Goal: Task Accomplishment & Management: Manage account settings

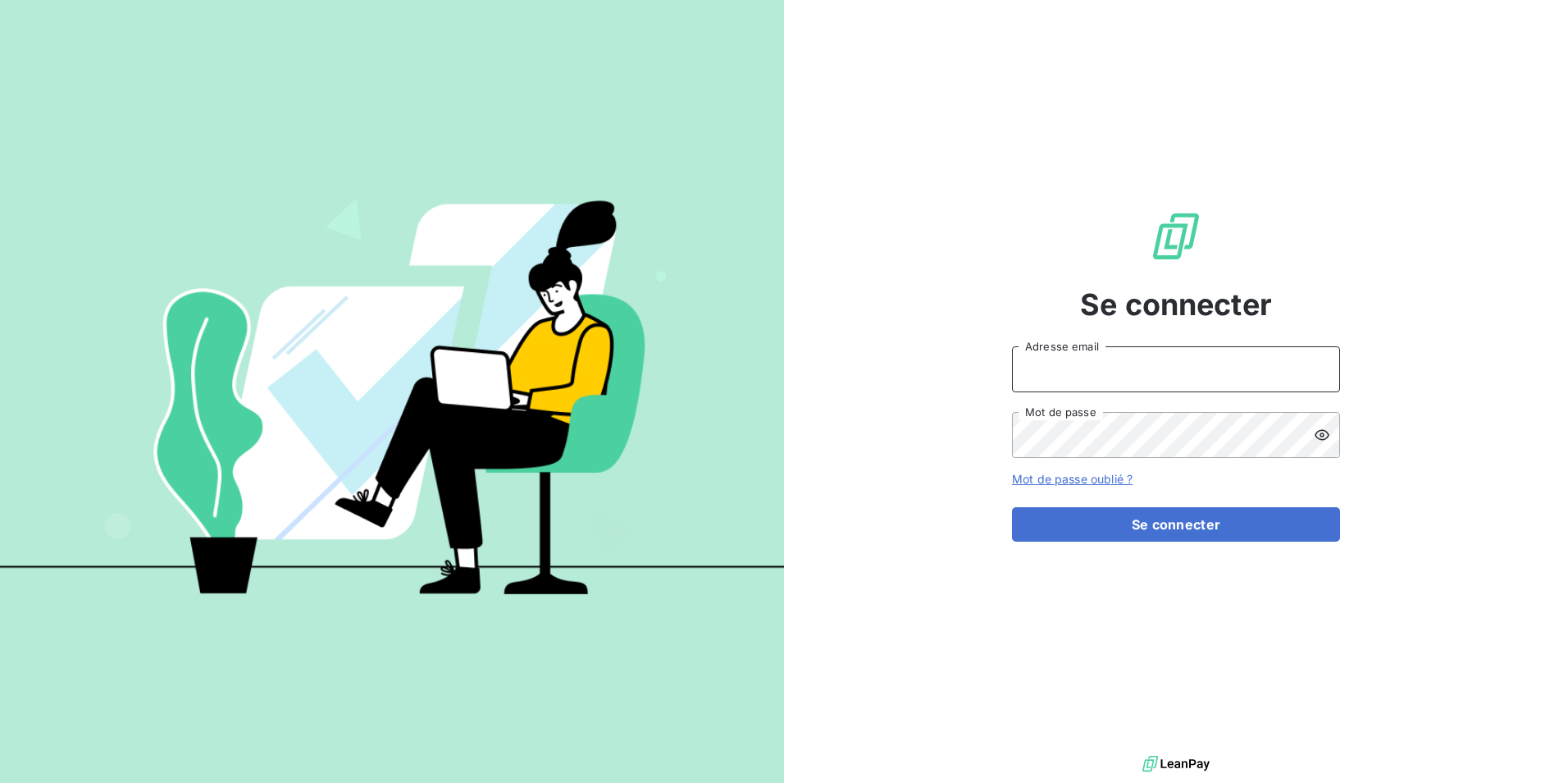
click at [1098, 371] on input "Adresse email" at bounding box center [1177, 369] width 328 height 46
type input "[EMAIL_ADDRESS][DOMAIN_NAME]"
click at [1013, 507] on button "Se connecter" at bounding box center [1177, 524] width 328 height 34
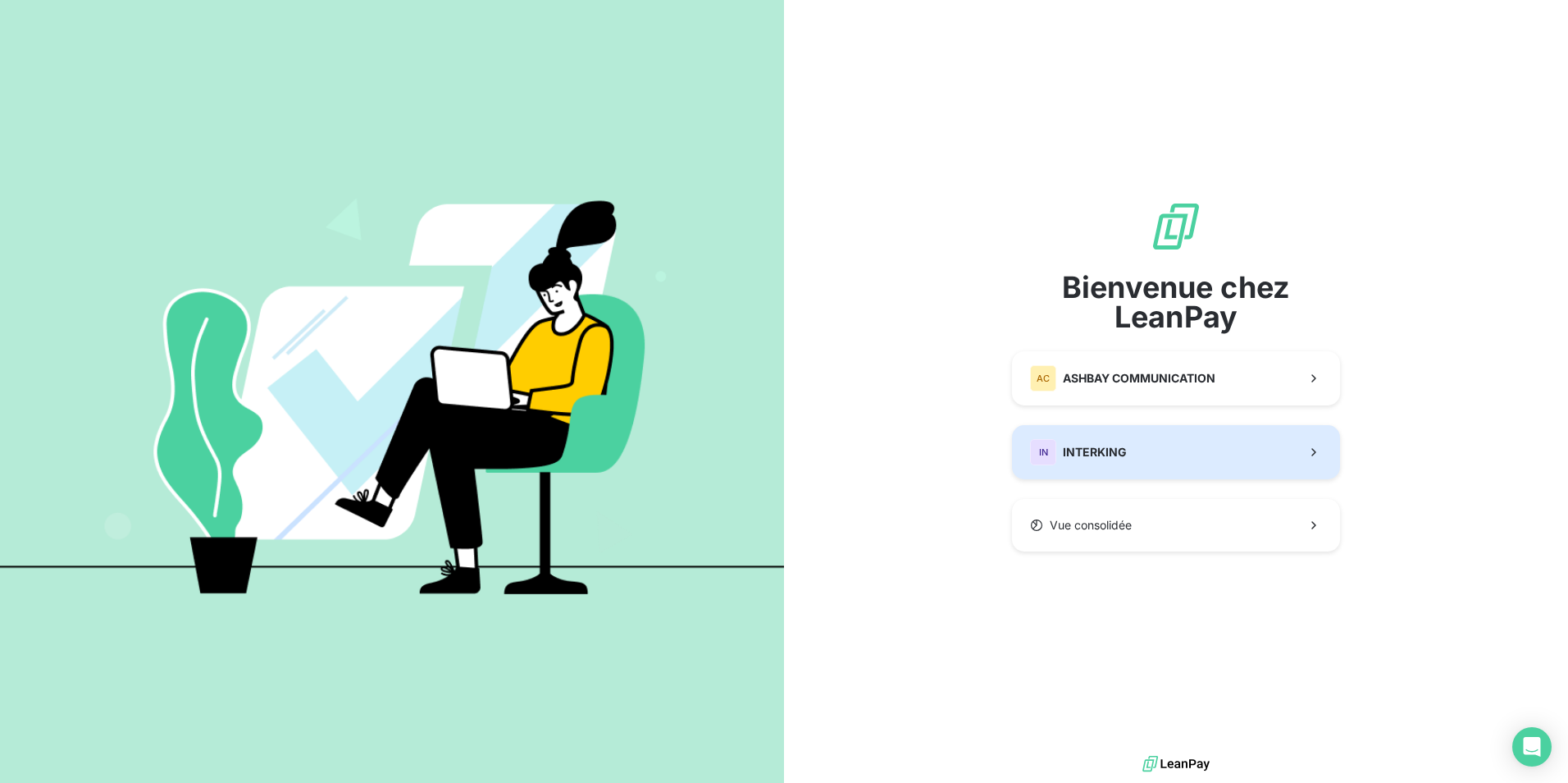
click at [1130, 442] on button "IN INTERKING" at bounding box center [1177, 451] width 328 height 54
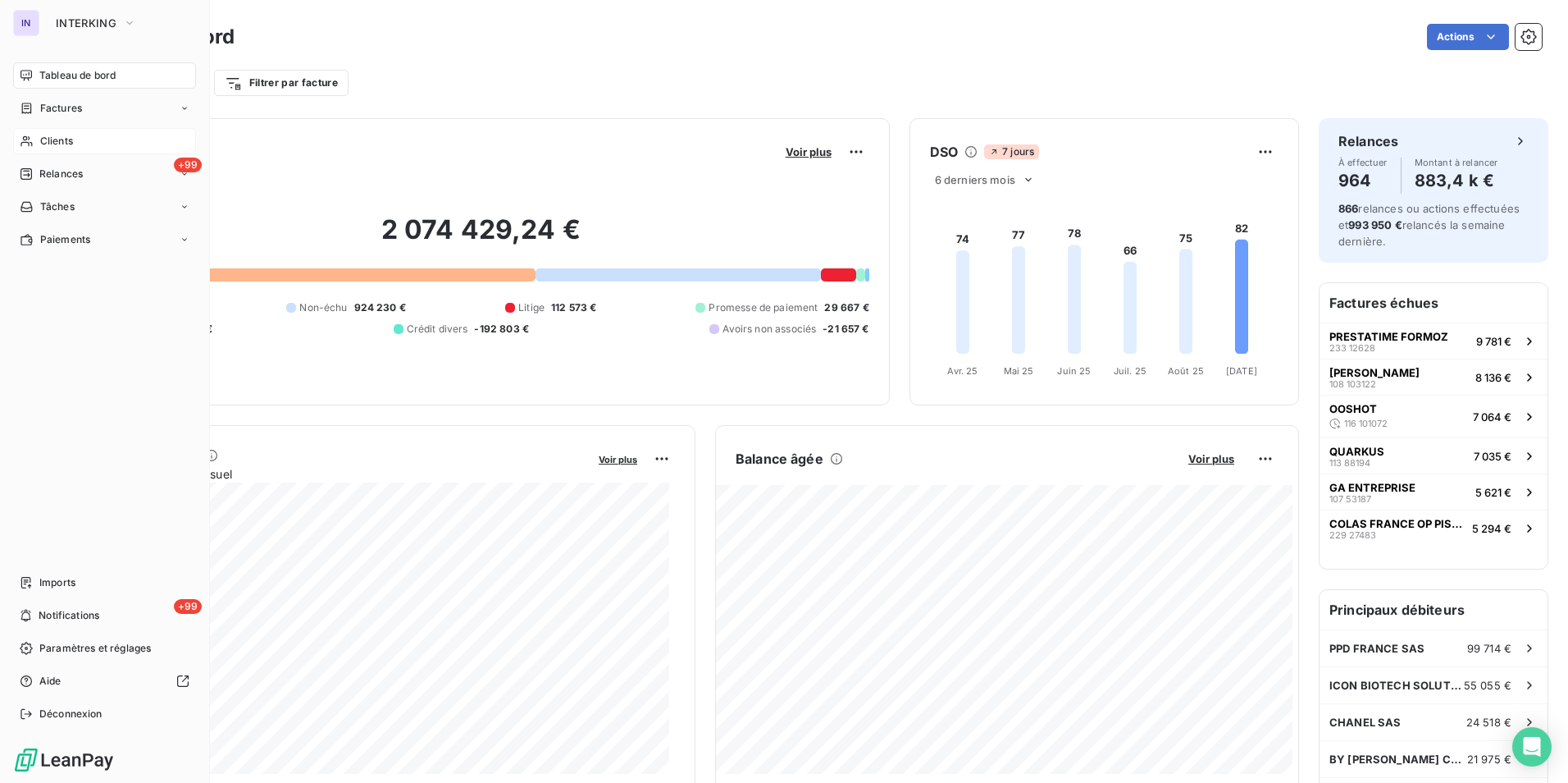
click at [58, 144] on span "Clients" at bounding box center [56, 140] width 32 height 15
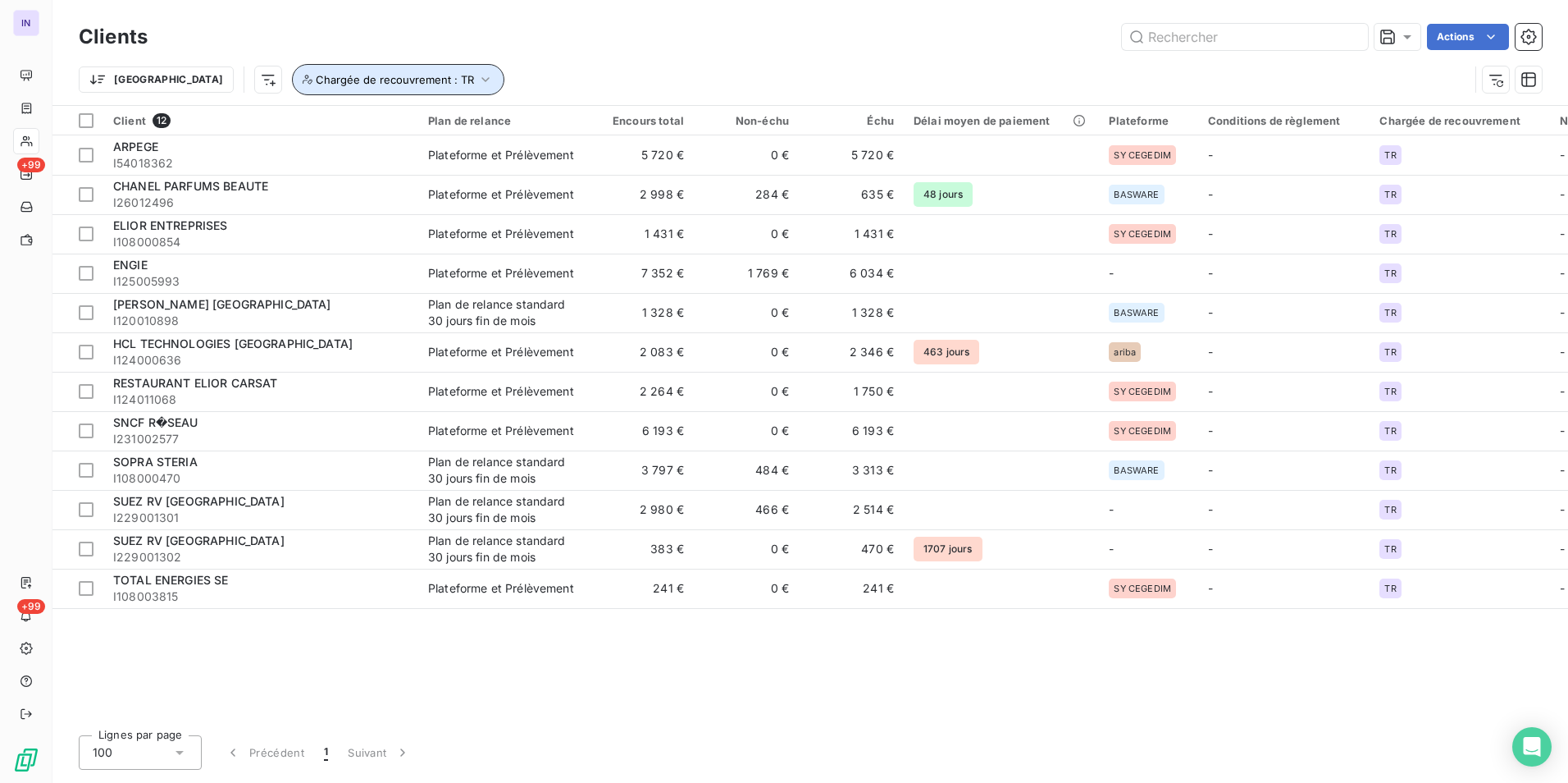
click at [316, 77] on span "Chargée de recouvrement : TR" at bounding box center [395, 79] width 158 height 13
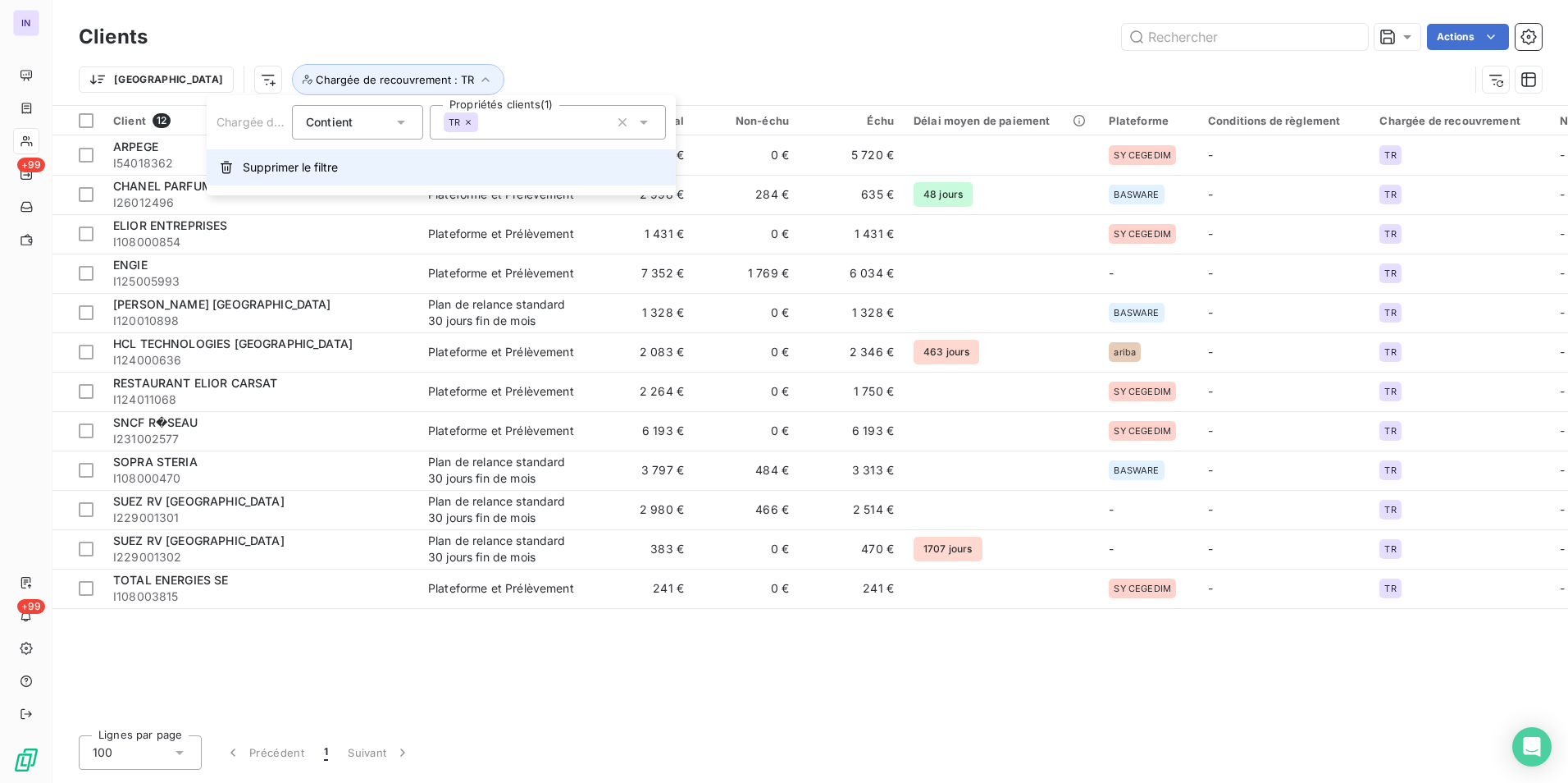
click at [291, 161] on span "Supprimer le filtre" at bounding box center [290, 167] width 95 height 16
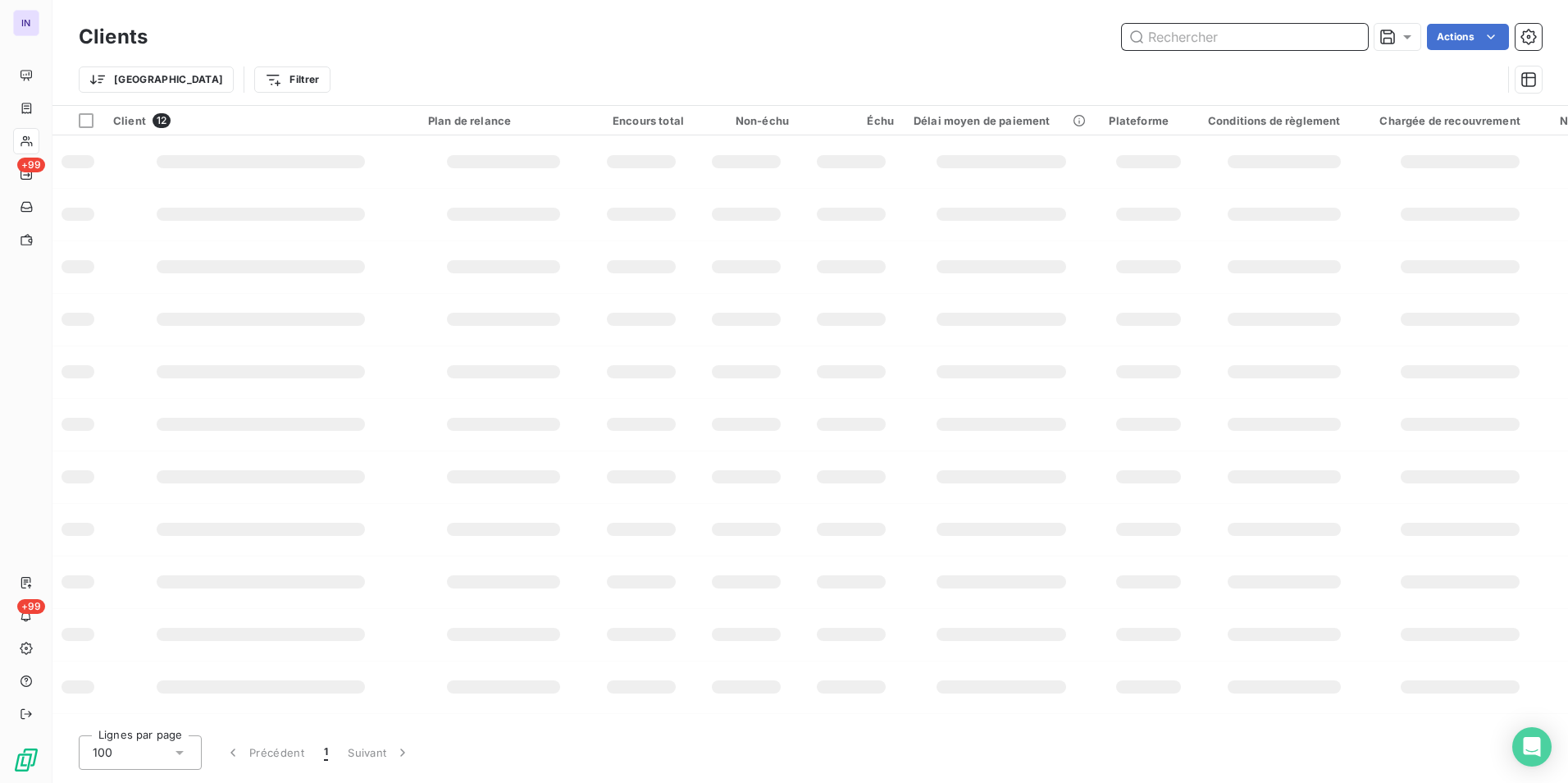
click at [1160, 33] on input "text" at bounding box center [1245, 37] width 246 height 26
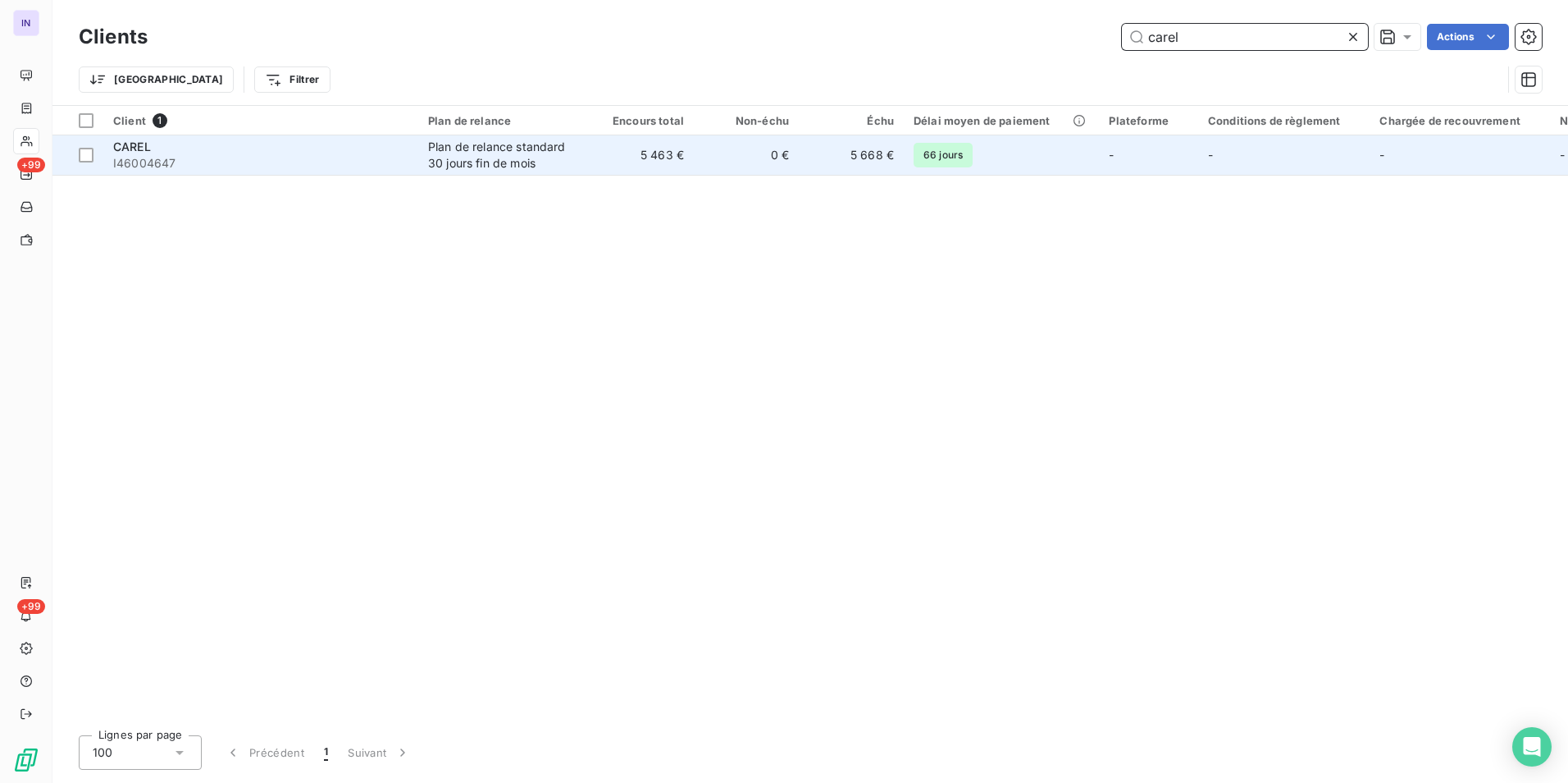
type input "carel"
click at [413, 156] on td "CAREL I46004647" at bounding box center [261, 155] width 315 height 39
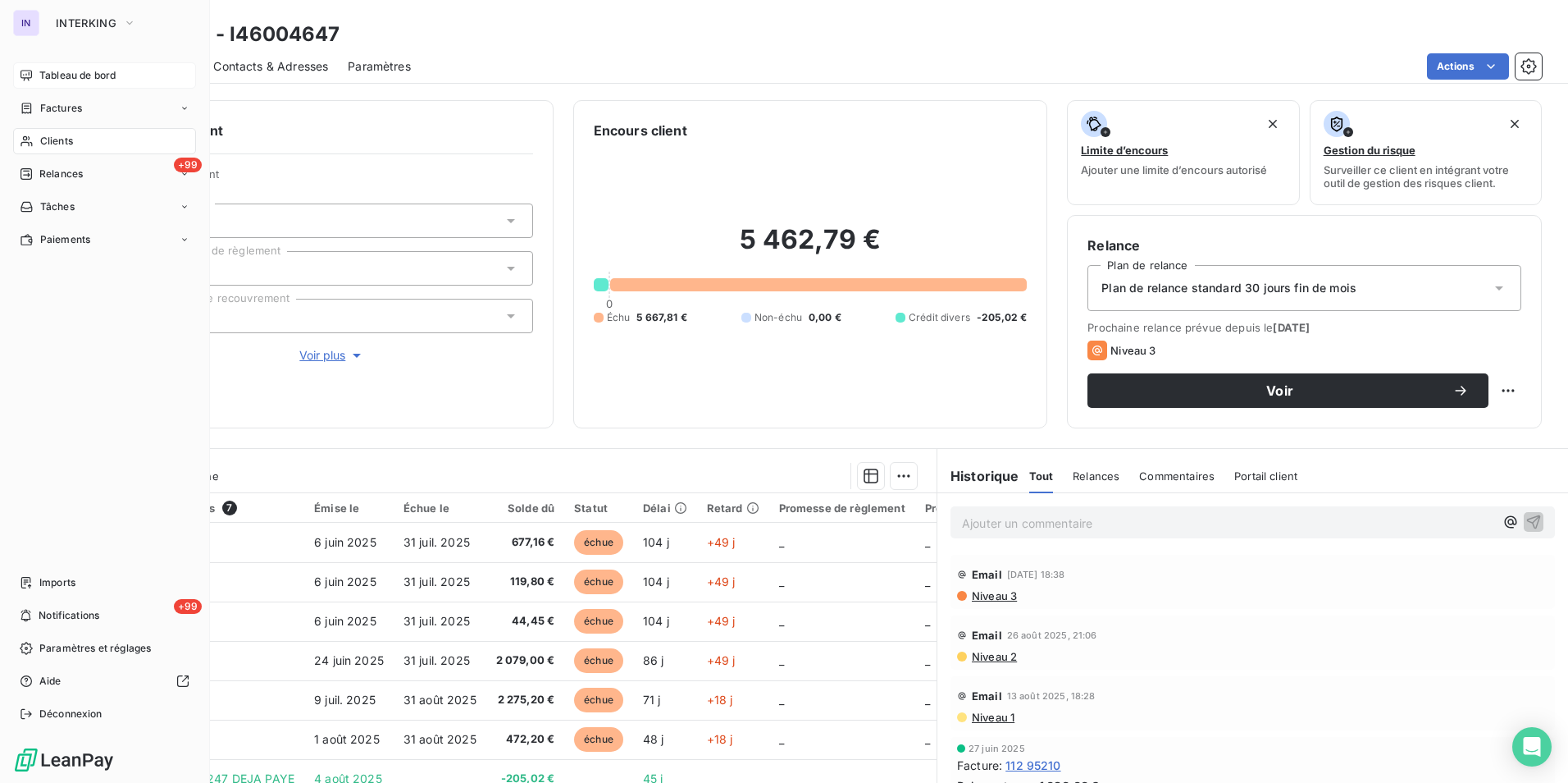
click at [91, 79] on span "Tableau de bord" at bounding box center [77, 75] width 76 height 15
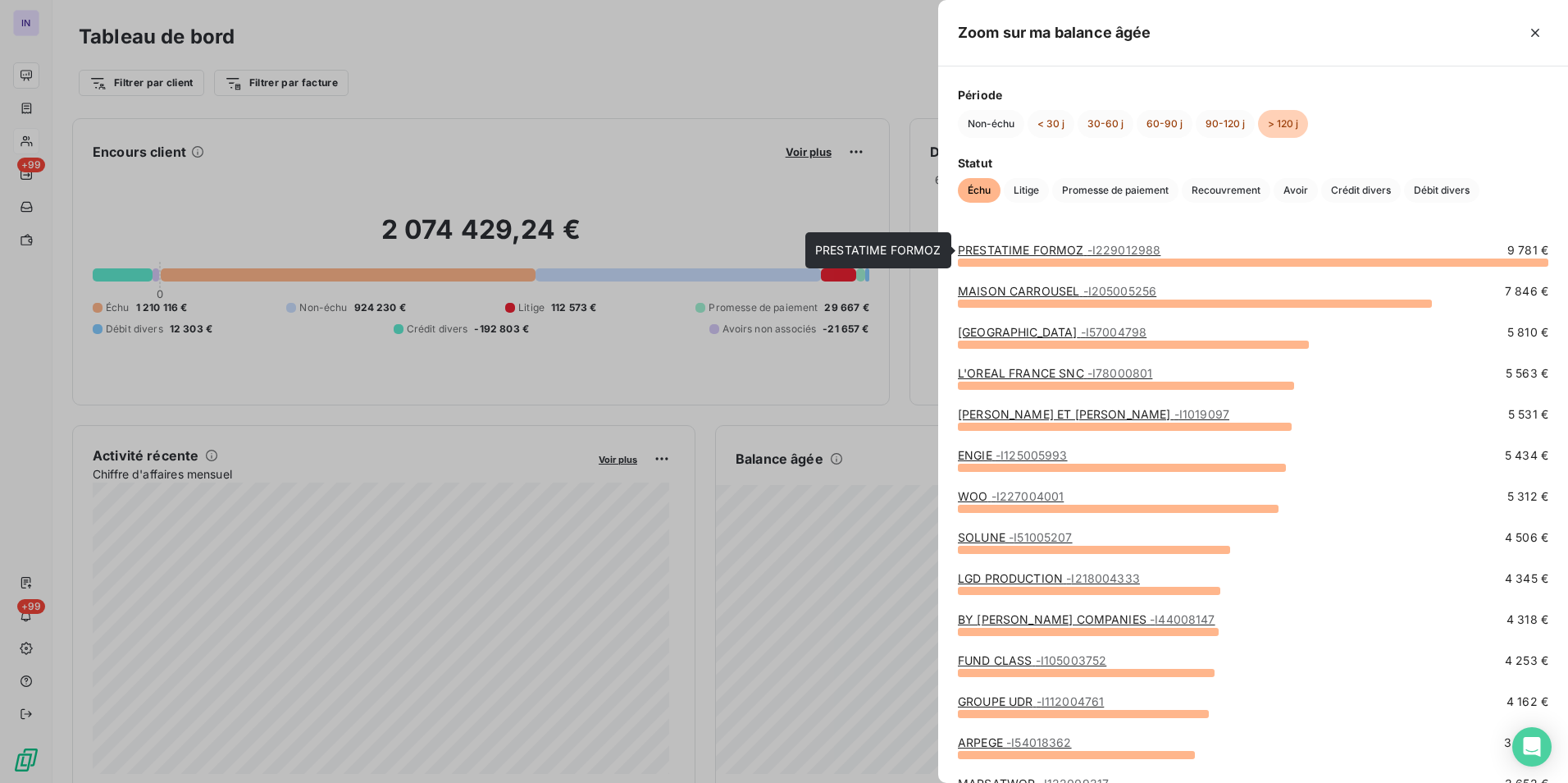
click at [1008, 247] on link "PRESTATIME FORMOZ - I229012988" at bounding box center [1059, 250] width 203 height 14
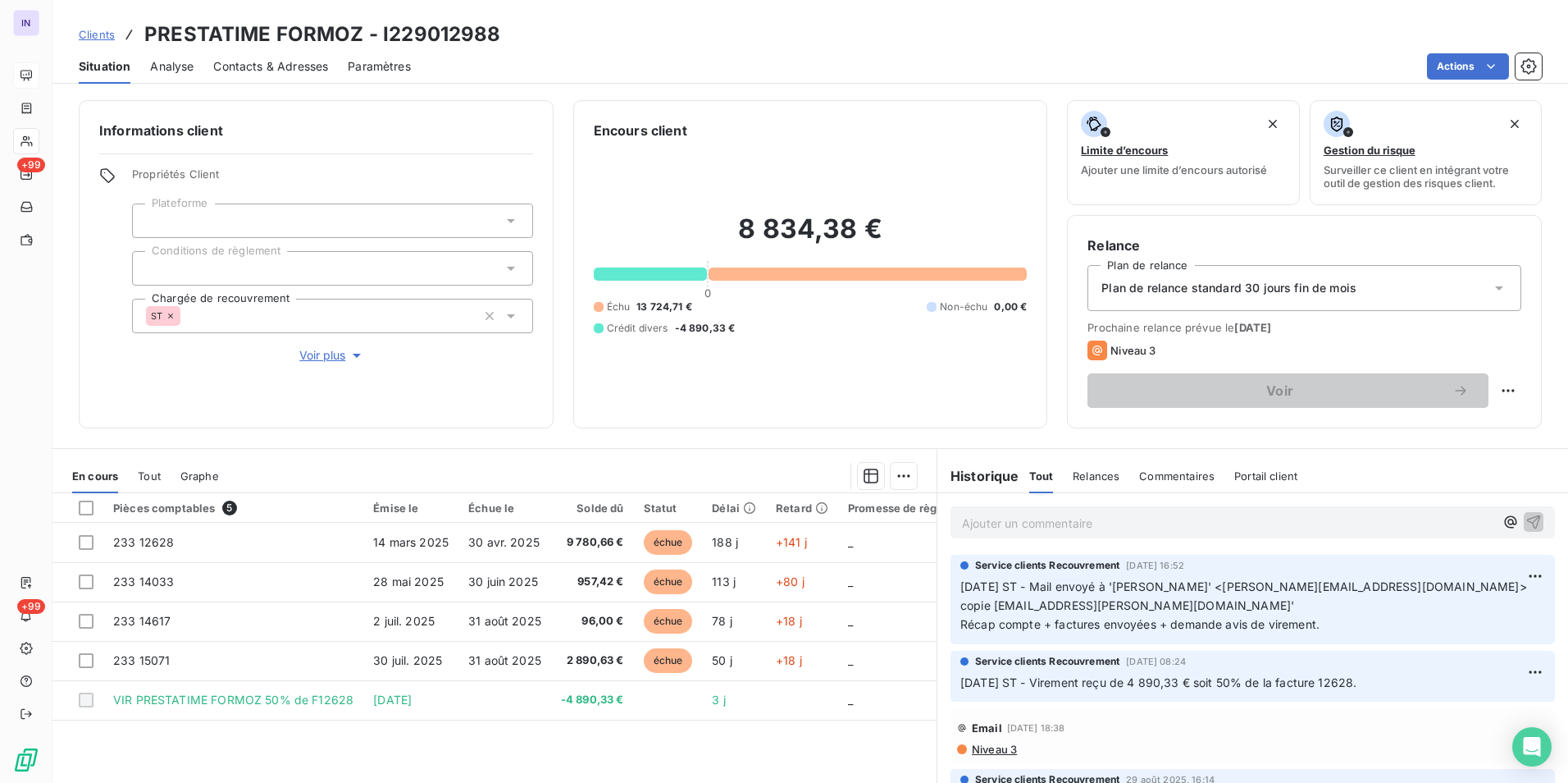
click at [1025, 522] on p "Ajouter un commentaire ﻿" at bounding box center [1228, 523] width 532 height 21
click at [978, 532] on p "[DATE] ST - Mail reçu de JAU" at bounding box center [1228, 522] width 532 height 19
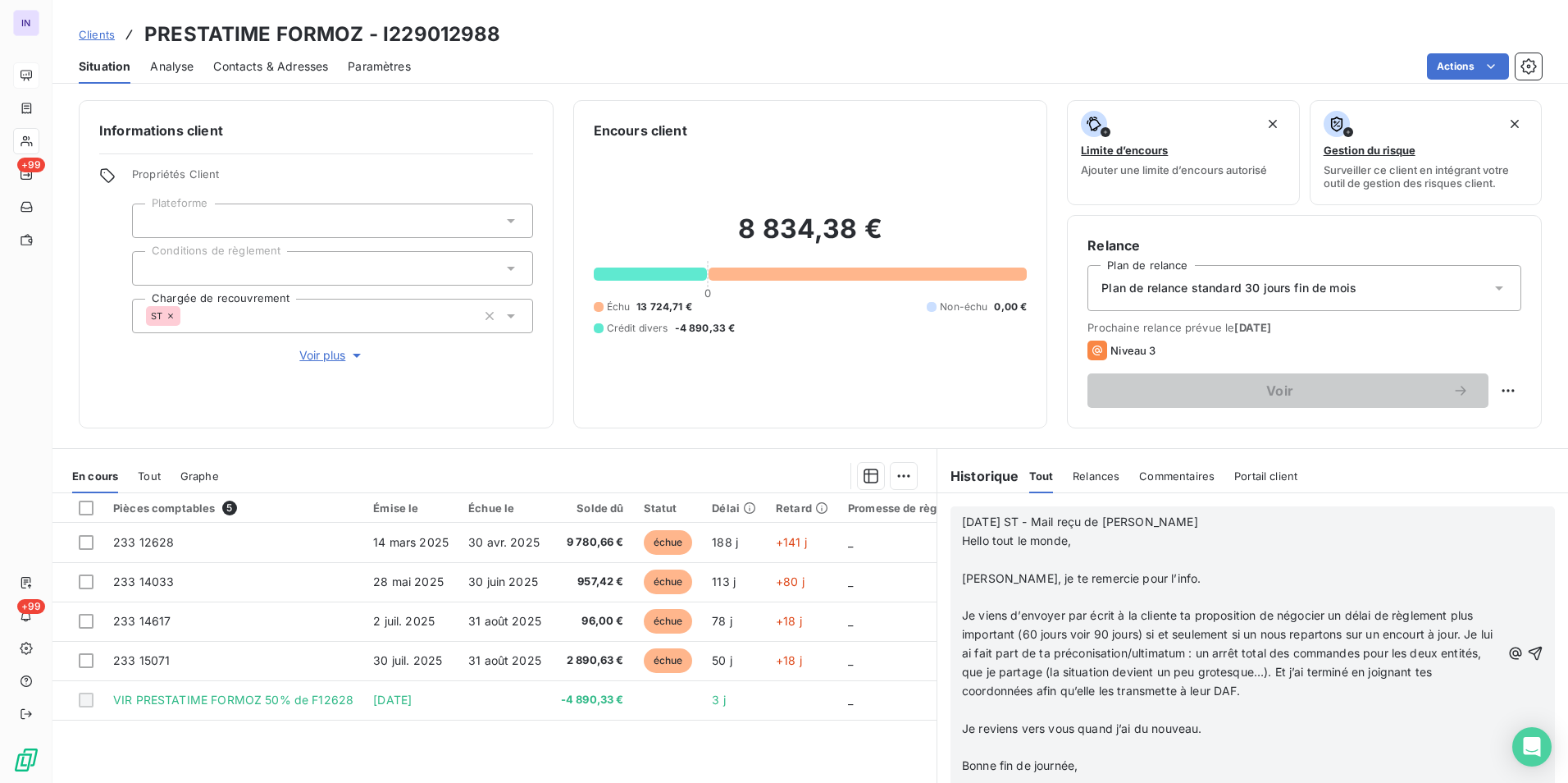
click at [972, 560] on p "﻿" at bounding box center [1231, 560] width 539 height 19
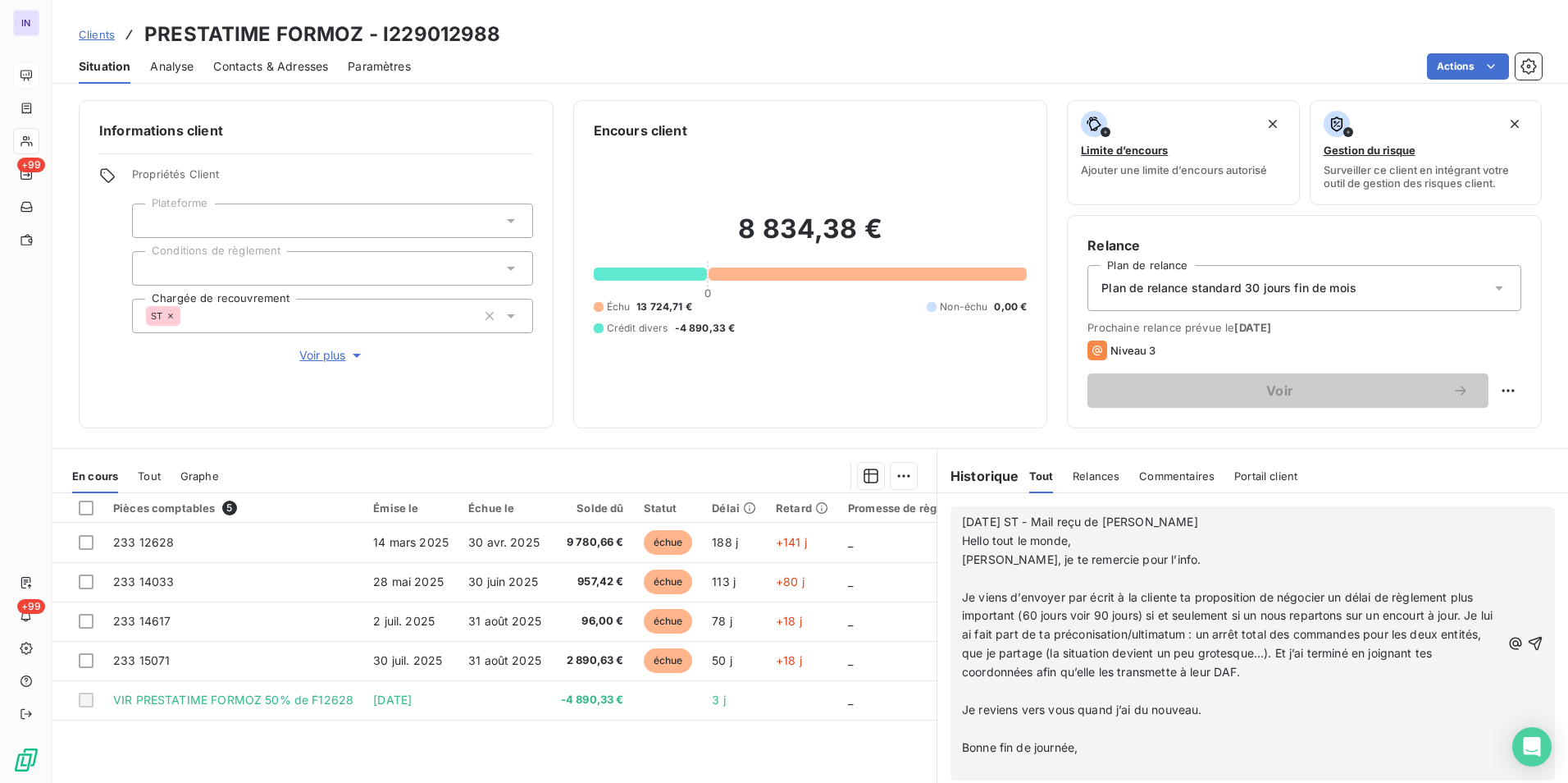
click at [969, 574] on p "﻿" at bounding box center [1231, 579] width 539 height 19
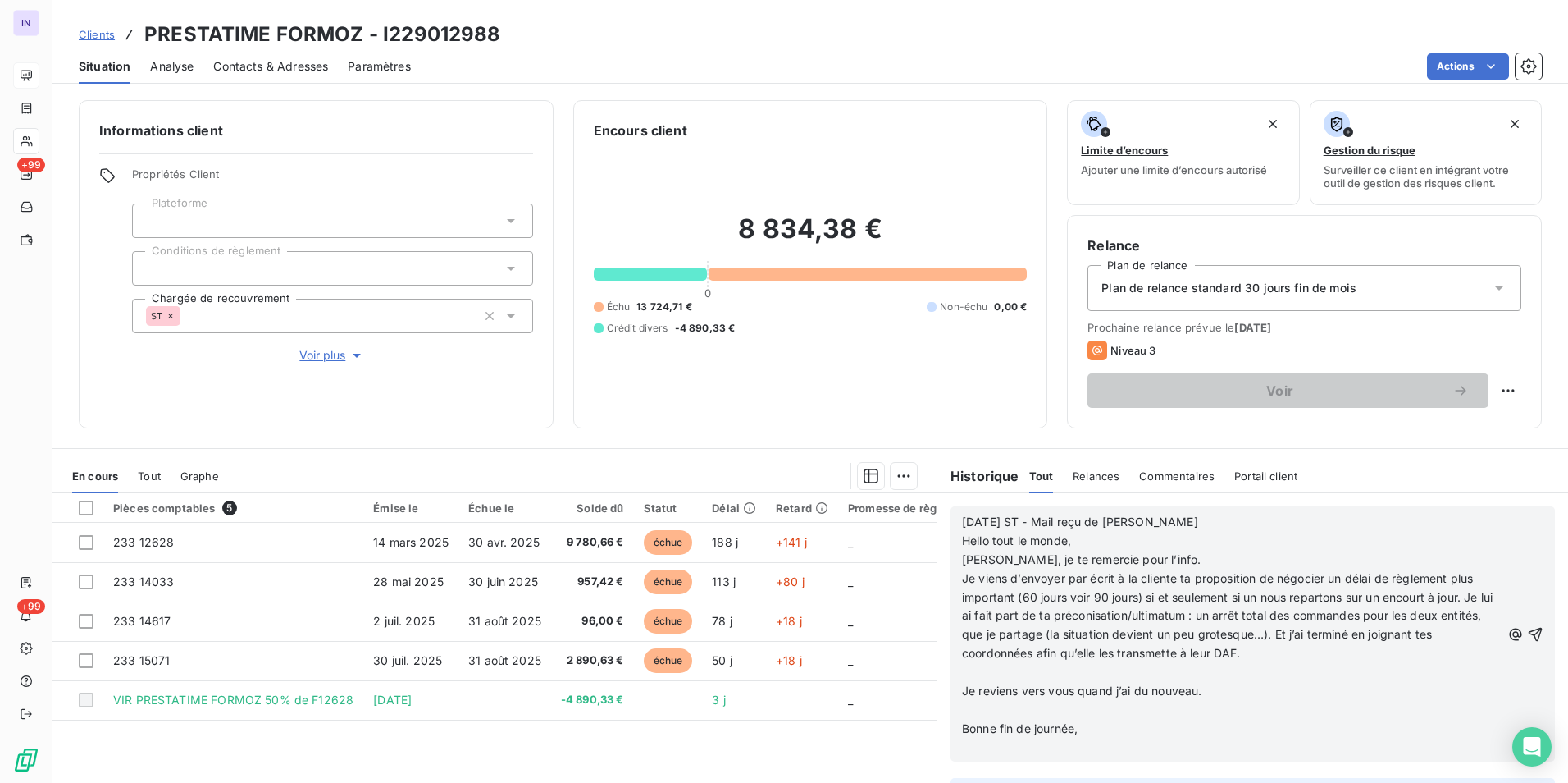
click at [972, 670] on p "﻿" at bounding box center [1231, 673] width 539 height 19
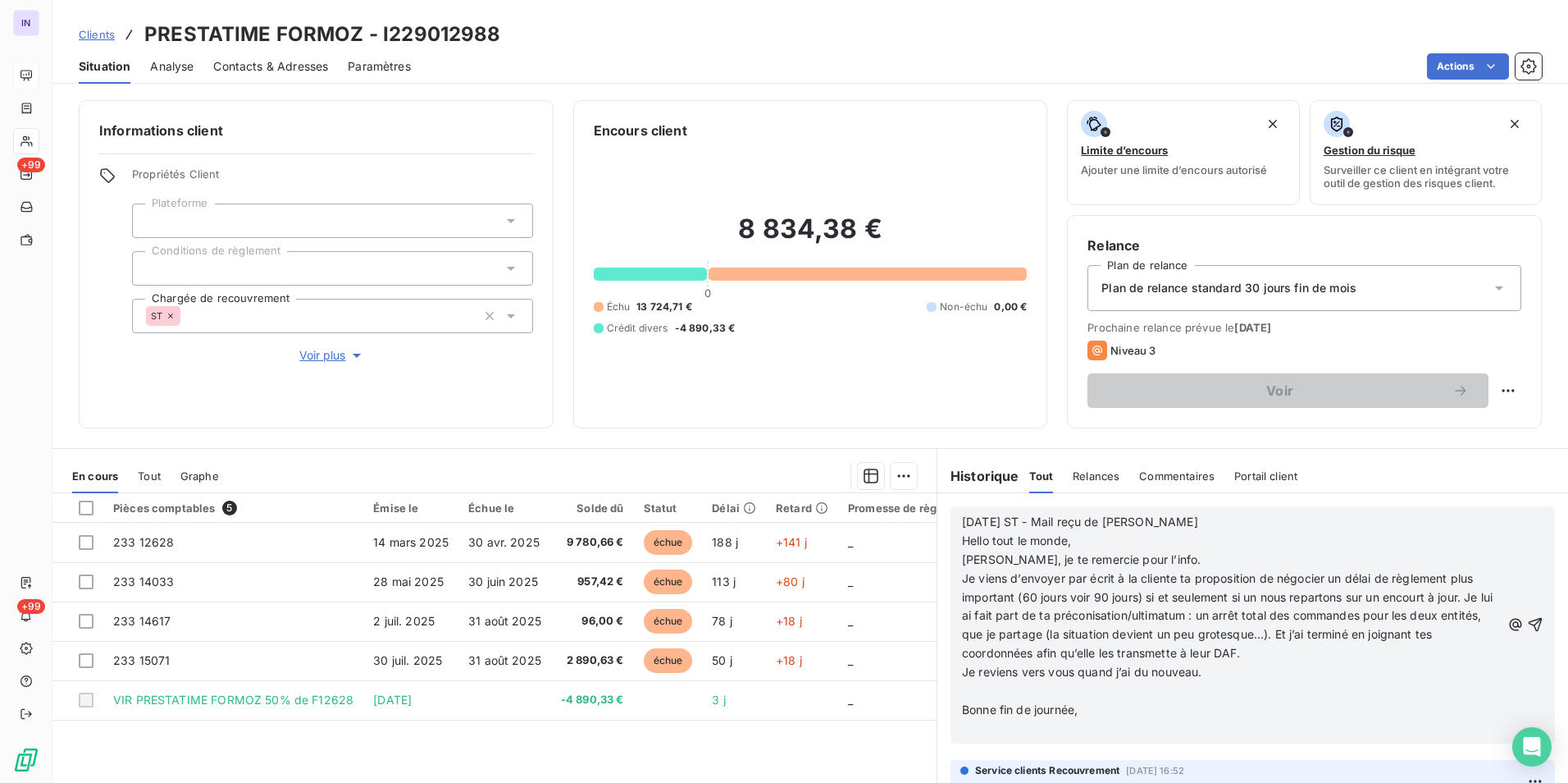
click at [971, 686] on p "﻿" at bounding box center [1231, 692] width 539 height 19
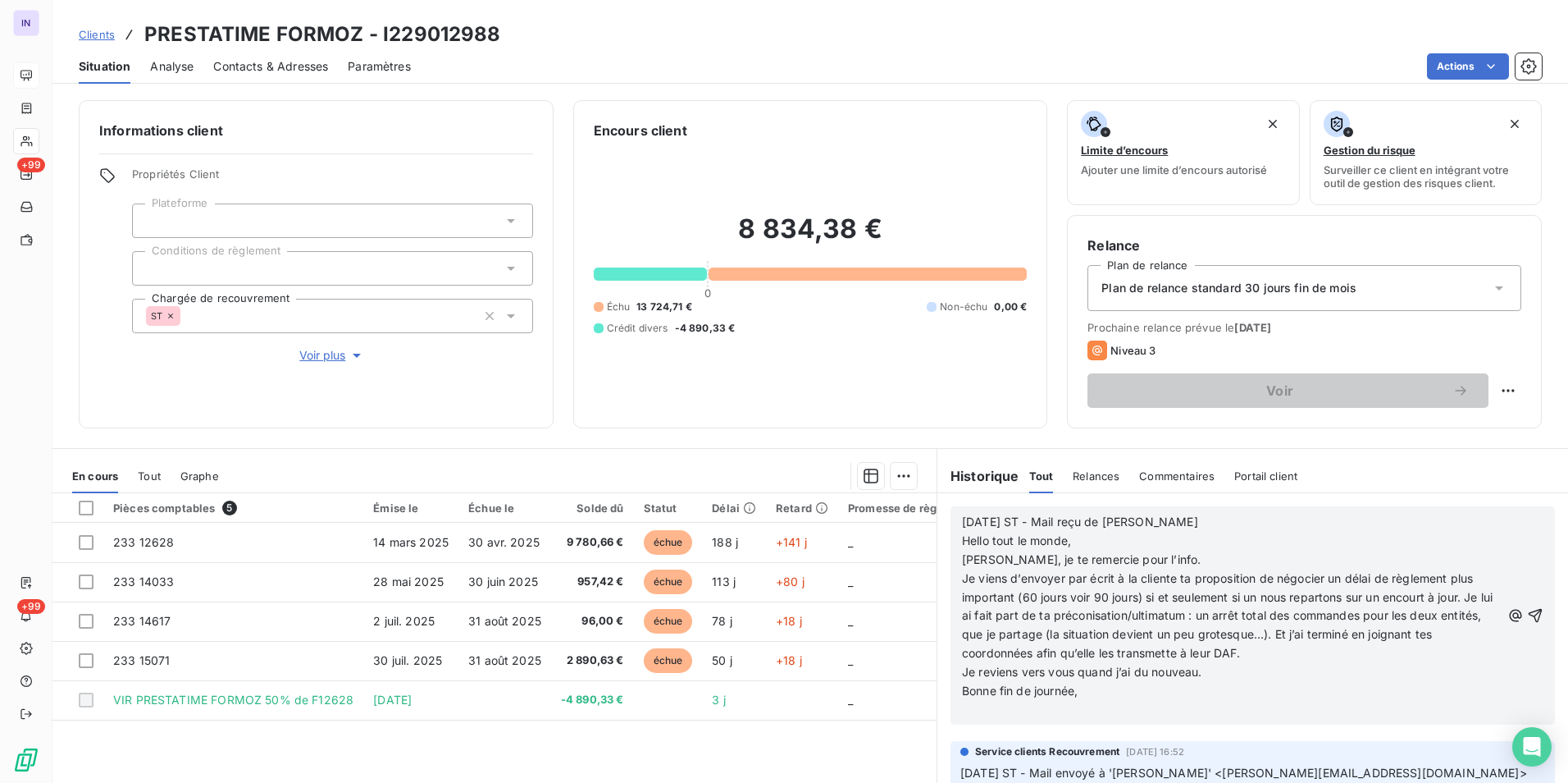
click at [976, 717] on p "﻿" at bounding box center [1231, 710] width 539 height 19
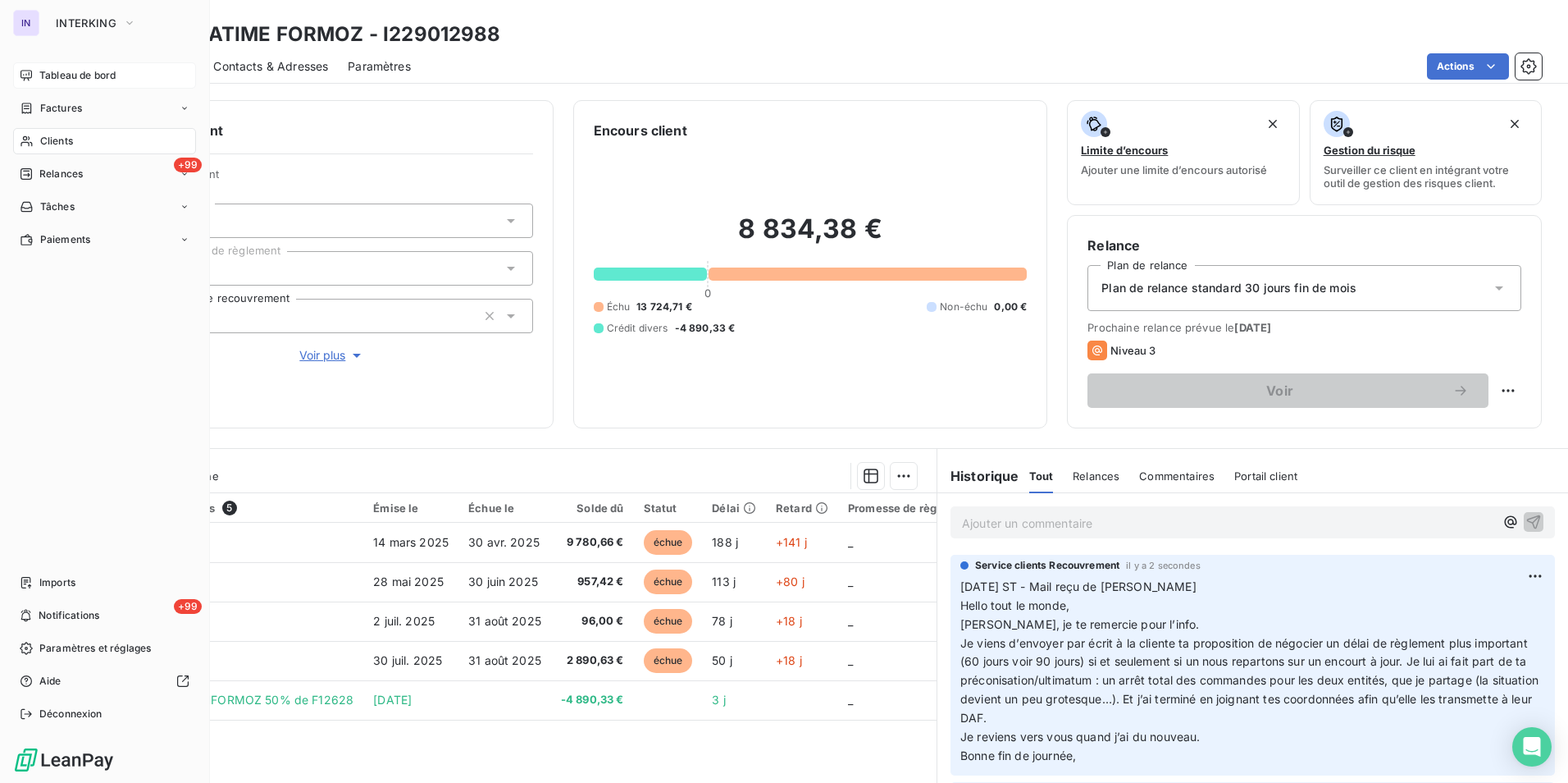
click at [65, 73] on span "Tableau de bord" at bounding box center [77, 75] width 76 height 15
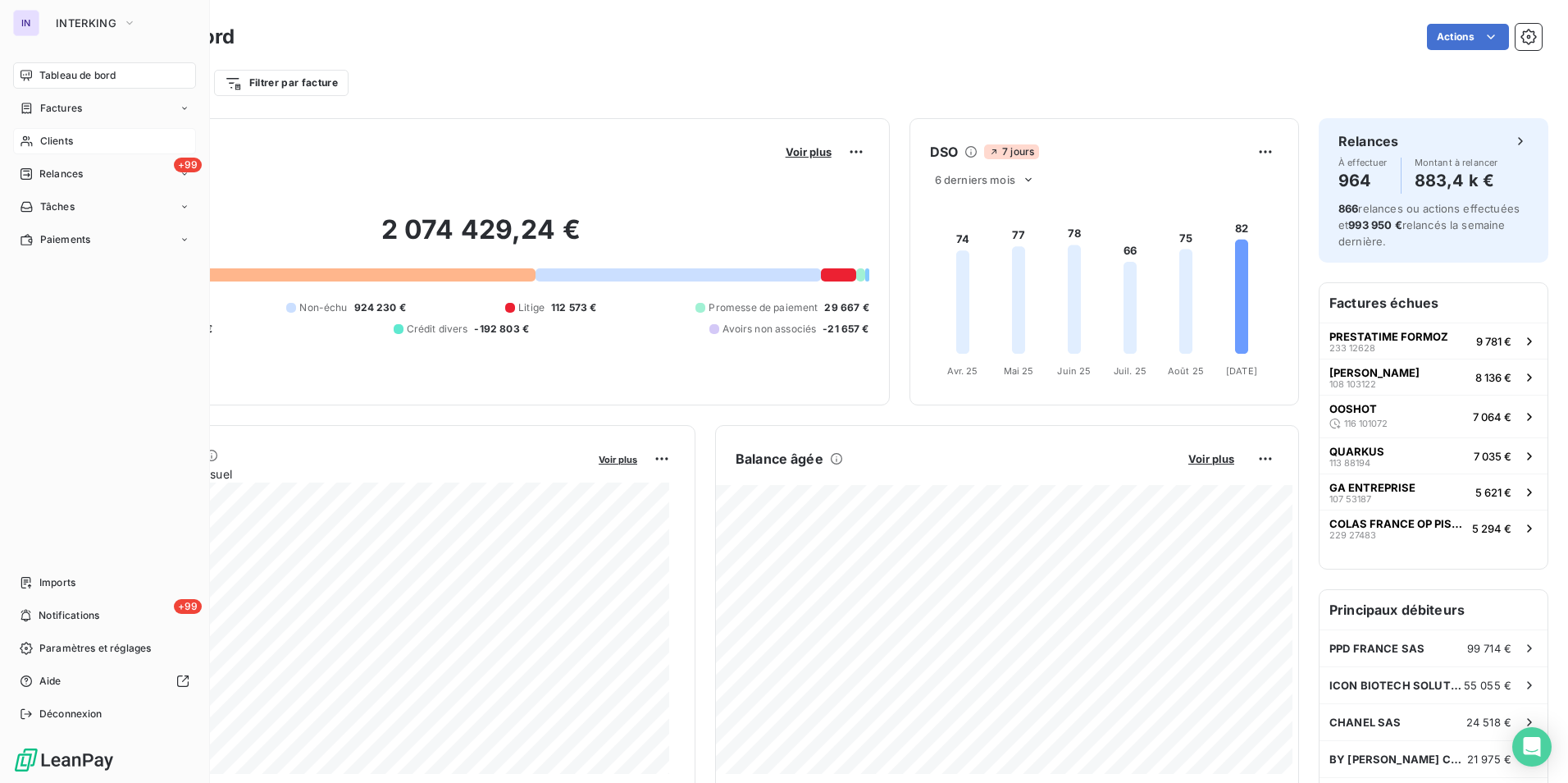
click at [74, 144] on div "Clients" at bounding box center [104, 141] width 183 height 26
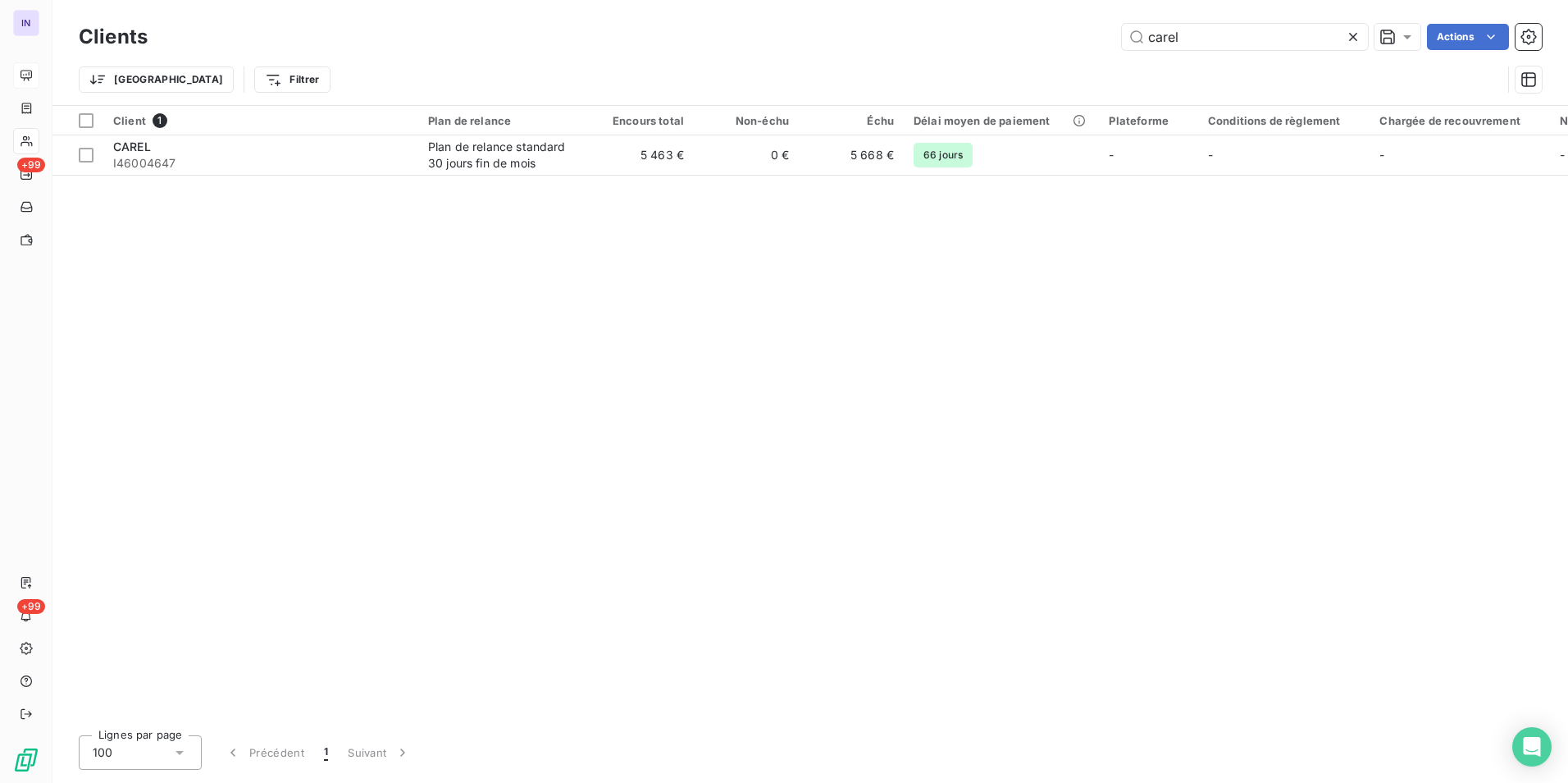
drag, startPoint x: 1061, startPoint y: 35, endPoint x: 1025, endPoint y: 35, distance: 36.0
click at [1025, 35] on div "carel Actions" at bounding box center [854, 37] width 1375 height 26
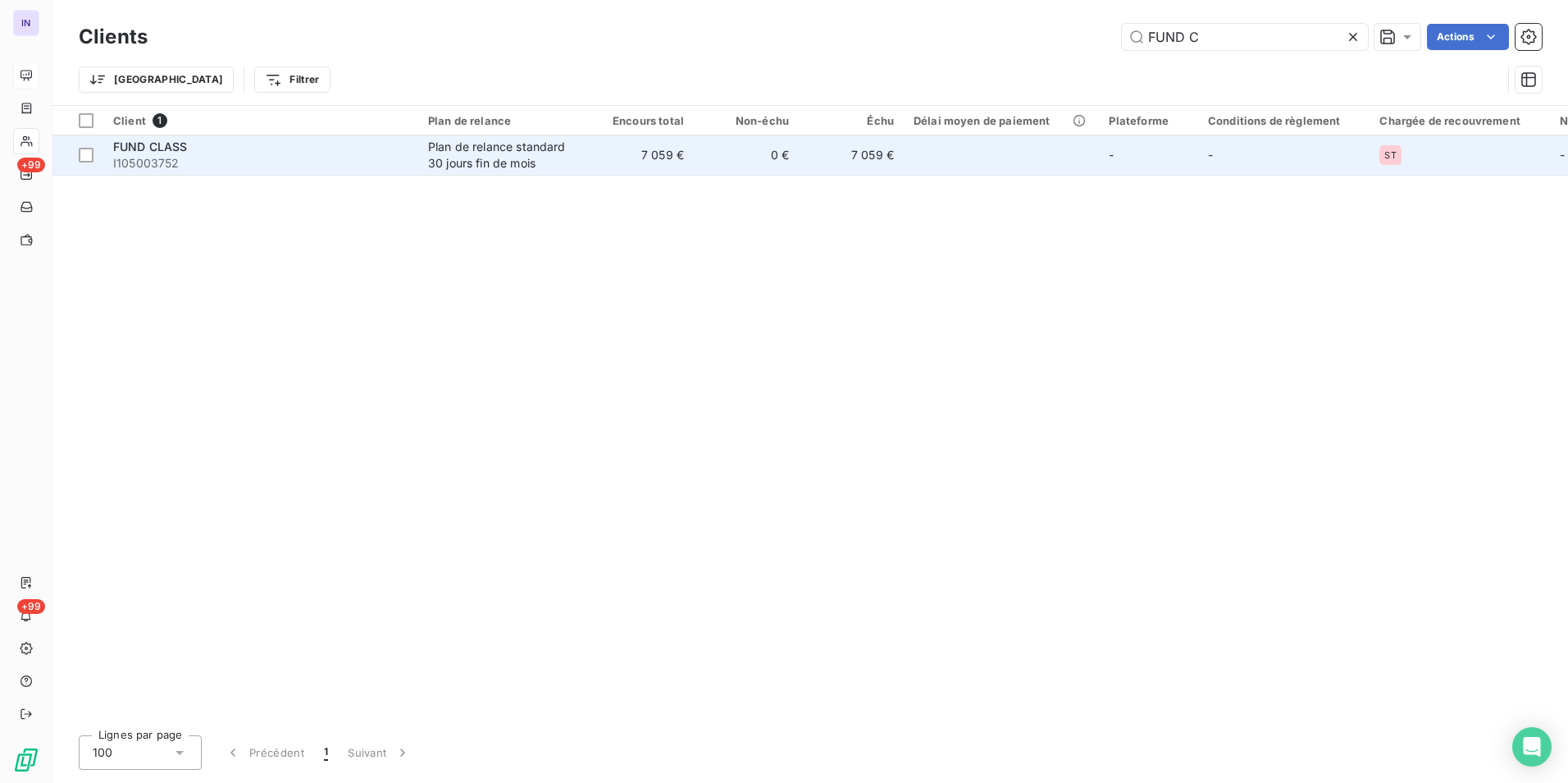
type input "FUND C"
click at [331, 149] on div "FUND CLASS" at bounding box center [261, 146] width 296 height 16
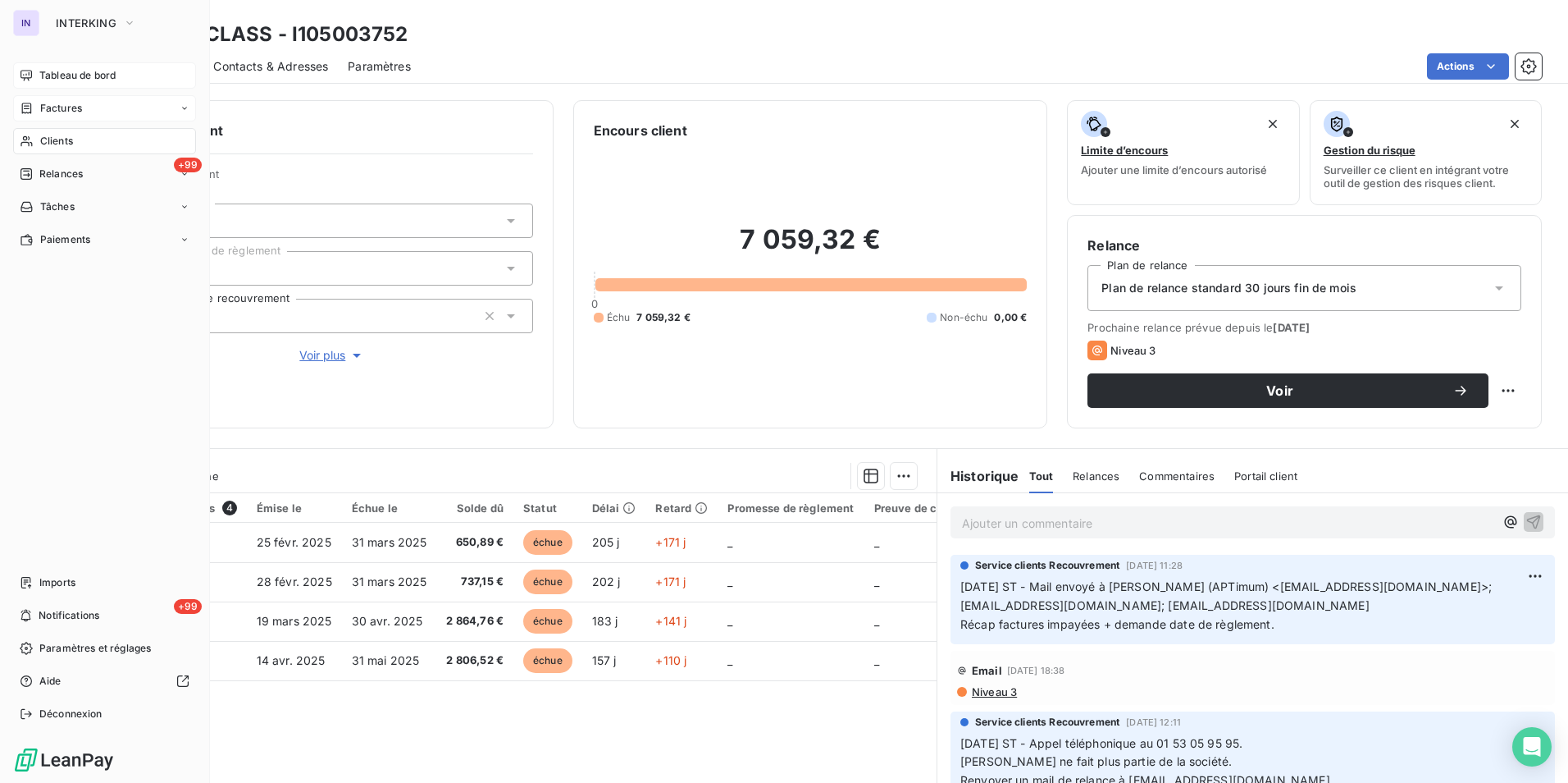
click at [61, 105] on span "Factures" at bounding box center [61, 108] width 42 height 15
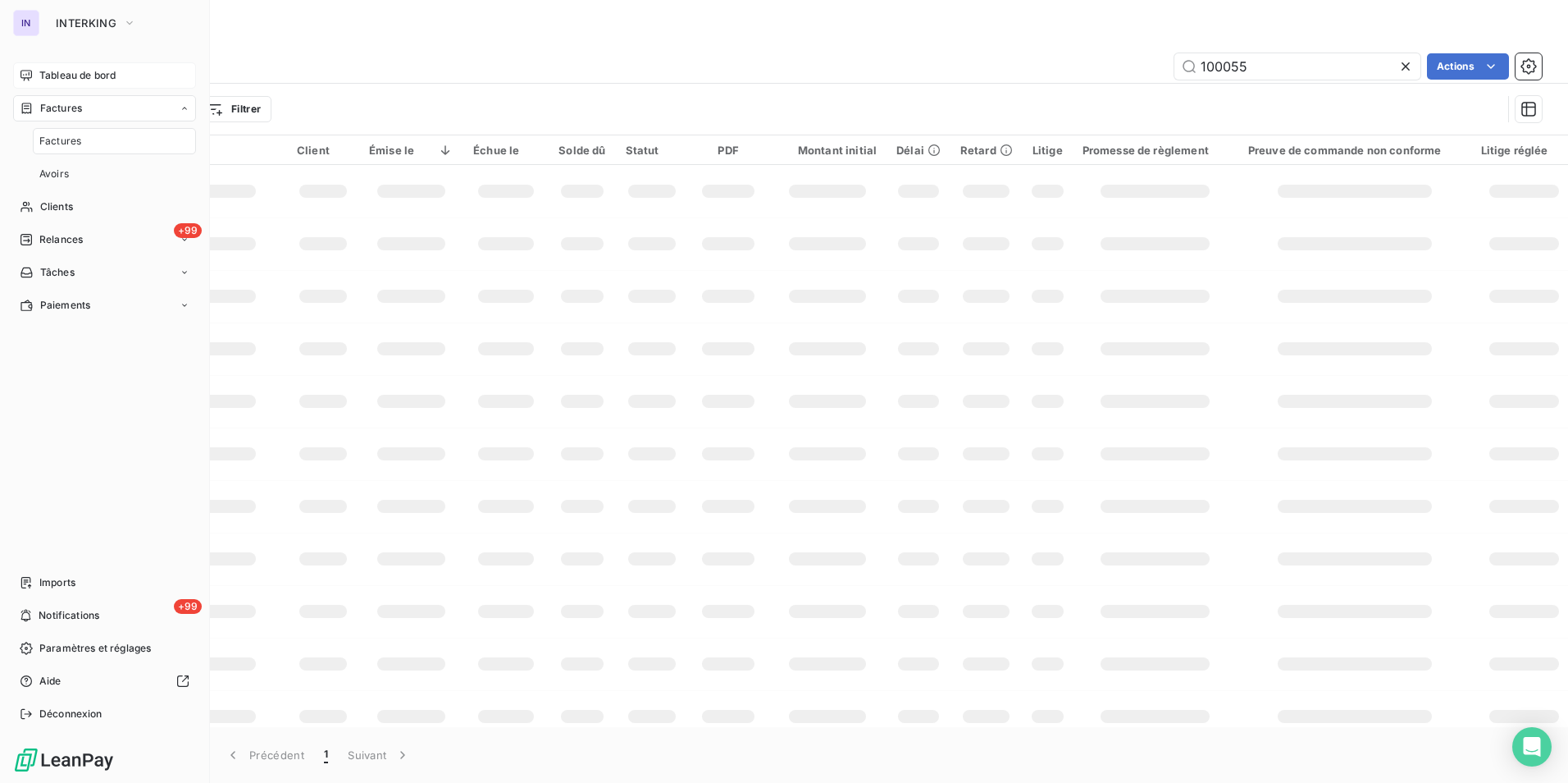
drag, startPoint x: 84, startPoint y: 132, endPoint x: 172, endPoint y: 123, distance: 88.5
click at [84, 133] on div "Factures" at bounding box center [114, 141] width 163 height 26
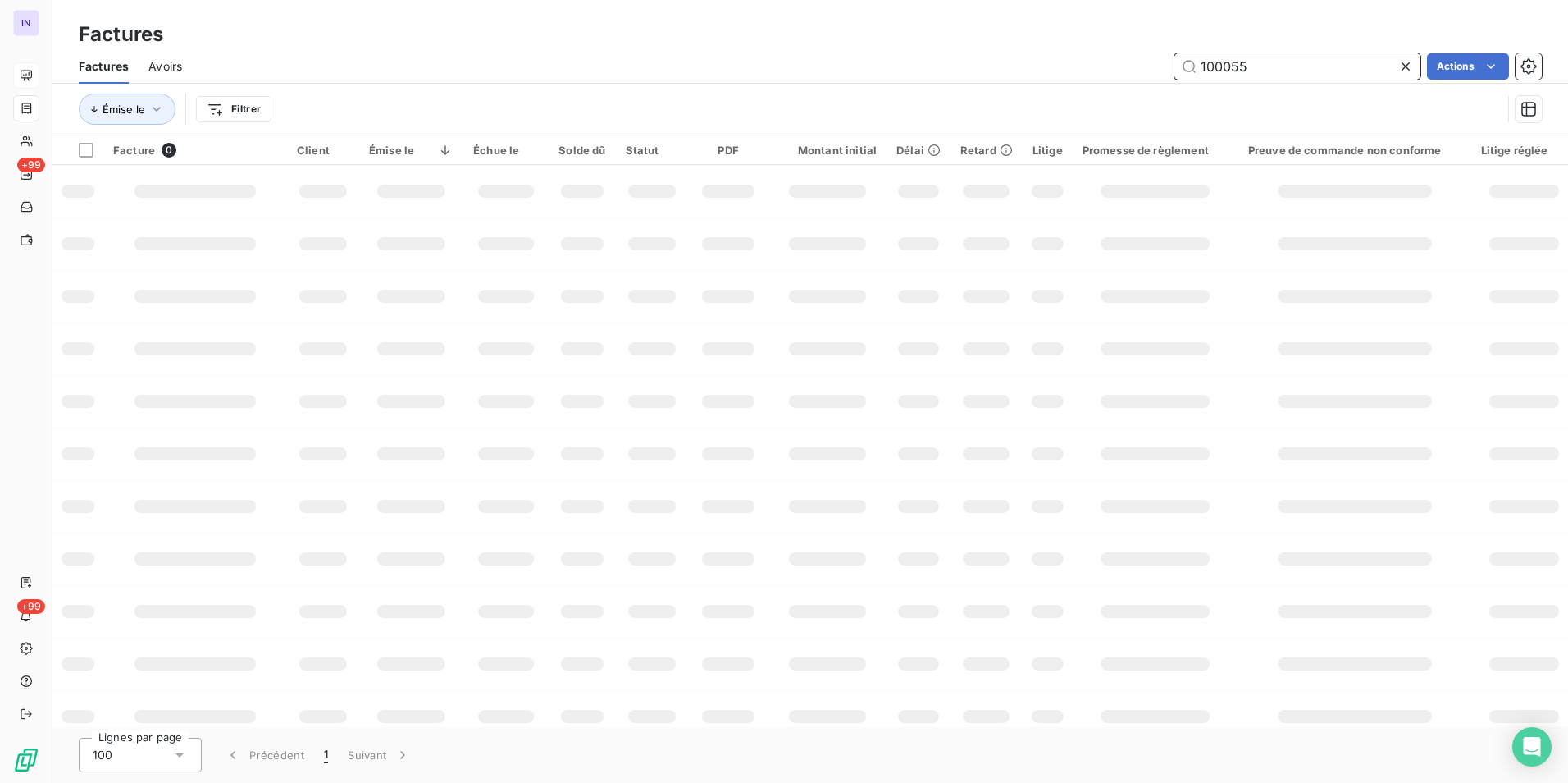
drag, startPoint x: 1286, startPoint y: 70, endPoint x: 1017, endPoint y: 44, distance: 270.3
click at [1067, 63] on div "100055 Actions" at bounding box center [872, 66] width 1341 height 26
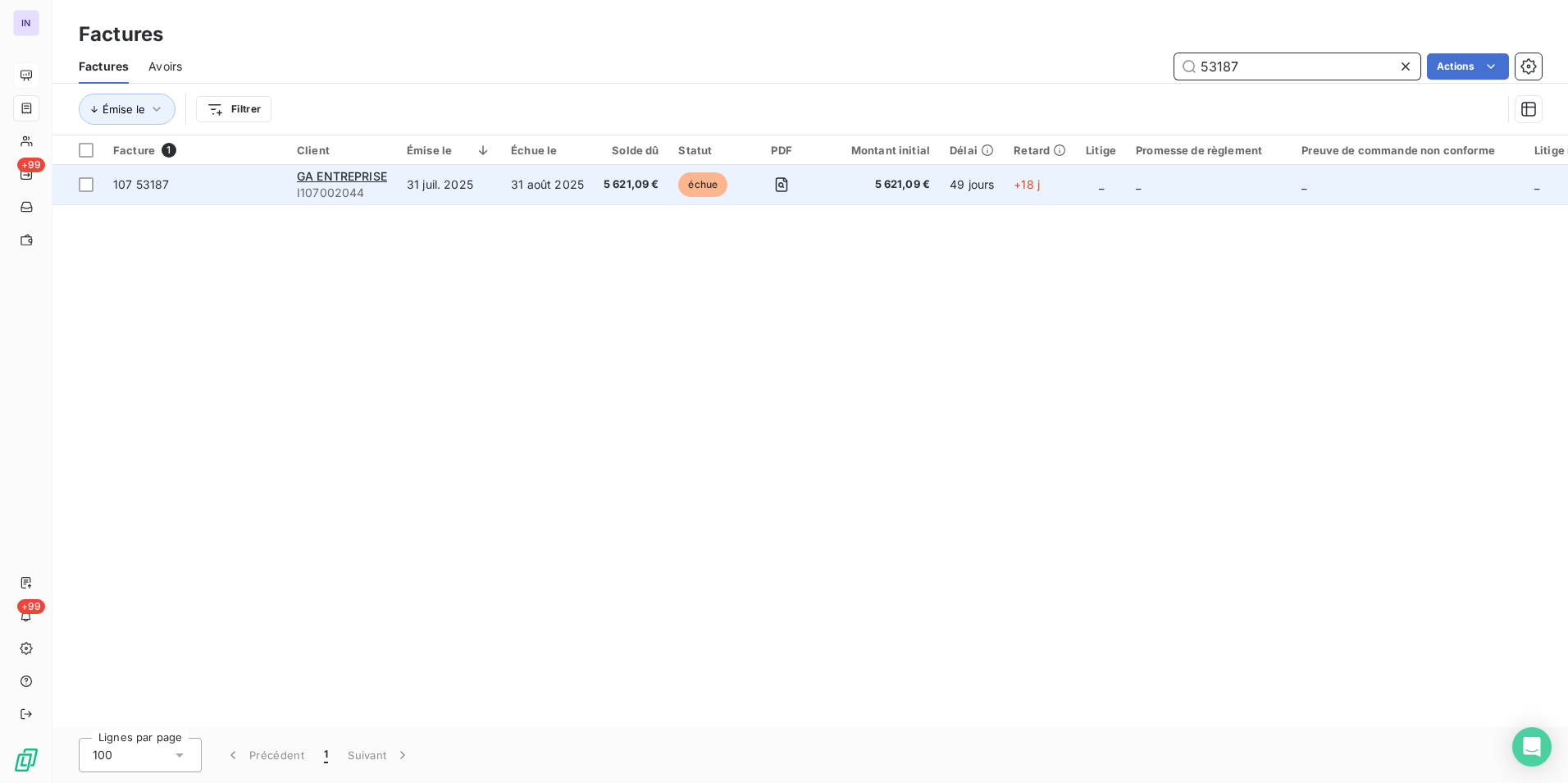
type input "53187"
click at [465, 201] on td "31 juil. 2025" at bounding box center [449, 185] width 104 height 39
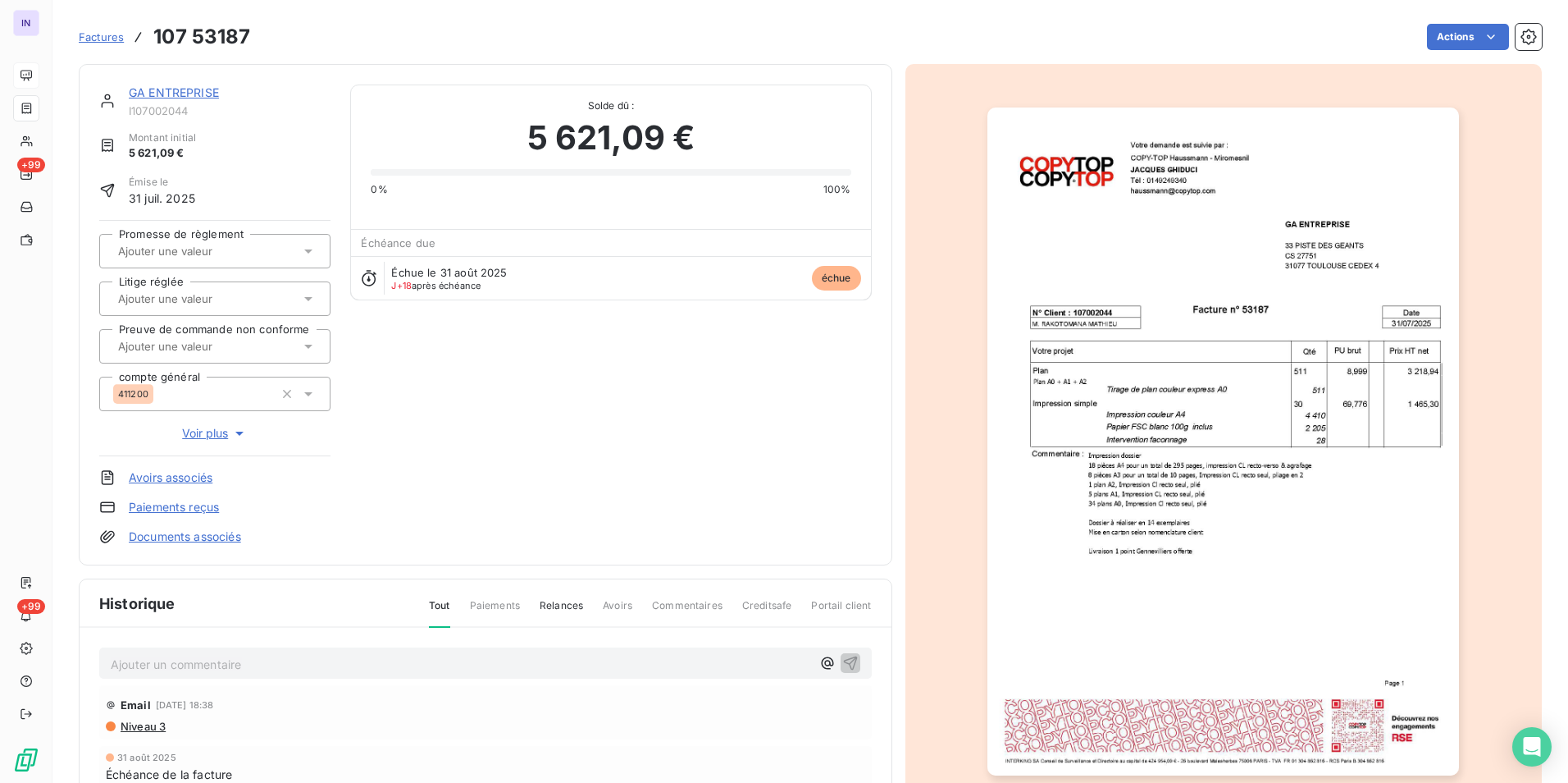
drag, startPoint x: 284, startPoint y: 667, endPoint x: 292, endPoint y: 666, distance: 8.1
click at [284, 667] on p "Ajouter un commentaire ﻿" at bounding box center [461, 664] width 701 height 21
click at [164, 656] on p "Ajouter un commentaire ﻿" at bounding box center [461, 664] width 701 height 21
click at [303, 657] on p "[DATE] ST - Mail reçu de" at bounding box center [461, 663] width 701 height 19
click at [571, 666] on p "[DATE] ST - Mail reçu de Facture GA Entreprise <[EMAIL_ADDRESS][DOMAIN_NAME]> c…" at bounding box center [461, 663] width 701 height 19
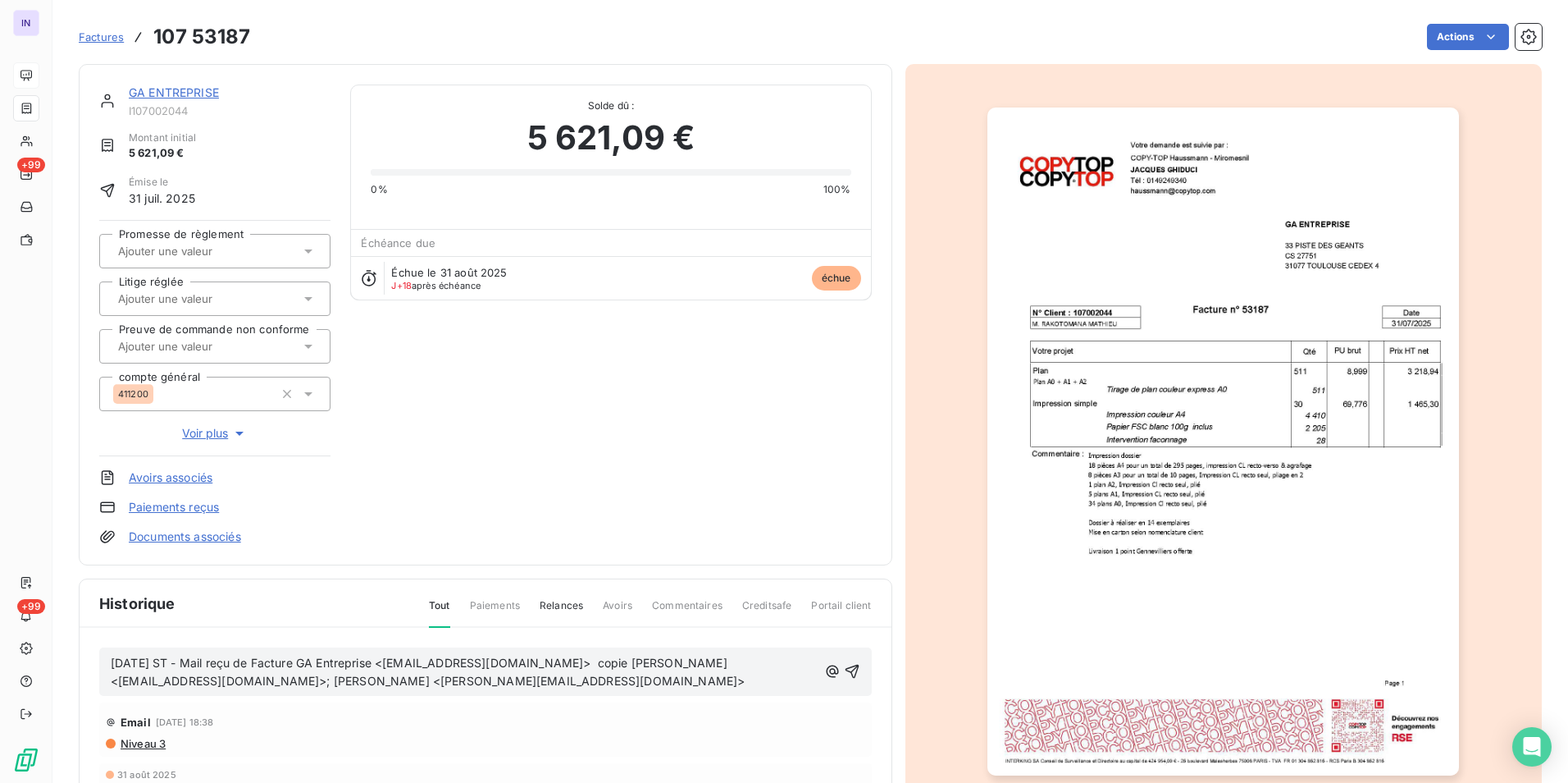
click at [216, 692] on p "[DATE] ST - Mail reçu de Facture GA Entreprise <[EMAIL_ADDRESS][DOMAIN_NAME]> c…" at bounding box center [464, 673] width 707 height 38
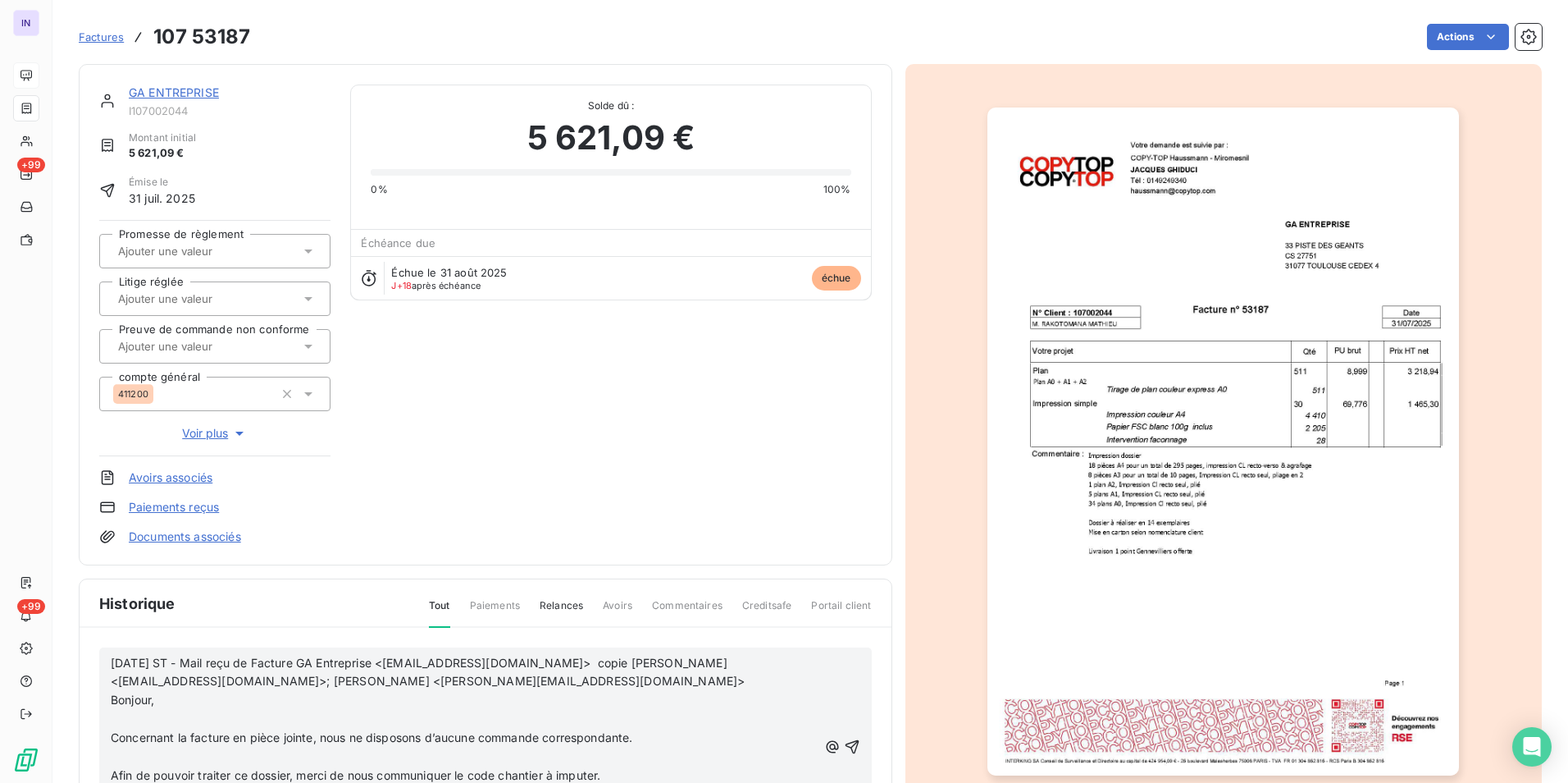
click at [127, 717] on p at bounding box center [464, 719] width 707 height 19
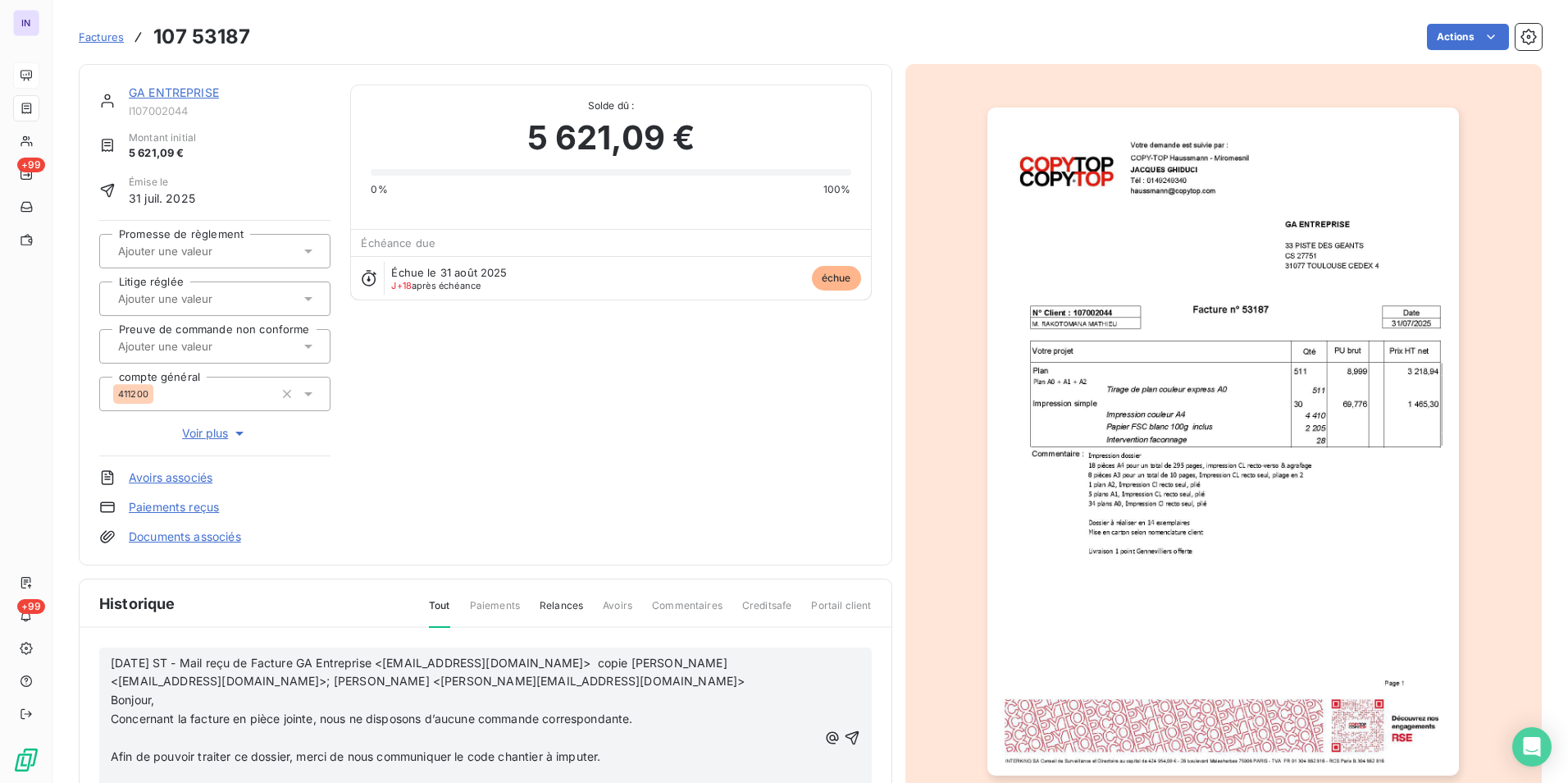
click at [115, 735] on p at bounding box center [464, 738] width 707 height 19
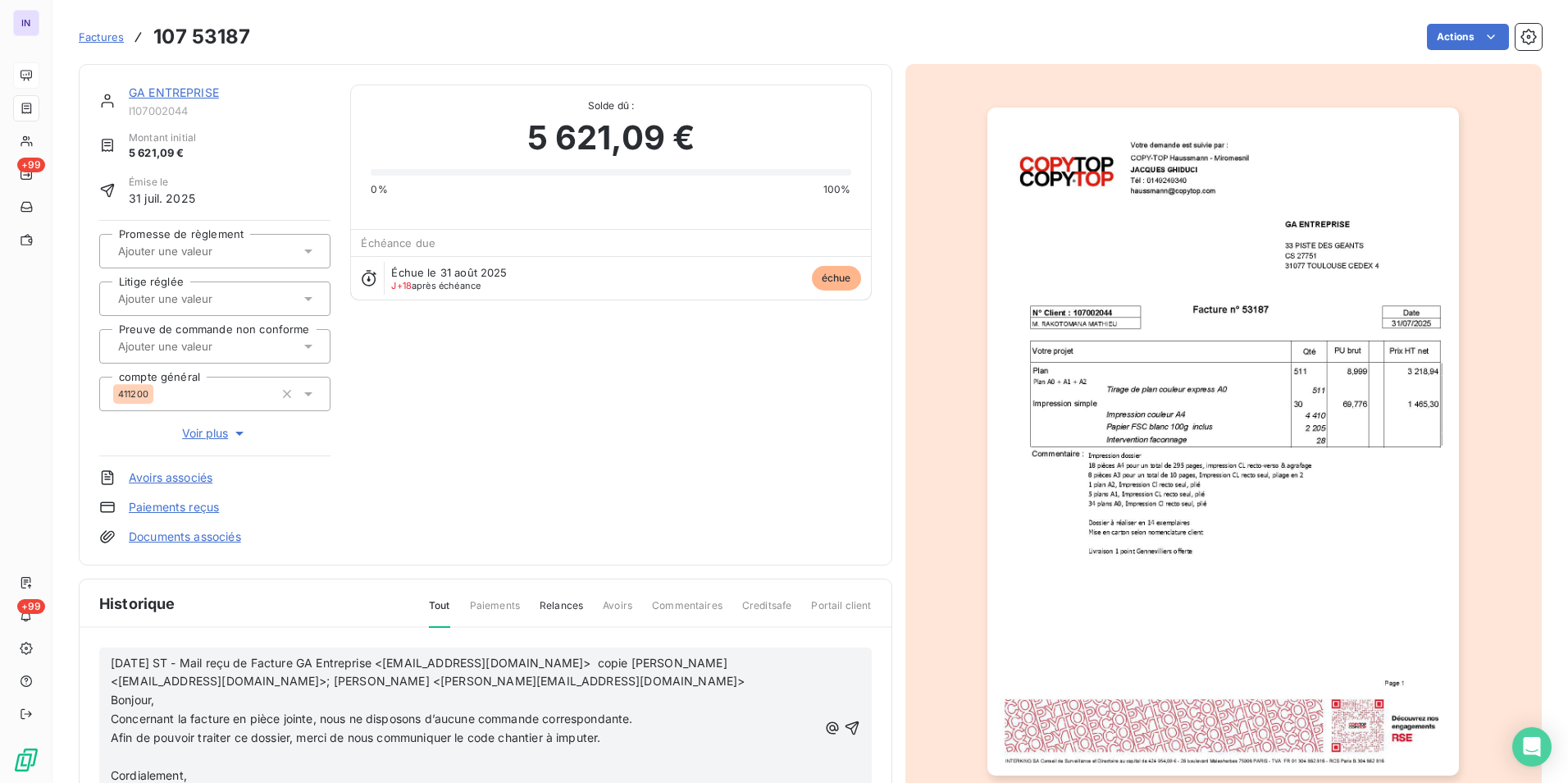
click at [123, 760] on p at bounding box center [464, 757] width 707 height 19
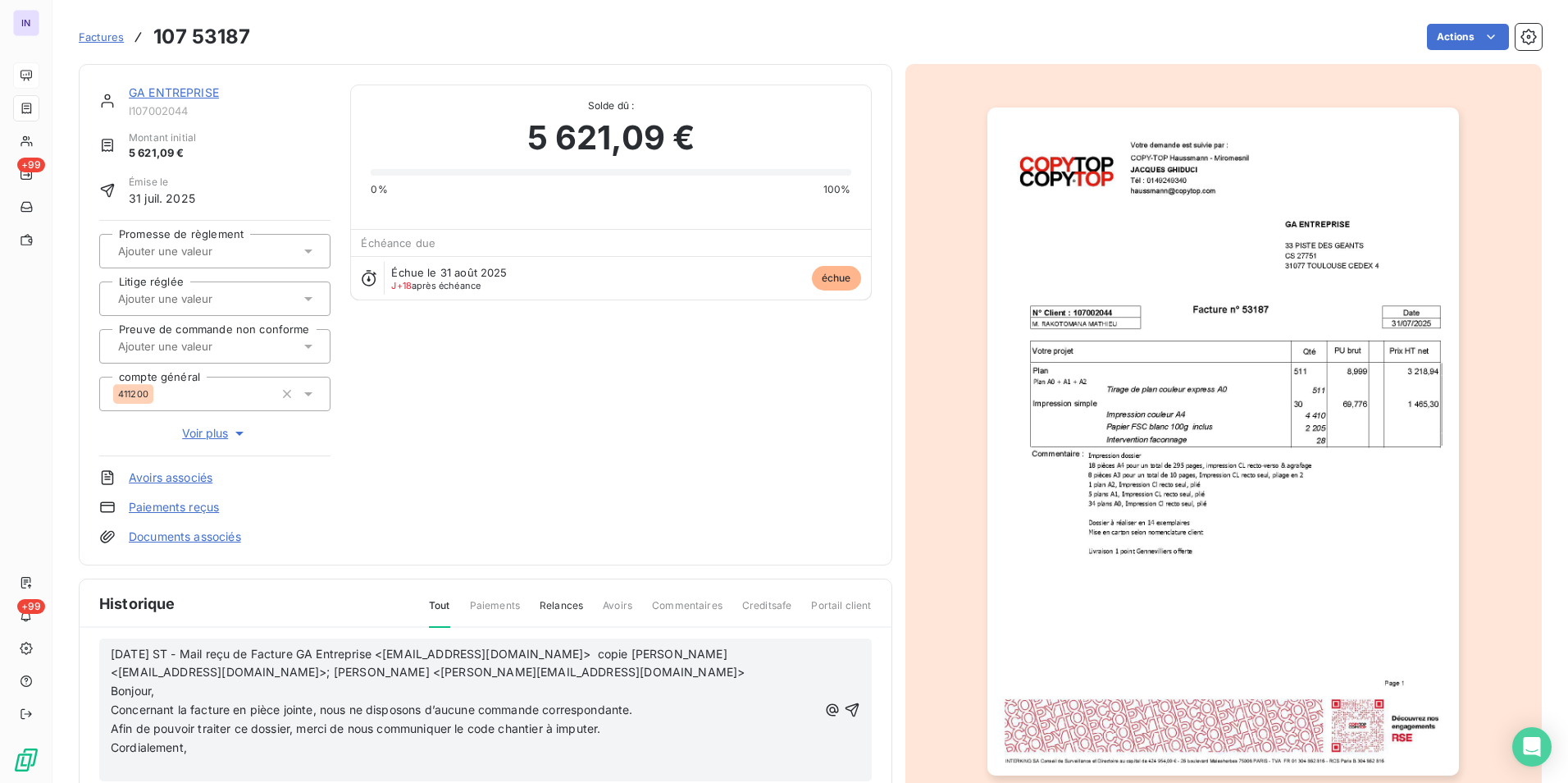
click at [134, 769] on p "﻿" at bounding box center [464, 767] width 707 height 19
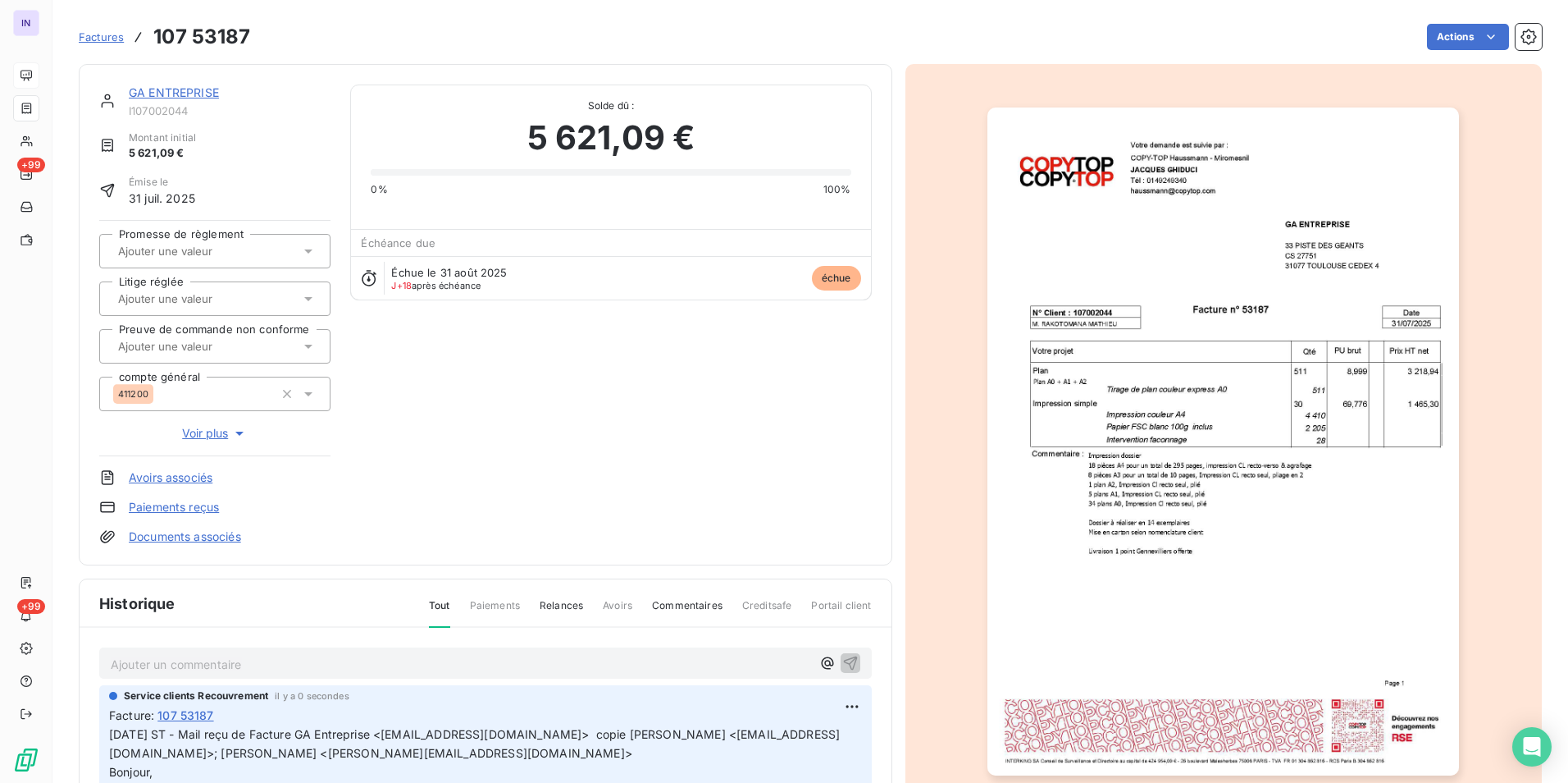
click at [126, 659] on p "Ajouter un commentaire ﻿" at bounding box center [461, 664] width 701 height 21
click at [309, 660] on p "[DATE] ST - Mail envoyé à" at bounding box center [461, 663] width 701 height 19
click at [116, 673] on p "[DATE] ST - Mail envoyé à [EMAIL_ADDRESS][DOMAIN_NAME]" at bounding box center [461, 663] width 701 height 19
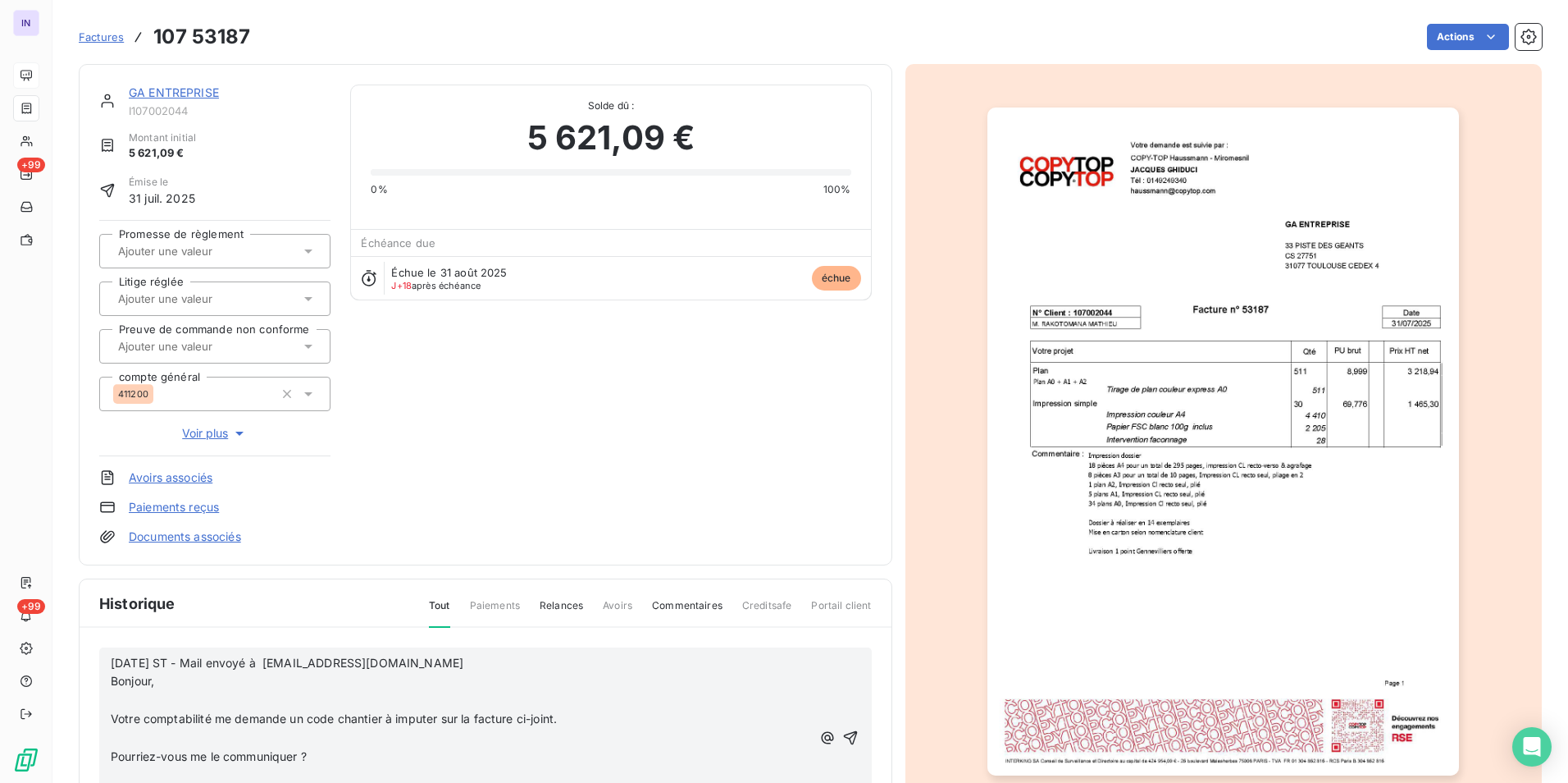
click at [101, 697] on div "[DATE] ST - Mail envoyé à [EMAIL_ADDRESS][DOMAIN_NAME] Bonjour, ﻿ Votre comptab…" at bounding box center [485, 737] width 772 height 180
click at [124, 699] on p "﻿" at bounding box center [461, 700] width 701 height 19
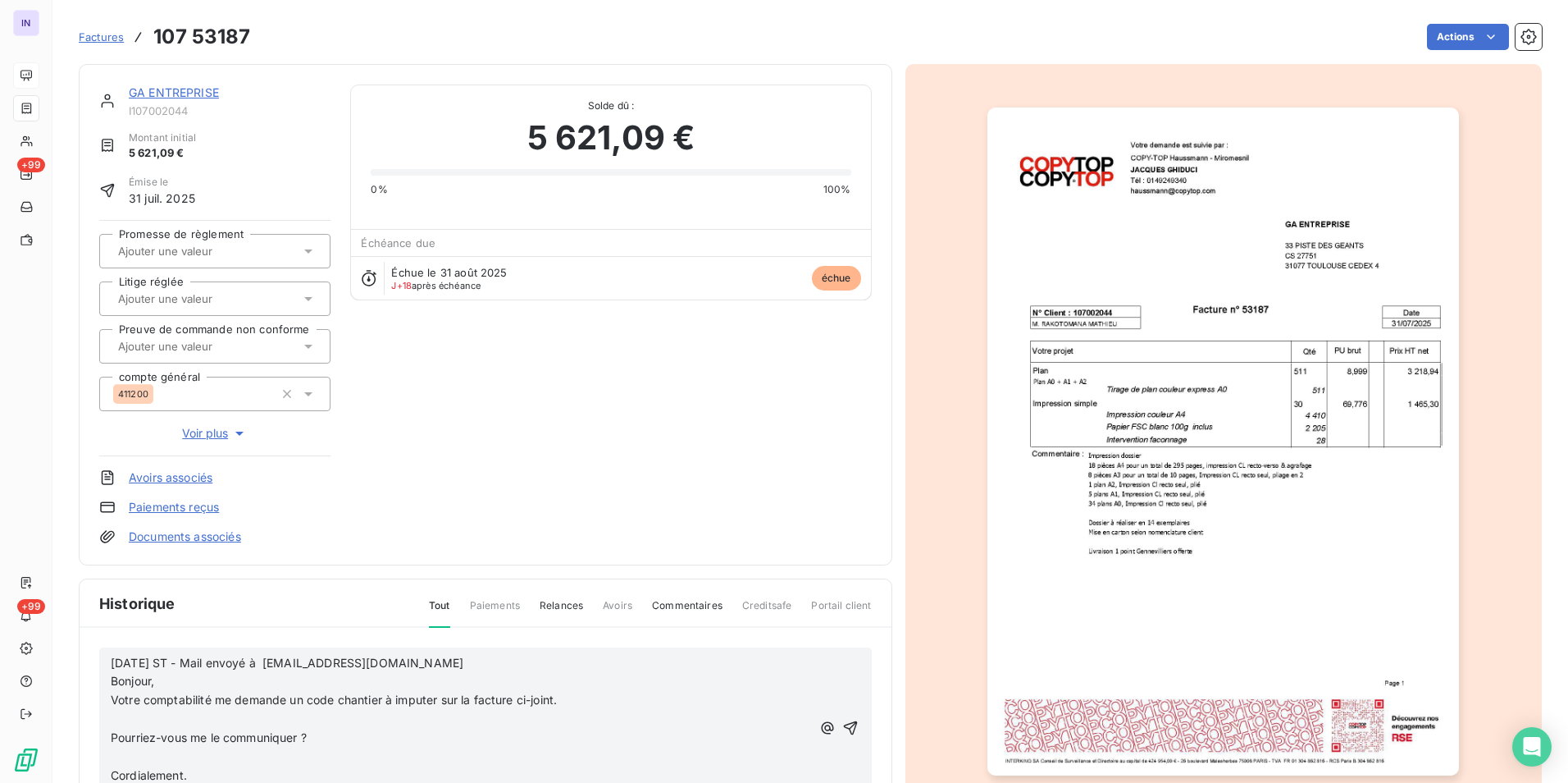
click at [133, 713] on p "﻿" at bounding box center [461, 719] width 701 height 19
click at [123, 733] on p "﻿" at bounding box center [461, 738] width 701 height 19
click at [122, 759] on p "﻿" at bounding box center [461, 757] width 701 height 19
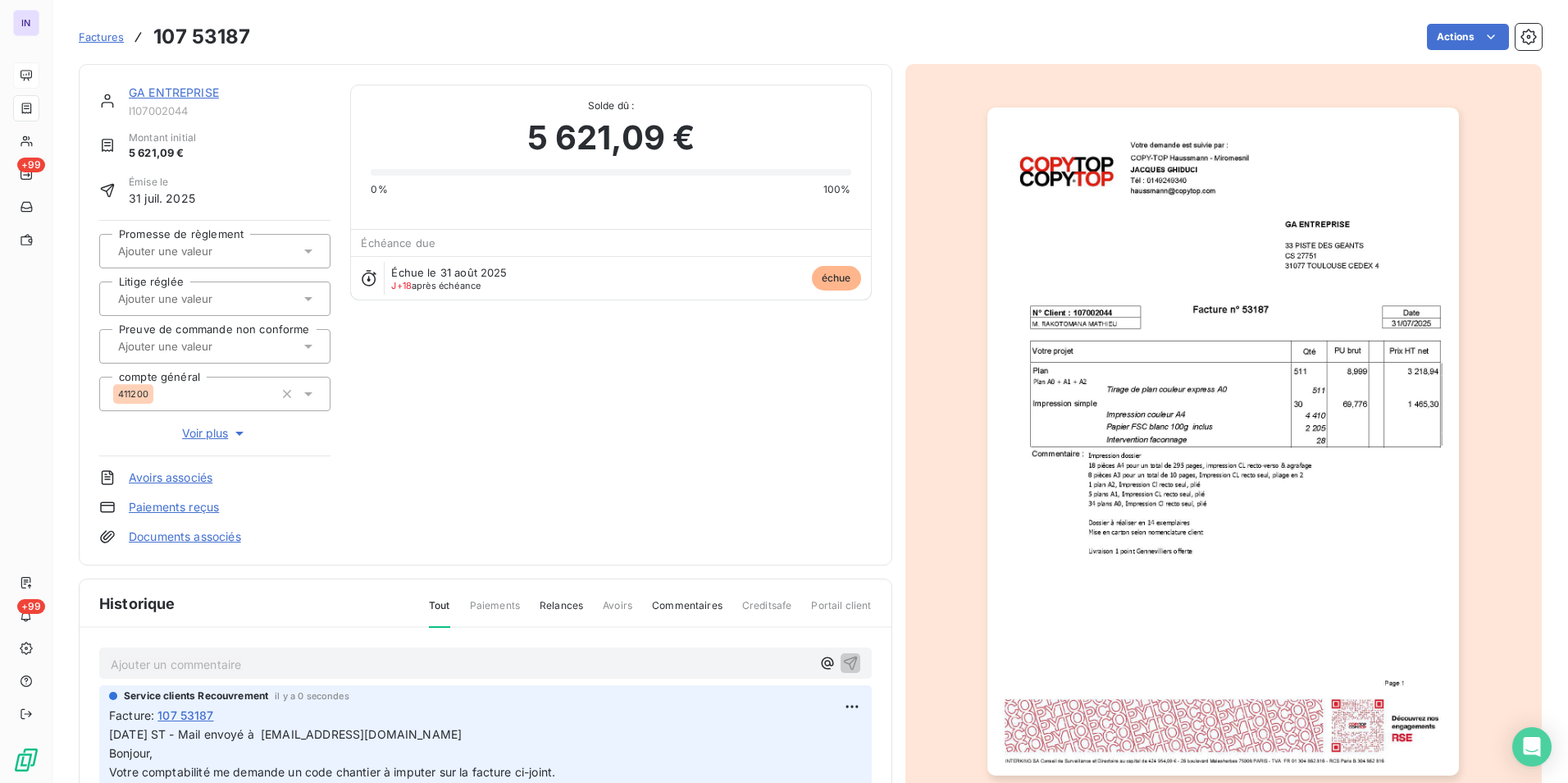
click at [134, 664] on p "Ajouter un commentaire ﻿" at bounding box center [461, 664] width 701 height 21
drag, startPoint x: 506, startPoint y: 730, endPoint x: 475, endPoint y: 745, distance: 34.4
click at [506, 732] on p "[DATE] ST - Mail envoyé à [EMAIL_ADDRESS][DOMAIN_NAME] Bonjour, Votre comptabil…" at bounding box center [485, 770] width 753 height 93
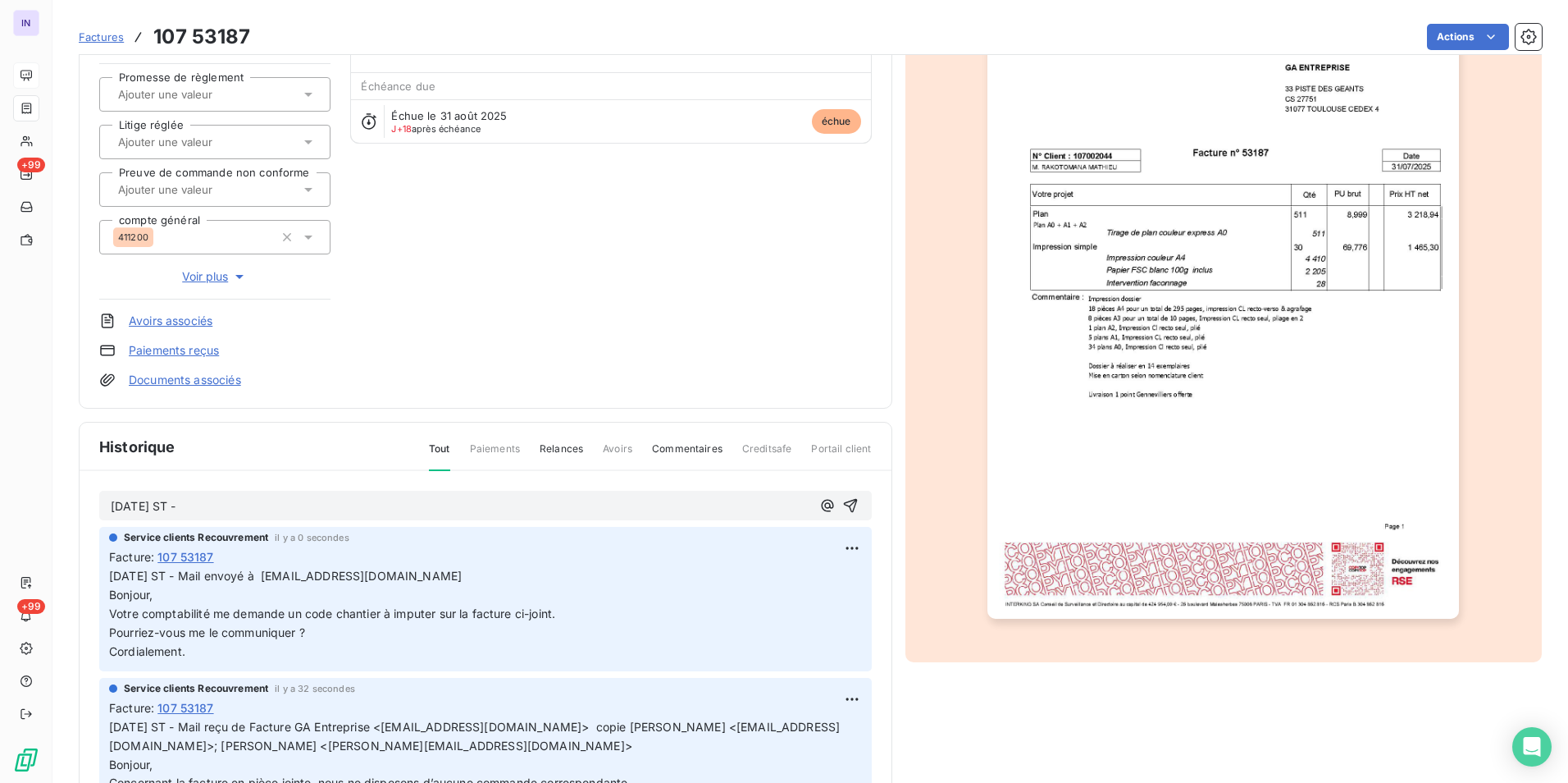
scroll to position [166, 0]
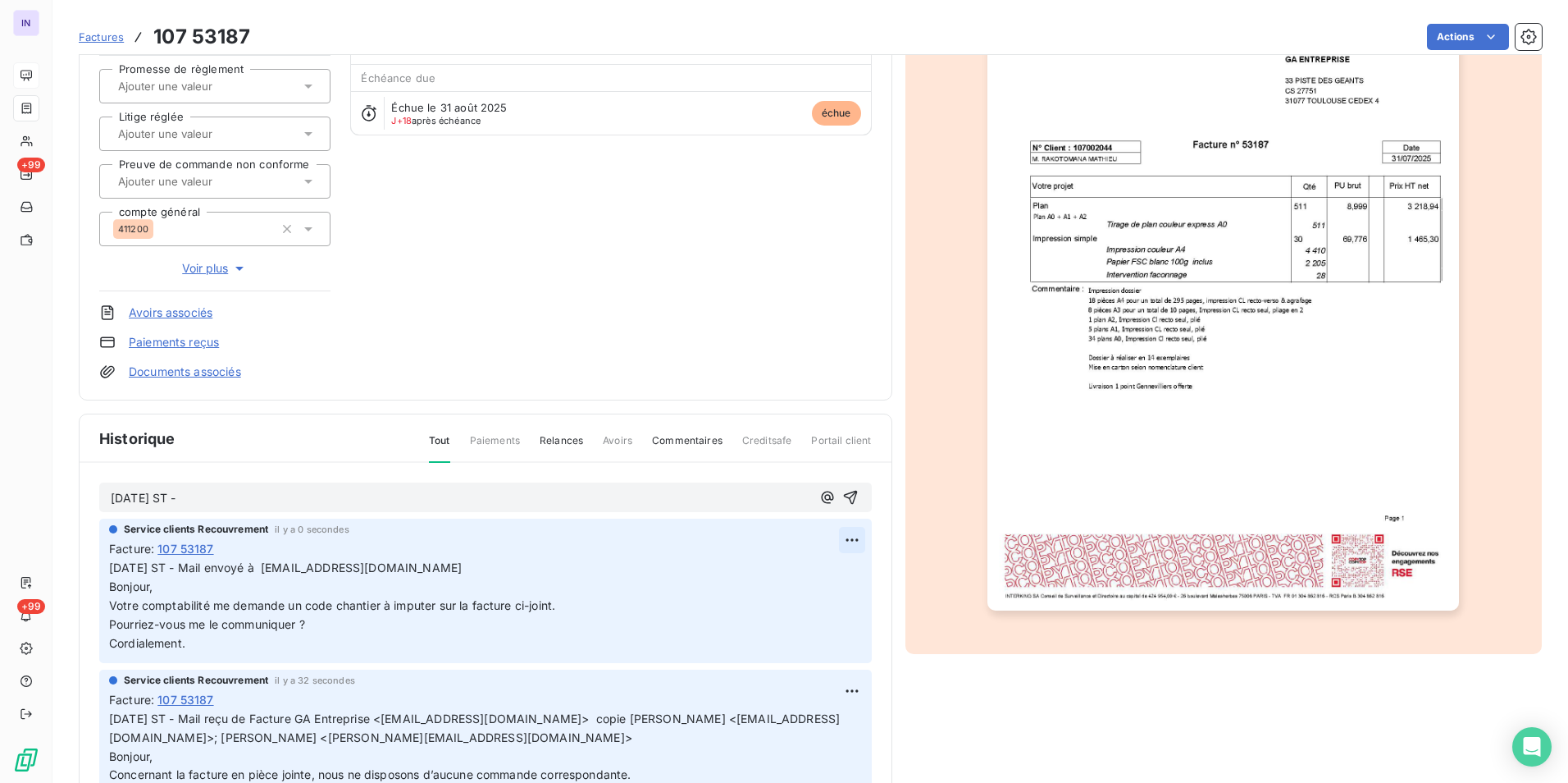
click at [833, 539] on html "IN +99 +99 Factures 107 53187 Actions GA ENTREPRISE I107002044 Montant initial …" at bounding box center [784, 392] width 1568 height 783
click at [772, 570] on div "Editer" at bounding box center [794, 576] width 92 height 26
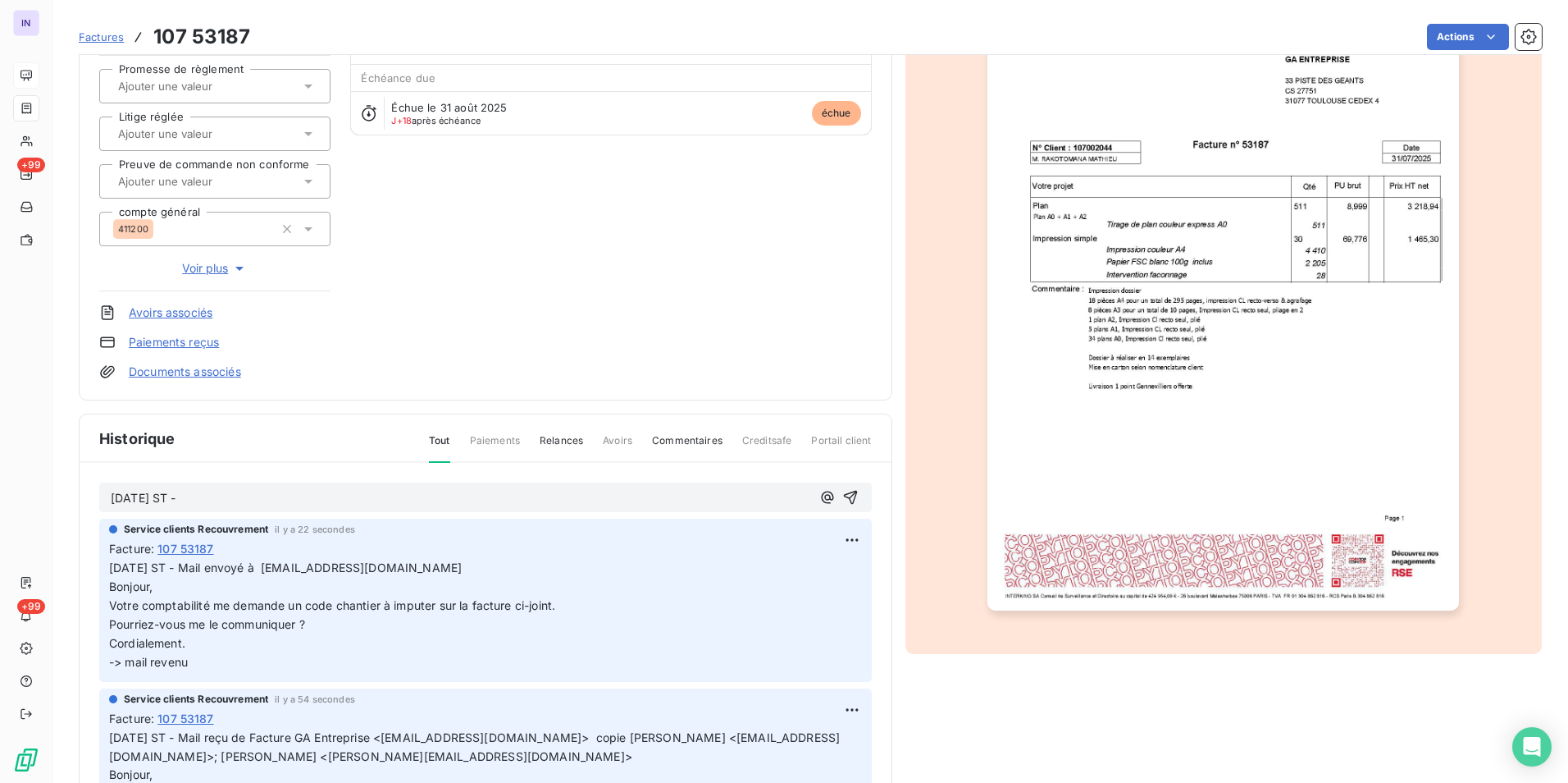
click at [223, 497] on p "[DATE] ST -" at bounding box center [461, 498] width 701 height 19
click at [296, 496] on p "[DATE] ST - Mail reçu de" at bounding box center [461, 498] width 701 height 19
click at [156, 508] on p "[DATE] ST - Mail reçu de [PERSON_NAME] <[PERSON_NAME][EMAIL_ADDRESS][DOMAIN_NAM…" at bounding box center [461, 498] width 701 height 19
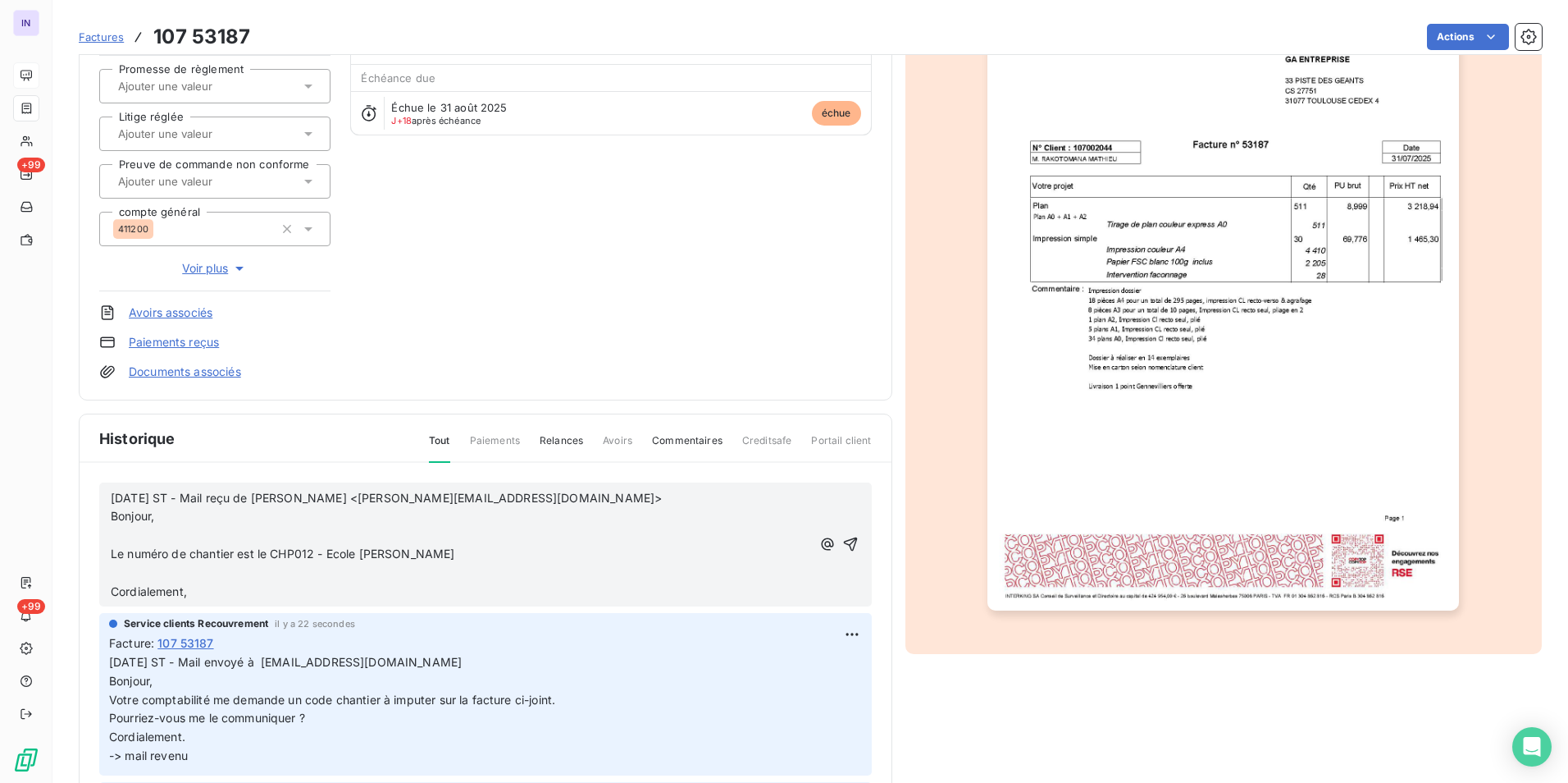
click at [122, 581] on p "﻿" at bounding box center [461, 573] width 701 height 19
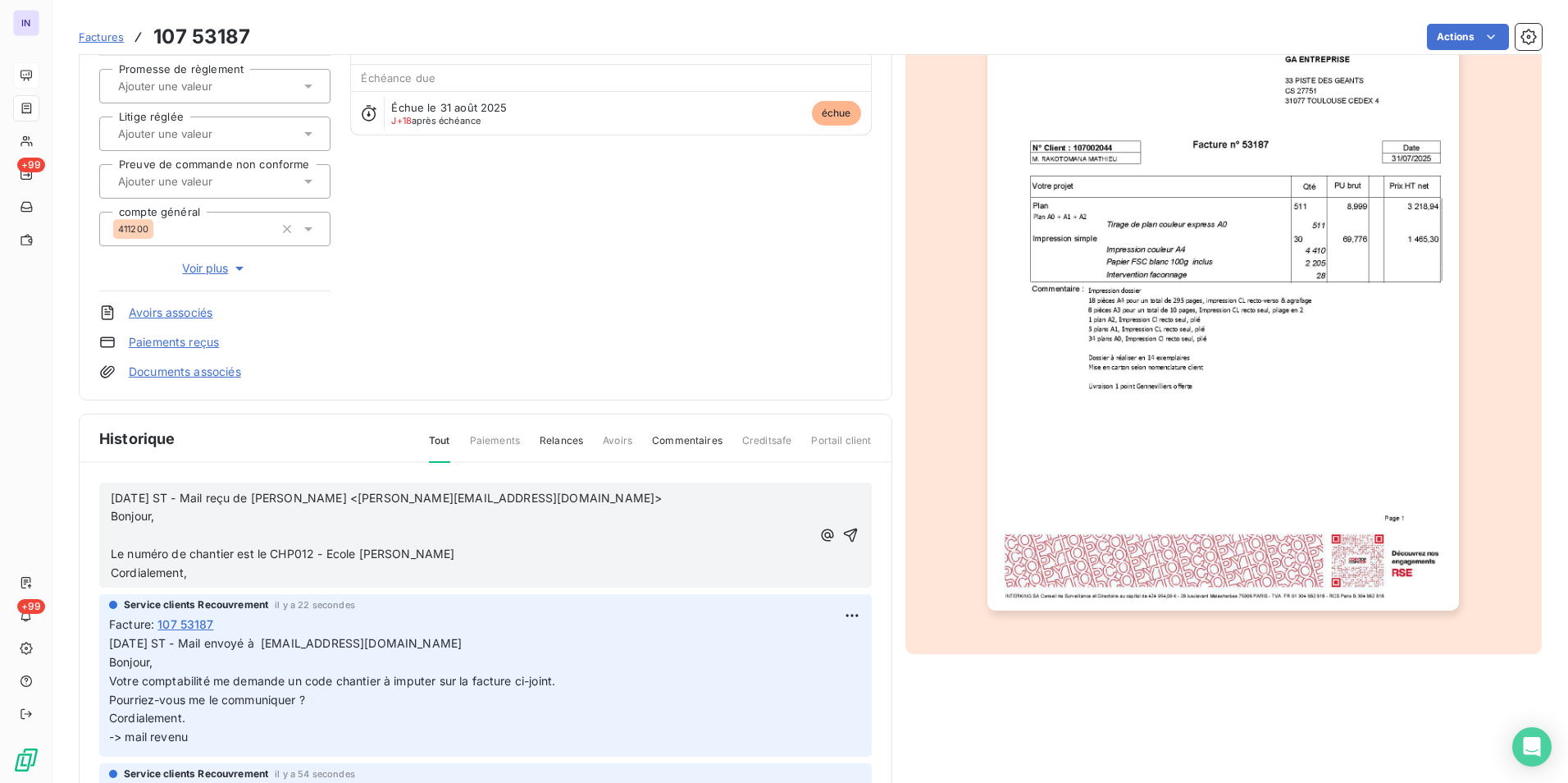
click at [124, 539] on p "﻿" at bounding box center [461, 535] width 701 height 19
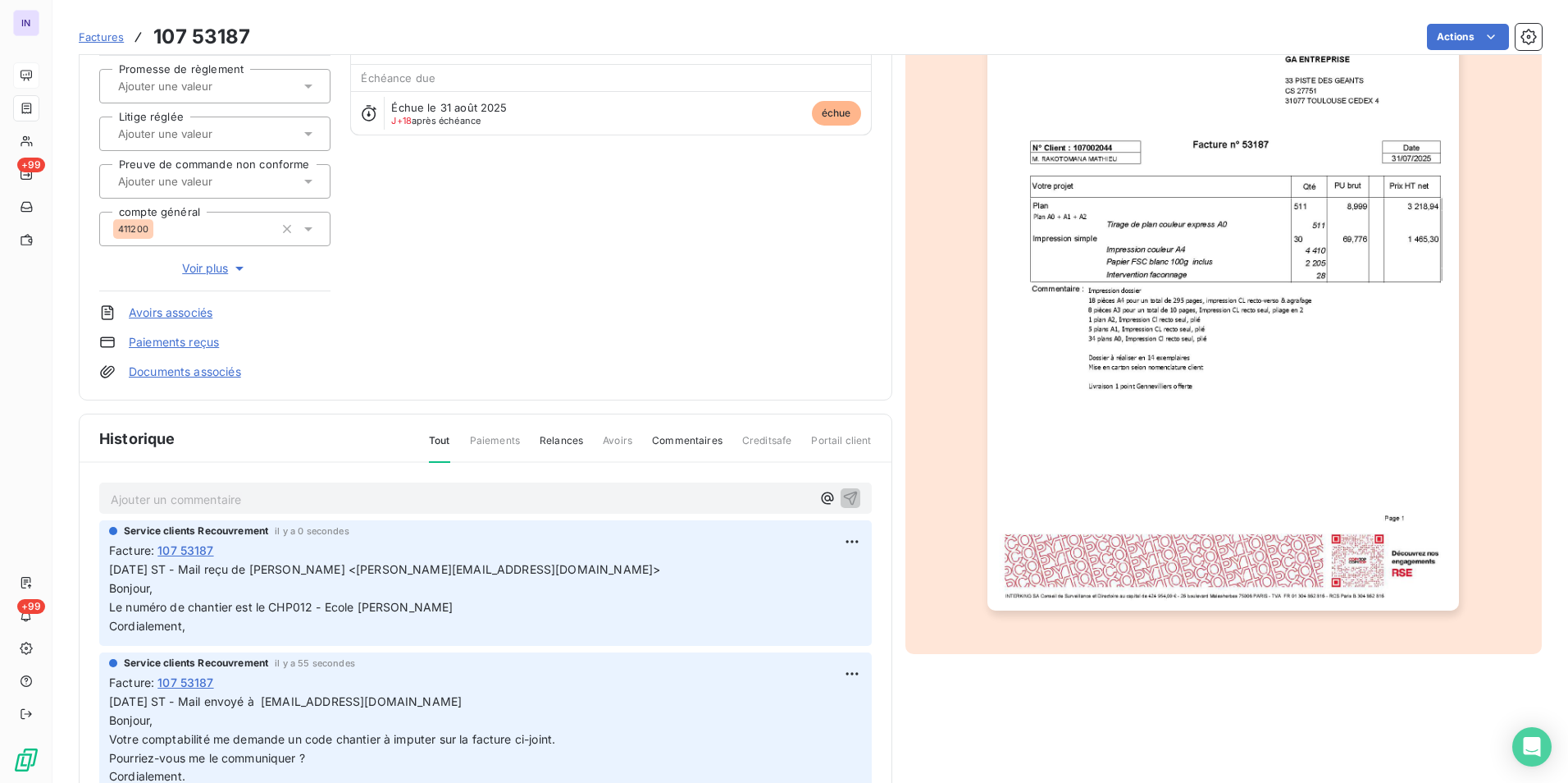
click at [135, 504] on p "Ajouter un commentaire ﻿" at bounding box center [461, 499] width 701 height 21
click at [332, 492] on p "[DATE] ST - Mail envoyé à" at bounding box center [461, 498] width 701 height 19
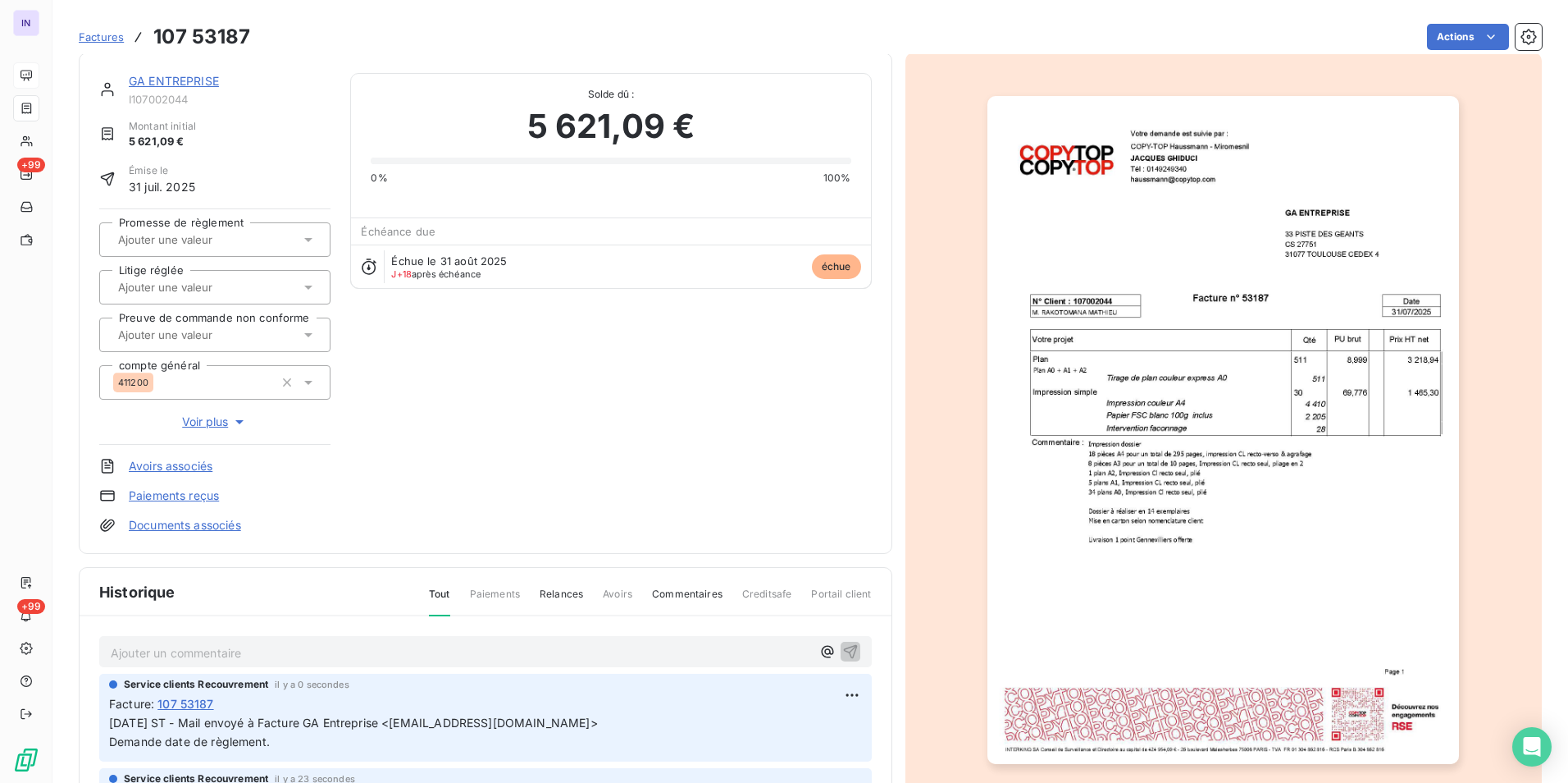
scroll to position [0, 0]
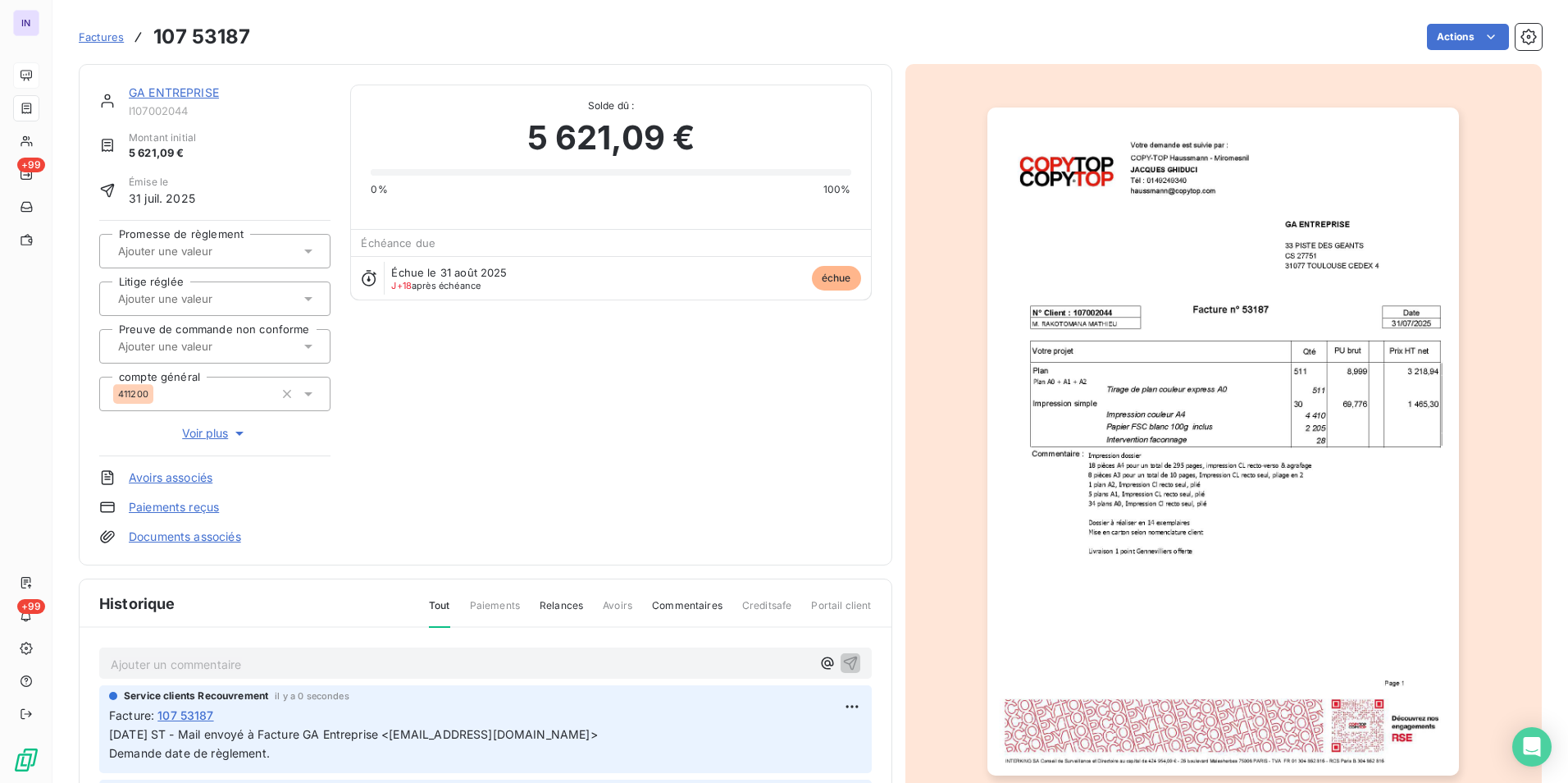
click at [210, 90] on link "GA ENTREPRISE" at bounding box center [174, 92] width 91 height 14
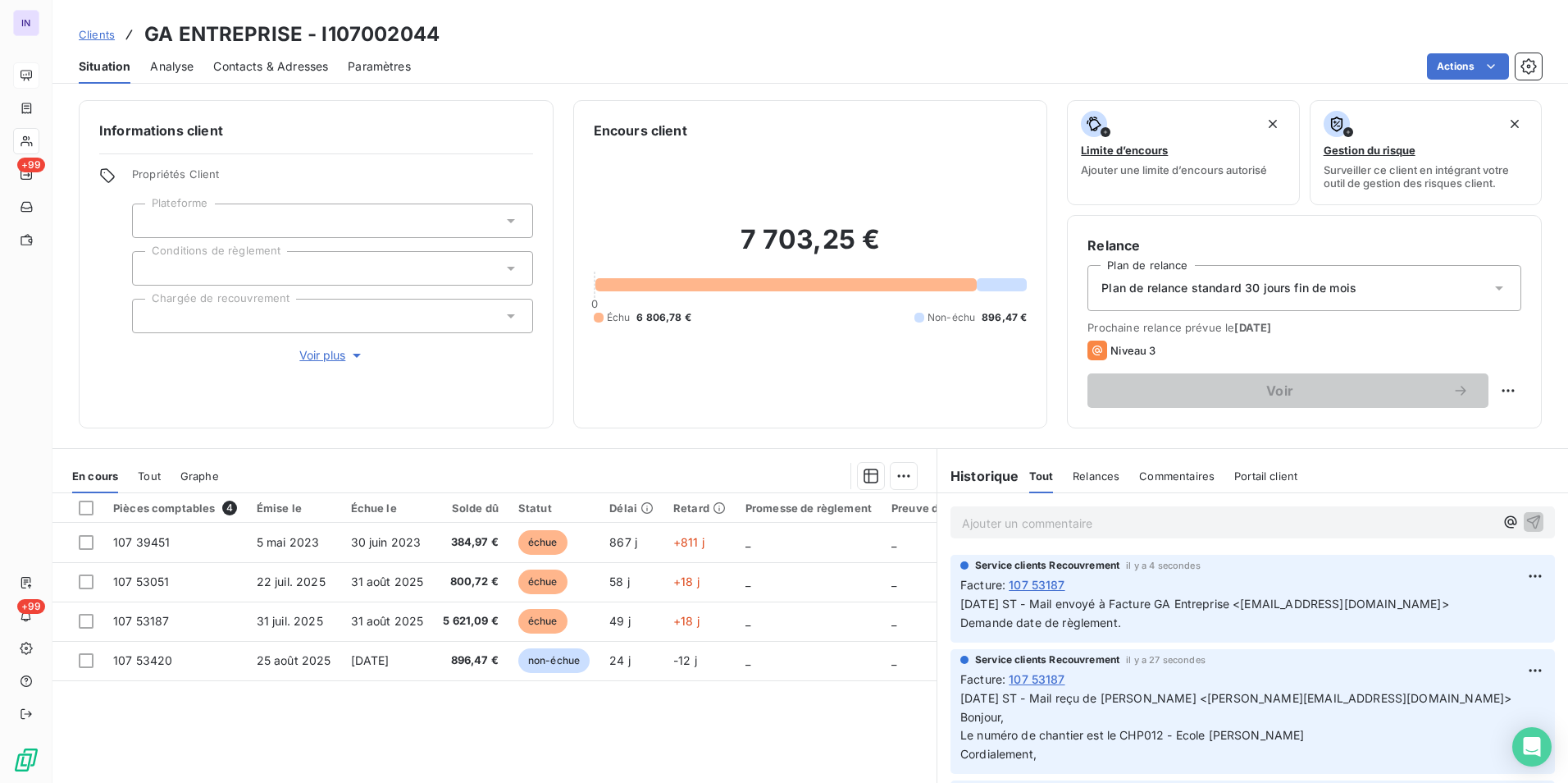
drag, startPoint x: 284, startPoint y: 313, endPoint x: 175, endPoint y: 329, distance: 110.2
click at [282, 313] on div at bounding box center [332, 315] width 401 height 34
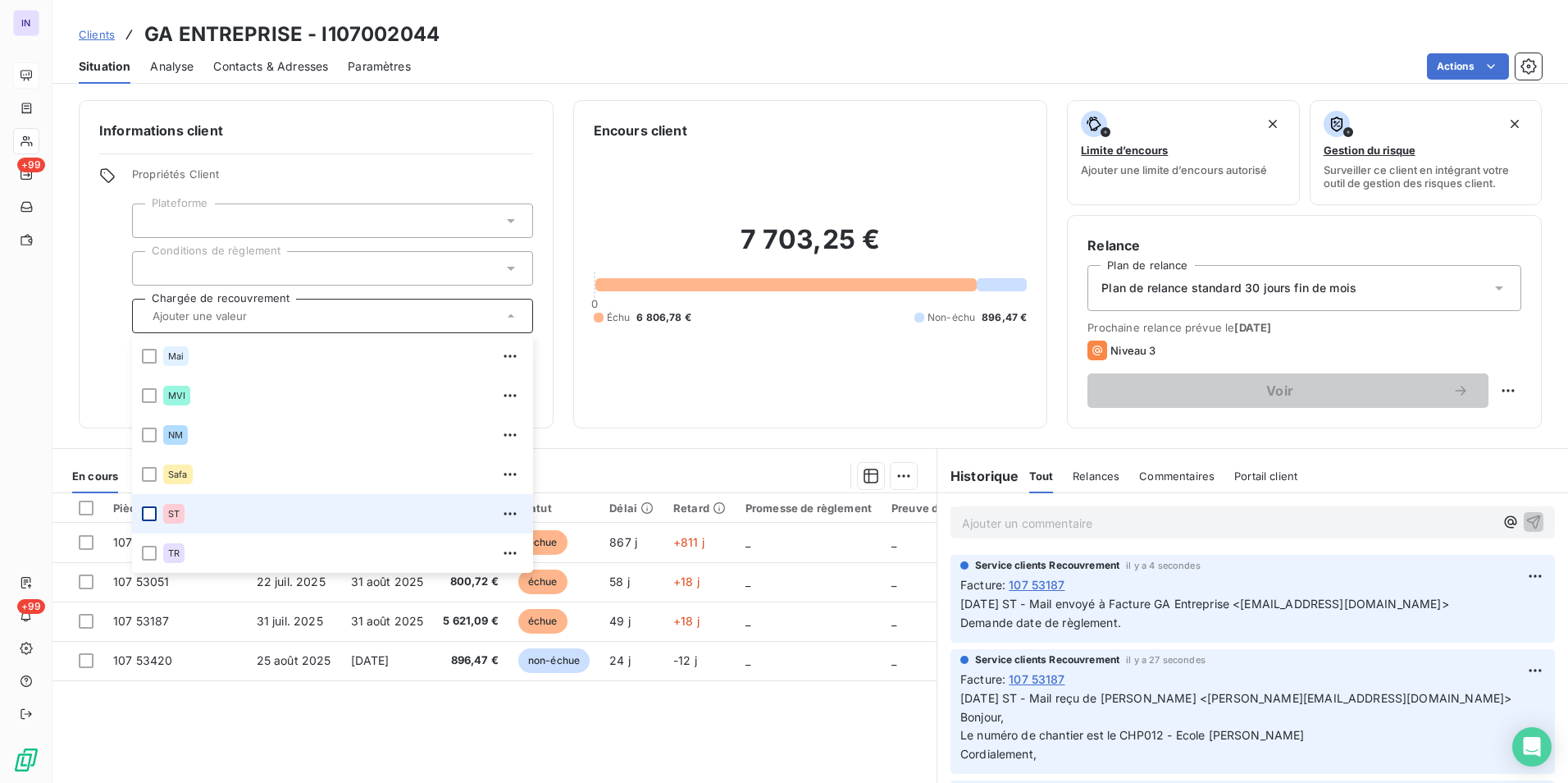
click at [148, 510] on div at bounding box center [149, 513] width 15 height 15
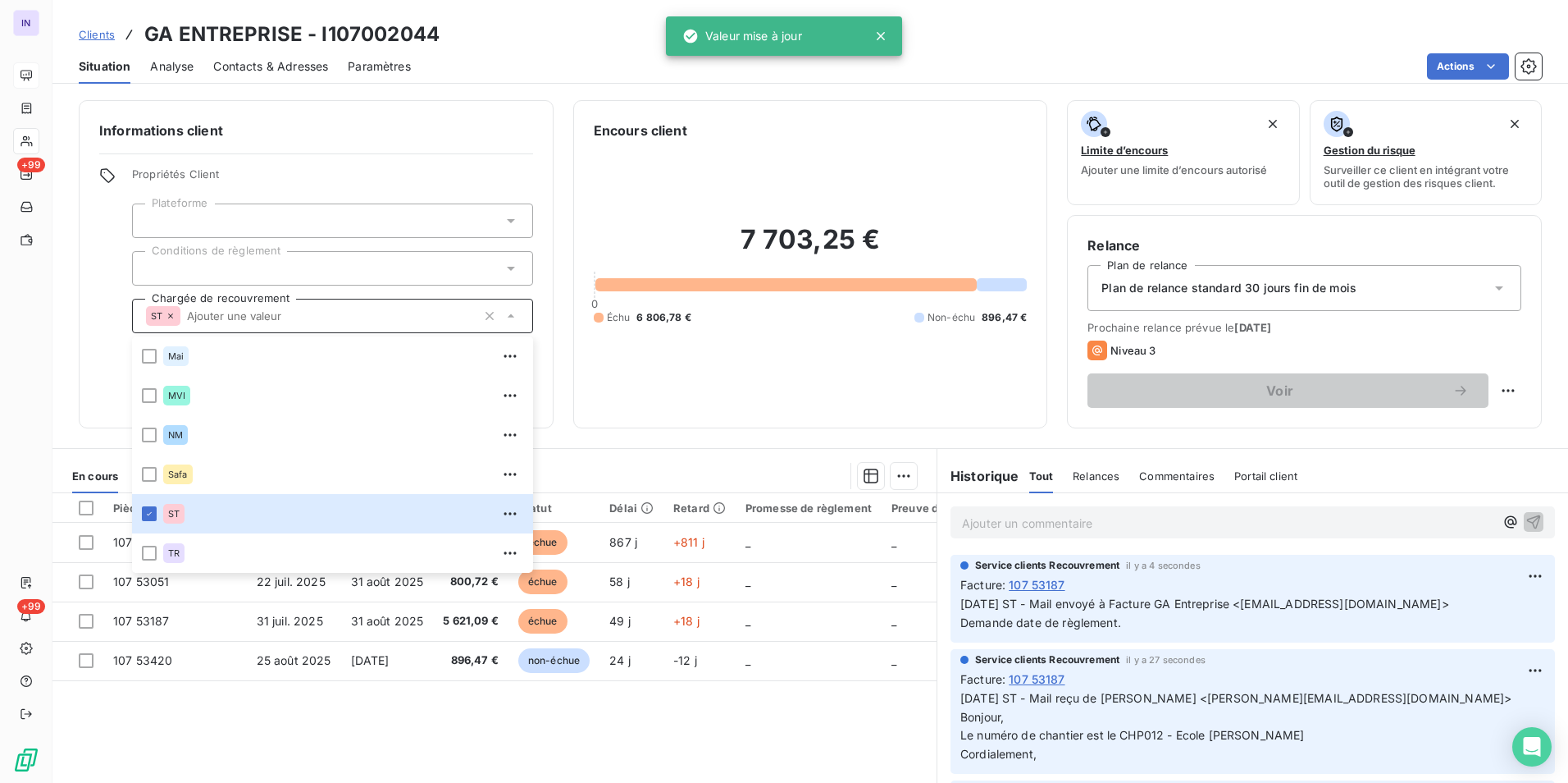
drag, startPoint x: 650, startPoint y: 433, endPoint x: 537, endPoint y: 418, distance: 114.0
click at [651, 433] on div "Informations client Propriétés Client Plateforme Conditions de règlement Chargé…" at bounding box center [810, 437] width 1516 height 692
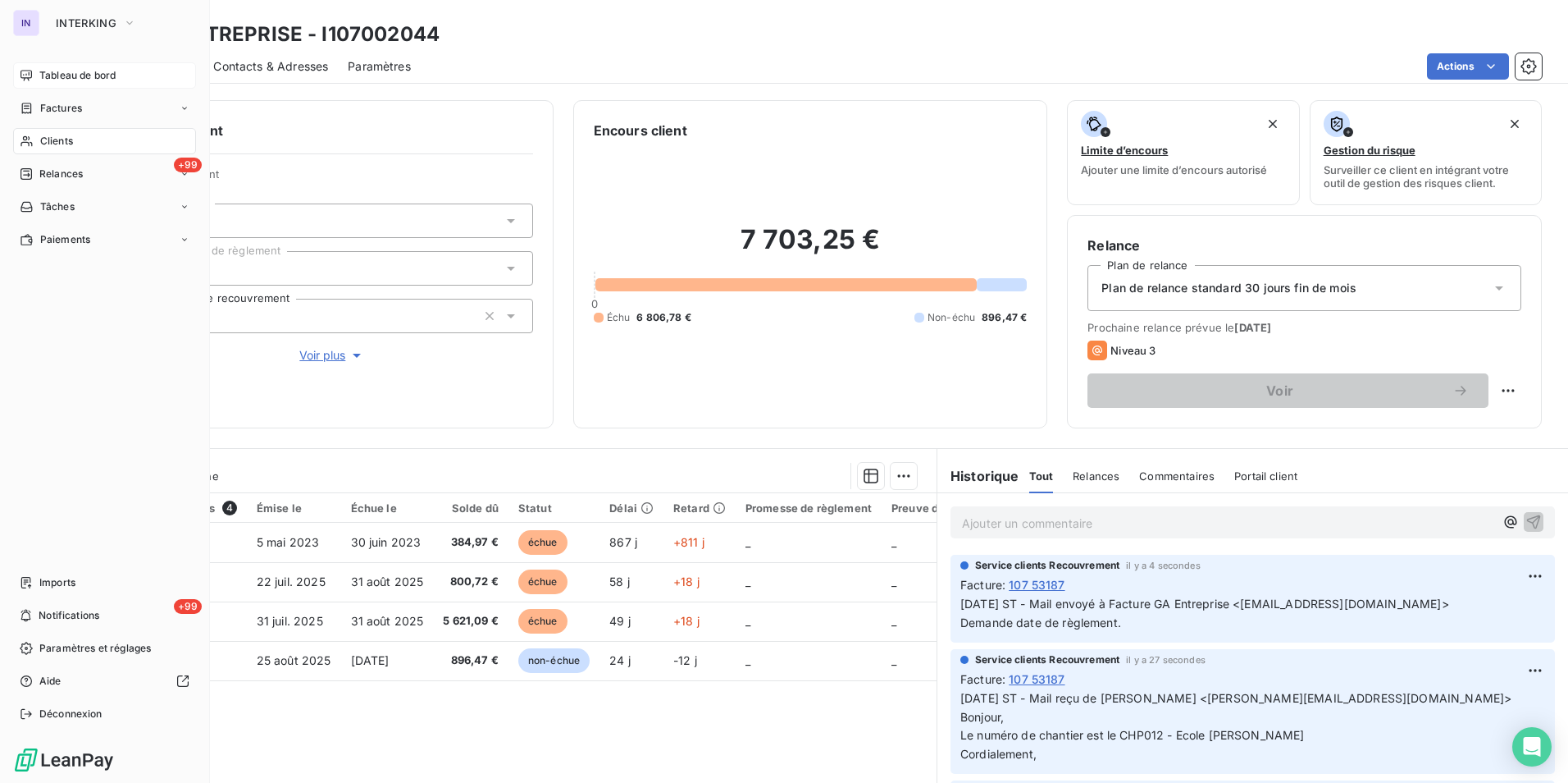
click at [61, 139] on span "Clients" at bounding box center [56, 140] width 32 height 15
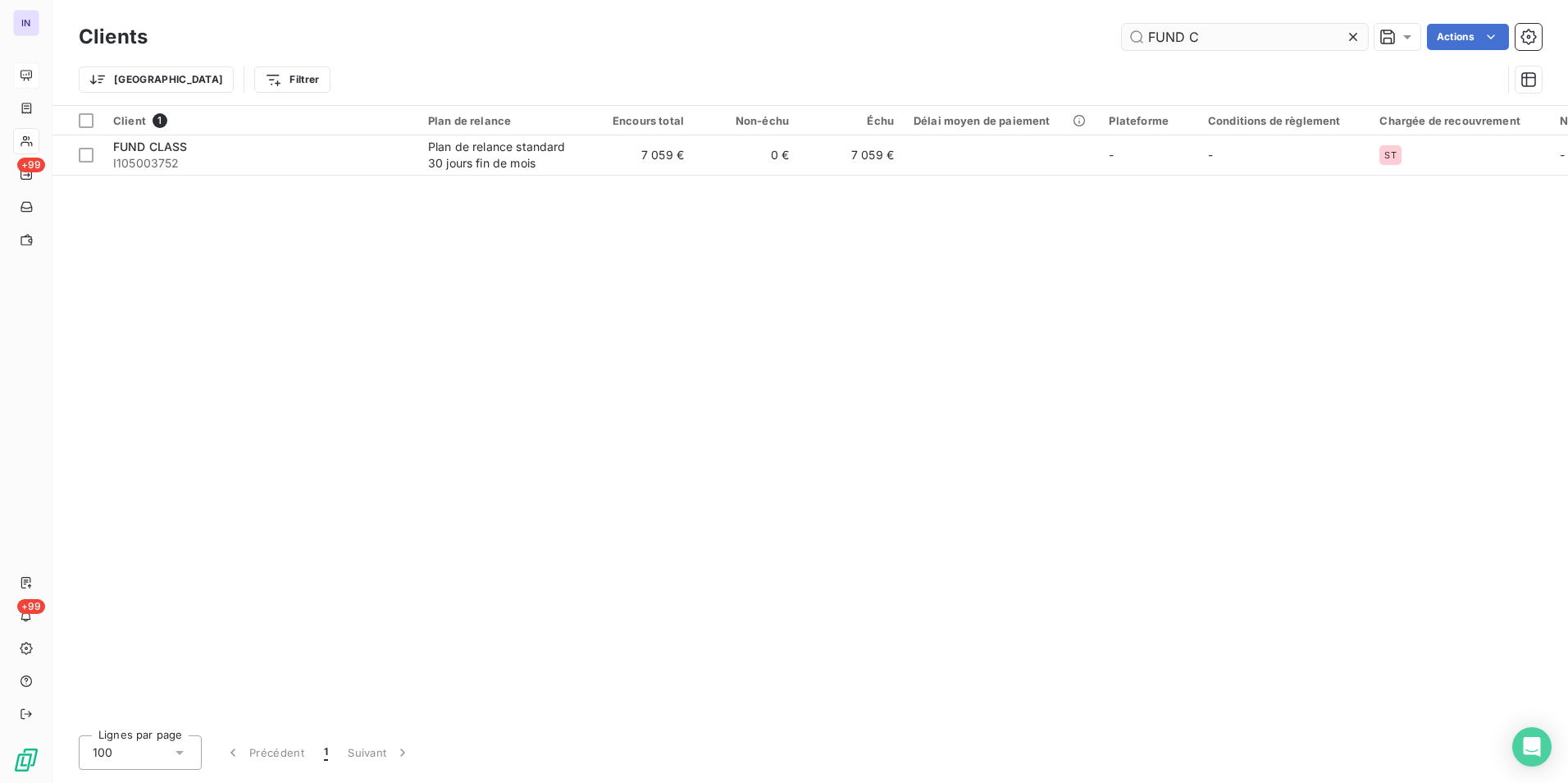
drag, startPoint x: 1223, startPoint y: 44, endPoint x: 1200, endPoint y: 44, distance: 23.0
click at [1200, 44] on input "FUND C" at bounding box center [1245, 37] width 246 height 26
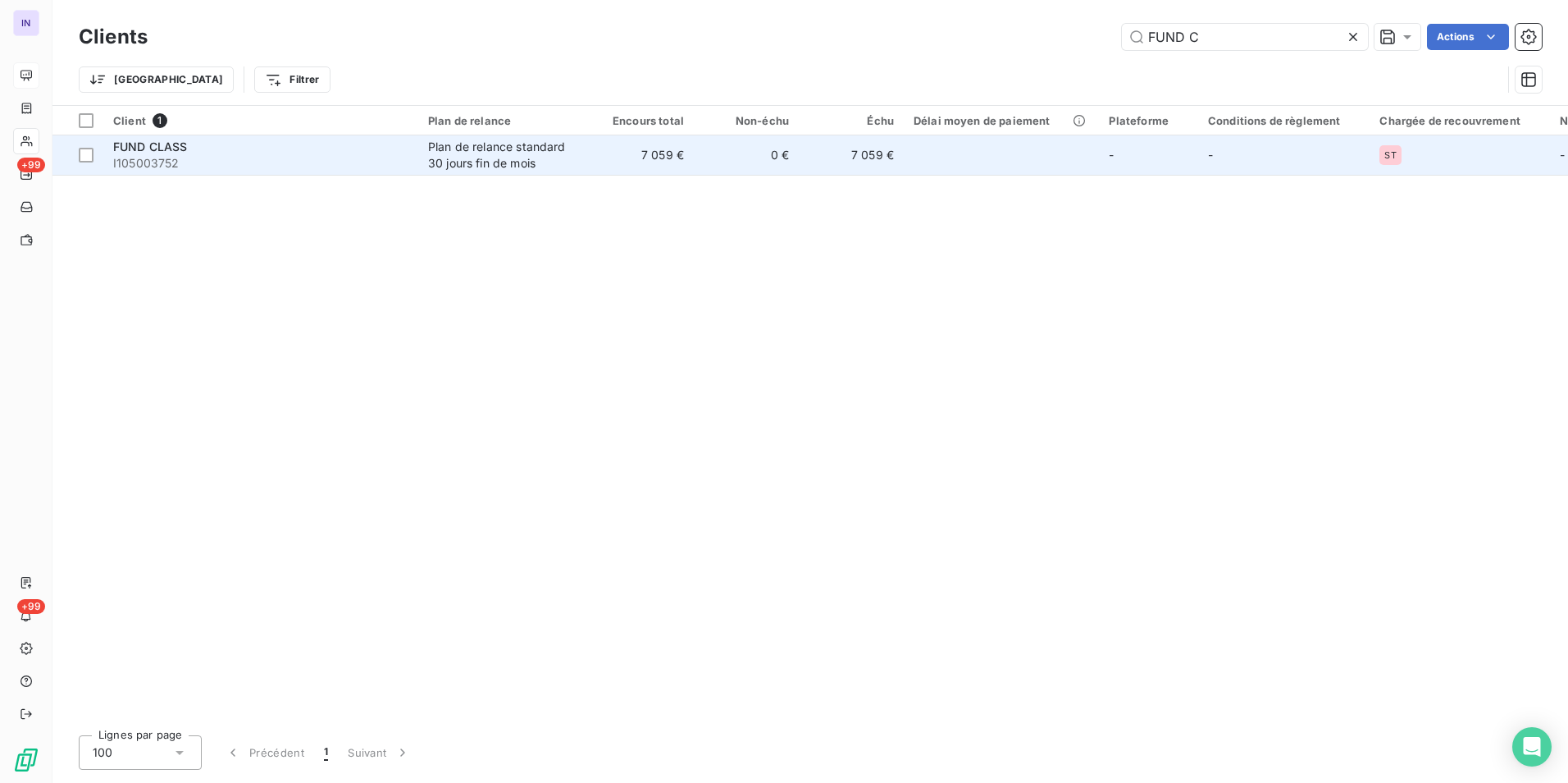
click at [451, 150] on div "Plan de relance standard 30 jours fin de mois" at bounding box center [503, 155] width 151 height 32
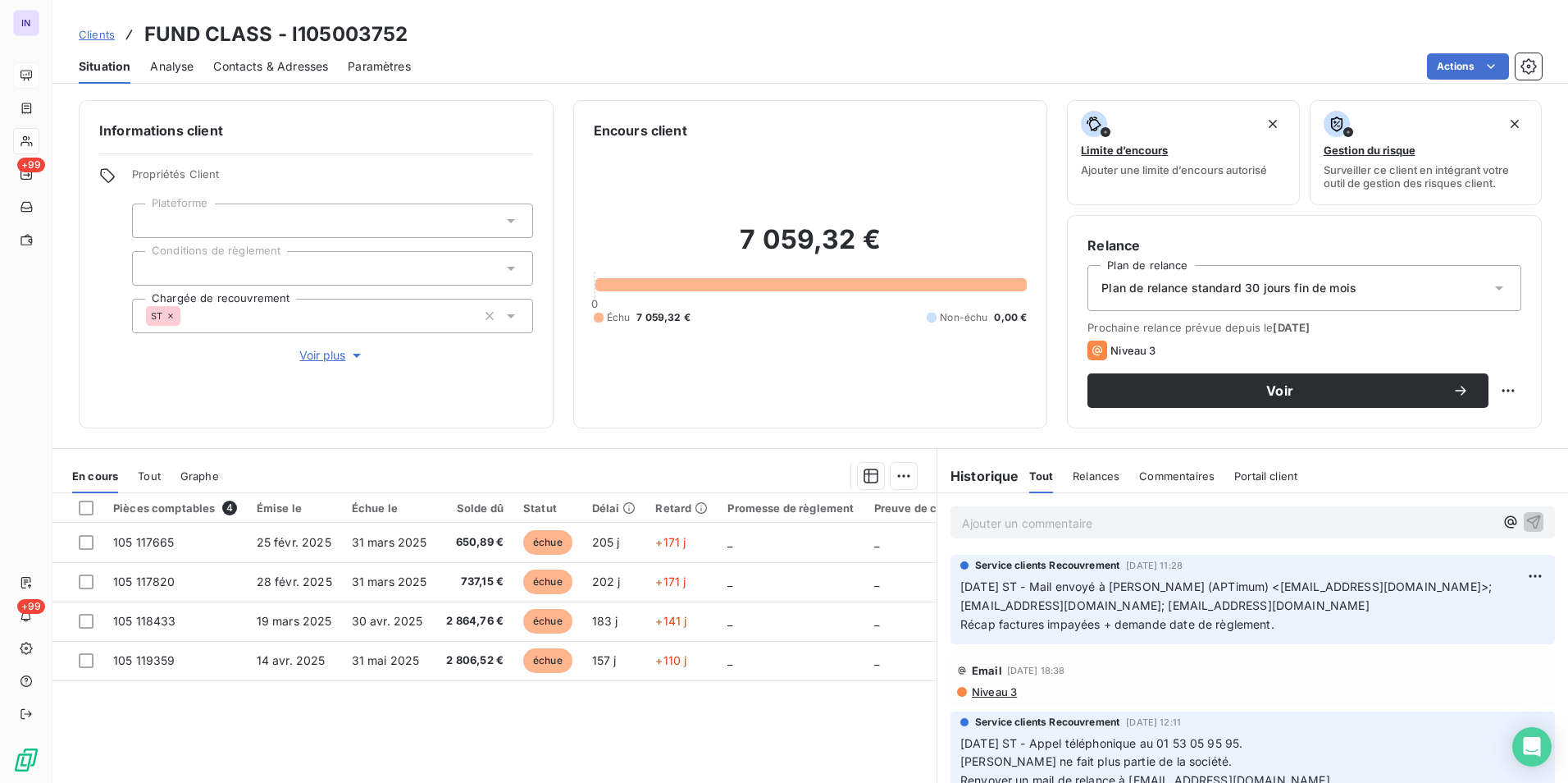
click at [393, 34] on h3 "FUND CLASS - I105003752" at bounding box center [276, 34] width 263 height 30
drag, startPoint x: 420, startPoint y: 31, endPoint x: 144, endPoint y: 32, distance: 276.0
click at [144, 32] on div "Clients FUND CLASS - I105003752" at bounding box center [810, 34] width 1516 height 30
copy h3 "FUND CLASS - I105003752"
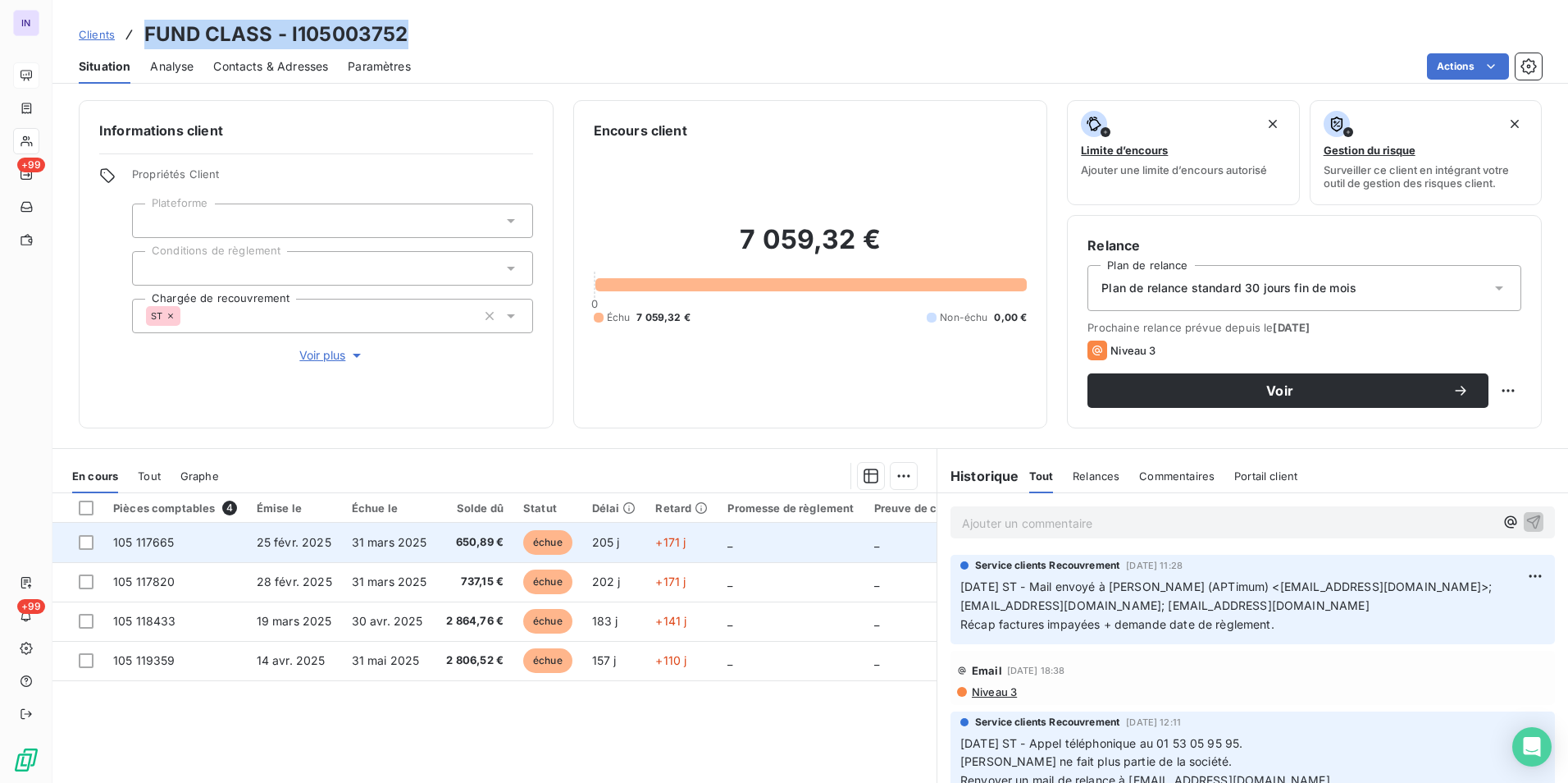
click at [267, 548] on span "25 févr. 2025" at bounding box center [293, 542] width 74 height 14
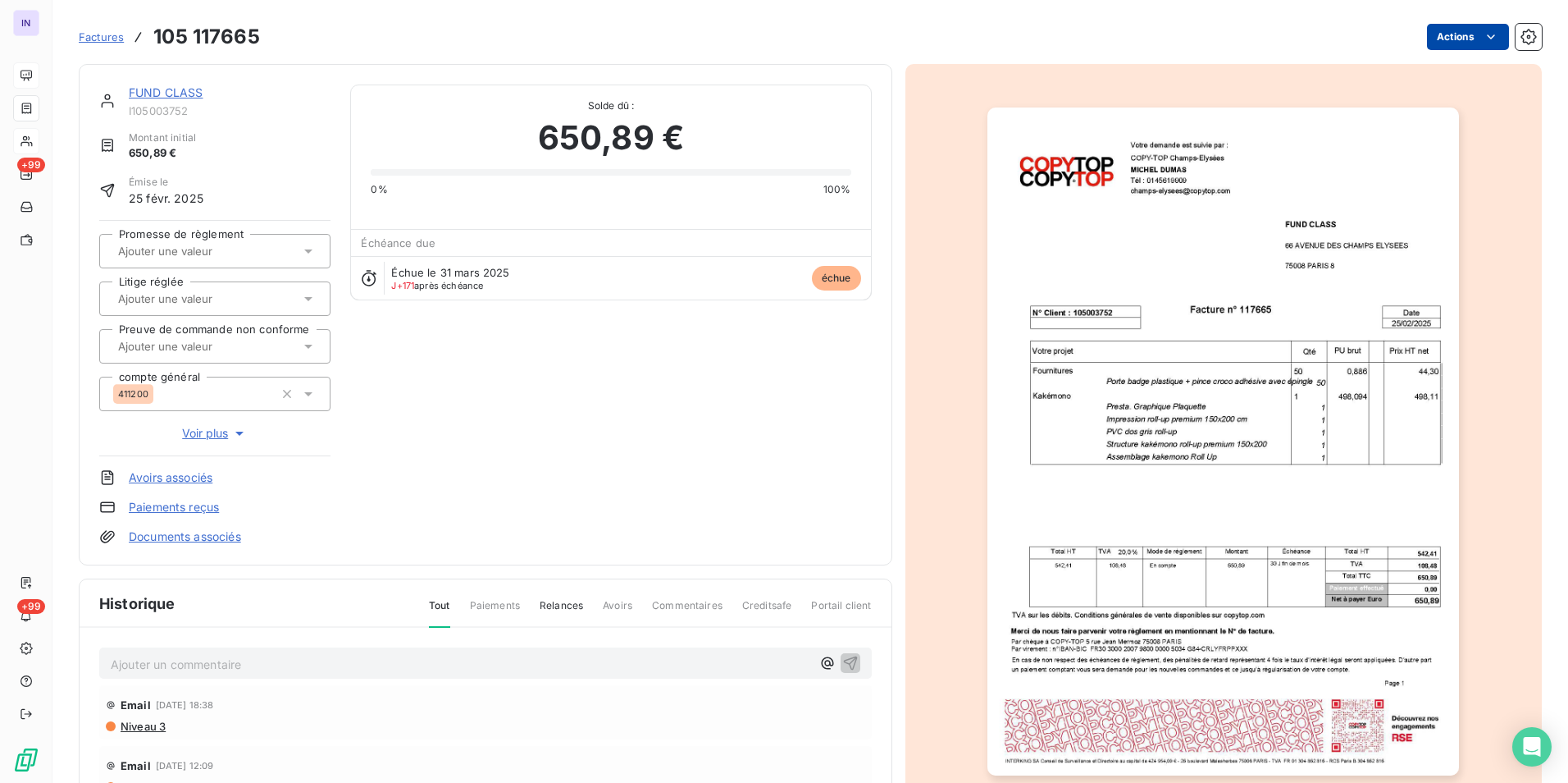
click at [1441, 34] on html "IN +99 +99 Factures 105 117665 Actions FUND CLASS I105003752 Montant initial 65…" at bounding box center [784, 392] width 1568 height 783
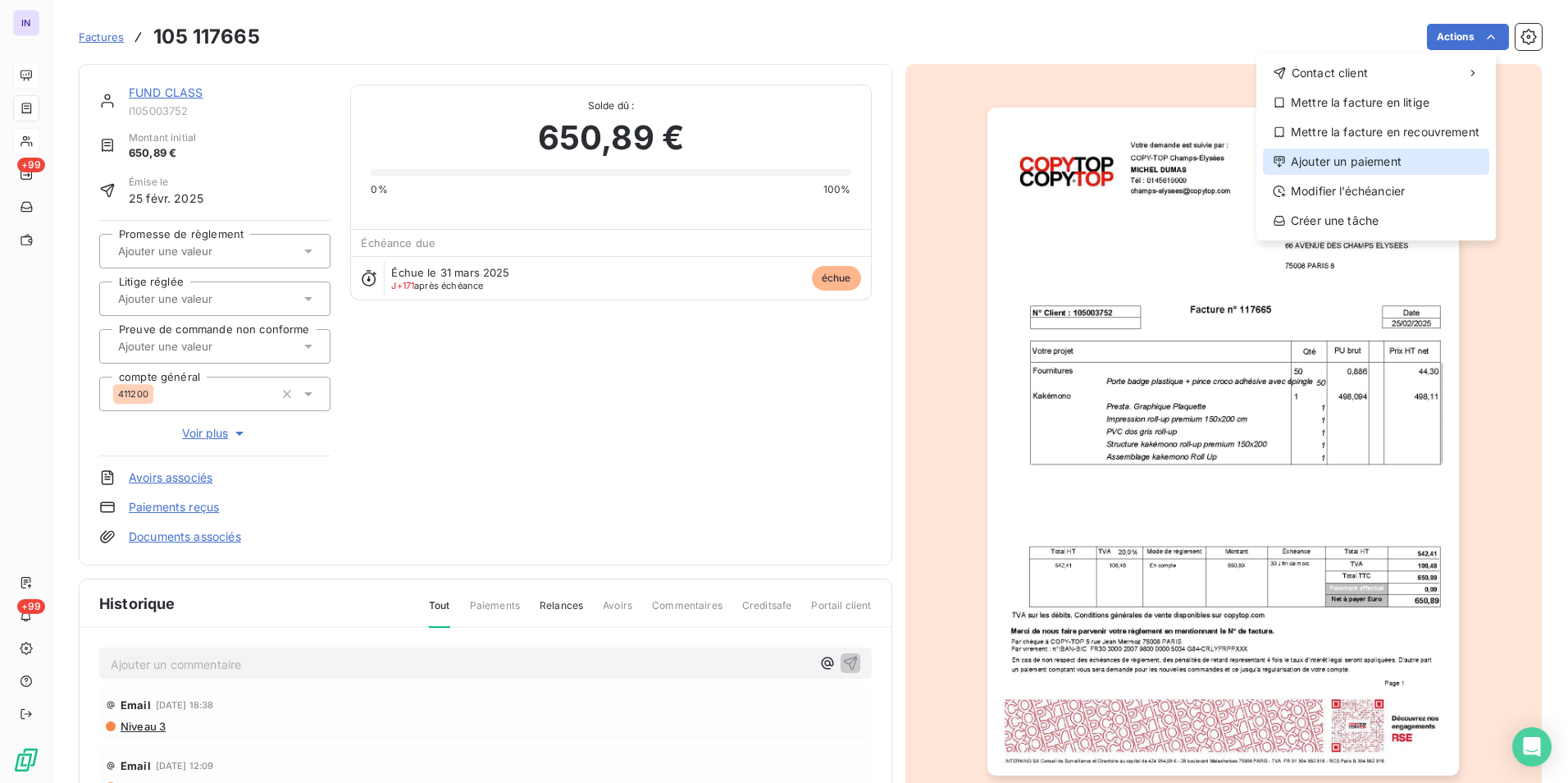
click at [1349, 163] on div "Ajouter un paiement" at bounding box center [1376, 162] width 226 height 26
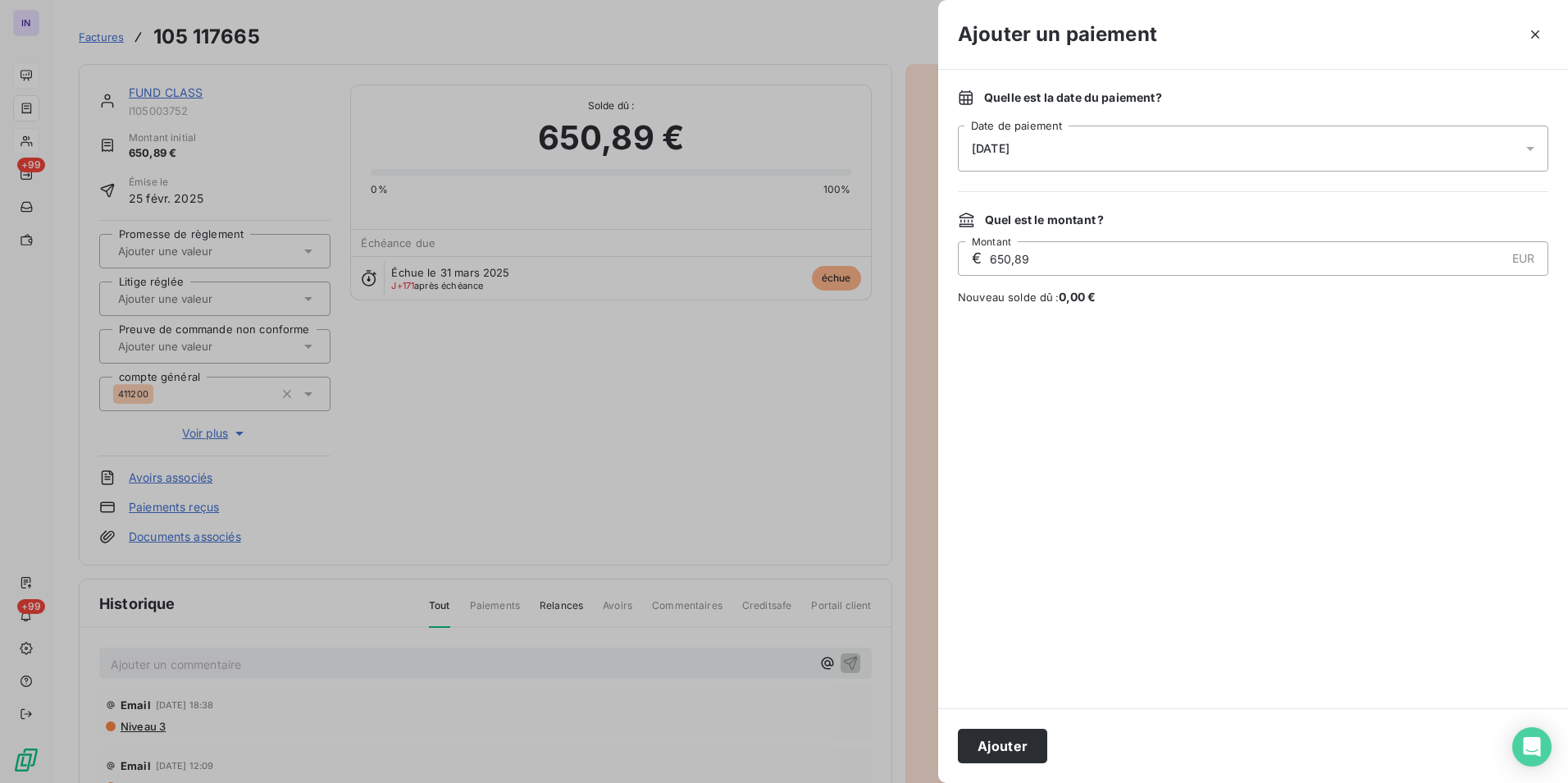
click at [1195, 152] on div "[DATE]" at bounding box center [1253, 149] width 590 height 46
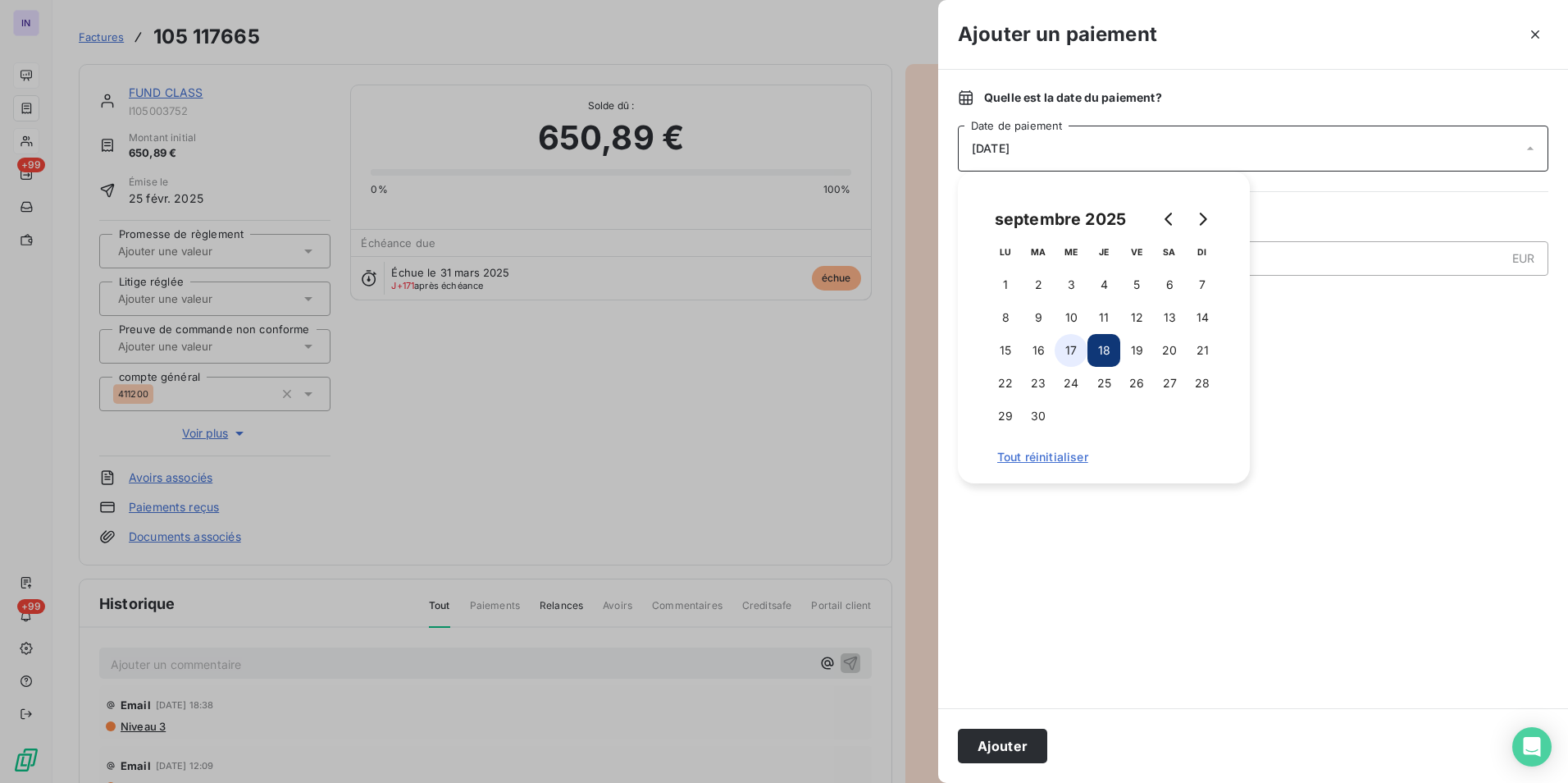
click at [1066, 349] on button "17" at bounding box center [1071, 350] width 32 height 32
click at [1007, 748] on button "Ajouter" at bounding box center [1002, 745] width 90 height 34
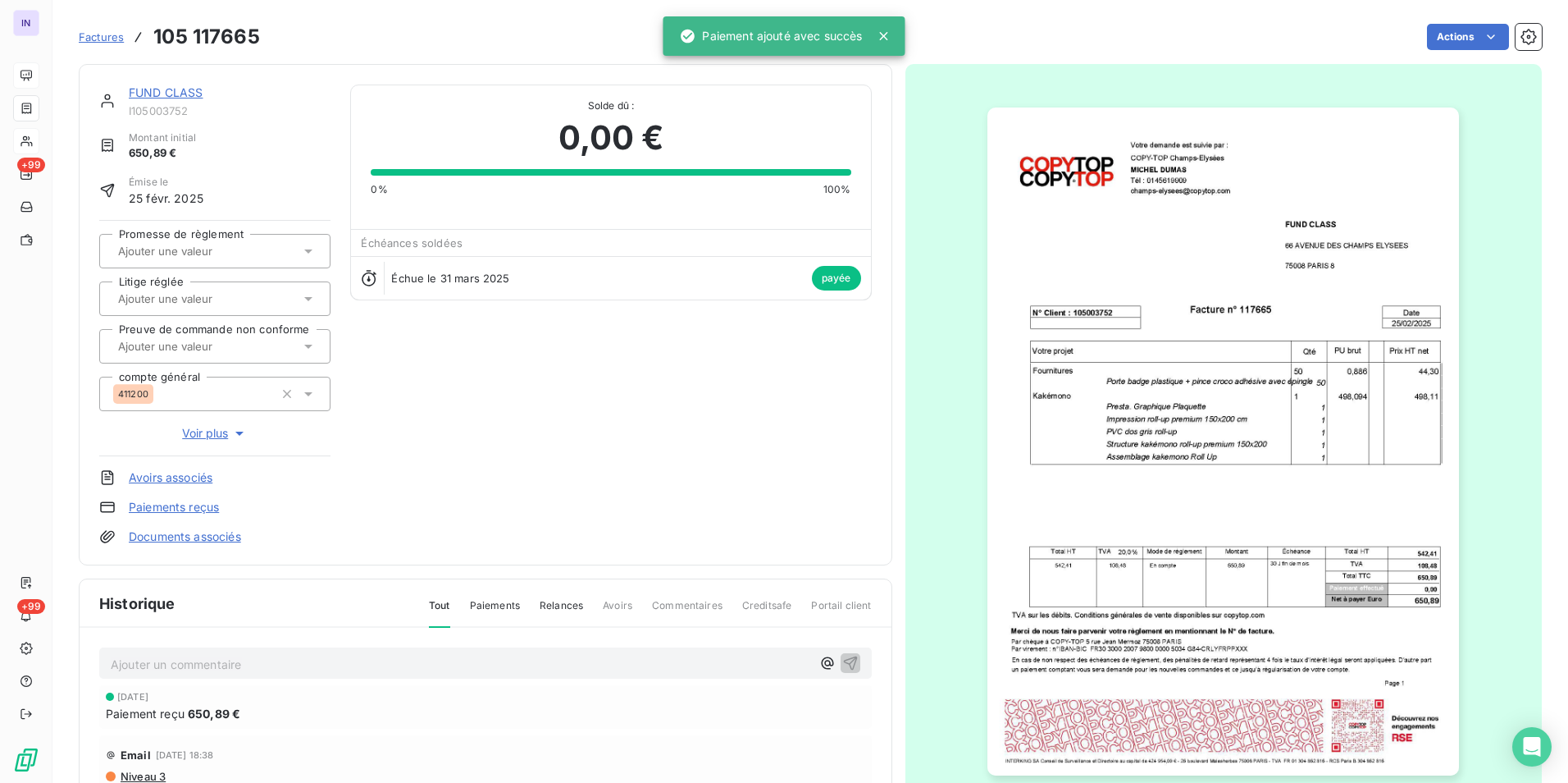
click at [191, 86] on link "FUND CLASS" at bounding box center [166, 92] width 74 height 14
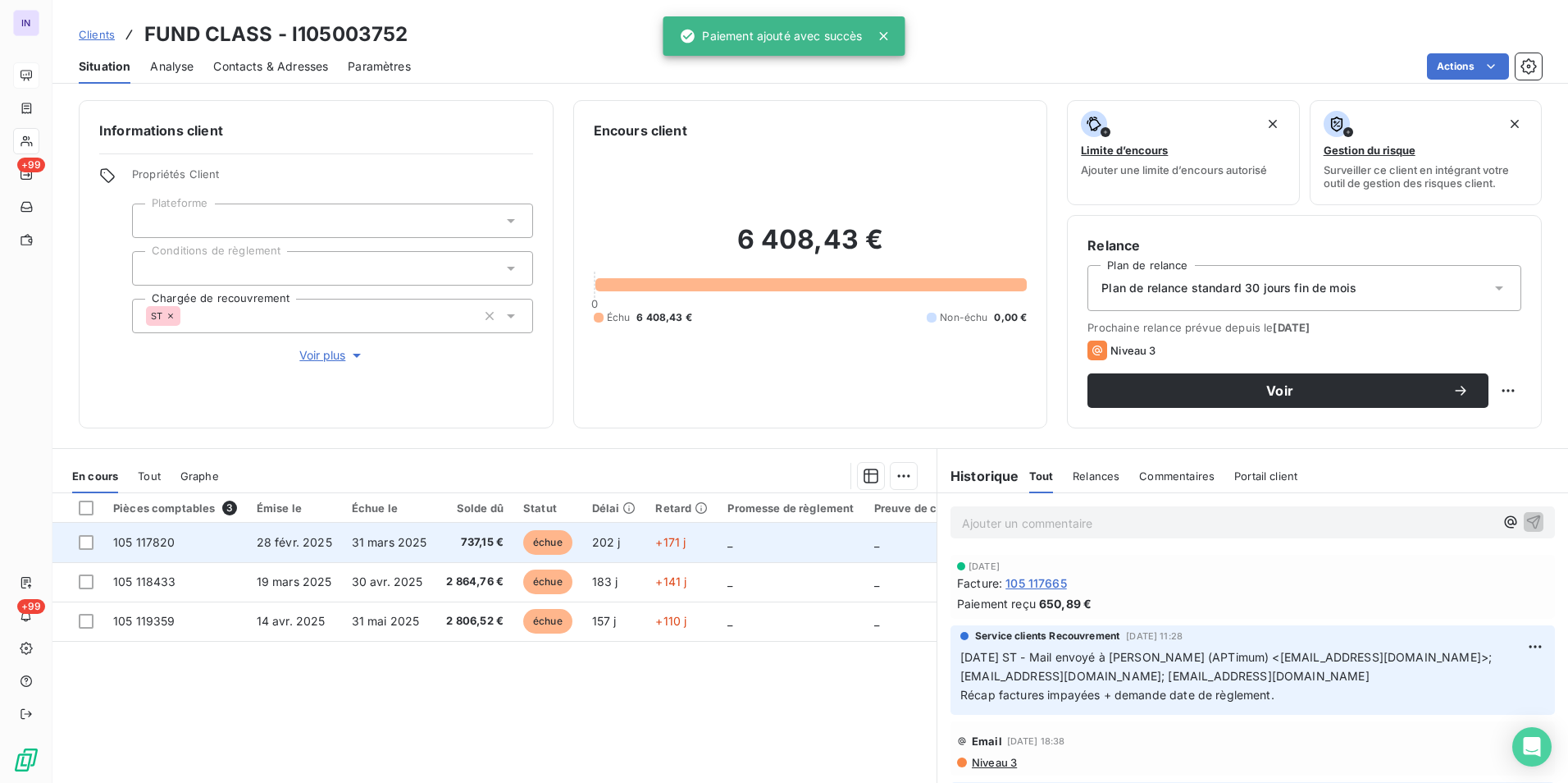
click at [416, 543] on span "31 mars 2025" at bounding box center [390, 542] width 75 height 14
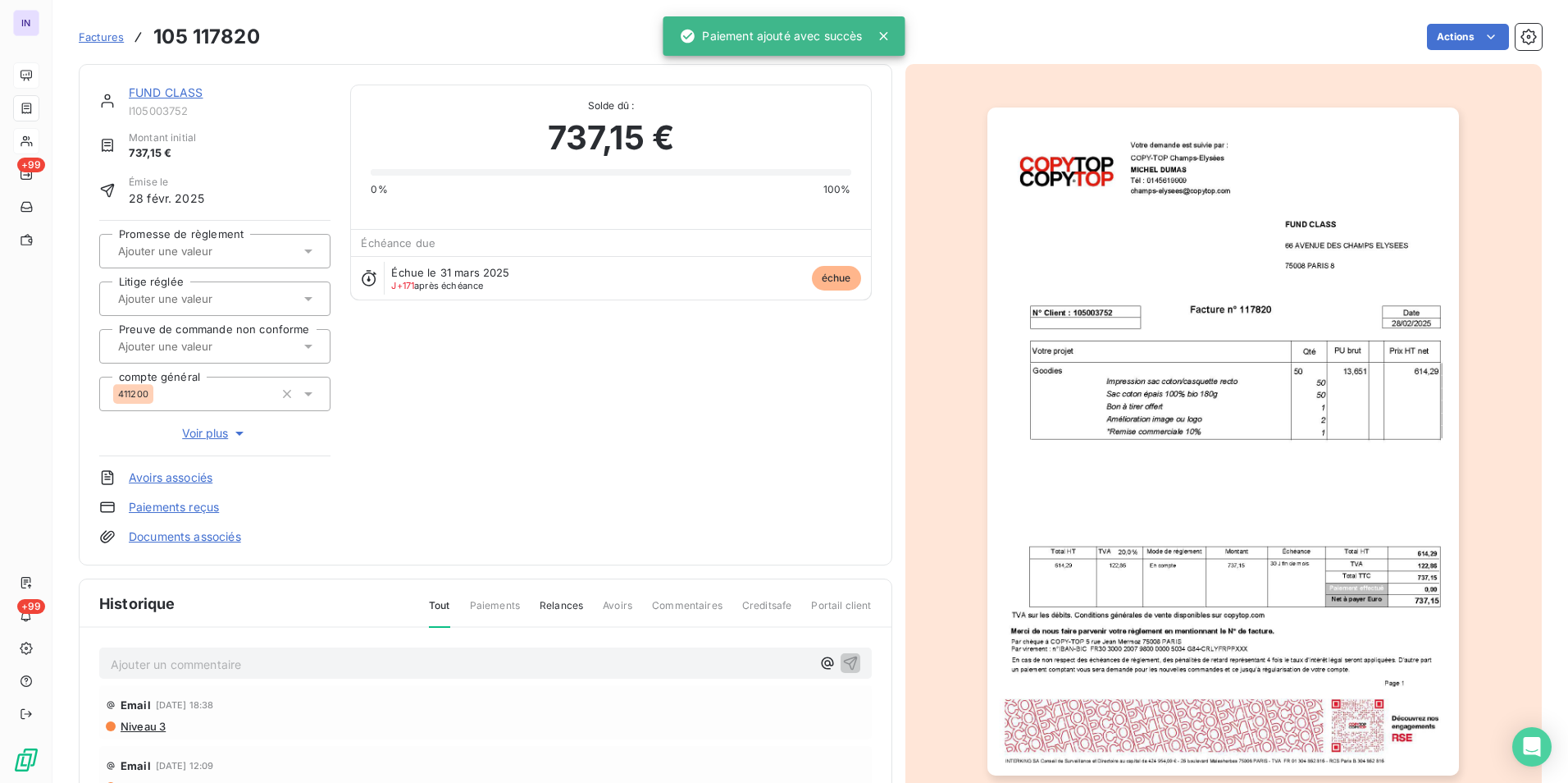
click at [1438, 37] on html "IN +99 +99 Factures 105 117820 Actions FUND CLASS I105003752 Montant initial 73…" at bounding box center [784, 392] width 1568 height 783
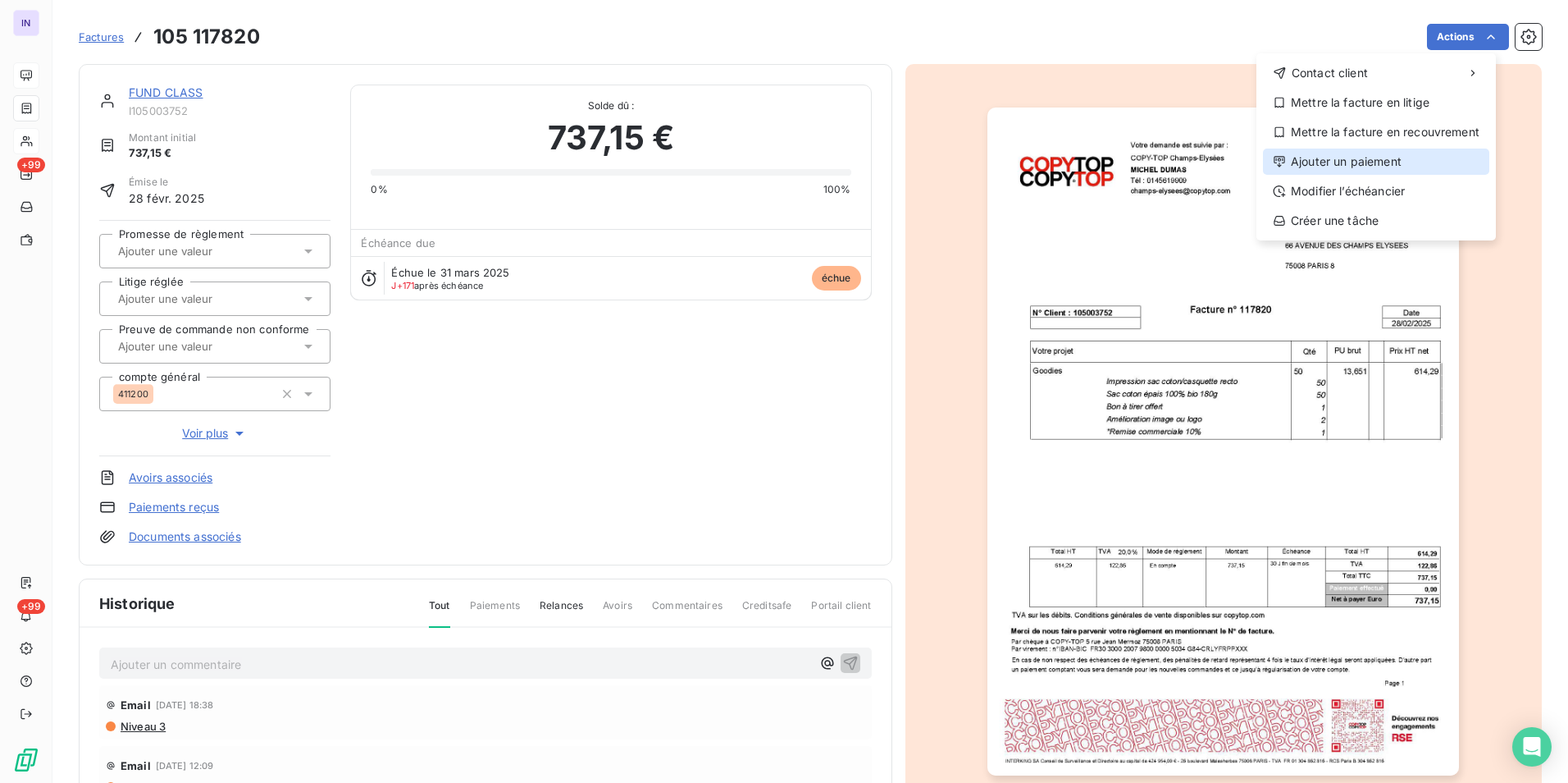
click at [1354, 161] on div "Ajouter un paiement" at bounding box center [1376, 162] width 226 height 26
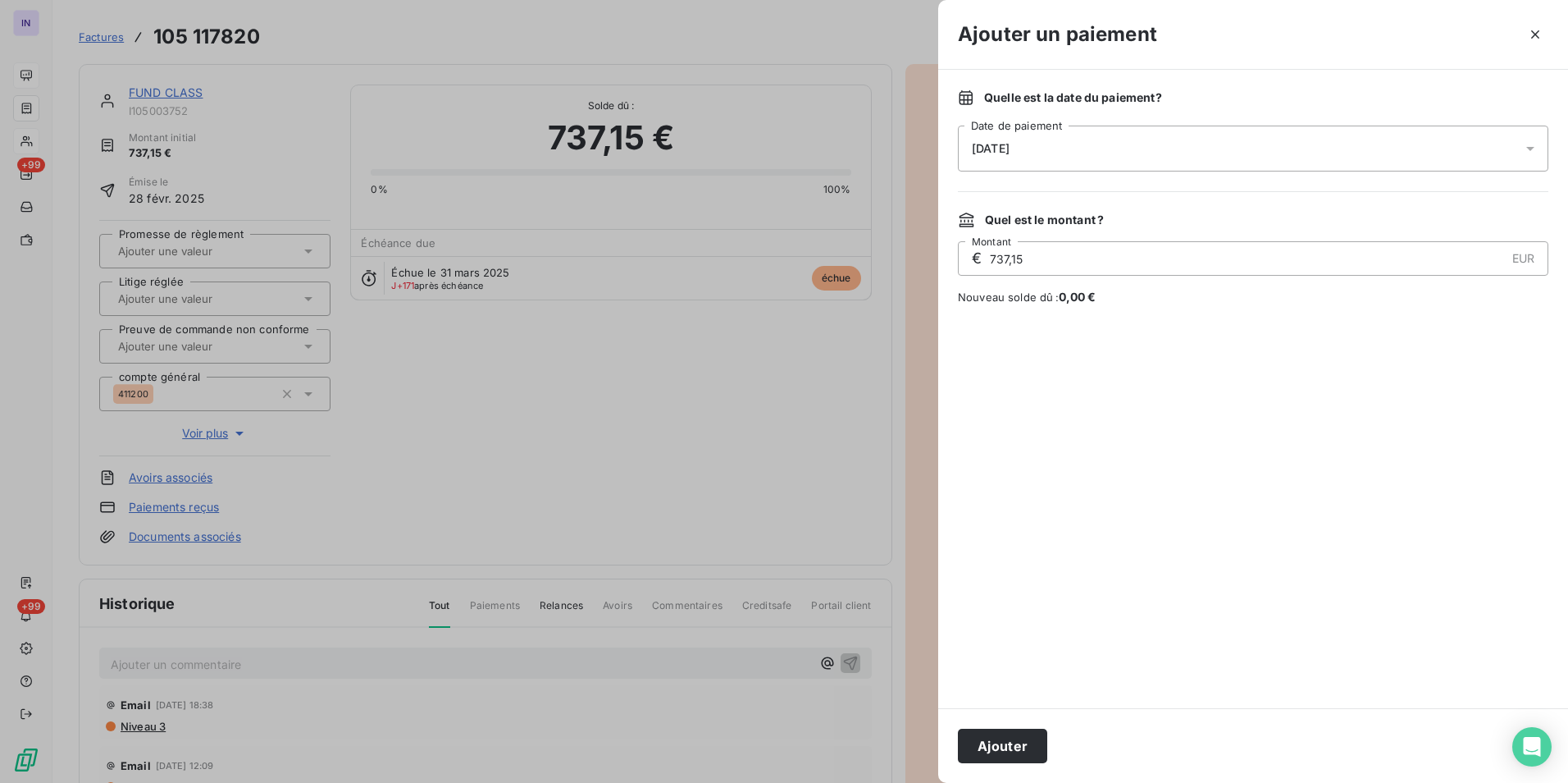
click at [1185, 160] on div "[DATE]" at bounding box center [1253, 149] width 590 height 46
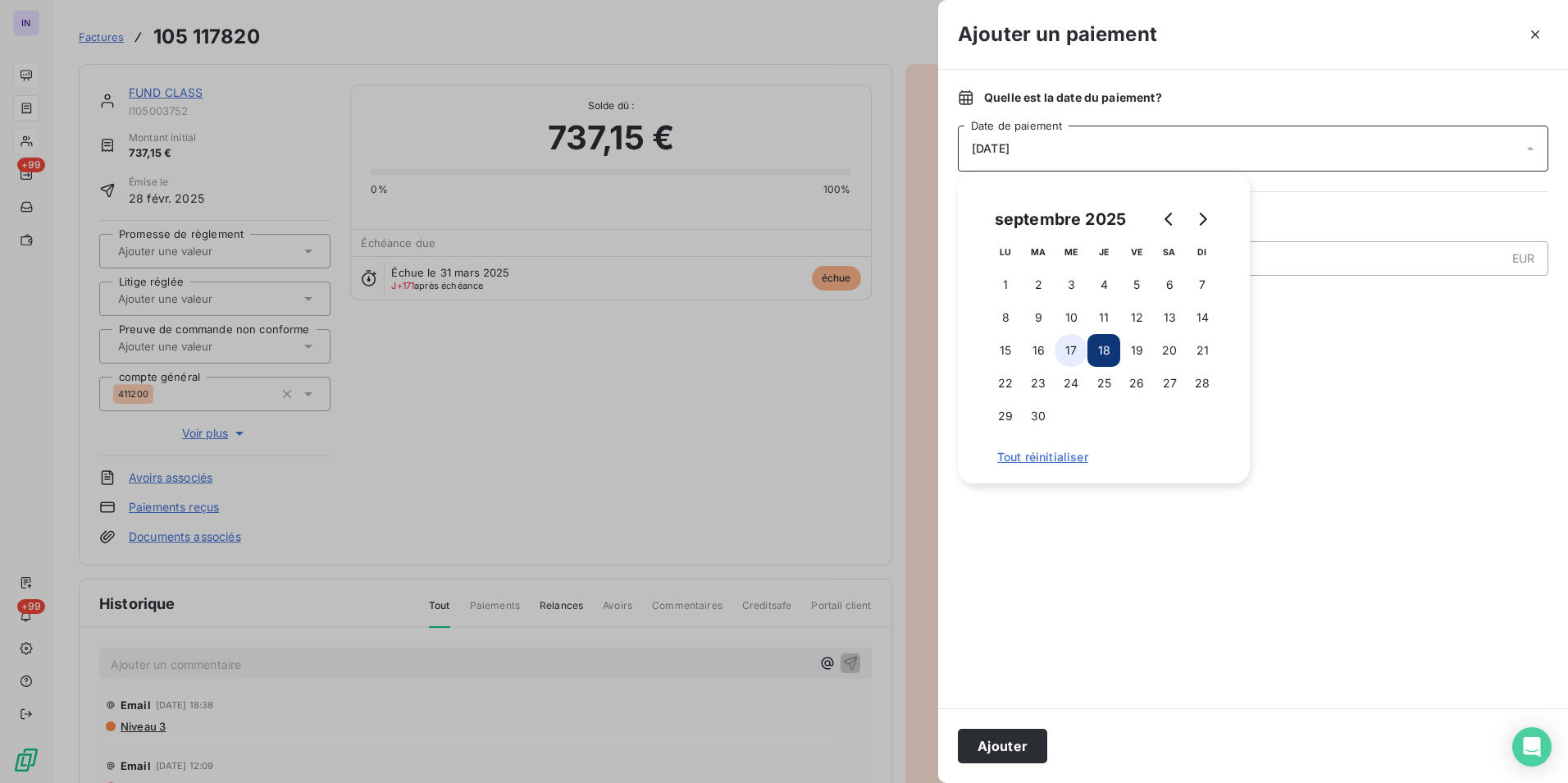
click at [1077, 346] on button "17" at bounding box center [1071, 350] width 32 height 32
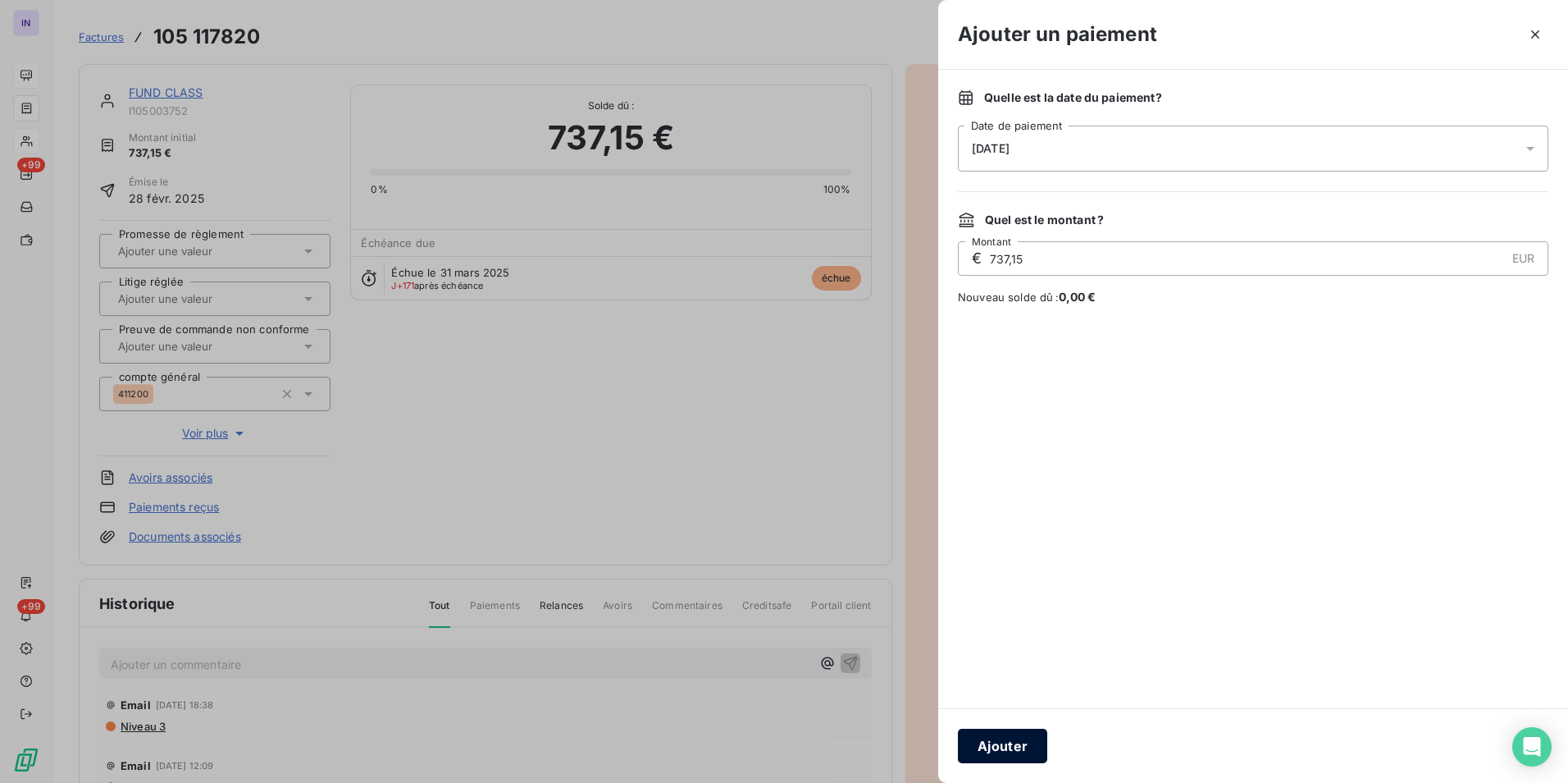
click at [1012, 749] on button "Ajouter" at bounding box center [1002, 745] width 90 height 34
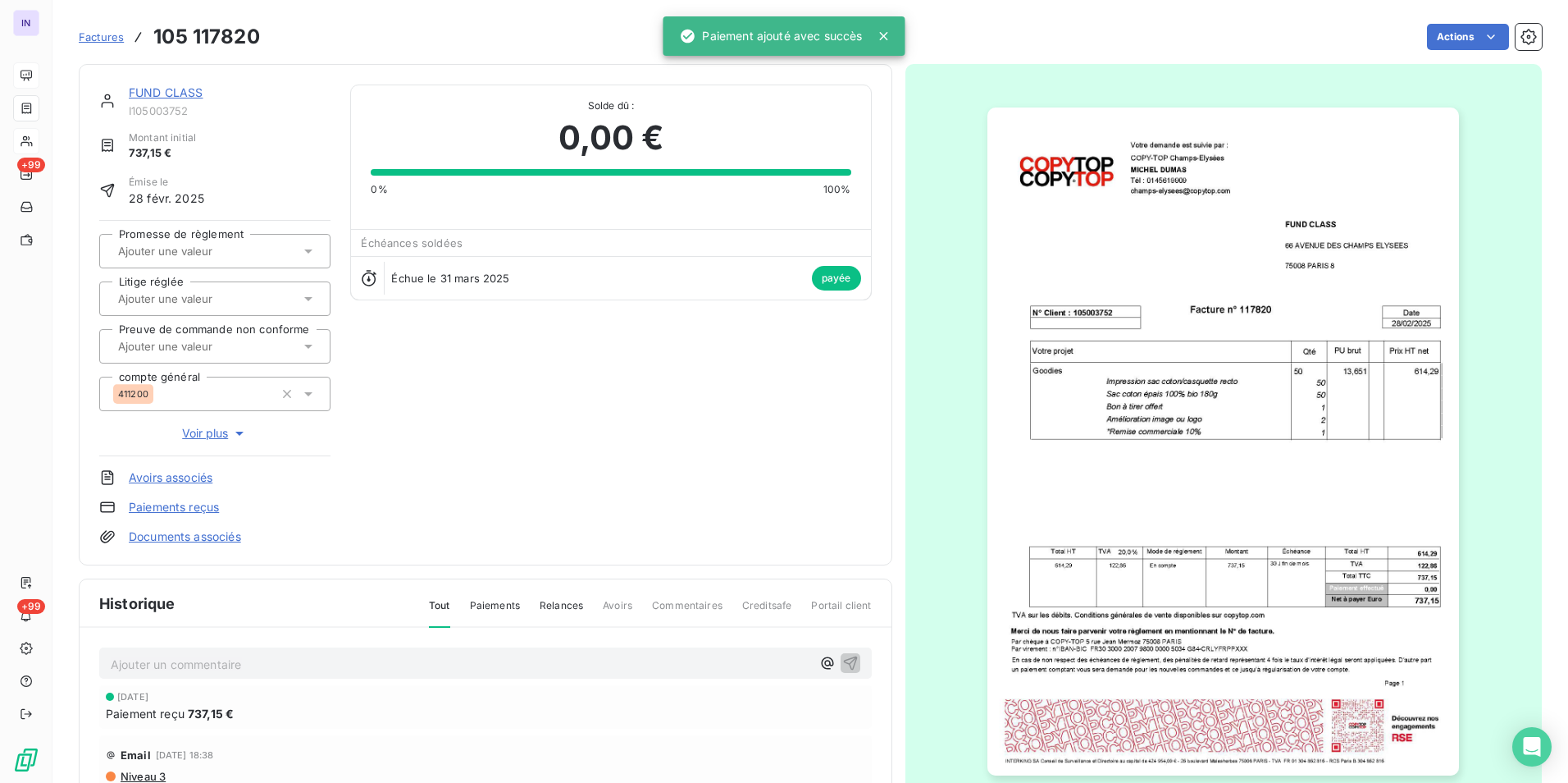
click at [172, 91] on link "FUND CLASS" at bounding box center [166, 92] width 74 height 14
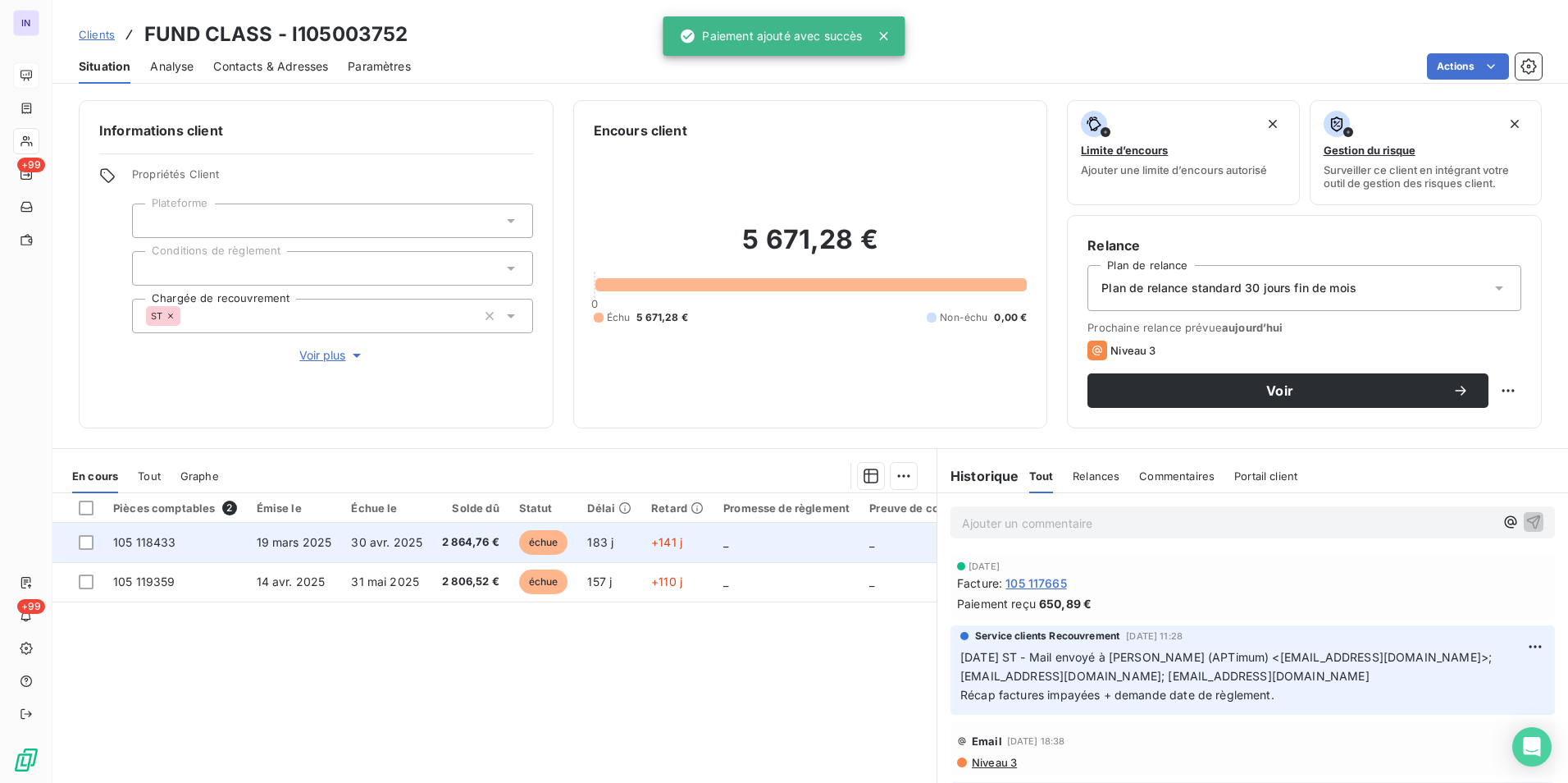
click at [367, 545] on span "30 avr. 2025" at bounding box center [387, 542] width 72 height 14
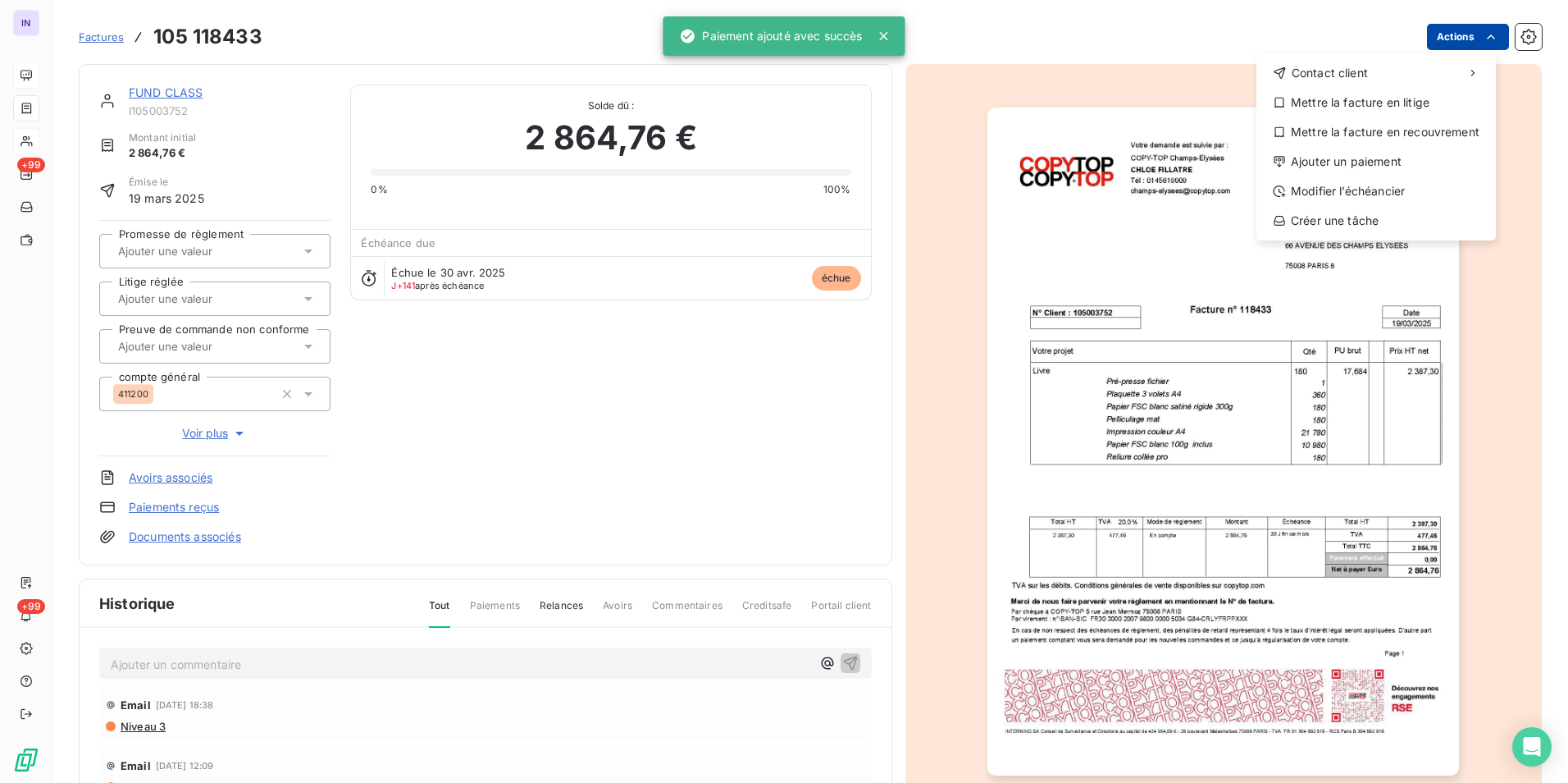
click at [1442, 44] on html "IN +99 +99 Factures [PHONE_NUMBER] Actions Contact client Mettre la facture en …" at bounding box center [784, 392] width 1568 height 783
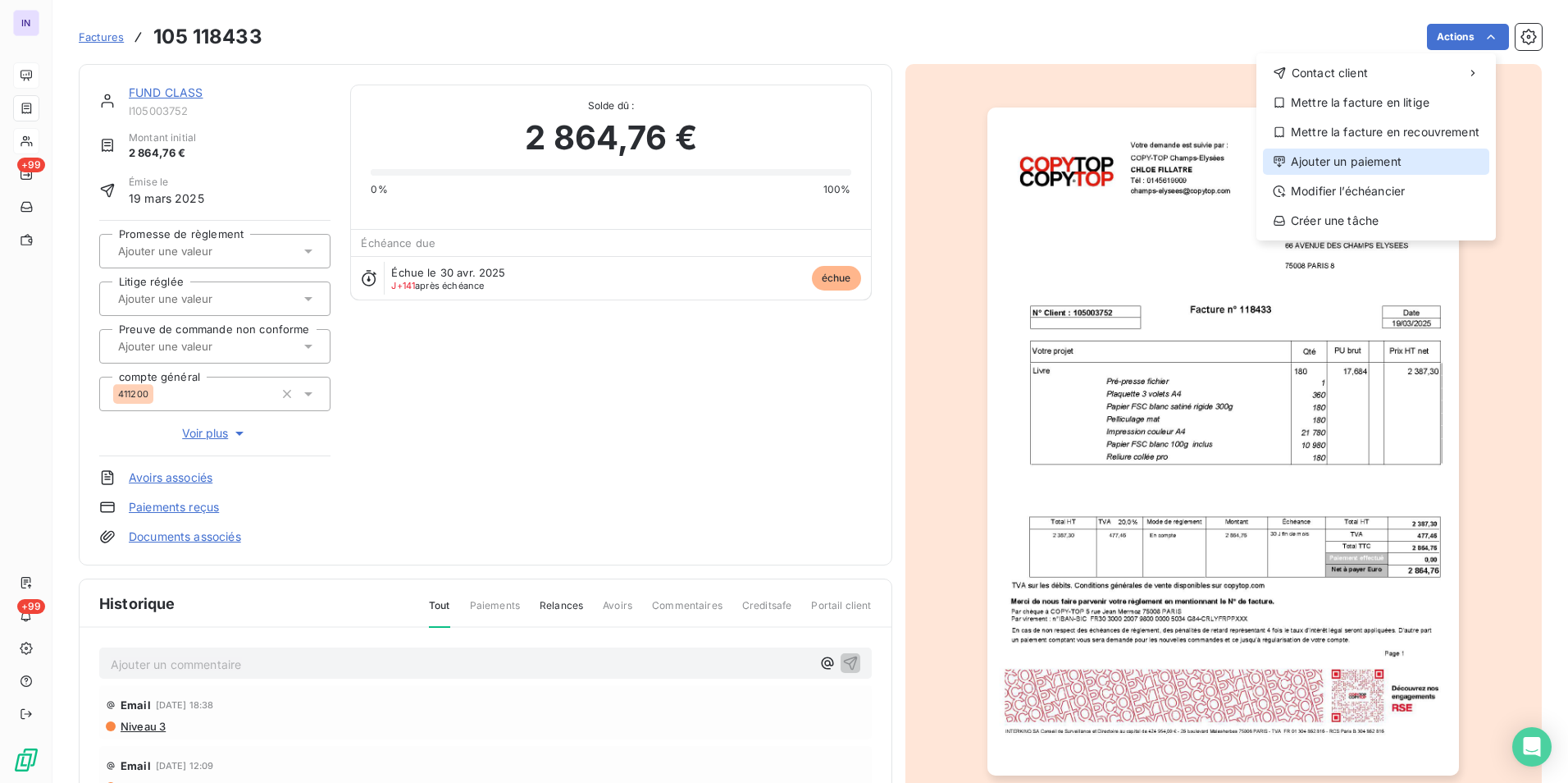
click at [1307, 162] on div "Ajouter un paiement" at bounding box center [1376, 162] width 226 height 26
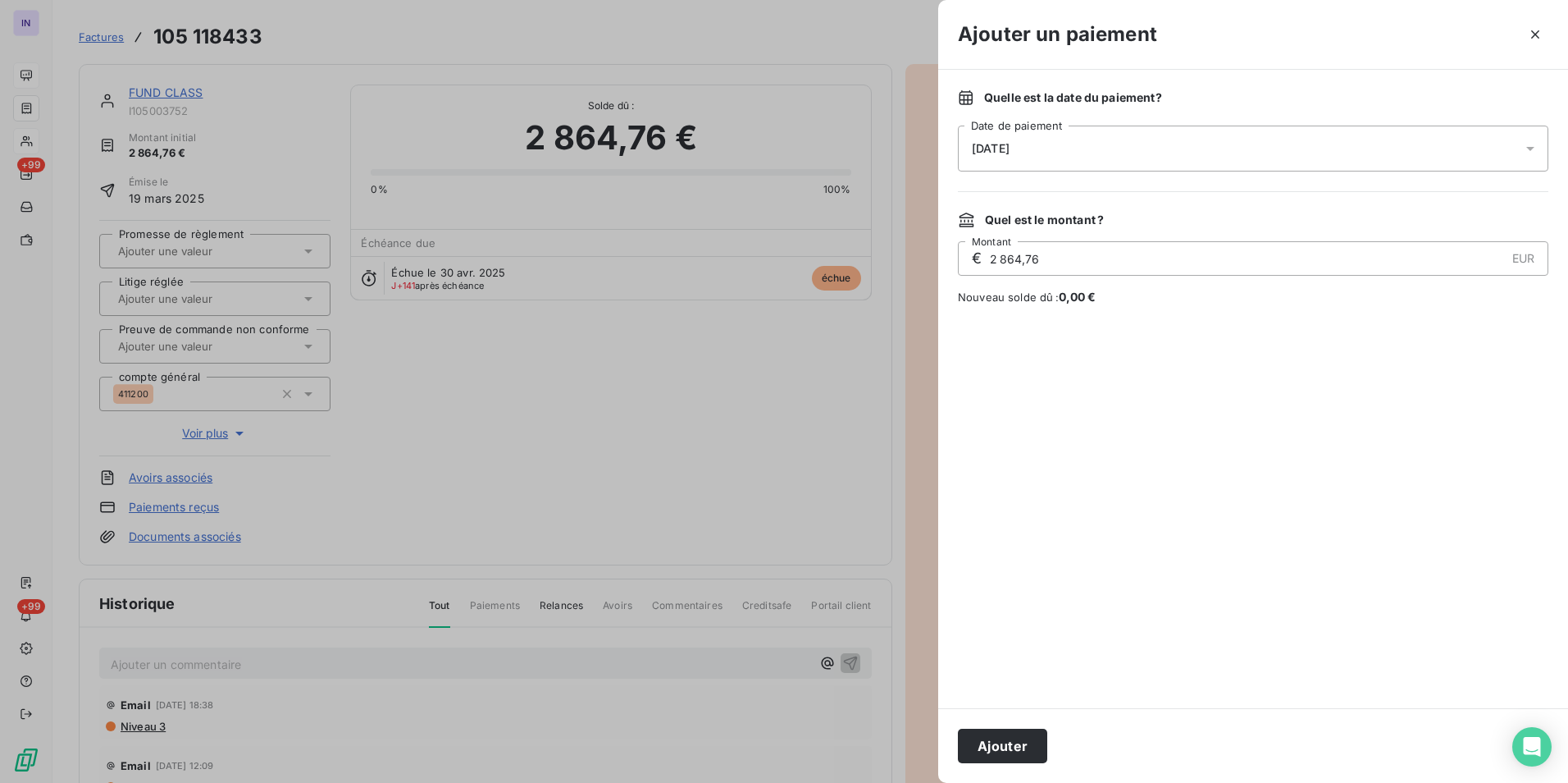
click at [1032, 160] on div "[DATE]" at bounding box center [1253, 149] width 590 height 46
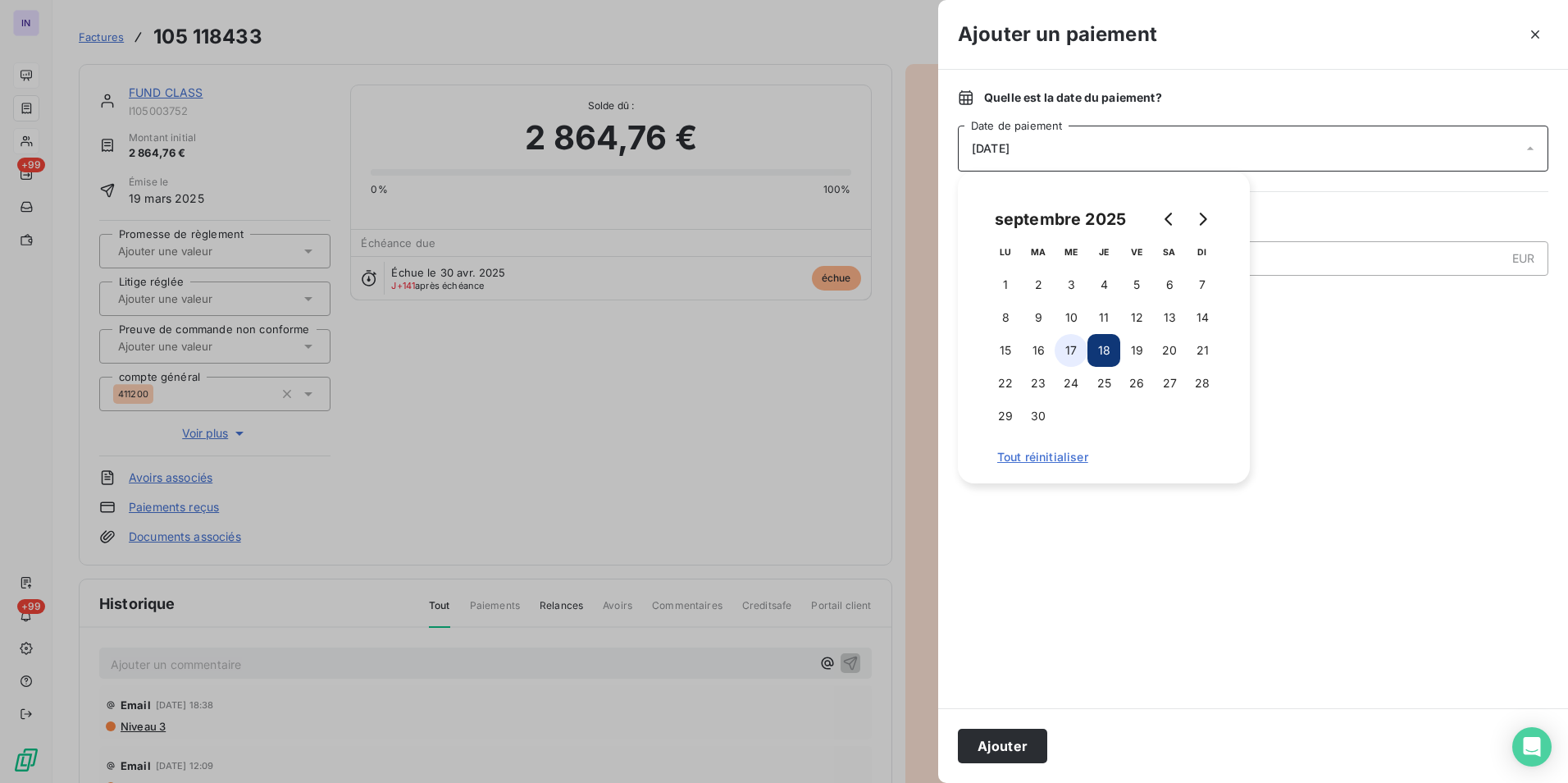
click at [1068, 344] on button "17" at bounding box center [1071, 350] width 32 height 32
click at [998, 736] on button "Ajouter" at bounding box center [1002, 745] width 90 height 34
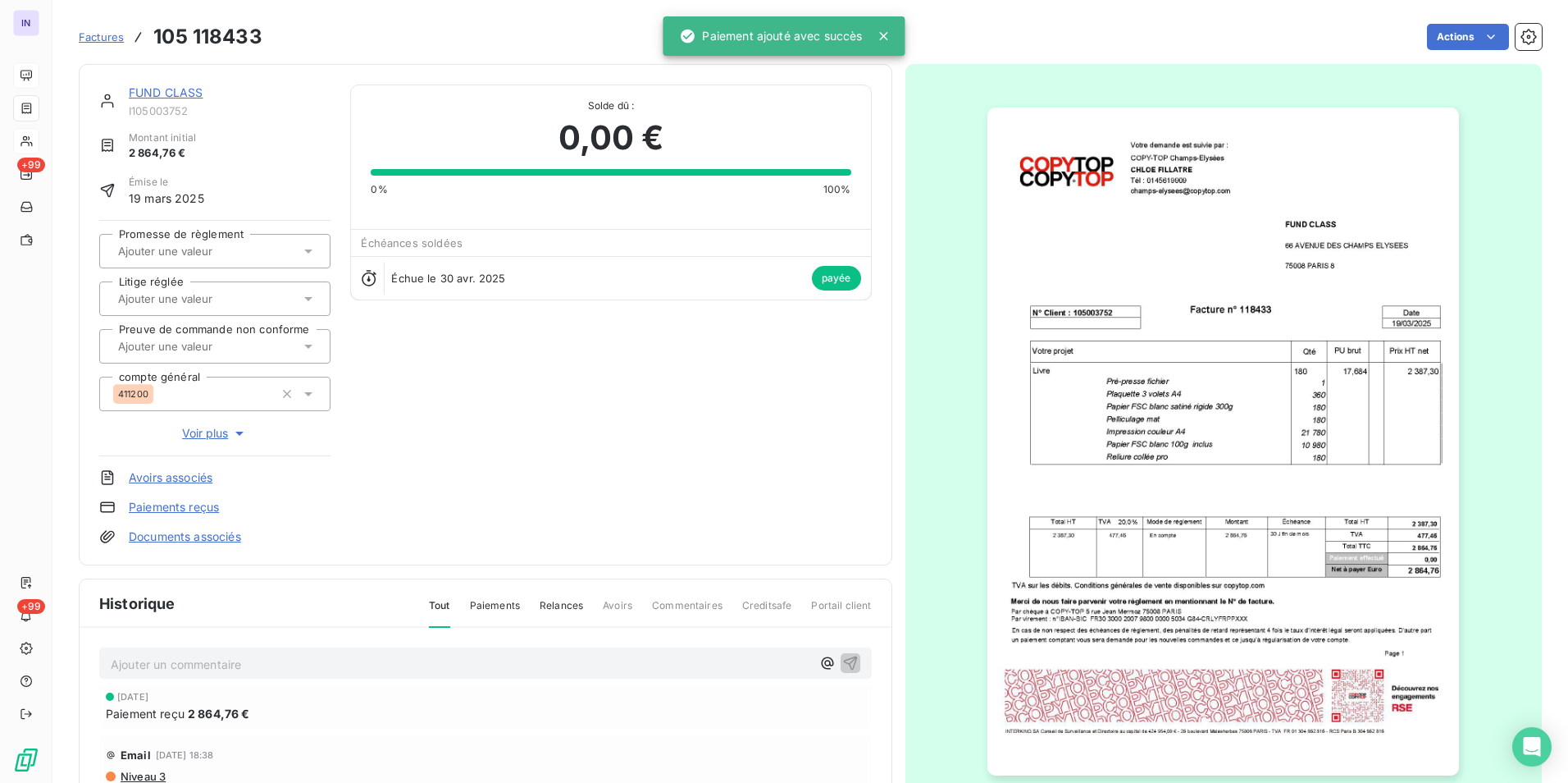
click at [173, 89] on link "FUND CLASS" at bounding box center [166, 92] width 74 height 14
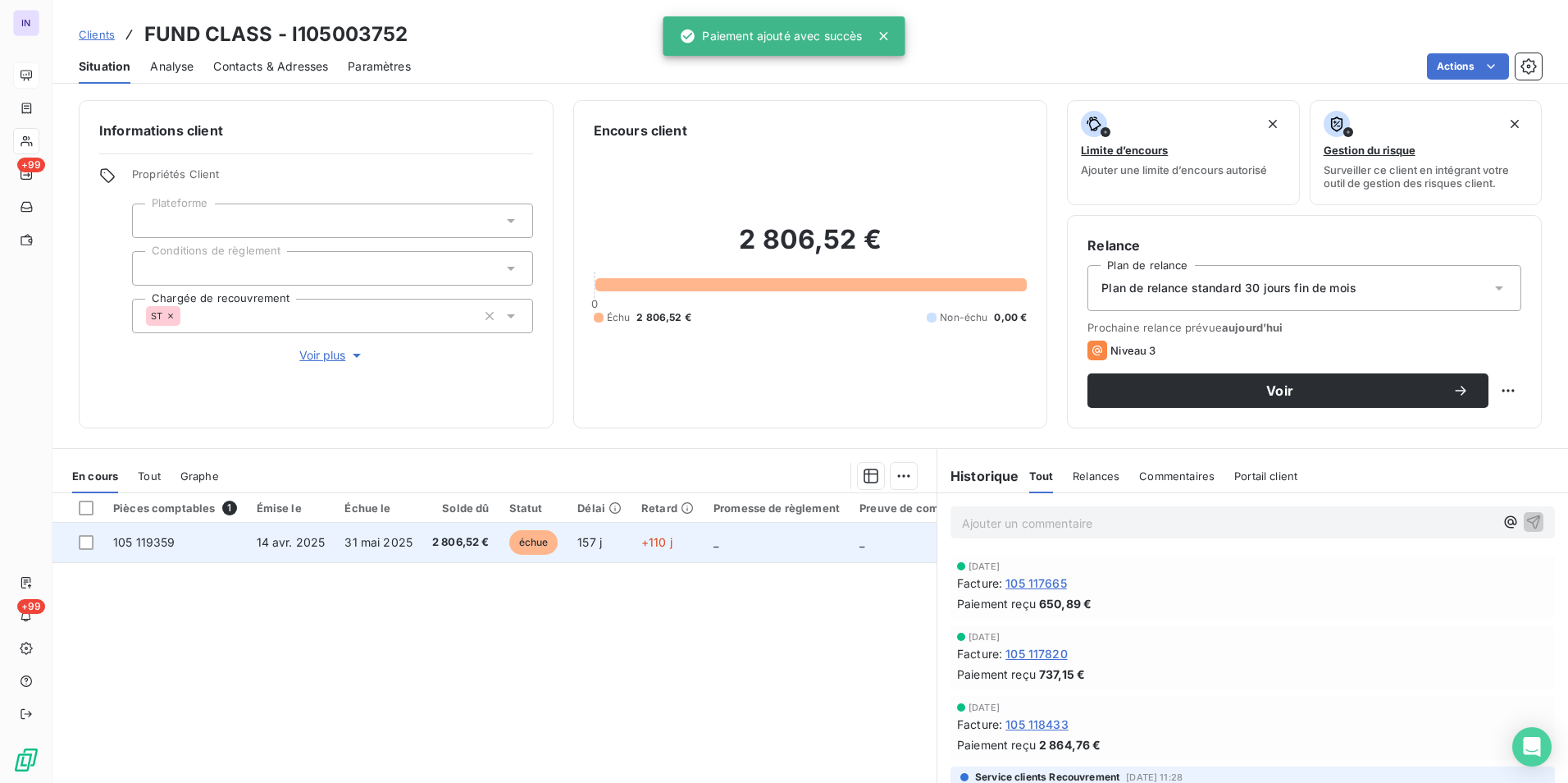
click at [435, 550] on span "2 806,52 €" at bounding box center [461, 542] width 57 height 16
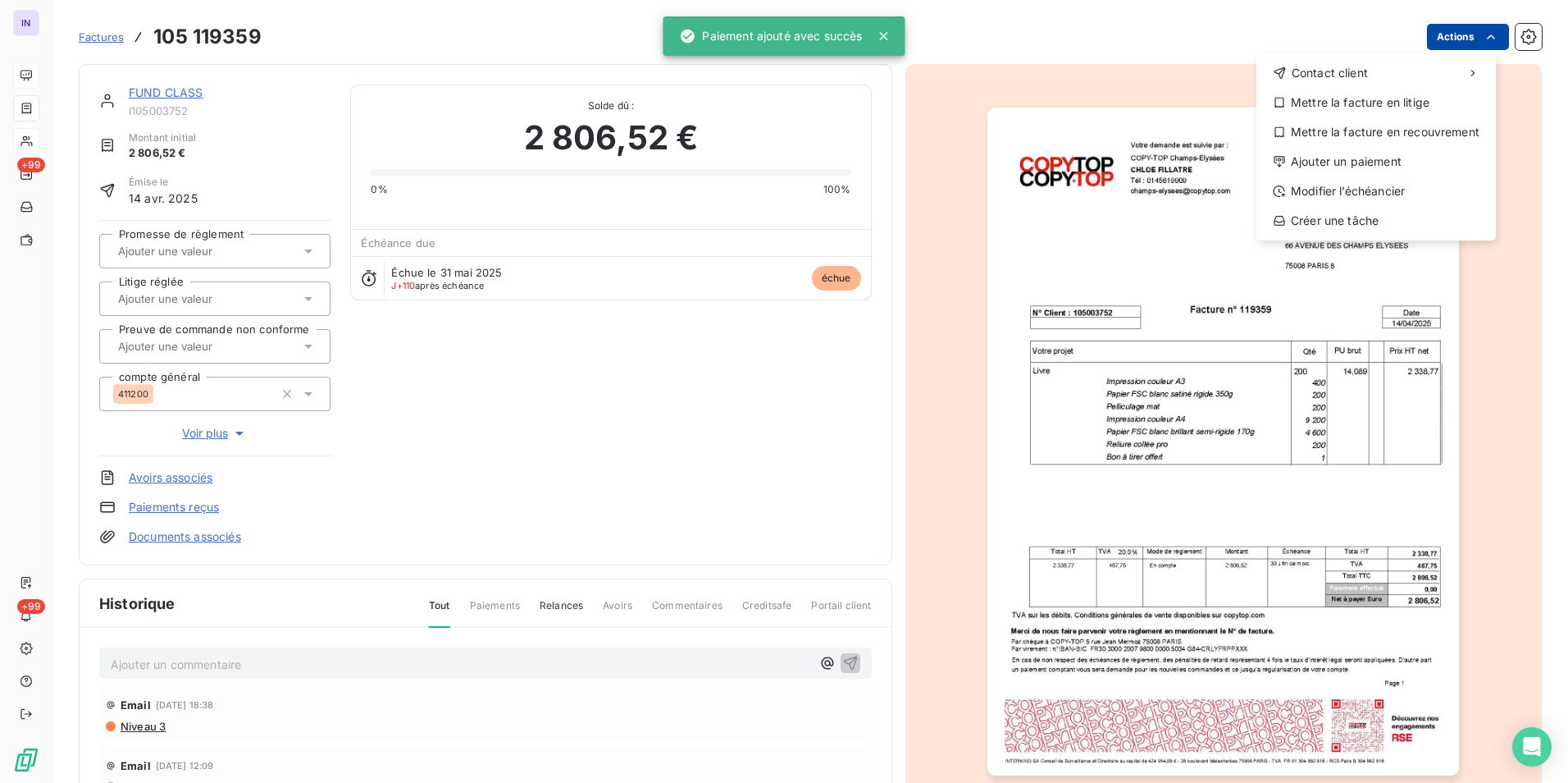
click at [1442, 37] on html "IN +99 +99 Factures [PHONE_NUMBER] Actions Contact client Mettre la facture en …" at bounding box center [784, 392] width 1568 height 783
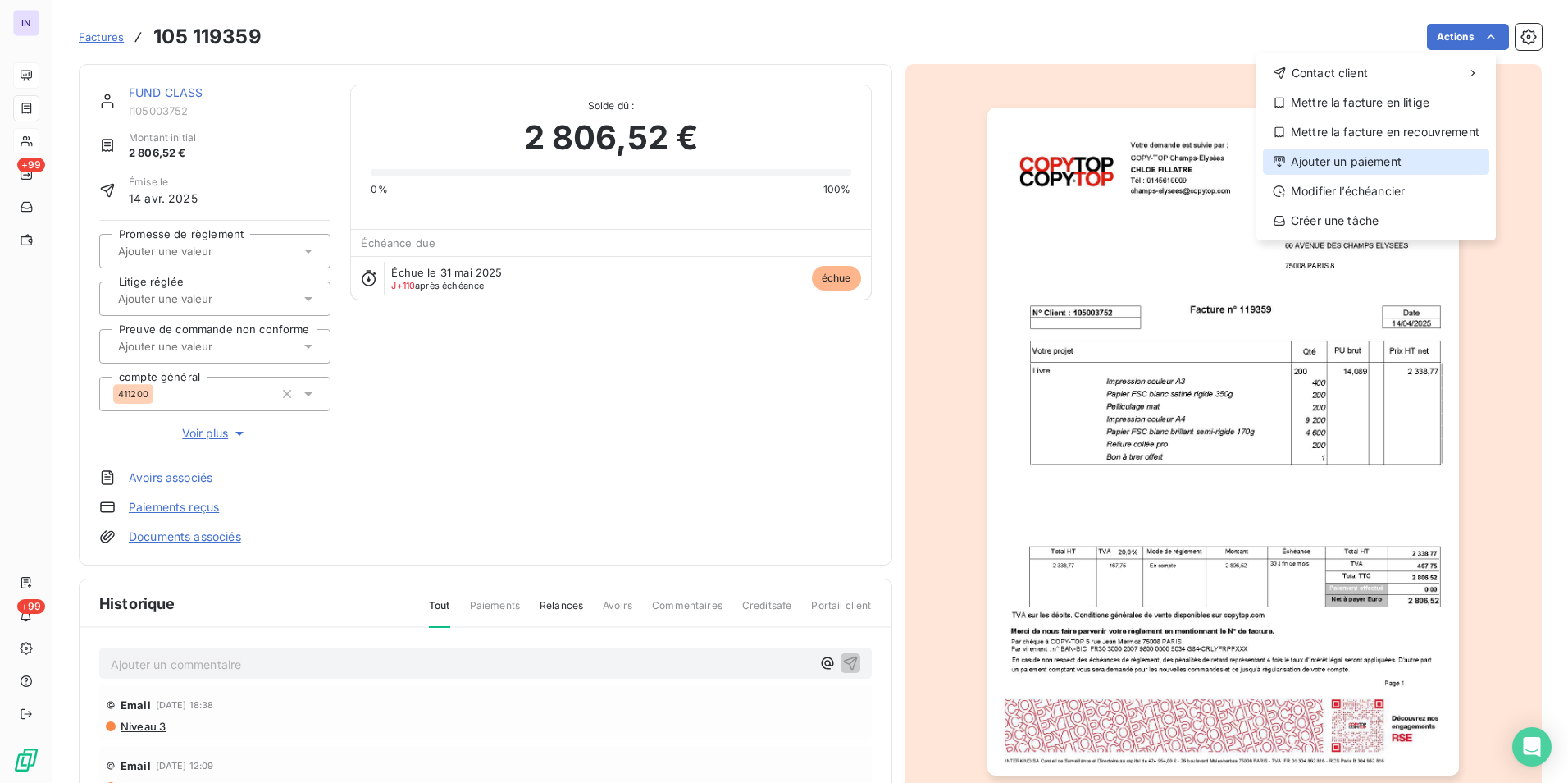
click at [1369, 158] on div "Ajouter un paiement" at bounding box center [1376, 162] width 226 height 26
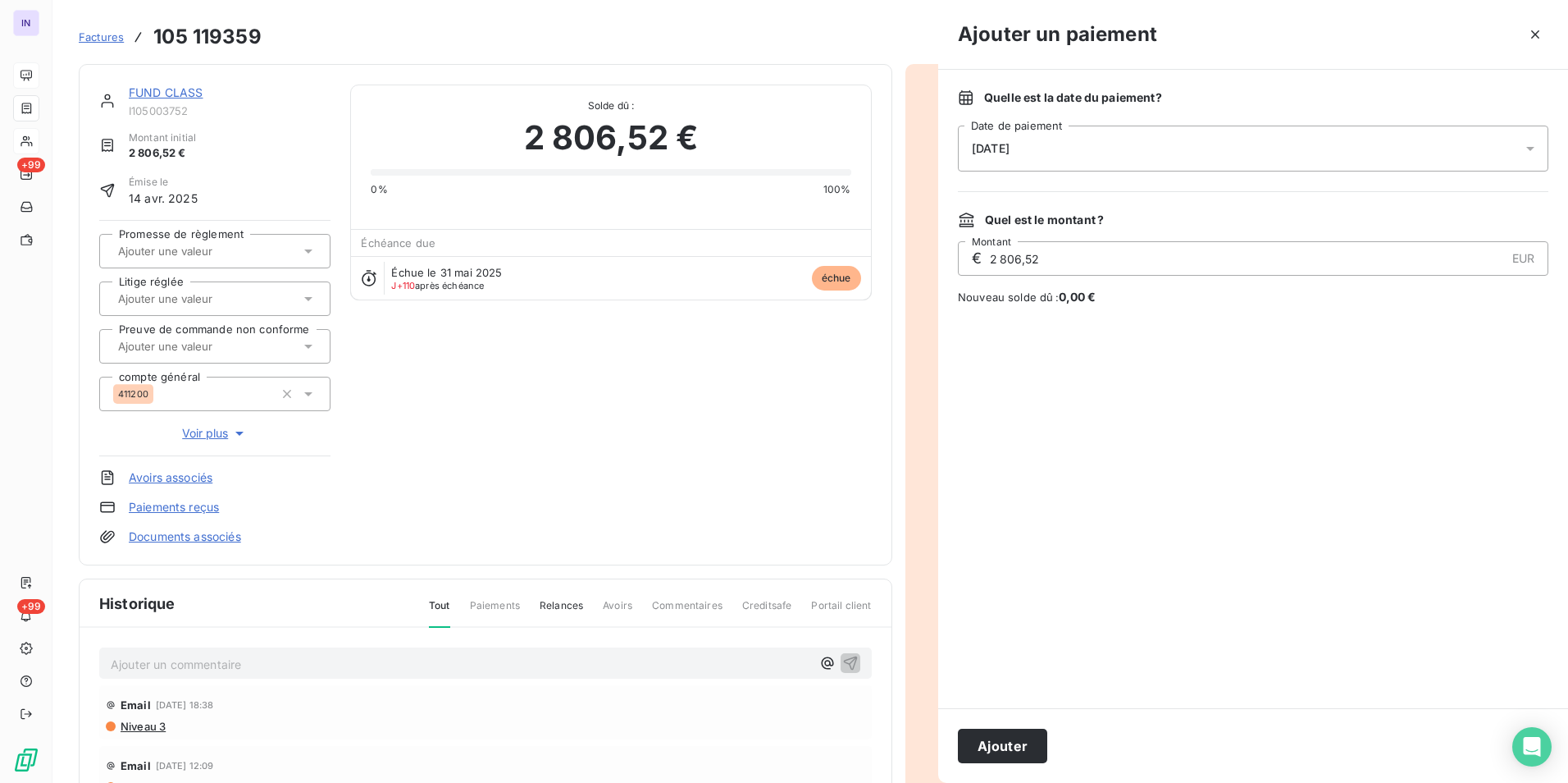
click at [1120, 148] on div "[DATE]" at bounding box center [1253, 149] width 590 height 46
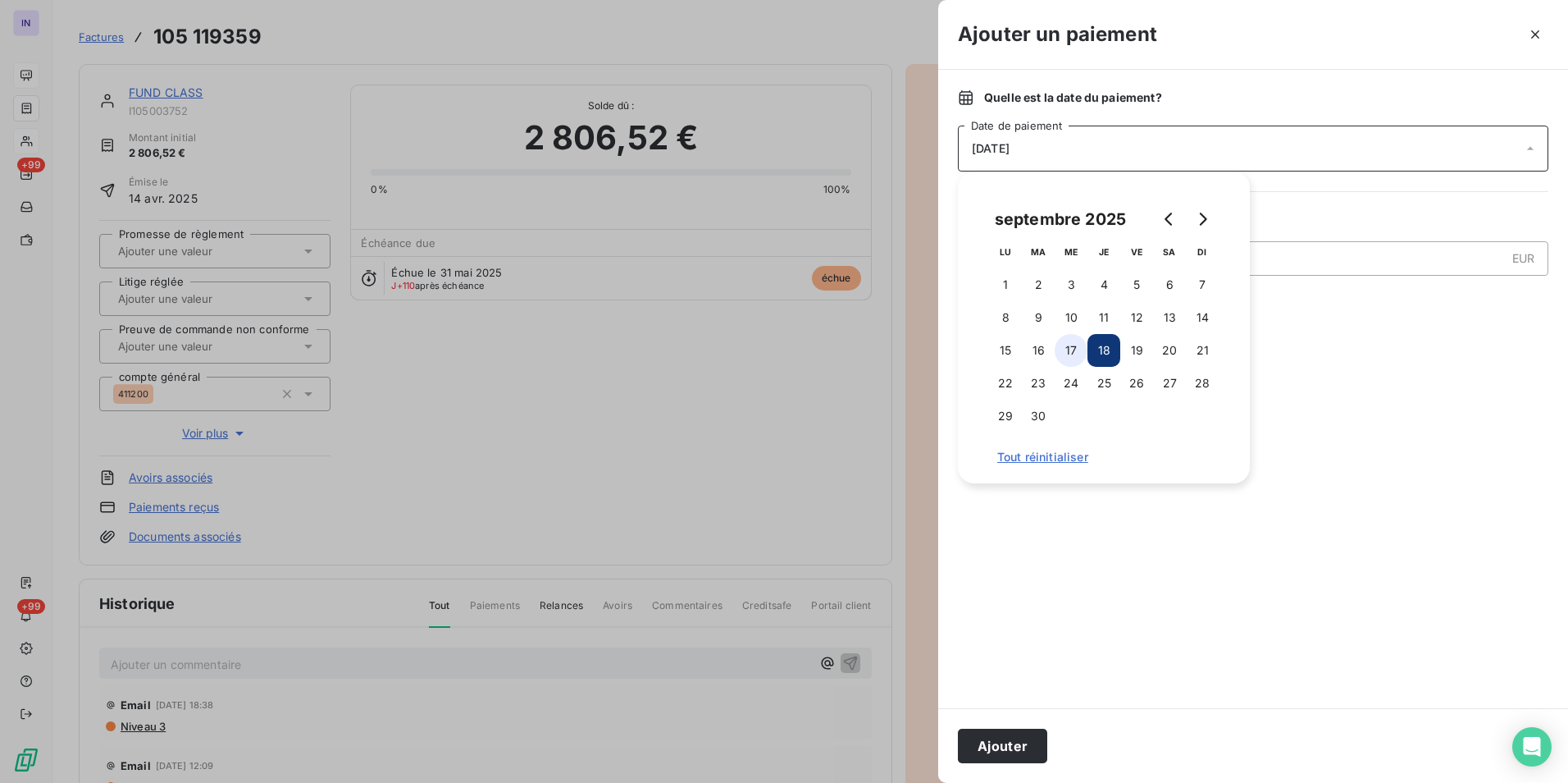
click at [1073, 347] on button "17" at bounding box center [1071, 350] width 32 height 32
click at [1009, 748] on button "Ajouter" at bounding box center [1002, 745] width 90 height 34
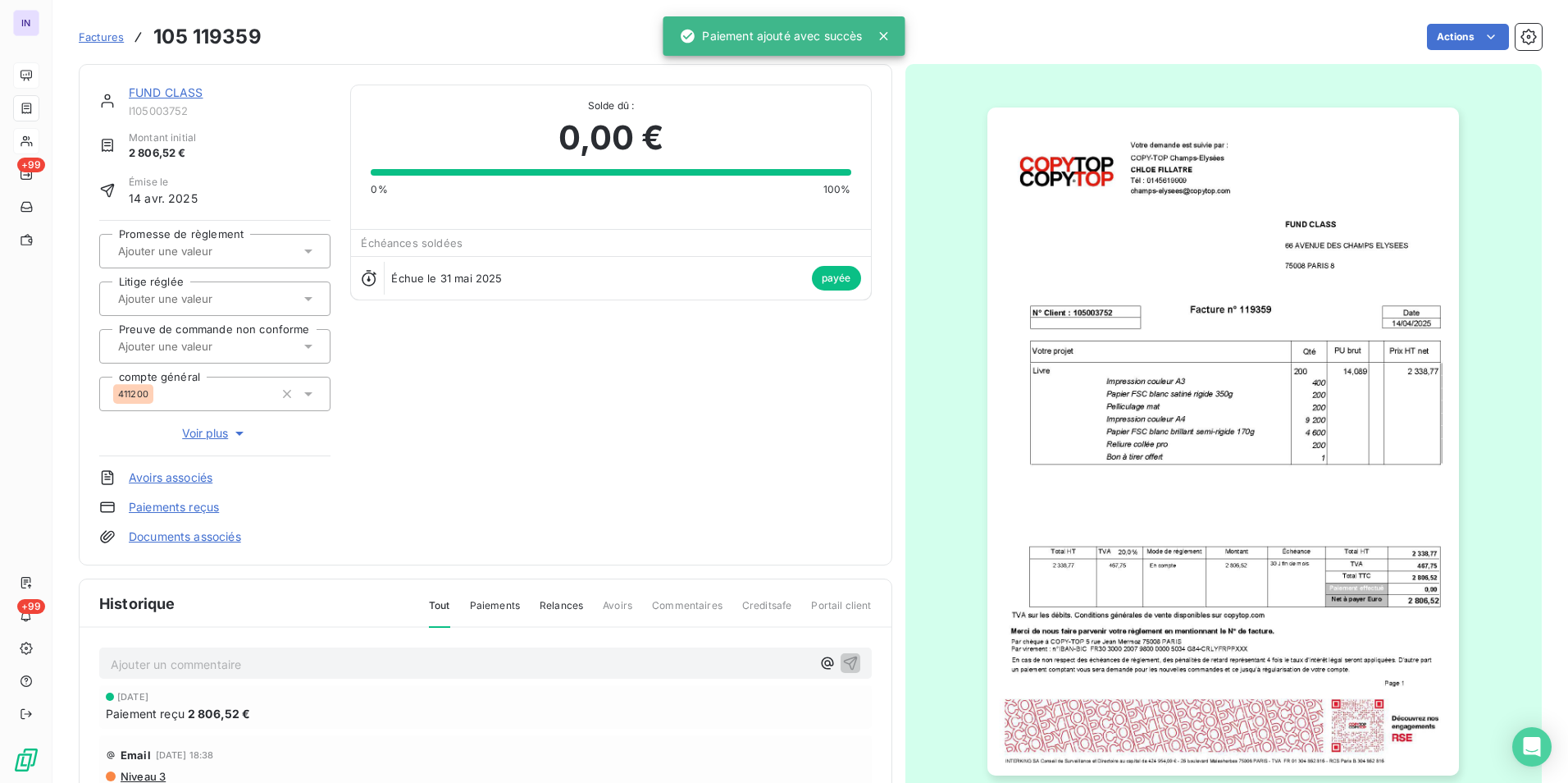
click at [177, 94] on link "FUND CLASS" at bounding box center [166, 92] width 74 height 14
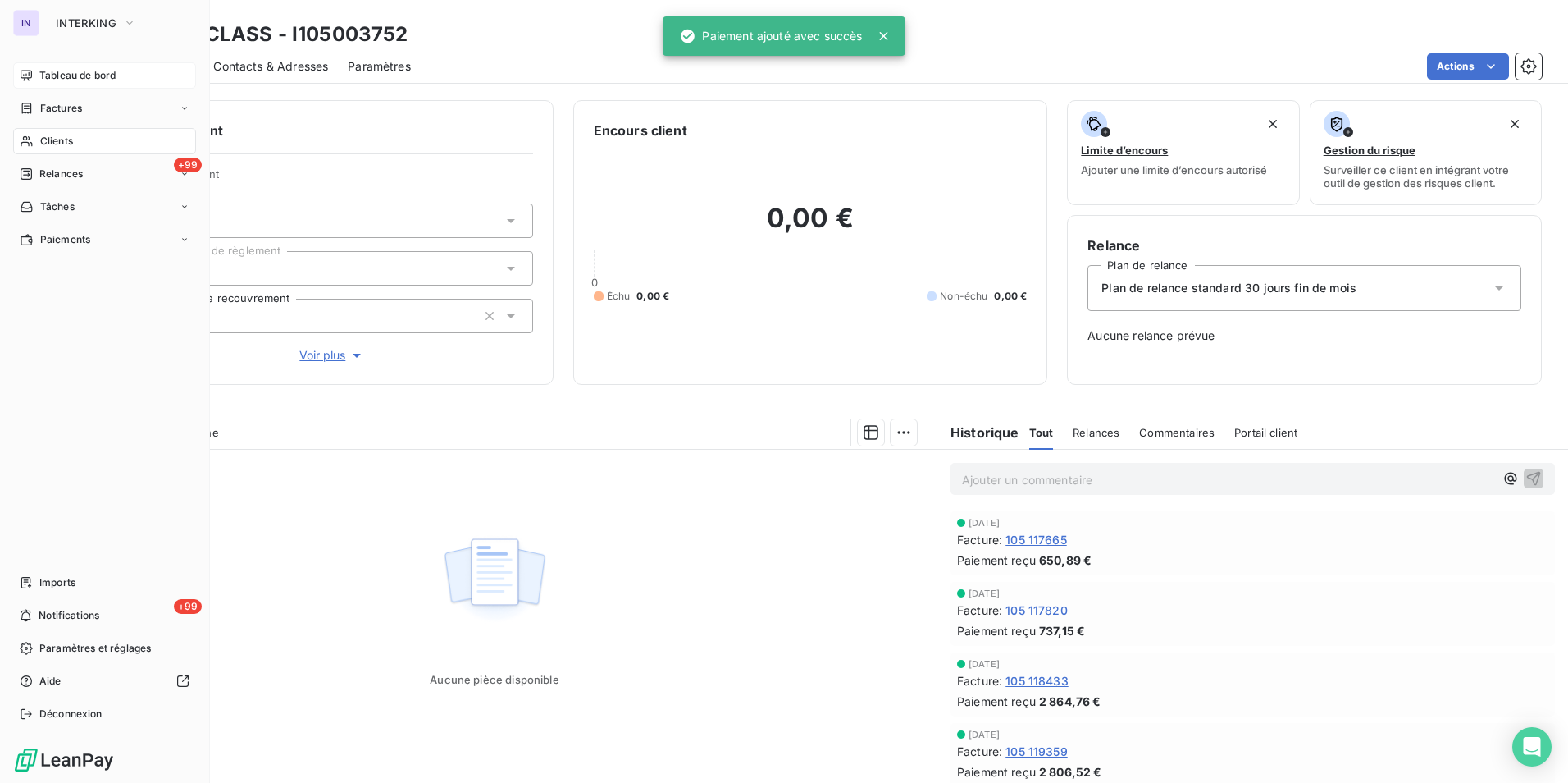
click at [91, 63] on div "Tableau de bord" at bounding box center [104, 75] width 183 height 26
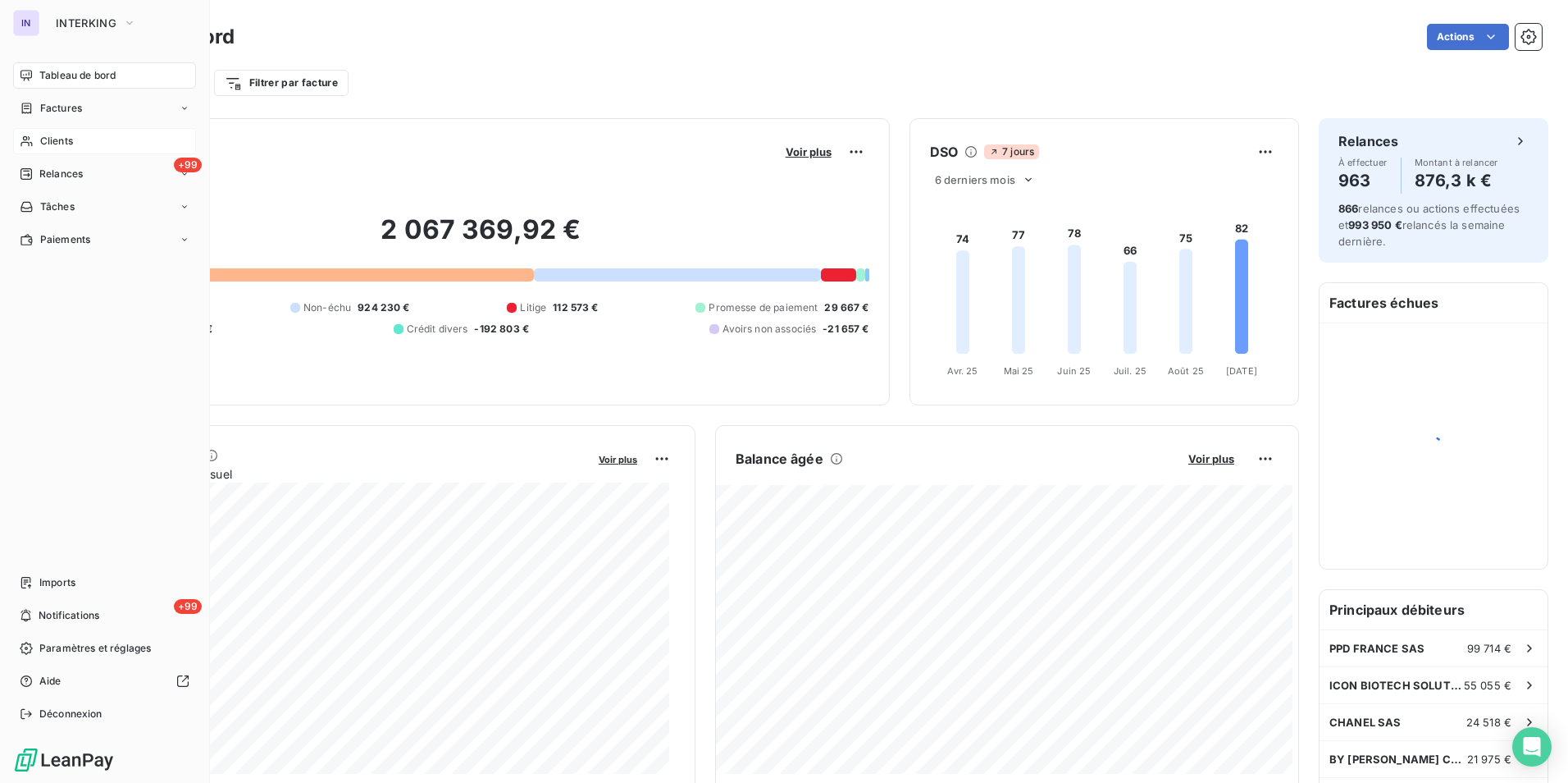
click at [71, 144] on span "Clients" at bounding box center [56, 140] width 32 height 15
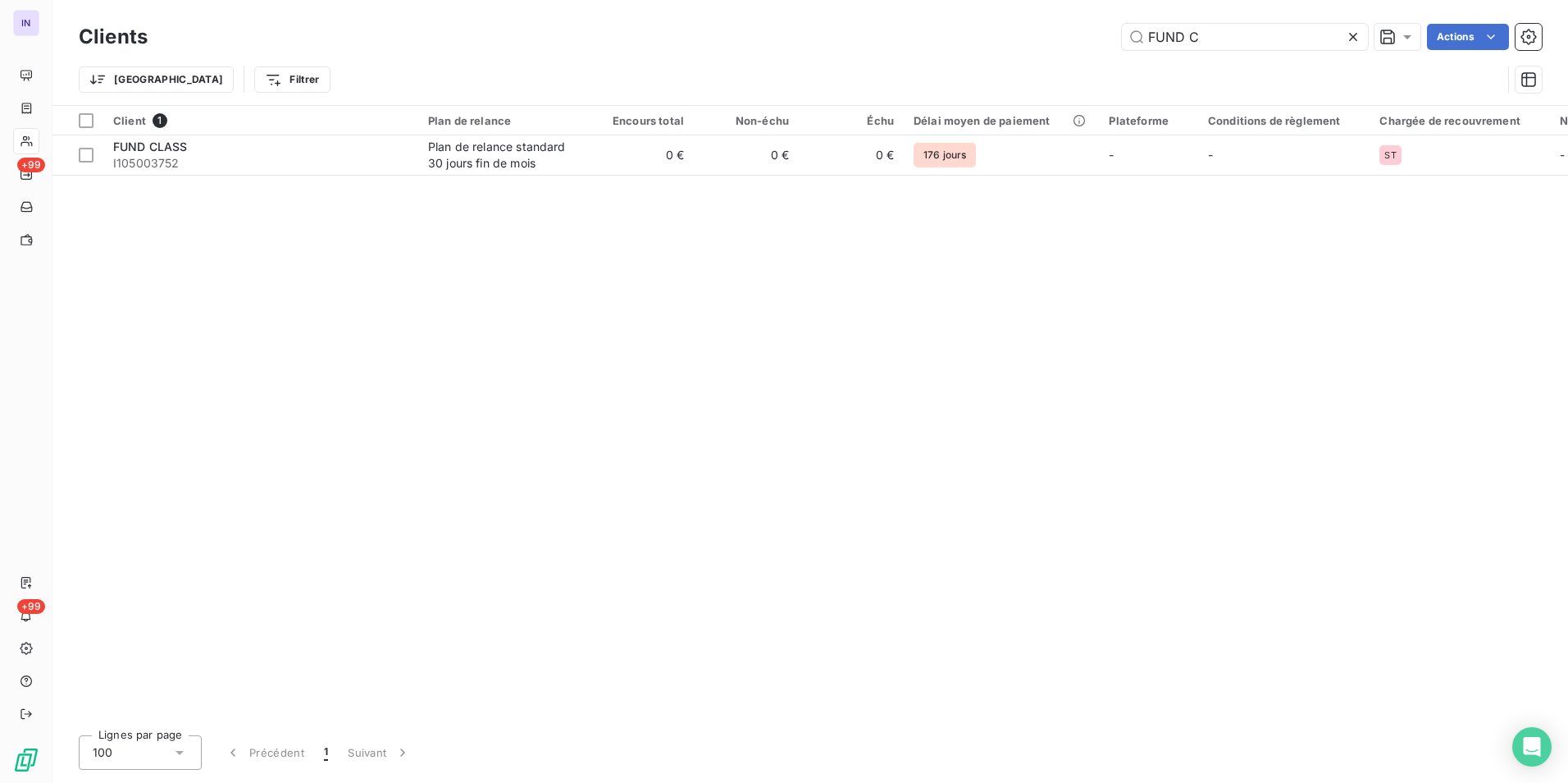
drag, startPoint x: 1206, startPoint y: 38, endPoint x: 1059, endPoint y: 28, distance: 147.3
click at [1059, 28] on div "FUND C Actions" at bounding box center [854, 37] width 1375 height 26
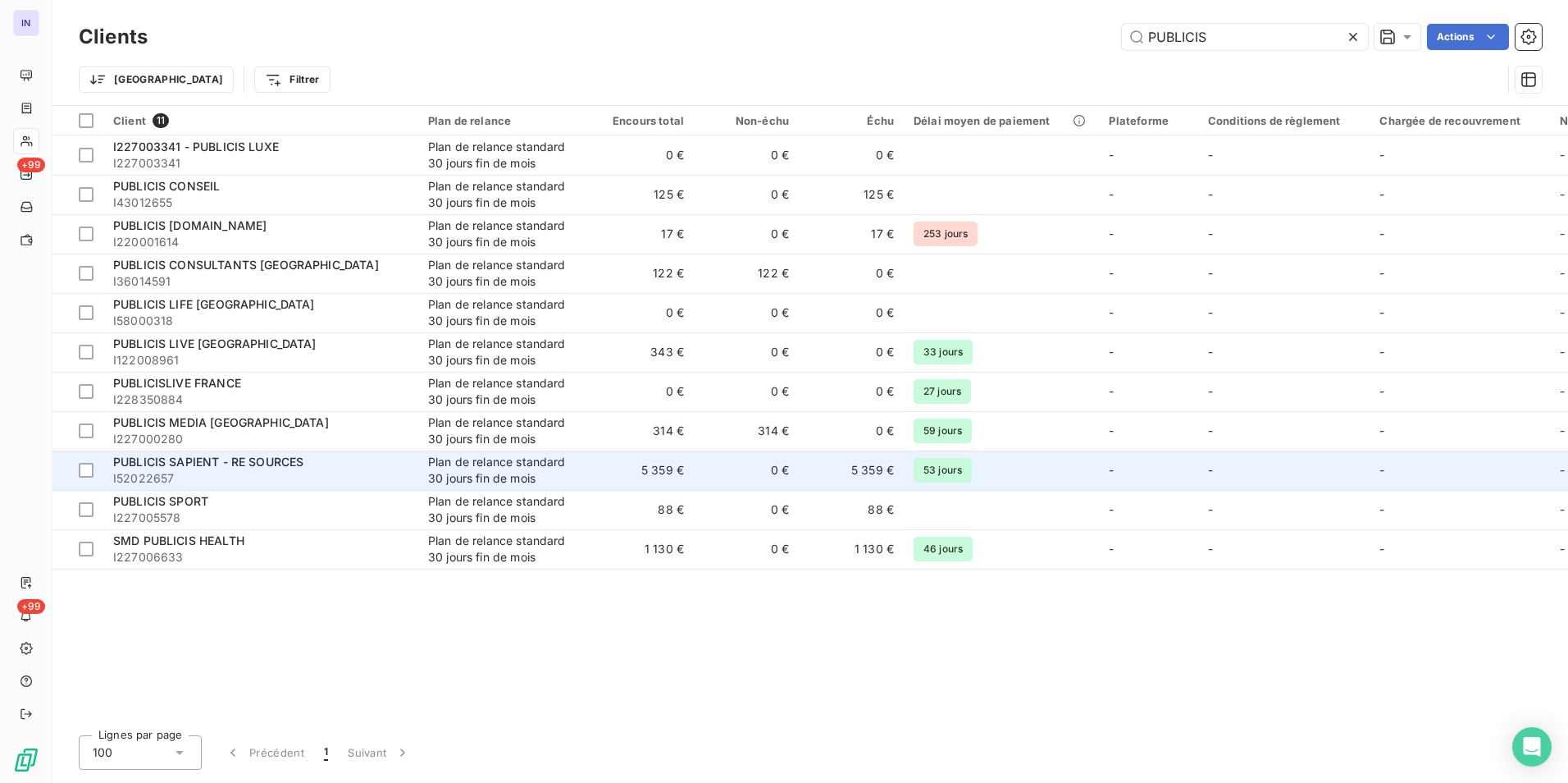
type input "PUBLICIS"
click at [320, 474] on span "I52022657" at bounding box center [261, 478] width 296 height 16
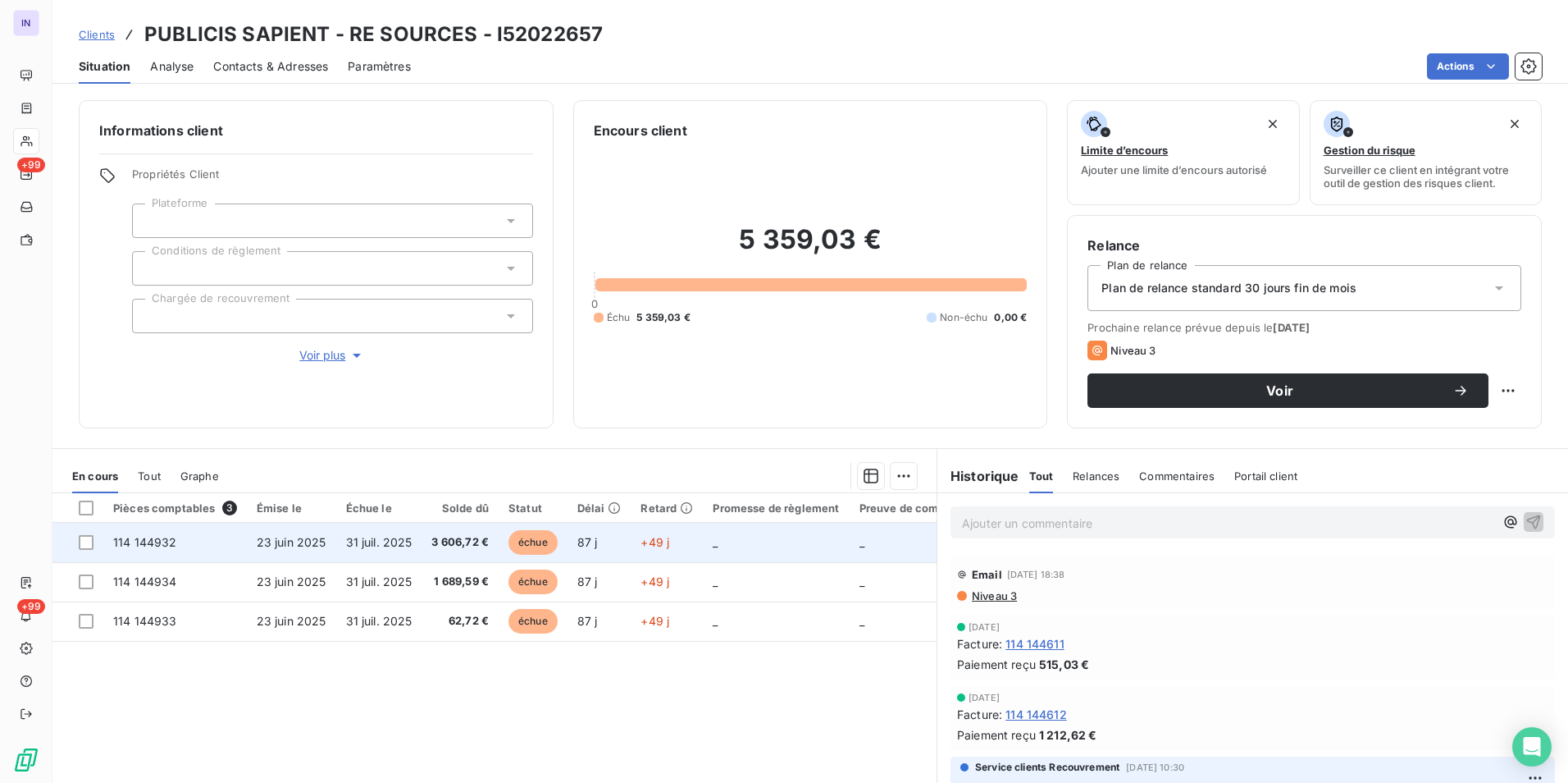
click at [465, 545] on span "3 606,72 €" at bounding box center [460, 542] width 57 height 16
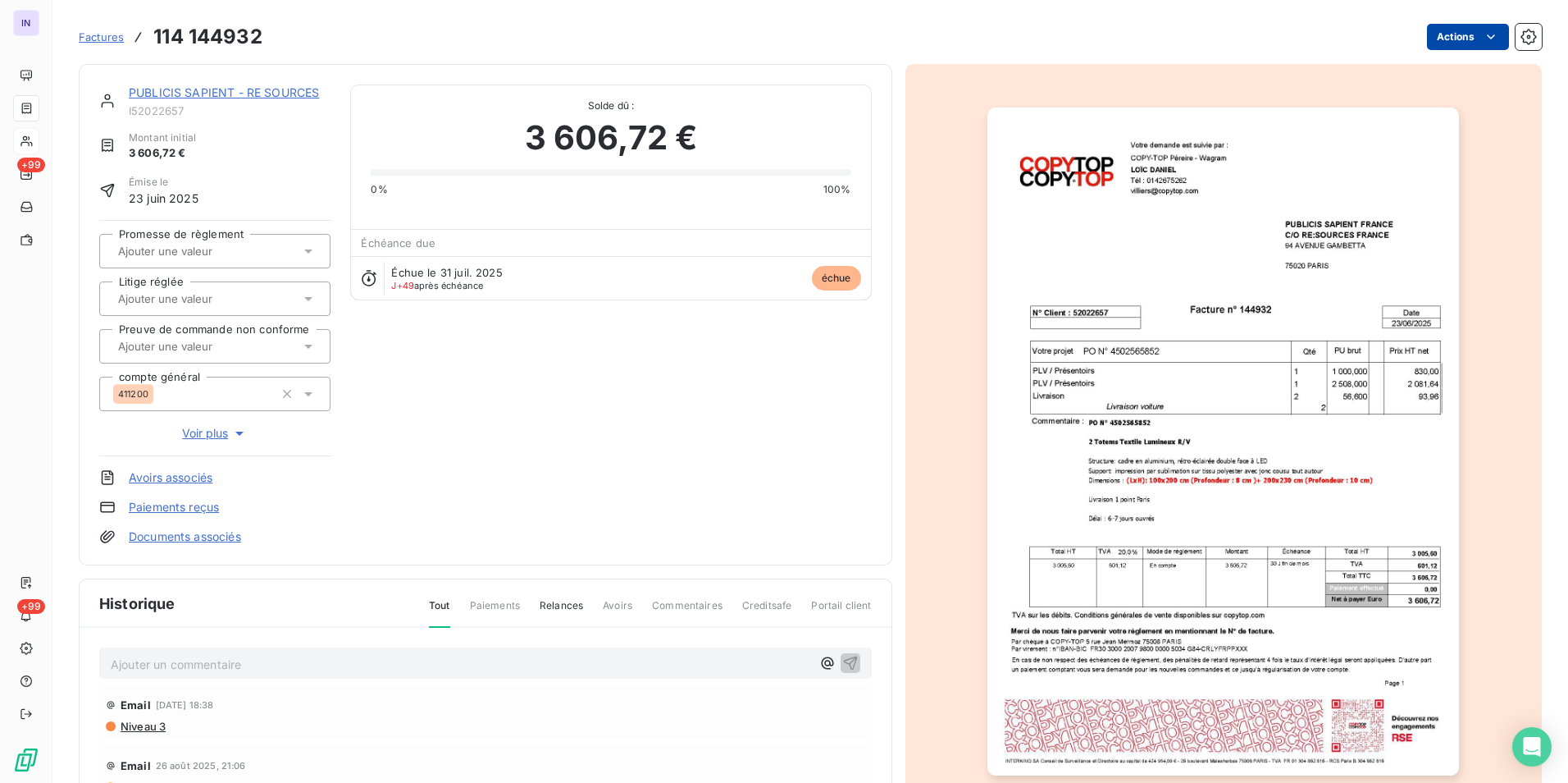
click at [1463, 34] on html "IN +99 +99 Factures 114 144932 Actions PUBLICIS SAPIENT - RE SOURCES I52022657 …" at bounding box center [784, 392] width 1568 height 783
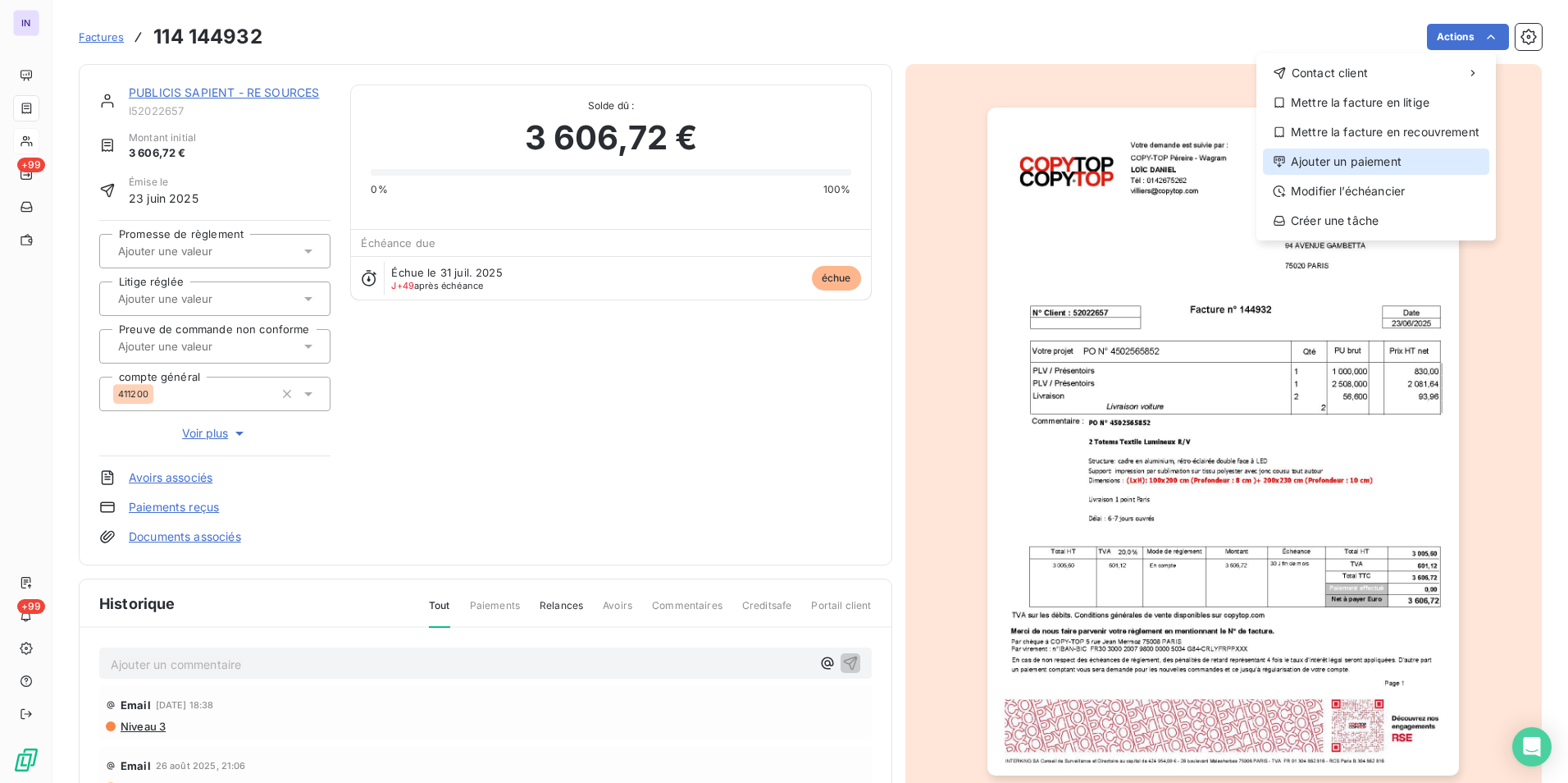
click at [1344, 157] on div "Ajouter un paiement" at bounding box center [1376, 162] width 226 height 26
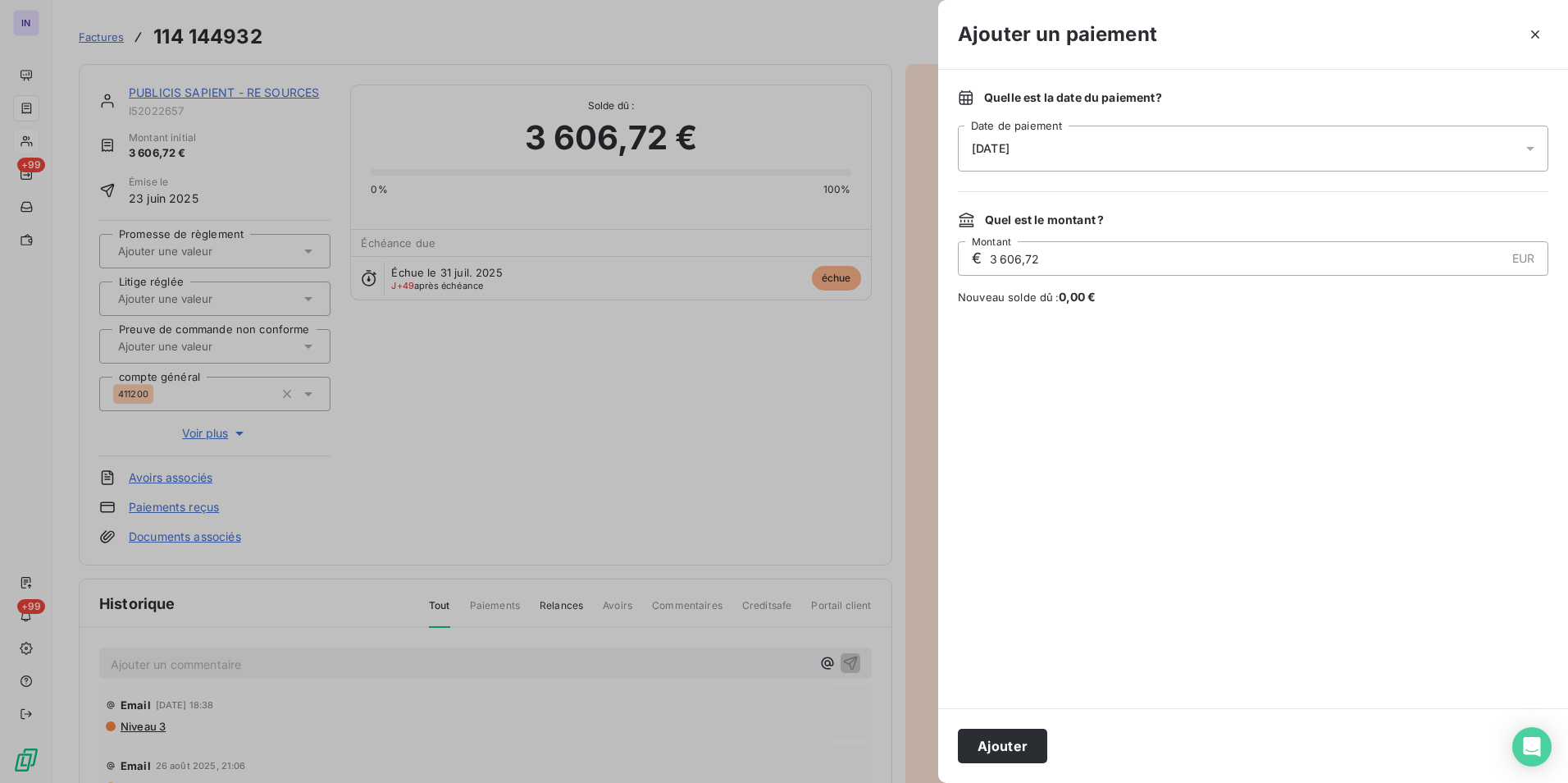
click at [1171, 160] on div "[DATE]" at bounding box center [1253, 149] width 590 height 46
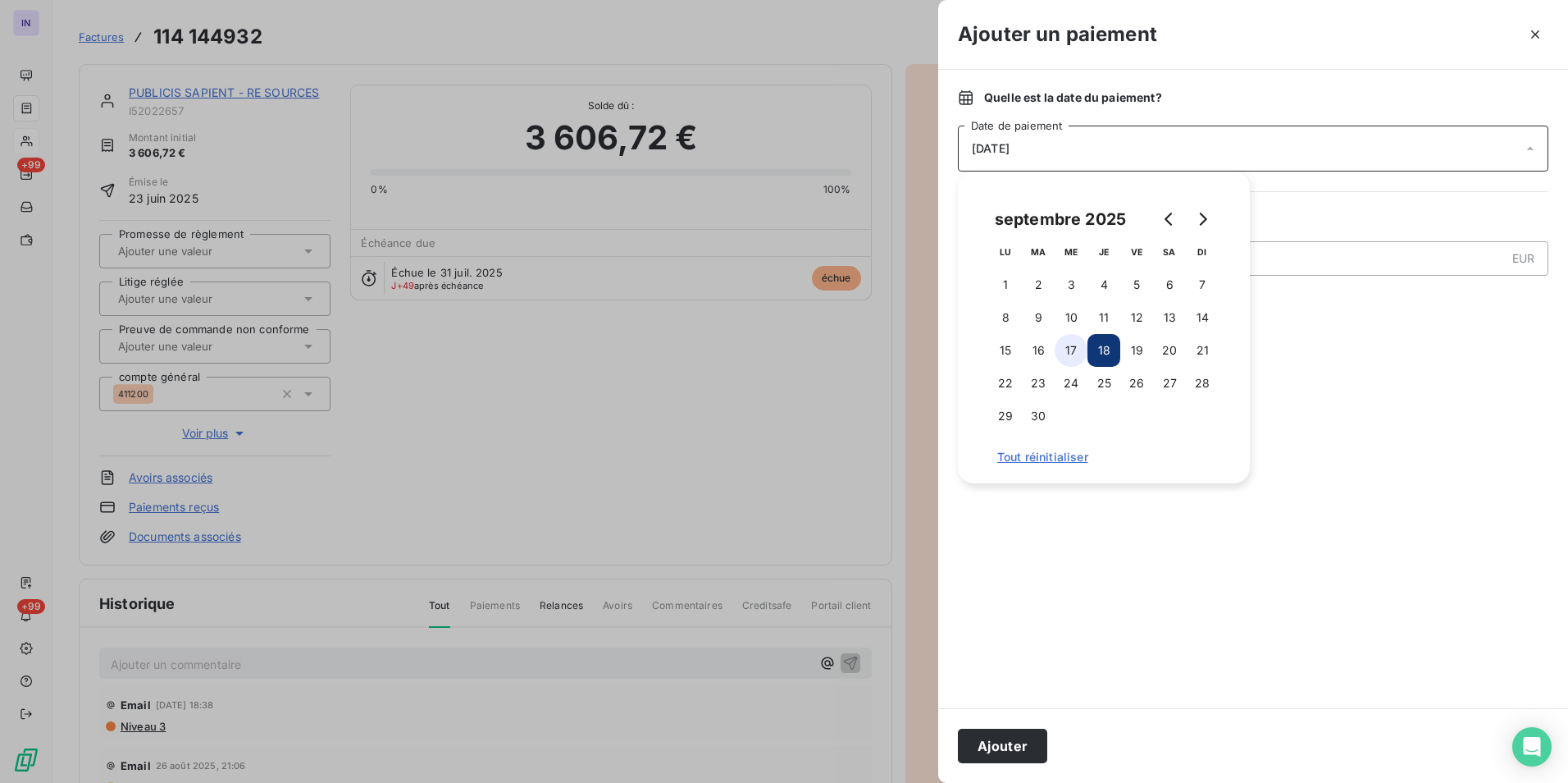
click at [1072, 349] on button "17" at bounding box center [1071, 350] width 32 height 32
click at [1004, 743] on button "Ajouter" at bounding box center [1002, 745] width 90 height 34
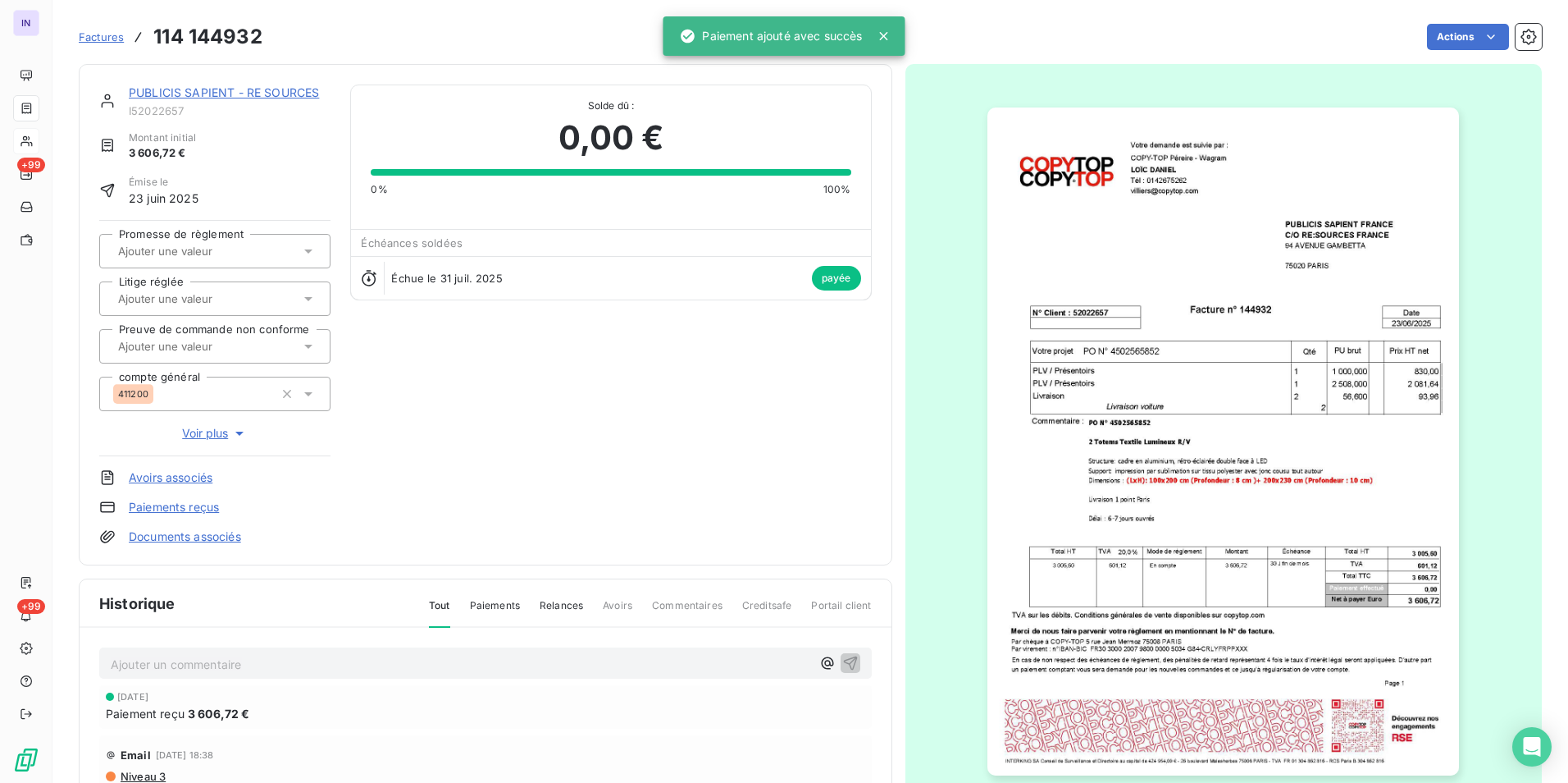
click at [279, 91] on link "PUBLICIS SAPIENT - RE SOURCES" at bounding box center [224, 92] width 191 height 14
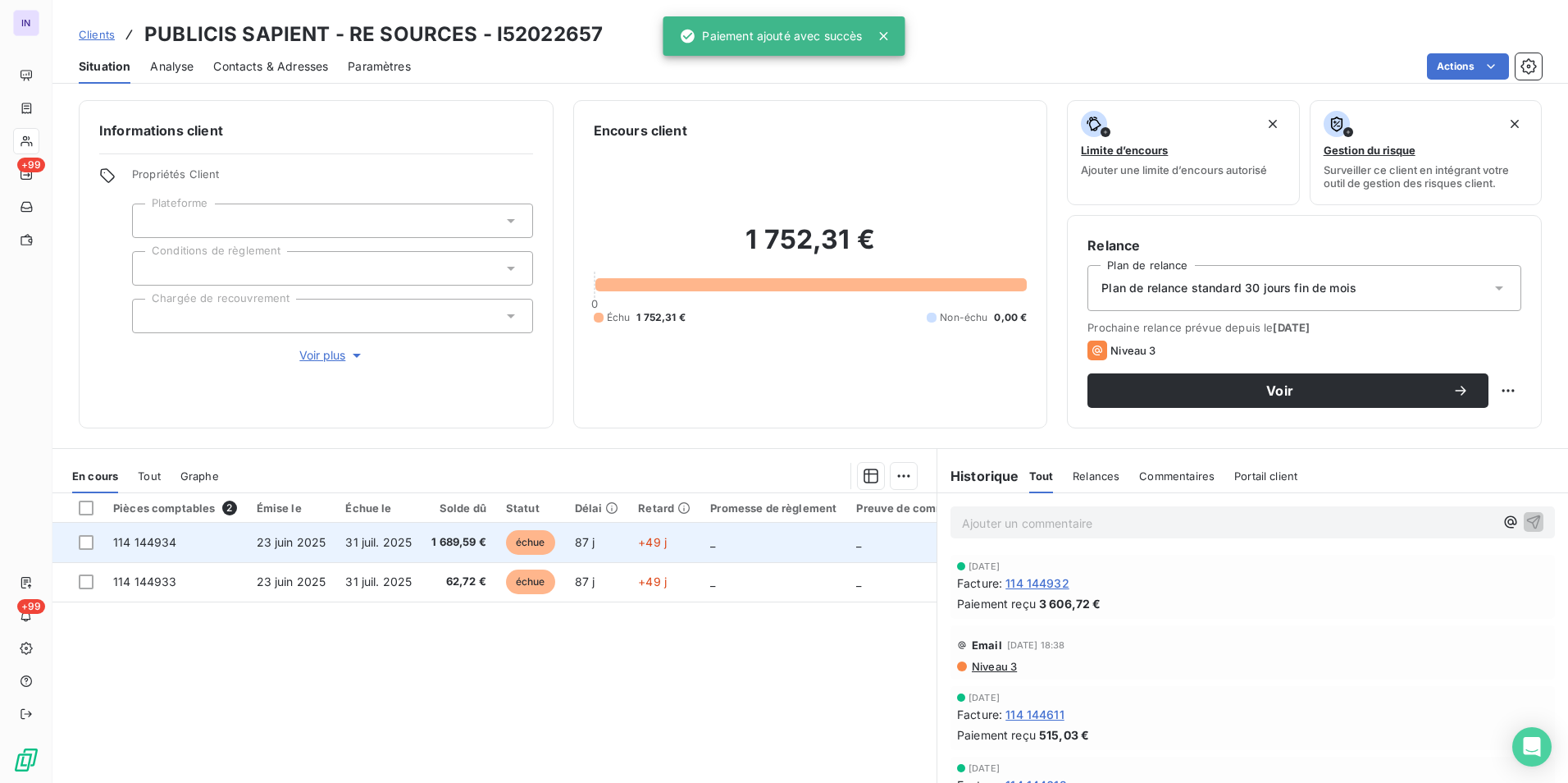
click at [464, 550] on td "1 689,59 €" at bounding box center [458, 542] width 74 height 39
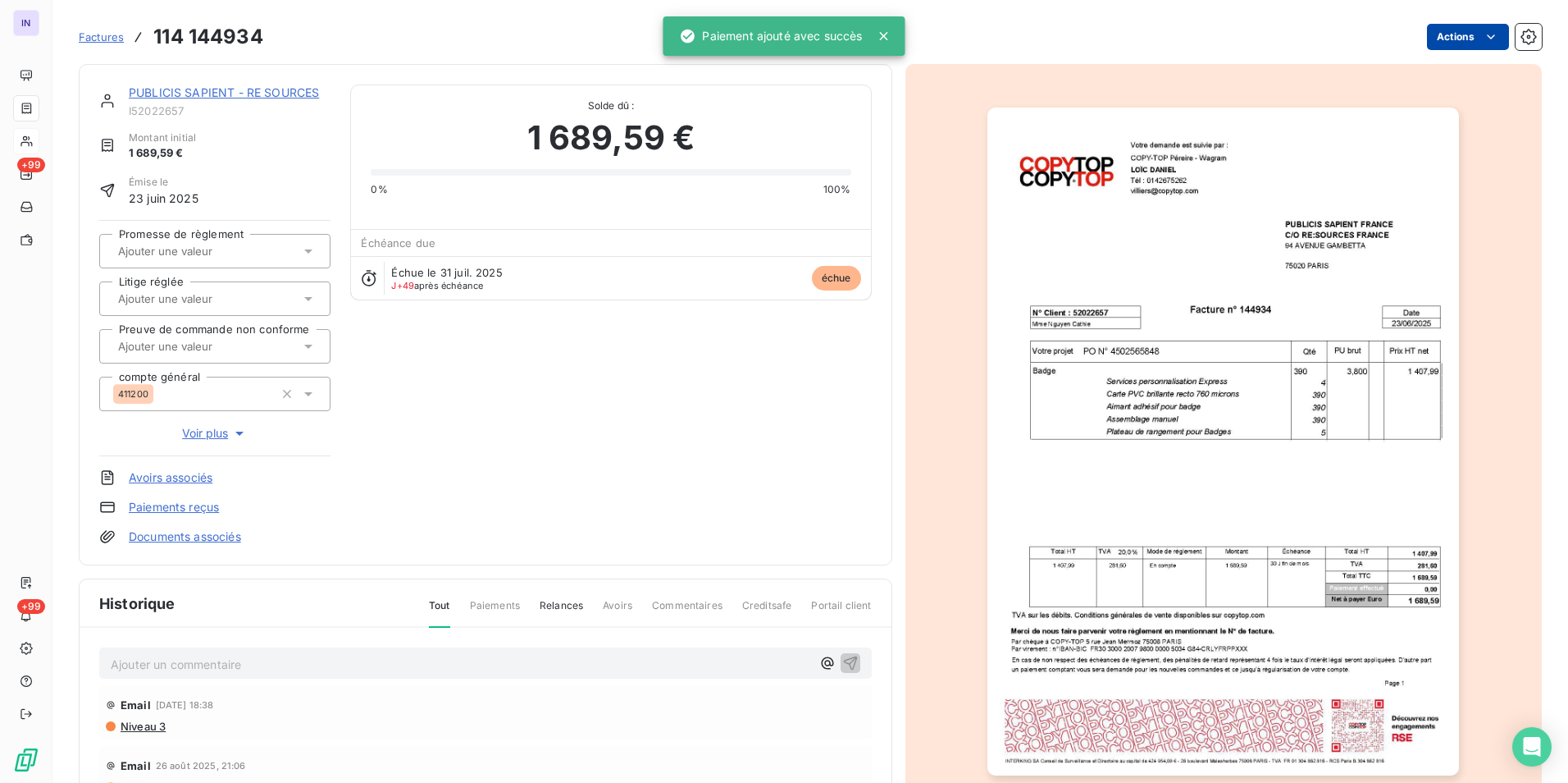
click at [1454, 38] on html "IN +99 +99 Factures 114 144934 Actions PUBLICIS SAPIENT - RE SOURCES I52022657 …" at bounding box center [784, 392] width 1568 height 783
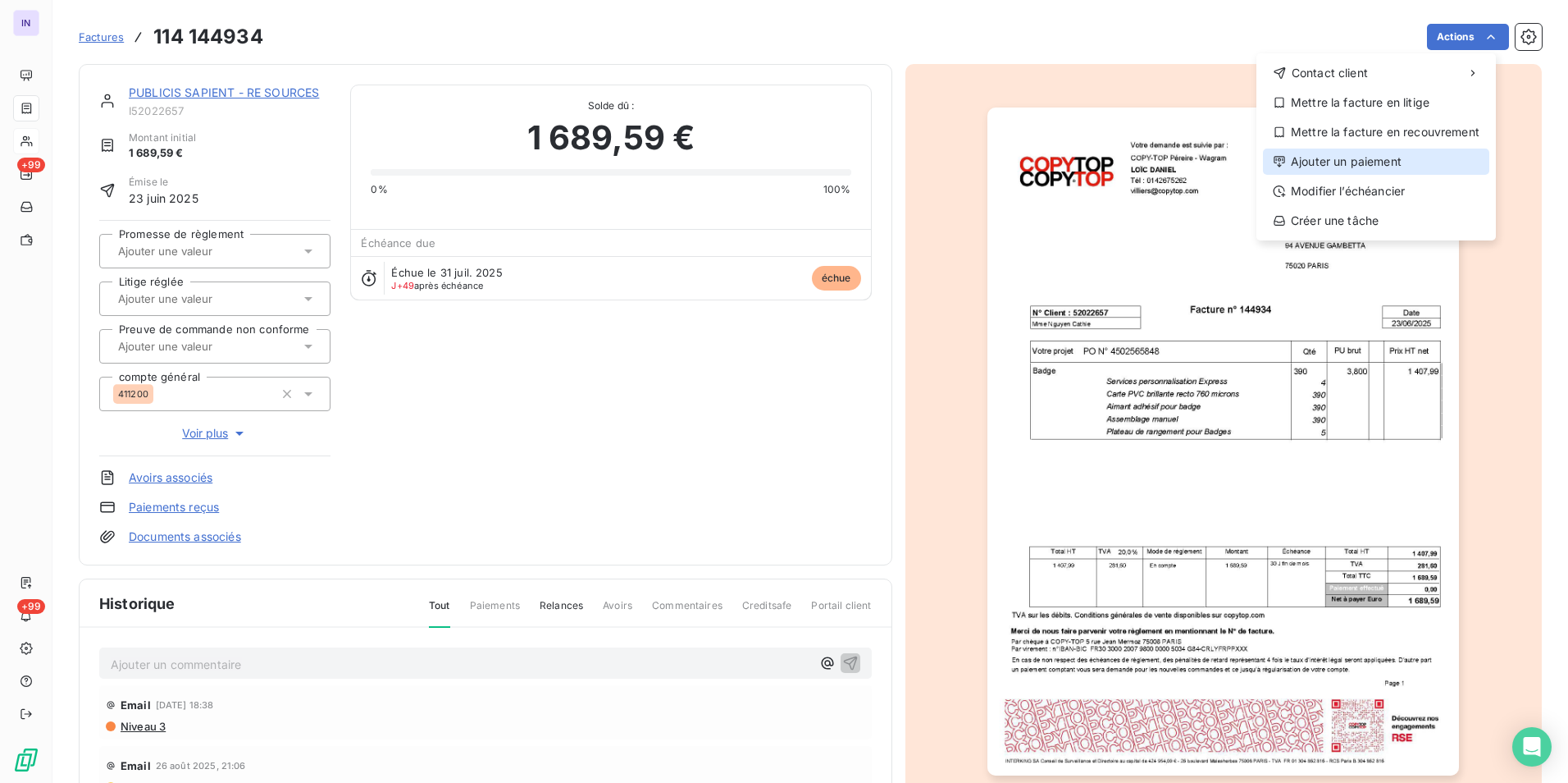
click at [1373, 158] on div "Ajouter un paiement" at bounding box center [1376, 162] width 226 height 26
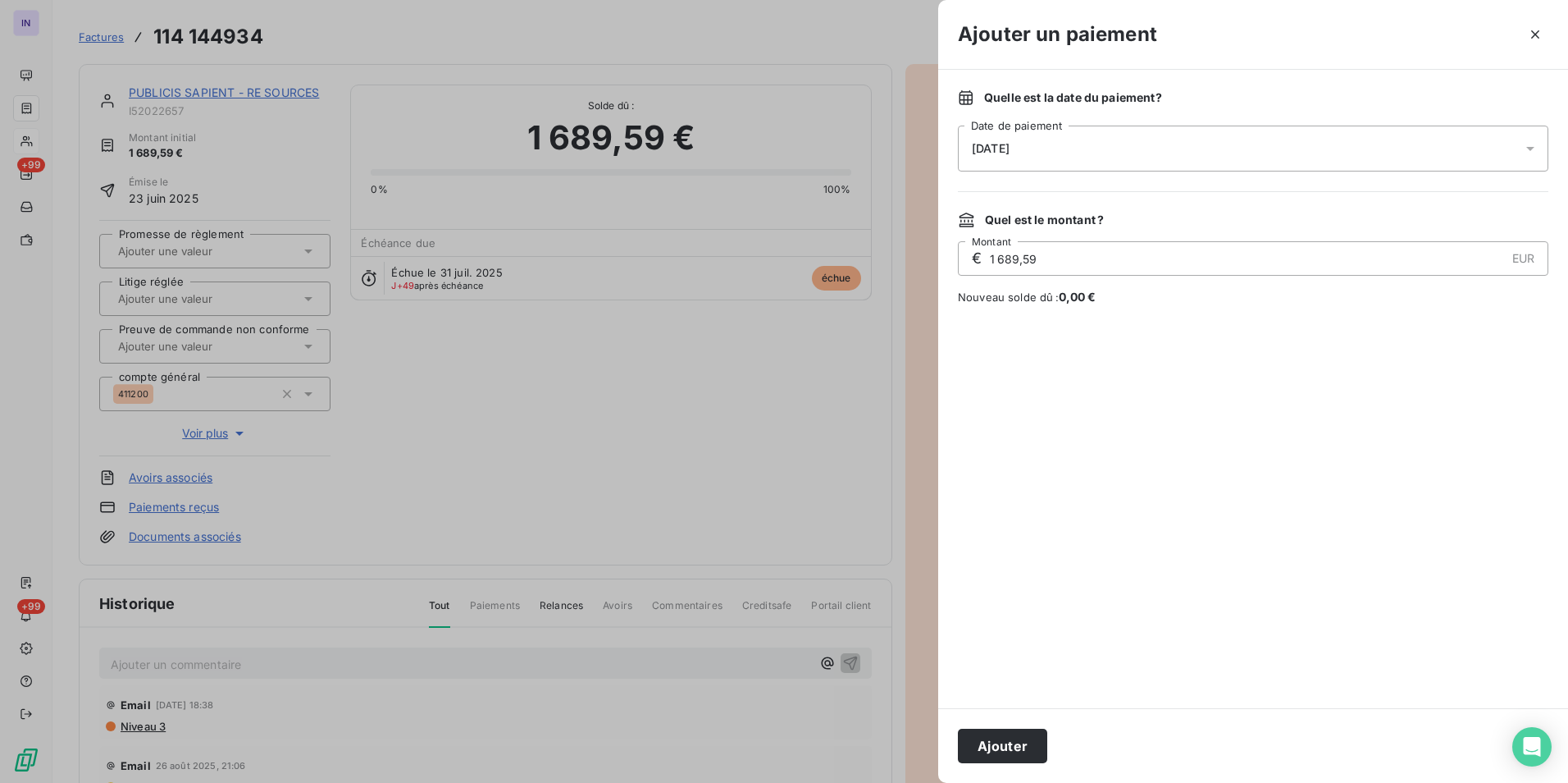
click at [1150, 149] on div "[DATE]" at bounding box center [1253, 149] width 590 height 46
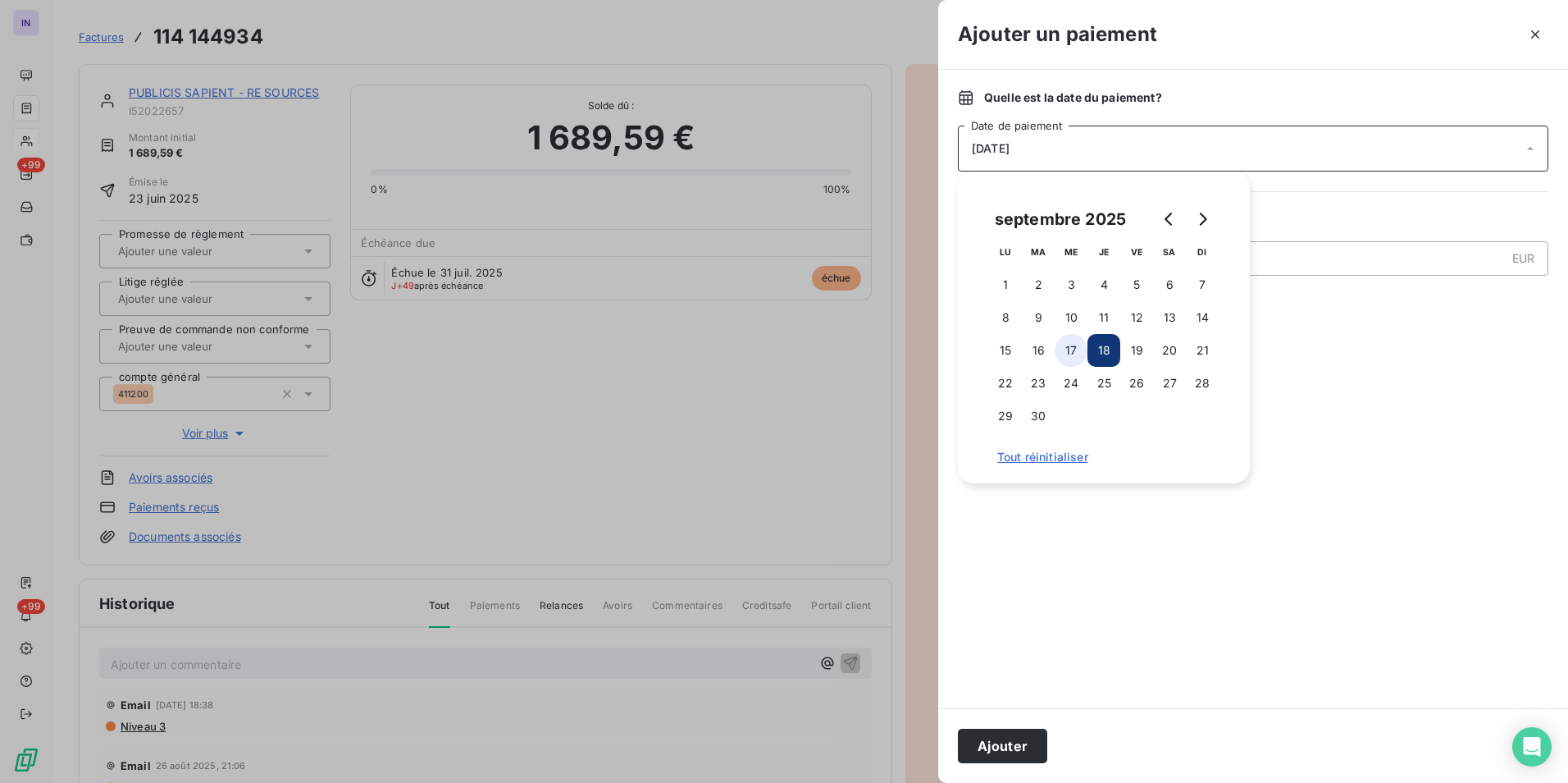
click at [1077, 344] on button "17" at bounding box center [1071, 350] width 32 height 32
click at [1015, 740] on button "Ajouter" at bounding box center [1002, 745] width 90 height 34
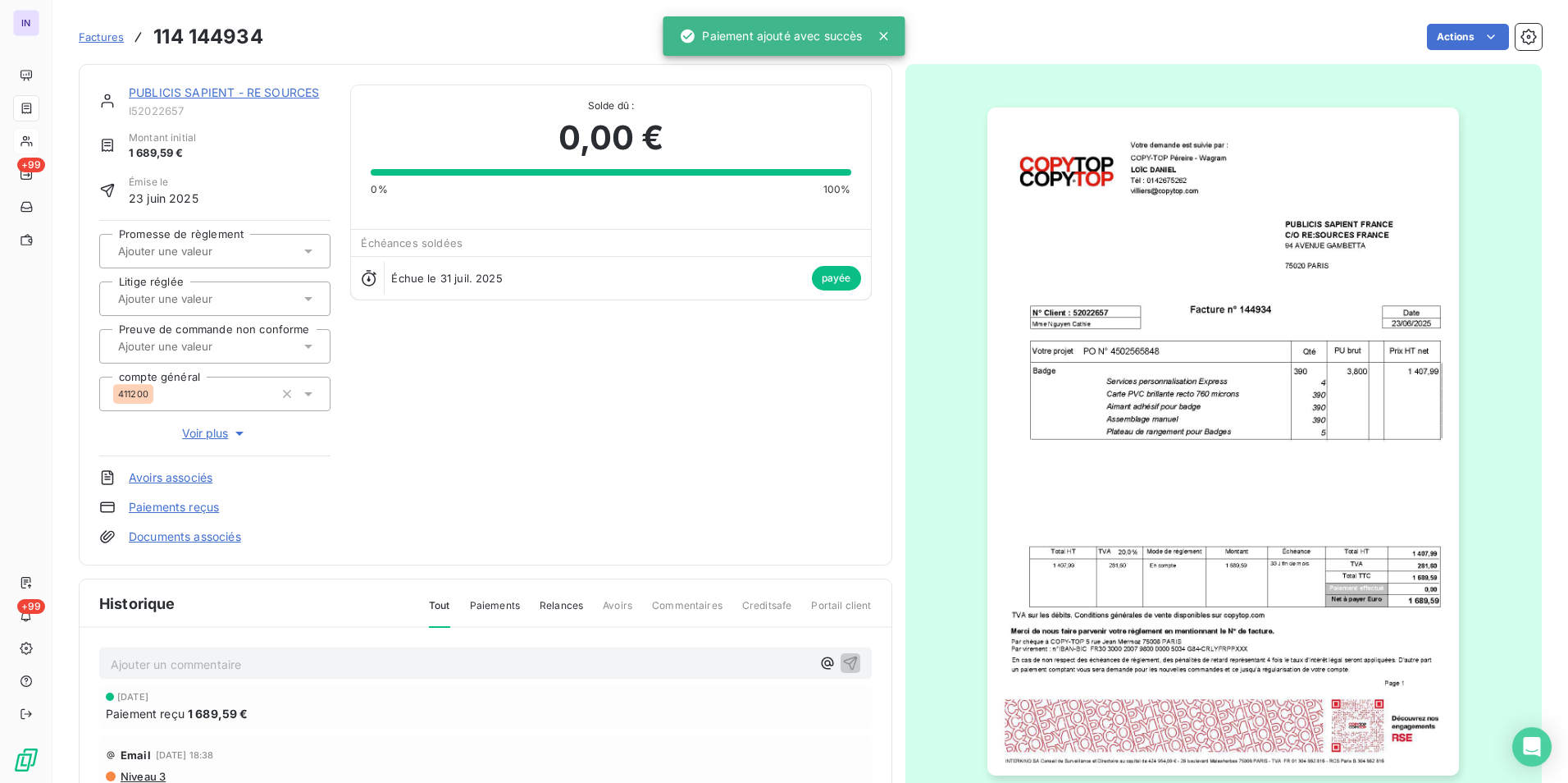
click at [220, 92] on link "PUBLICIS SAPIENT - RE SOURCES" at bounding box center [224, 92] width 191 height 14
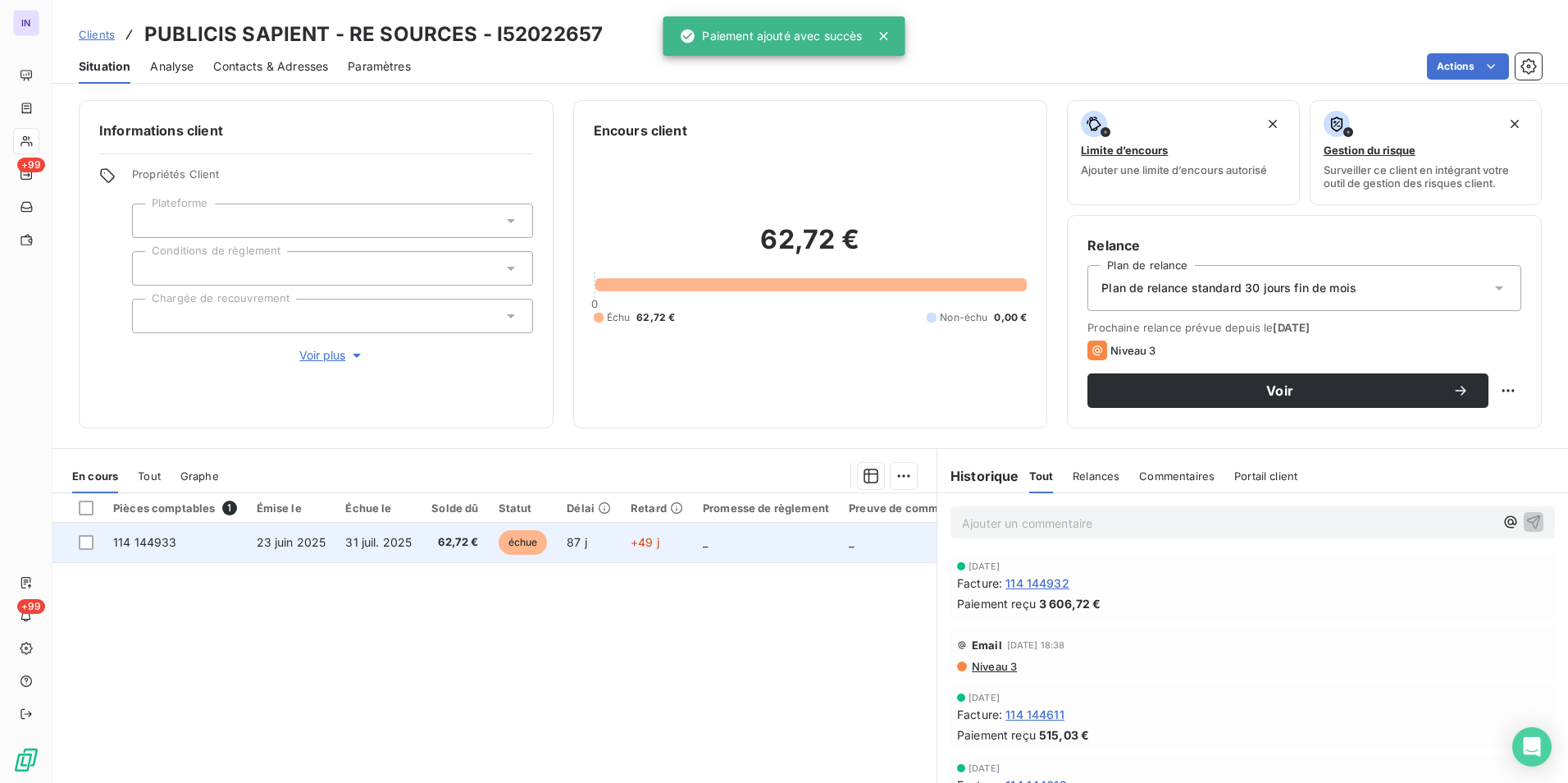
click at [345, 540] on span "31 juil. 2025" at bounding box center [379, 542] width 67 height 14
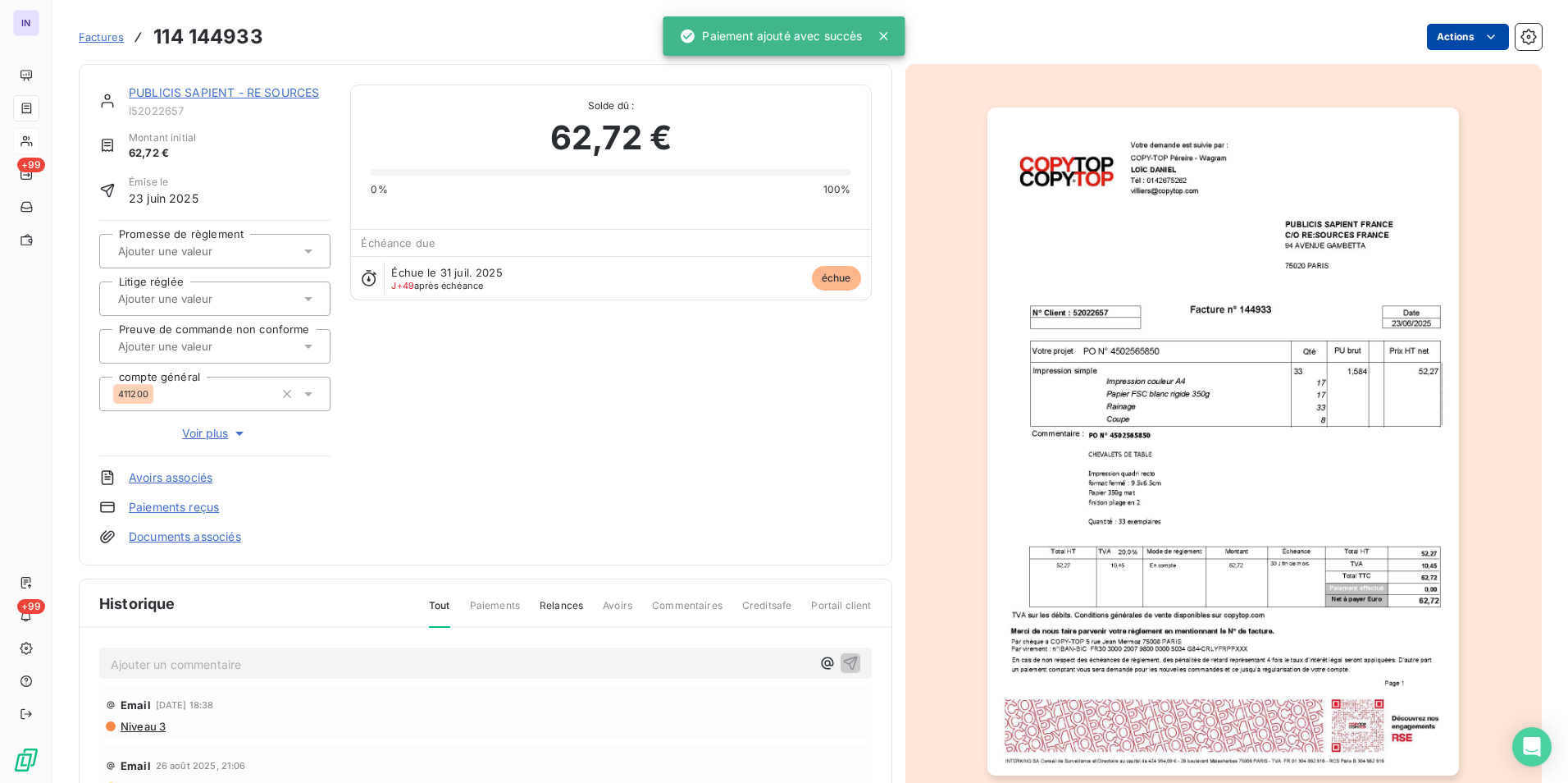
click at [1440, 38] on html "IN +99 +99 Factures 114 144933 Actions PUBLICIS SAPIENT - RE SOURCES I52022657 …" at bounding box center [784, 392] width 1568 height 783
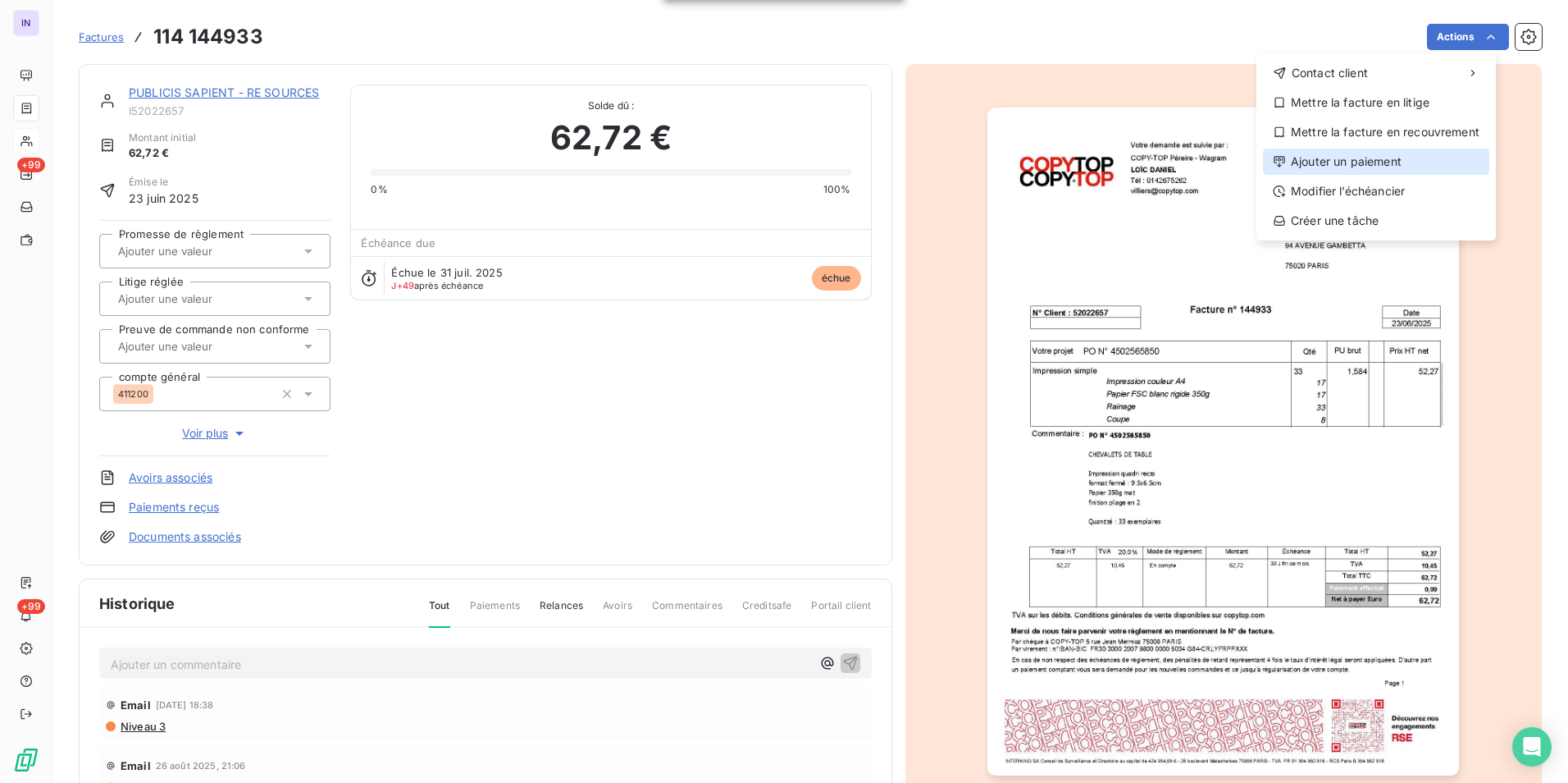
click at [1340, 156] on div "Ajouter un paiement" at bounding box center [1376, 162] width 226 height 26
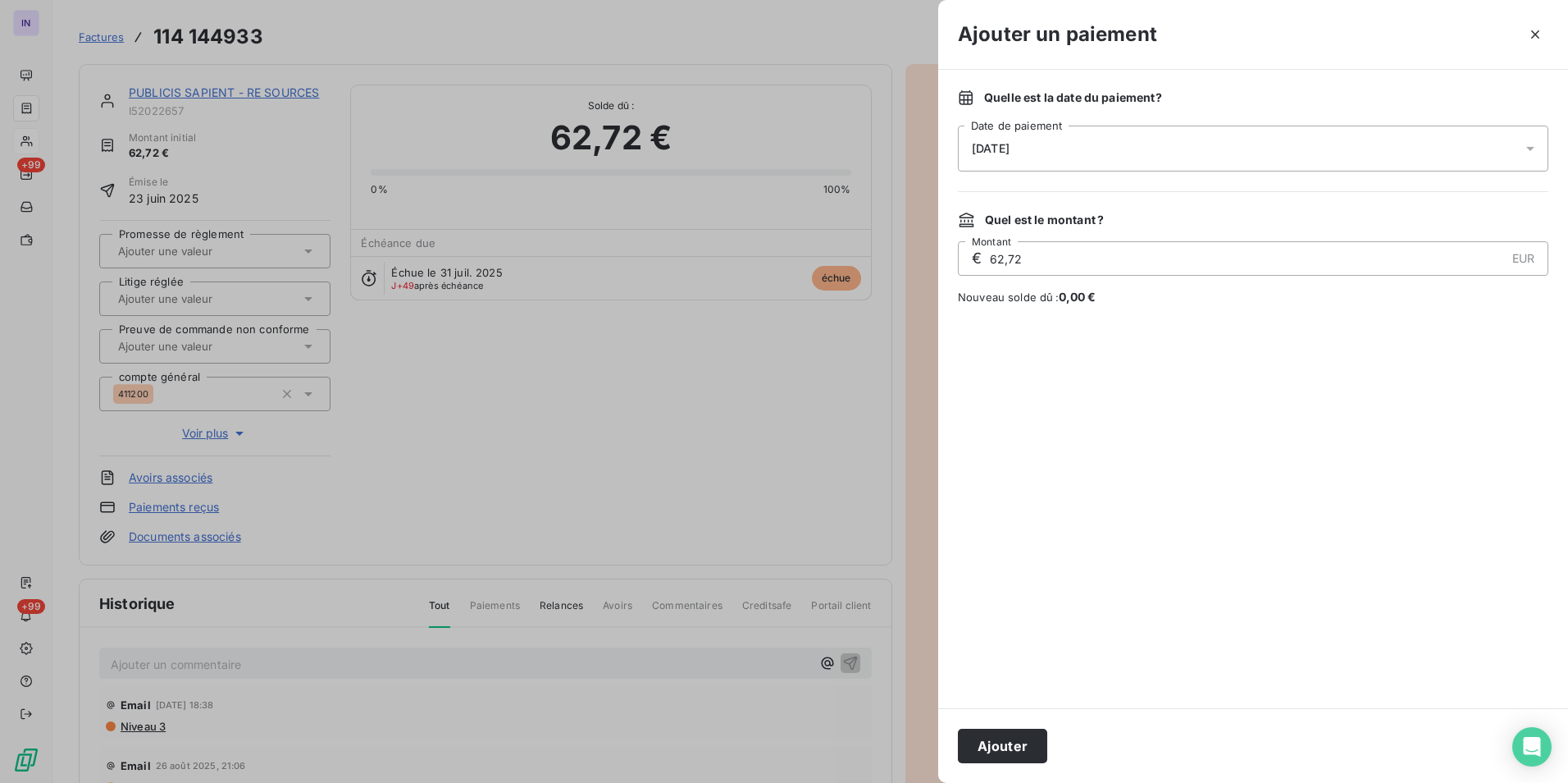
click at [1144, 155] on div "[DATE]" at bounding box center [1253, 149] width 590 height 46
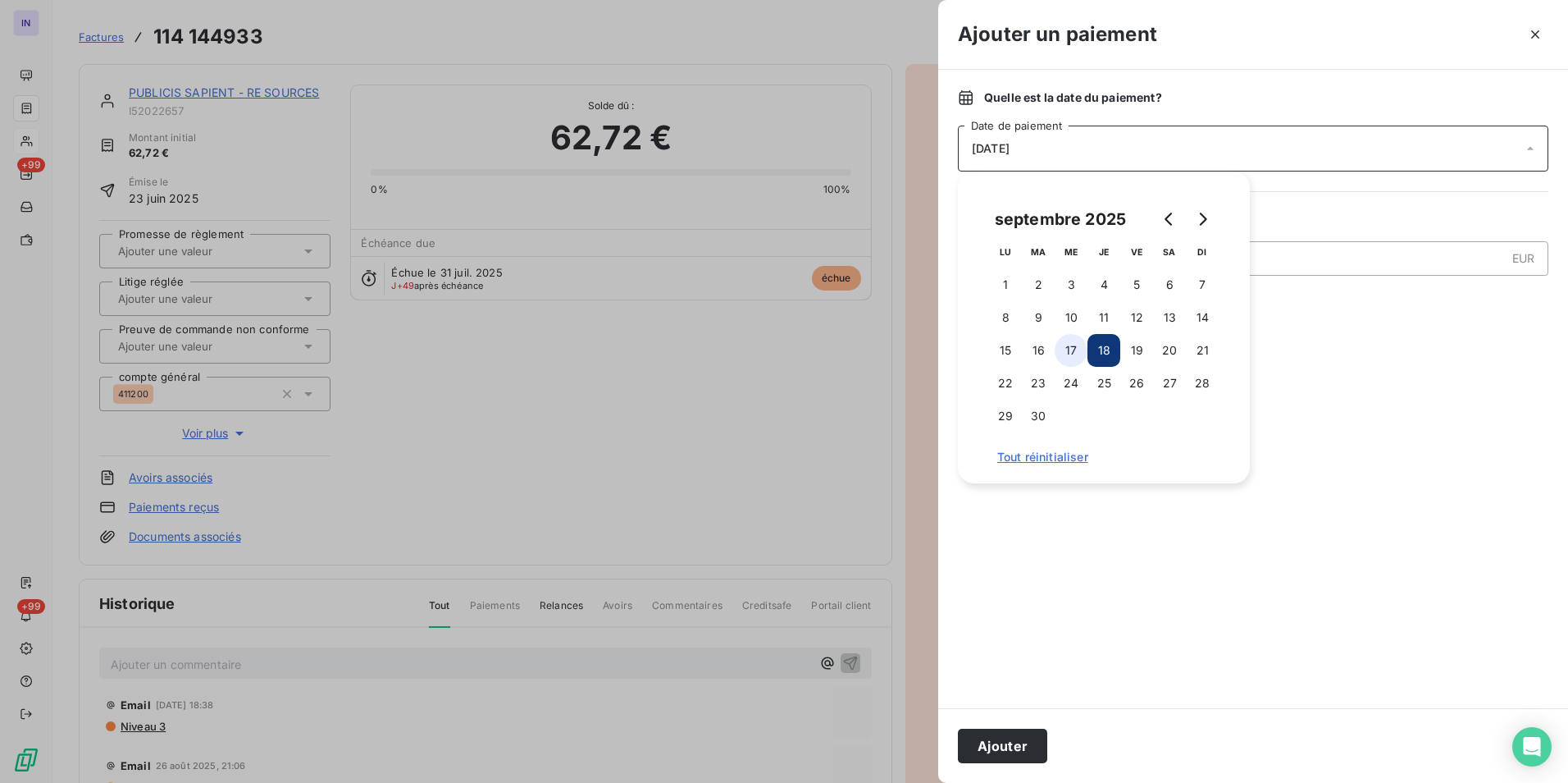
click at [1061, 350] on button "17" at bounding box center [1071, 350] width 32 height 32
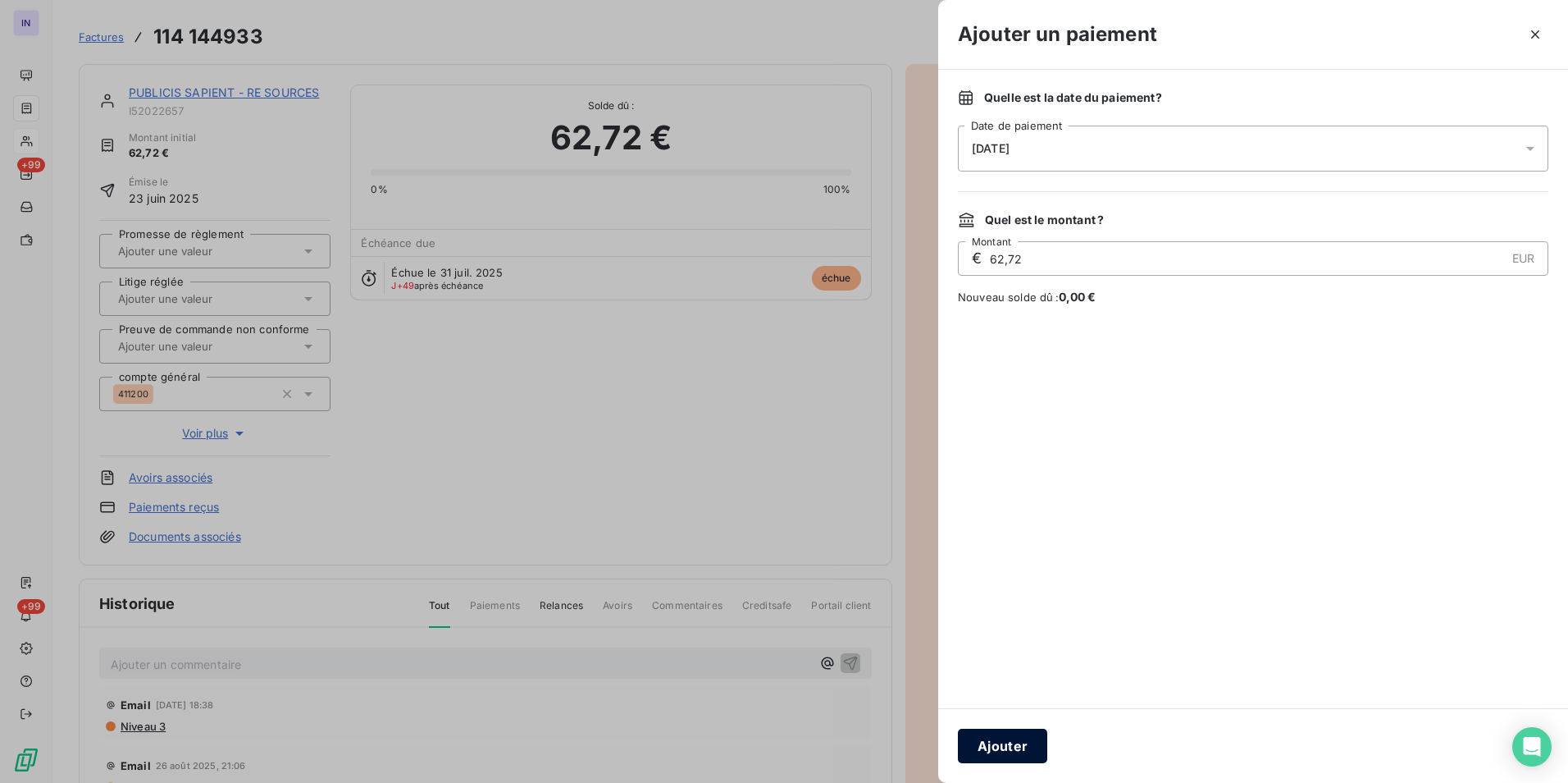
click at [1019, 750] on button "Ajouter" at bounding box center [1002, 745] width 90 height 34
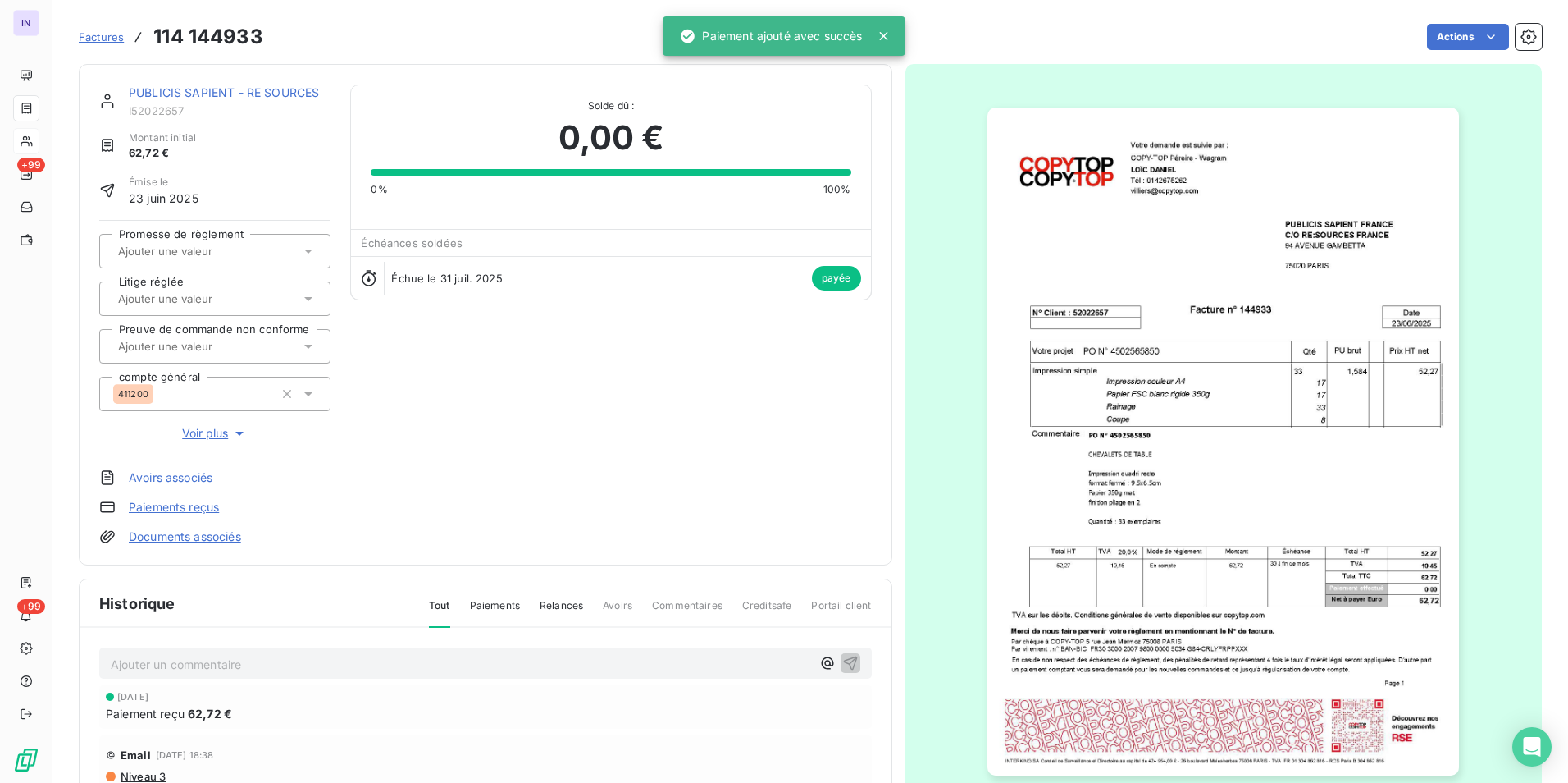
click at [310, 91] on link "PUBLICIS SAPIENT - RE SOURCES" at bounding box center [224, 92] width 191 height 14
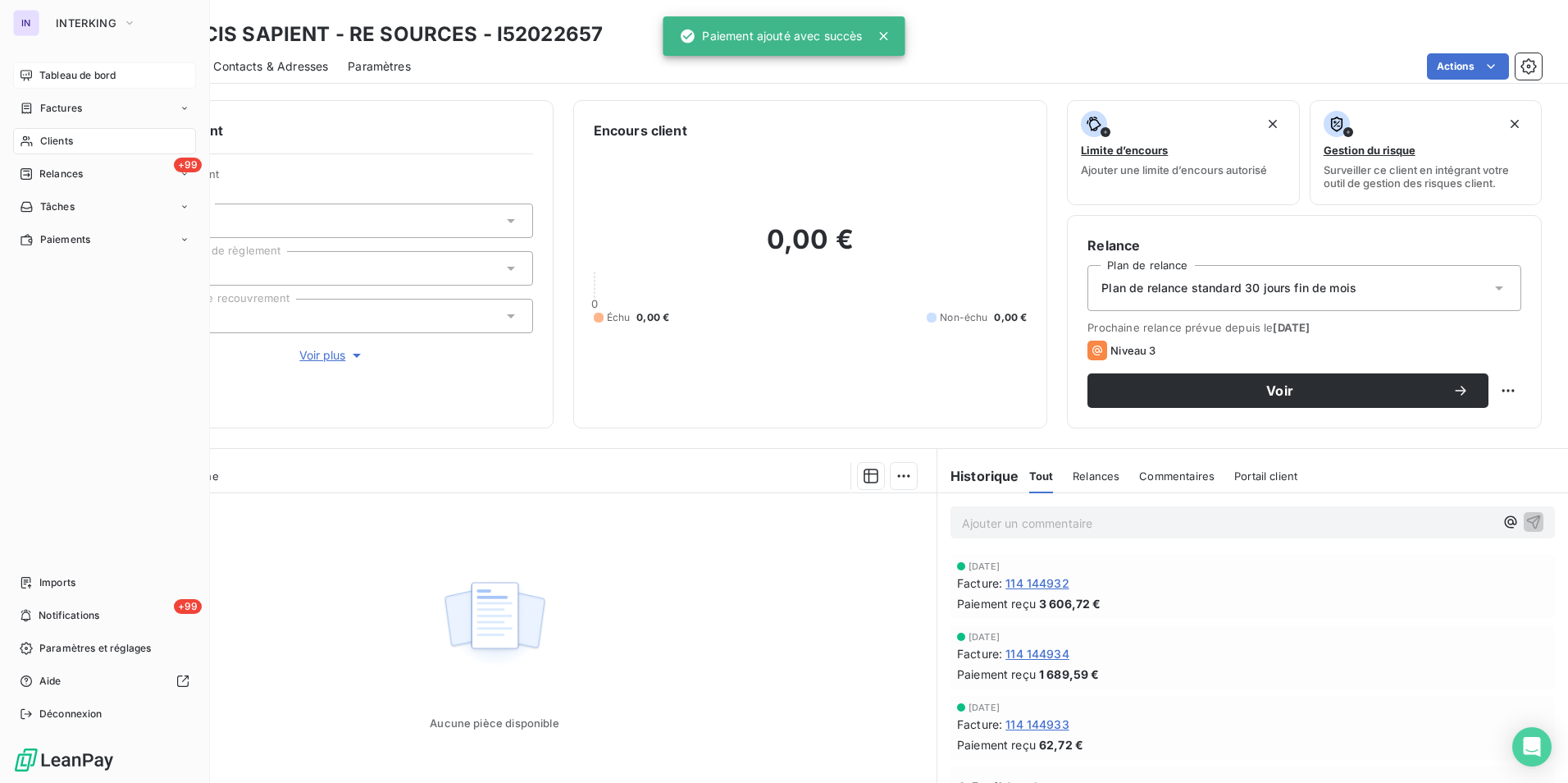
click at [58, 75] on span "Tableau de bord" at bounding box center [77, 75] width 76 height 15
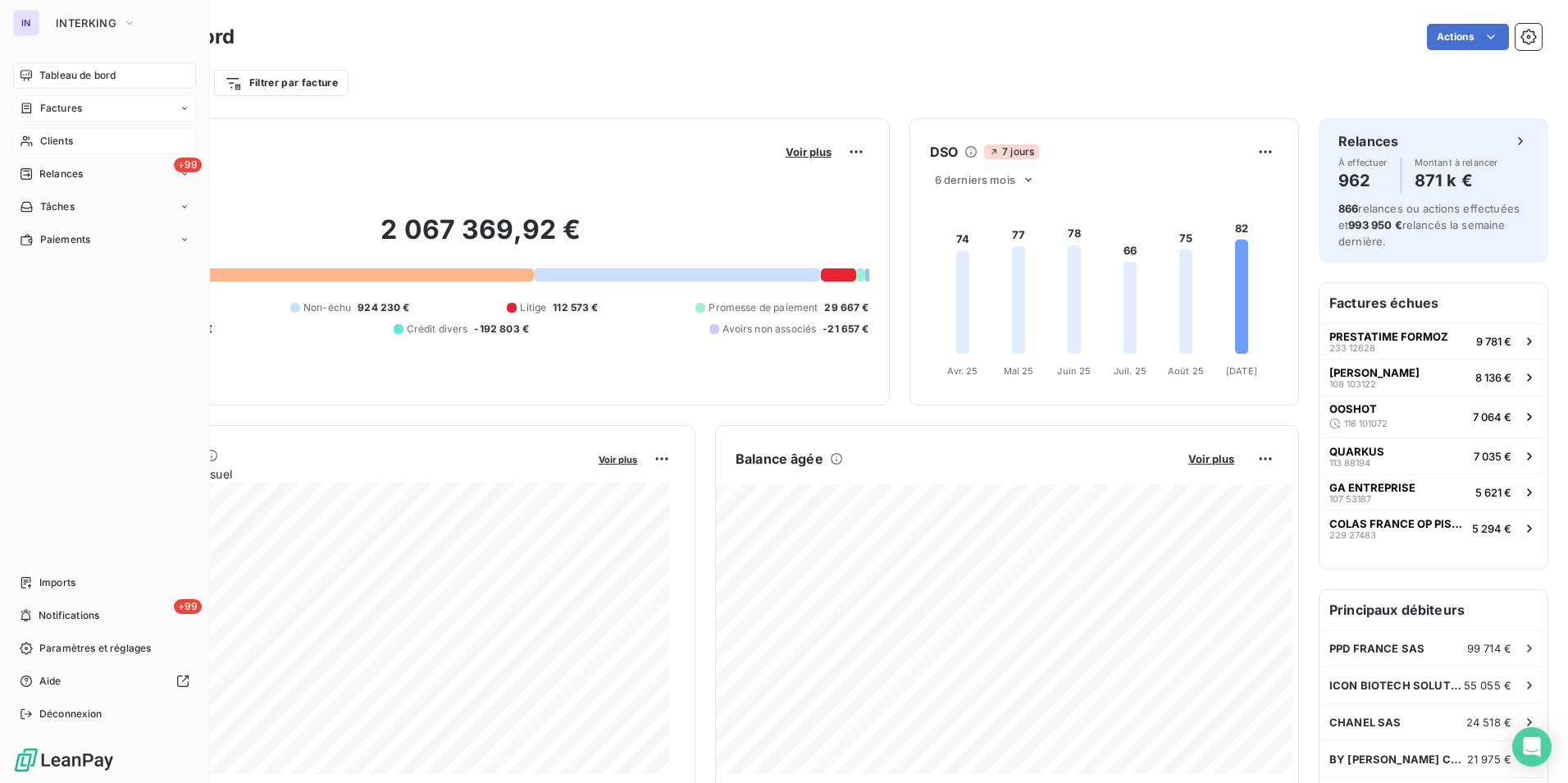
click at [68, 112] on span "Factures" at bounding box center [61, 108] width 42 height 15
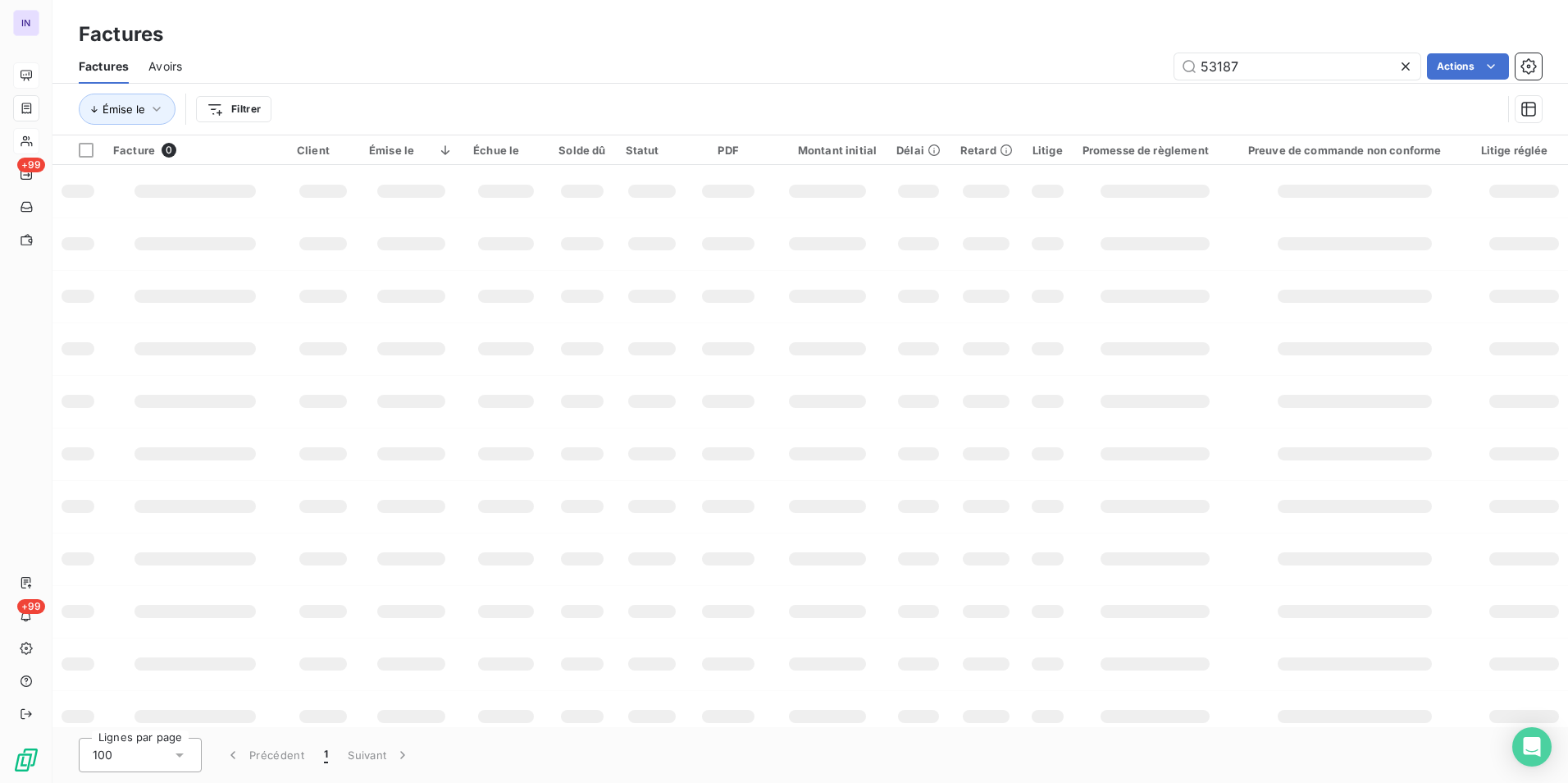
drag, startPoint x: 1046, startPoint y: 60, endPoint x: 1019, endPoint y: 46, distance: 30.4
click at [1026, 53] on div "53187 Actions" at bounding box center [872, 66] width 1341 height 26
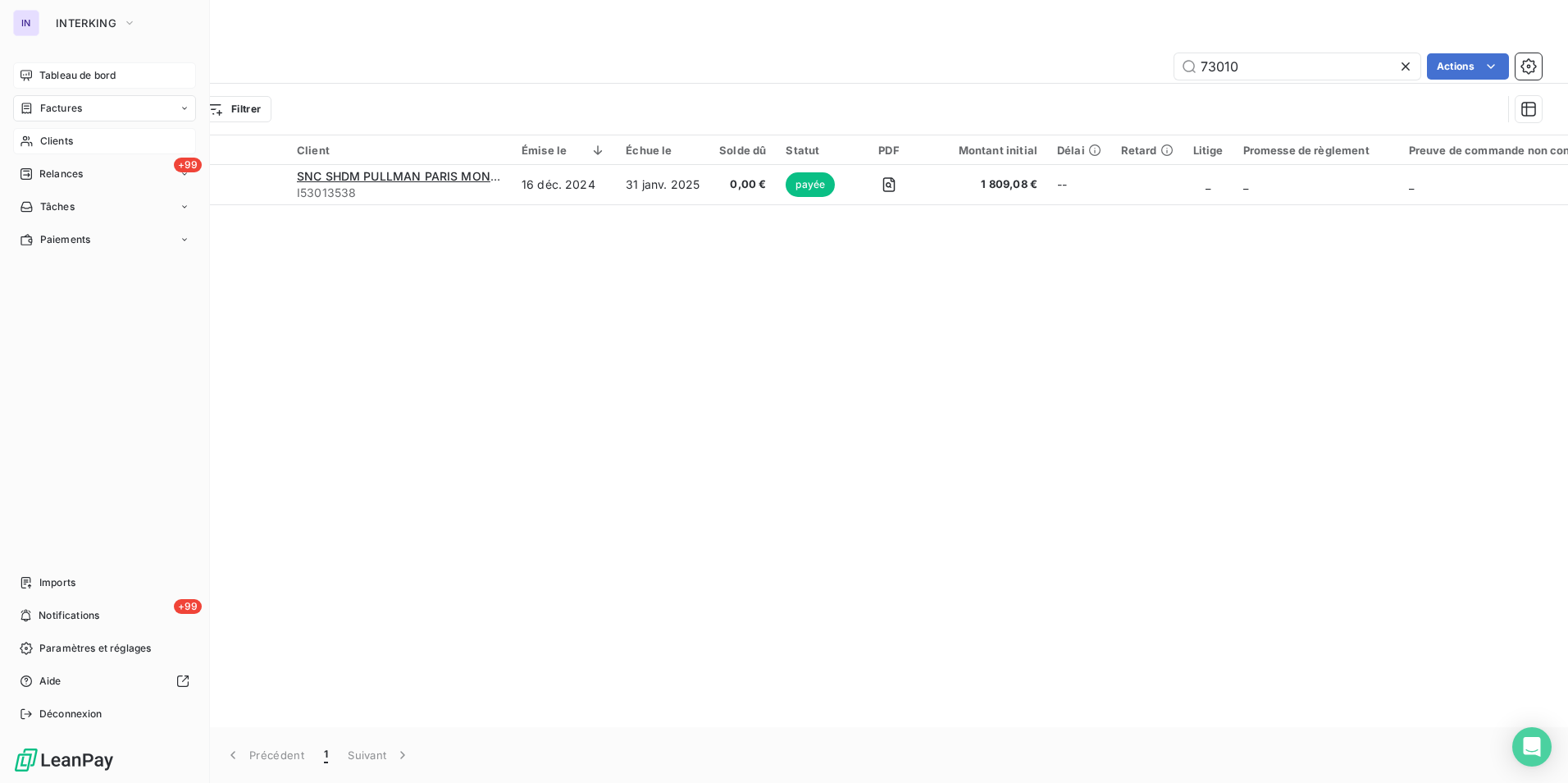
type input "73010"
click at [68, 143] on span "Clients" at bounding box center [56, 140] width 32 height 15
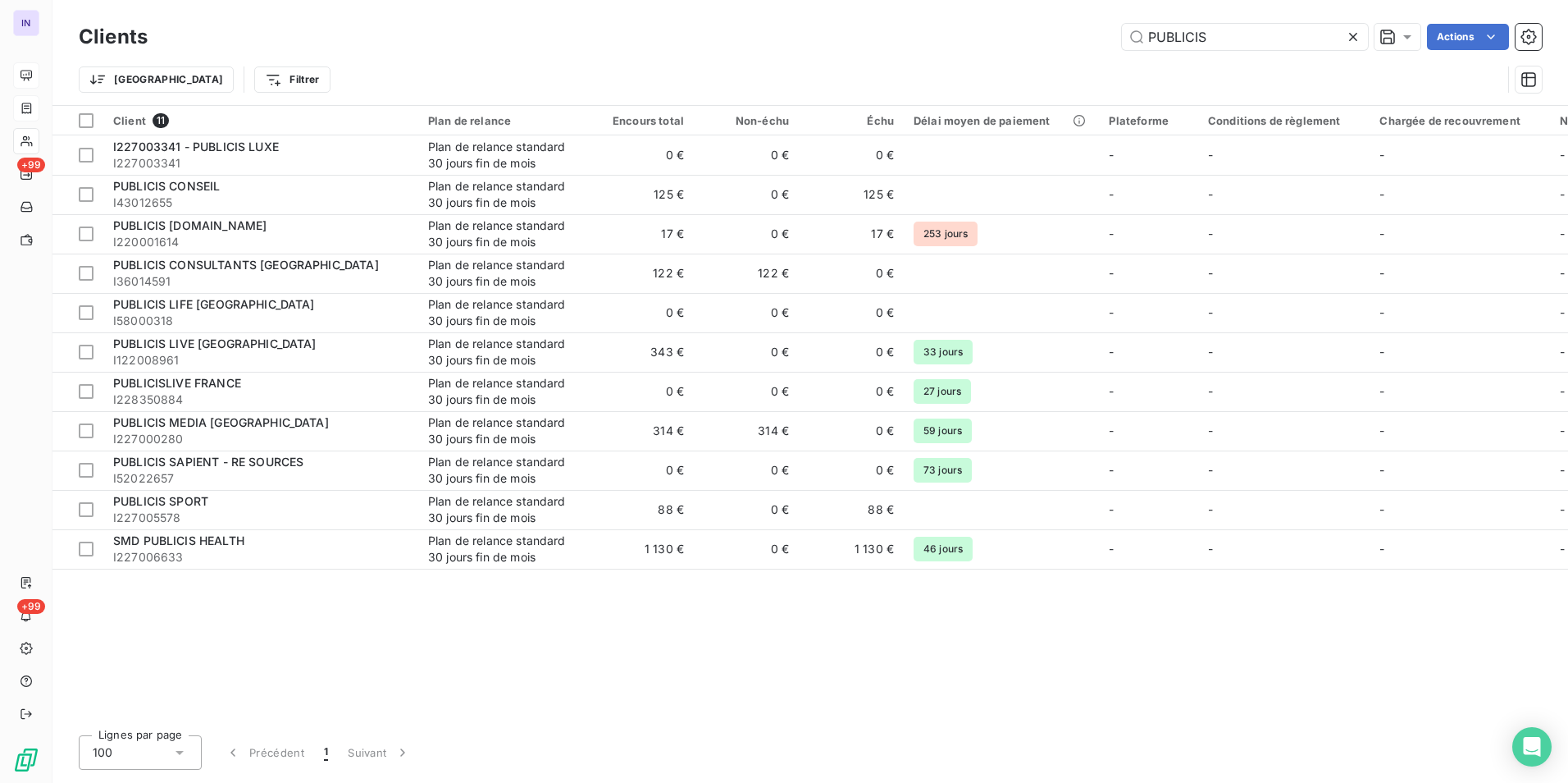
drag, startPoint x: 1159, startPoint y: 27, endPoint x: 1107, endPoint y: 27, distance: 52.0
click at [1107, 27] on div "PUBLICIS Actions" at bounding box center [854, 37] width 1375 height 26
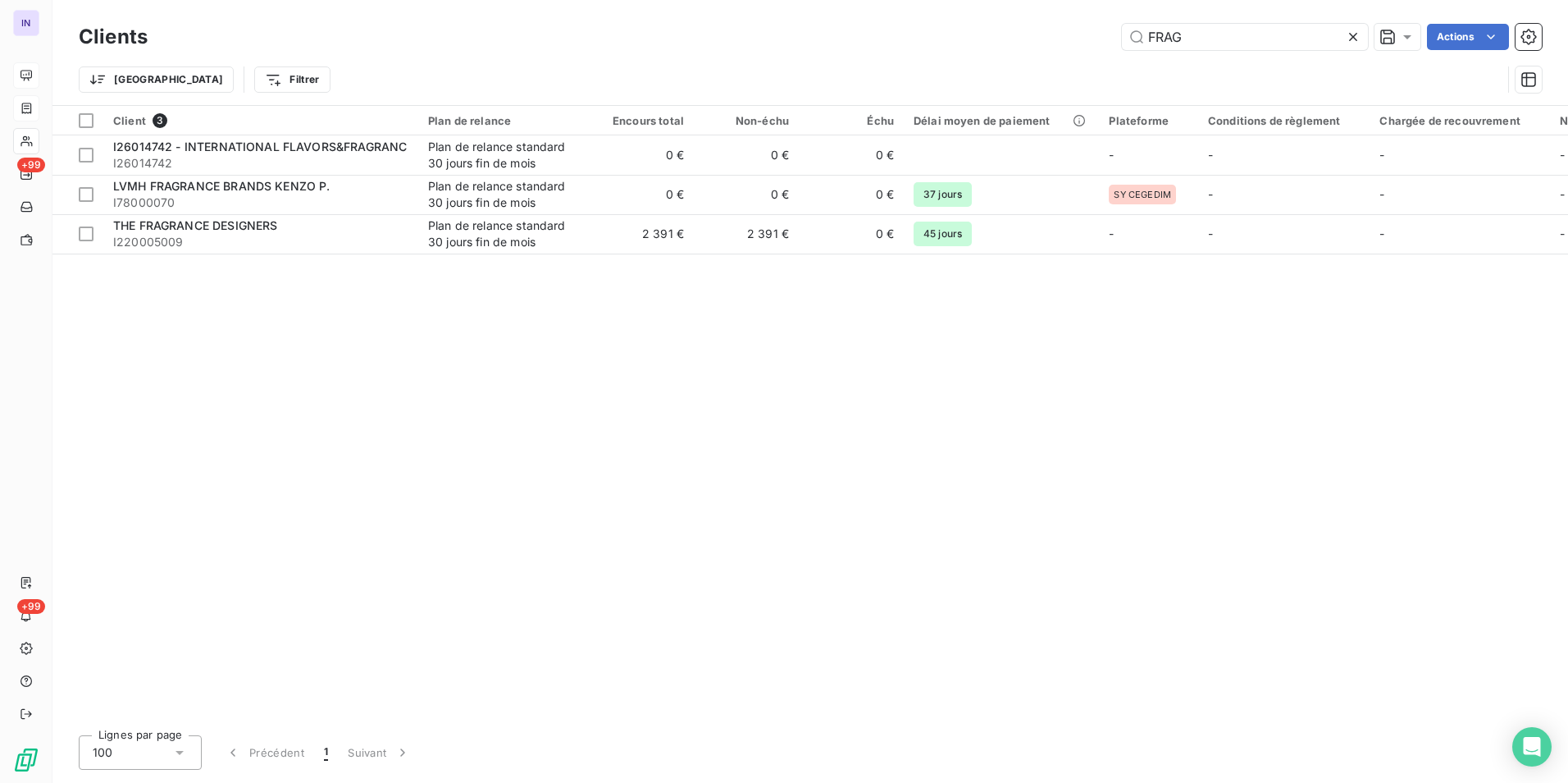
type input "FRAG"
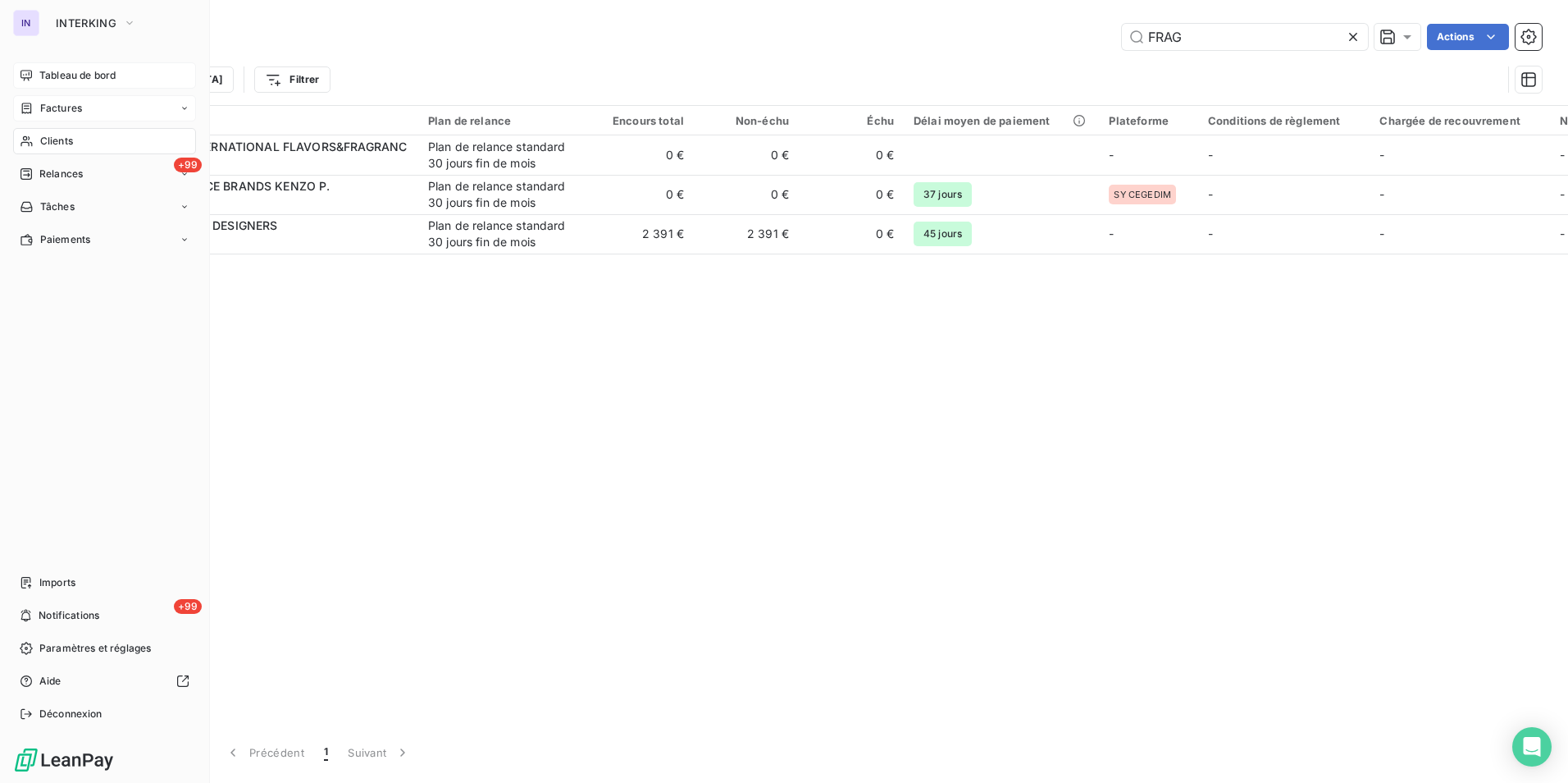
drag, startPoint x: 73, startPoint y: 102, endPoint x: 138, endPoint y: 103, distance: 65.0
click at [73, 102] on span "Factures" at bounding box center [61, 108] width 42 height 15
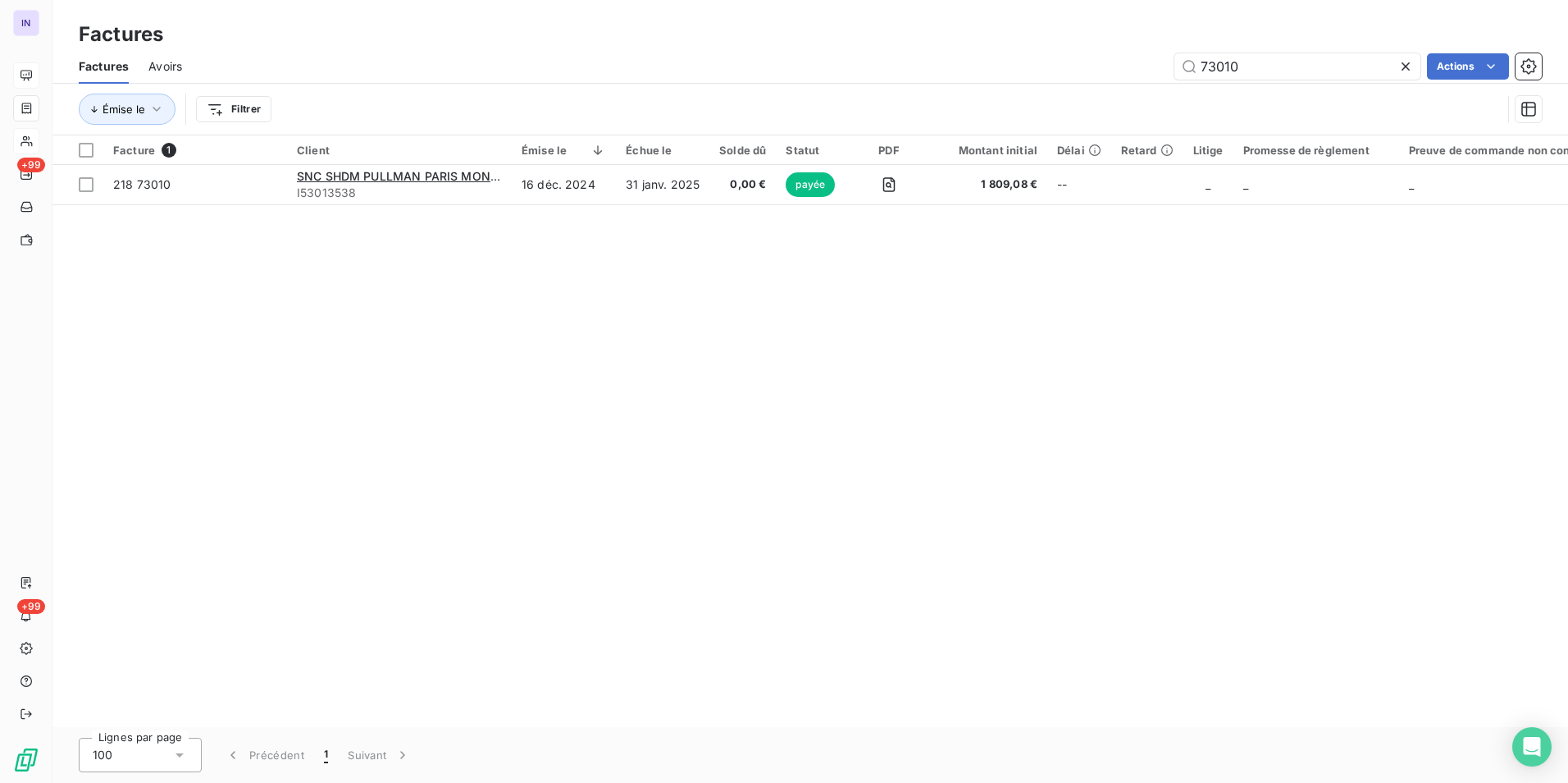
drag, startPoint x: 1240, startPoint y: 71, endPoint x: 1029, endPoint y: 35, distance: 214.0
click at [1031, 35] on div "Factures Factures Avoirs 73010 Actions Émise le Filtrer" at bounding box center [810, 68] width 1516 height 135
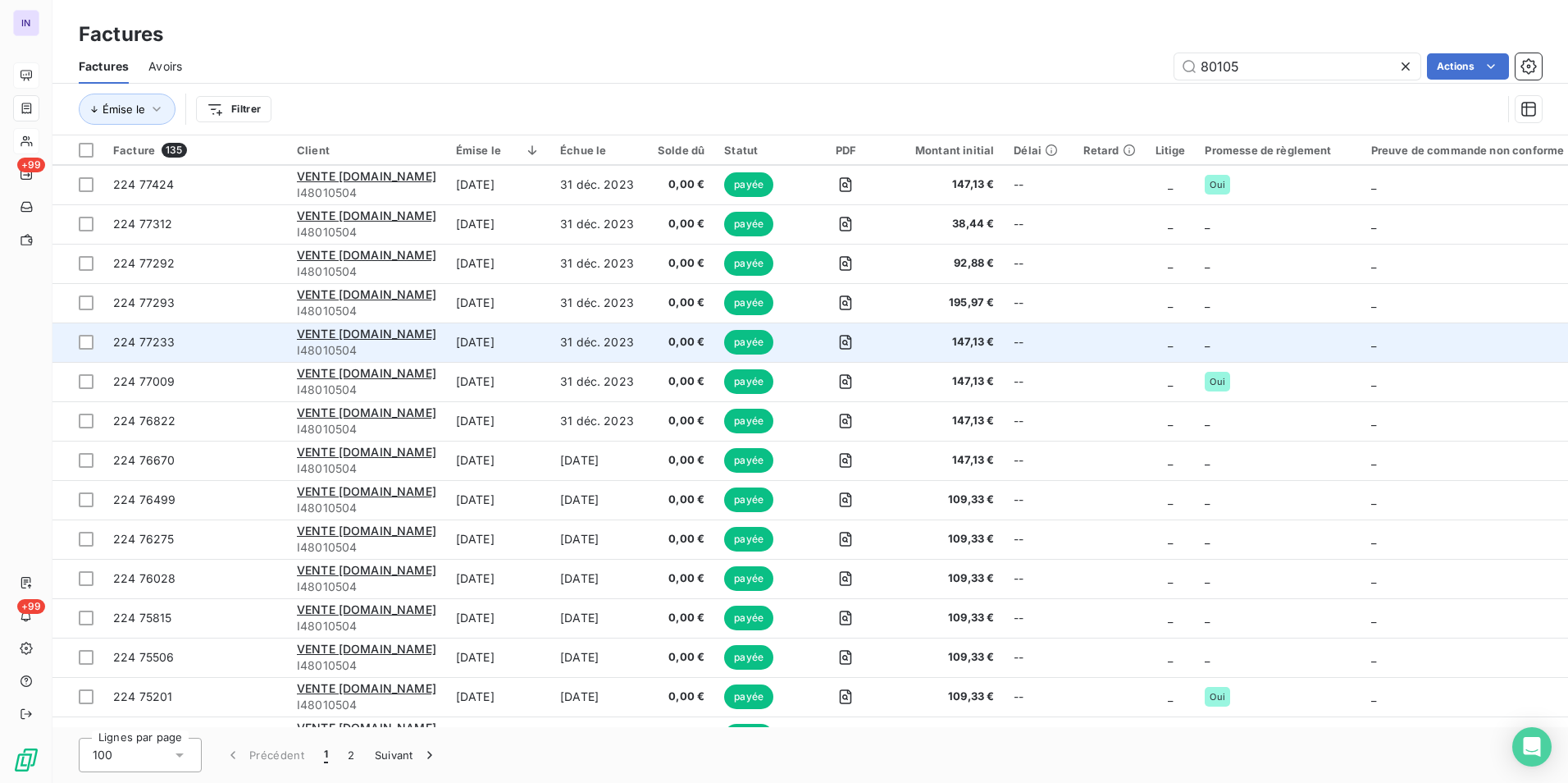
scroll to position [3384, 0]
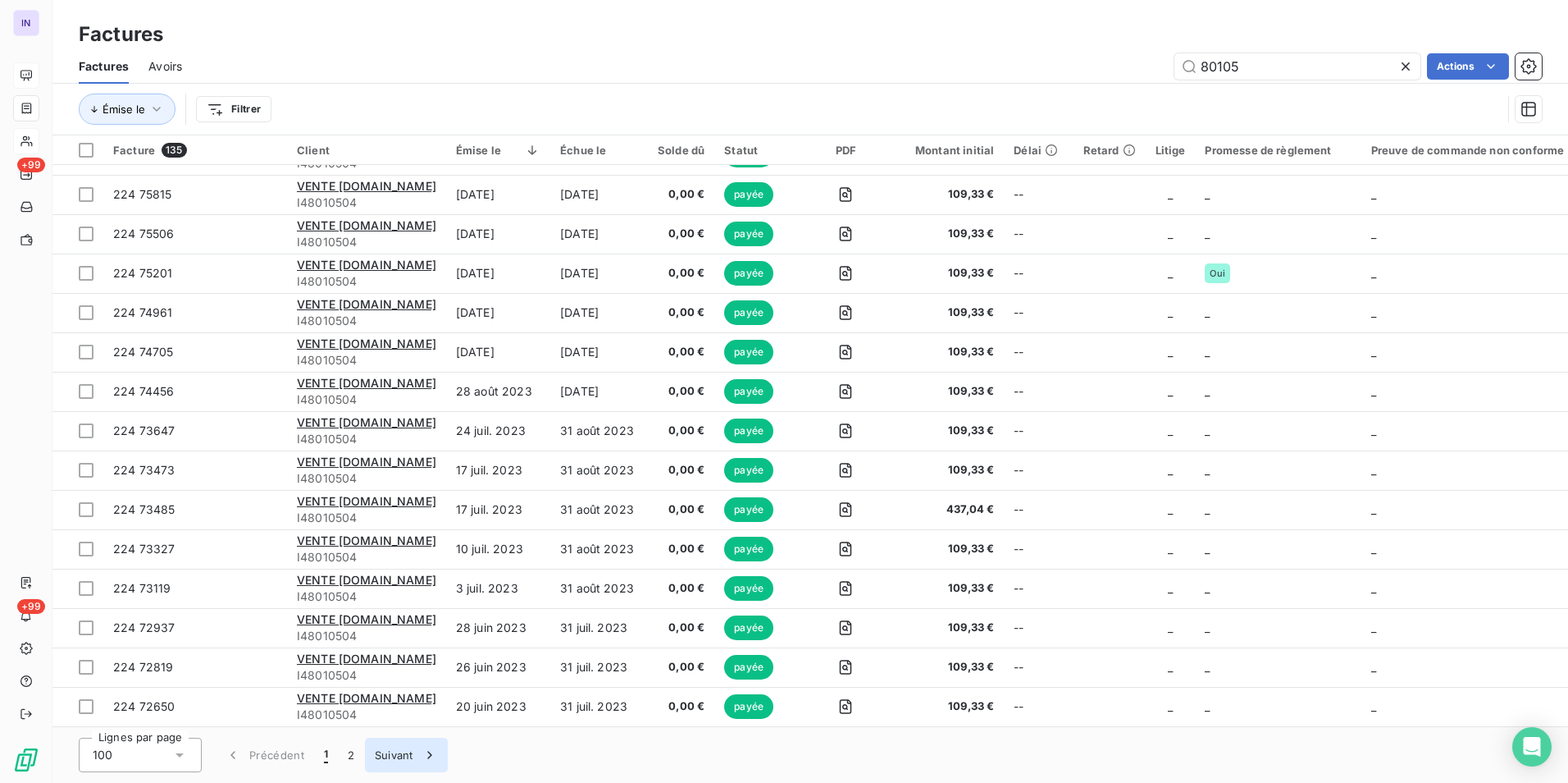
type input "80105"
click at [395, 751] on button "Suivant" at bounding box center [406, 755] width 83 height 34
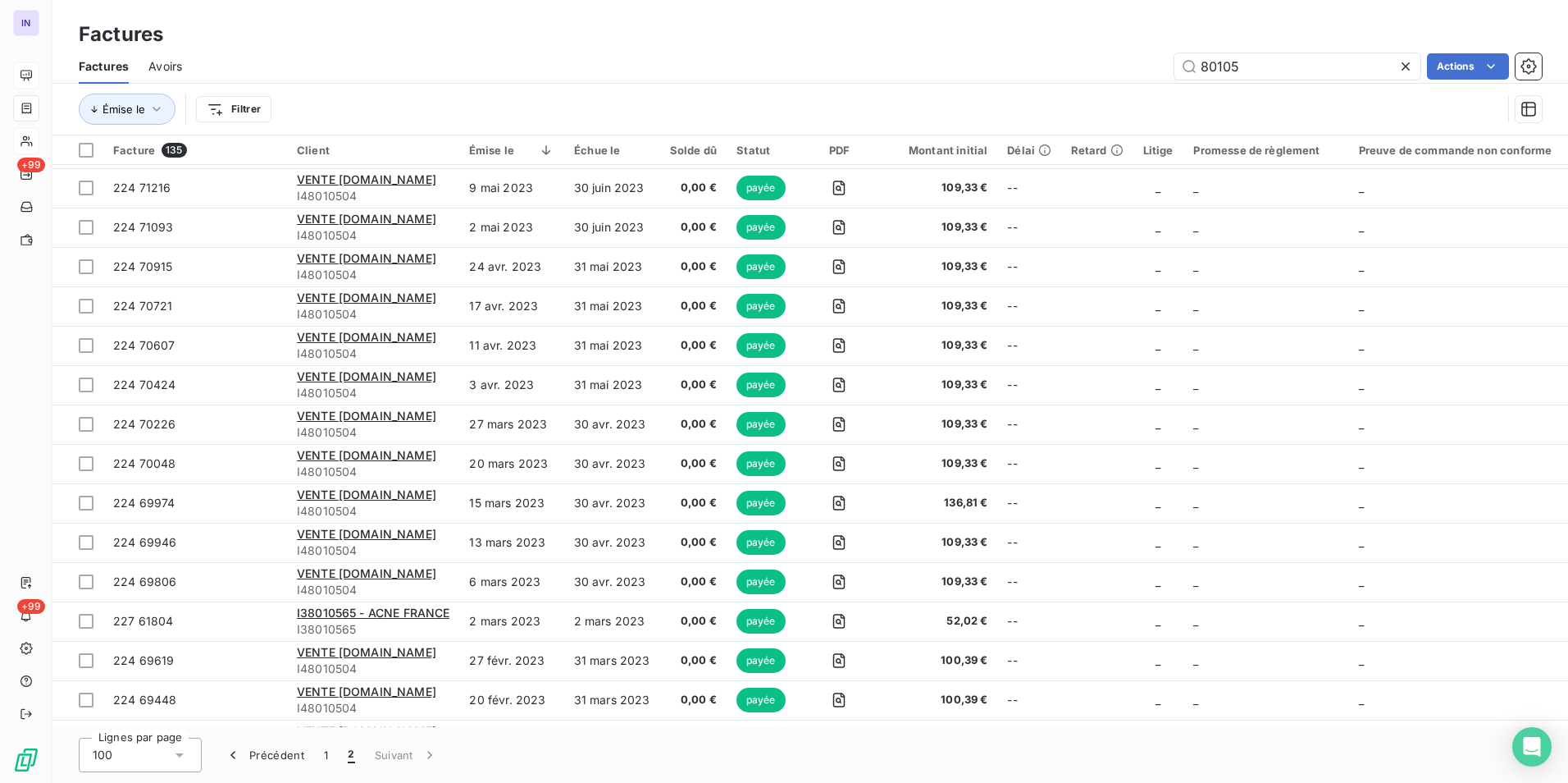
scroll to position [824, 0]
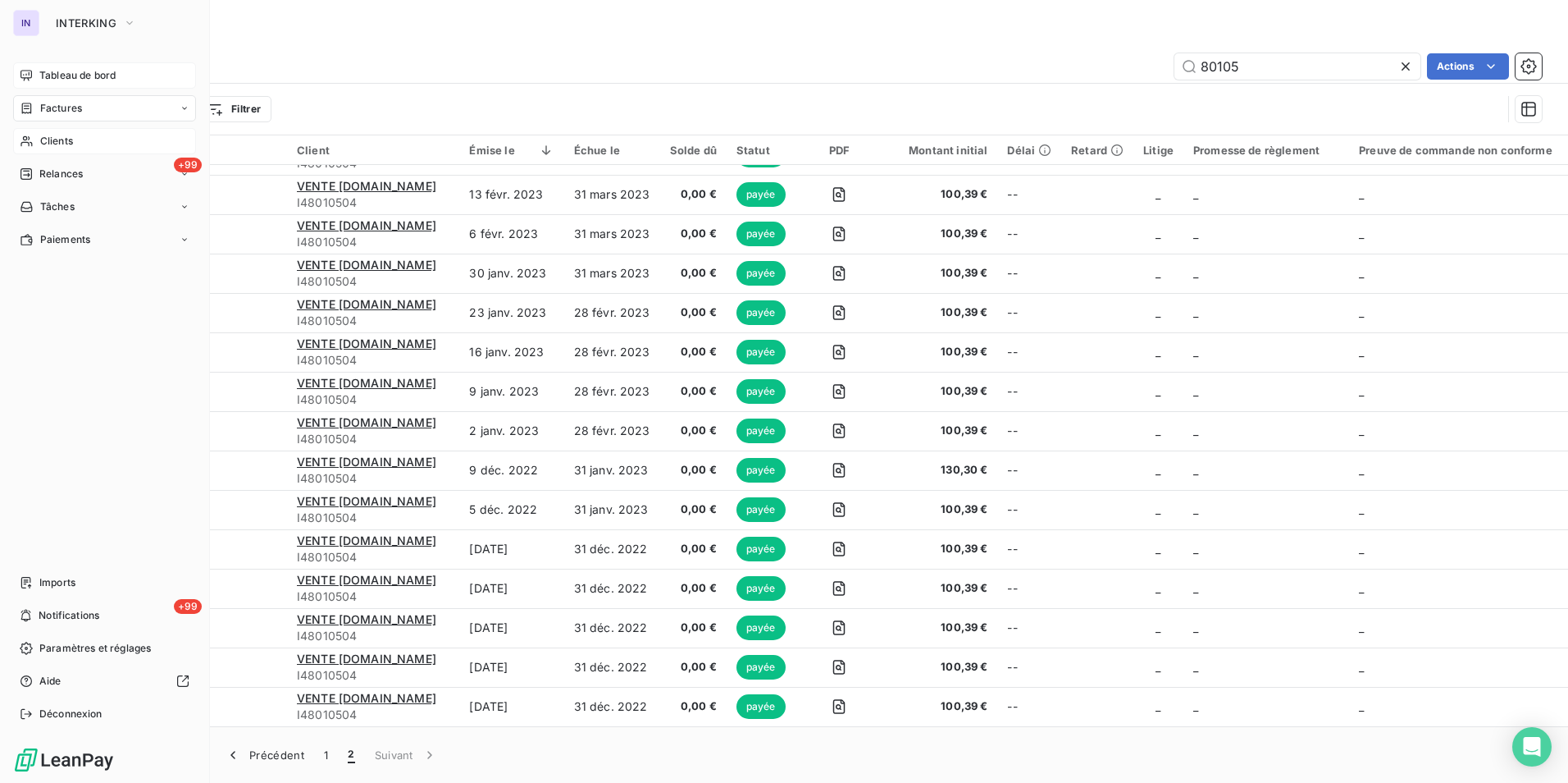
click at [52, 144] on span "Clients" at bounding box center [56, 140] width 32 height 15
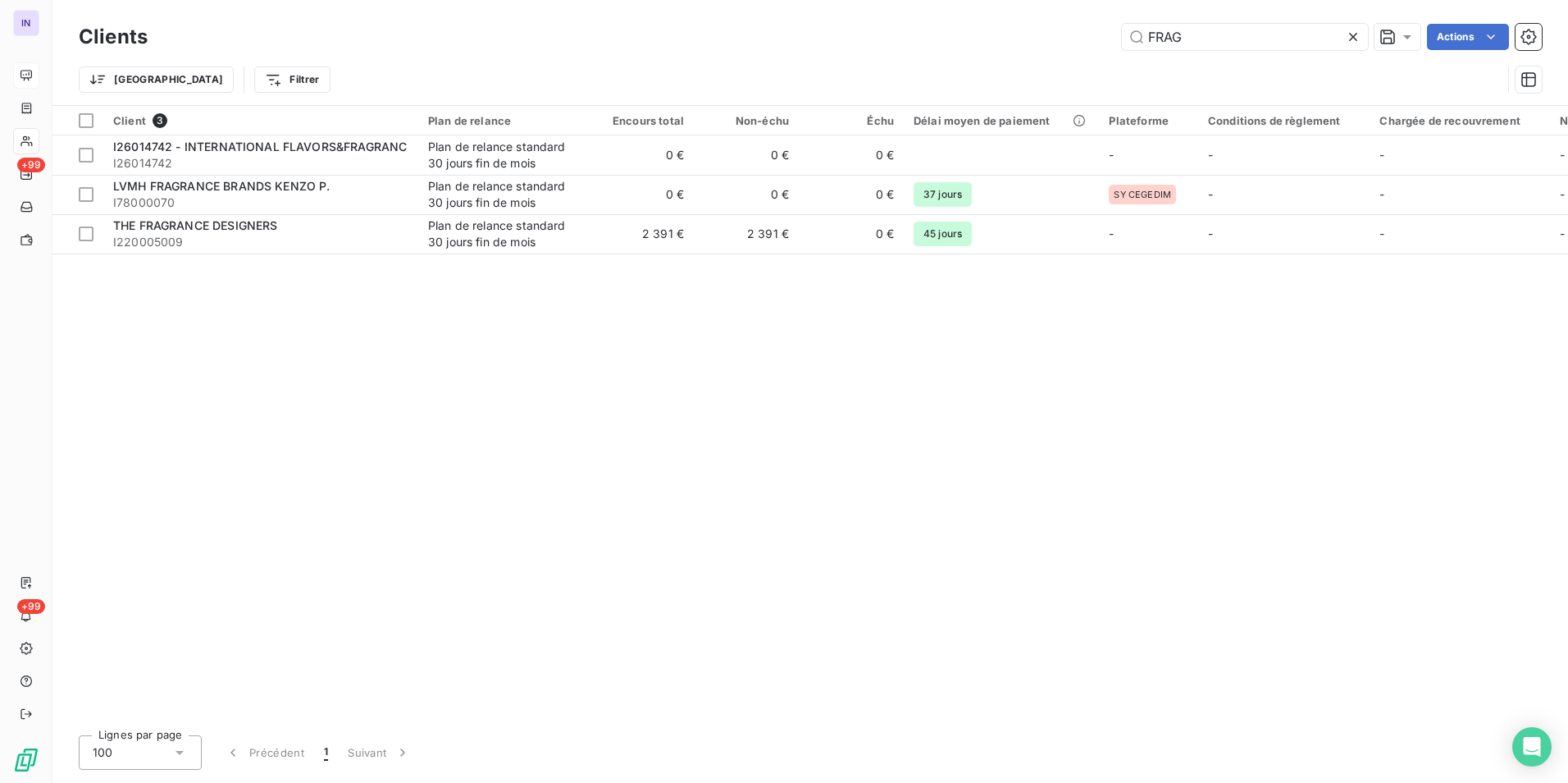
drag, startPoint x: 1233, startPoint y: 37, endPoint x: 1009, endPoint y: 47, distance: 224.2
click at [1009, 47] on div "FRAG Actions" at bounding box center [854, 37] width 1375 height 26
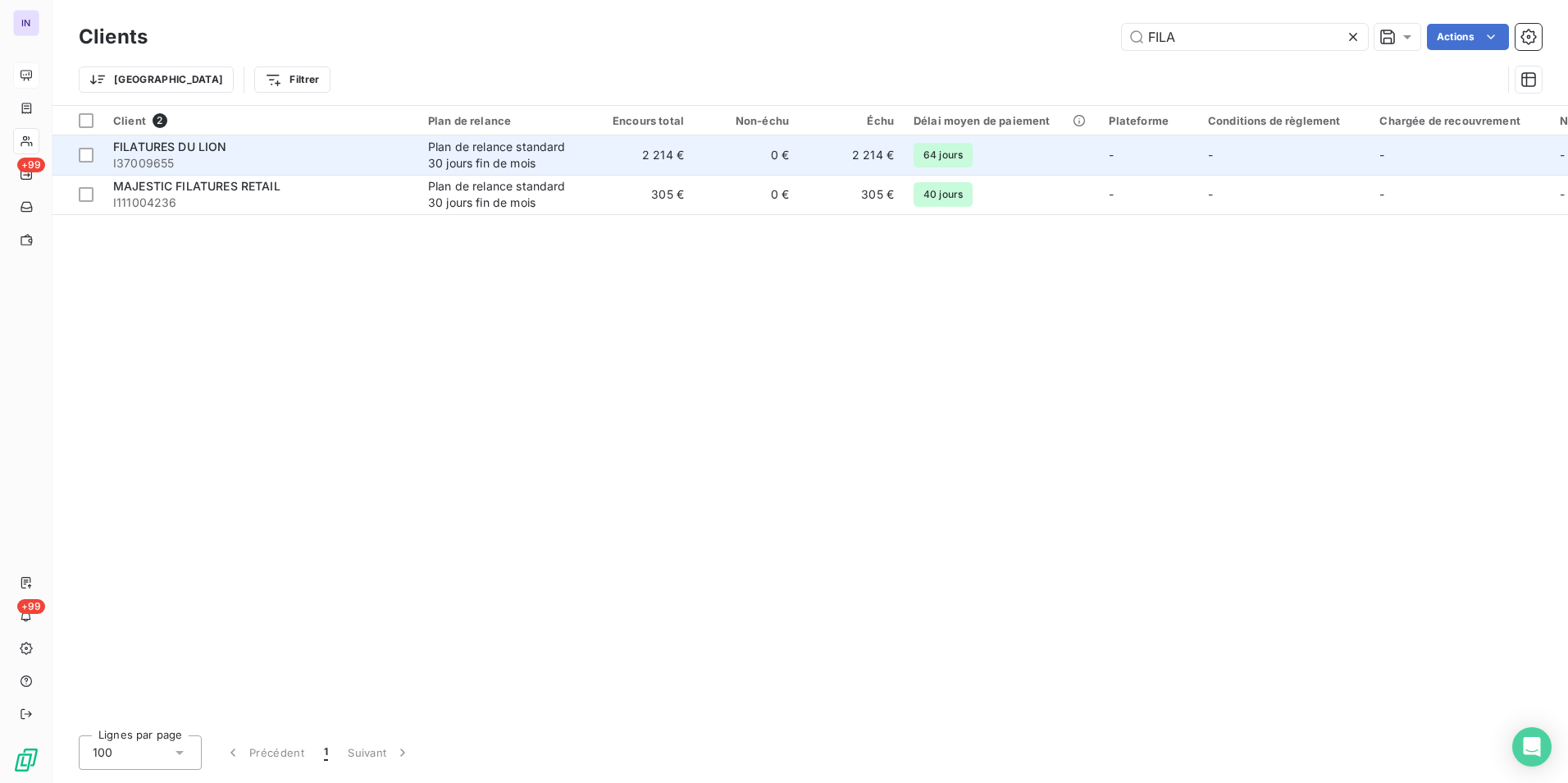
type input "FILA"
click at [379, 154] on div "FILATURES DU LION" at bounding box center [261, 146] width 296 height 16
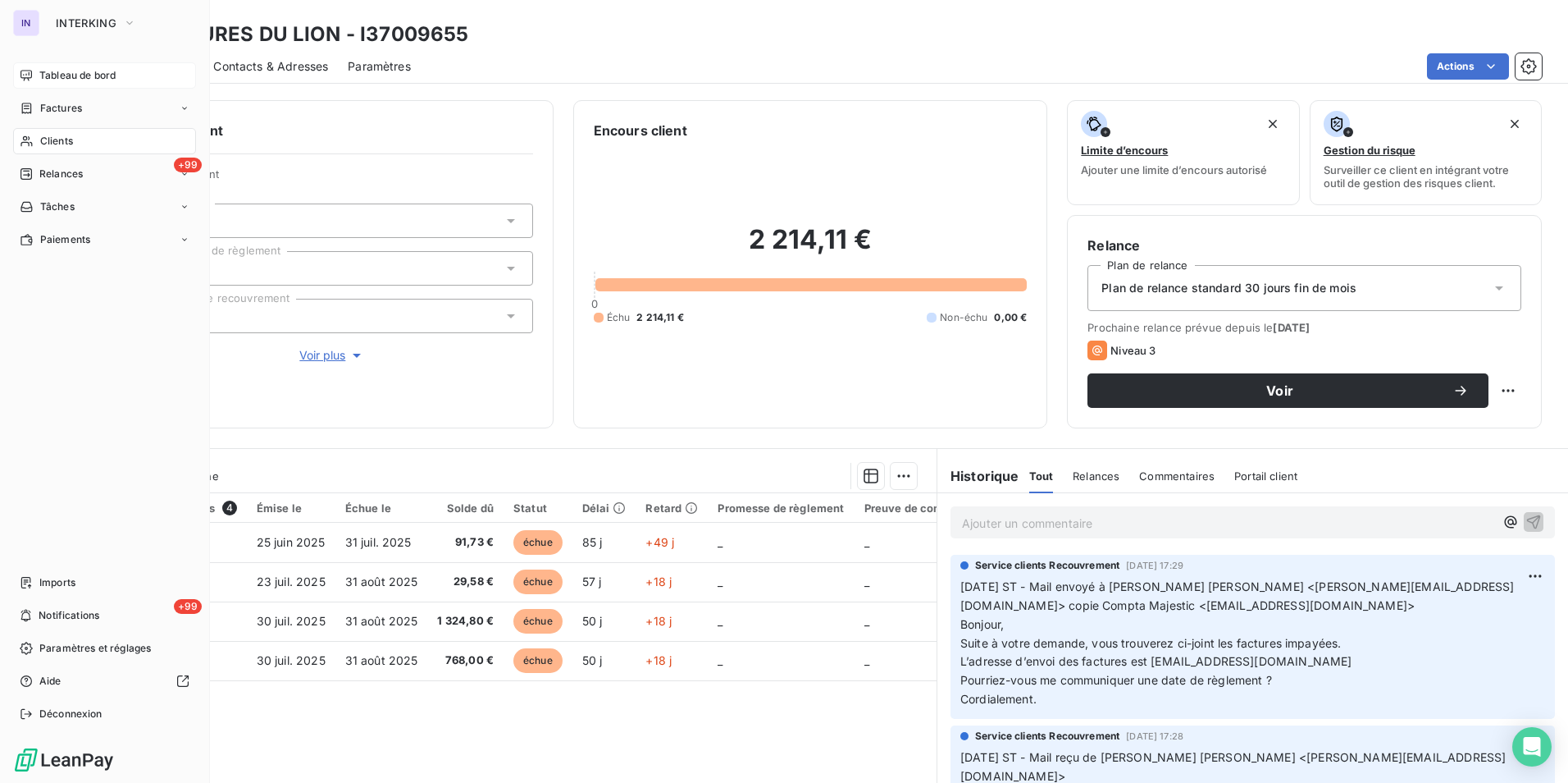
drag, startPoint x: 72, startPoint y: 137, endPoint x: 203, endPoint y: 132, distance: 131.1
click at [72, 137] on span "Clients" at bounding box center [56, 140] width 32 height 15
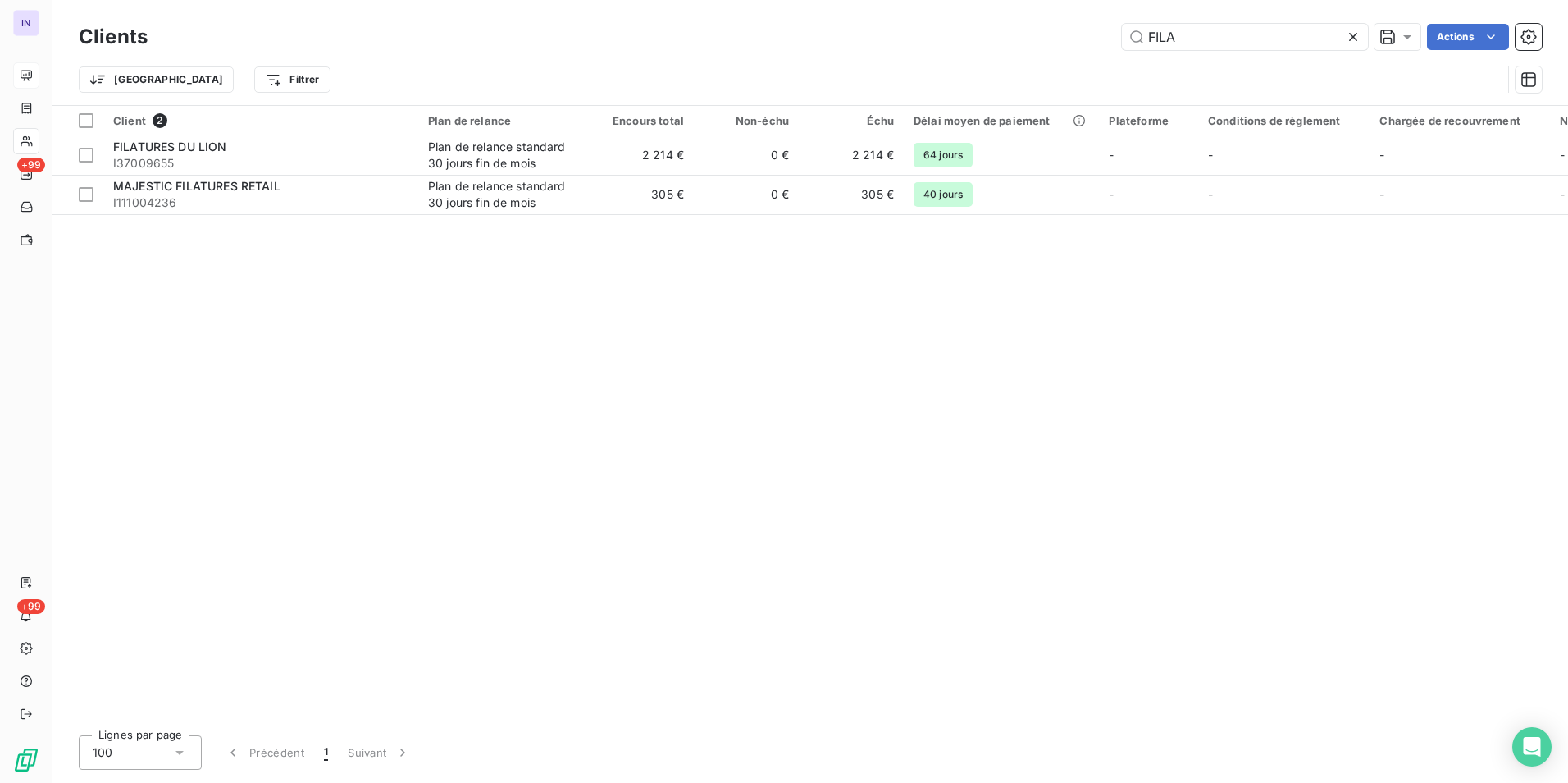
drag, startPoint x: 978, startPoint y: 28, endPoint x: 899, endPoint y: 22, distance: 79.2
click at [899, 22] on div "Clients FILA Actions" at bounding box center [810, 37] width 1464 height 34
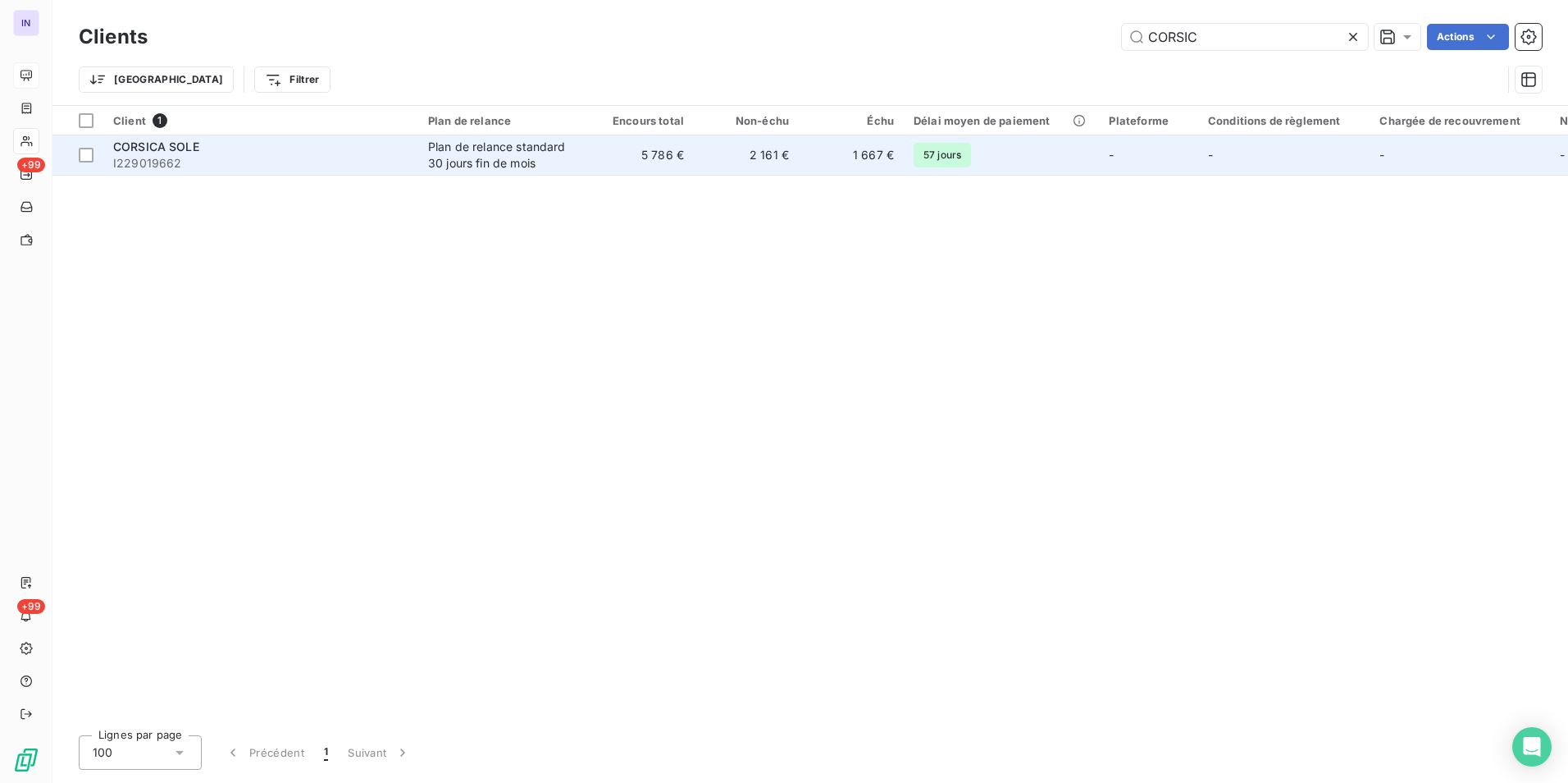
type input "CORSIC"
click at [389, 157] on span "I229019662" at bounding box center [261, 162] width 296 height 16
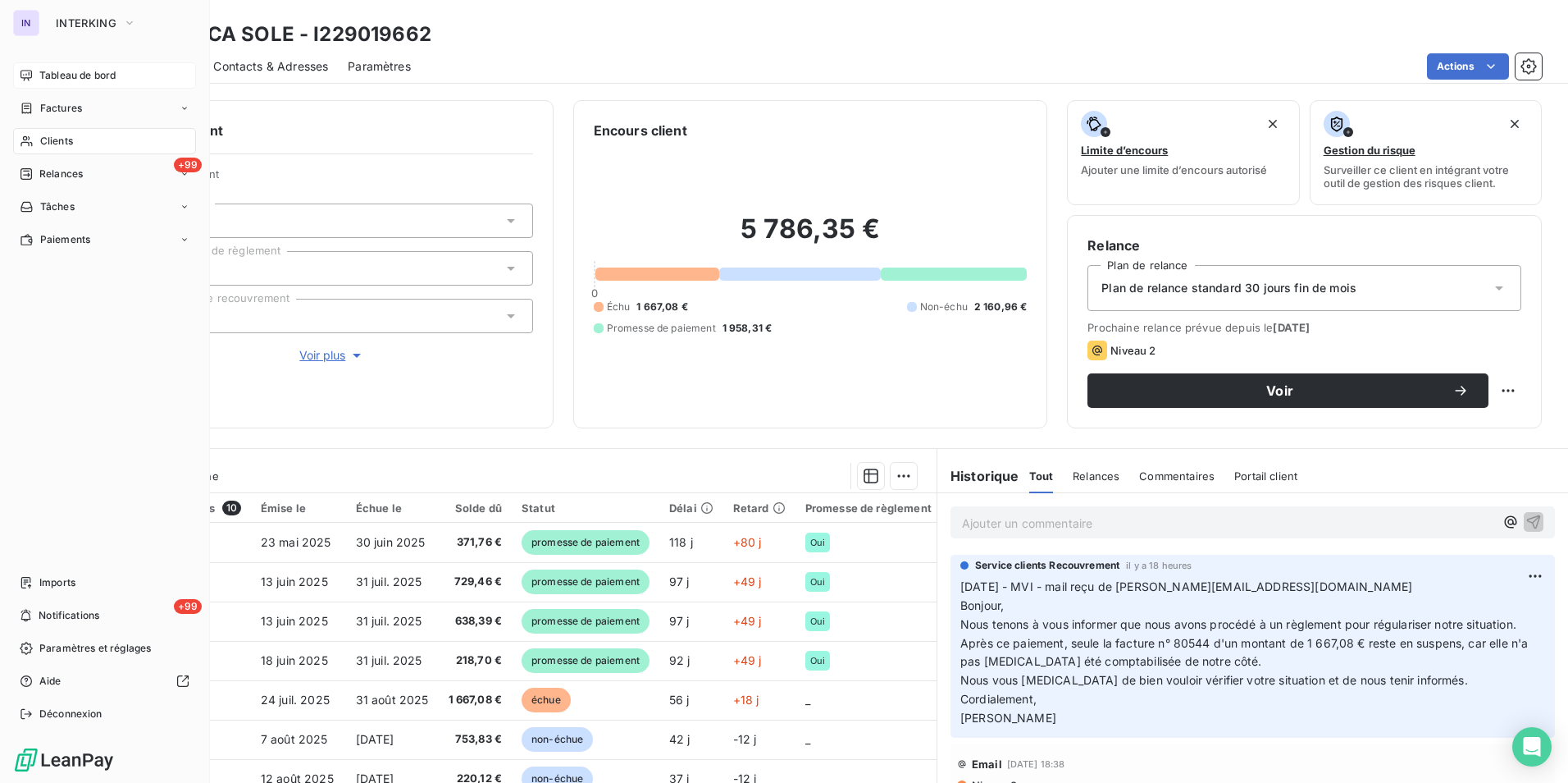
drag, startPoint x: 72, startPoint y: 140, endPoint x: 84, endPoint y: 137, distance: 12.4
click at [72, 141] on span "Clients" at bounding box center [56, 140] width 32 height 15
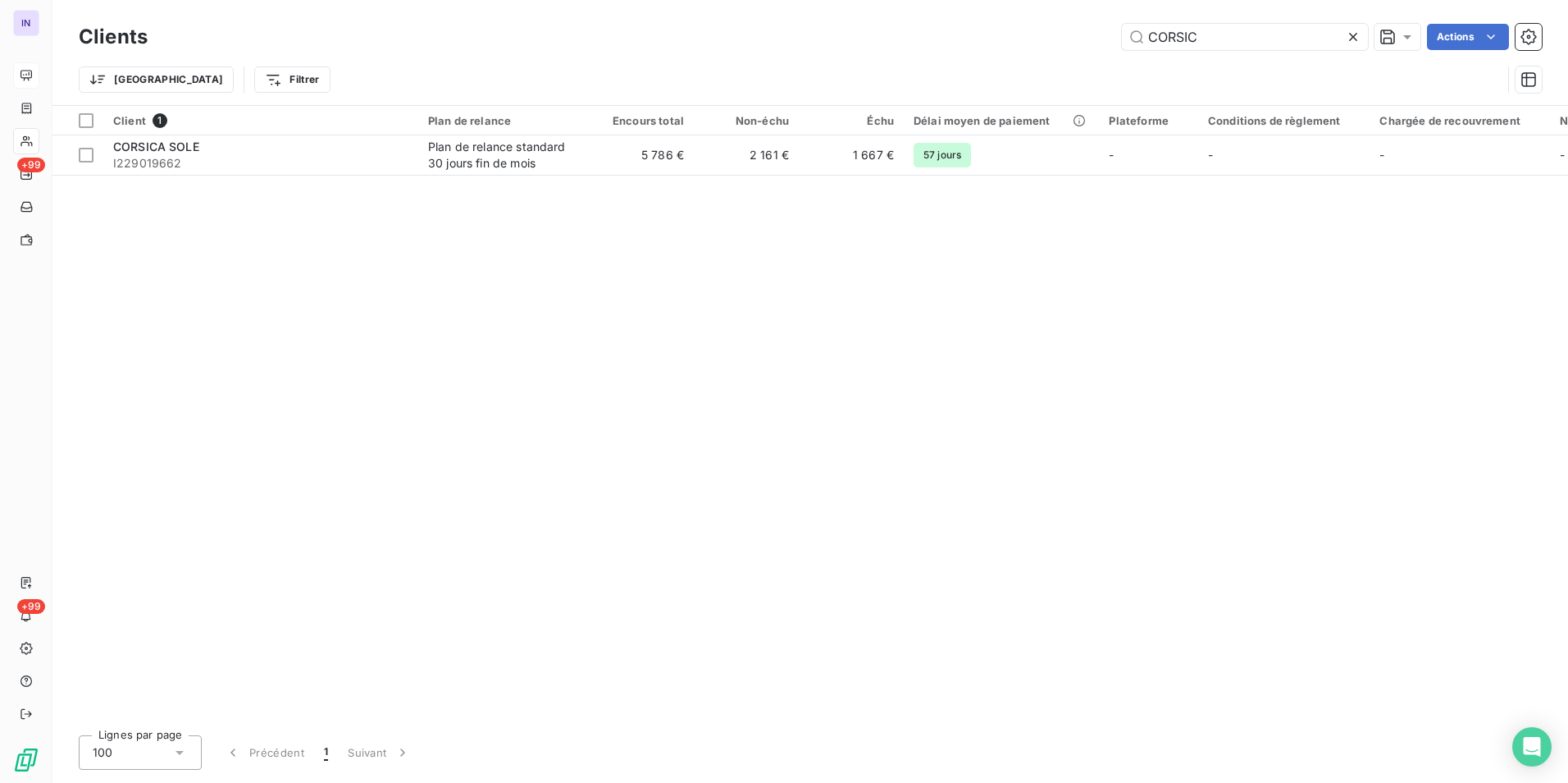
drag, startPoint x: 1228, startPoint y: 40, endPoint x: 1093, endPoint y: 23, distance: 136.1
click at [1093, 23] on div "Clients CORSIC Actions" at bounding box center [810, 37] width 1464 height 34
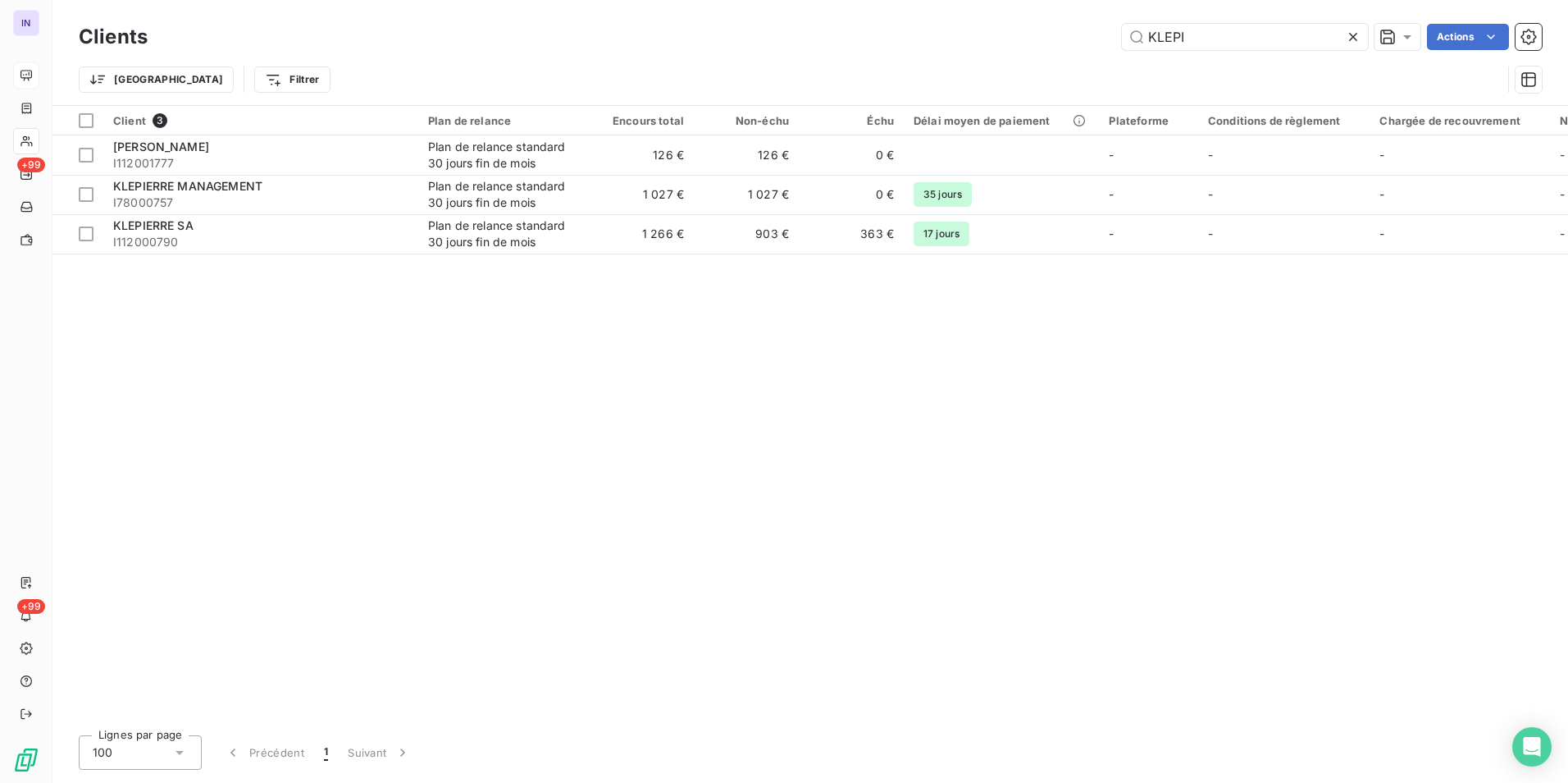
drag, startPoint x: 1159, startPoint y: 31, endPoint x: 1058, endPoint y: 15, distance: 102.3
click at [1058, 15] on div "Clients KLEPI Actions Trier Filtrer" at bounding box center [810, 52] width 1516 height 105
click at [1199, 43] on input "KLEPI" at bounding box center [1245, 37] width 246 height 26
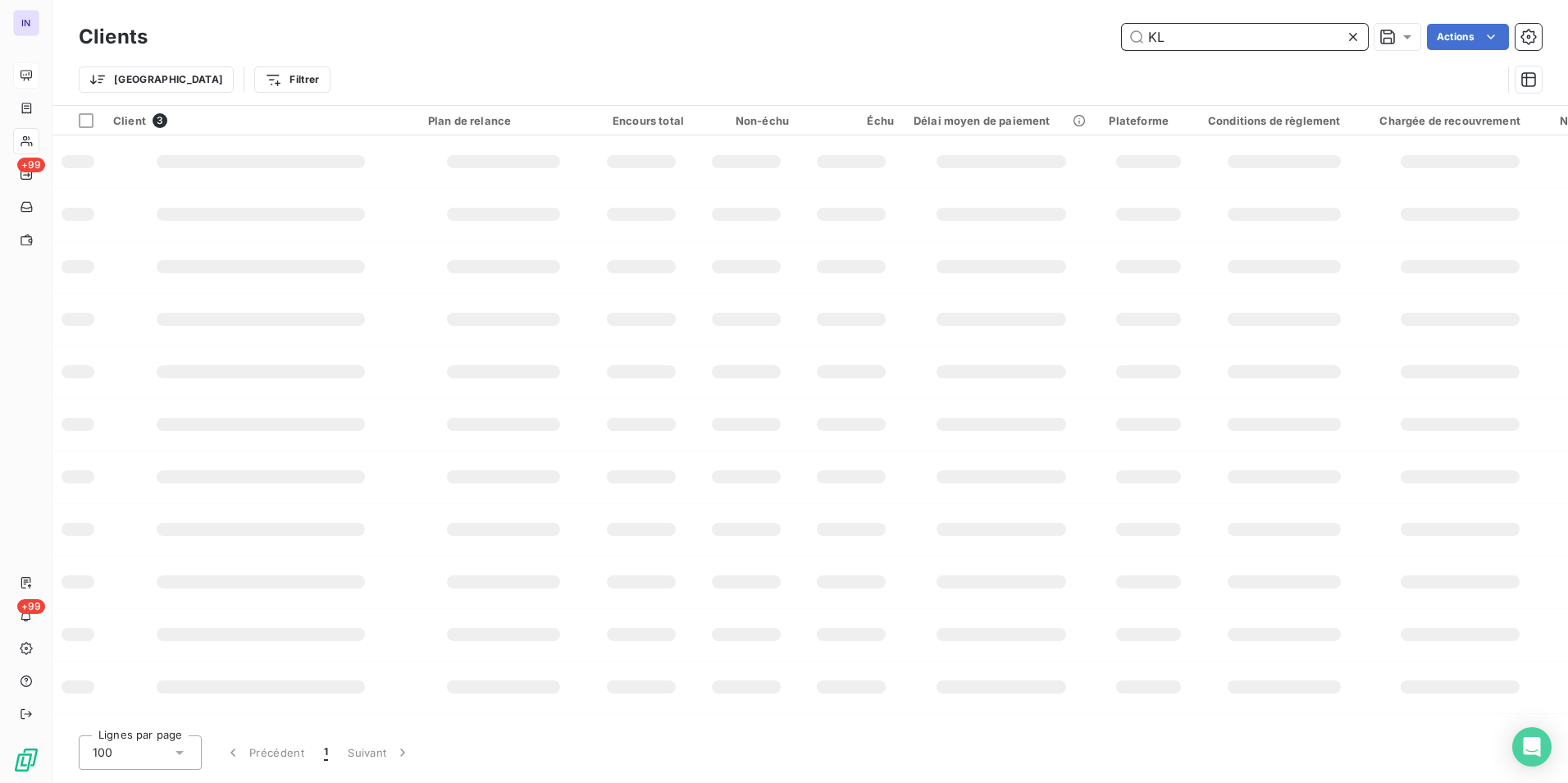
type input "K"
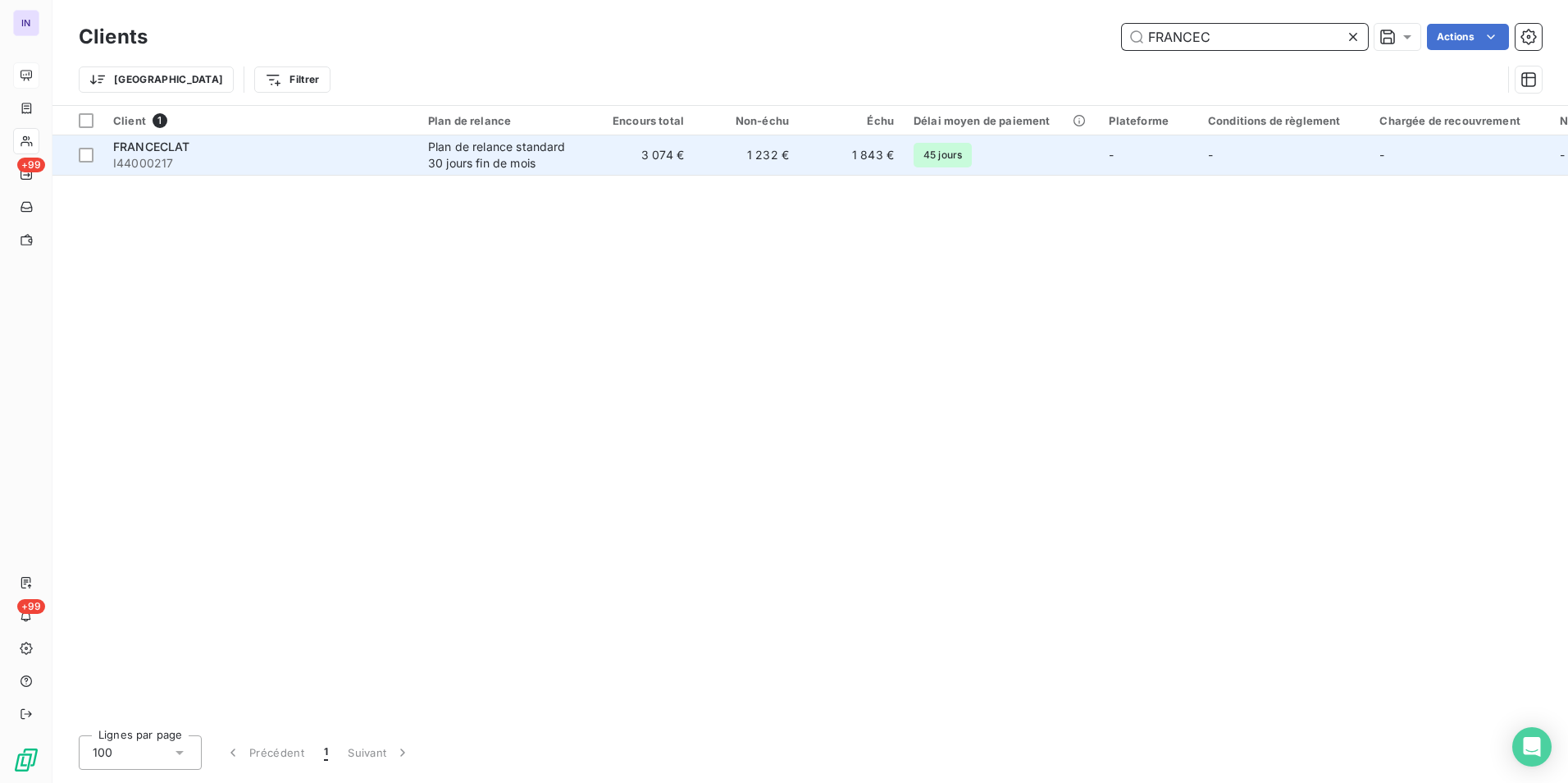
type input "FRANCEC"
click at [527, 152] on div "Plan de relance standard 30 jours fin de mois" at bounding box center [503, 155] width 151 height 32
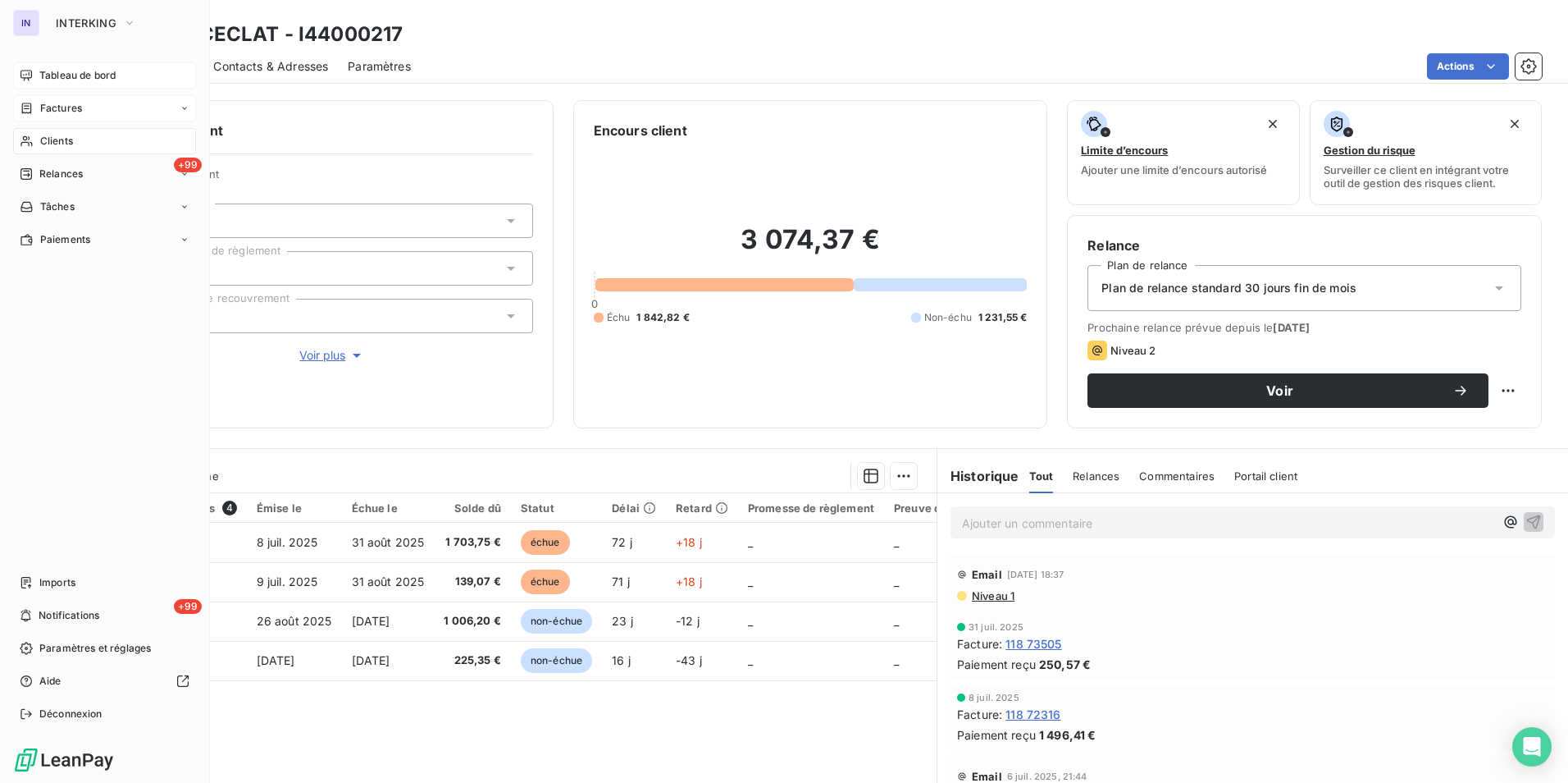
click at [53, 100] on div "Factures" at bounding box center [104, 108] width 183 height 26
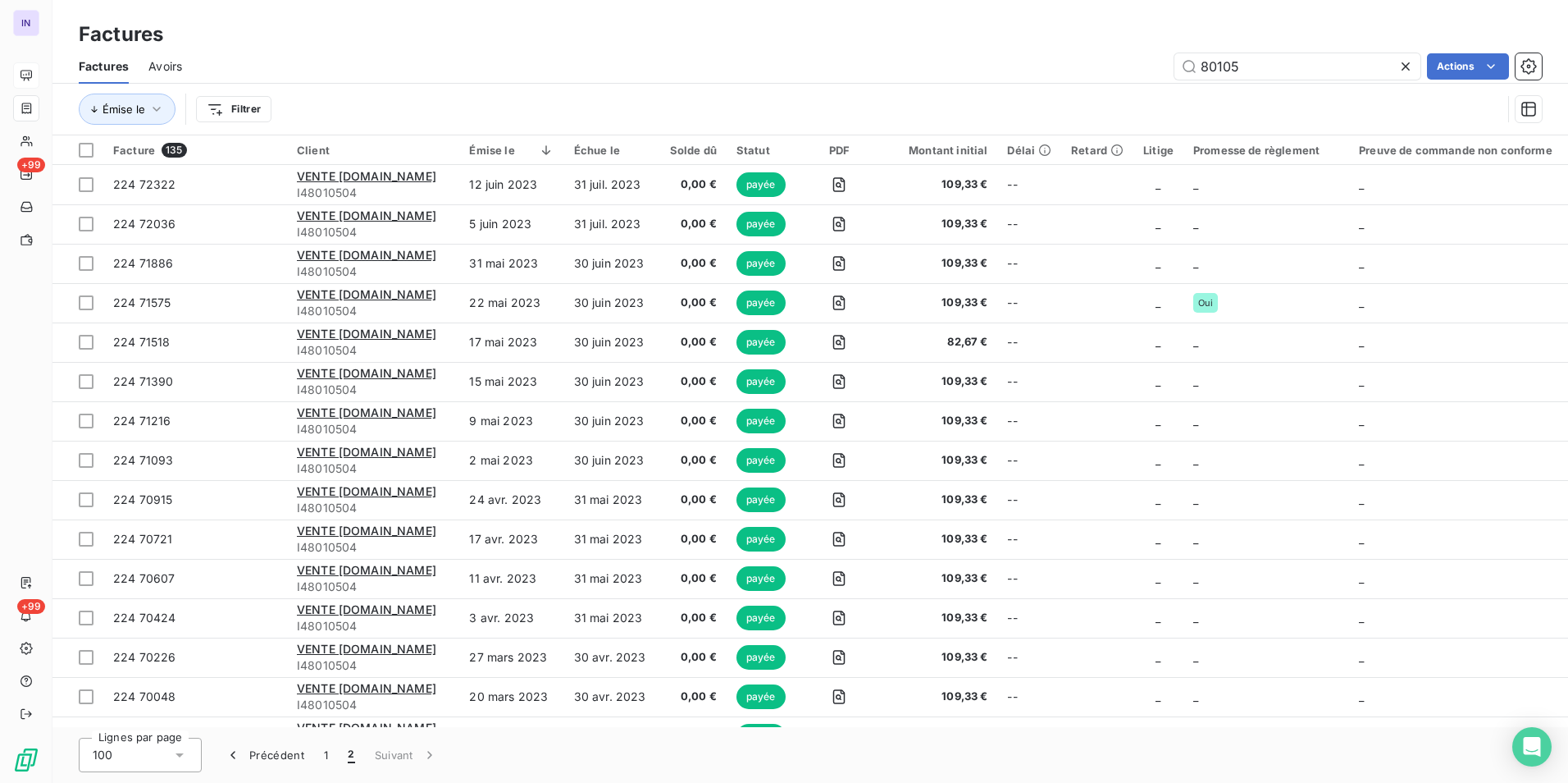
drag, startPoint x: 1146, startPoint y: 70, endPoint x: 1122, endPoint y: 71, distance: 24.0
click at [1133, 69] on div "80105 Actions" at bounding box center [872, 66] width 1341 height 26
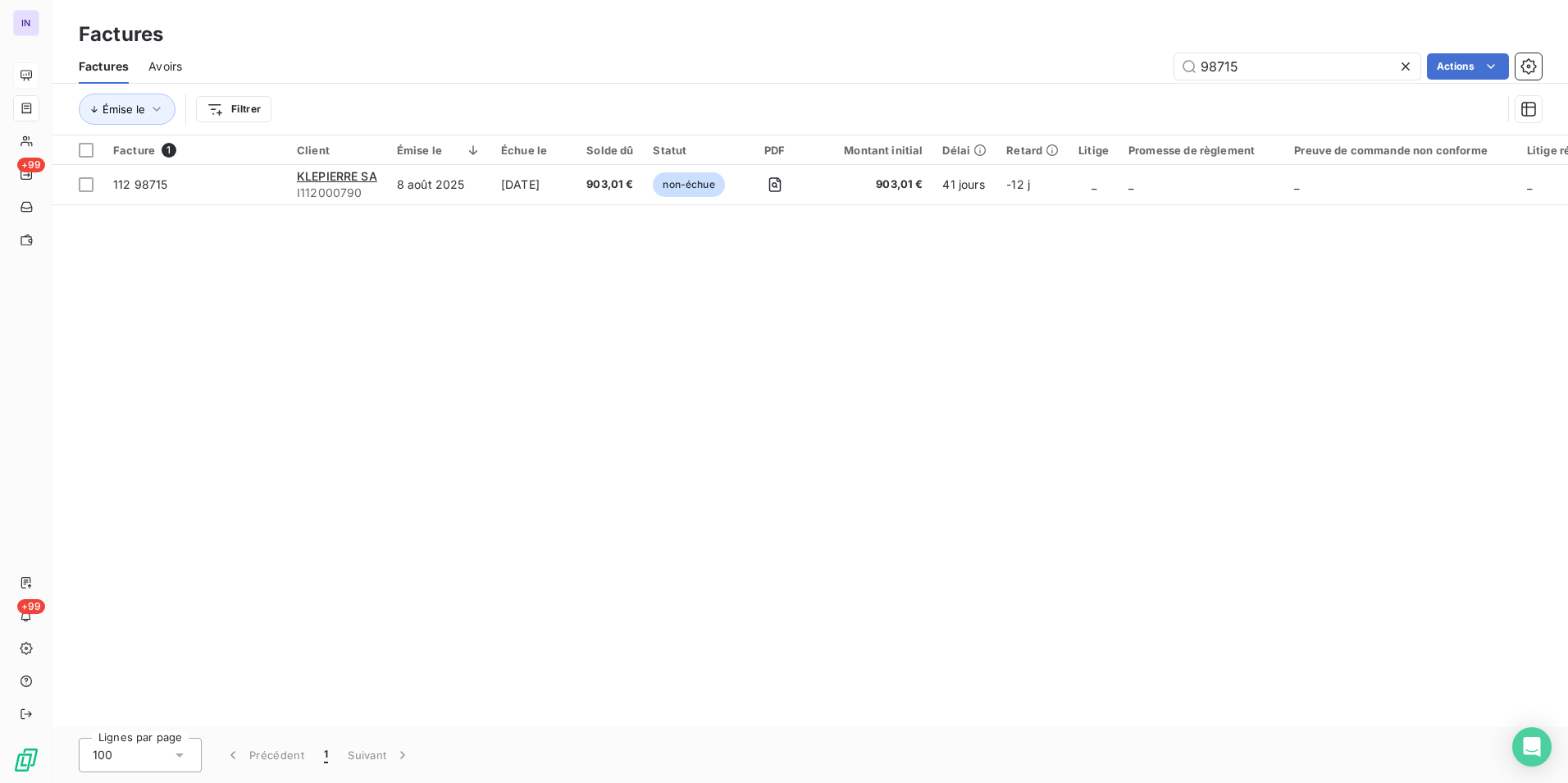
type input "98715"
click at [1246, 65] on input "98715" at bounding box center [1298, 66] width 246 height 26
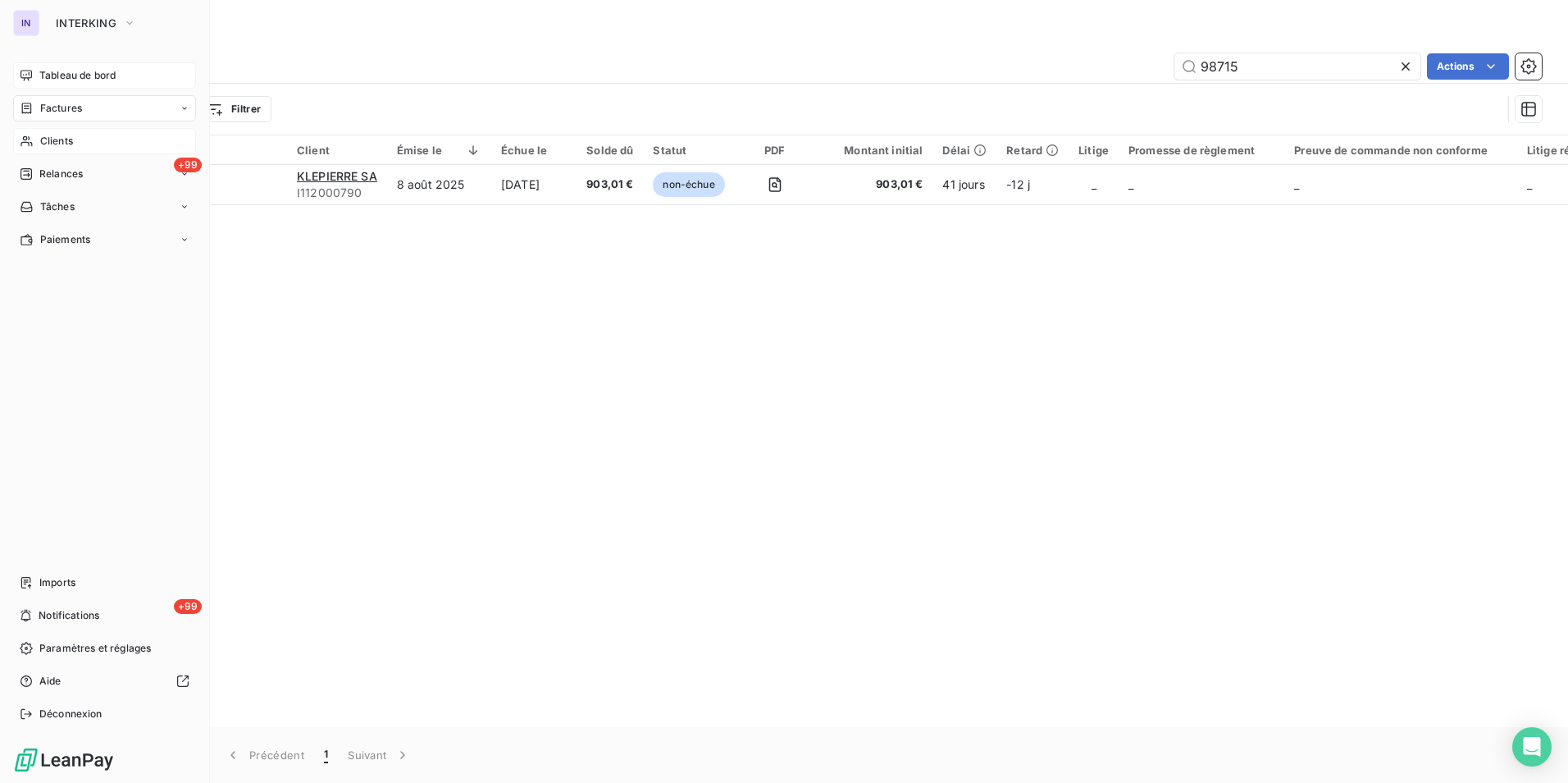
click at [47, 148] on span "Clients" at bounding box center [56, 140] width 32 height 15
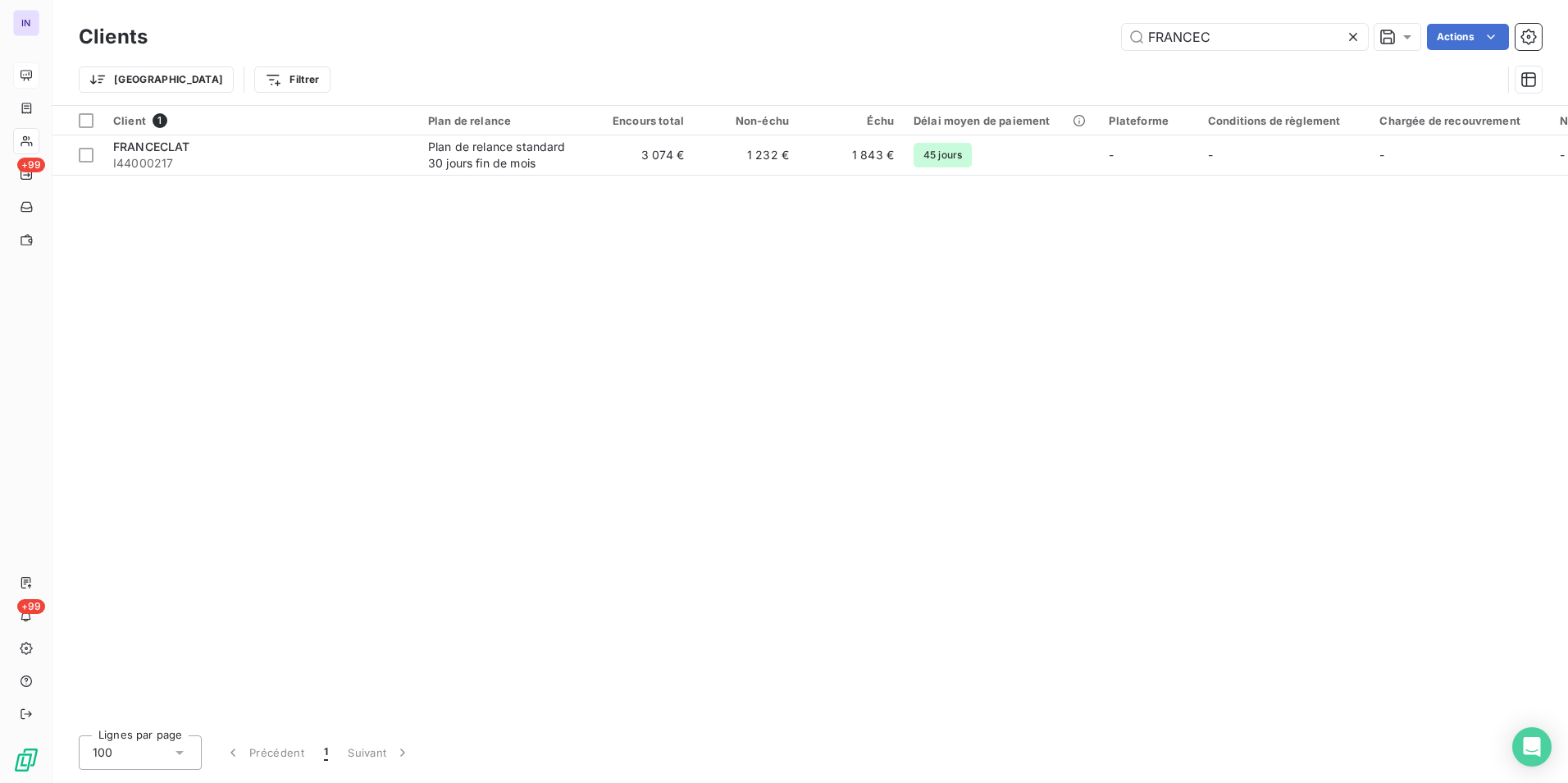
drag, startPoint x: 1189, startPoint y: 41, endPoint x: 1095, endPoint y: 38, distance: 94.0
click at [1095, 38] on div "FRANCEC Actions" at bounding box center [854, 37] width 1375 height 26
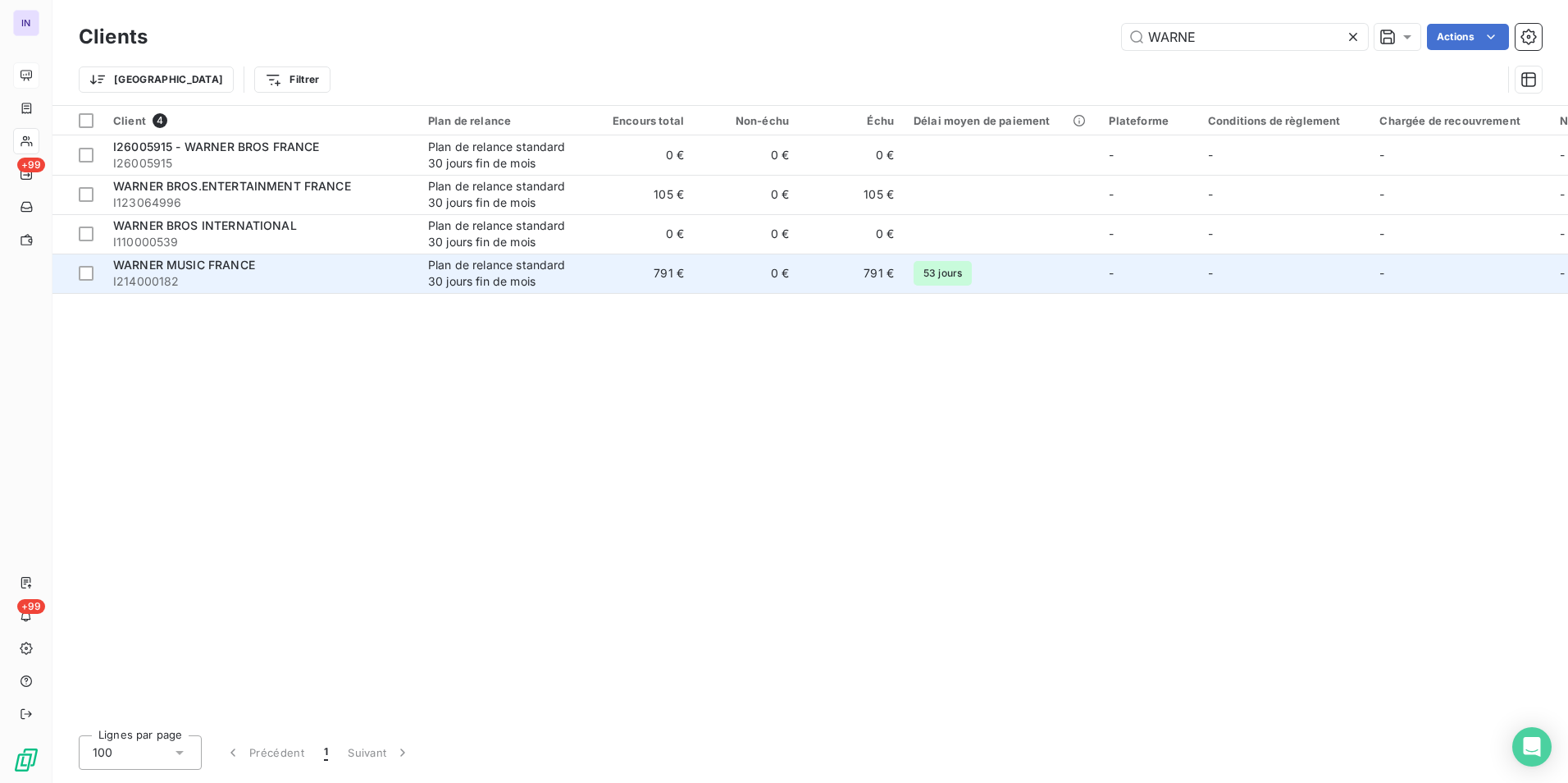
type input "WARNE"
click at [332, 274] on span "I214000182" at bounding box center [261, 281] width 296 height 16
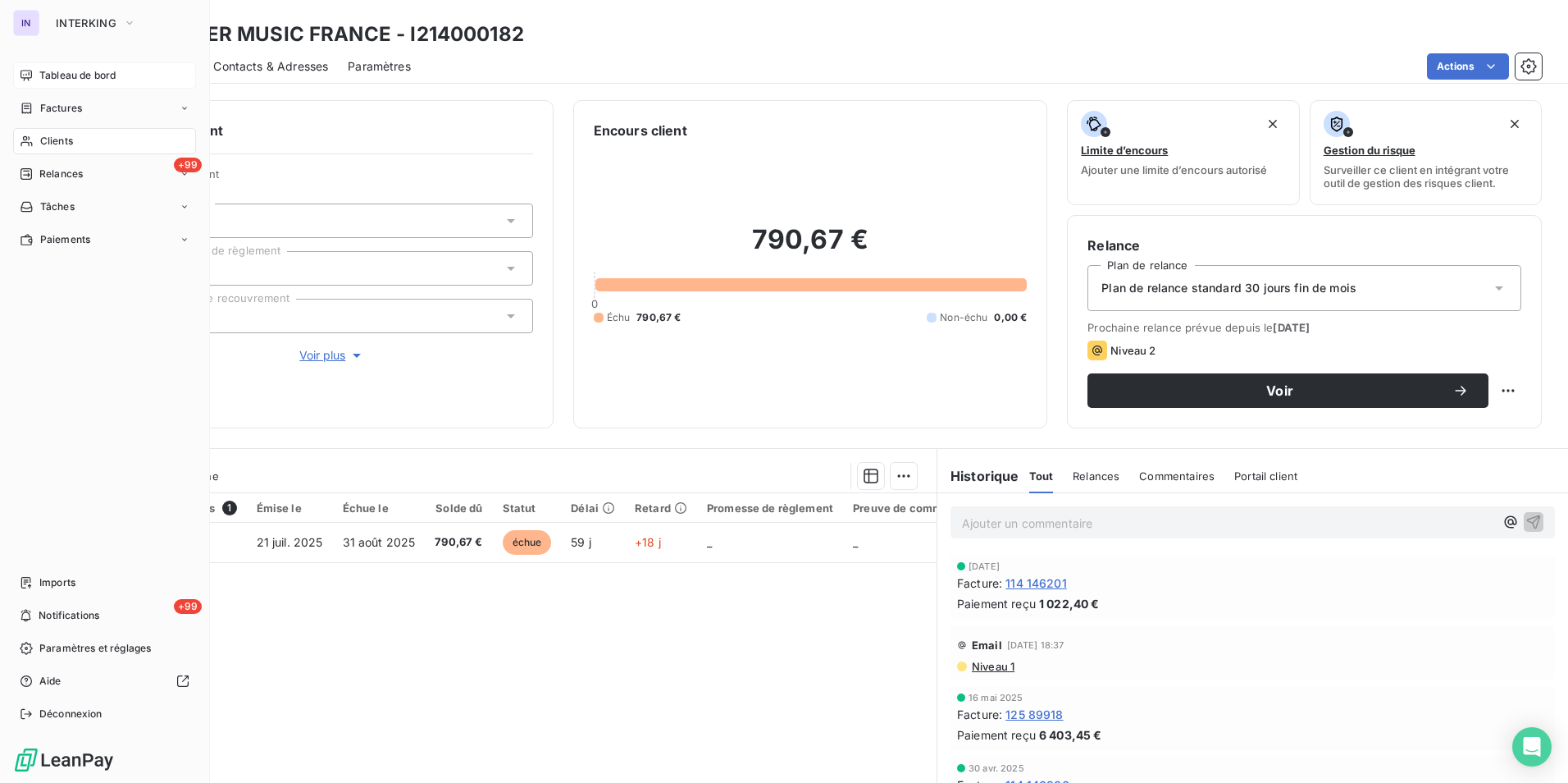
click at [57, 71] on span "Tableau de bord" at bounding box center [77, 75] width 76 height 15
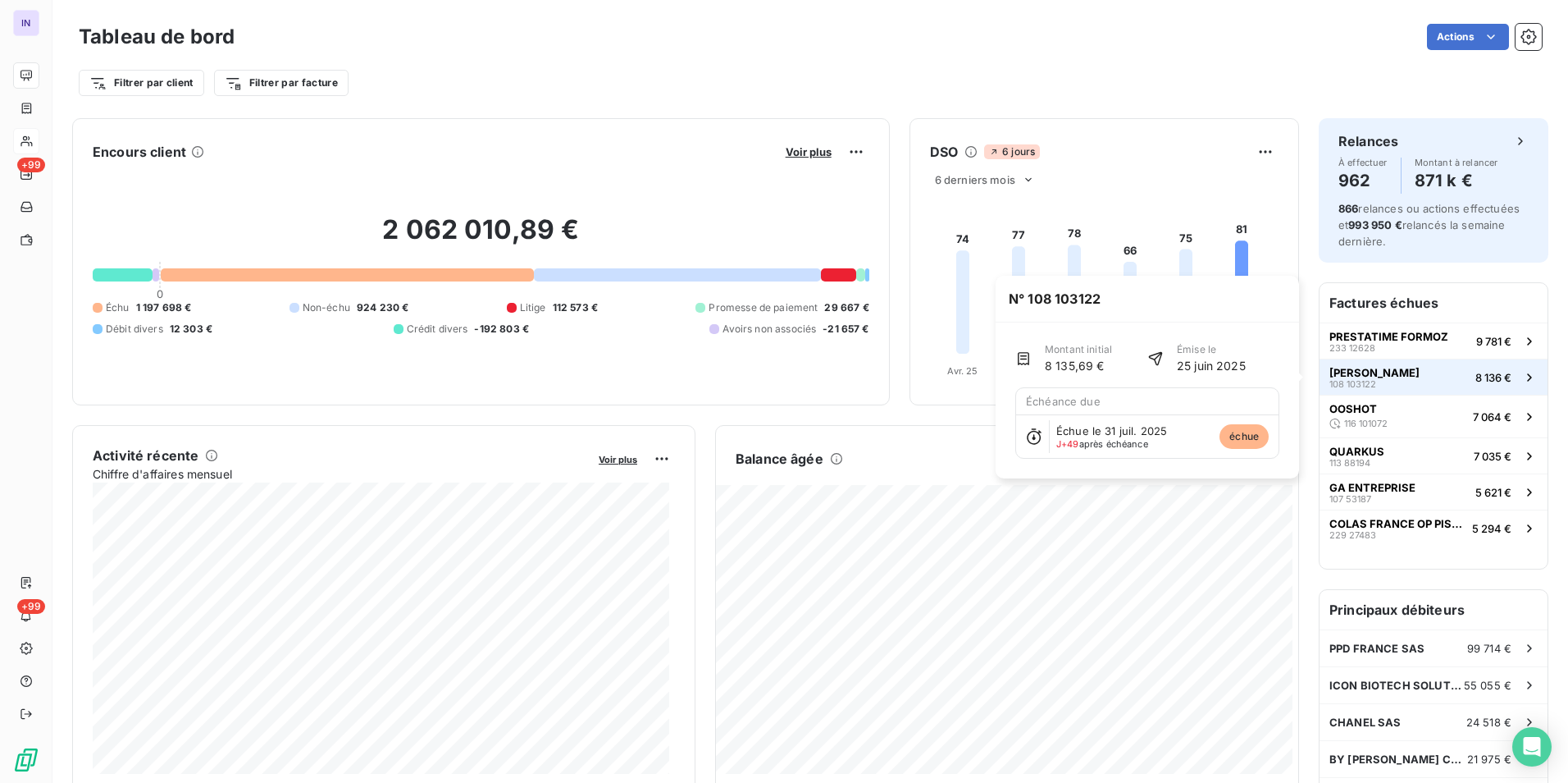
click at [1407, 374] on button "[PERSON_NAME] 108 103122 8 136 €" at bounding box center [1434, 376] width 228 height 36
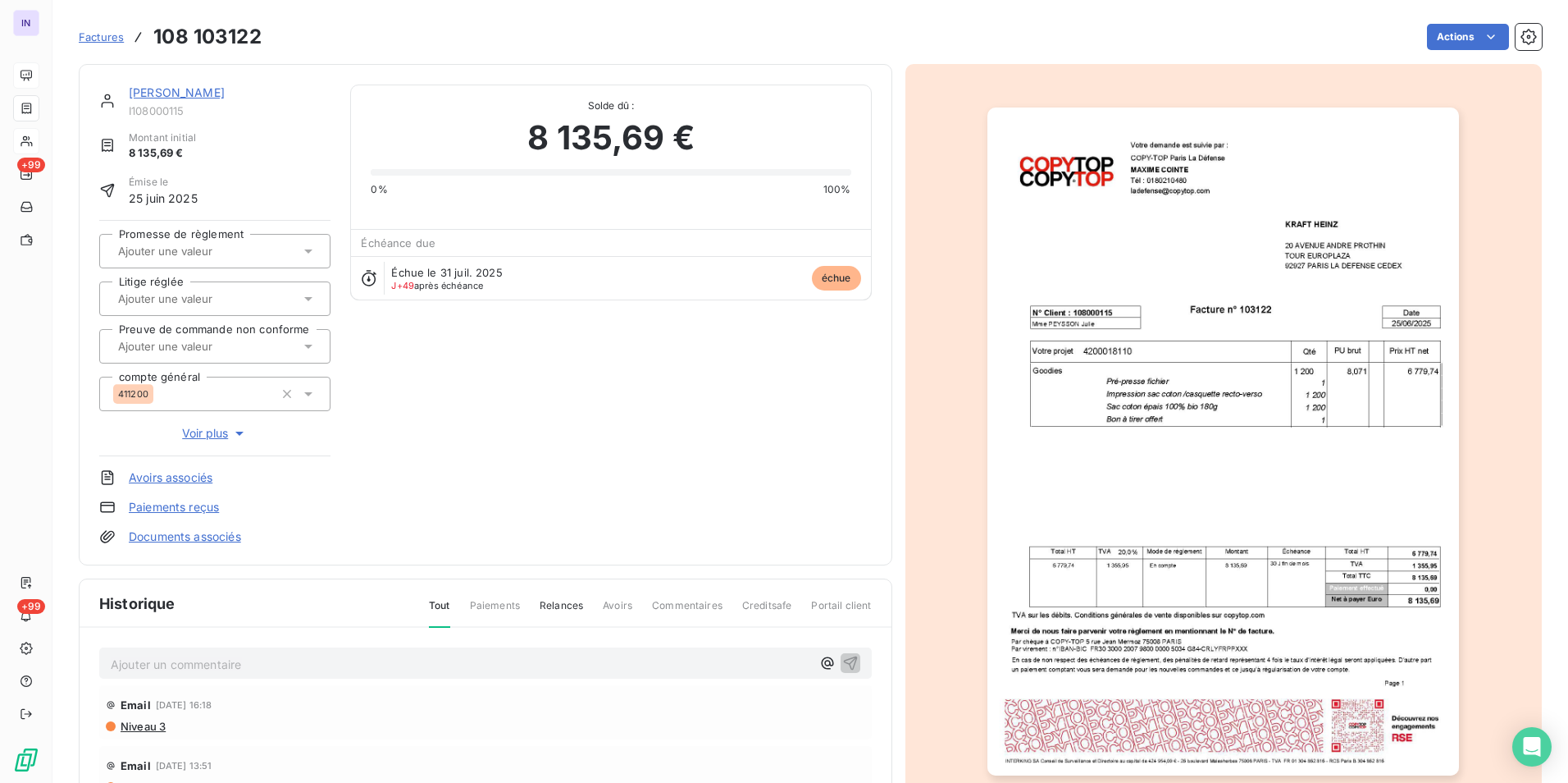
click at [173, 94] on link "[PERSON_NAME]" at bounding box center [177, 92] width 96 height 14
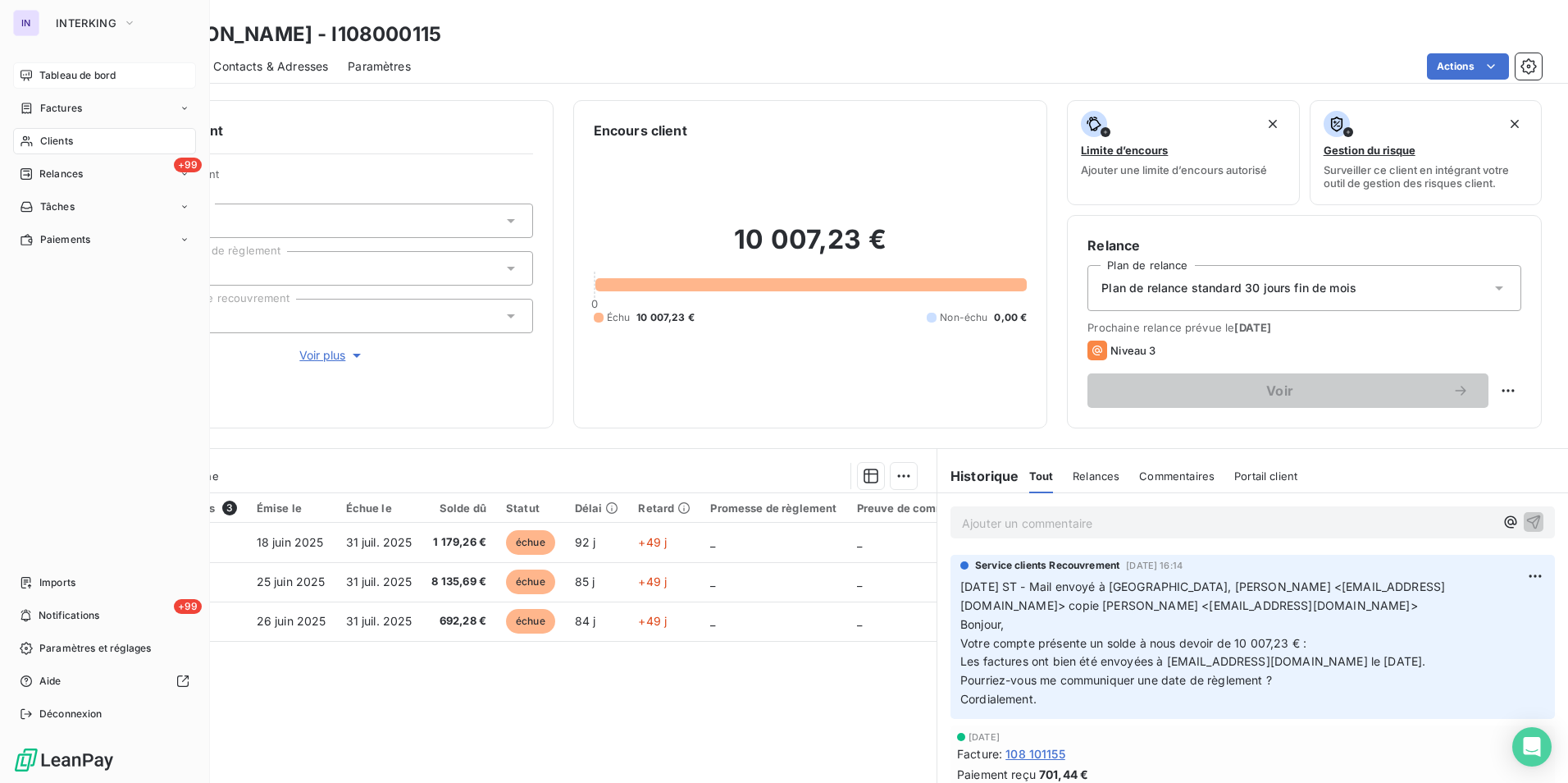
click at [75, 69] on span "Tableau de bord" at bounding box center [77, 75] width 76 height 15
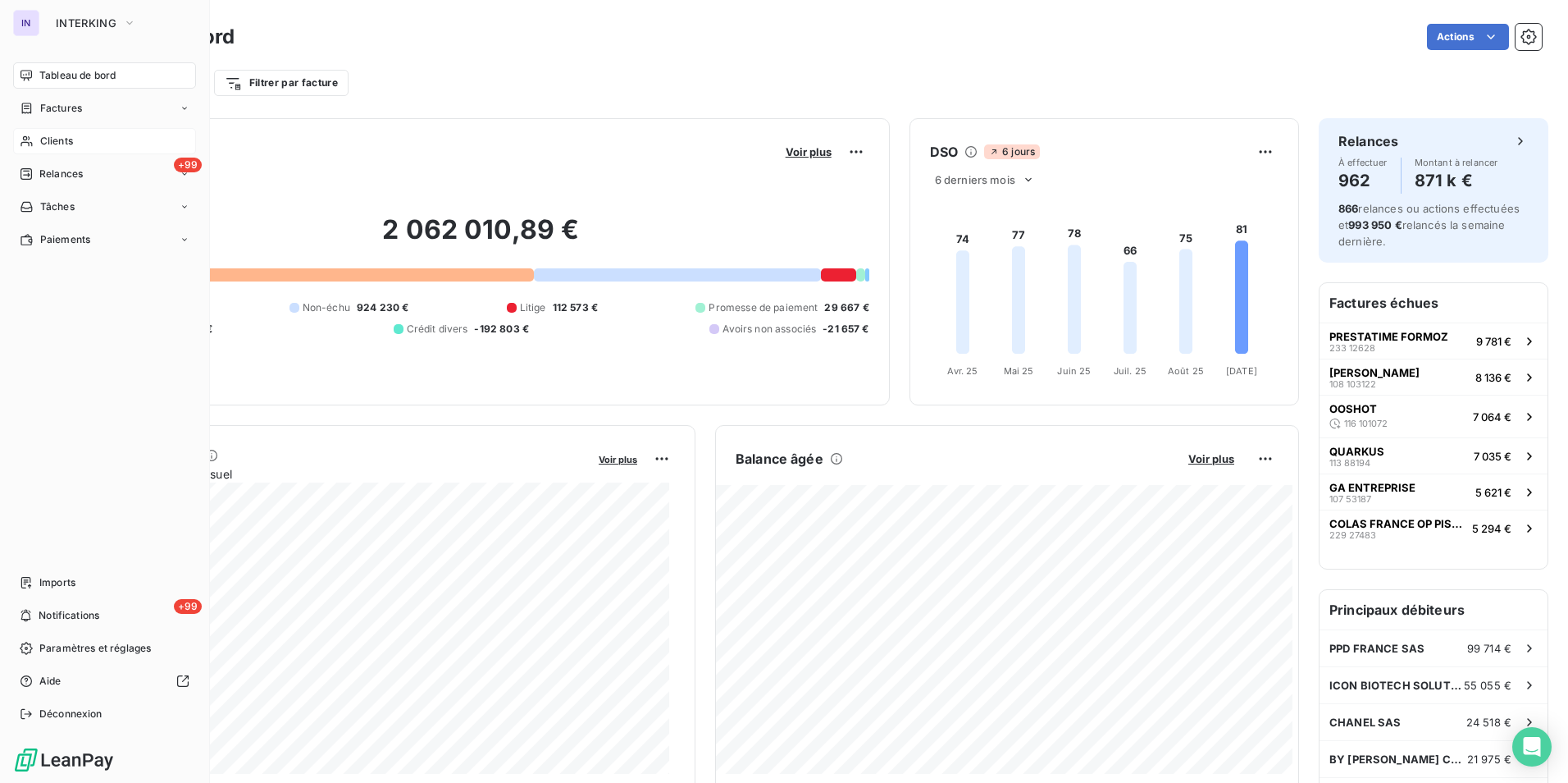
click at [51, 140] on span "Clients" at bounding box center [56, 140] width 32 height 15
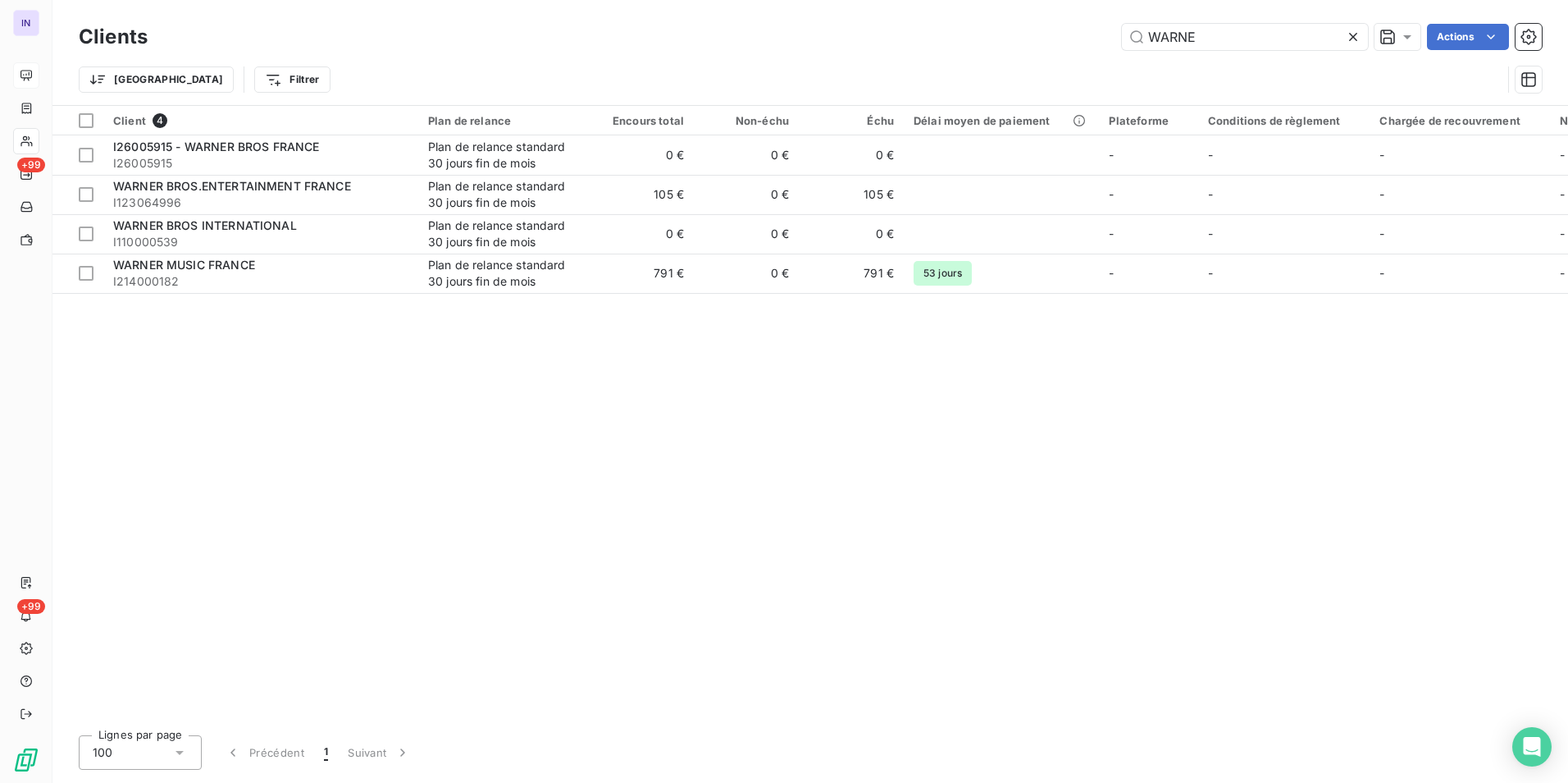
drag, startPoint x: 1093, startPoint y: 15, endPoint x: 1072, endPoint y: 10, distance: 21.6
click at [1075, 15] on div "Clients WARNE Actions Trier Filtrer" at bounding box center [810, 52] width 1516 height 105
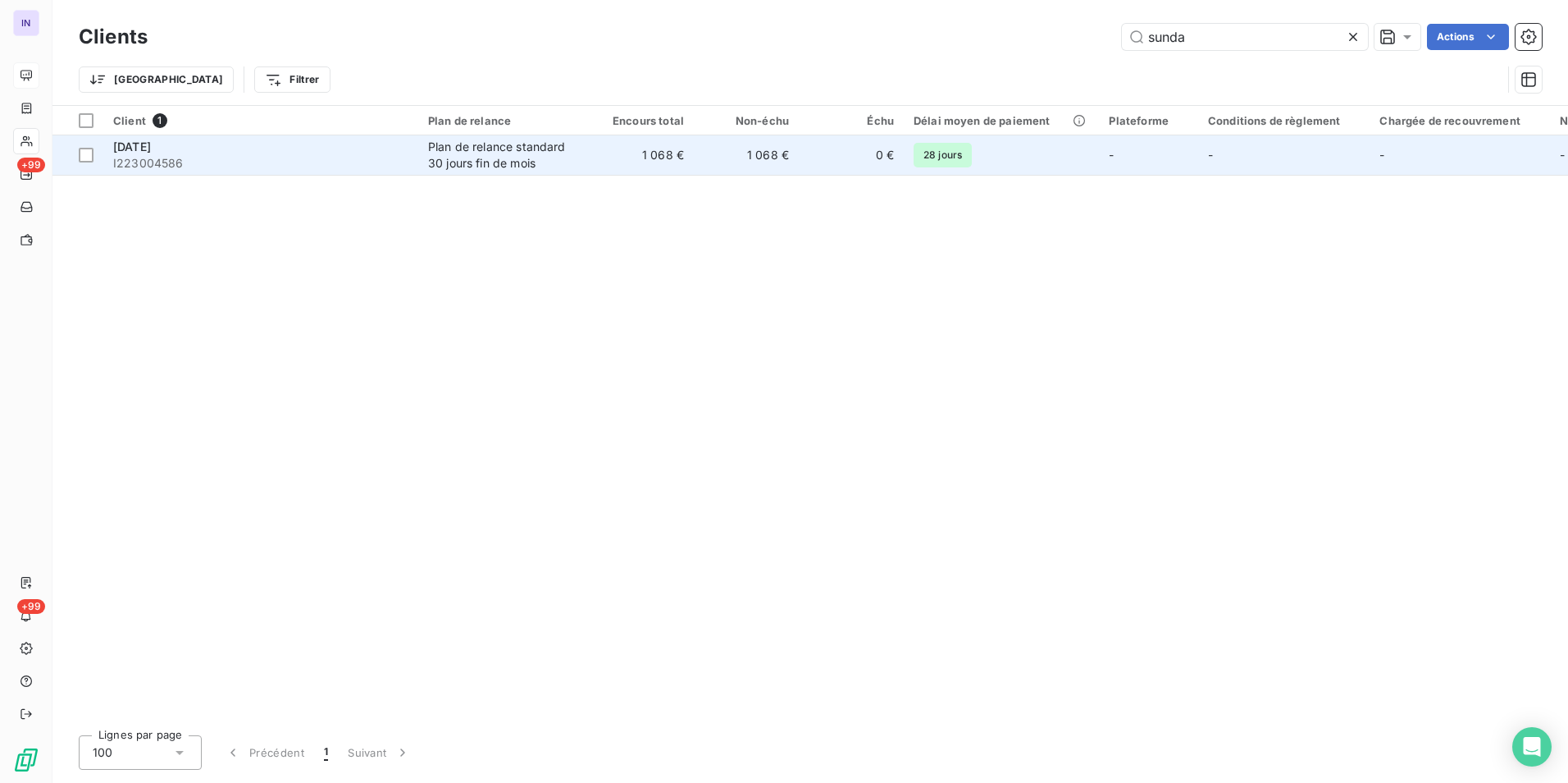
type input "sunda"
click at [590, 157] on td "1 068 €" at bounding box center [641, 155] width 105 height 39
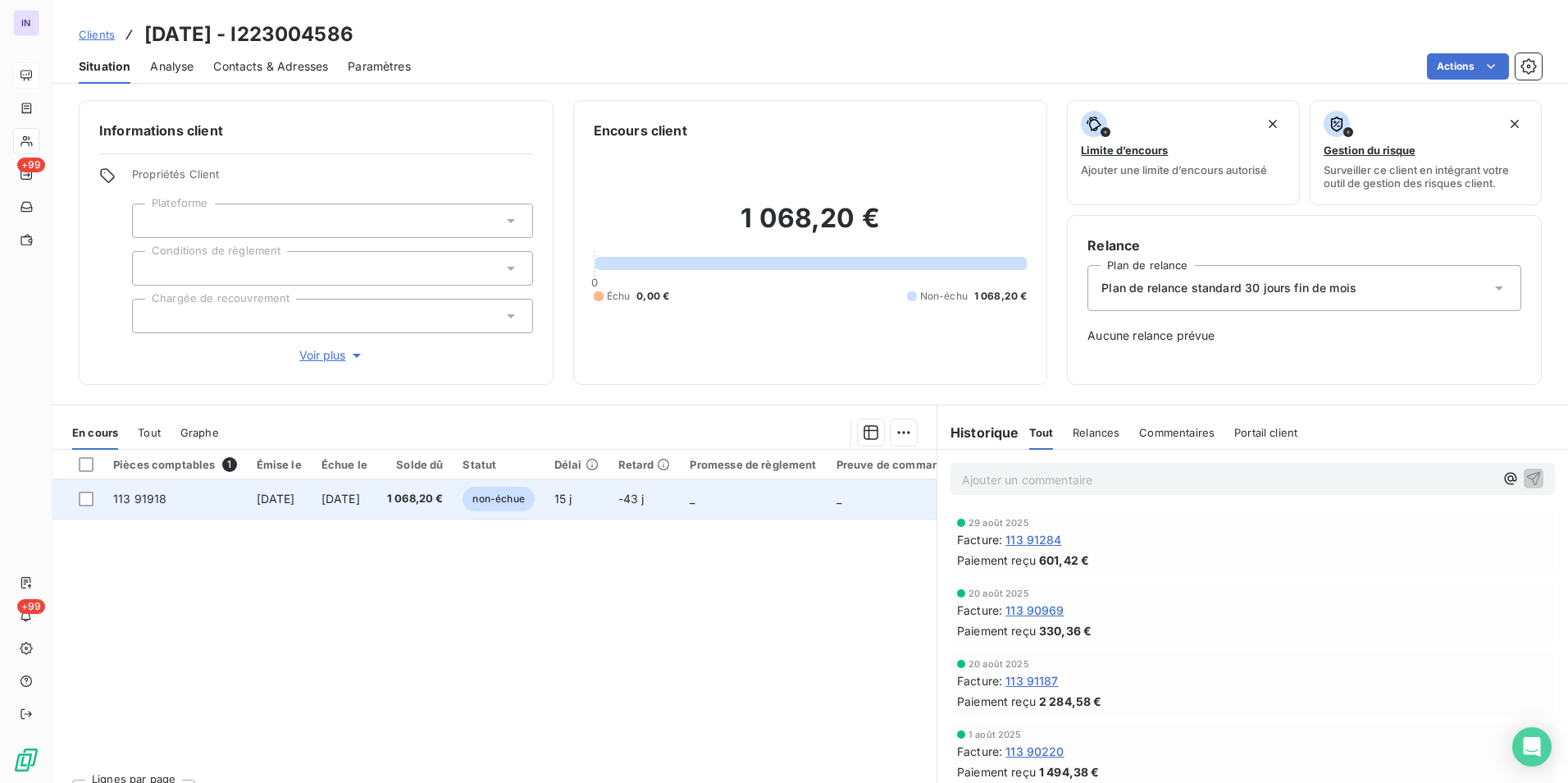
click at [360, 503] on span "[DATE]" at bounding box center [340, 498] width 38 height 14
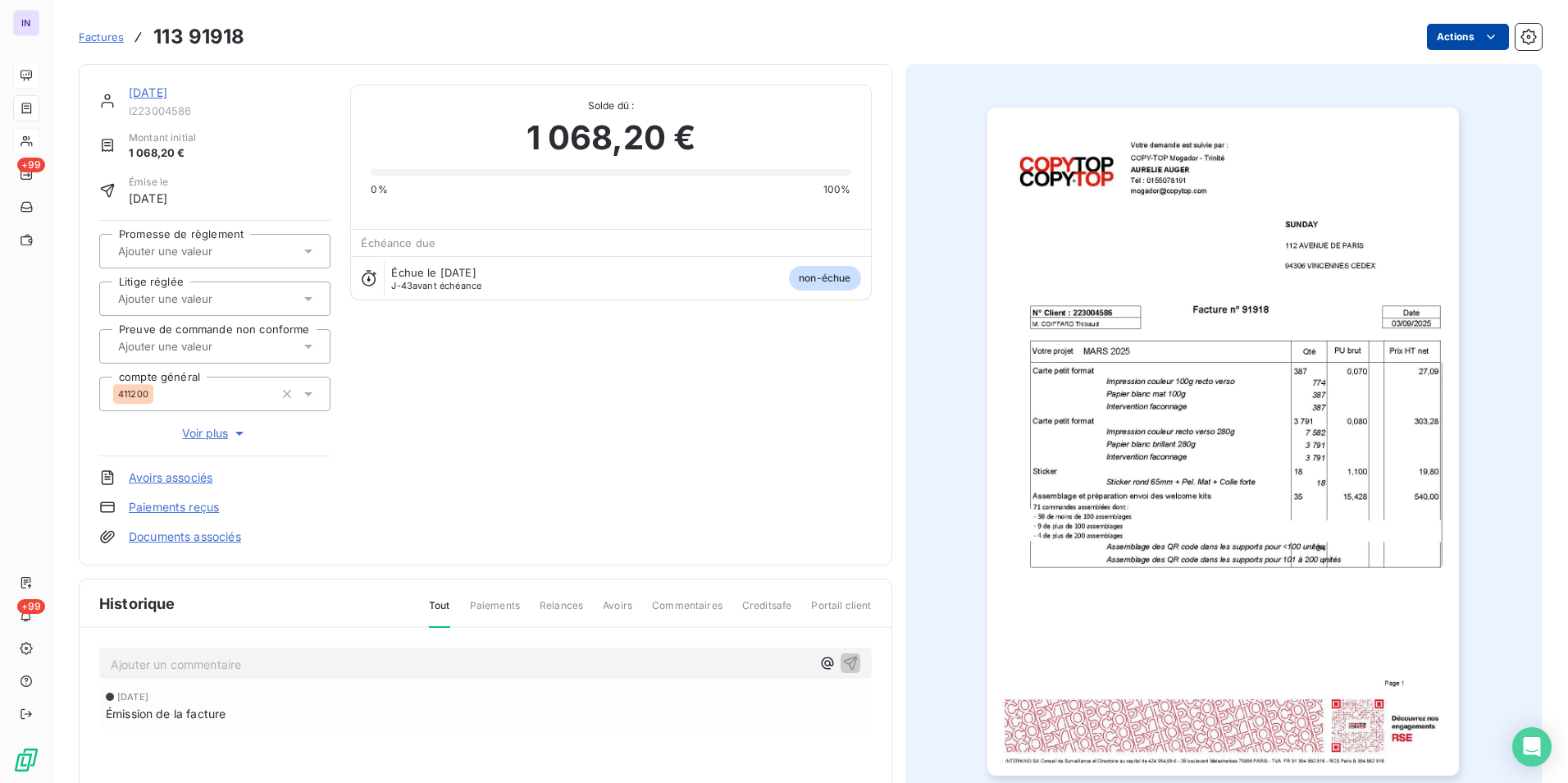
click at [1449, 38] on html "IN +99 +99 Factures 113 91918 Actions [DATE] I223004586 Montant initial 1 068,2…" at bounding box center [784, 392] width 1568 height 783
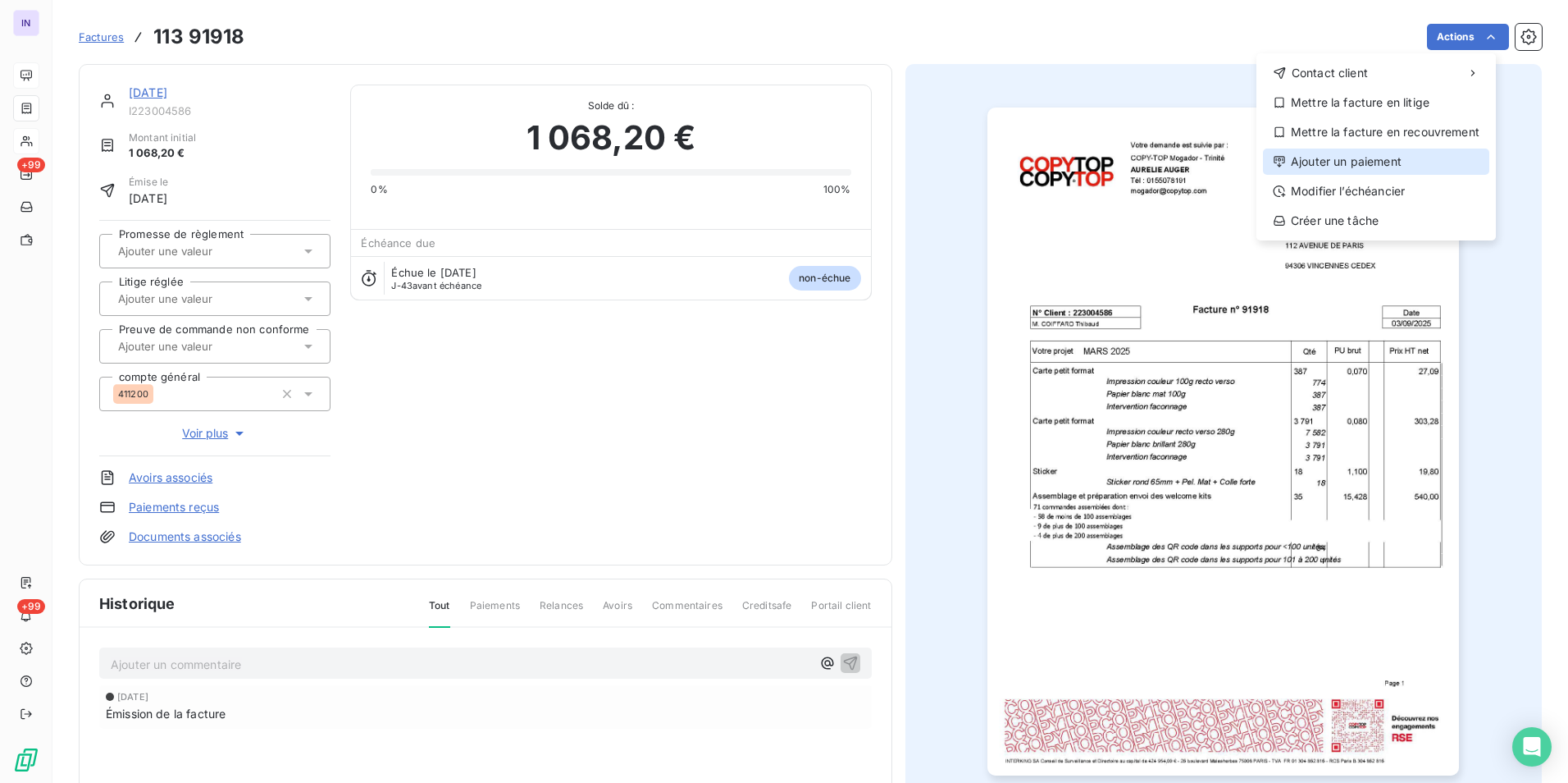
click at [1348, 157] on div "Ajouter un paiement" at bounding box center [1376, 162] width 226 height 26
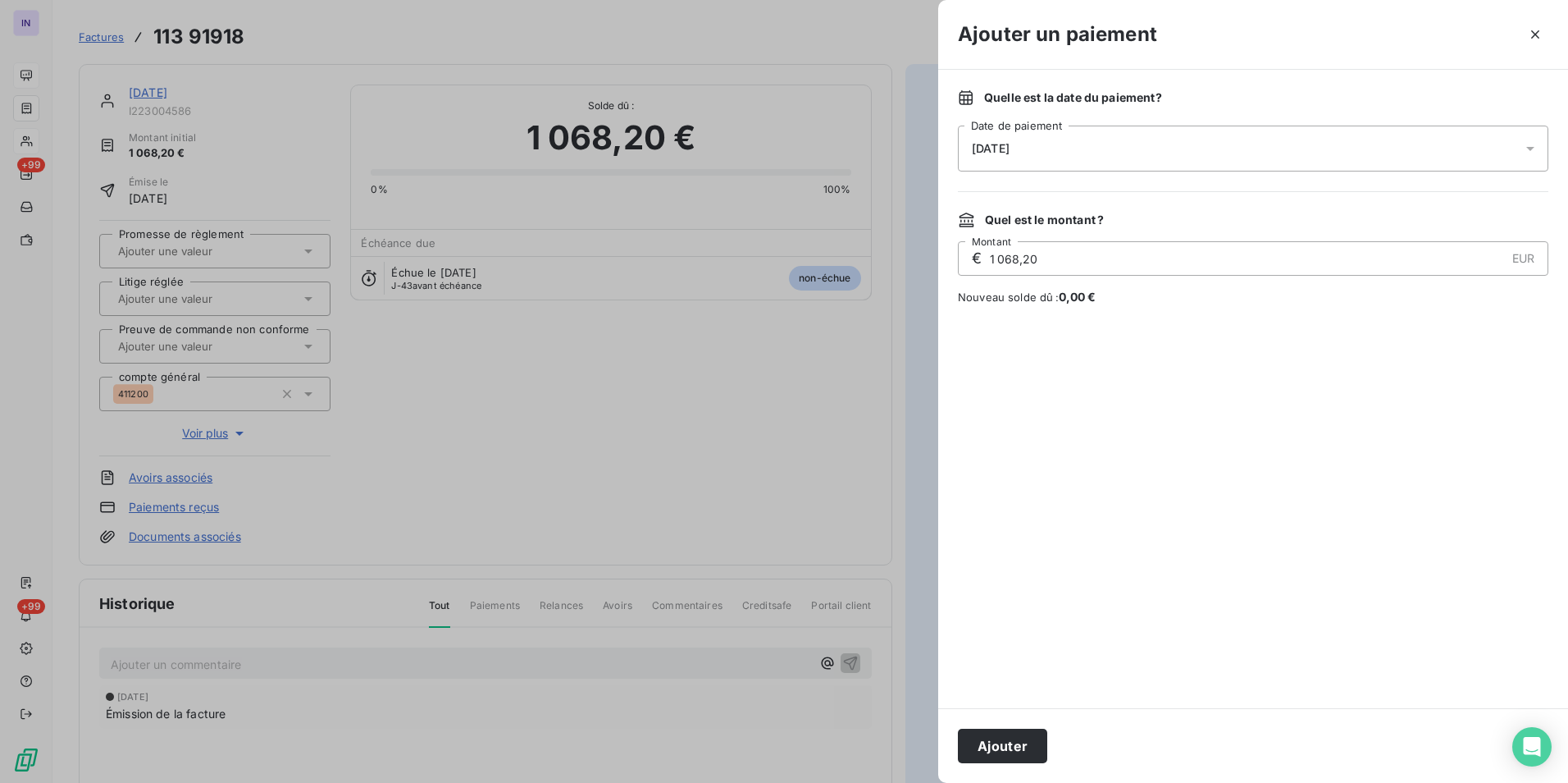
click at [1119, 149] on div "[DATE]" at bounding box center [1253, 149] width 590 height 46
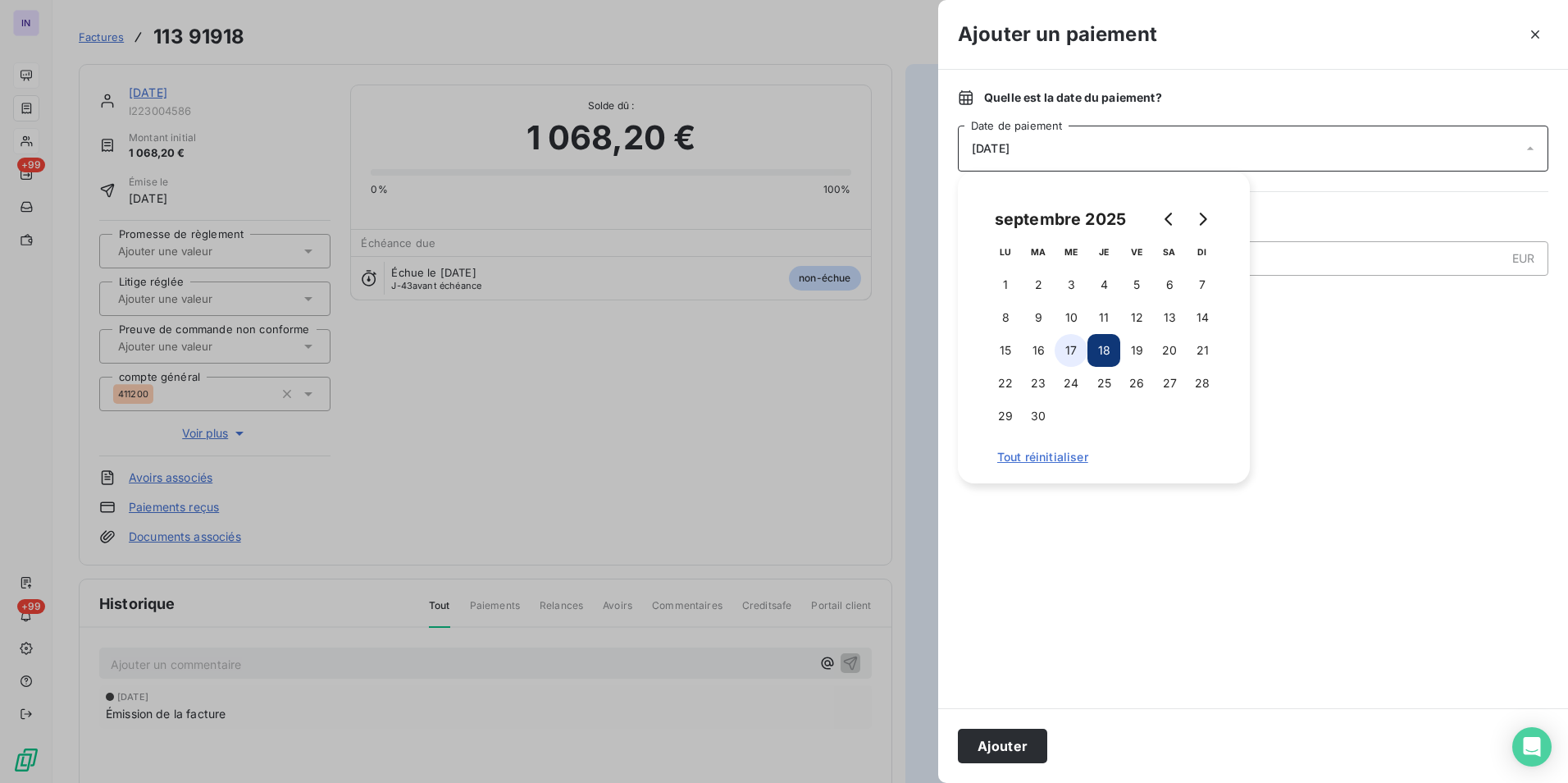
click at [1068, 356] on button "17" at bounding box center [1071, 350] width 32 height 32
click at [1011, 755] on button "Ajouter" at bounding box center [1002, 745] width 90 height 34
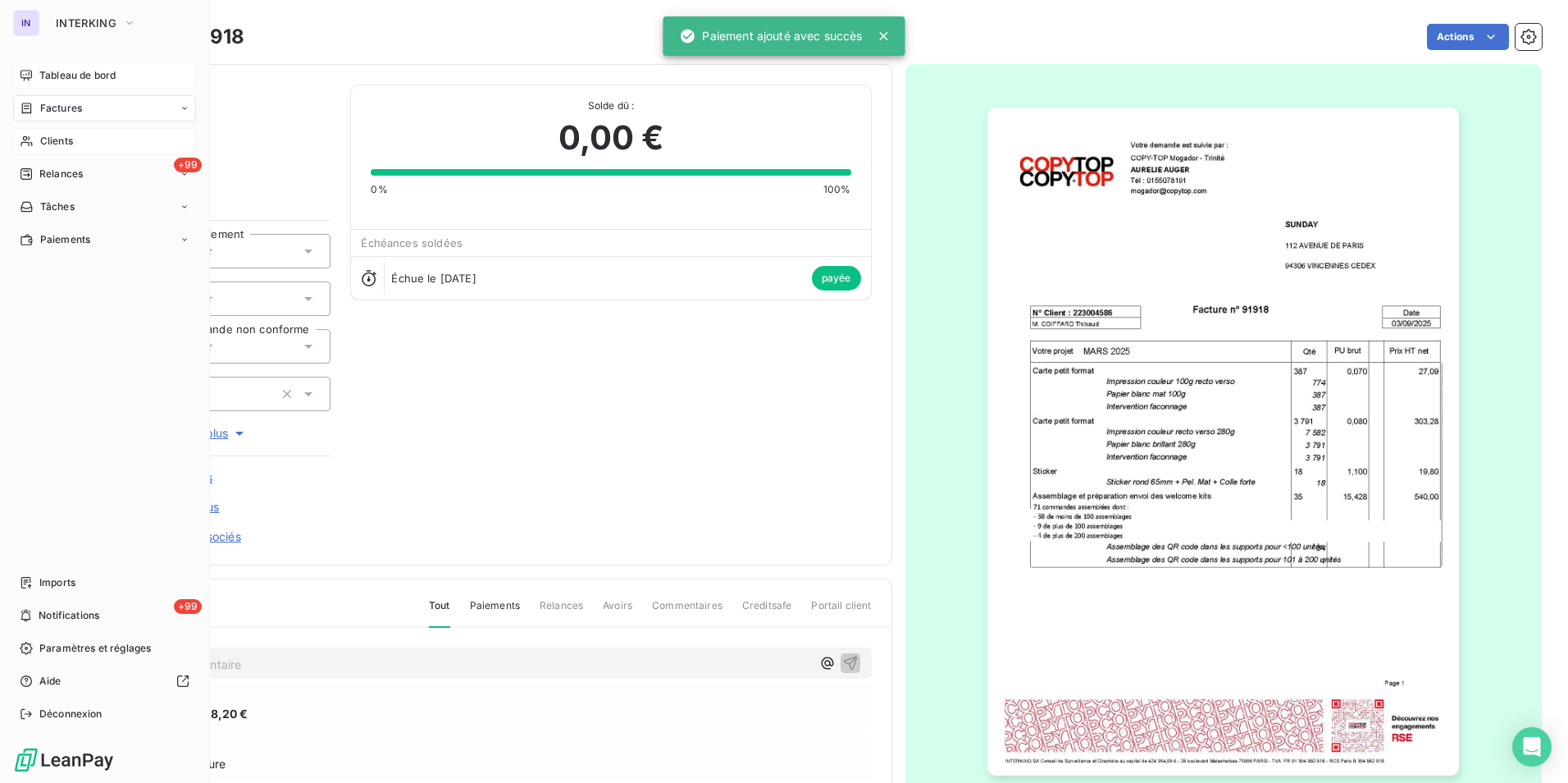
click at [72, 111] on span "Factures" at bounding box center [61, 108] width 42 height 15
click at [56, 109] on span "Factures" at bounding box center [61, 108] width 42 height 15
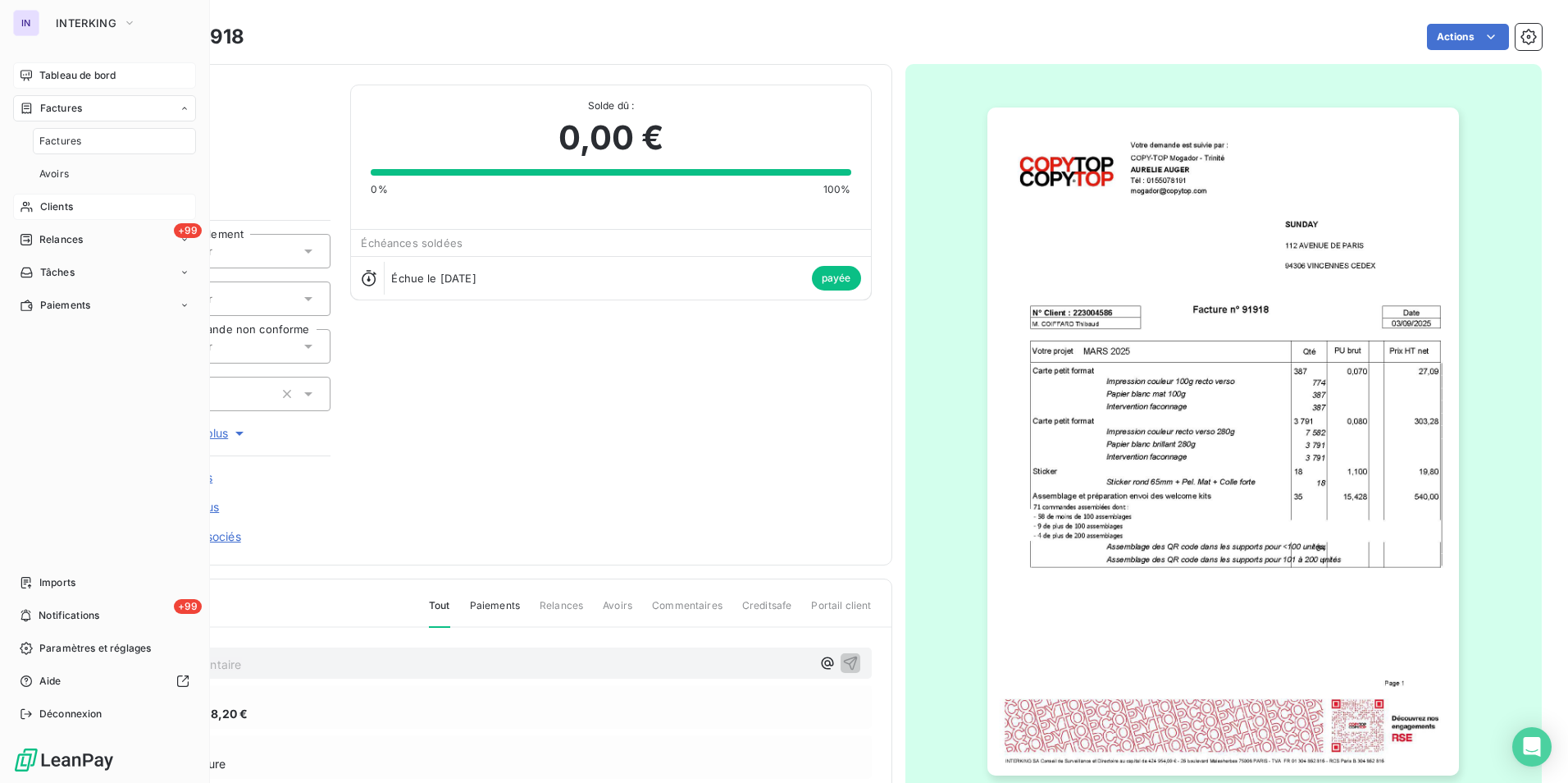
click at [58, 141] on span "Factures" at bounding box center [60, 140] width 42 height 15
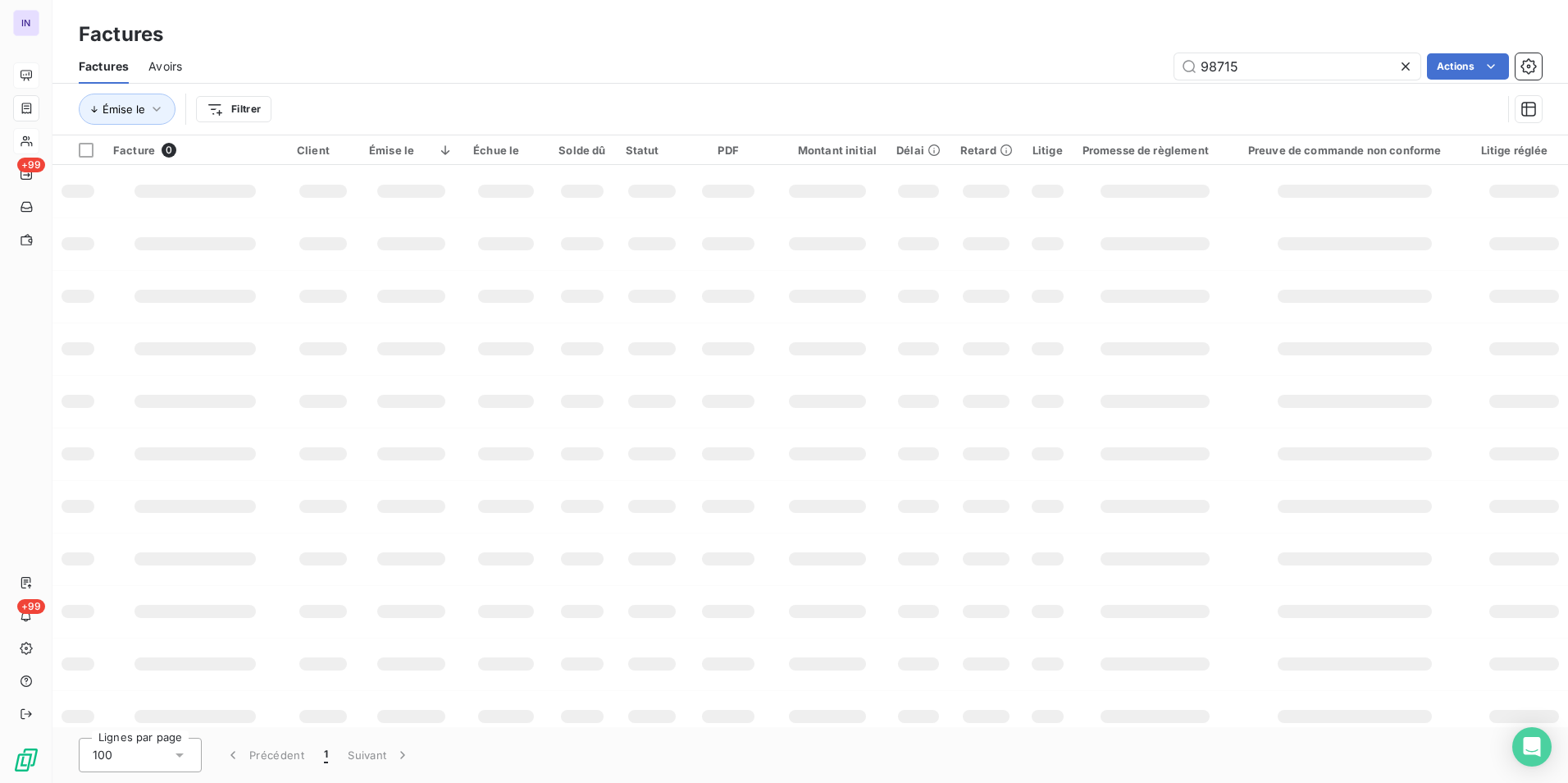
drag, startPoint x: 1254, startPoint y: 64, endPoint x: 1079, endPoint y: 58, distance: 175.1
click at [1085, 64] on div "98715 Actions" at bounding box center [872, 66] width 1341 height 26
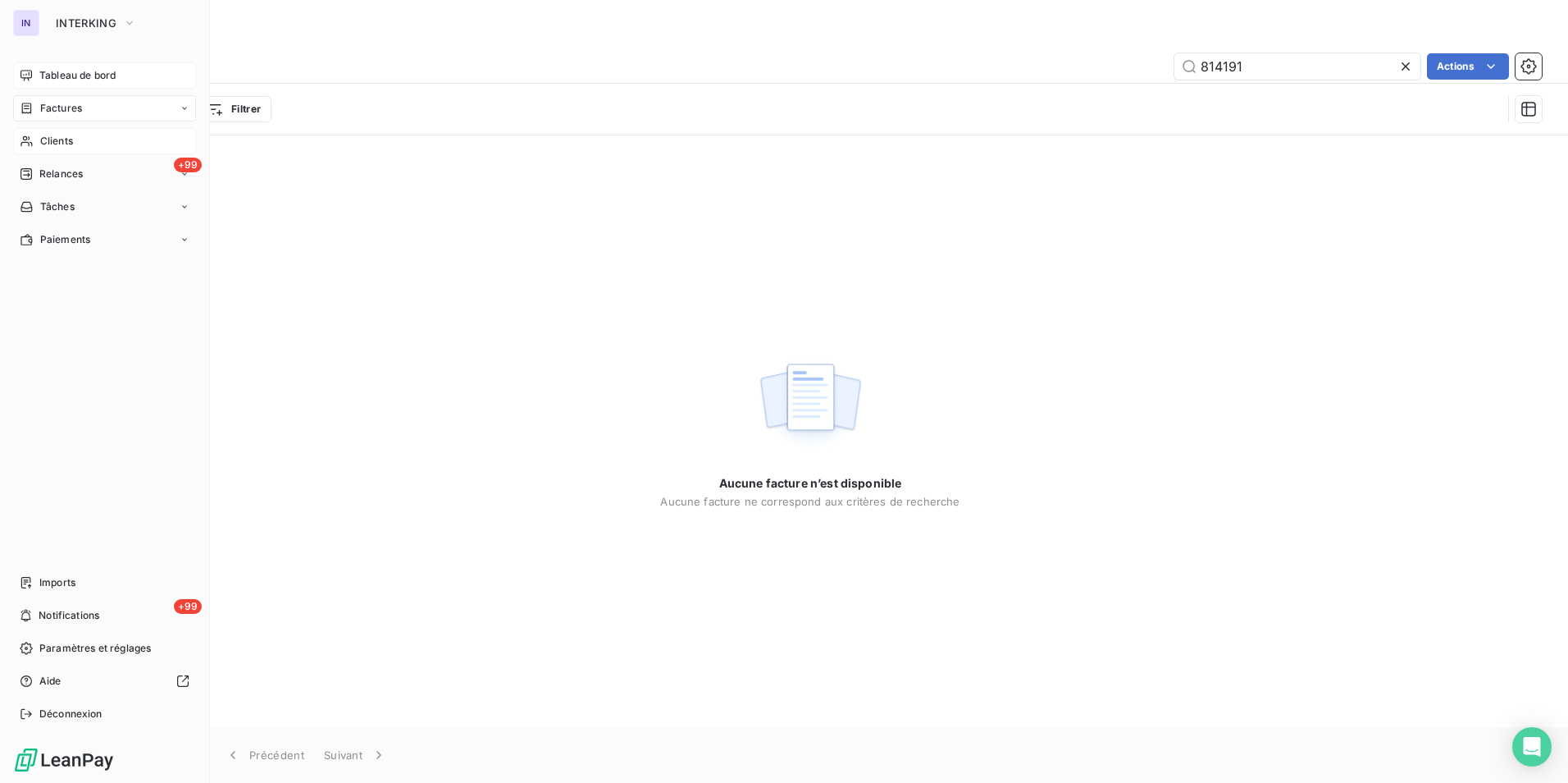
type input "814191"
drag, startPoint x: 54, startPoint y: 140, endPoint x: 80, endPoint y: 145, distance: 26.5
click at [54, 140] on span "Clients" at bounding box center [56, 140] width 32 height 15
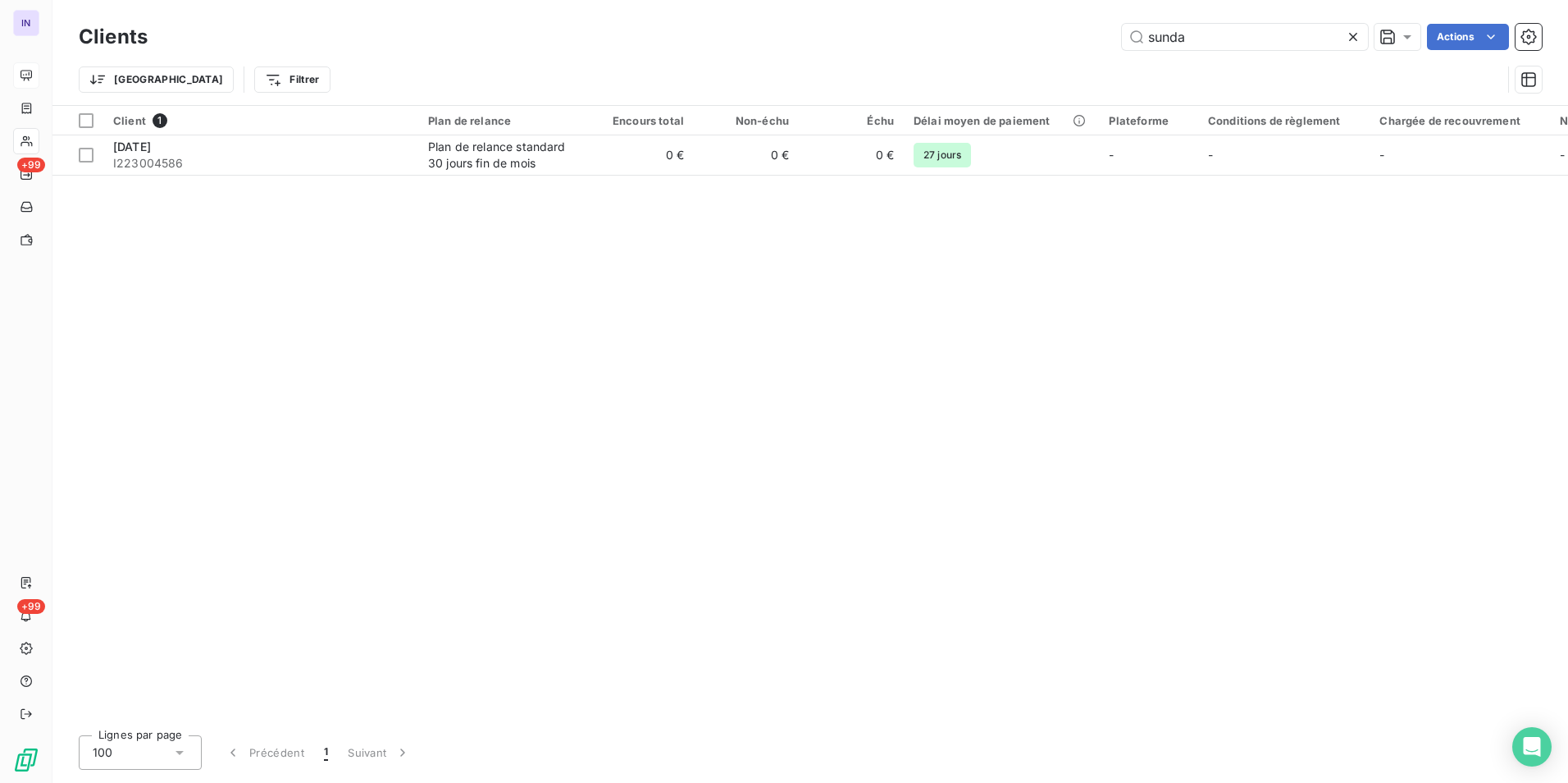
drag, startPoint x: 1230, startPoint y: 32, endPoint x: 1037, endPoint y: 35, distance: 193.0
click at [1038, 34] on div "sunda Actions" at bounding box center [854, 37] width 1375 height 26
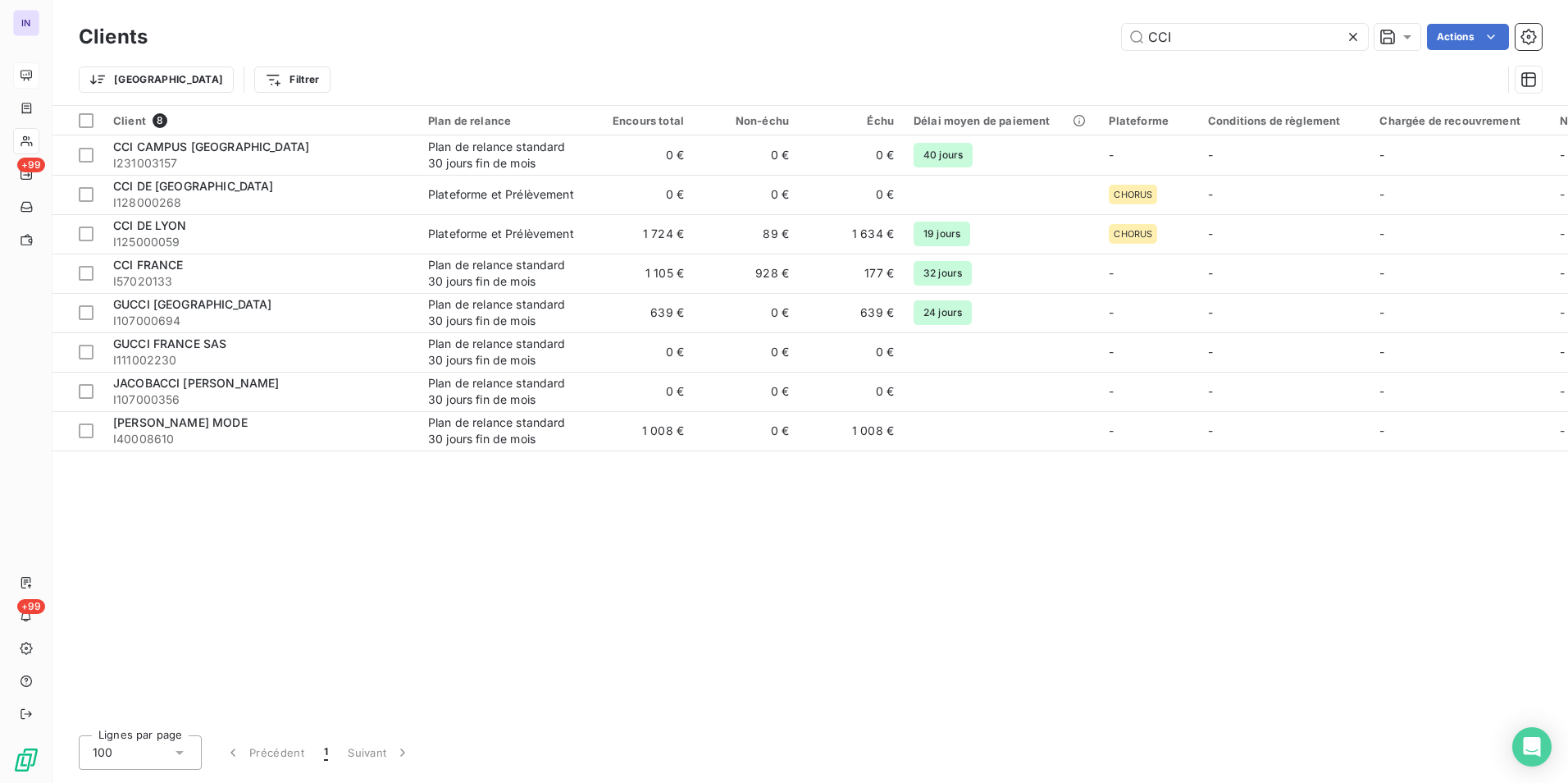
type input "CCI"
click at [460, 270] on div "Plan de relance standard 30 jours fin de mois" at bounding box center [503, 273] width 151 height 32
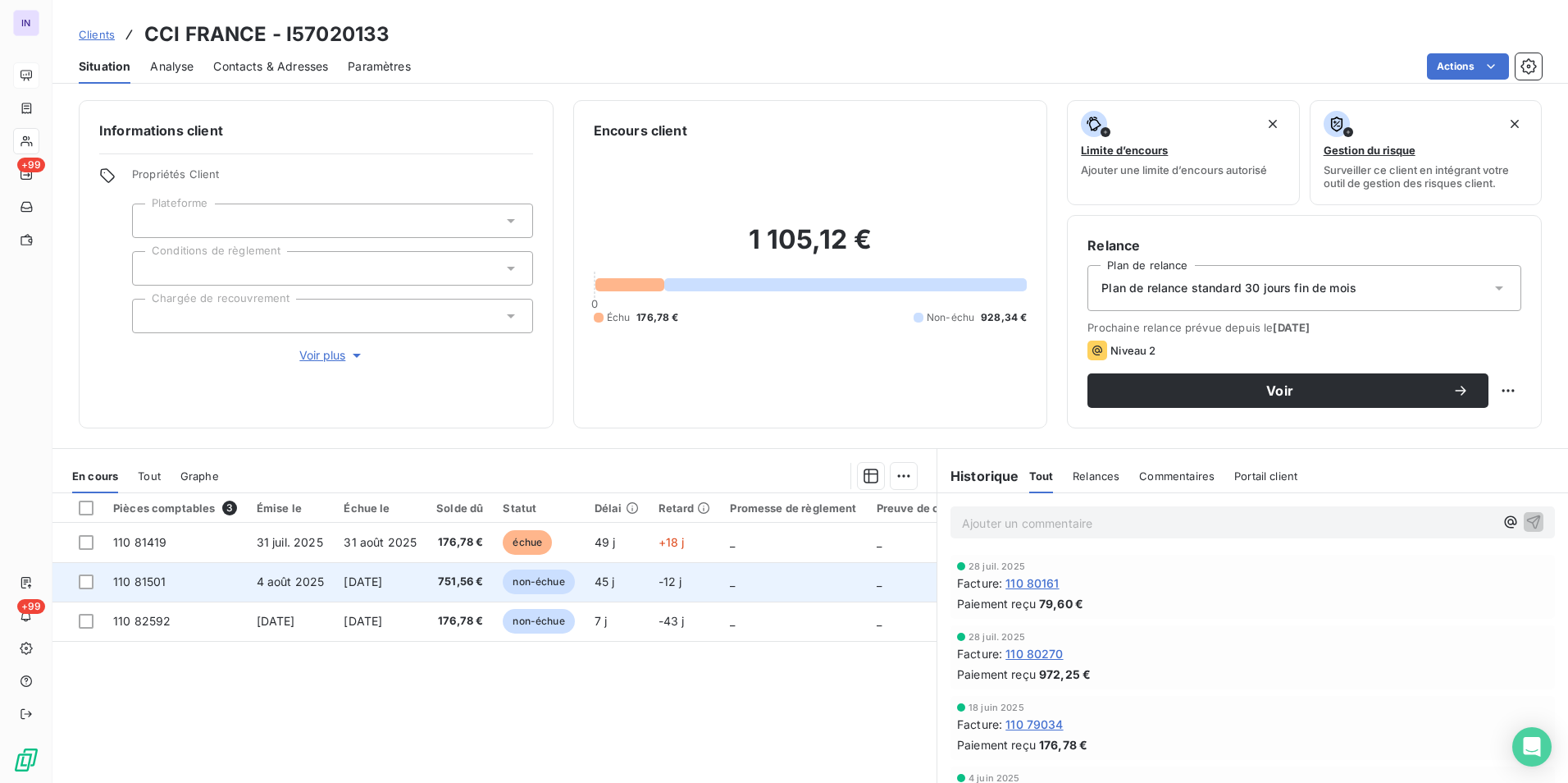
click at [382, 581] on span "[DATE]" at bounding box center [362, 581] width 38 height 14
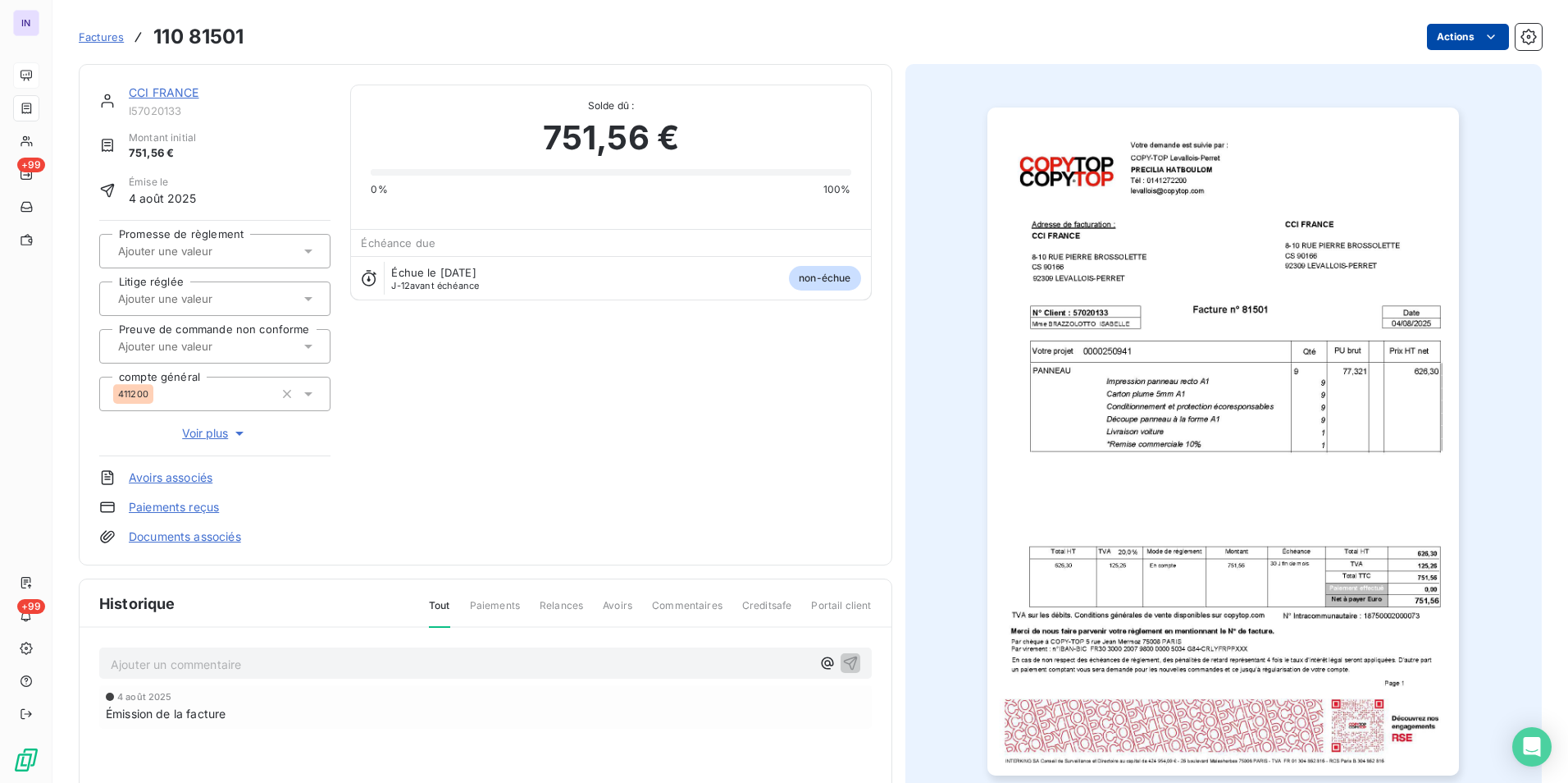
click at [1435, 32] on html "IN +99 +99 Factures 110 81501 Actions CCI FRANCE I57020133 Montant initial 751,…" at bounding box center [784, 392] width 1568 height 783
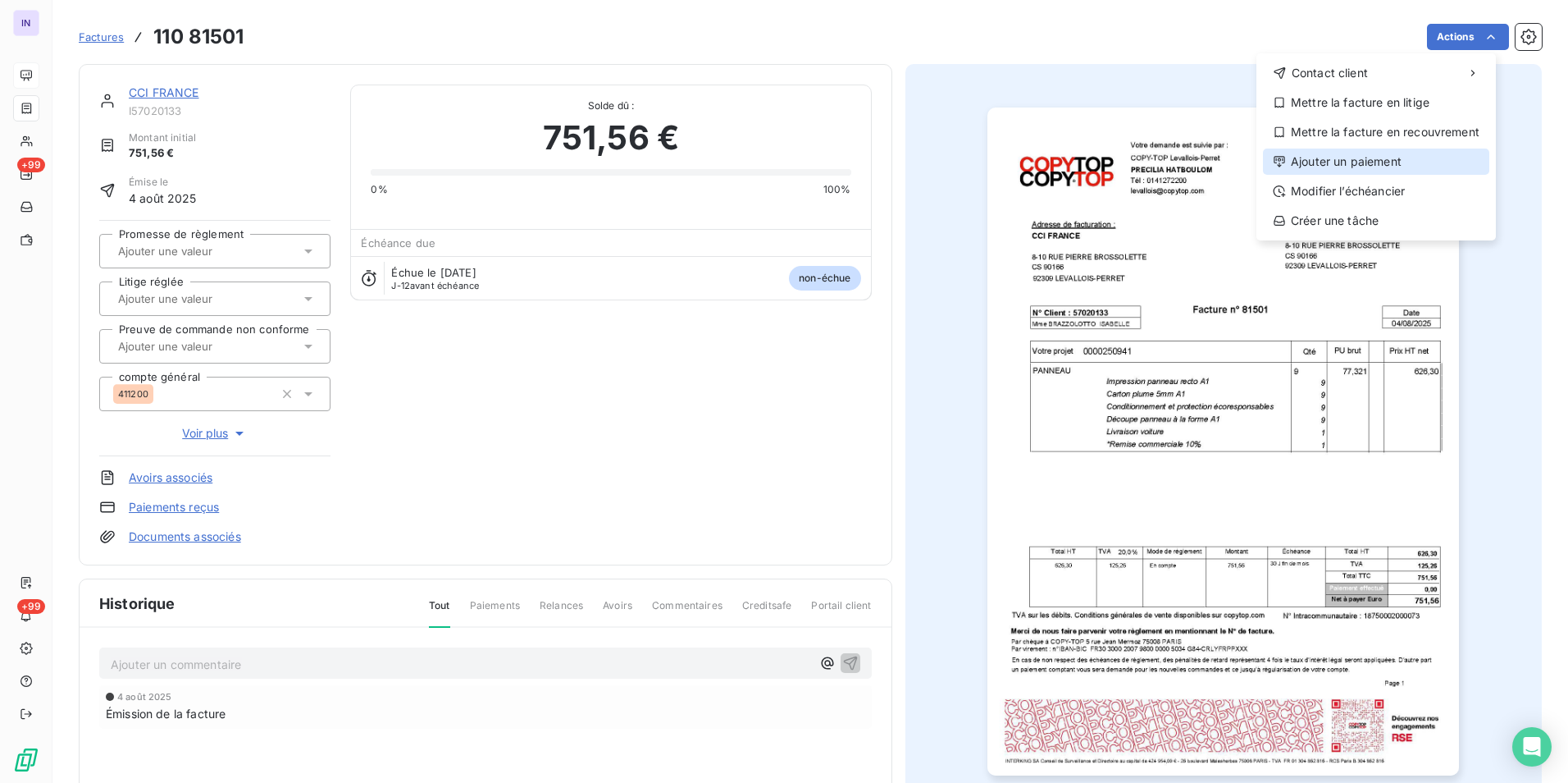
click at [1344, 159] on div "Ajouter un paiement" at bounding box center [1376, 162] width 226 height 26
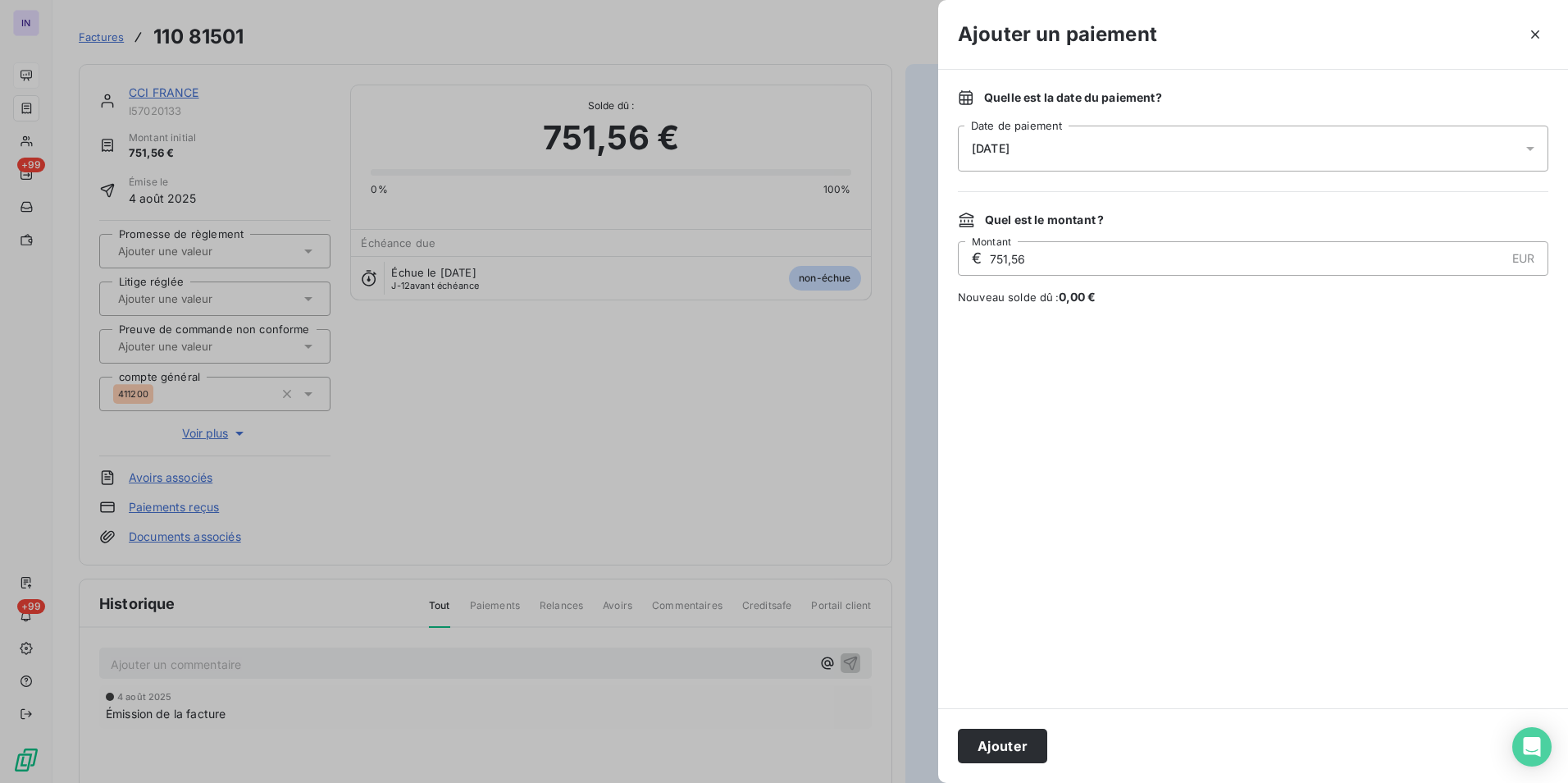
click at [1116, 146] on div "[DATE]" at bounding box center [1253, 149] width 590 height 46
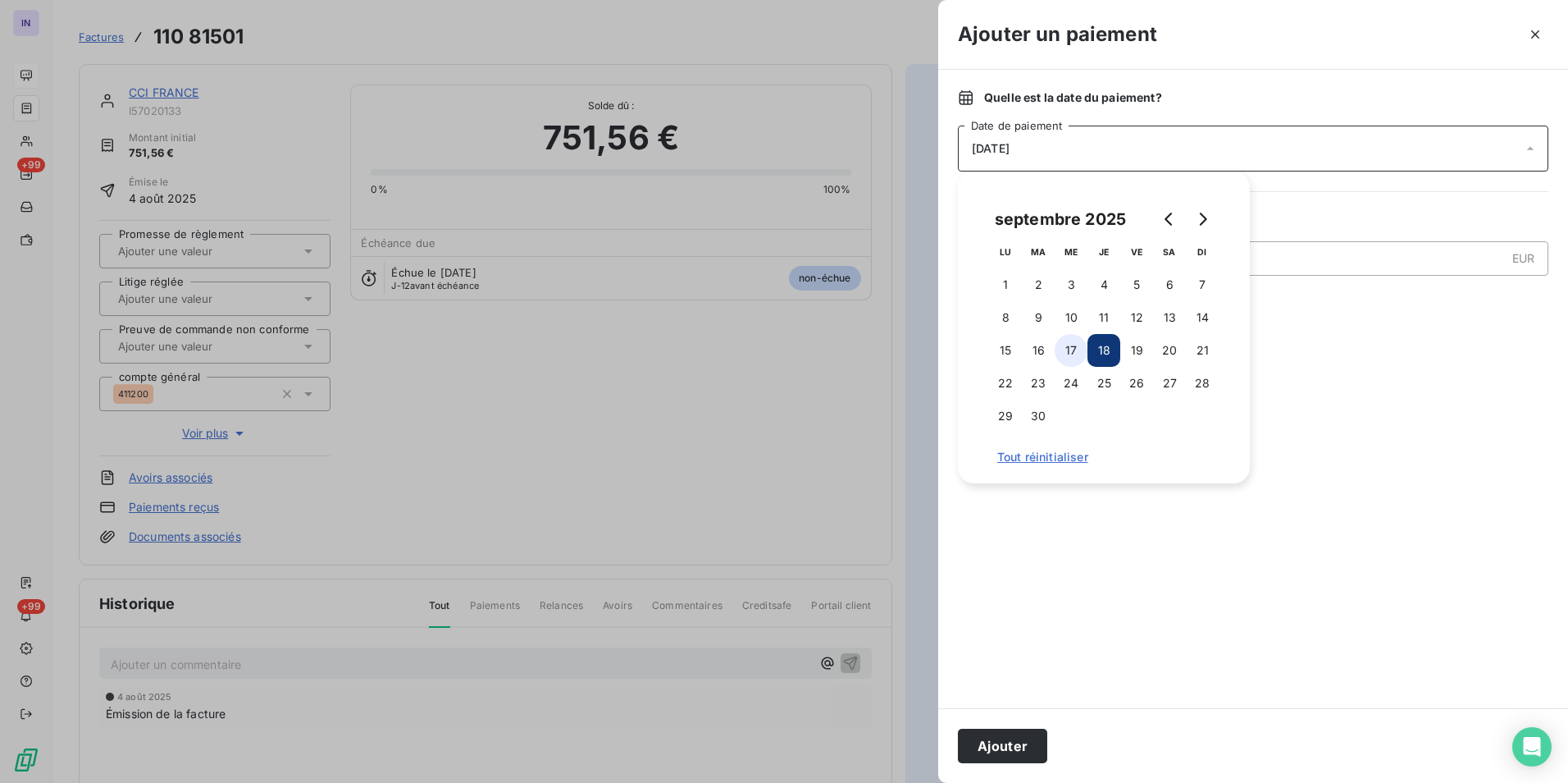
click at [1069, 350] on button "17" at bounding box center [1071, 350] width 32 height 32
click at [989, 735] on button "Ajouter" at bounding box center [1002, 745] width 90 height 34
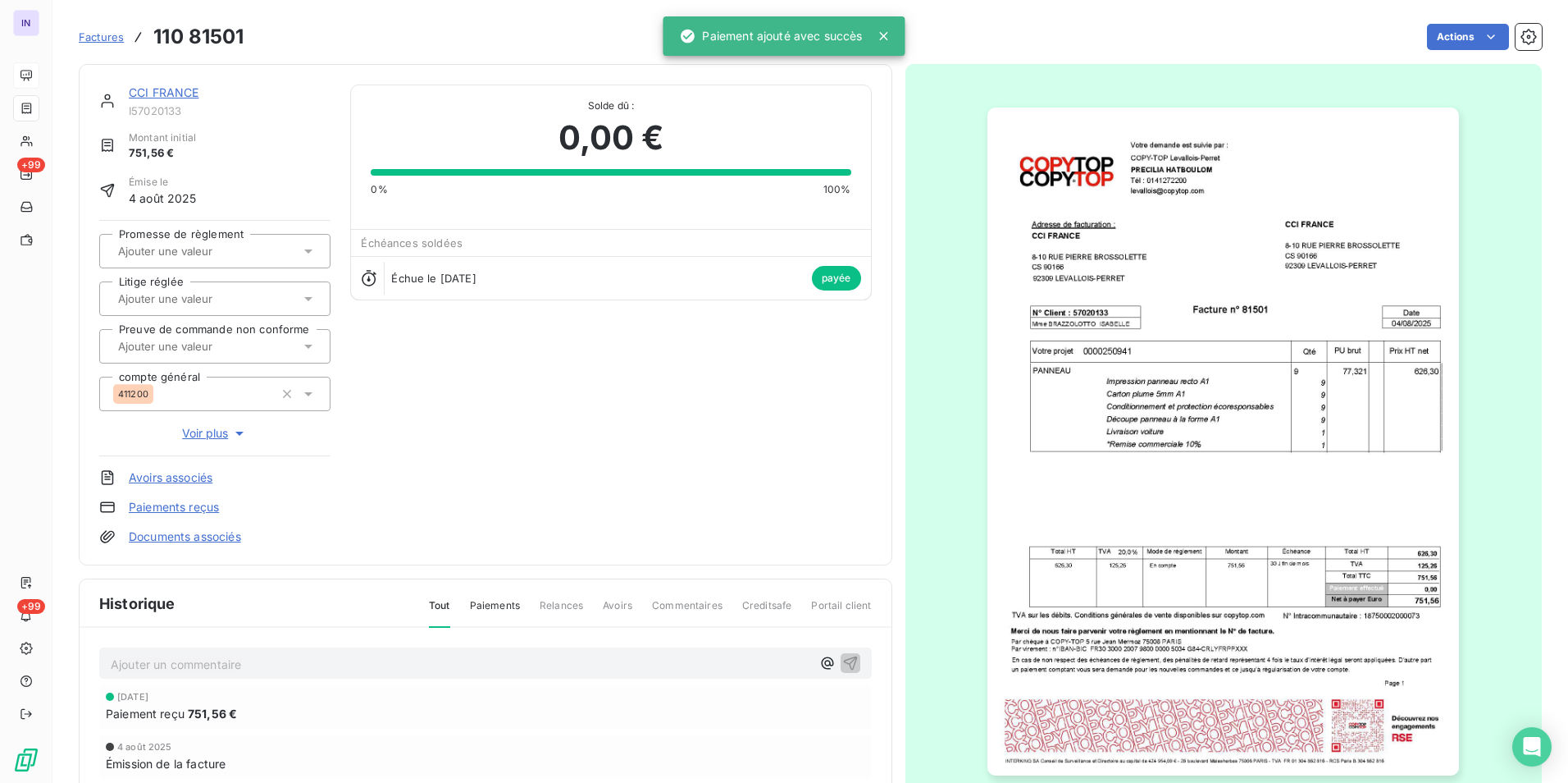
click at [191, 92] on link "CCI FRANCE" at bounding box center [164, 92] width 71 height 14
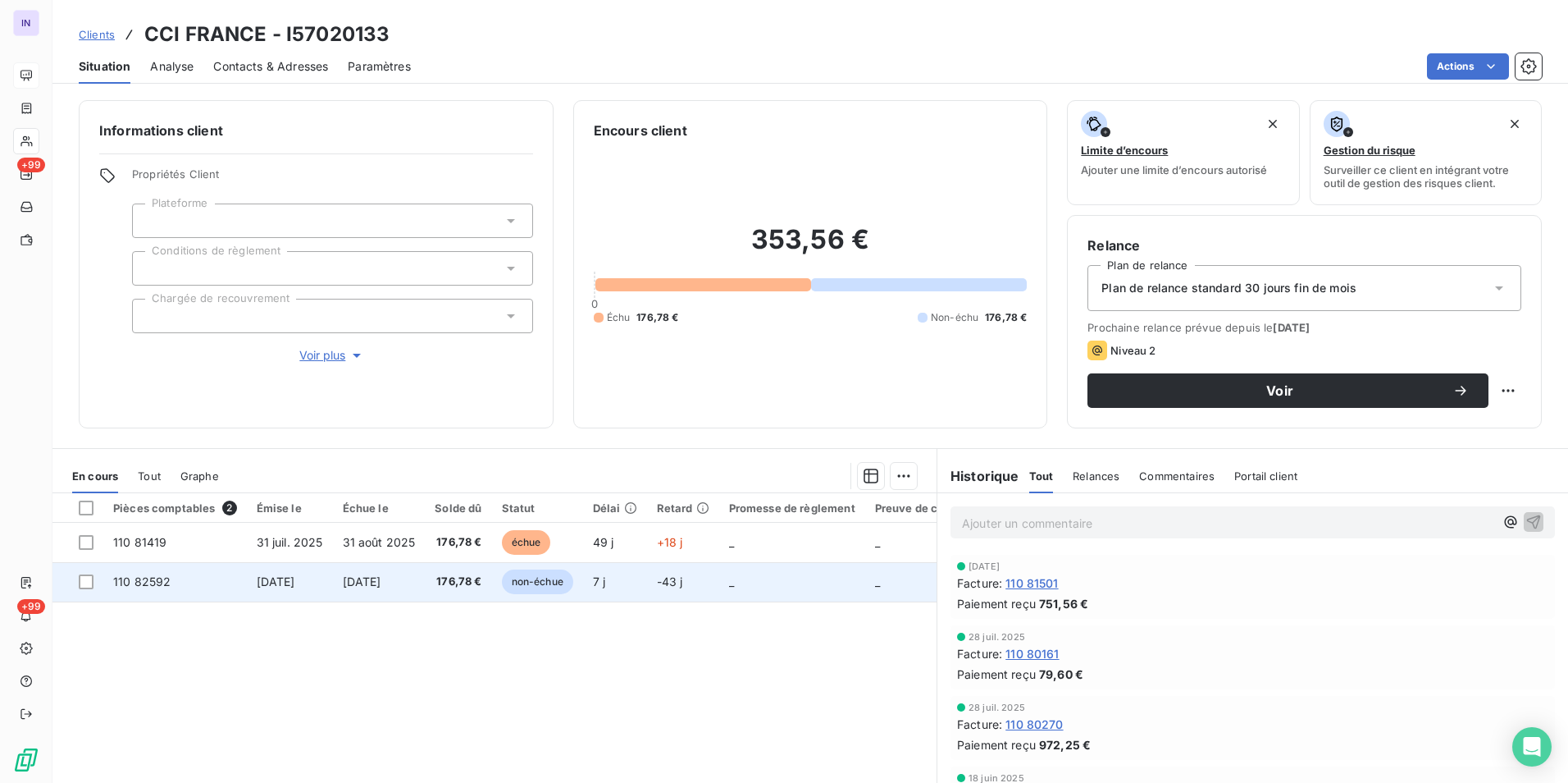
click at [460, 585] on span "176,78 €" at bounding box center [458, 581] width 47 height 16
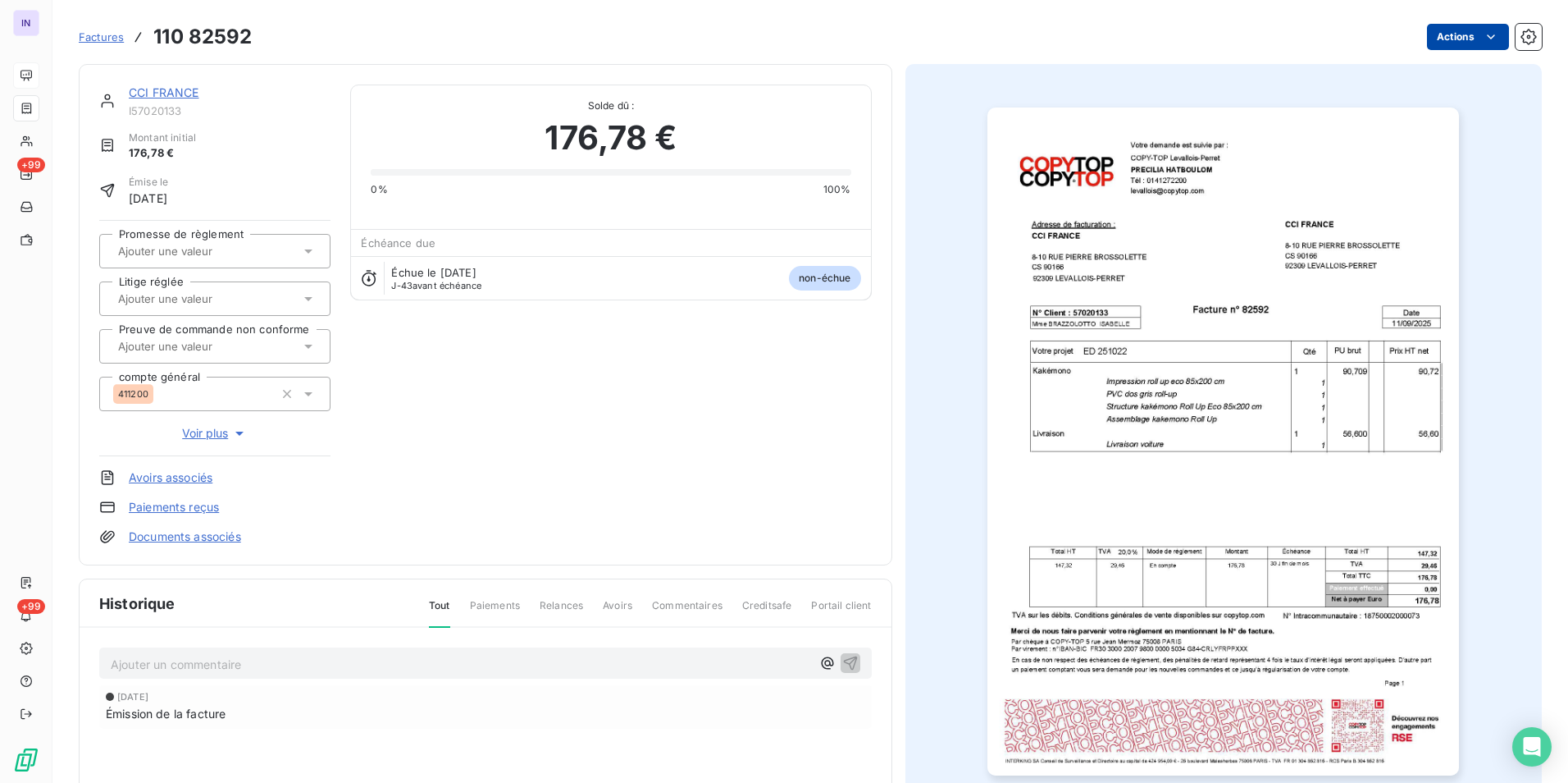
click at [1451, 28] on html "IN +99 +99 Factures 110 82592 Actions CCI FRANCE I57020133 Montant initial 176,…" at bounding box center [784, 392] width 1568 height 783
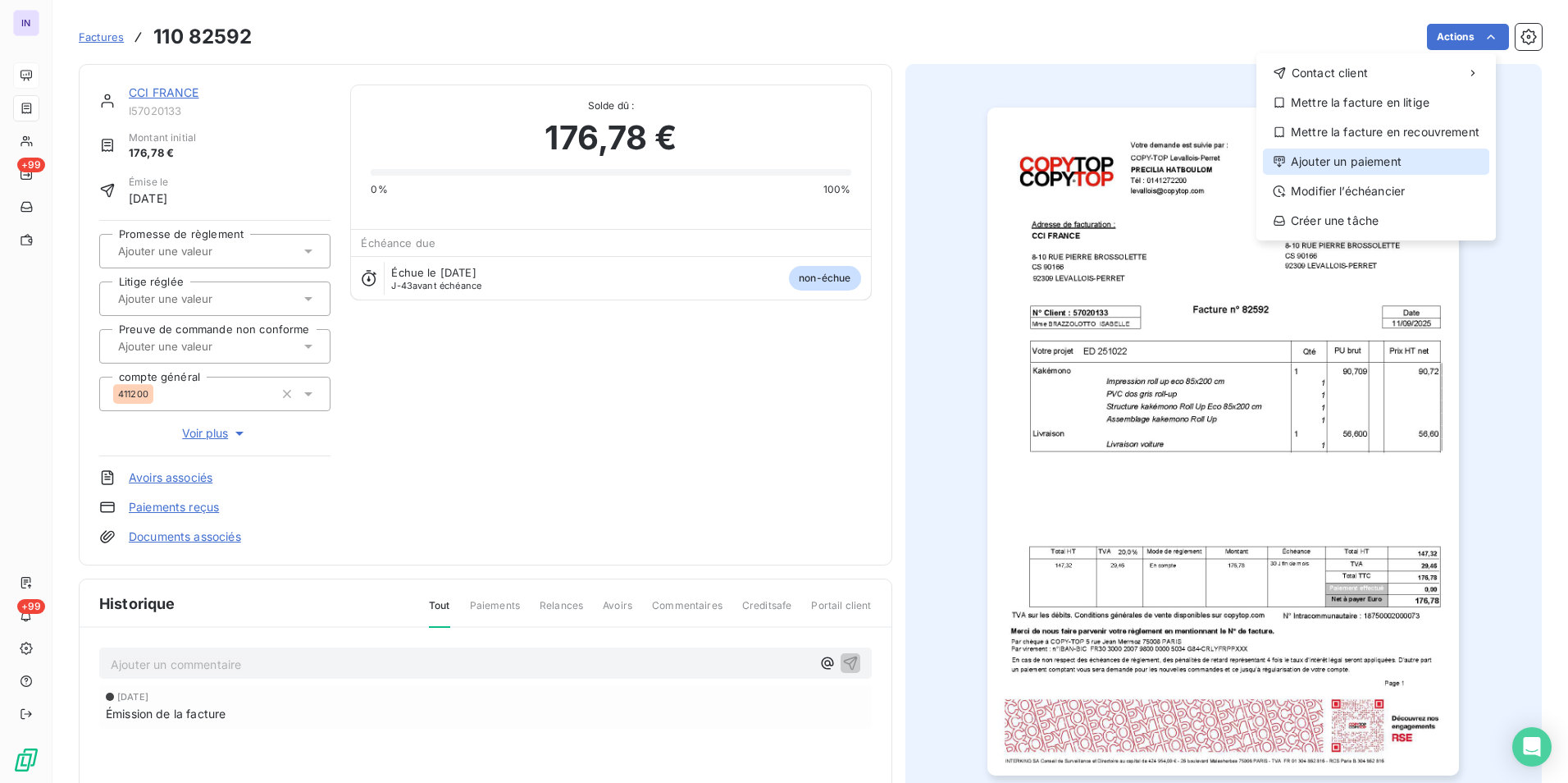
click at [1365, 159] on div "Ajouter un paiement" at bounding box center [1376, 162] width 226 height 26
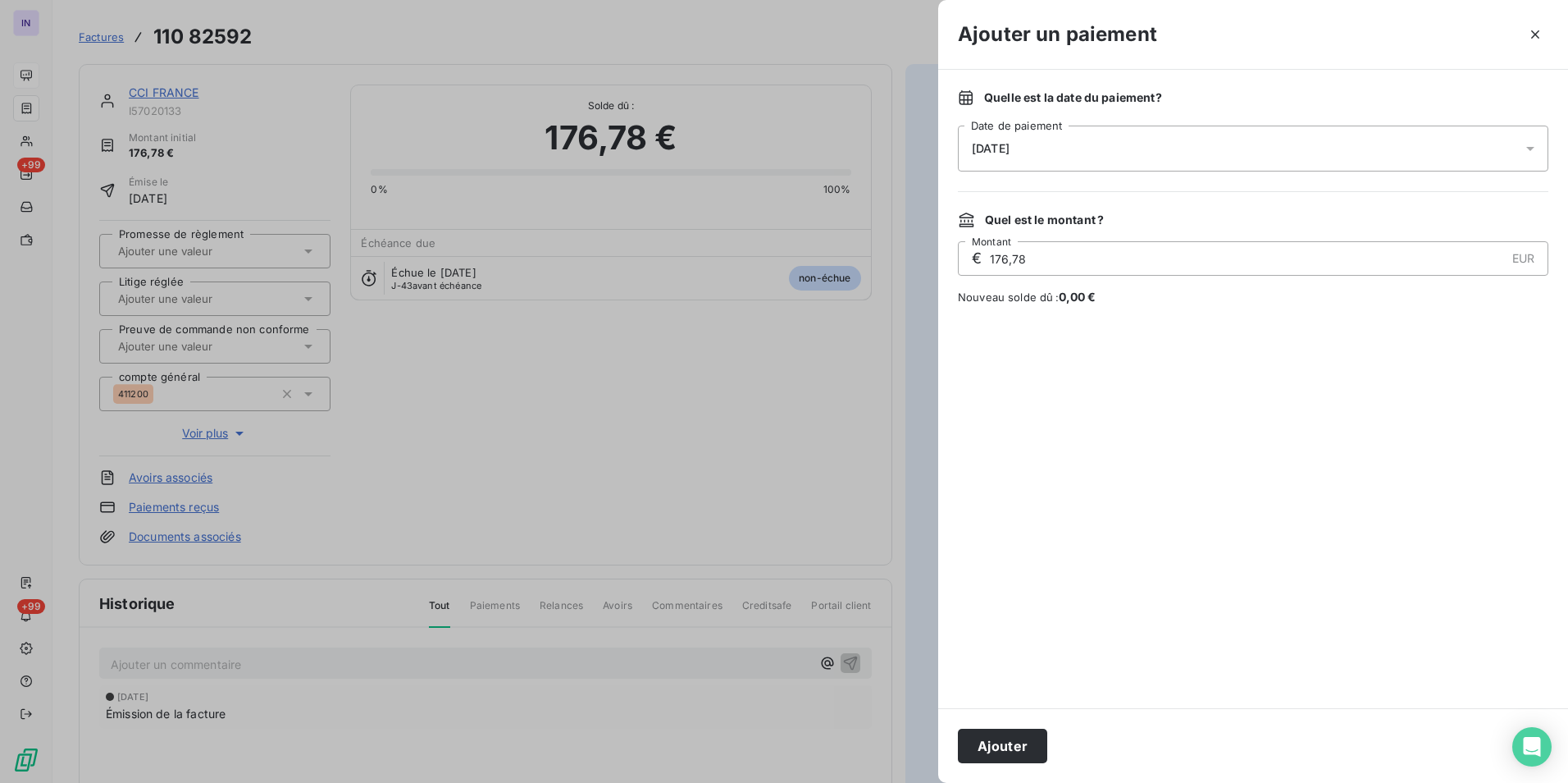
click at [1100, 147] on div "[DATE]" at bounding box center [1253, 149] width 590 height 46
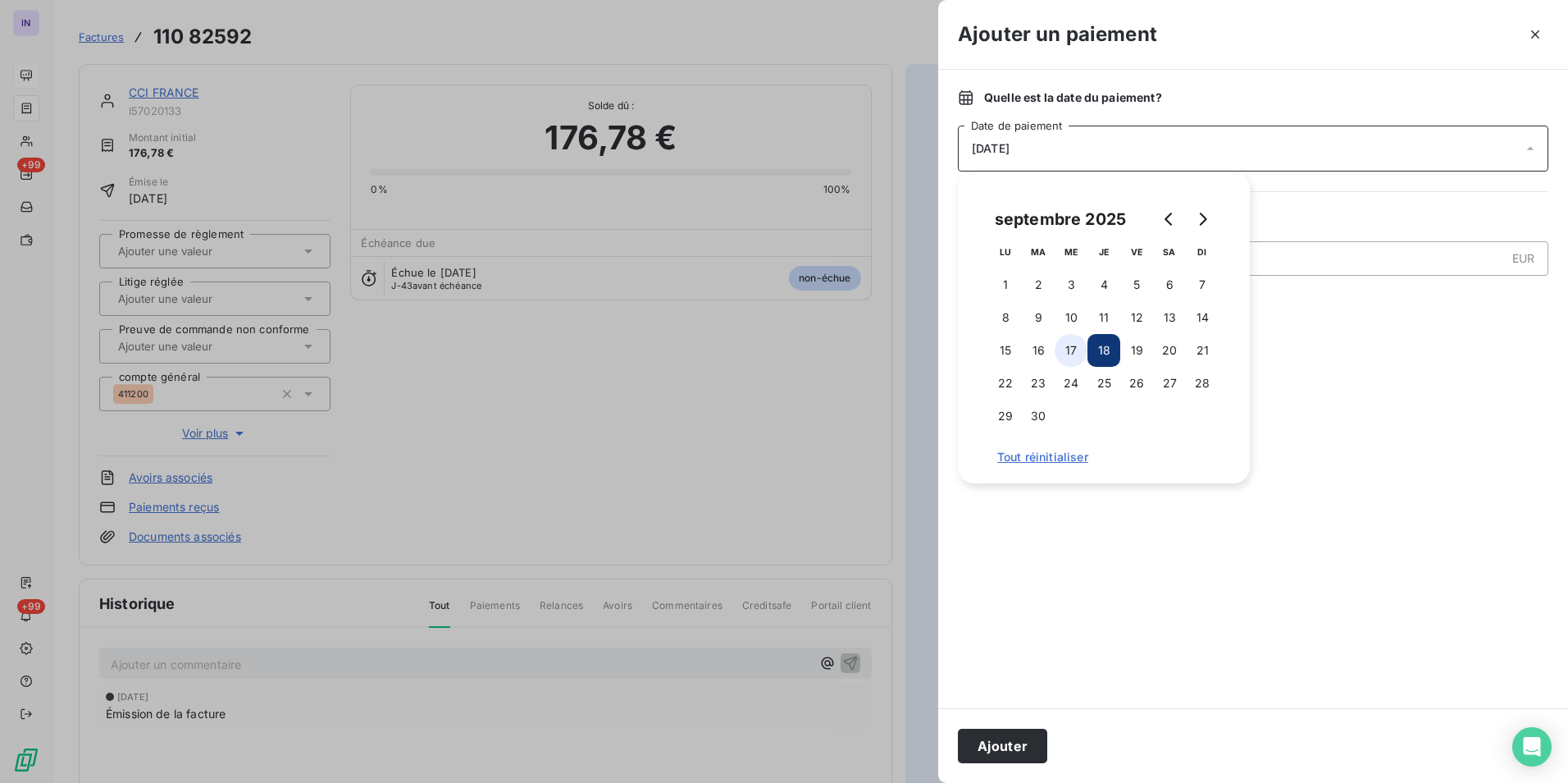
click at [1075, 342] on button "17" at bounding box center [1071, 350] width 32 height 32
click at [1014, 739] on button "Ajouter" at bounding box center [1002, 745] width 90 height 34
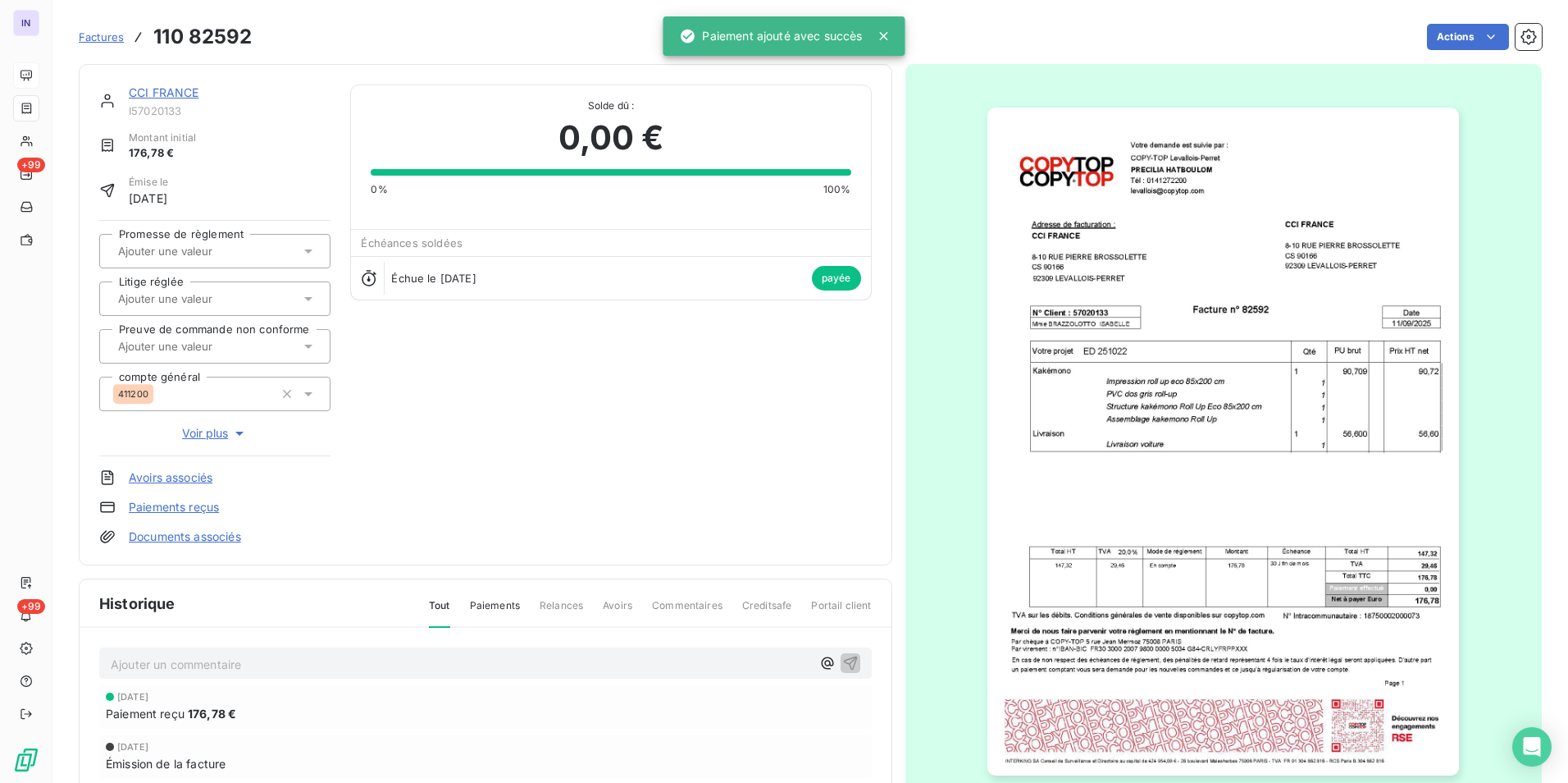
click at [161, 93] on link "CCI FRANCE" at bounding box center [164, 92] width 71 height 14
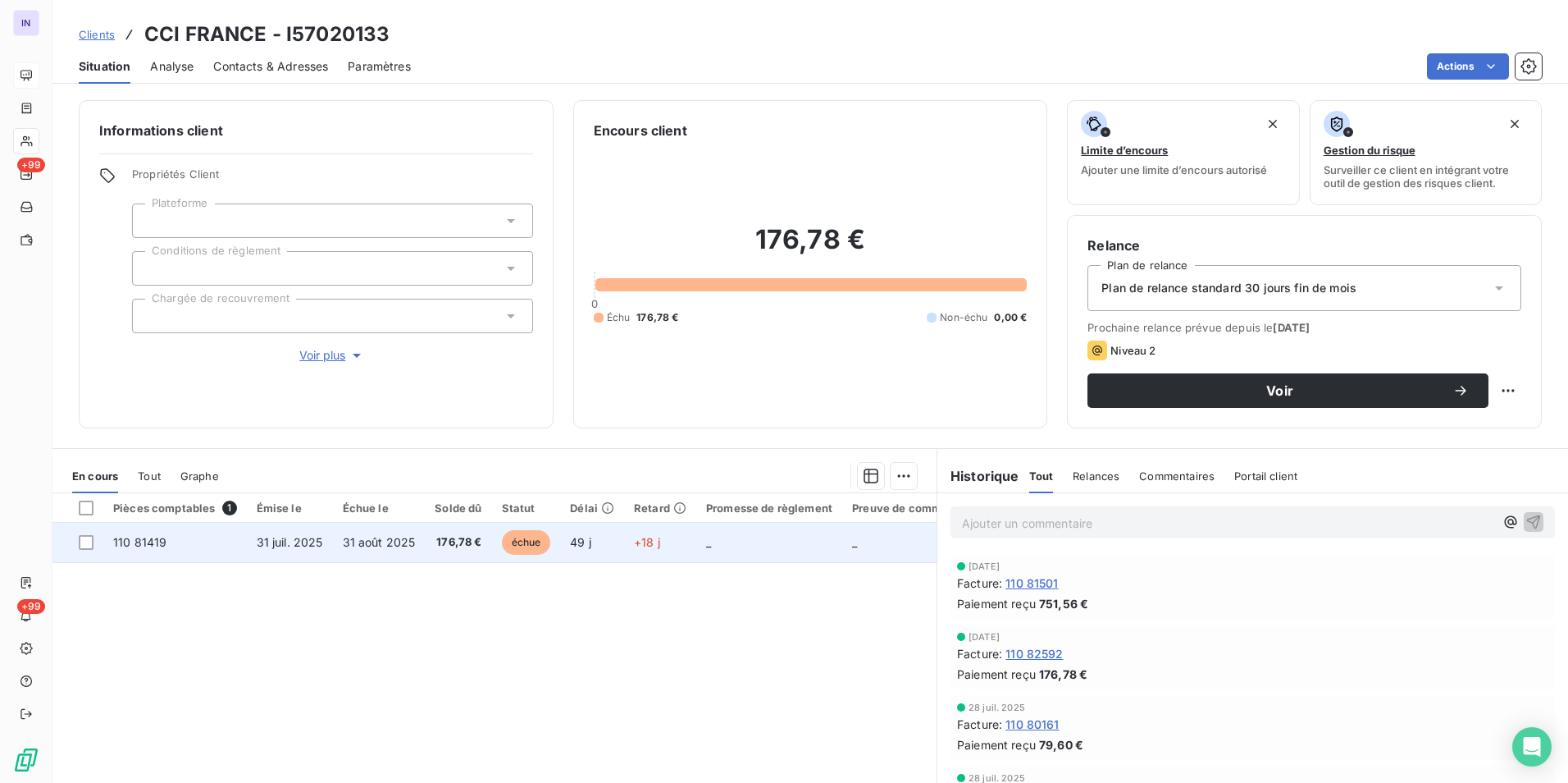
click at [291, 540] on span "31 juil. 2025" at bounding box center [290, 542] width 67 height 14
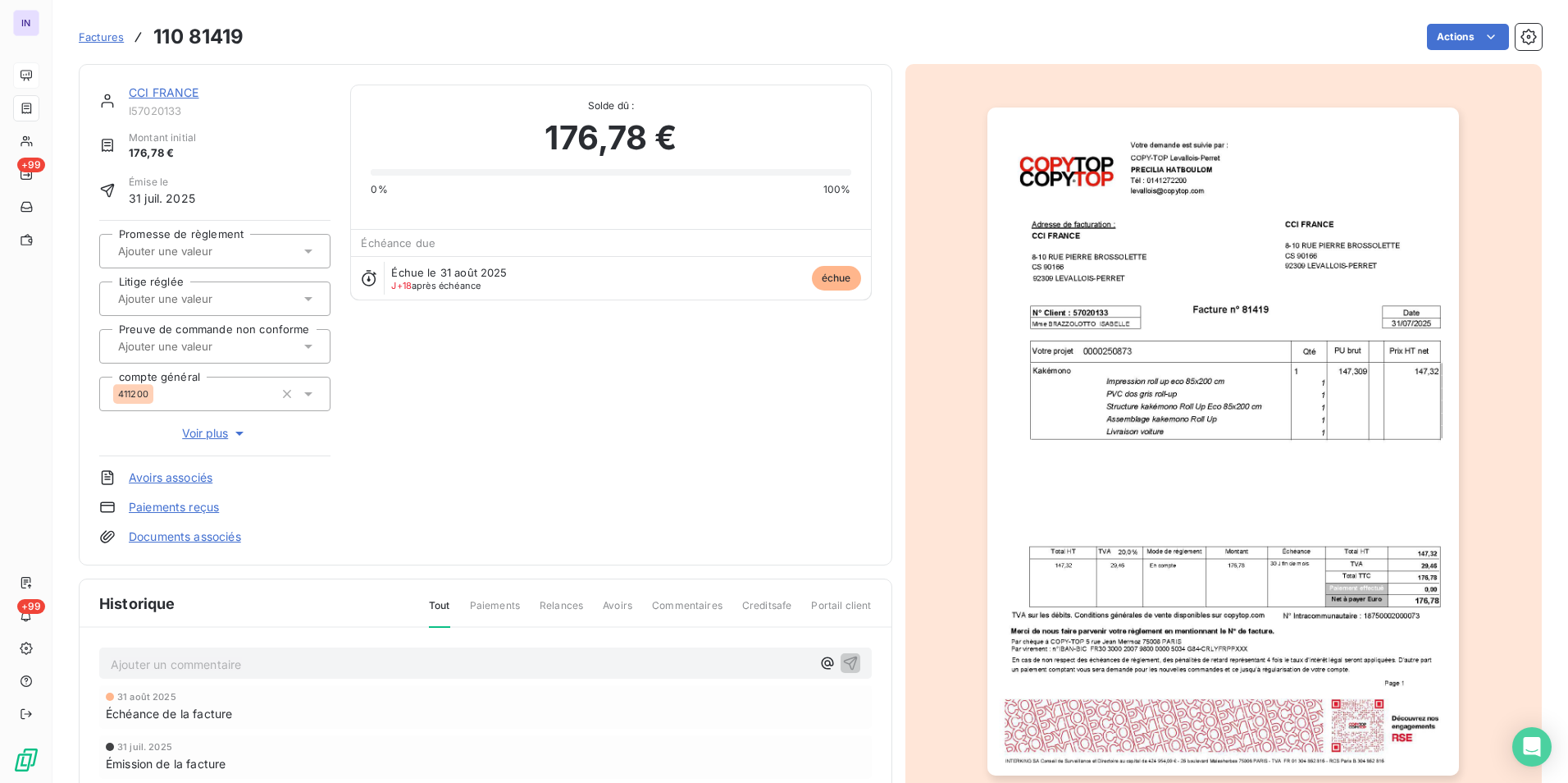
click at [231, 532] on link "Documents associés" at bounding box center [185, 536] width 113 height 16
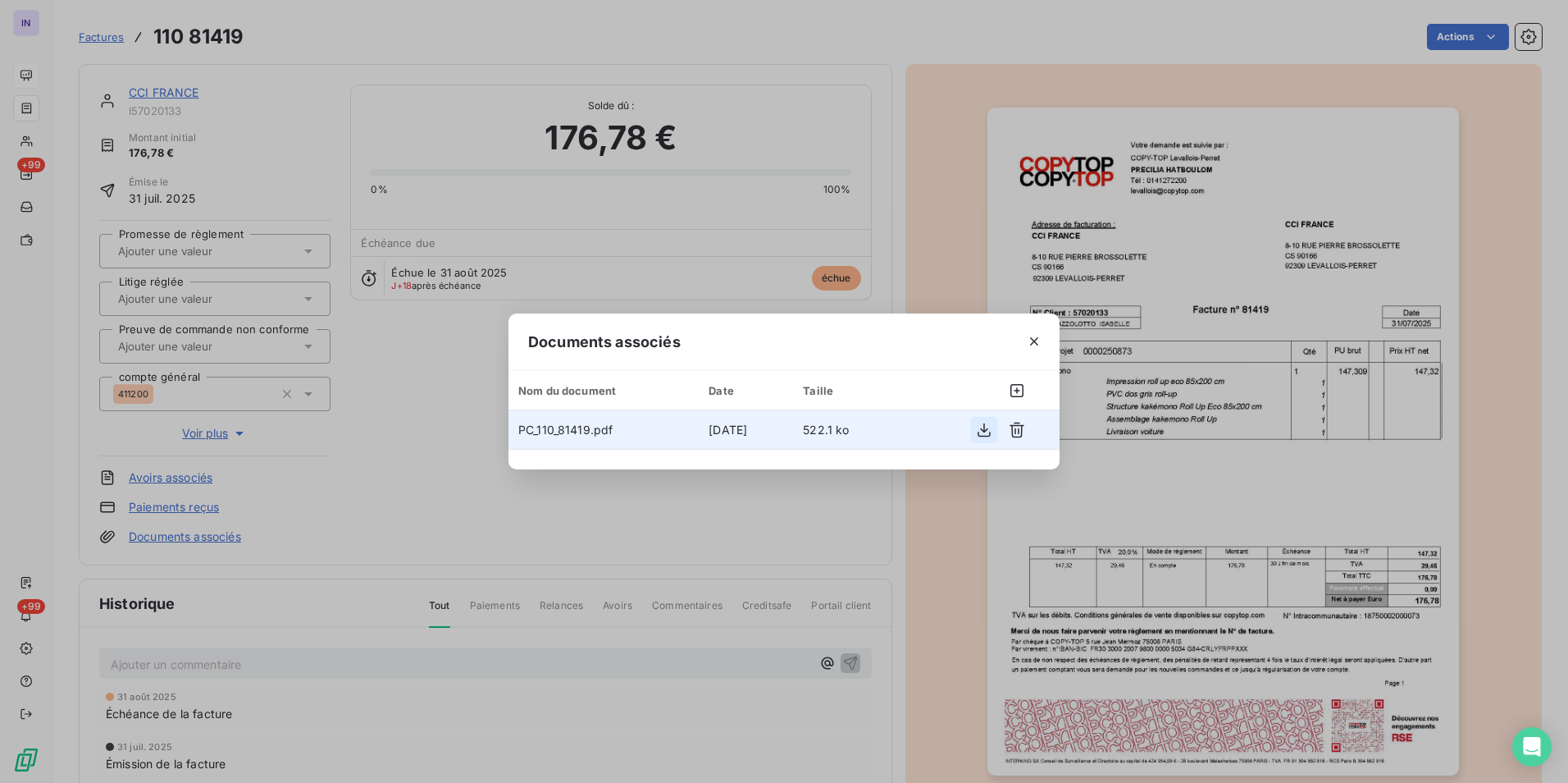
click at [978, 434] on icon "button" at bounding box center [984, 429] width 13 height 14
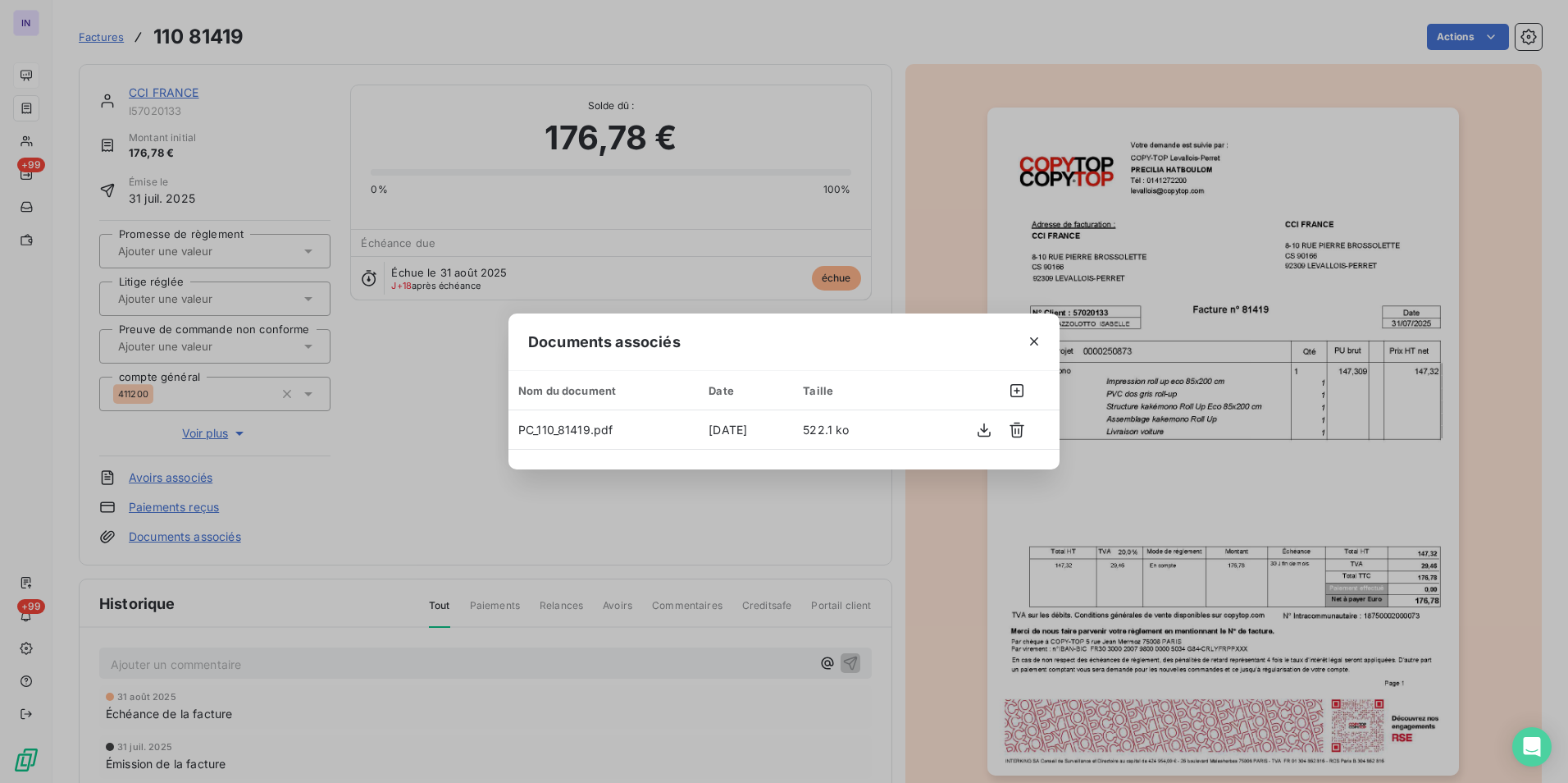
drag, startPoint x: 1031, startPoint y: 340, endPoint x: 232, endPoint y: 180, distance: 814.9
click at [1016, 338] on div at bounding box center [1035, 342] width 51 height 56
click at [1031, 342] on icon "button" at bounding box center [1034, 341] width 16 height 16
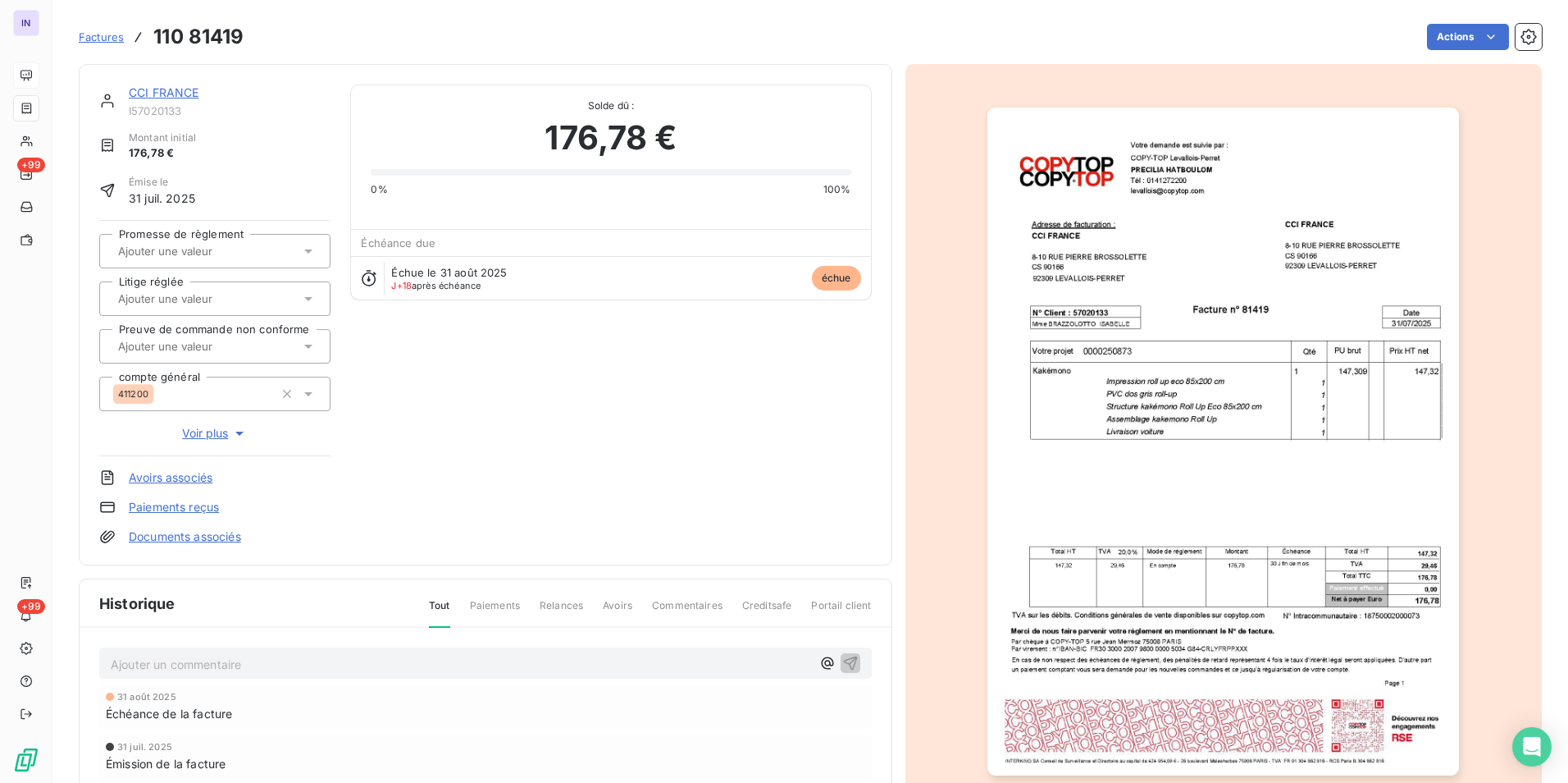
click at [179, 91] on link "CCI FRANCE" at bounding box center [164, 92] width 71 height 14
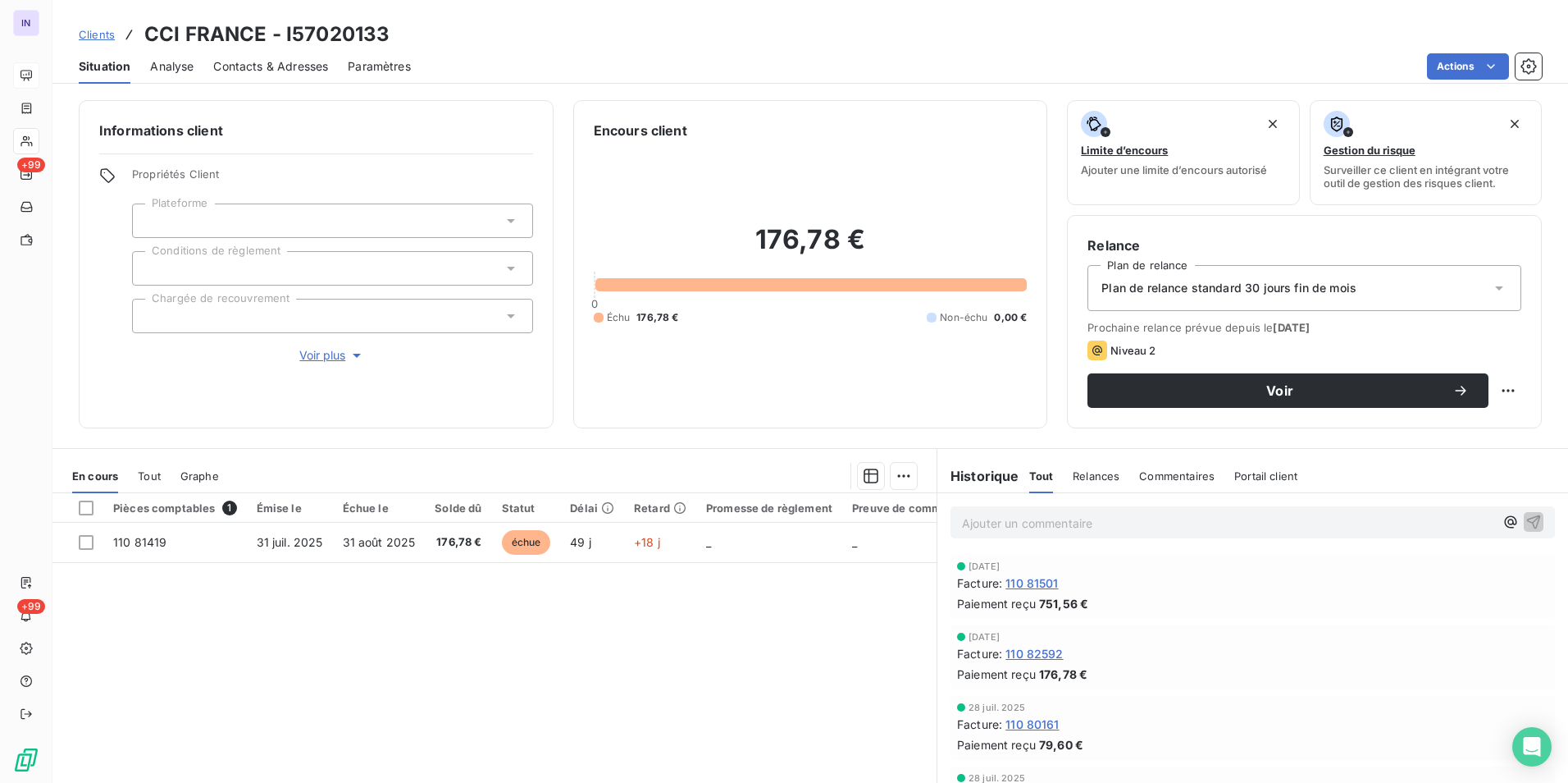
click at [267, 215] on div at bounding box center [332, 221] width 401 height 34
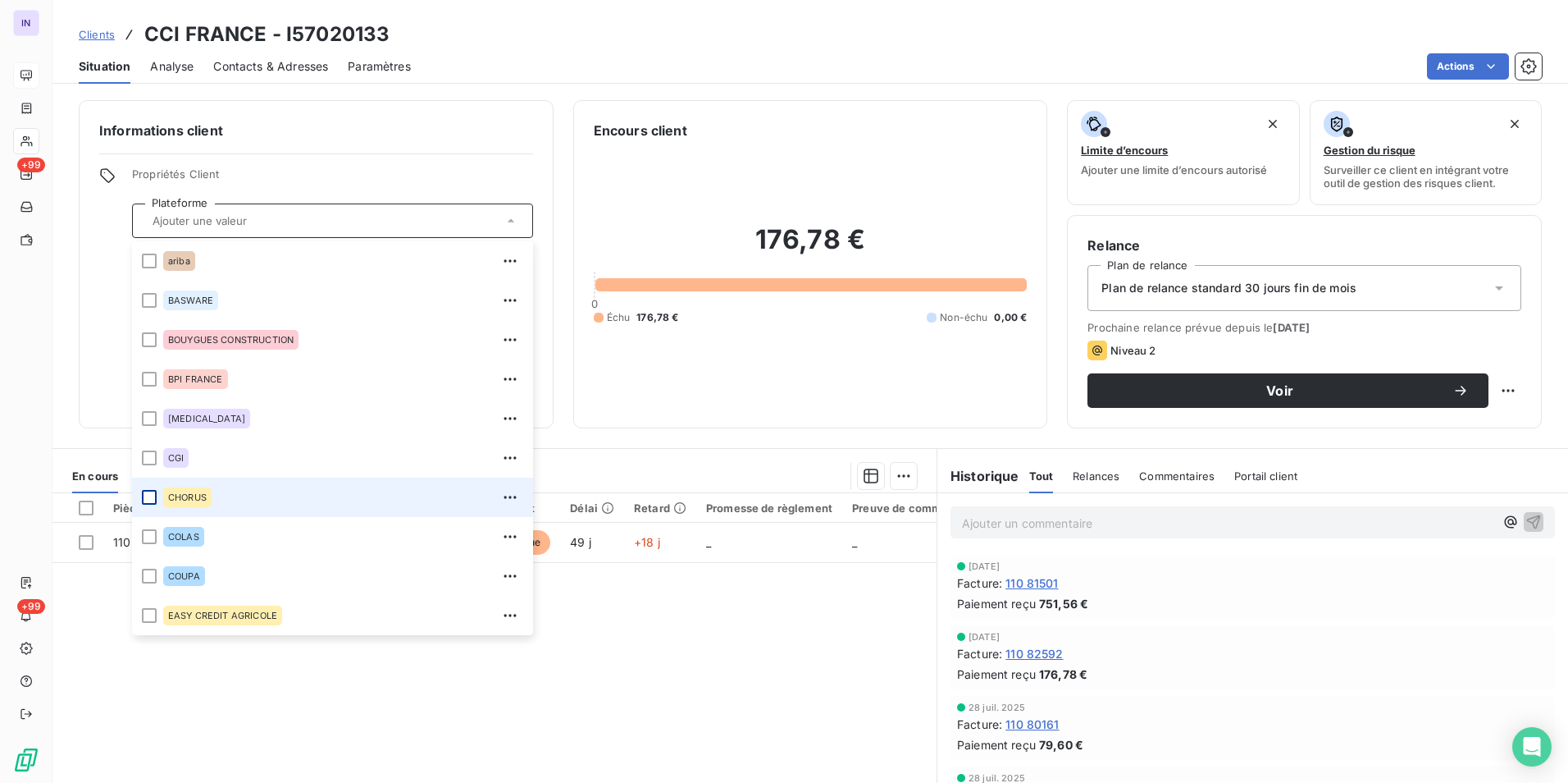
drag, startPoint x: 150, startPoint y: 495, endPoint x: 275, endPoint y: 486, distance: 125.3
click at [151, 495] on div at bounding box center [149, 497] width 15 height 15
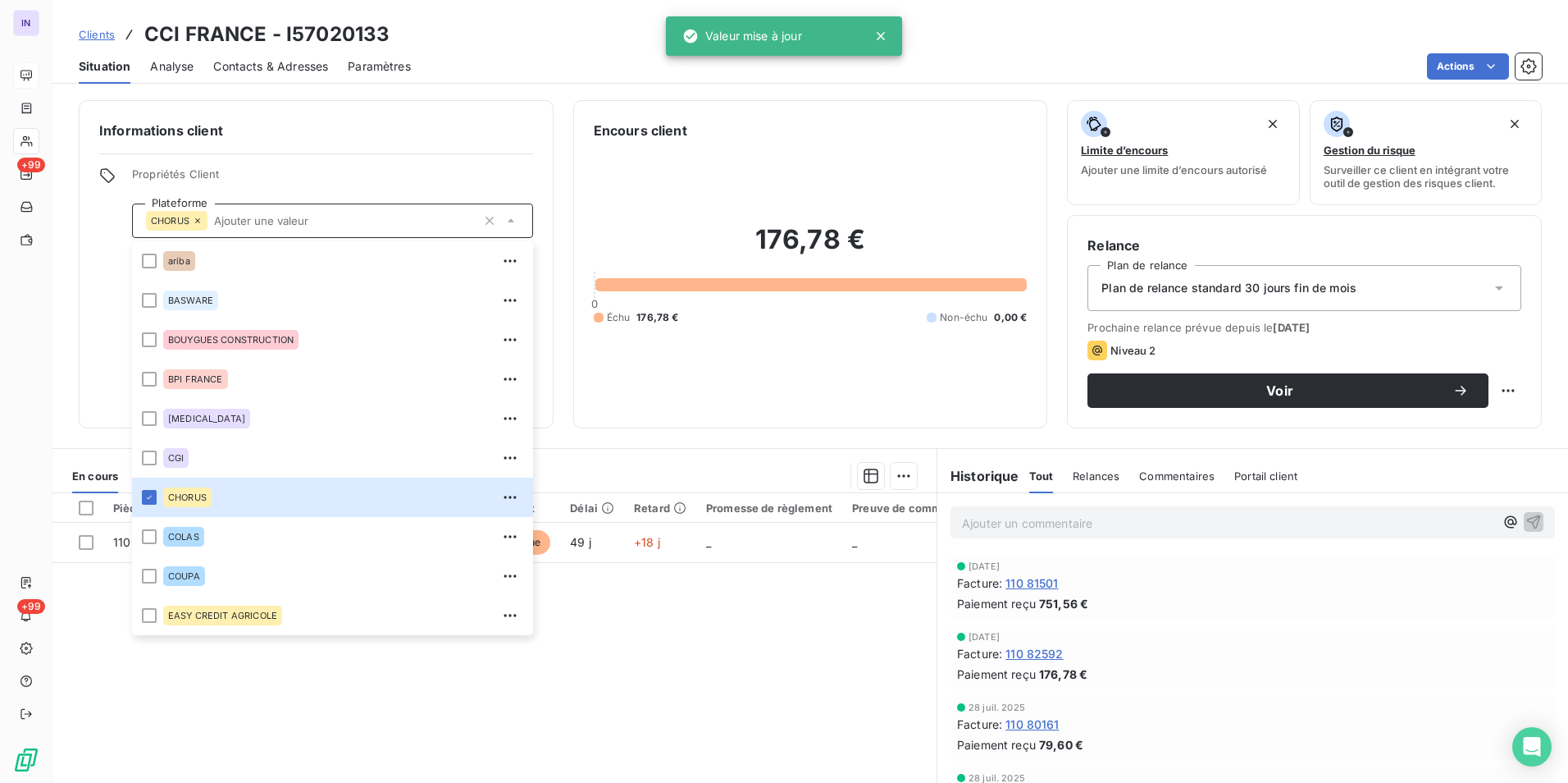
click at [1219, 291] on span "Plan de relance standard 30 jours fin de mois" at bounding box center [1229, 287] width 255 height 16
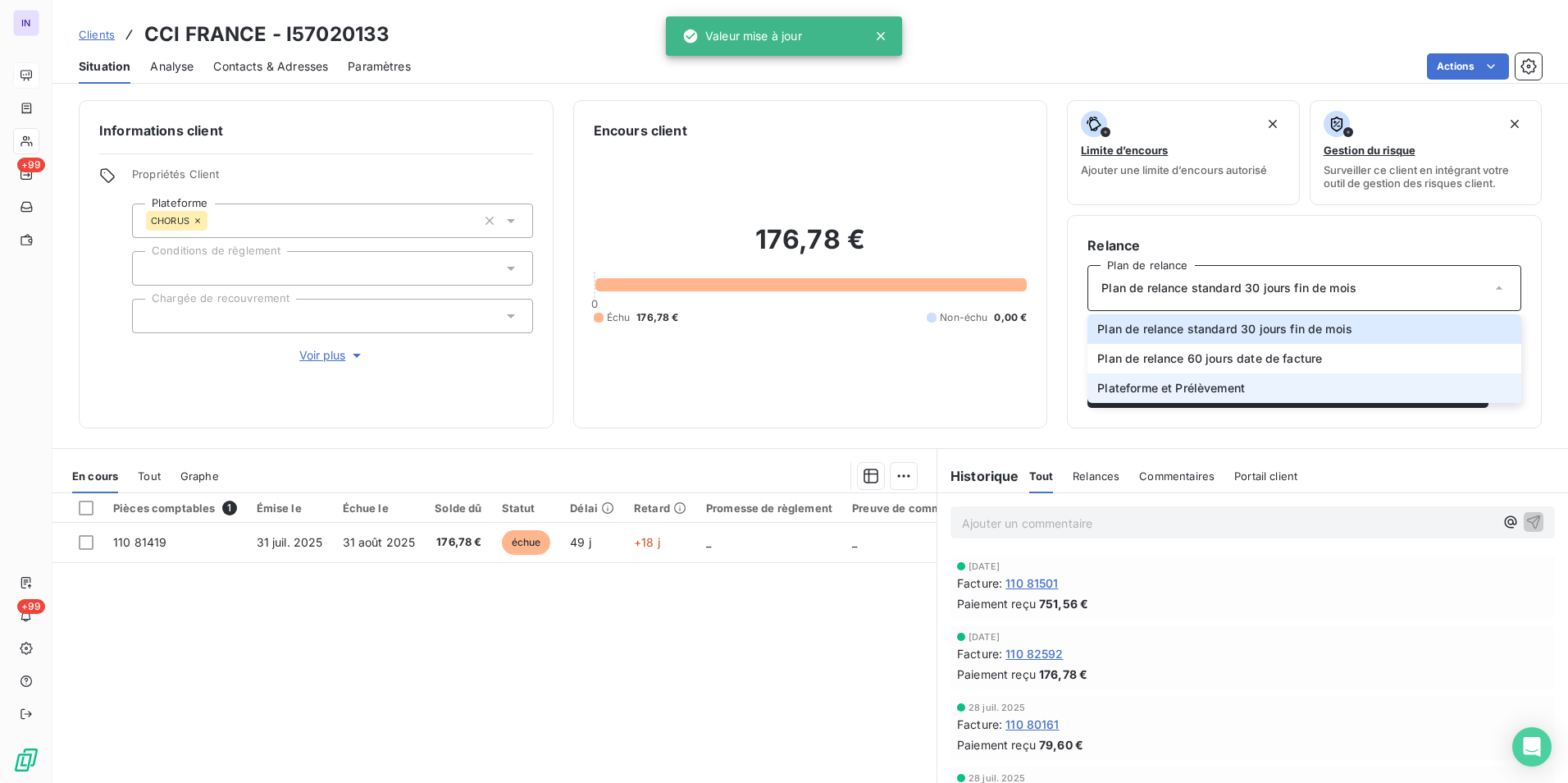
click at [1151, 388] on span "Plateforme et Prélèvement" at bounding box center [1171, 387] width 148 height 16
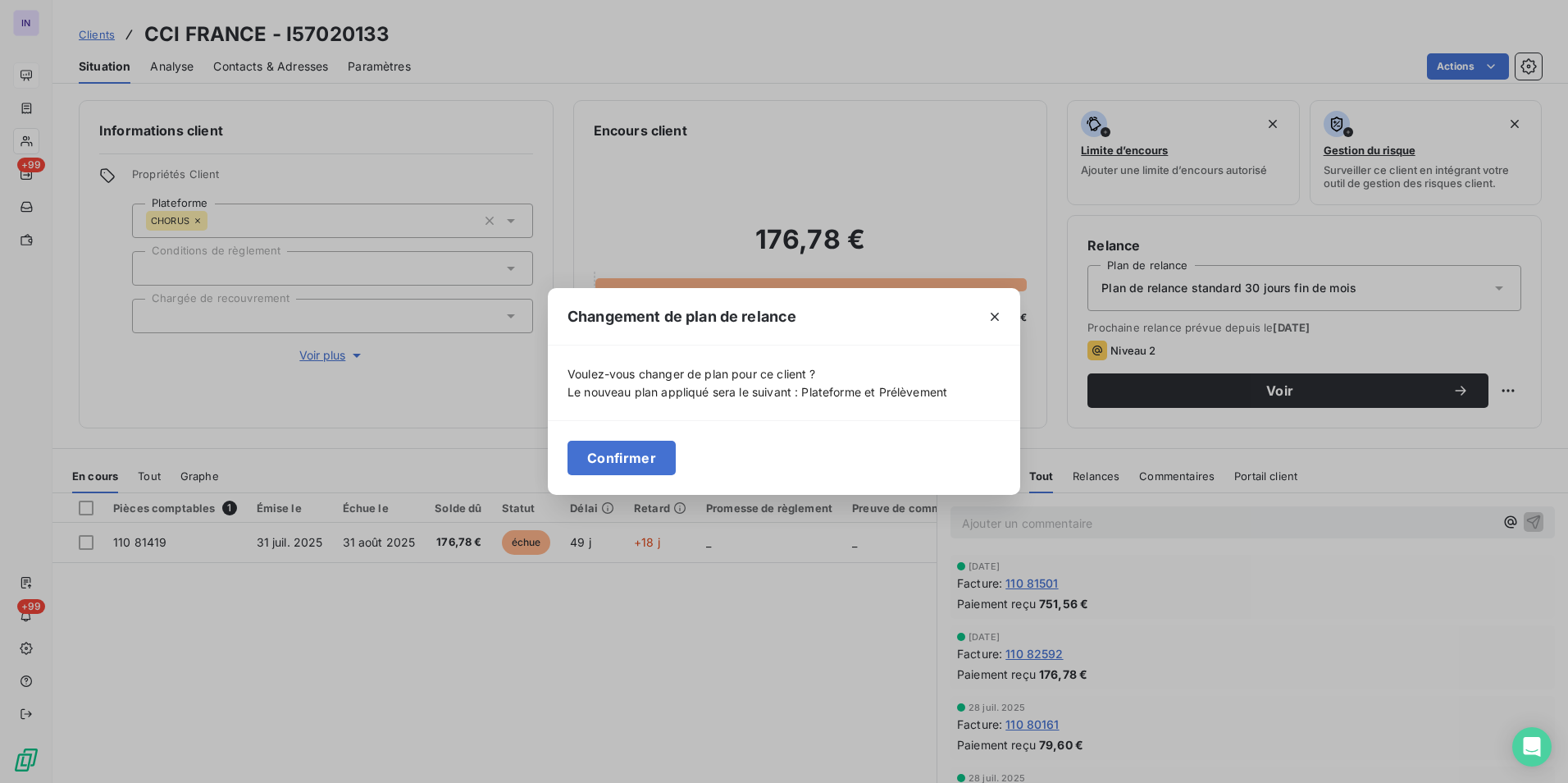
drag, startPoint x: 616, startPoint y: 460, endPoint x: 602, endPoint y: 452, distance: 16.1
click at [617, 460] on button "Confirmer" at bounding box center [621, 457] width 109 height 34
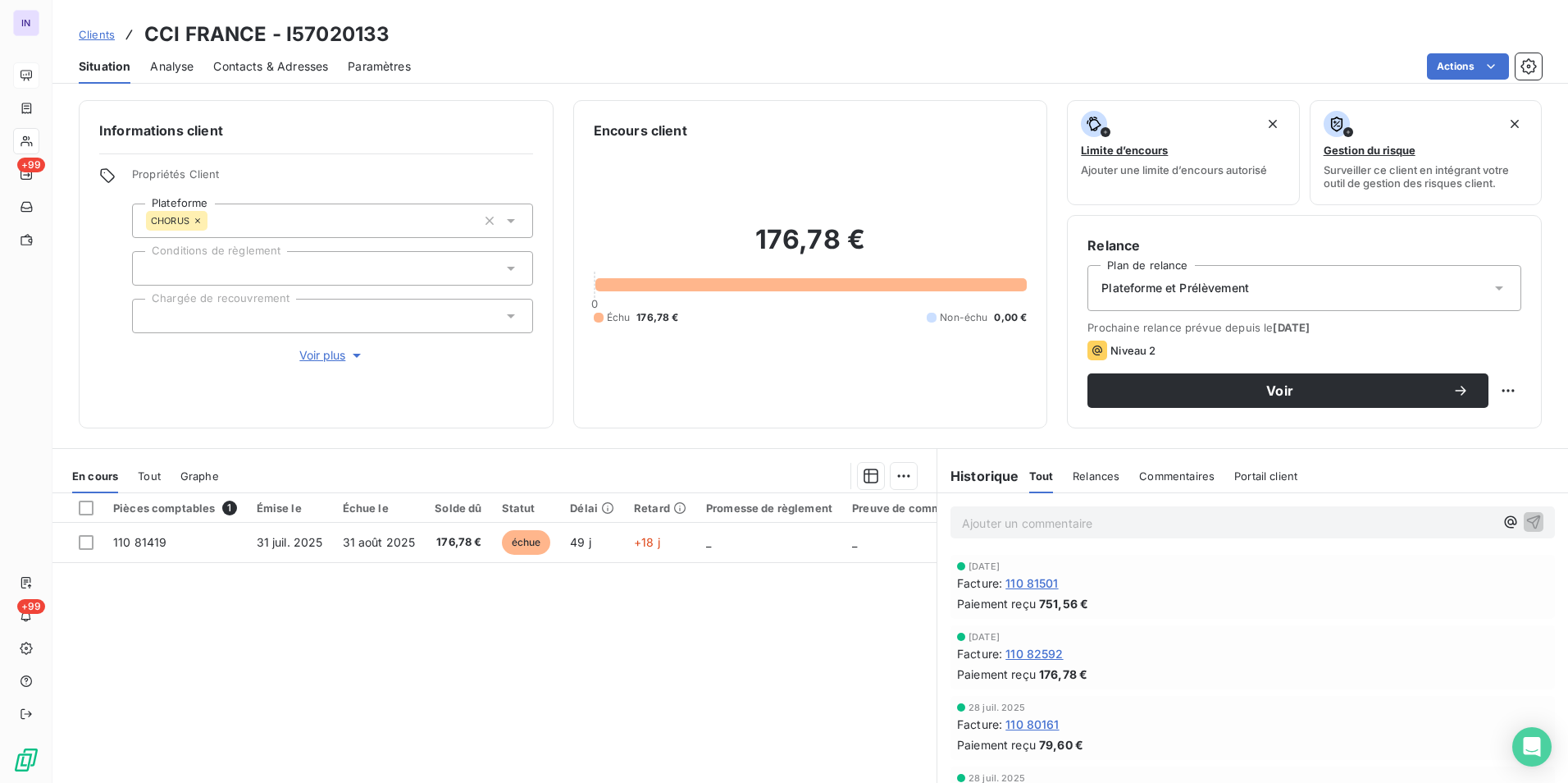
click at [237, 316] on div at bounding box center [332, 315] width 401 height 34
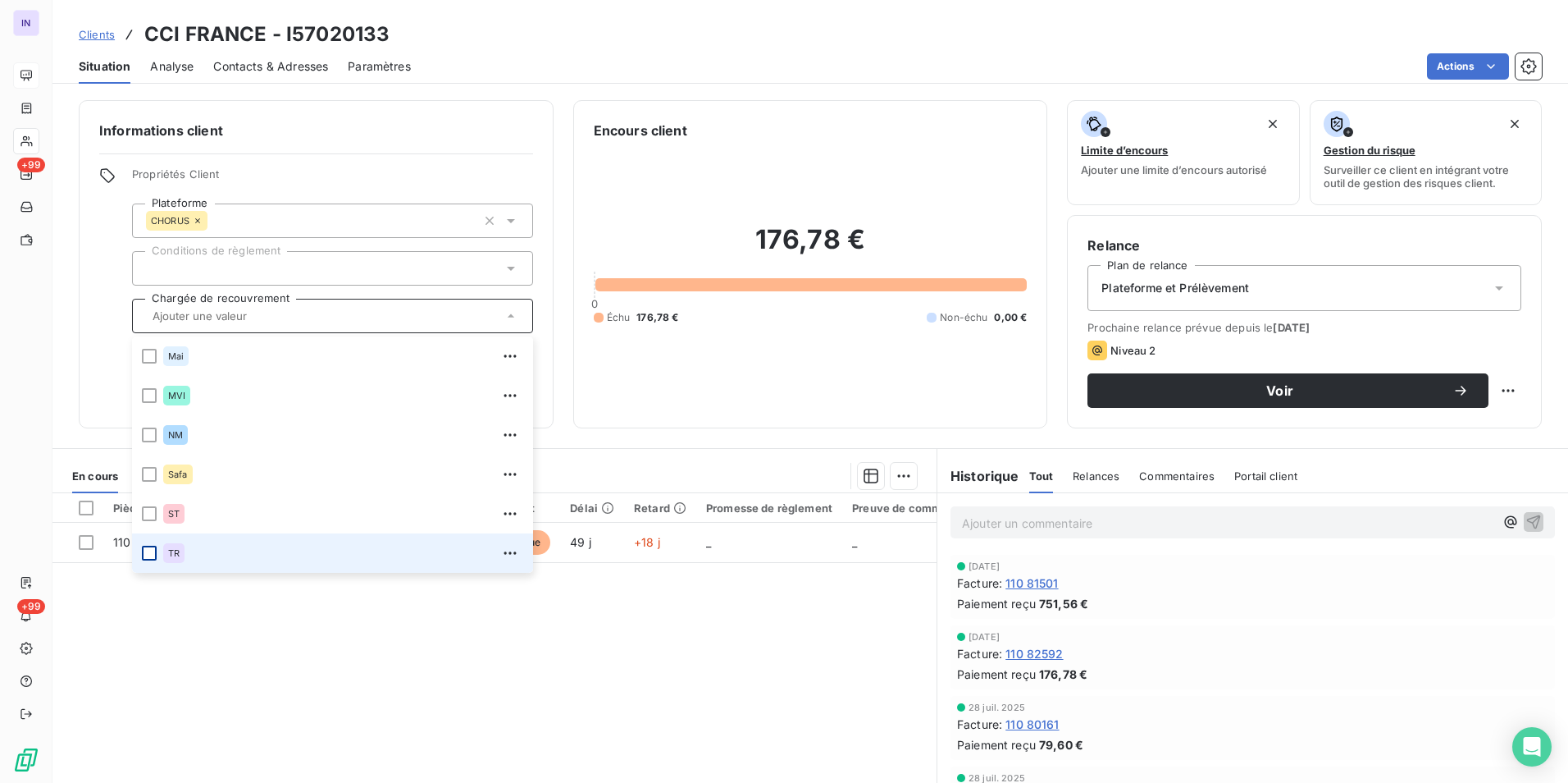
click at [154, 550] on div at bounding box center [149, 552] width 15 height 15
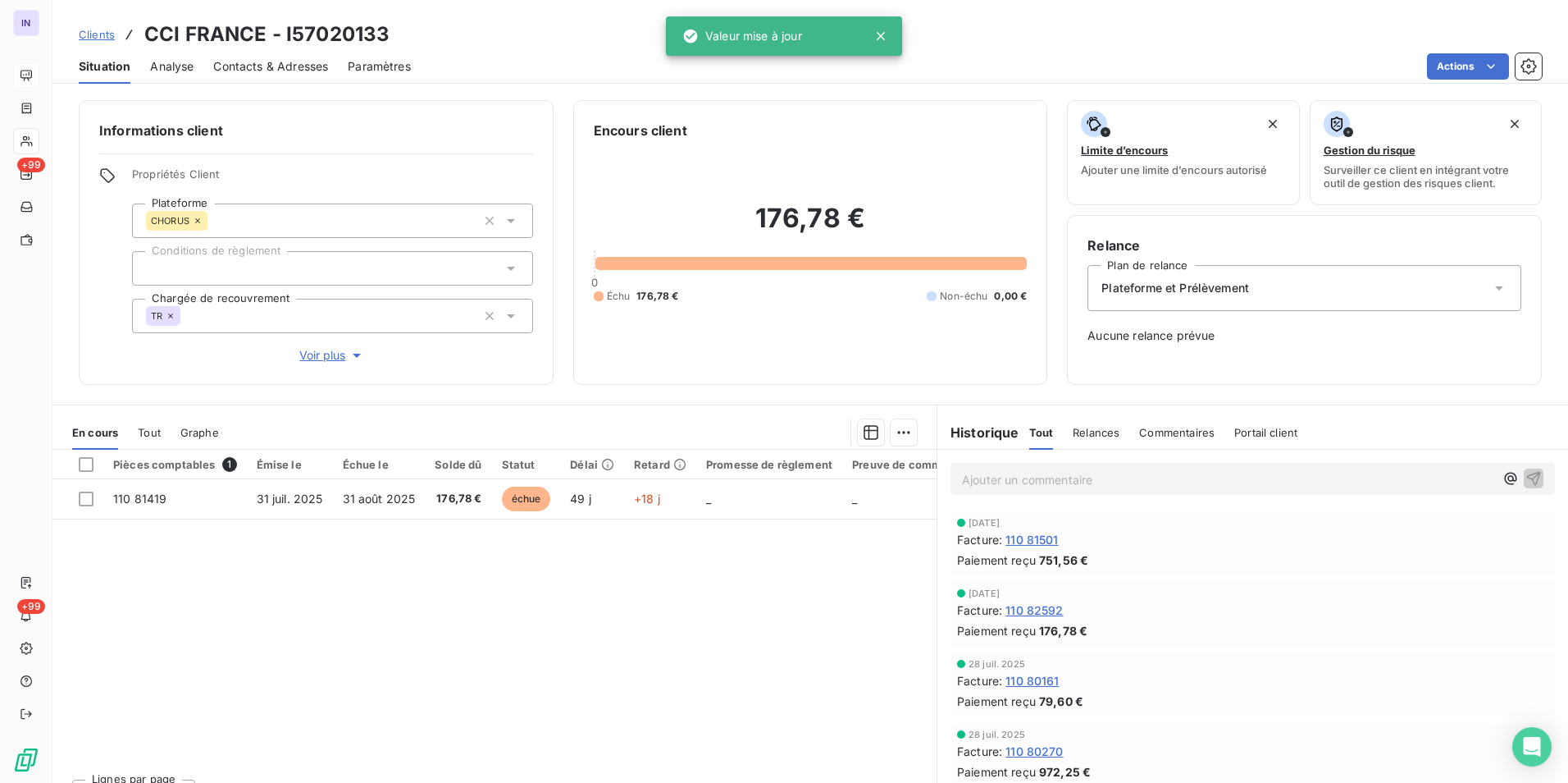
drag, startPoint x: 677, startPoint y: 420, endPoint x: 736, endPoint y: 384, distance: 69.1
click at [677, 421] on div at bounding box center [578, 433] width 678 height 26
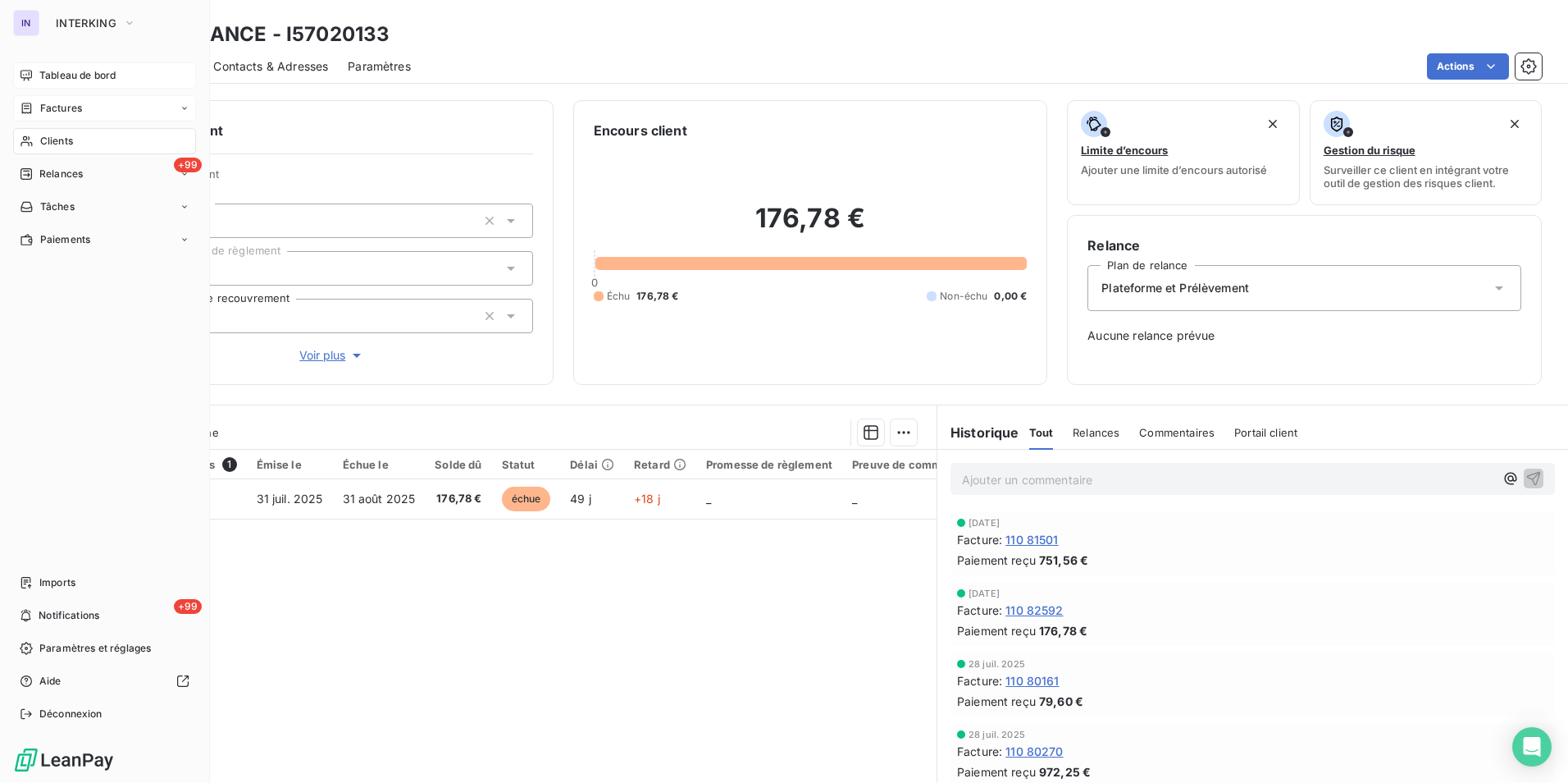
drag, startPoint x: 50, startPoint y: 113, endPoint x: 62, endPoint y: 111, distance: 12.2
click at [50, 113] on span "Factures" at bounding box center [61, 108] width 42 height 15
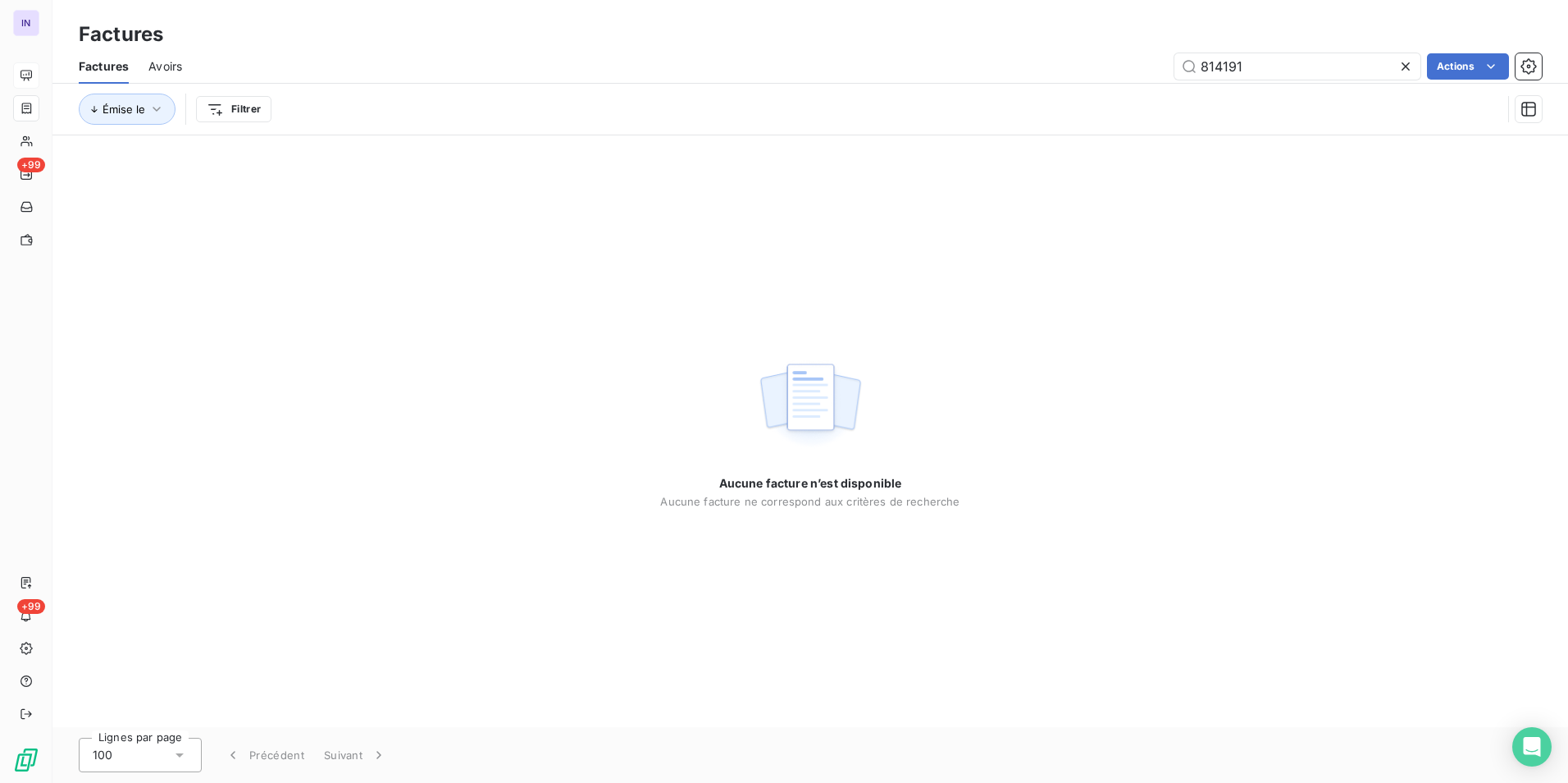
drag, startPoint x: 1260, startPoint y: 70, endPoint x: 1116, endPoint y: 66, distance: 144.1
click at [1116, 66] on div "814191 Actions" at bounding box center [872, 66] width 1341 height 26
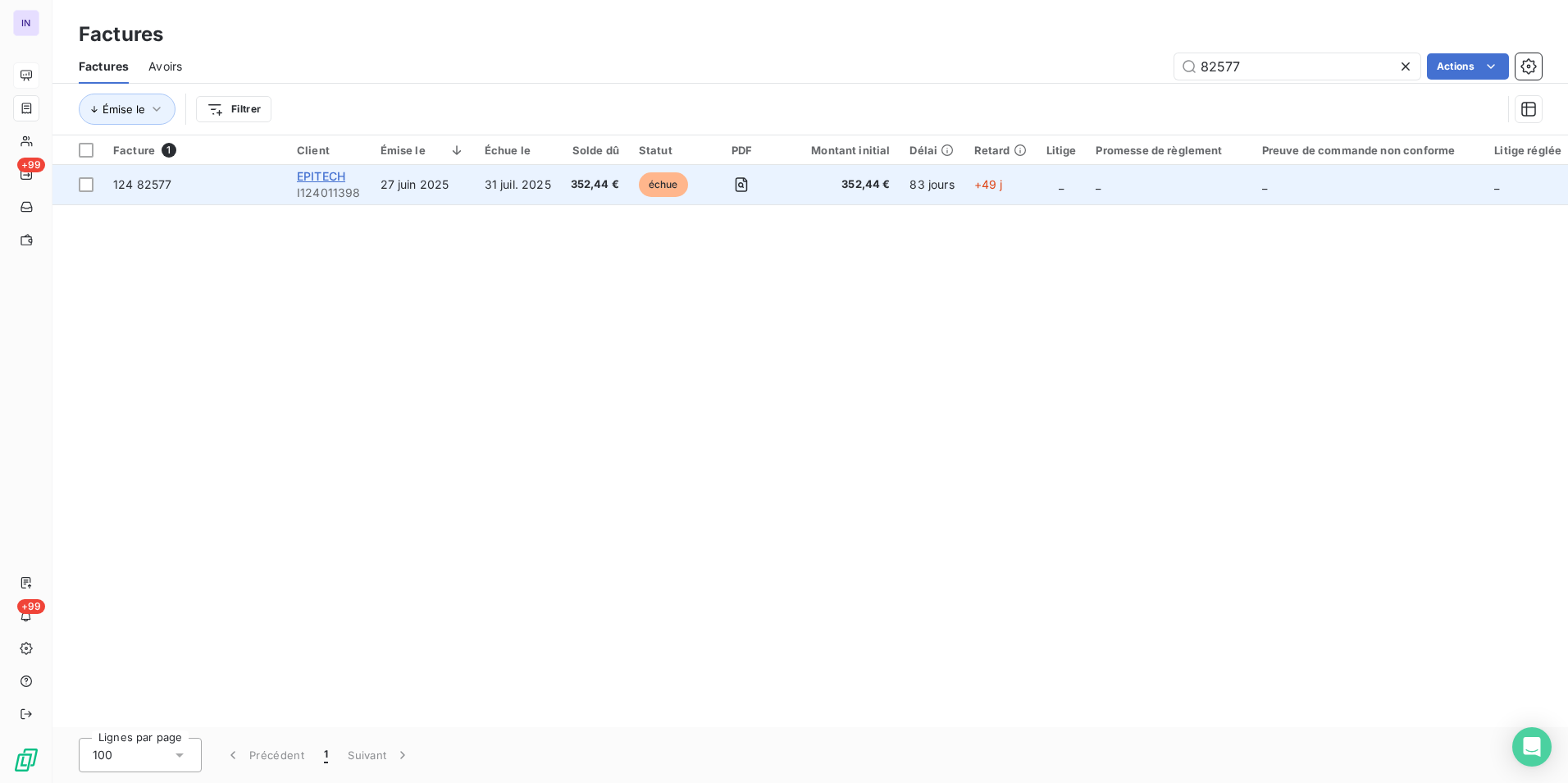
type input "82577"
click at [338, 170] on span "EPITECH" at bounding box center [321, 176] width 49 height 14
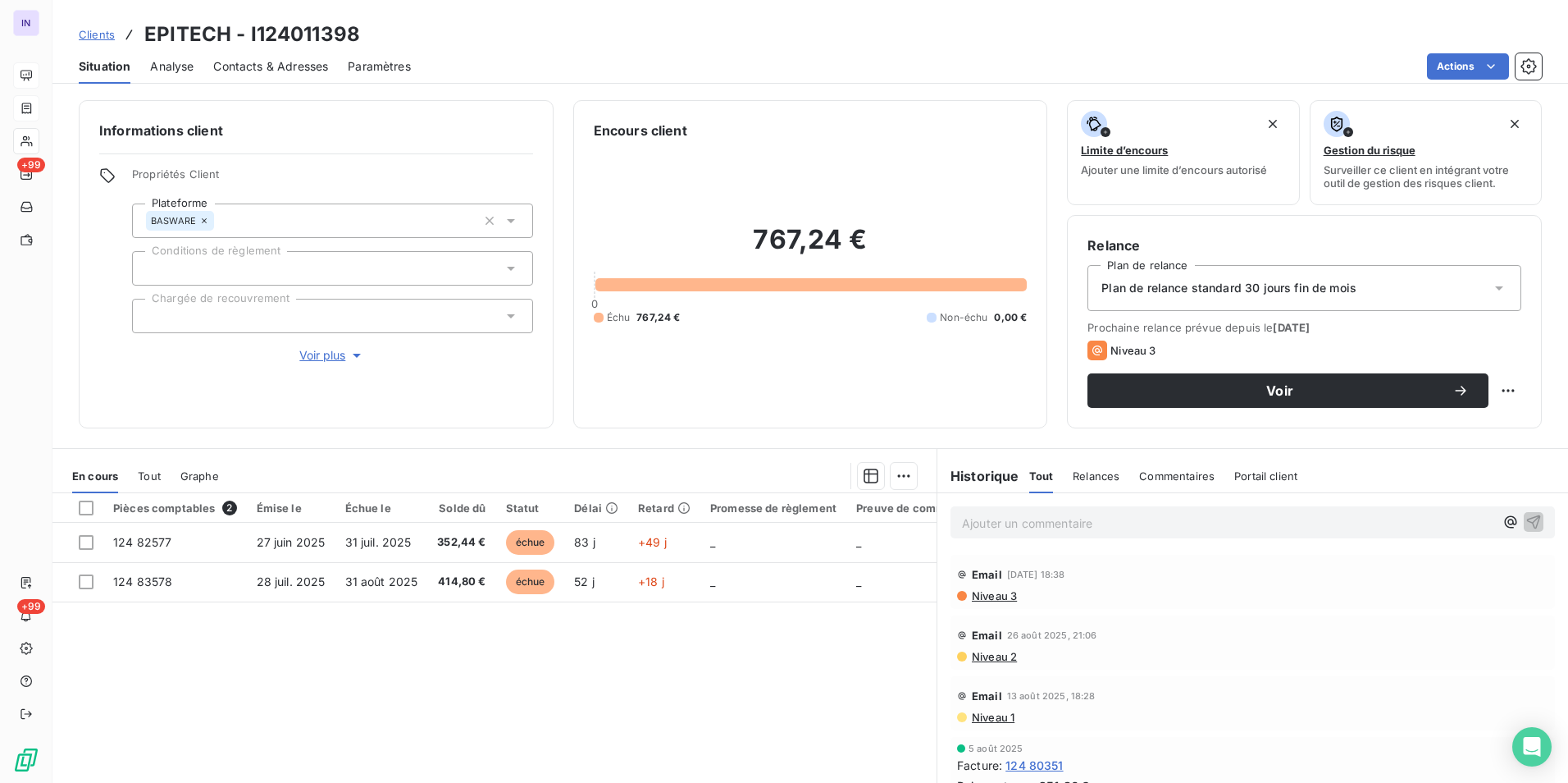
drag, startPoint x: 1130, startPoint y: 293, endPoint x: 1119, endPoint y: 297, distance: 11.7
click at [1131, 293] on span "Plan de relance standard 30 jours fin de mois" at bounding box center [1229, 287] width 255 height 16
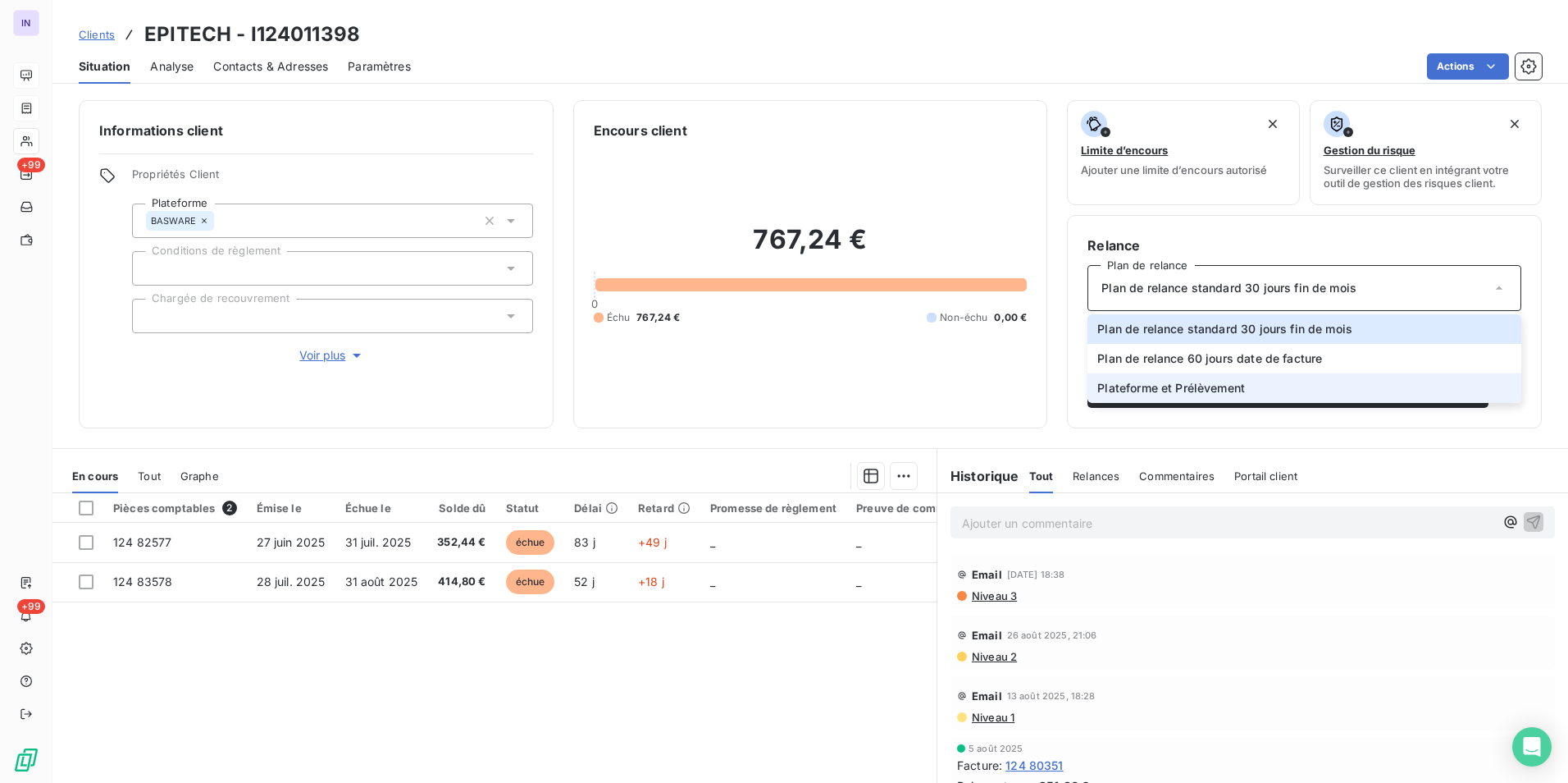
click at [1132, 391] on span "Plateforme et Prélèvement" at bounding box center [1171, 387] width 148 height 16
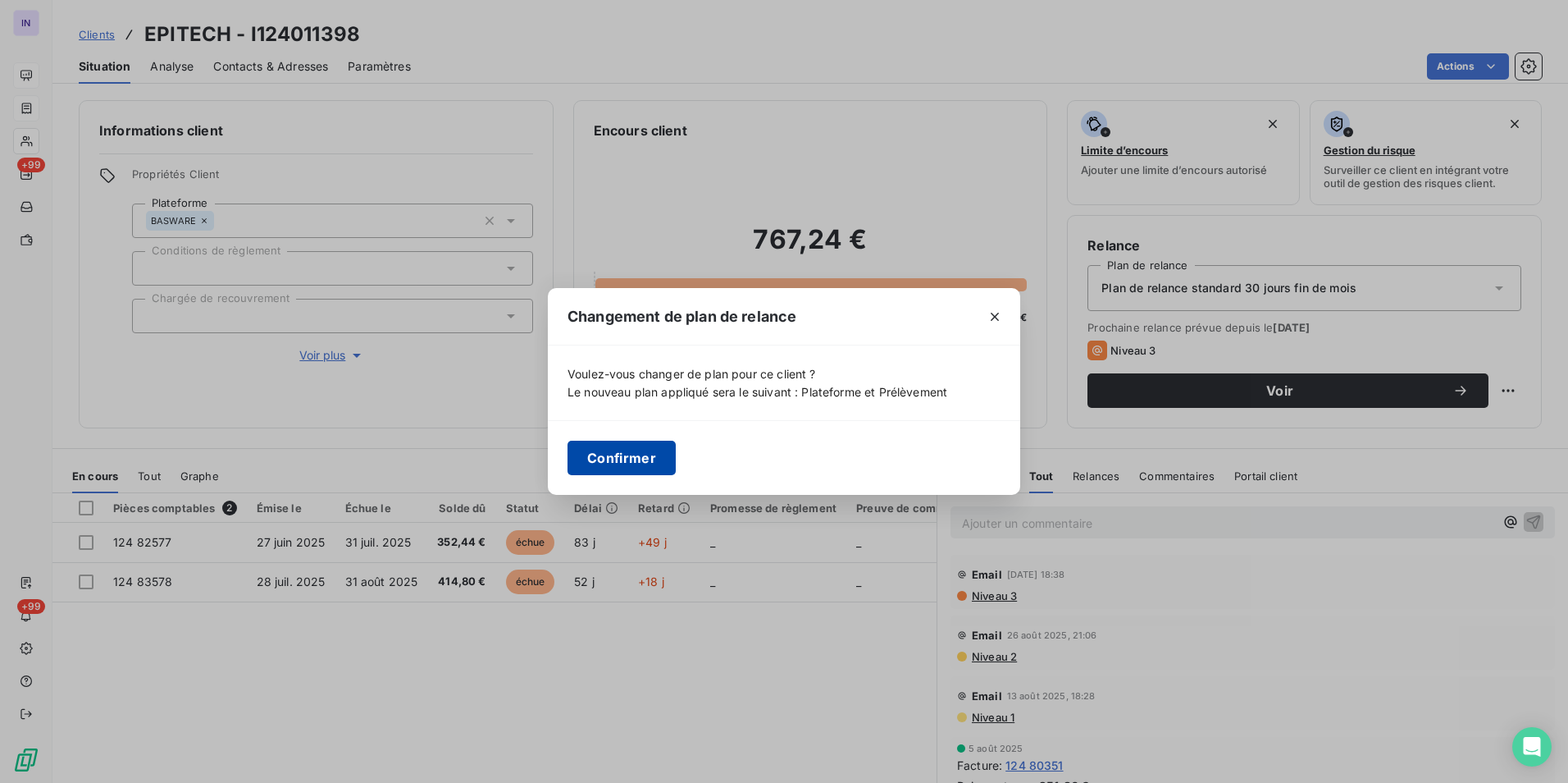
click at [624, 460] on button "Confirmer" at bounding box center [621, 457] width 109 height 34
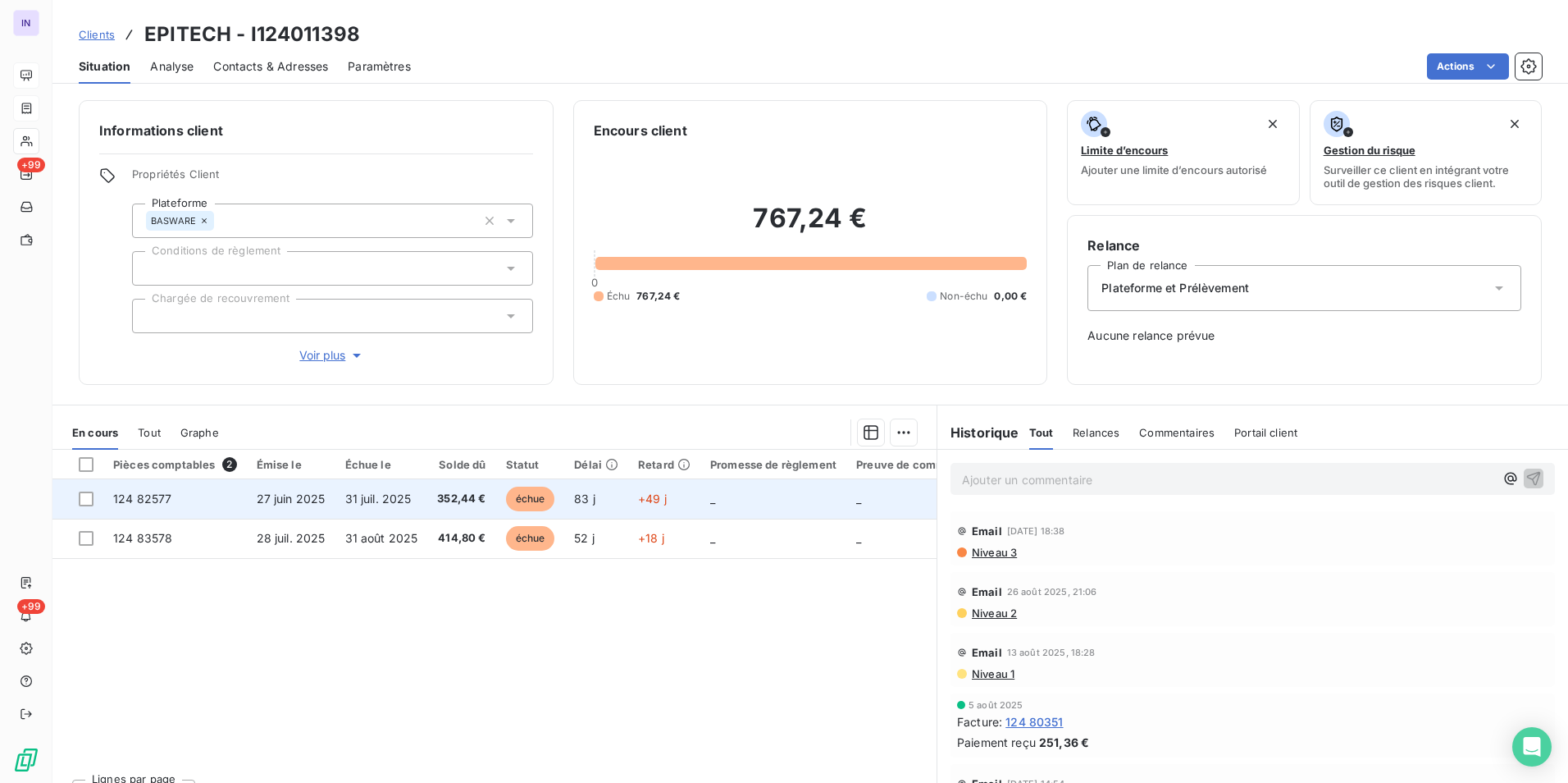
click at [461, 502] on span "352,44 €" at bounding box center [461, 498] width 49 height 16
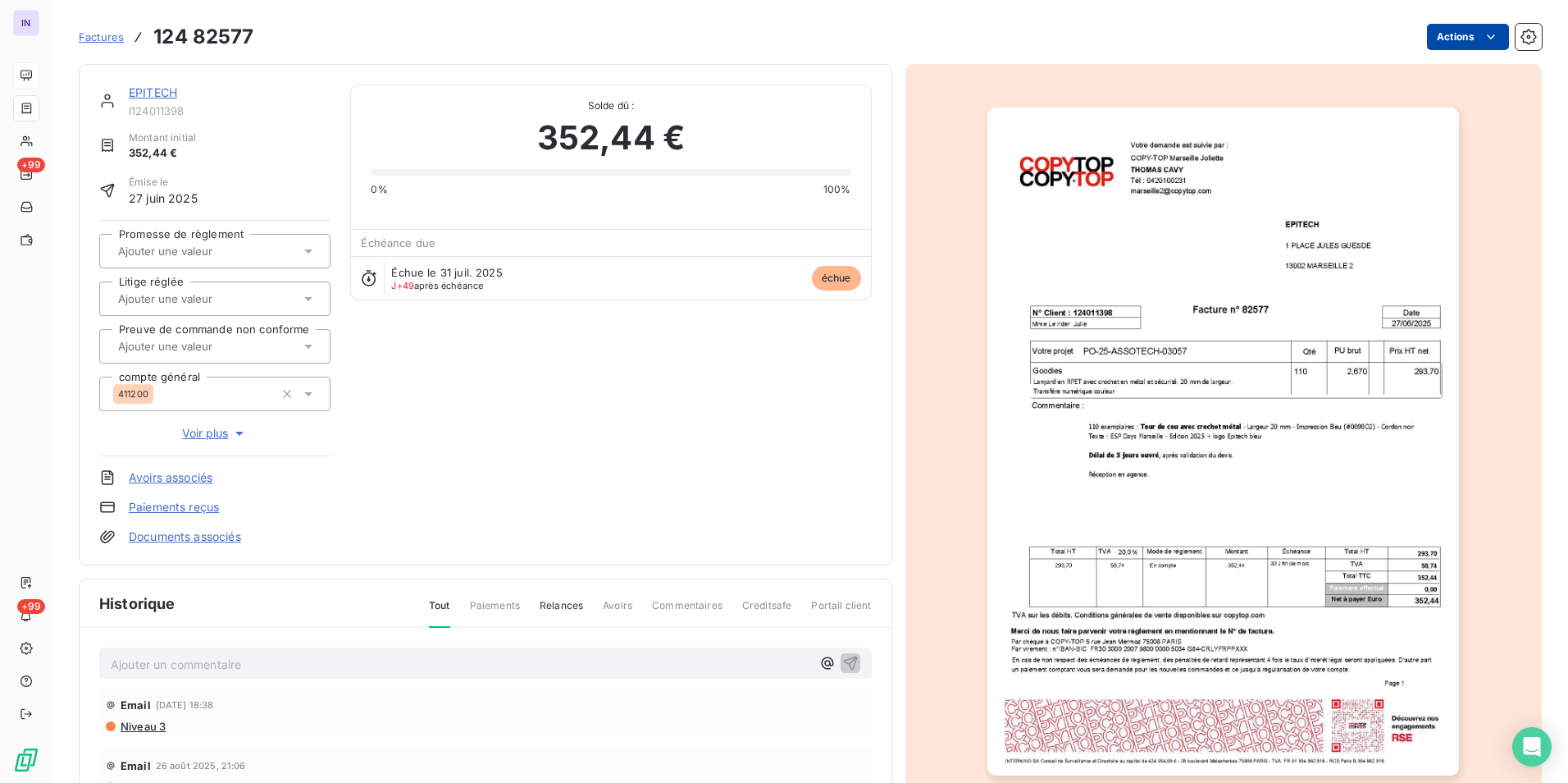
click at [1460, 41] on html "IN +99 +99 Factures 124 82577 Actions EPITECH I124011398 Montant initial 352,44…" at bounding box center [784, 392] width 1568 height 783
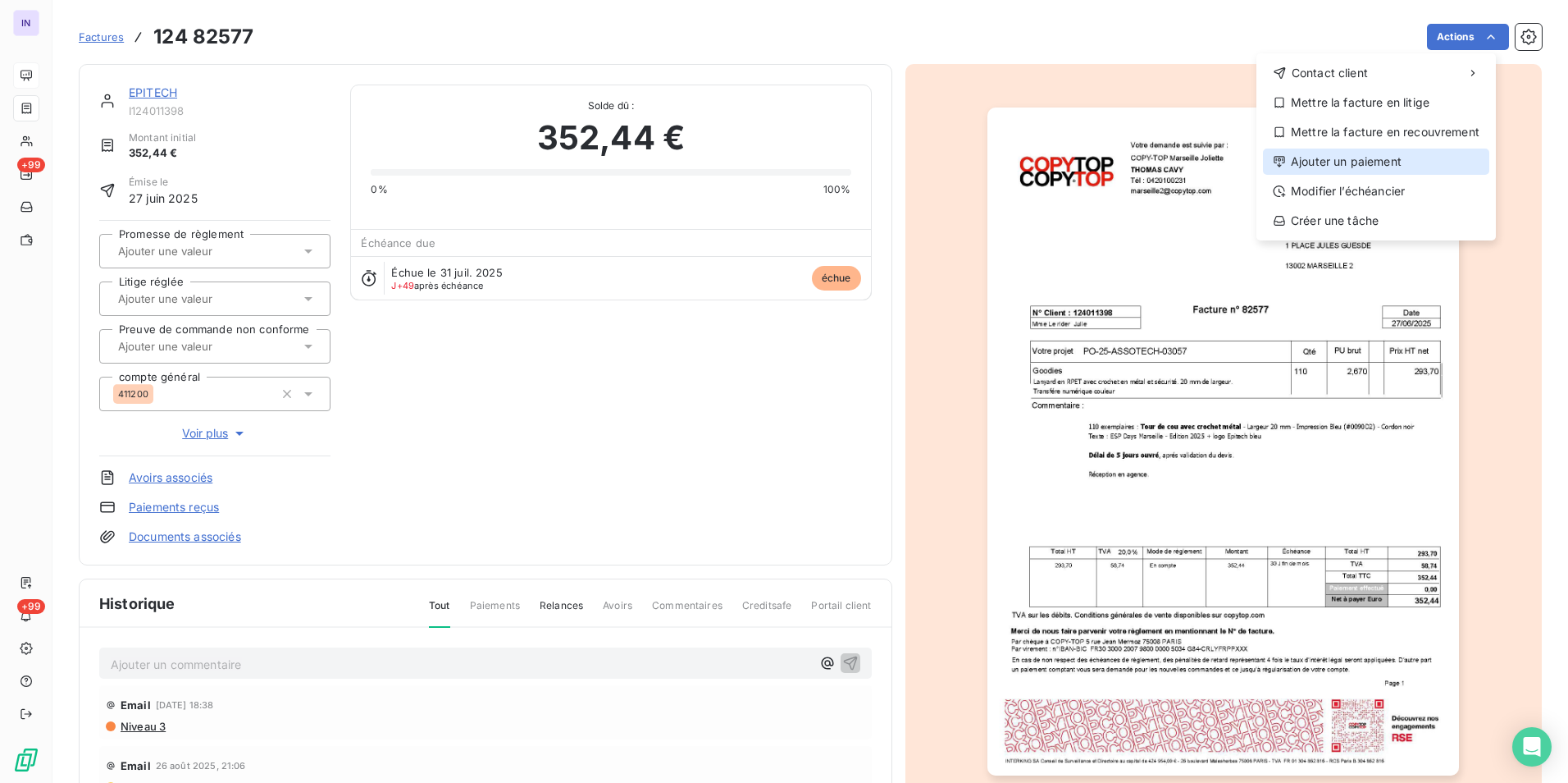
click at [1348, 161] on div "Ajouter un paiement" at bounding box center [1376, 162] width 226 height 26
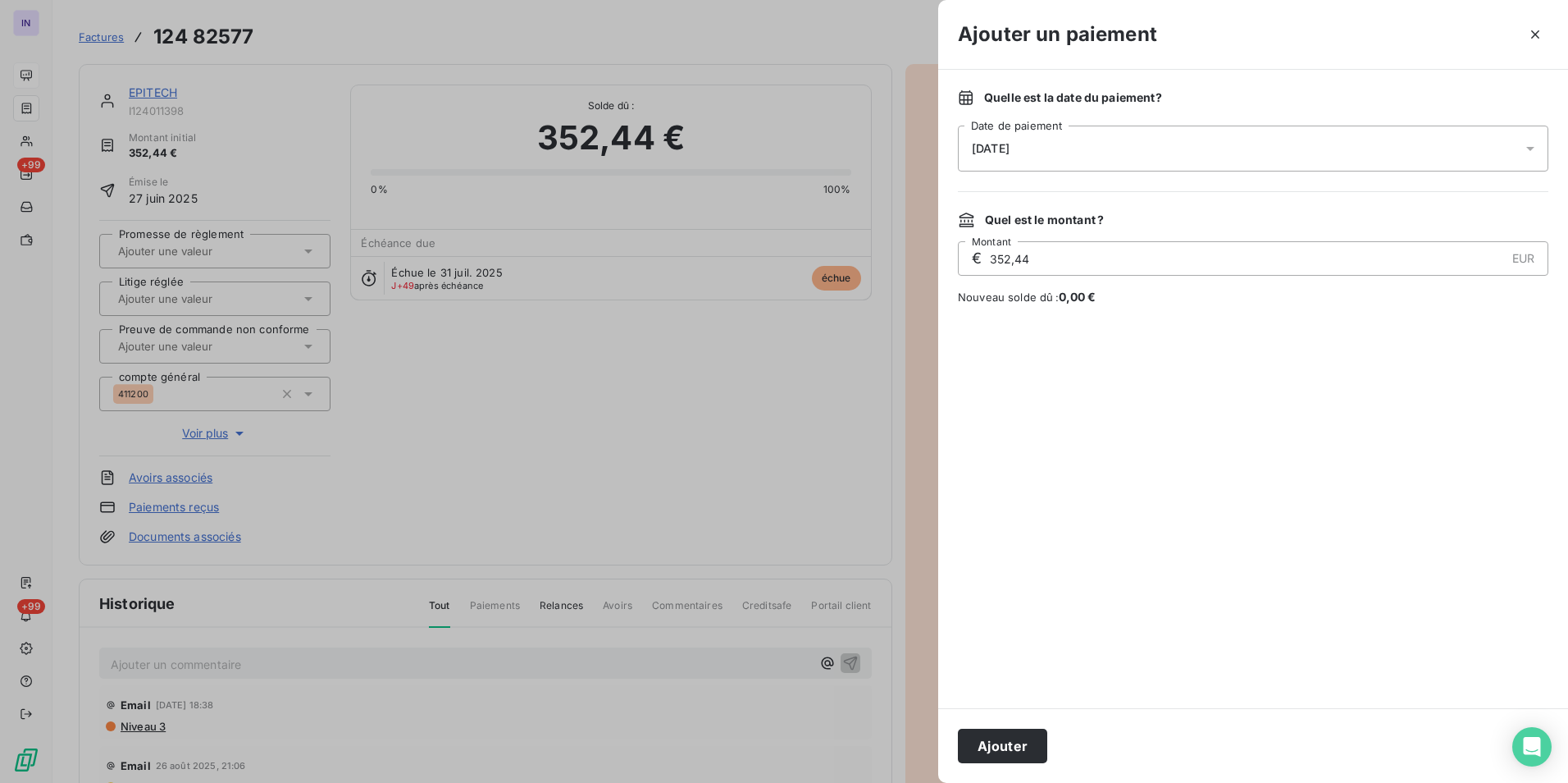
click at [1115, 154] on div "[DATE]" at bounding box center [1253, 149] width 590 height 46
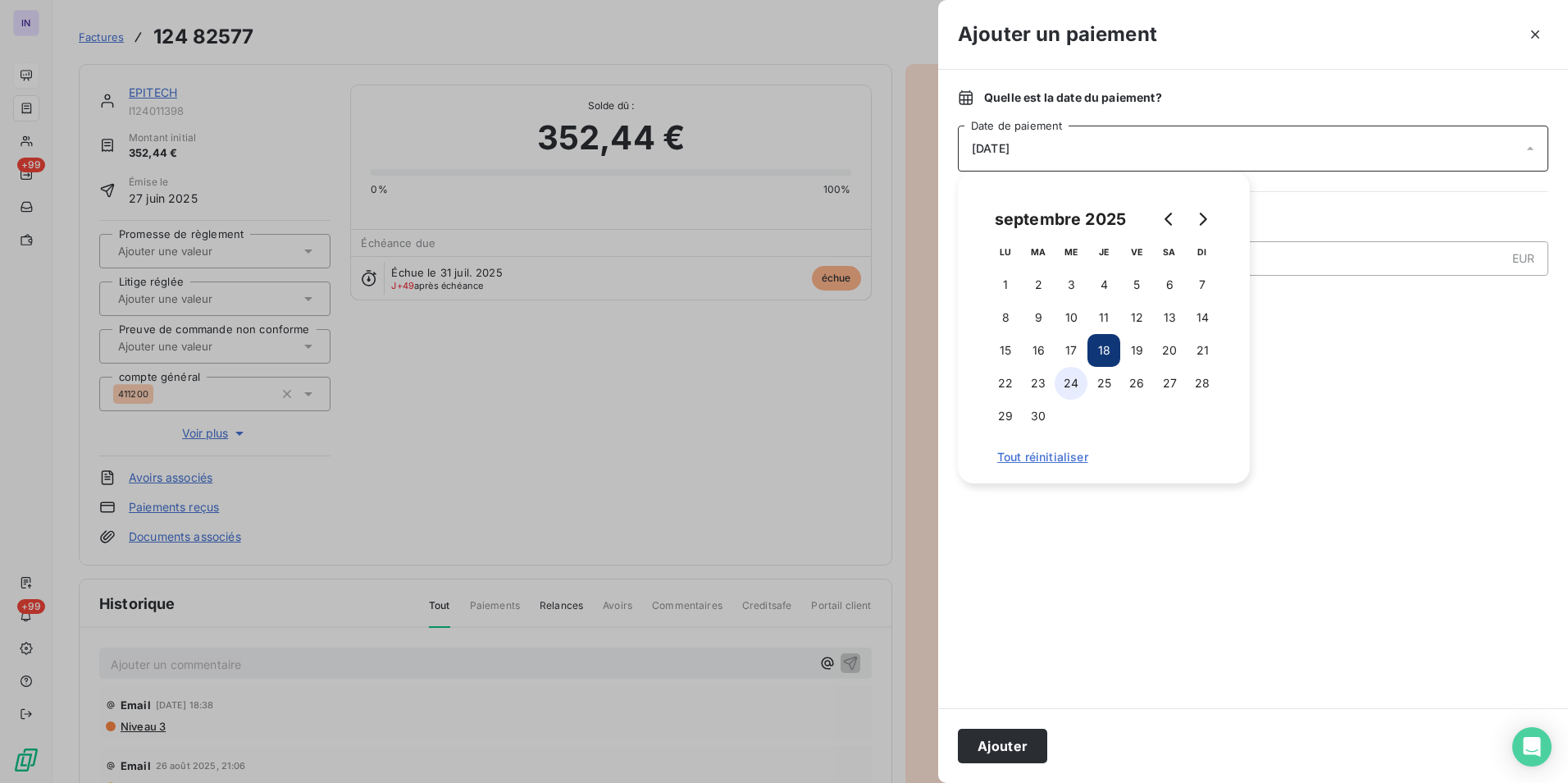
drag, startPoint x: 1063, startPoint y: 350, endPoint x: 1075, endPoint y: 374, distance: 26.8
click at [1064, 350] on button "17" at bounding box center [1071, 350] width 32 height 32
click at [1021, 745] on button "Ajouter" at bounding box center [1002, 745] width 90 height 34
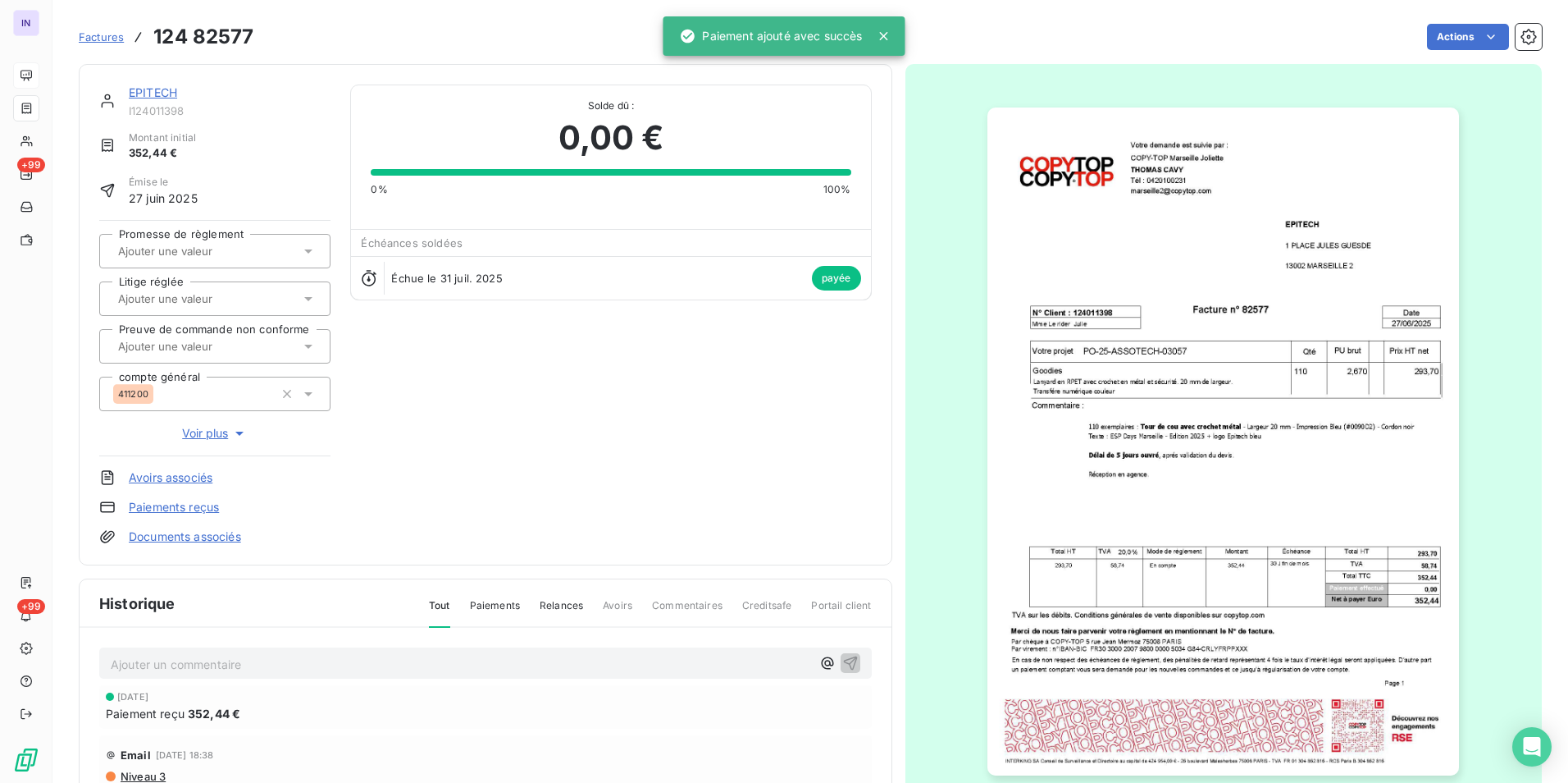
click at [161, 89] on link "EPITECH" at bounding box center [153, 92] width 49 height 14
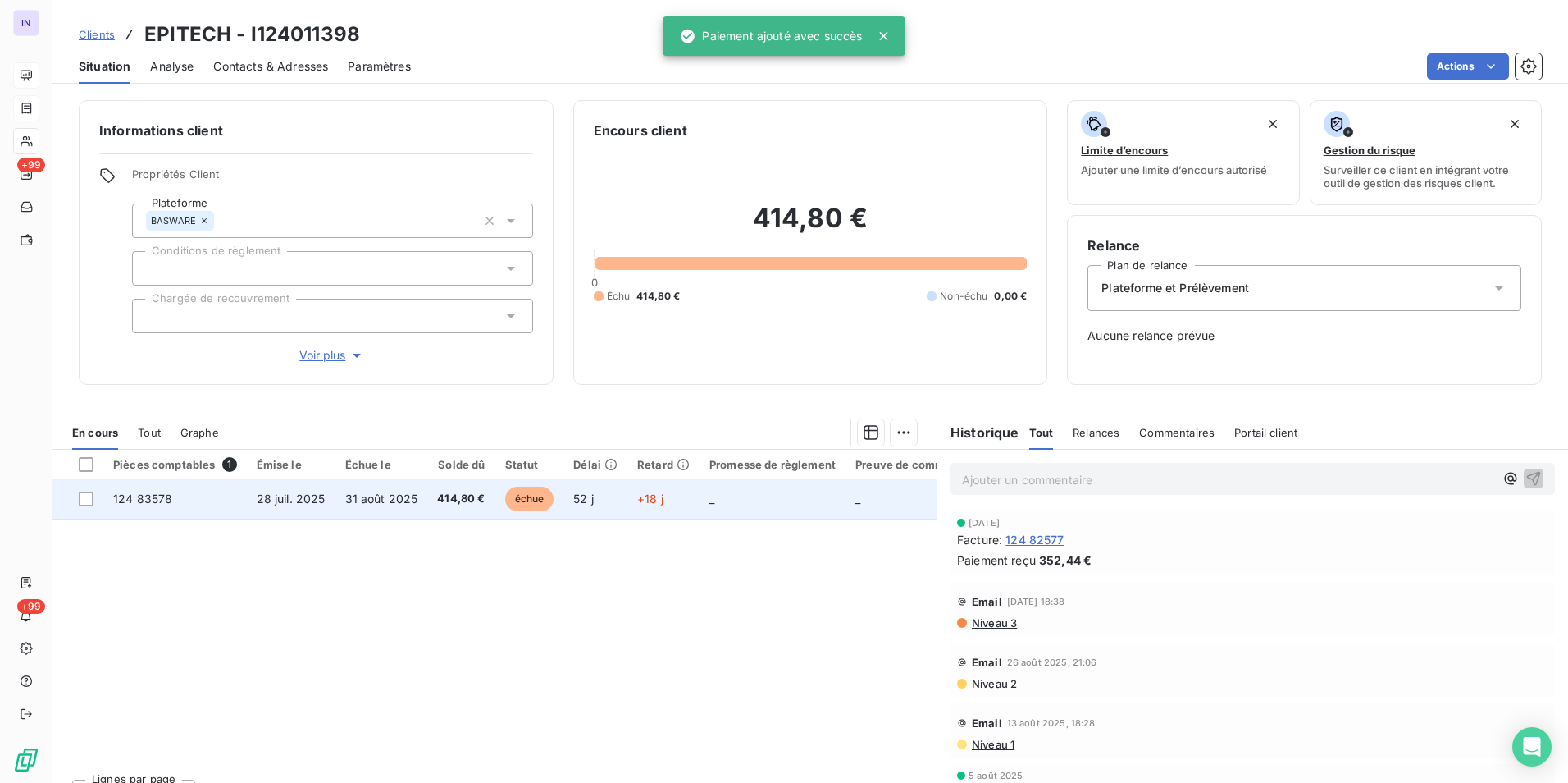
click at [304, 492] on span "28 juil. 2025" at bounding box center [291, 498] width 69 height 14
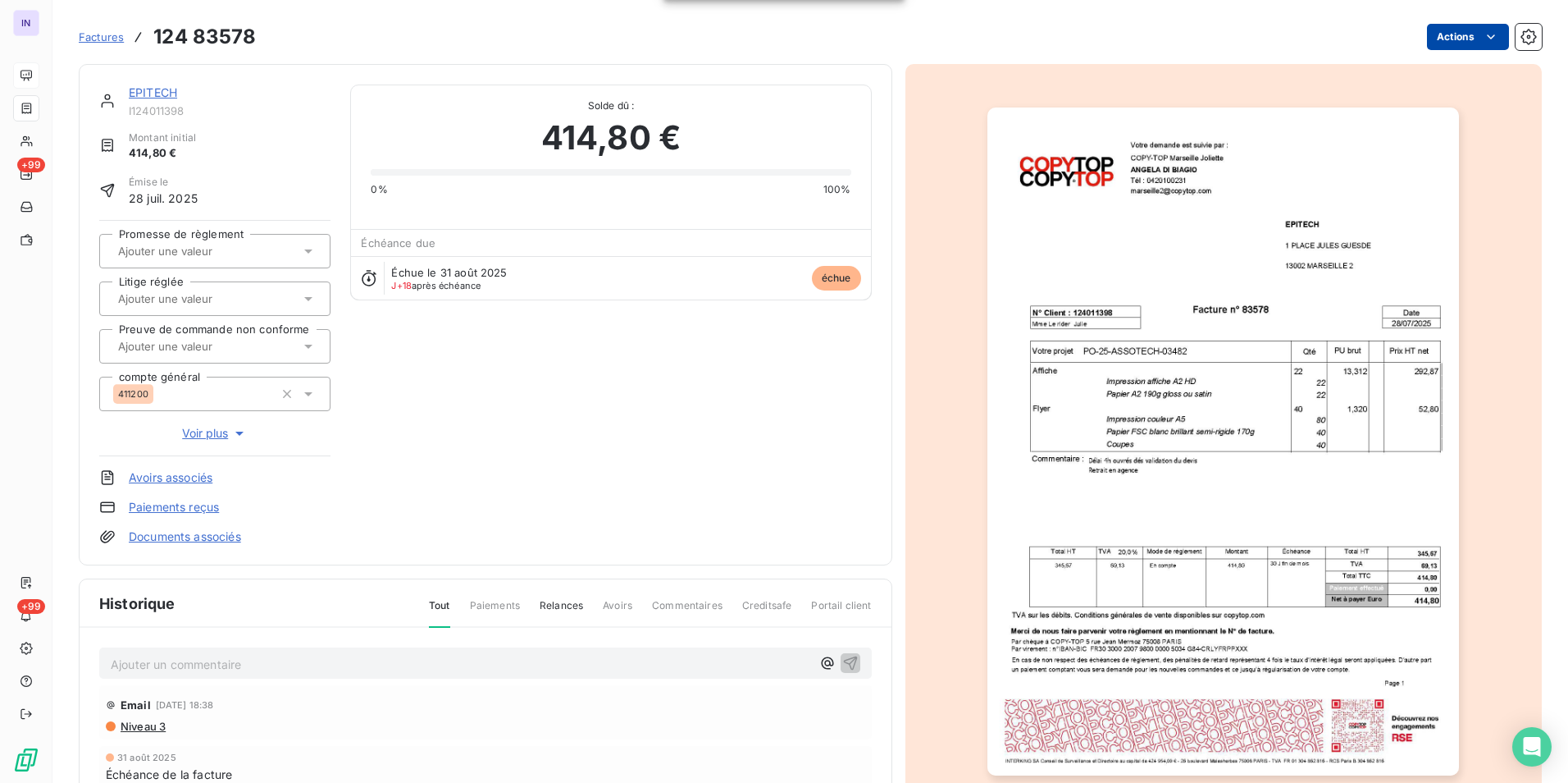
click at [1431, 37] on html "IN +99 +99 Factures 124 83578 Actions EPITECH I124011398 Montant initial 414,80…" at bounding box center [784, 392] width 1568 height 783
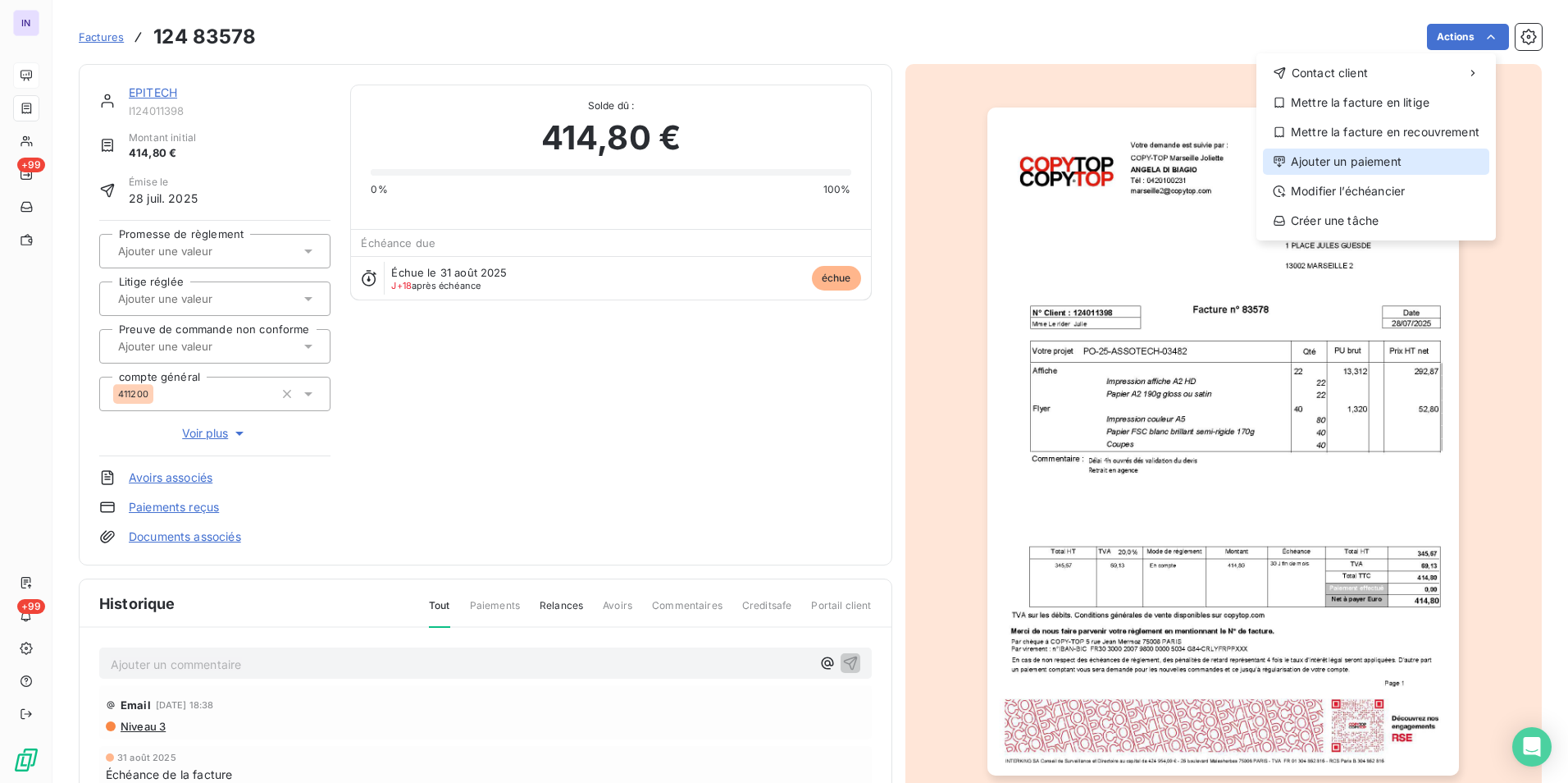
click at [1341, 156] on div "Ajouter un paiement" at bounding box center [1376, 162] width 226 height 26
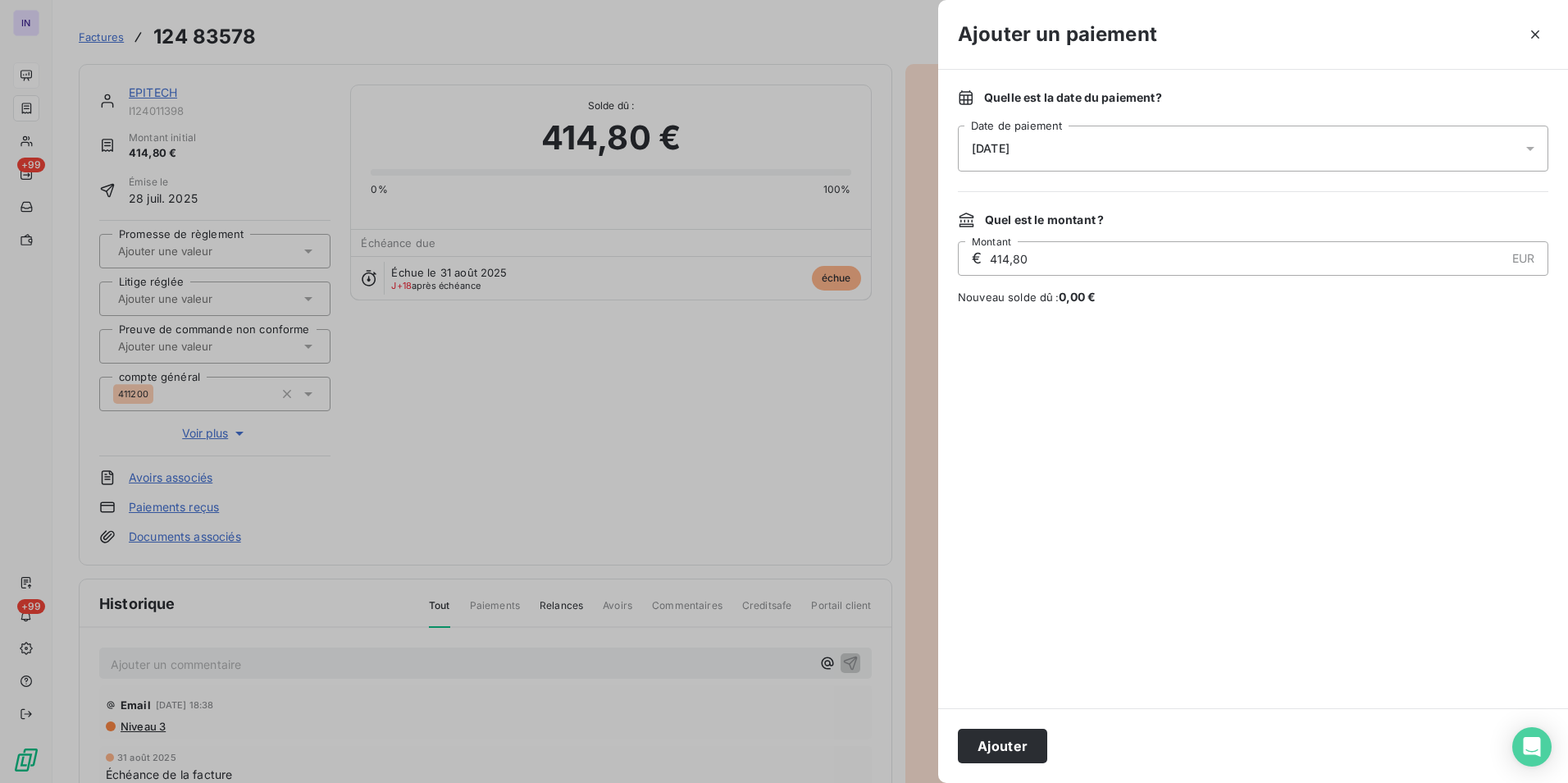
click at [1090, 164] on div "[DATE]" at bounding box center [1253, 149] width 590 height 46
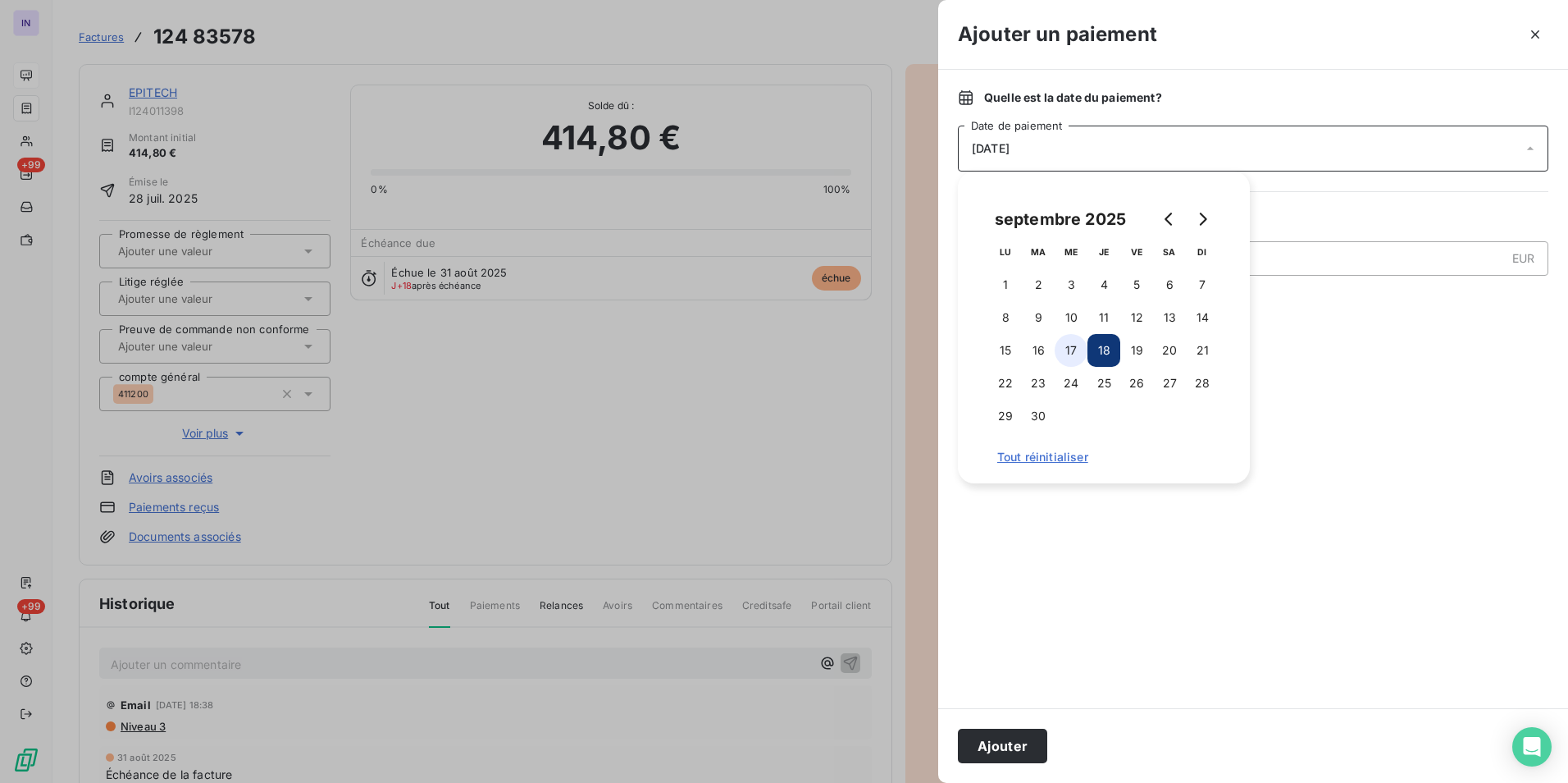
click at [1072, 356] on button "17" at bounding box center [1071, 350] width 32 height 32
click at [1006, 738] on button "Ajouter" at bounding box center [1002, 745] width 90 height 34
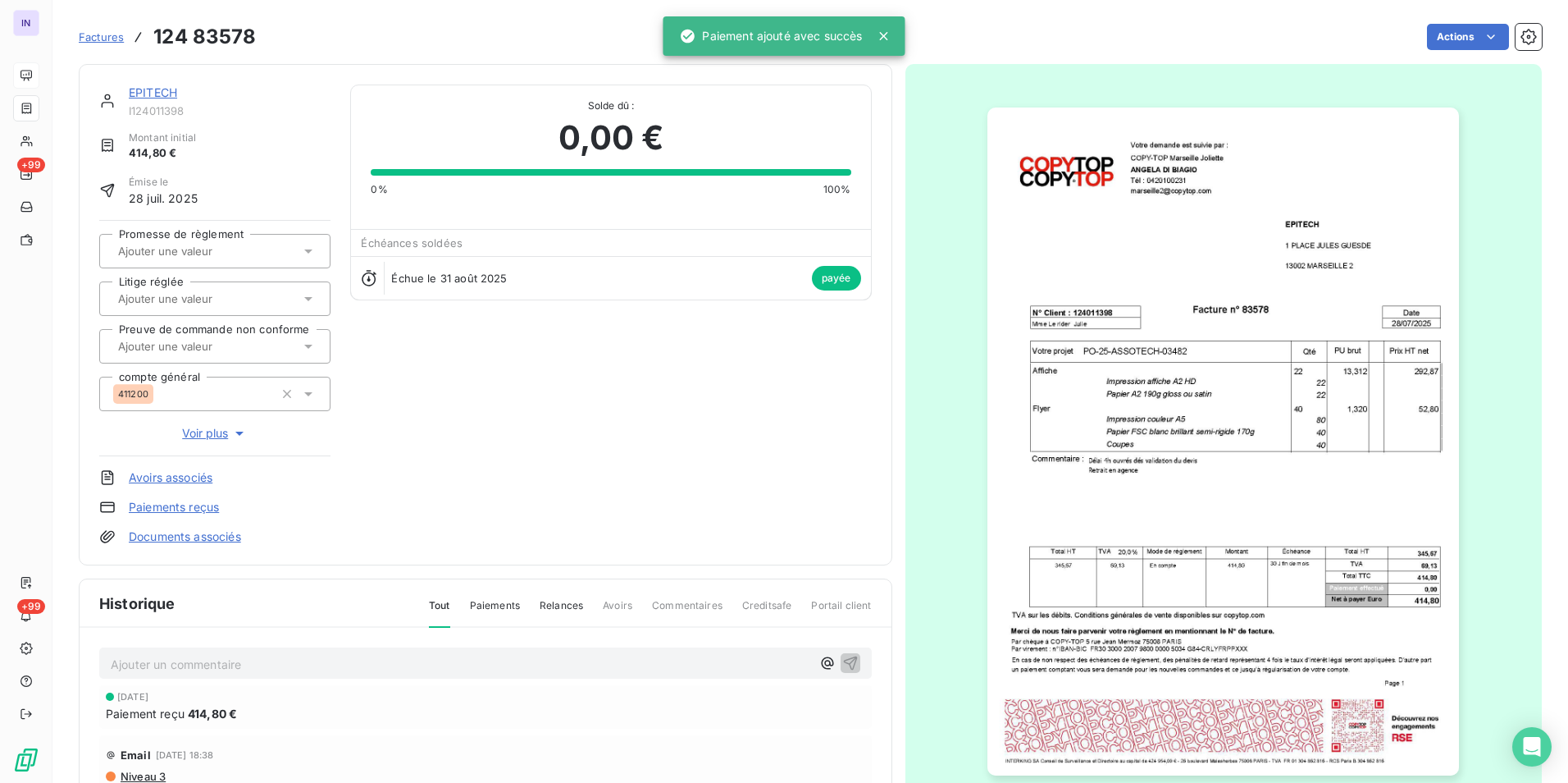
drag, startPoint x: 154, startPoint y: 88, endPoint x: 161, endPoint y: 94, distance: 9.2
click at [154, 91] on link "EPITECH" at bounding box center [153, 92] width 49 height 14
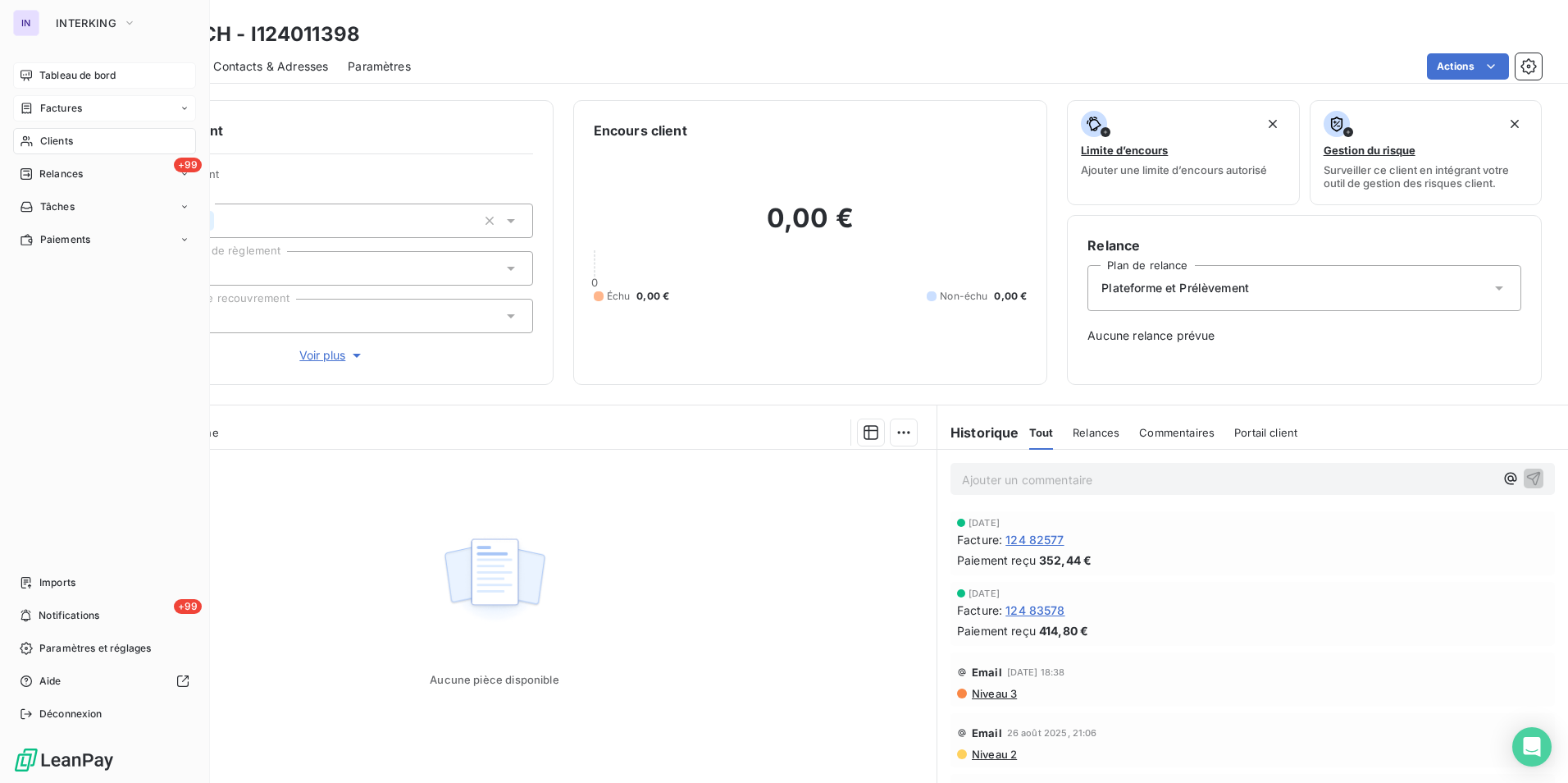
click at [54, 140] on span "Clients" at bounding box center [56, 140] width 32 height 15
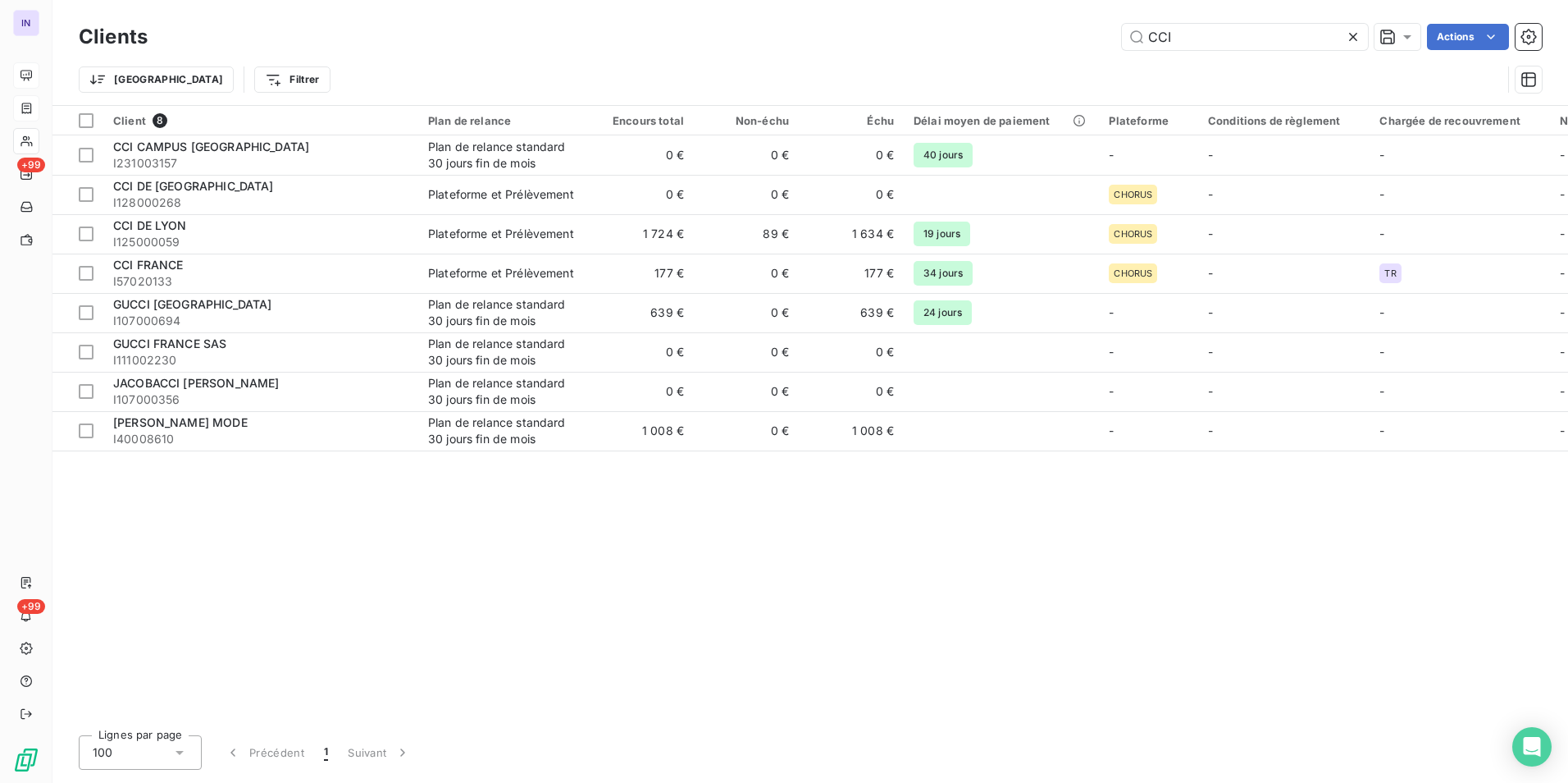
drag, startPoint x: 1048, startPoint y: 34, endPoint x: 1034, endPoint y: 36, distance: 14.1
click at [1034, 36] on div "CCI Actions" at bounding box center [854, 37] width 1375 height 26
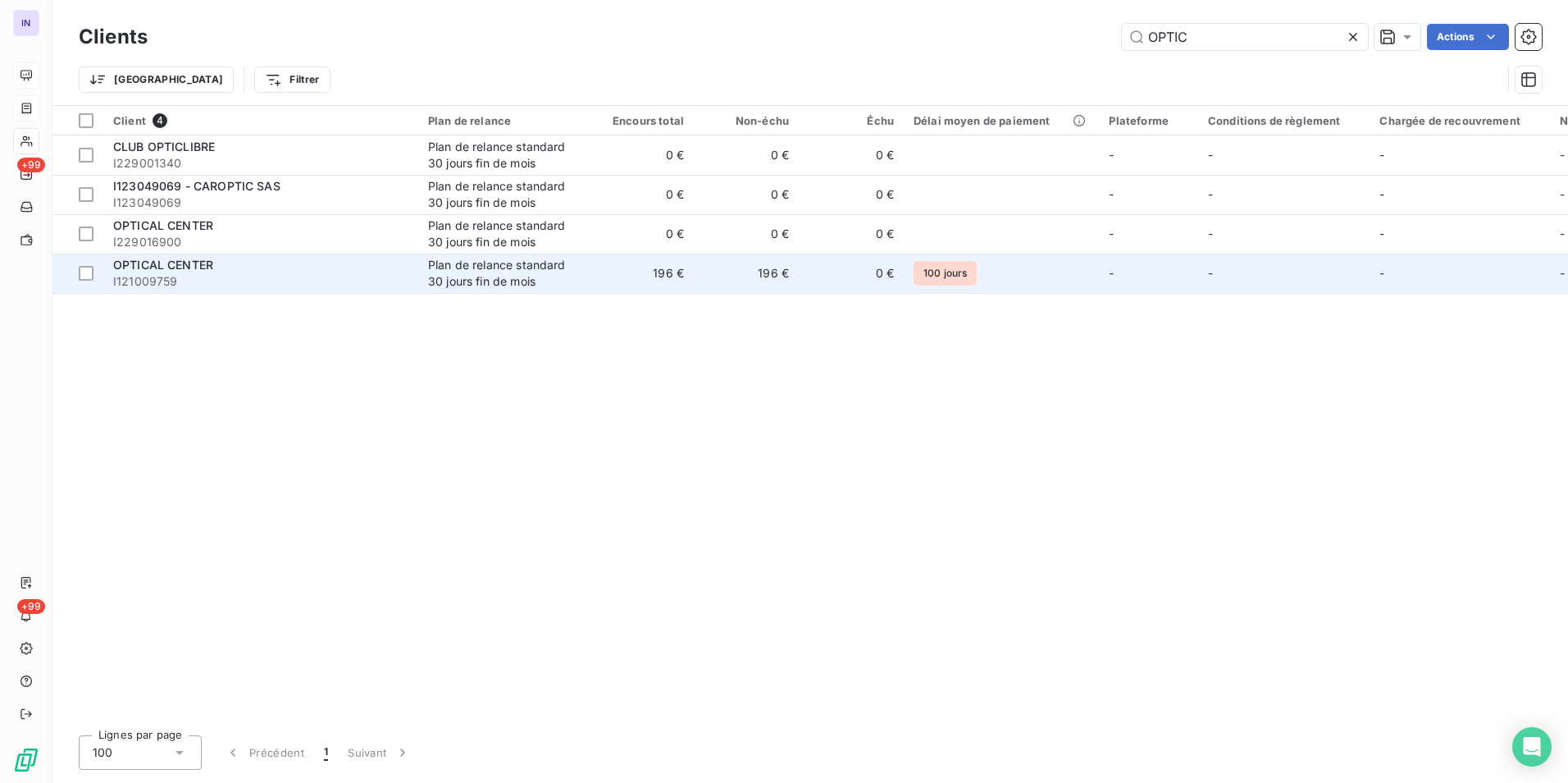
type input "OPTIC"
click at [370, 279] on span "I121009759" at bounding box center [261, 281] width 296 height 16
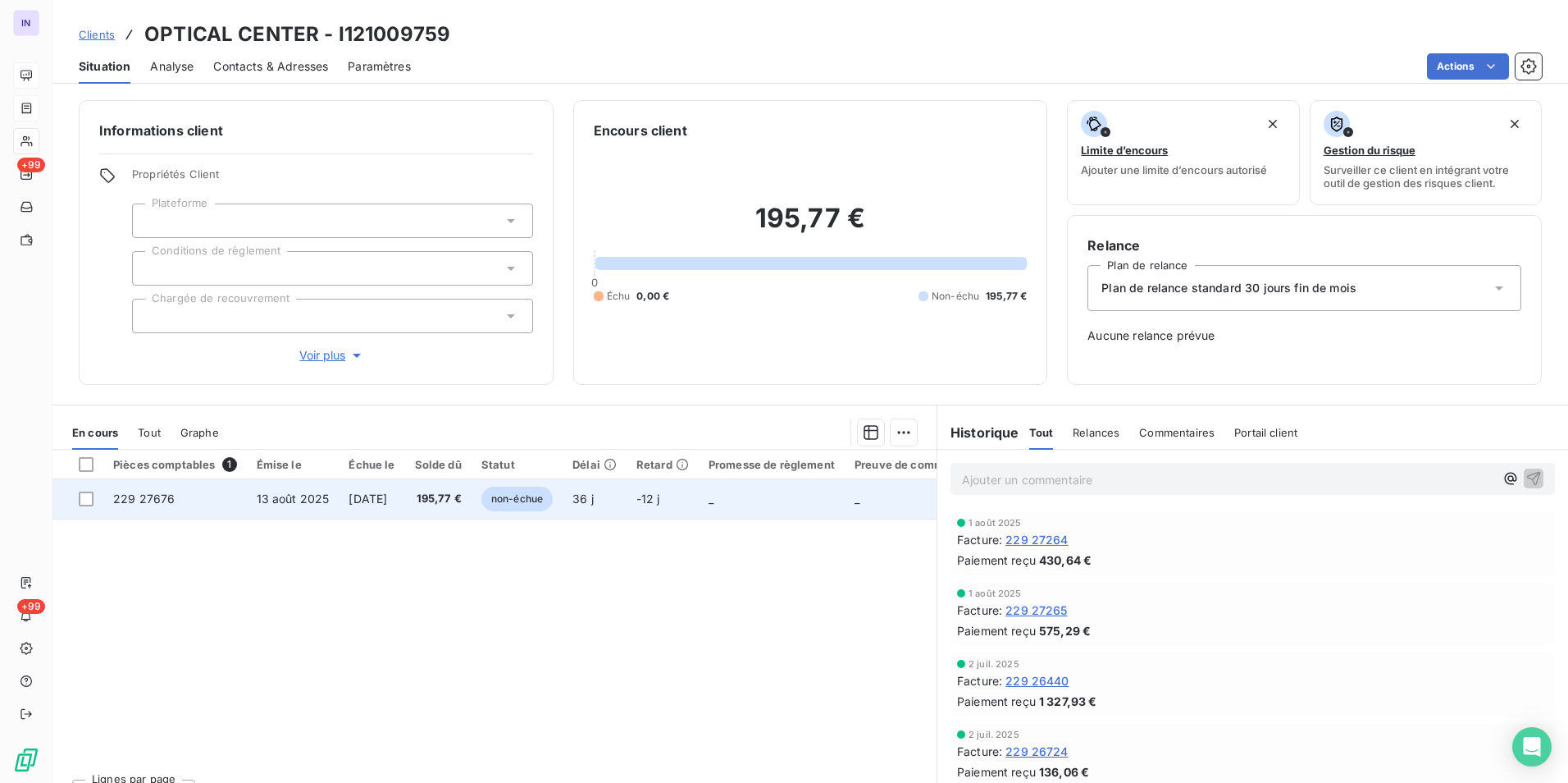
click at [380, 503] on span "[DATE]" at bounding box center [367, 498] width 38 height 14
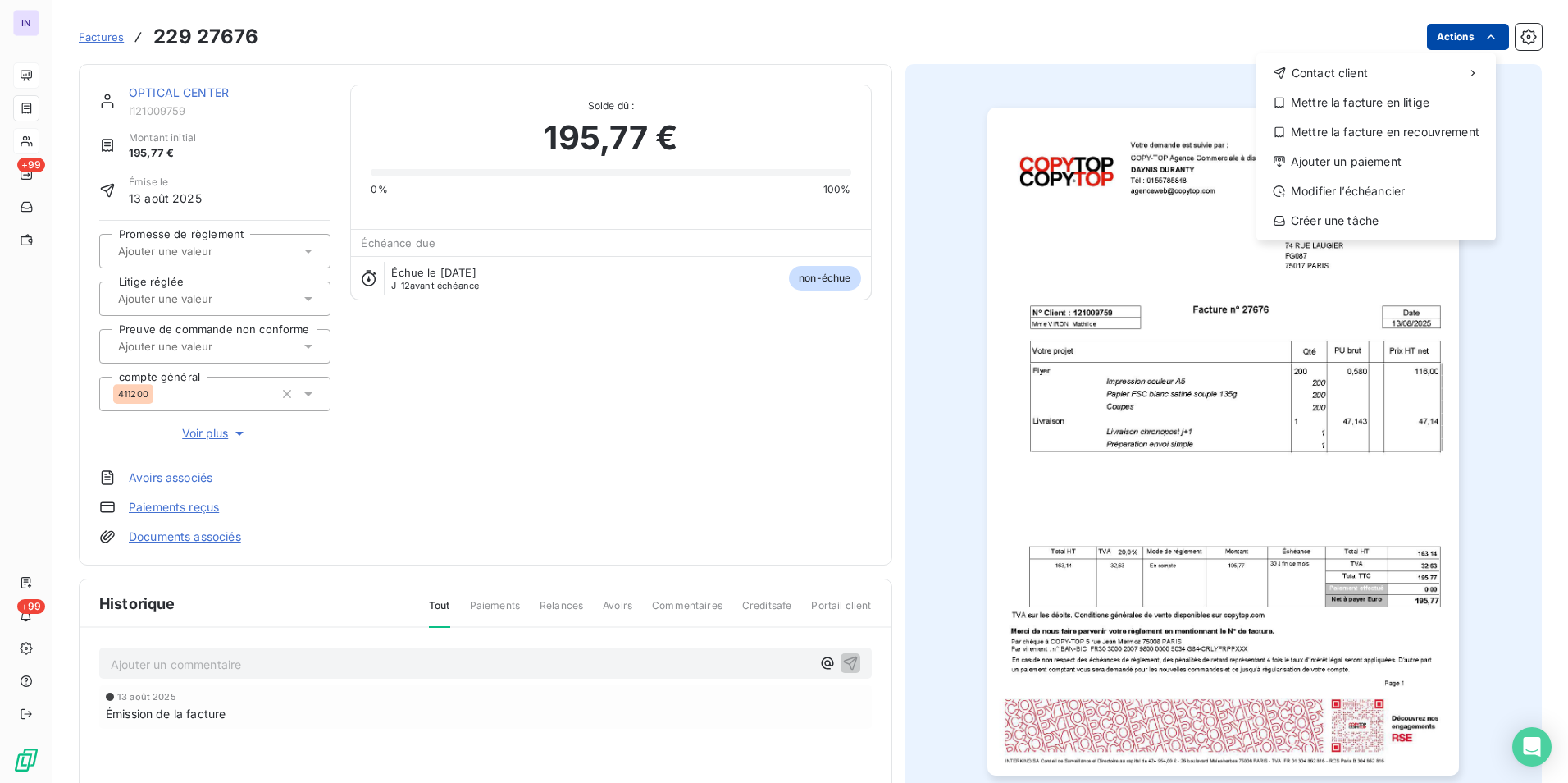
click at [1459, 37] on html "IN +99 +99 Factures [PHONE_NUMBER] Actions Contact client Mettre la facture en …" at bounding box center [784, 392] width 1568 height 783
click at [1342, 156] on div "Ajouter un paiement" at bounding box center [1376, 162] width 226 height 26
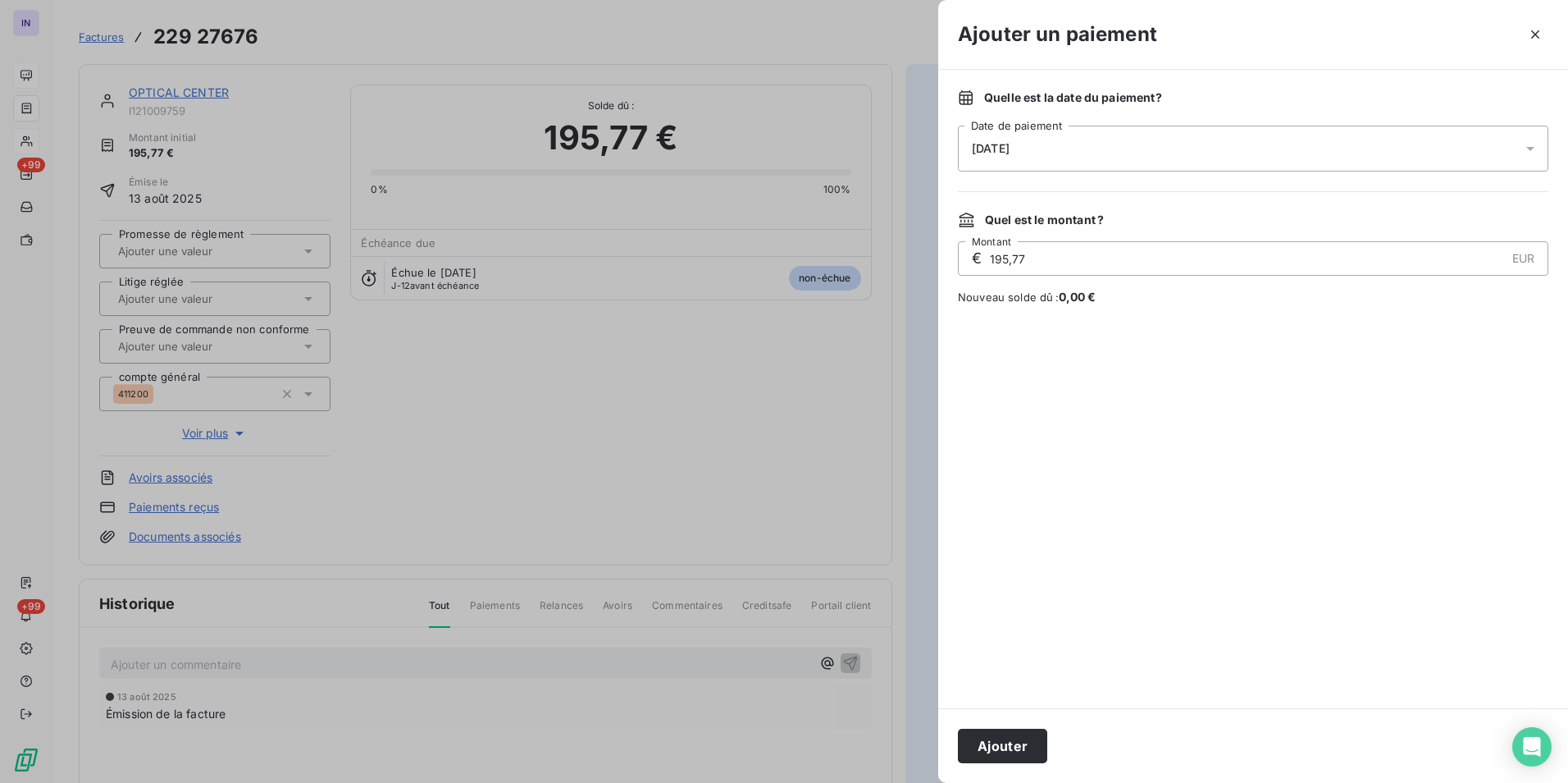
click at [1177, 144] on div "[DATE]" at bounding box center [1253, 149] width 590 height 46
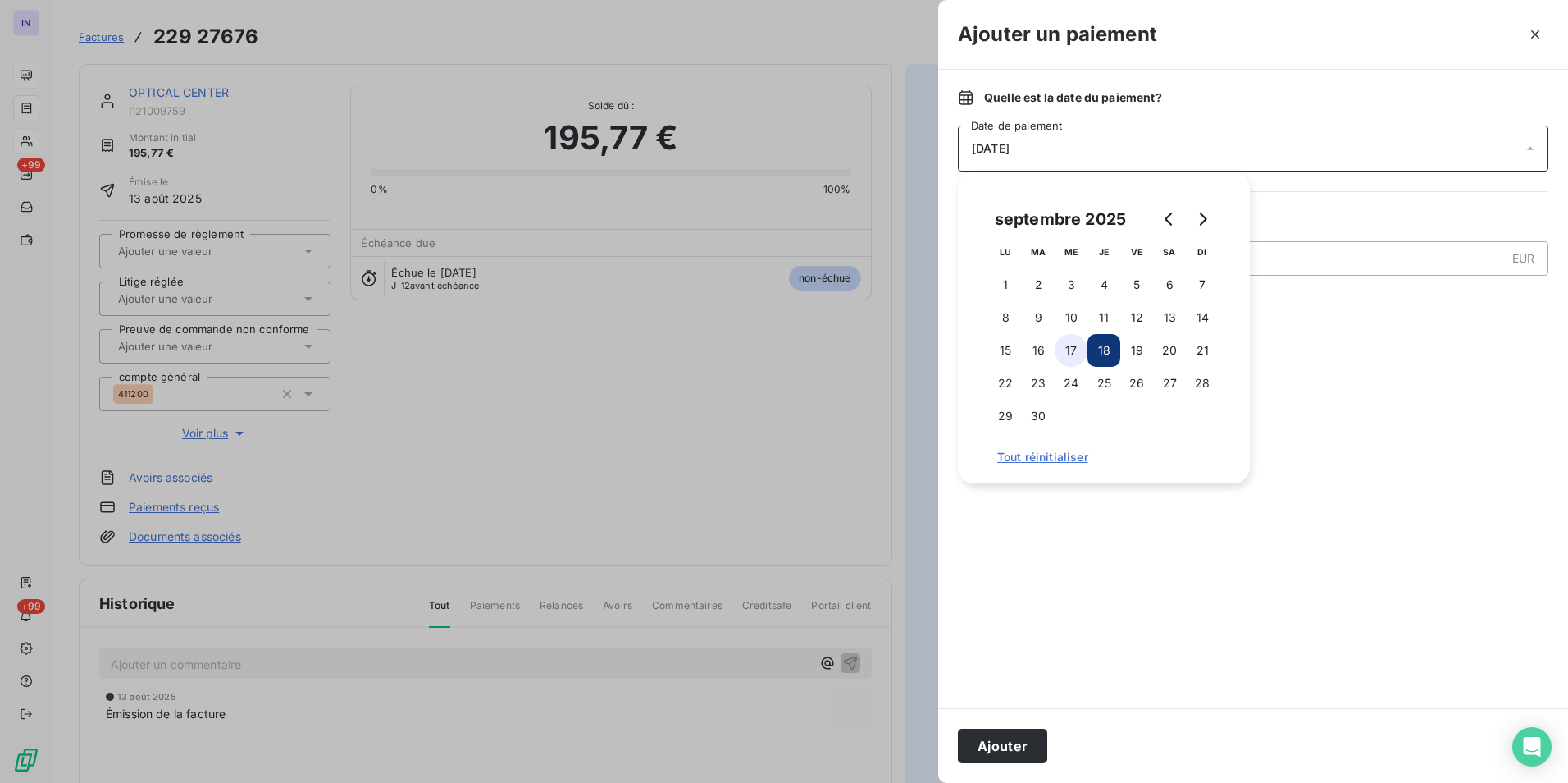
click at [1066, 356] on button "17" at bounding box center [1071, 350] width 32 height 32
click at [1014, 738] on button "Ajouter" at bounding box center [1002, 745] width 90 height 34
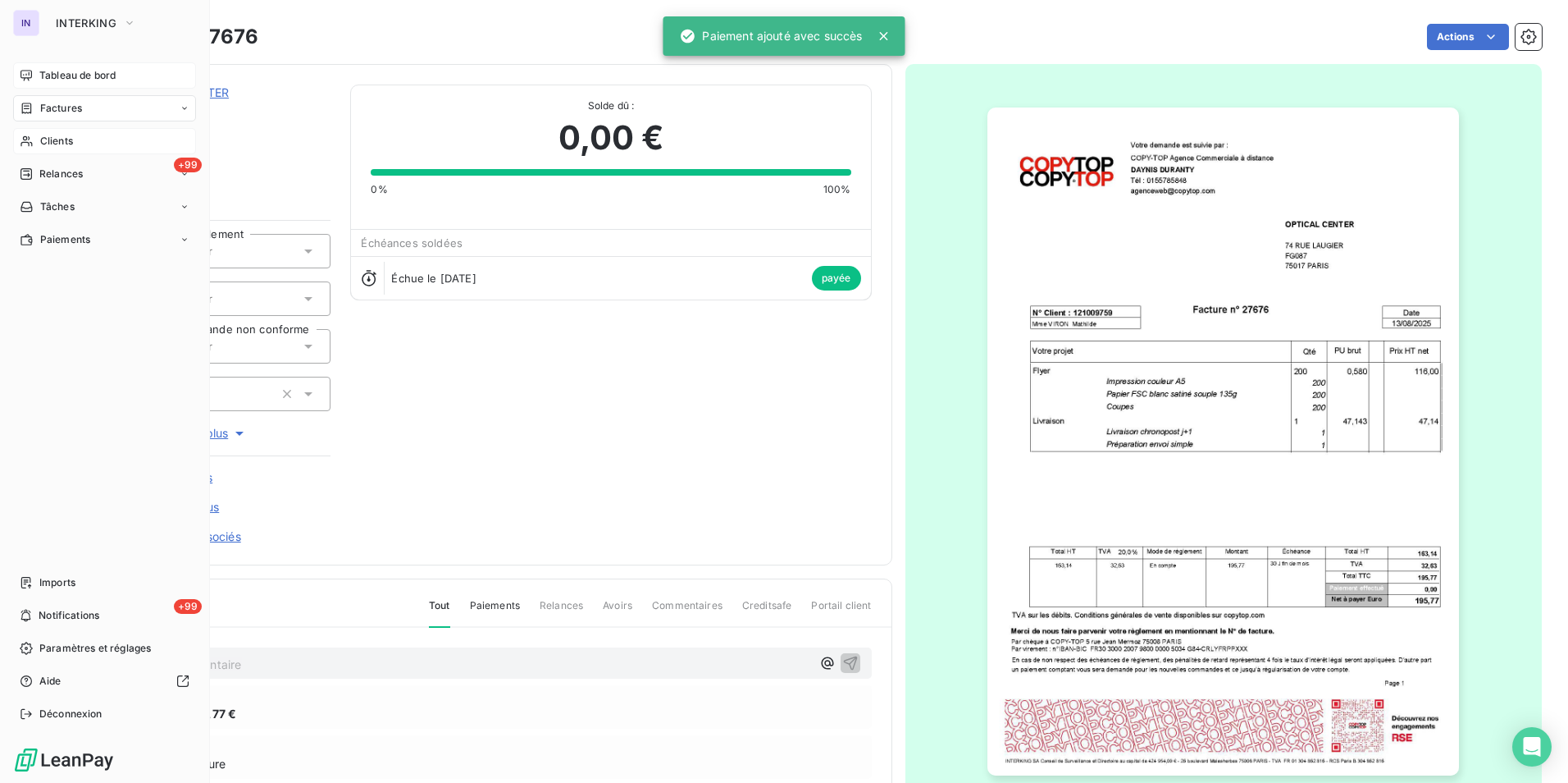
click at [86, 78] on span "Tableau de bord" at bounding box center [77, 75] width 76 height 15
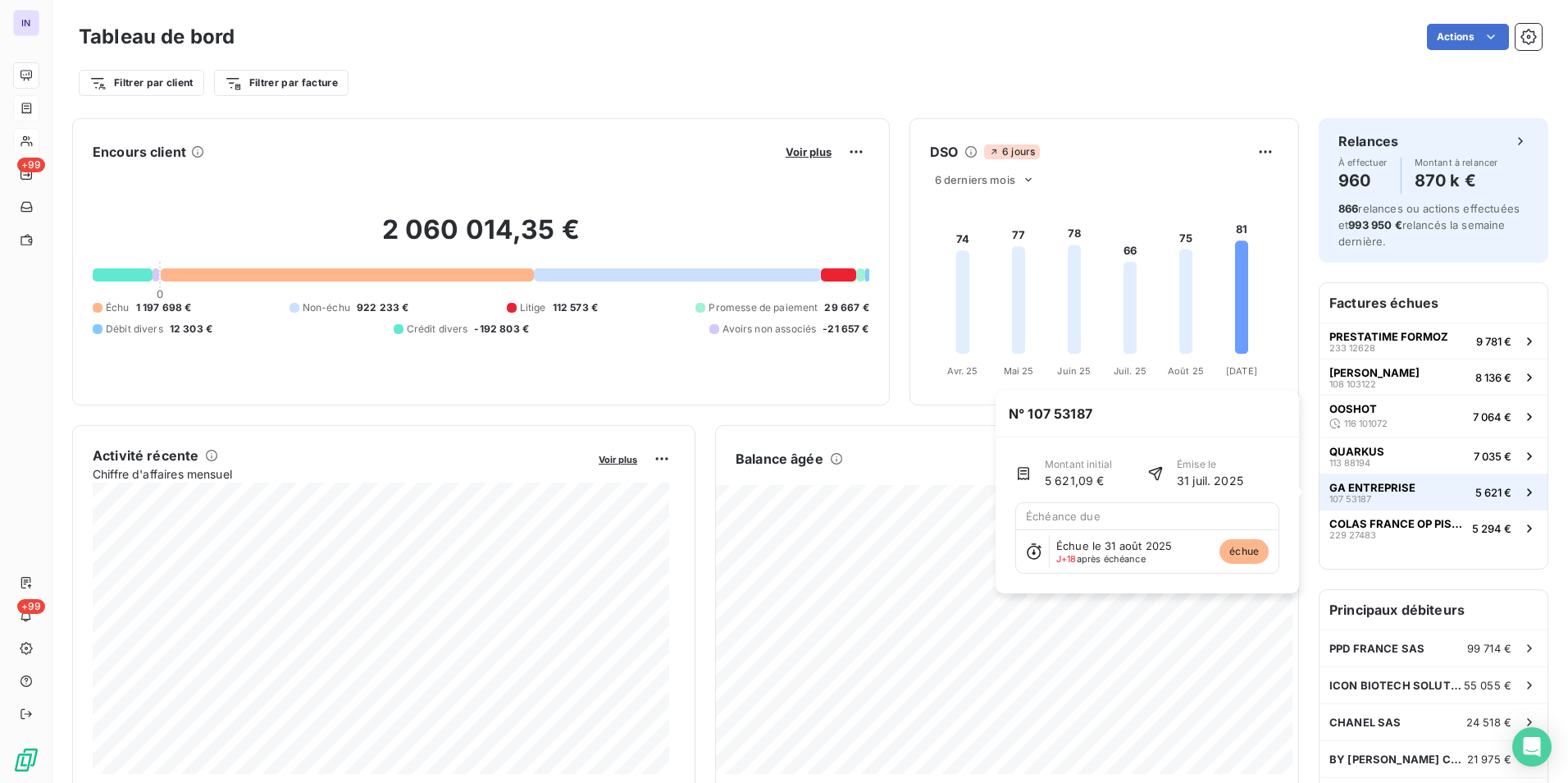
click at [1354, 487] on span "GA ENTREPRISE" at bounding box center [1372, 487] width 86 height 13
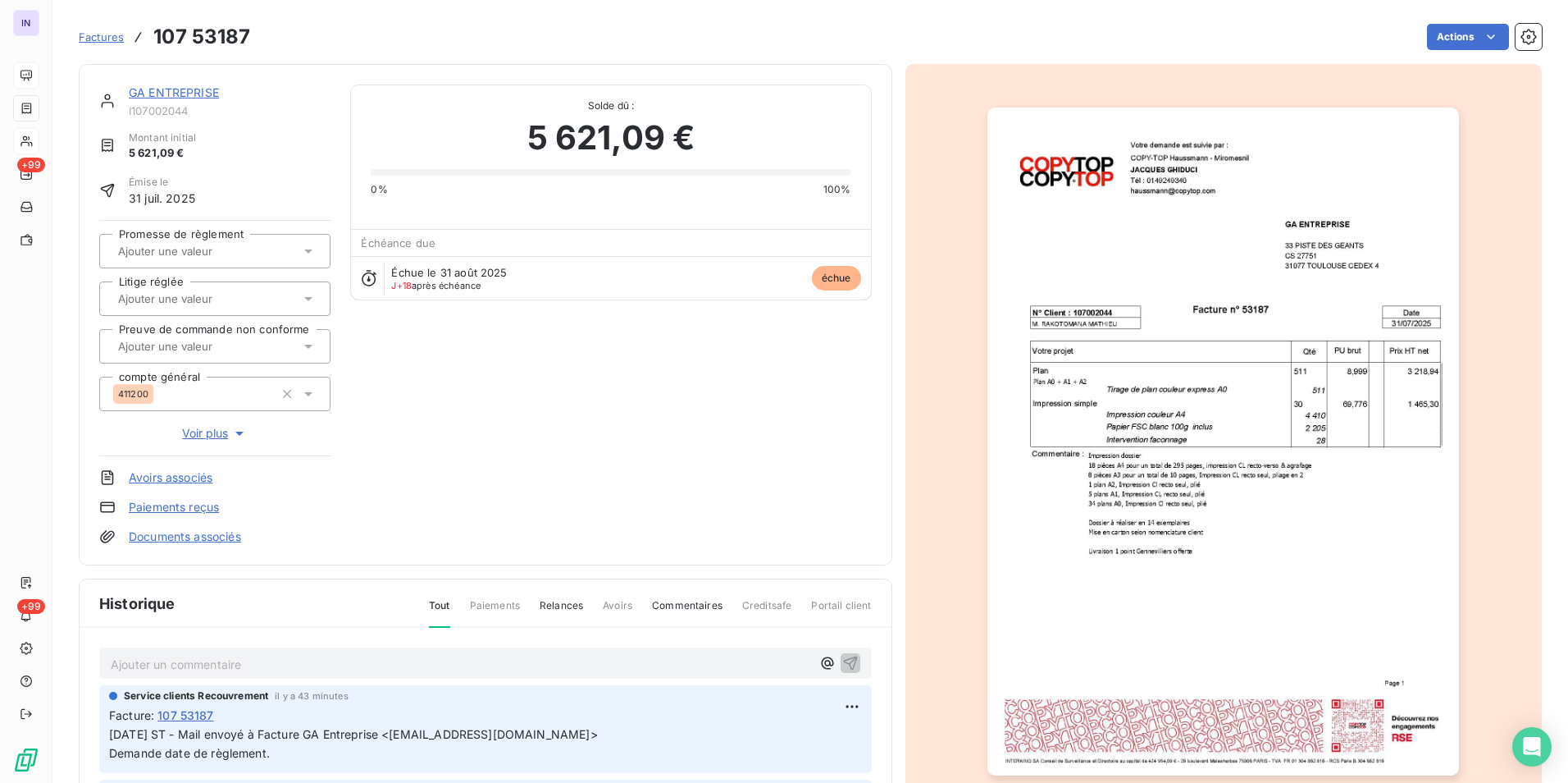
click at [221, 91] on div "GA ENTREPRISE" at bounding box center [230, 92] width 202 height 16
click at [191, 90] on link "GA ENTREPRISE" at bounding box center [174, 92] width 91 height 14
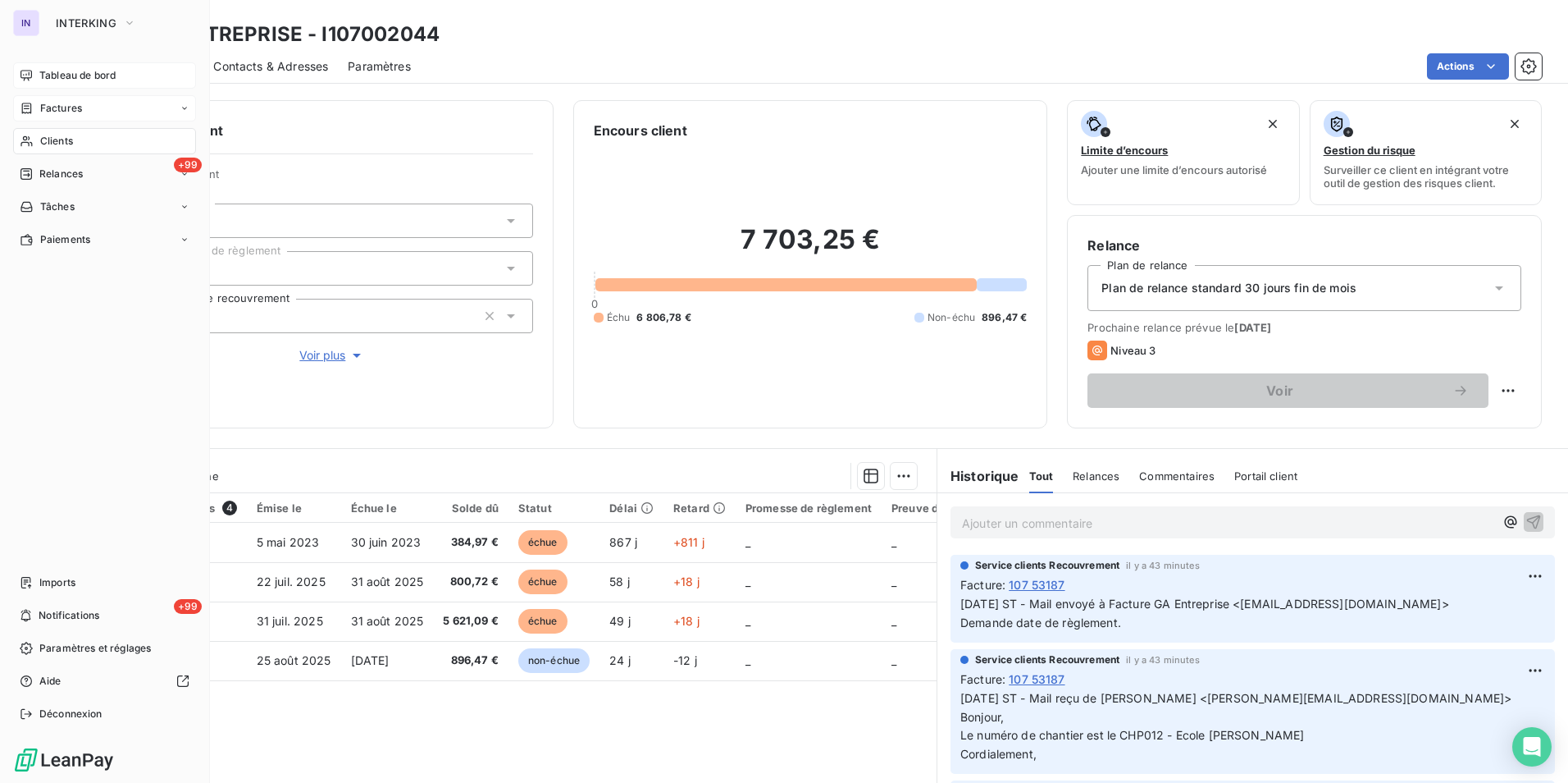
click at [98, 76] on span "Tableau de bord" at bounding box center [77, 75] width 76 height 15
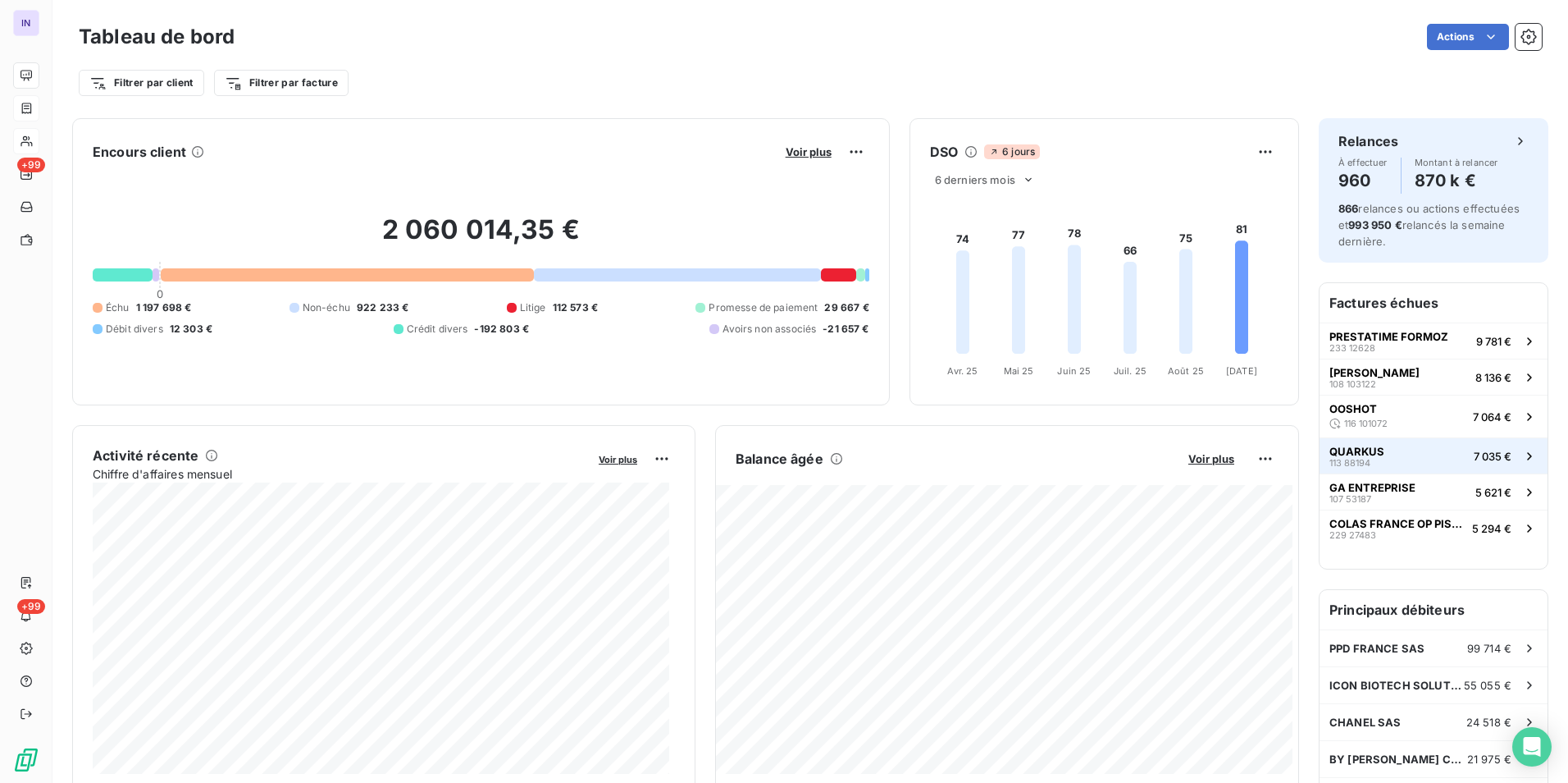
click at [1365, 450] on span "QUARKUS" at bounding box center [1357, 450] width 55 height 13
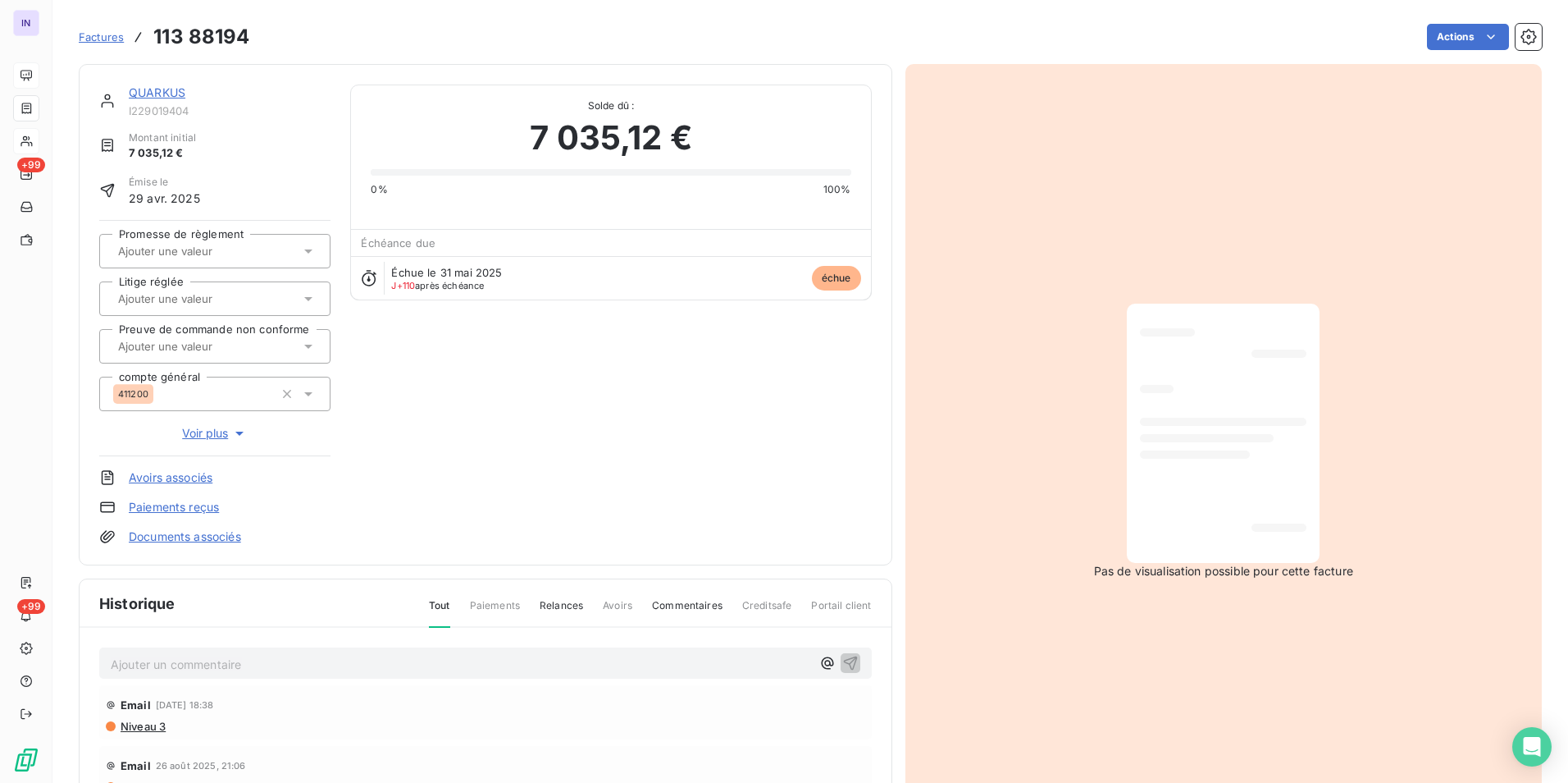
click at [171, 89] on link "QUARKUS" at bounding box center [157, 92] width 56 height 14
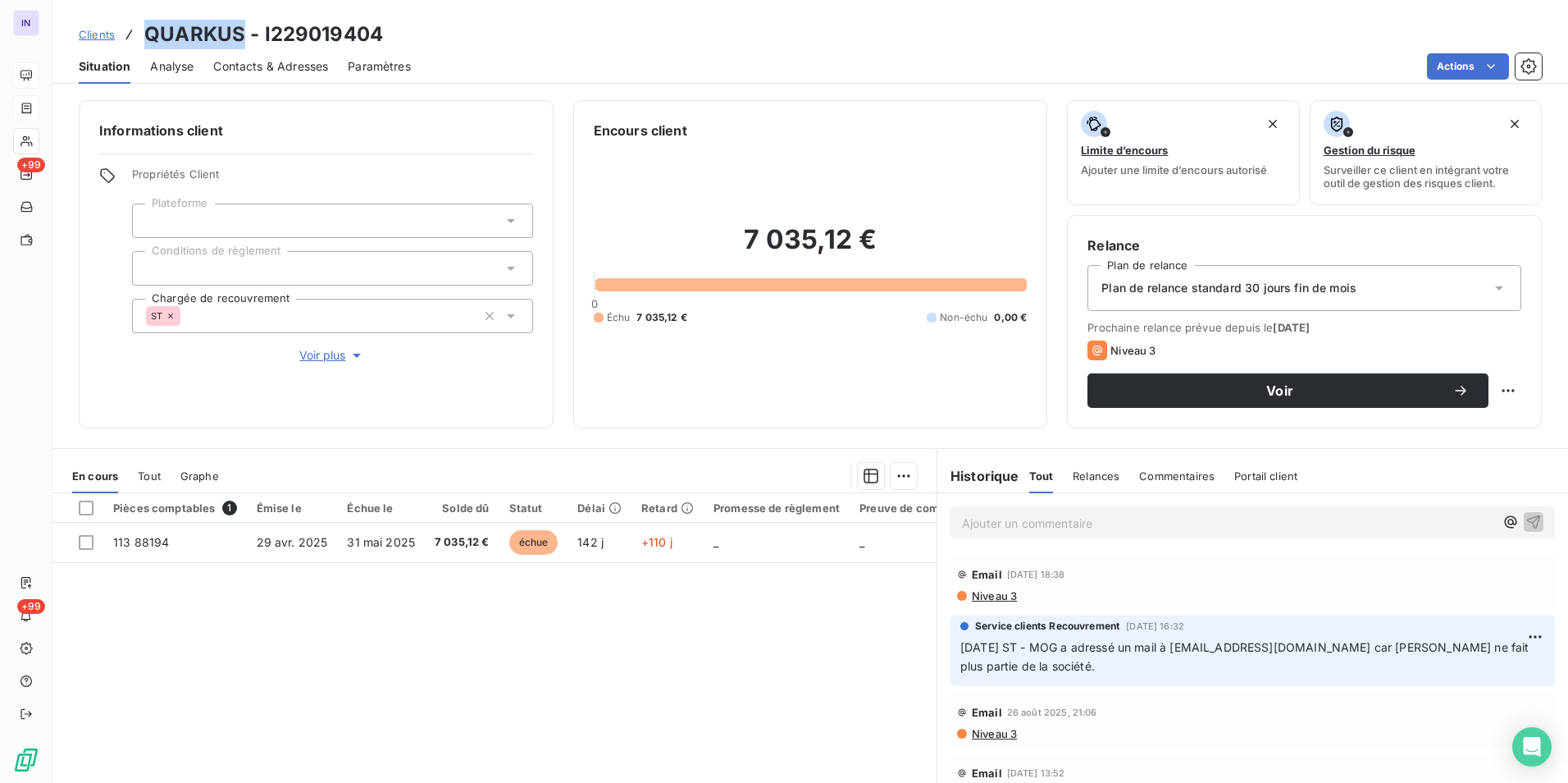
drag, startPoint x: 243, startPoint y: 33, endPoint x: 144, endPoint y: 32, distance: 99.0
click at [144, 32] on h3 "QUARKUS - I229019404" at bounding box center [263, 34] width 238 height 30
copy h3 "QUARKUS"
drag, startPoint x: 1359, startPoint y: 645, endPoint x: 1191, endPoint y: 645, distance: 168.0
click at [1191, 645] on span "[DATE] ST - MOG a adressé un mail à [EMAIL_ADDRESS][DOMAIN_NAME] car [PERSON_NA…" at bounding box center [1247, 656] width 573 height 32
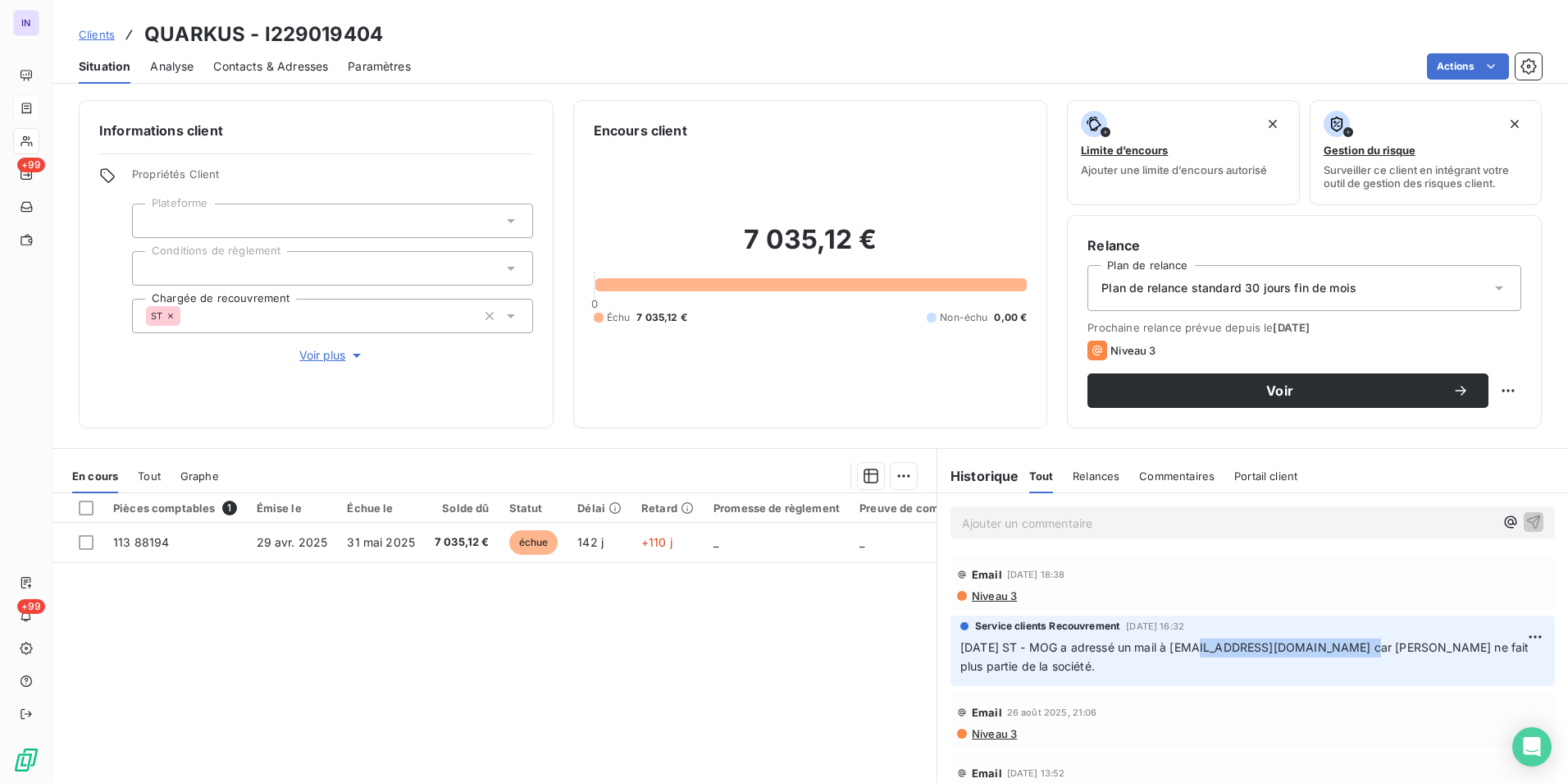
copy span "[EMAIL_ADDRESS][DOMAIN_NAME]"
click at [995, 514] on p "Ajouter un commentaire ﻿" at bounding box center [1228, 523] width 532 height 21
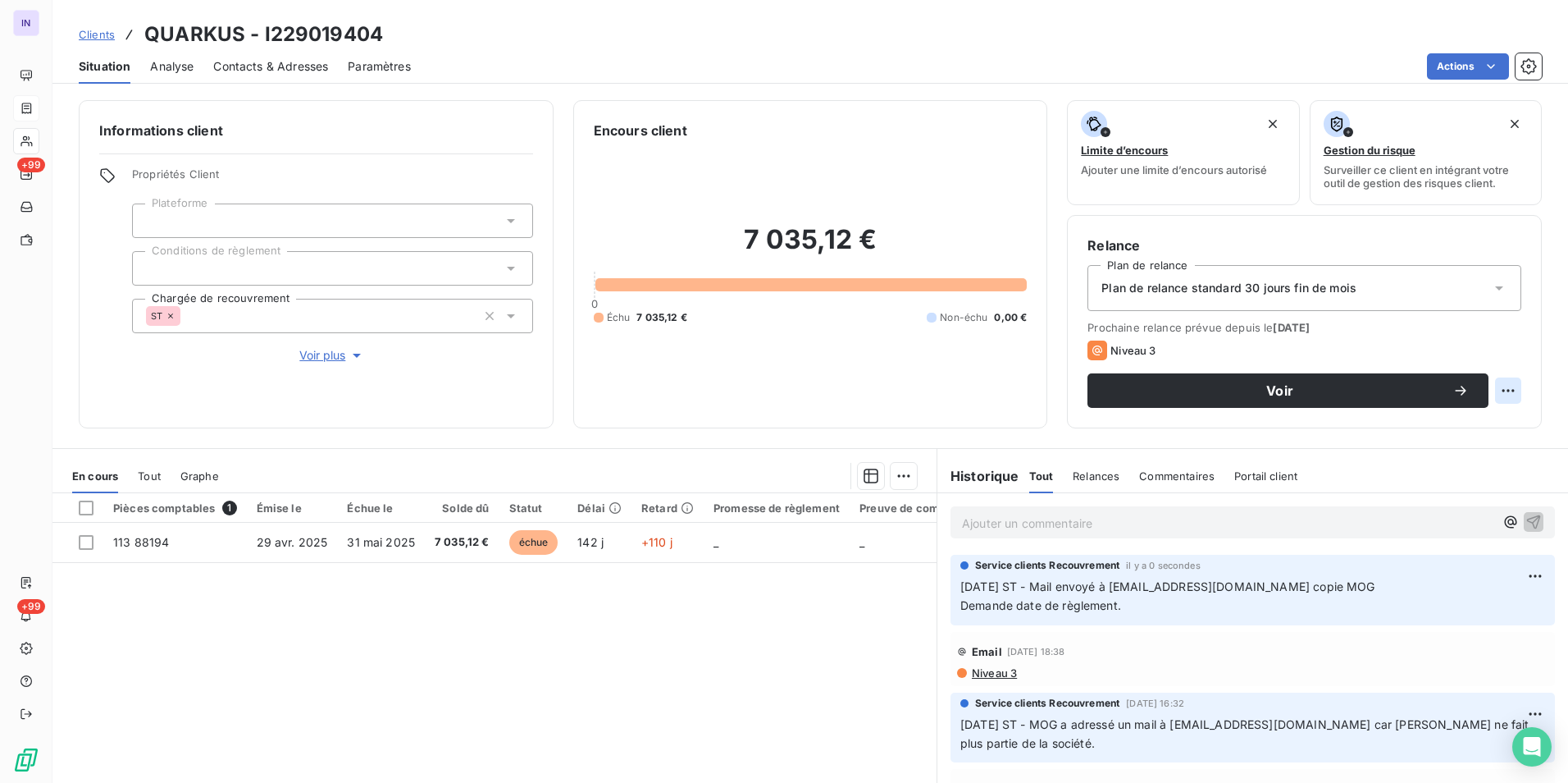
click at [1495, 389] on html "IN +99 +99 Clients QUARKUS - I229019404 Situation Analyse Contacts & Adresses P…" at bounding box center [784, 392] width 1568 height 783
click at [1483, 427] on div "Replanifier cette action" at bounding box center [1429, 427] width 147 height 26
select select "8"
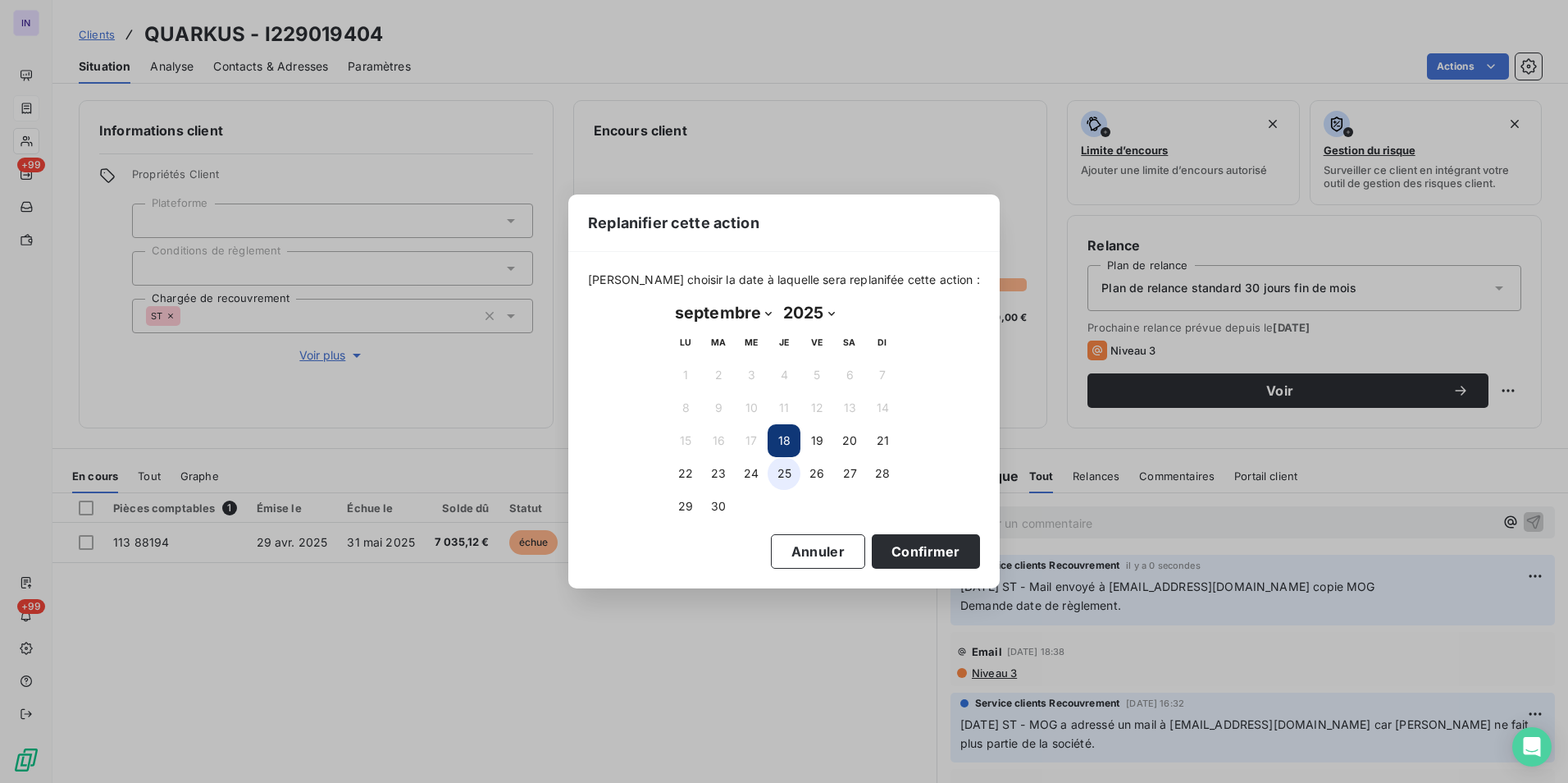
click at [784, 464] on button "25" at bounding box center [784, 474] width 32 height 32
click at [901, 541] on button "Confirmer" at bounding box center [925, 551] width 109 height 34
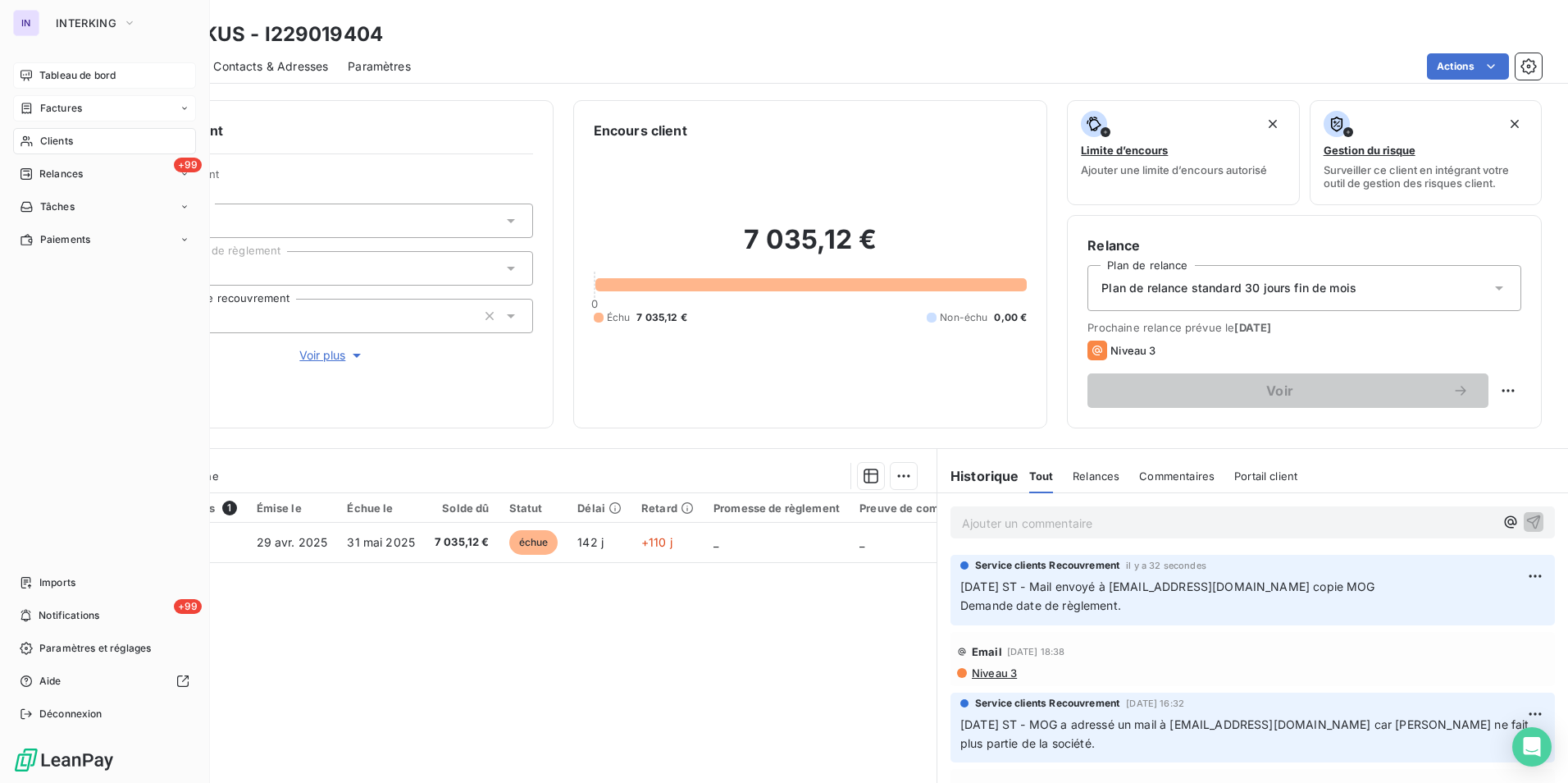
click at [47, 74] on span "Tableau de bord" at bounding box center [77, 75] width 76 height 15
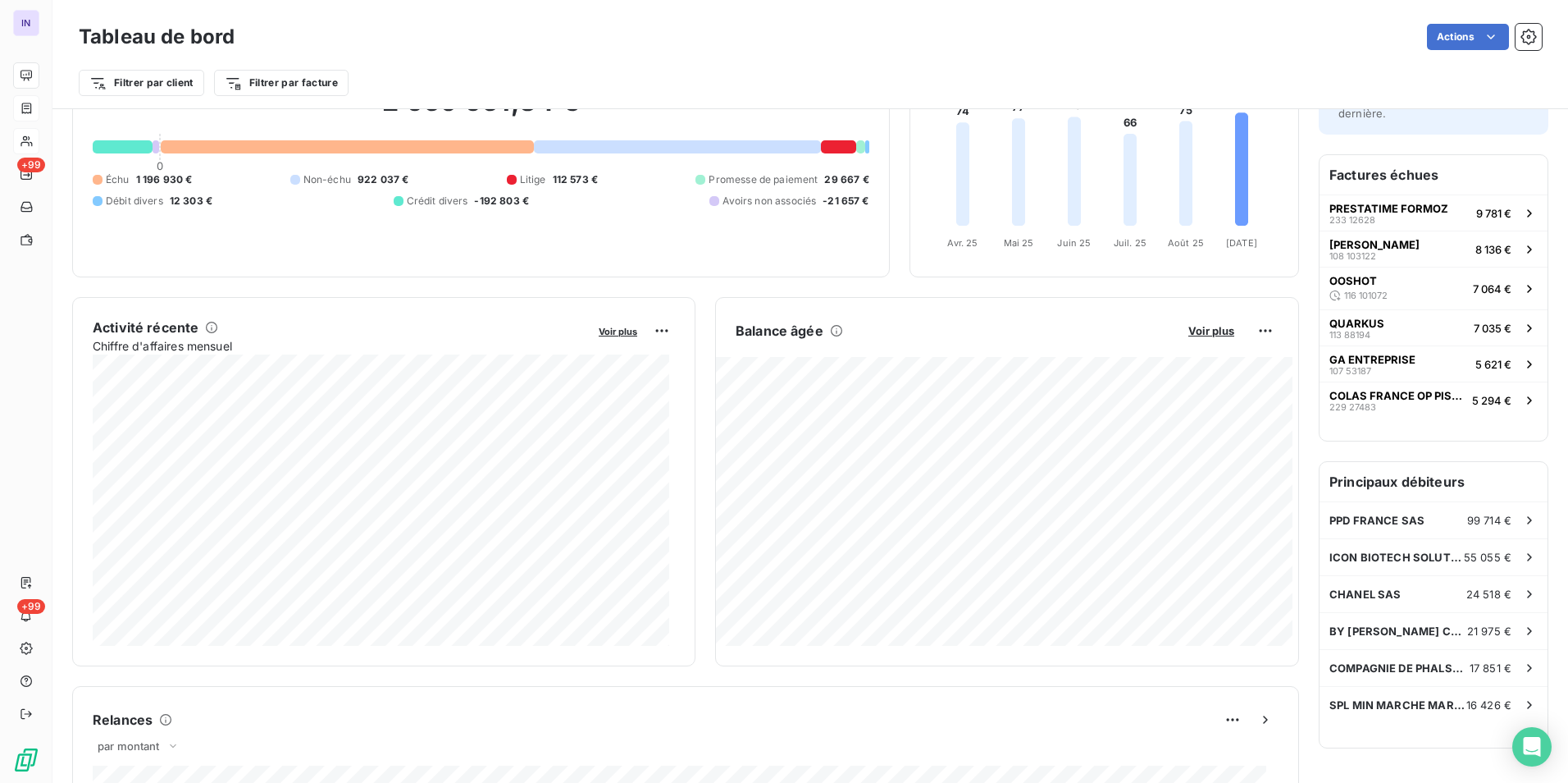
scroll to position [331, 0]
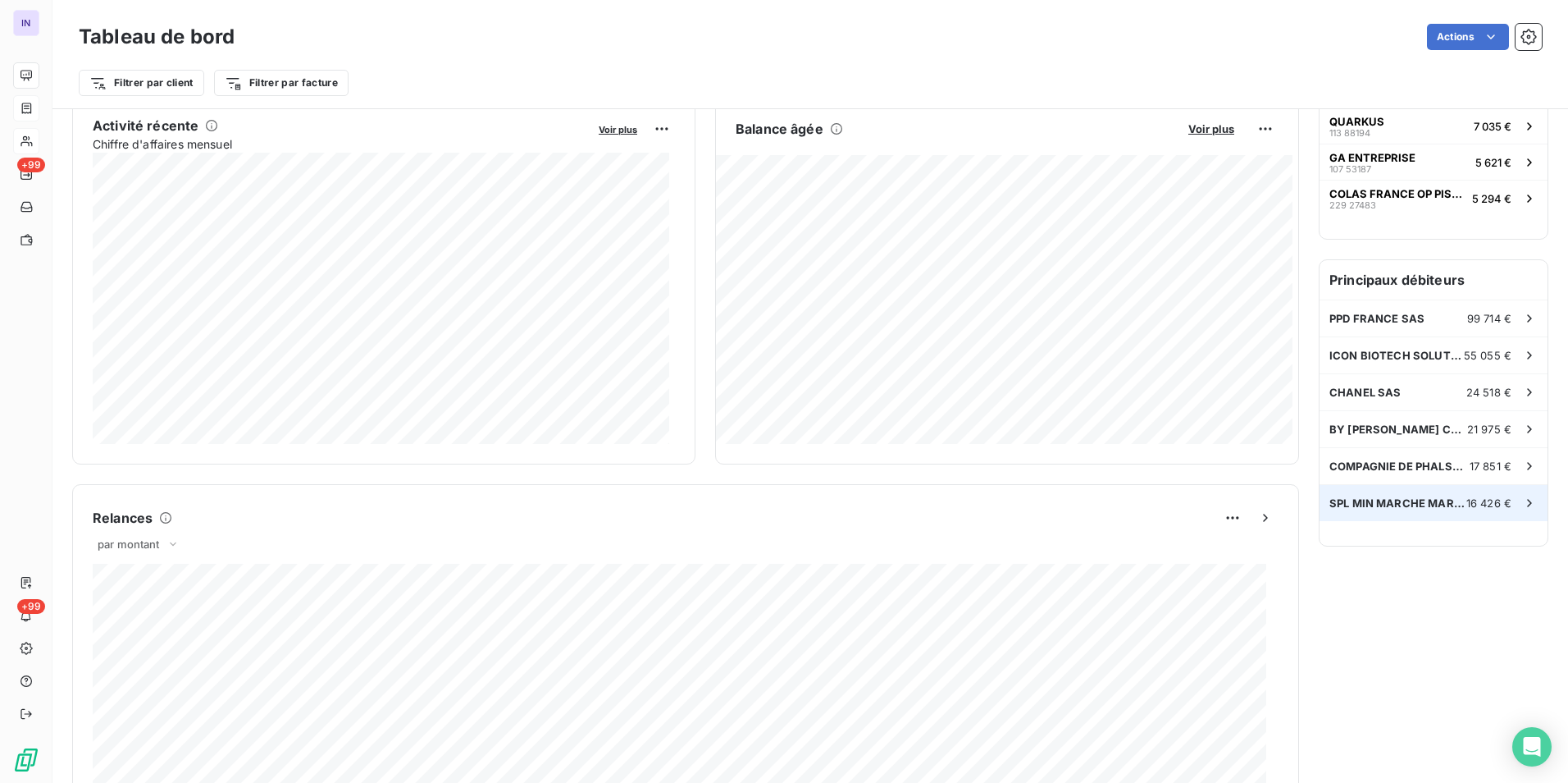
click at [1396, 507] on span "SPL MIN MARCHE MARSEILLE MEDITERRAN" at bounding box center [1398, 503] width 137 height 13
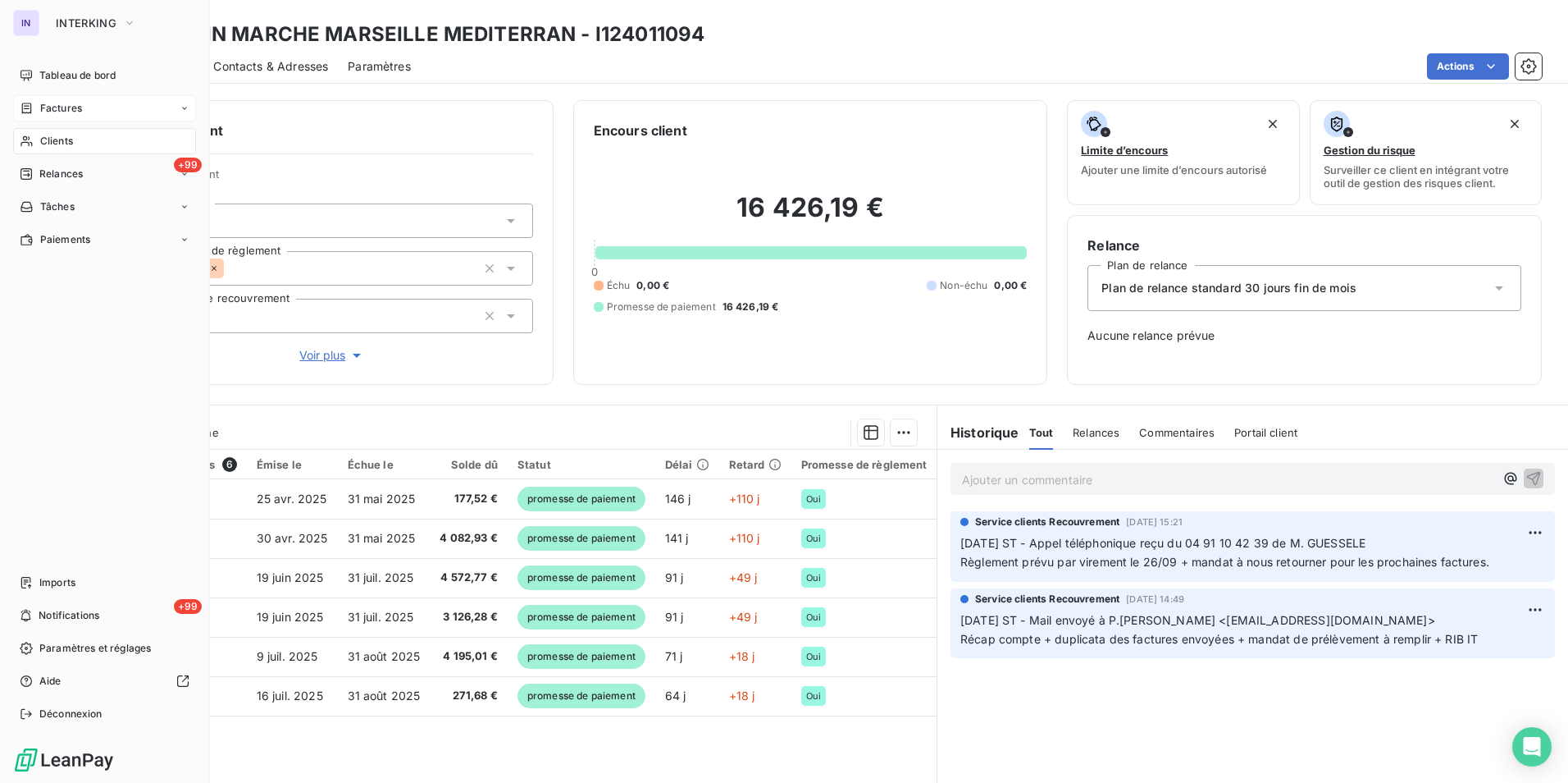
drag, startPoint x: 53, startPoint y: 77, endPoint x: 97, endPoint y: 102, distance: 50.6
click at [53, 77] on span "Tableau de bord" at bounding box center [77, 75] width 76 height 15
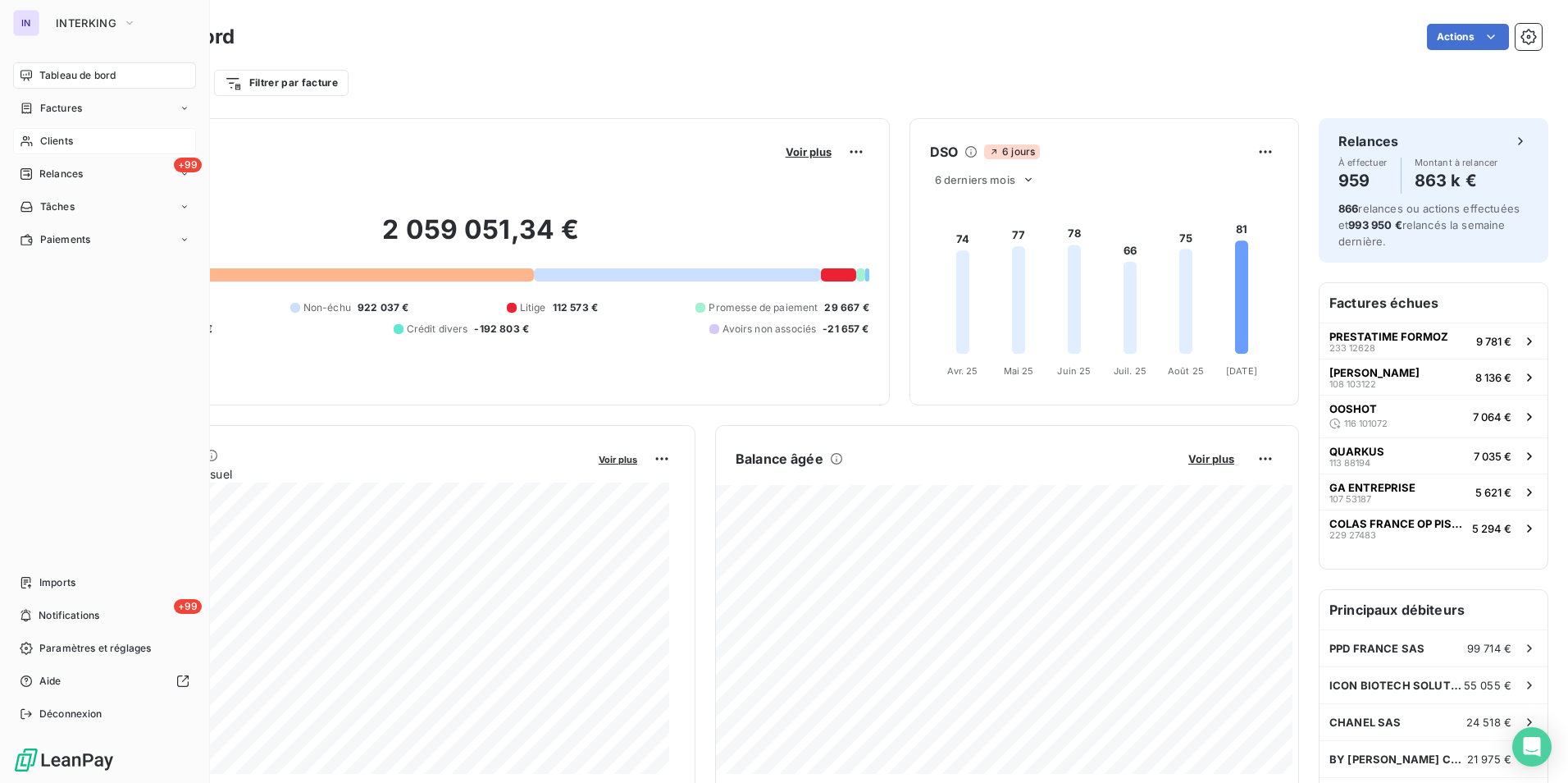
click at [64, 110] on span "Factures" at bounding box center [61, 108] width 42 height 15
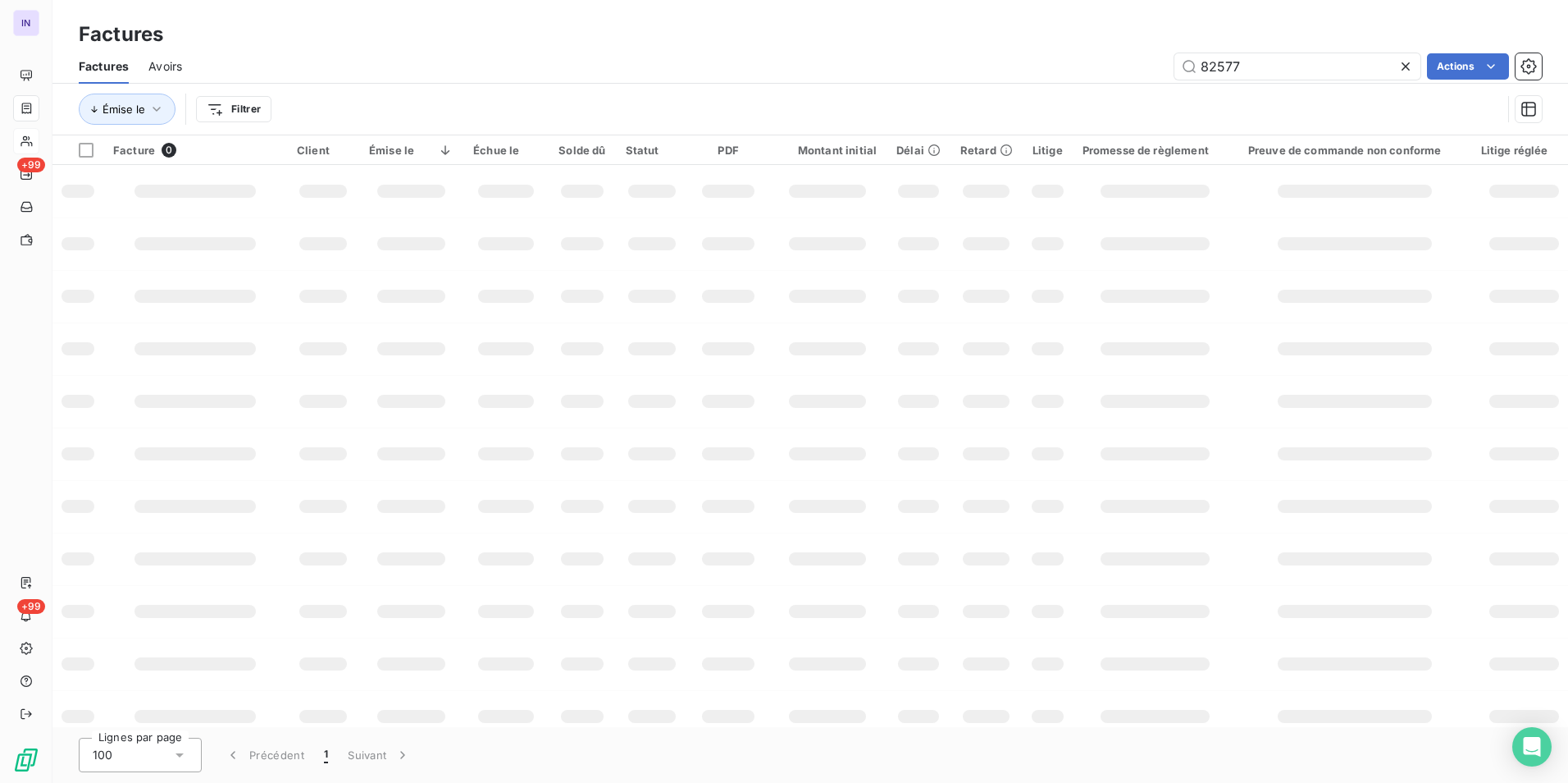
drag, startPoint x: 1222, startPoint y: 68, endPoint x: 1064, endPoint y: 71, distance: 158.0
click at [1064, 71] on div "82577 Actions" at bounding box center [872, 66] width 1341 height 26
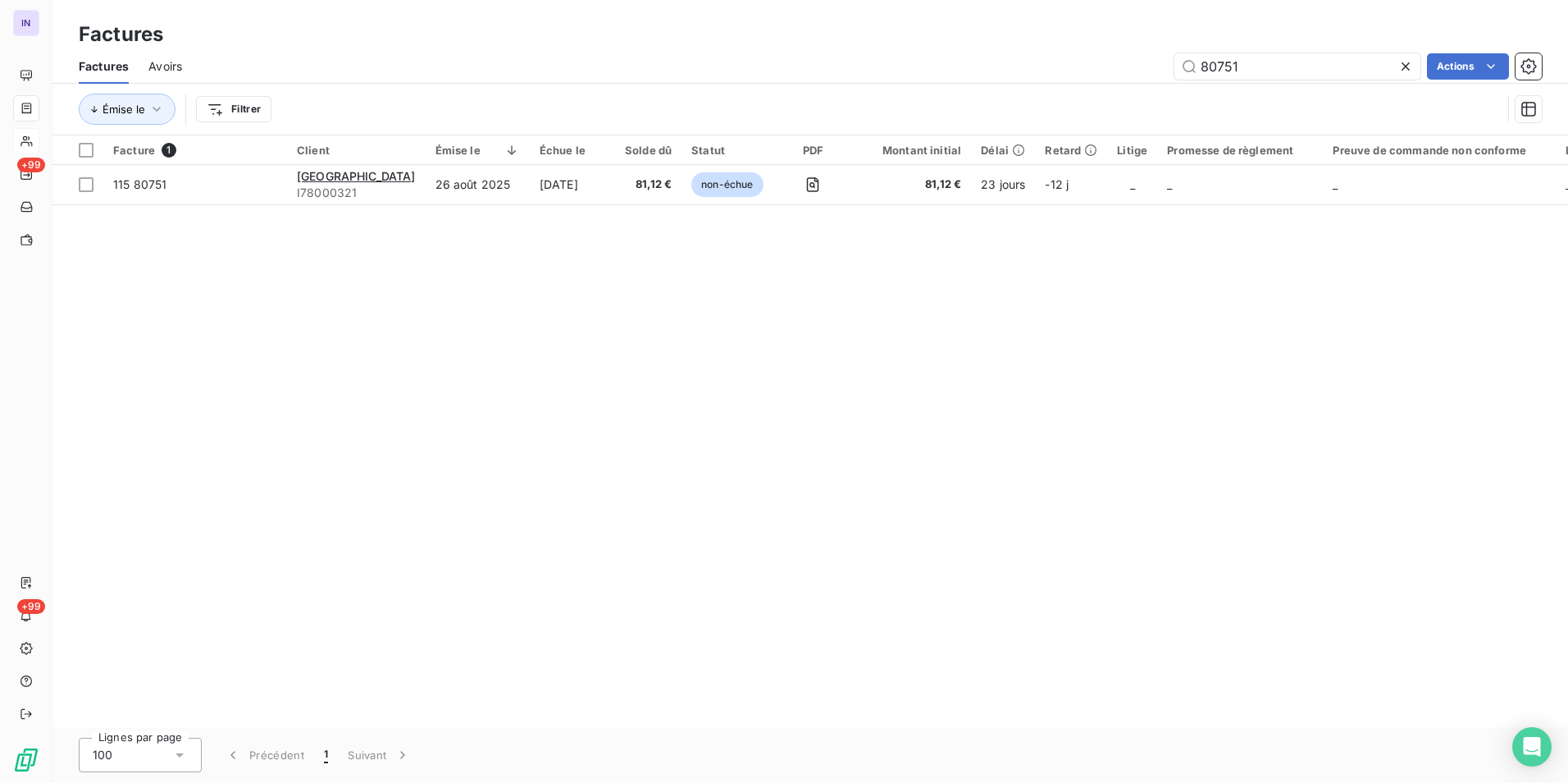
type input "80751"
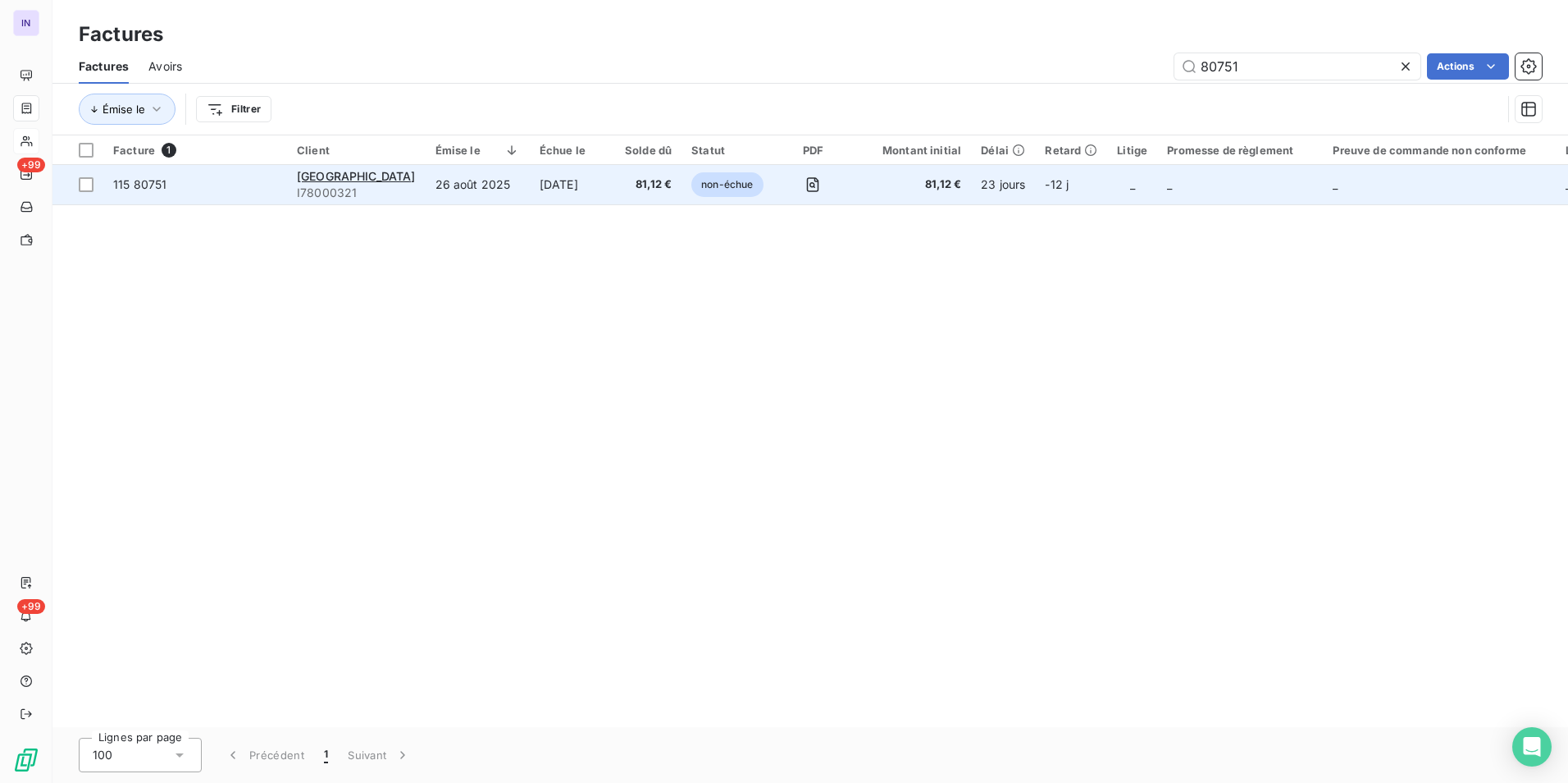
click at [516, 188] on td "26 août 2025" at bounding box center [478, 185] width 104 height 39
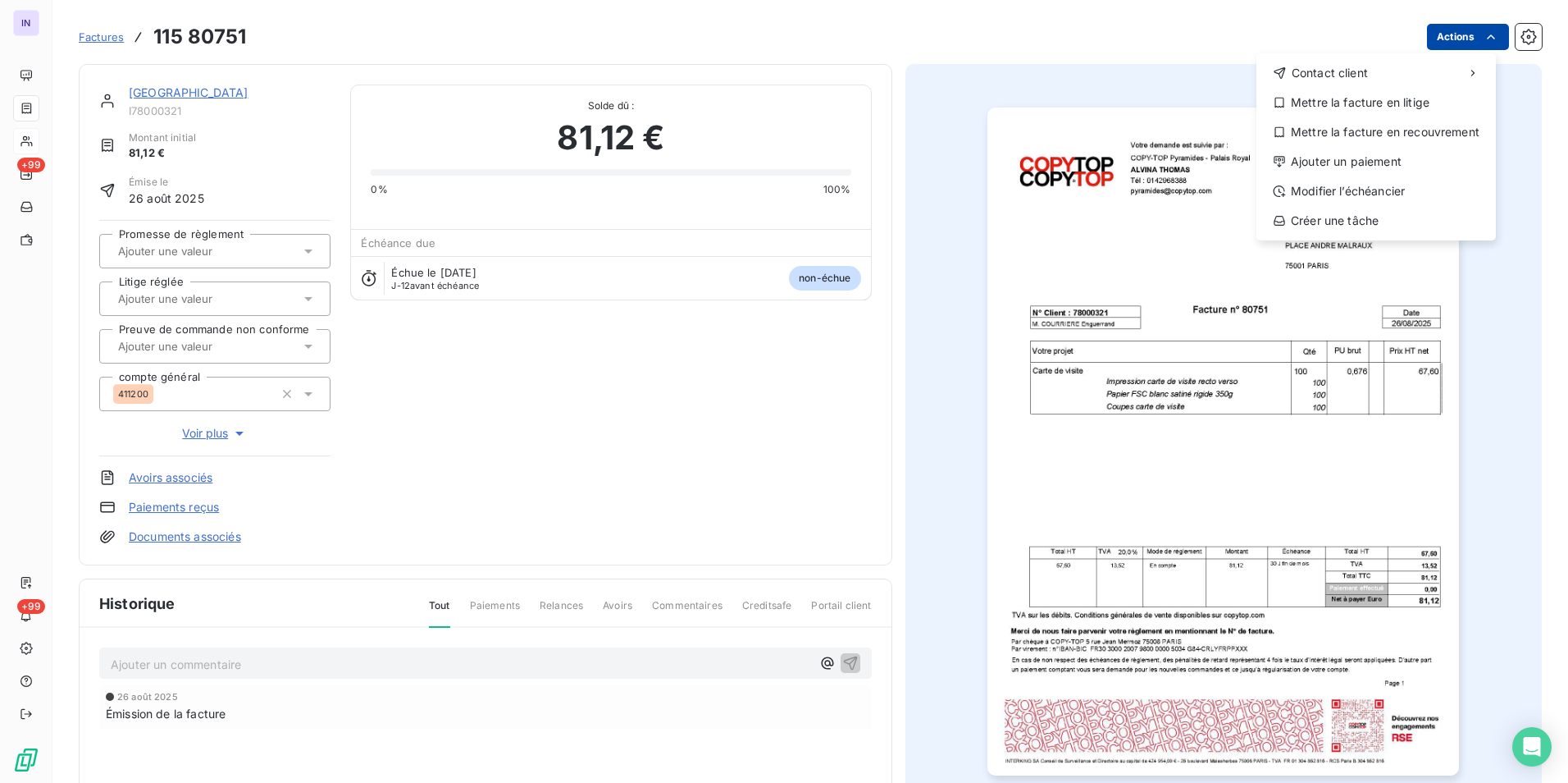
click at [1442, 36] on html "IN +99 +99 Factures [PHONE_NUMBER] Actions Contact client Mettre la facture en …" at bounding box center [784, 392] width 1568 height 783
click at [1350, 161] on div "Ajouter un paiement" at bounding box center [1376, 162] width 226 height 26
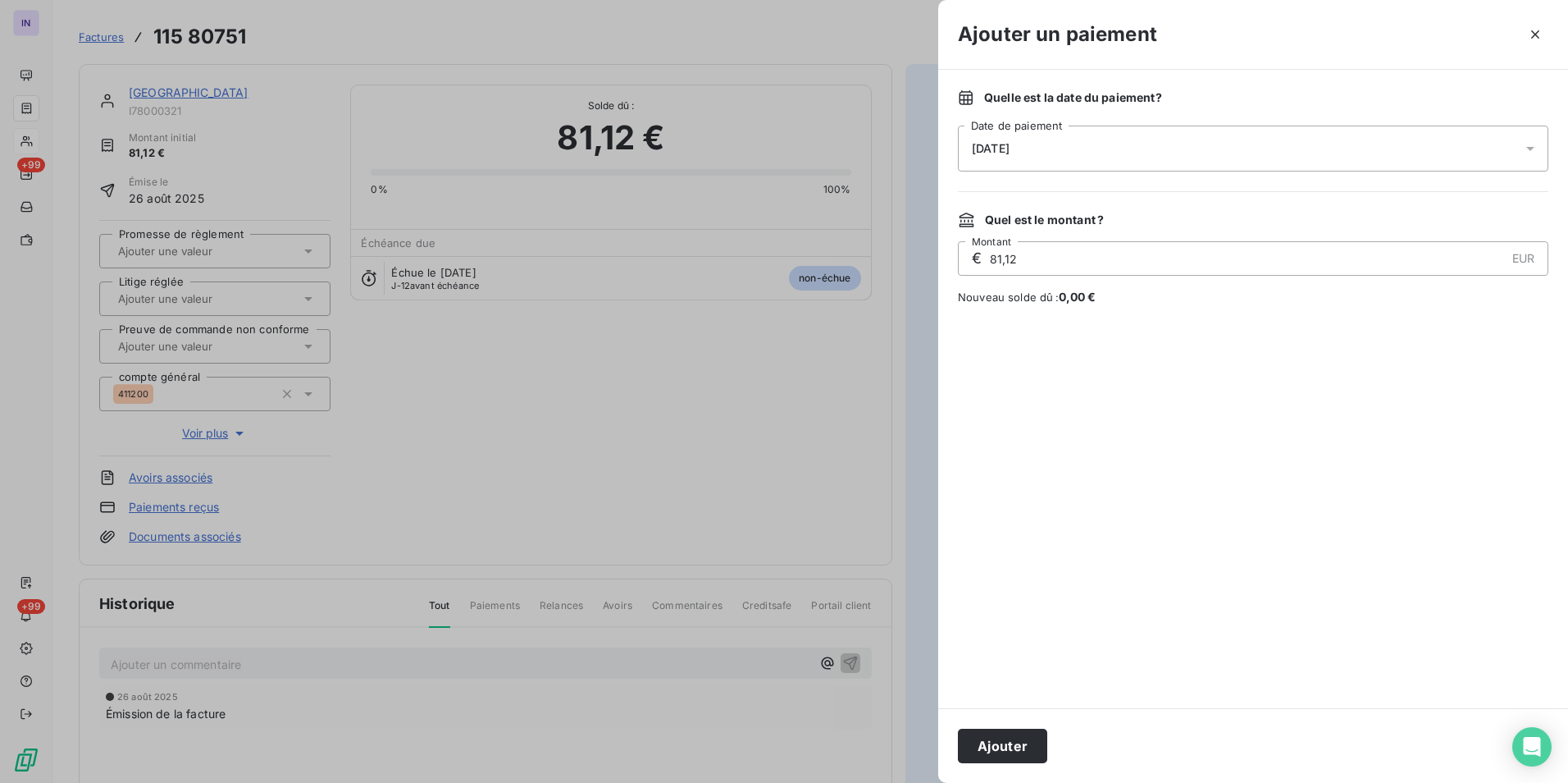
click at [1228, 137] on div "[DATE]" at bounding box center [1253, 149] width 590 height 46
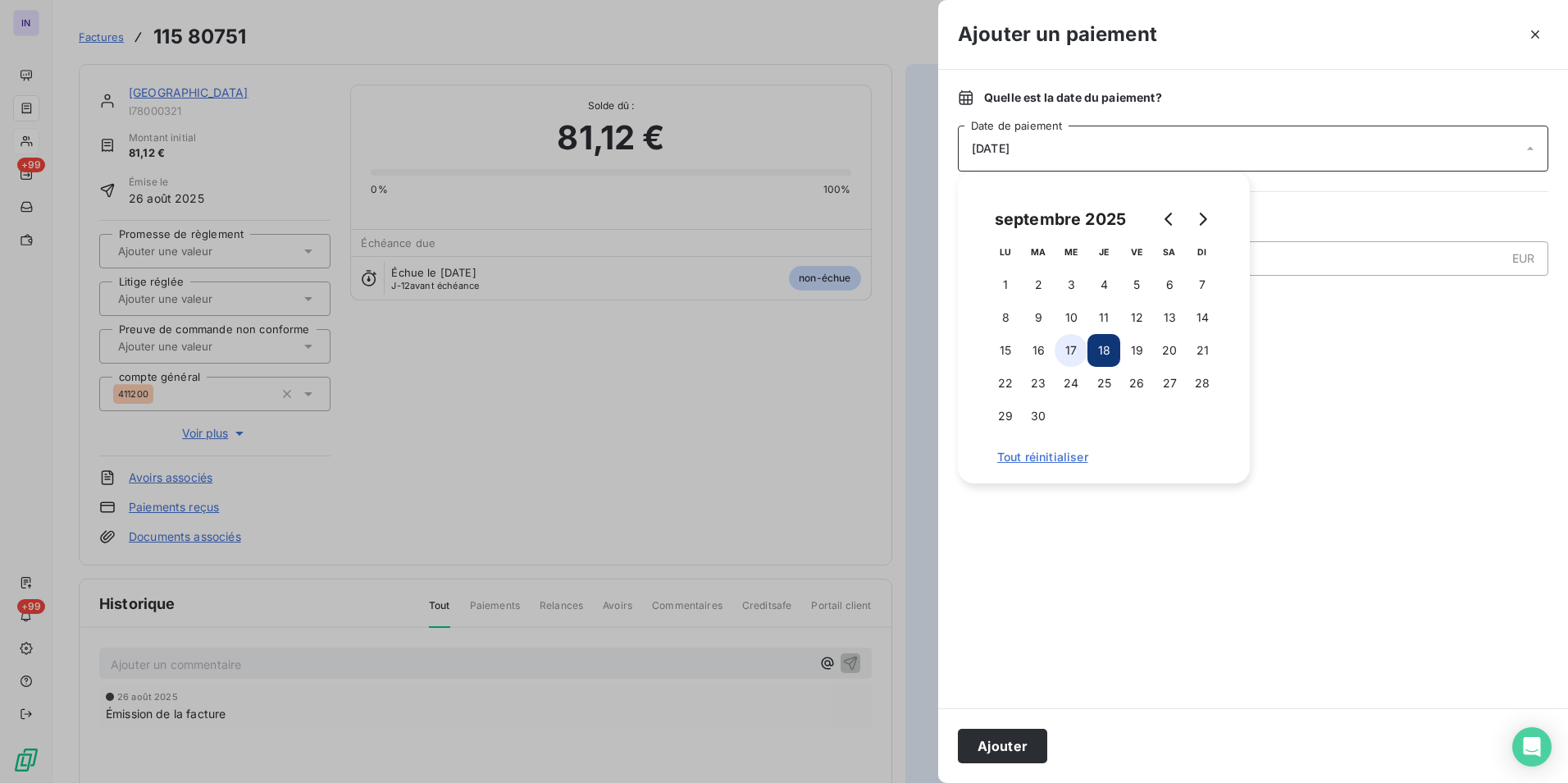
click at [1084, 345] on button "17" at bounding box center [1071, 350] width 32 height 32
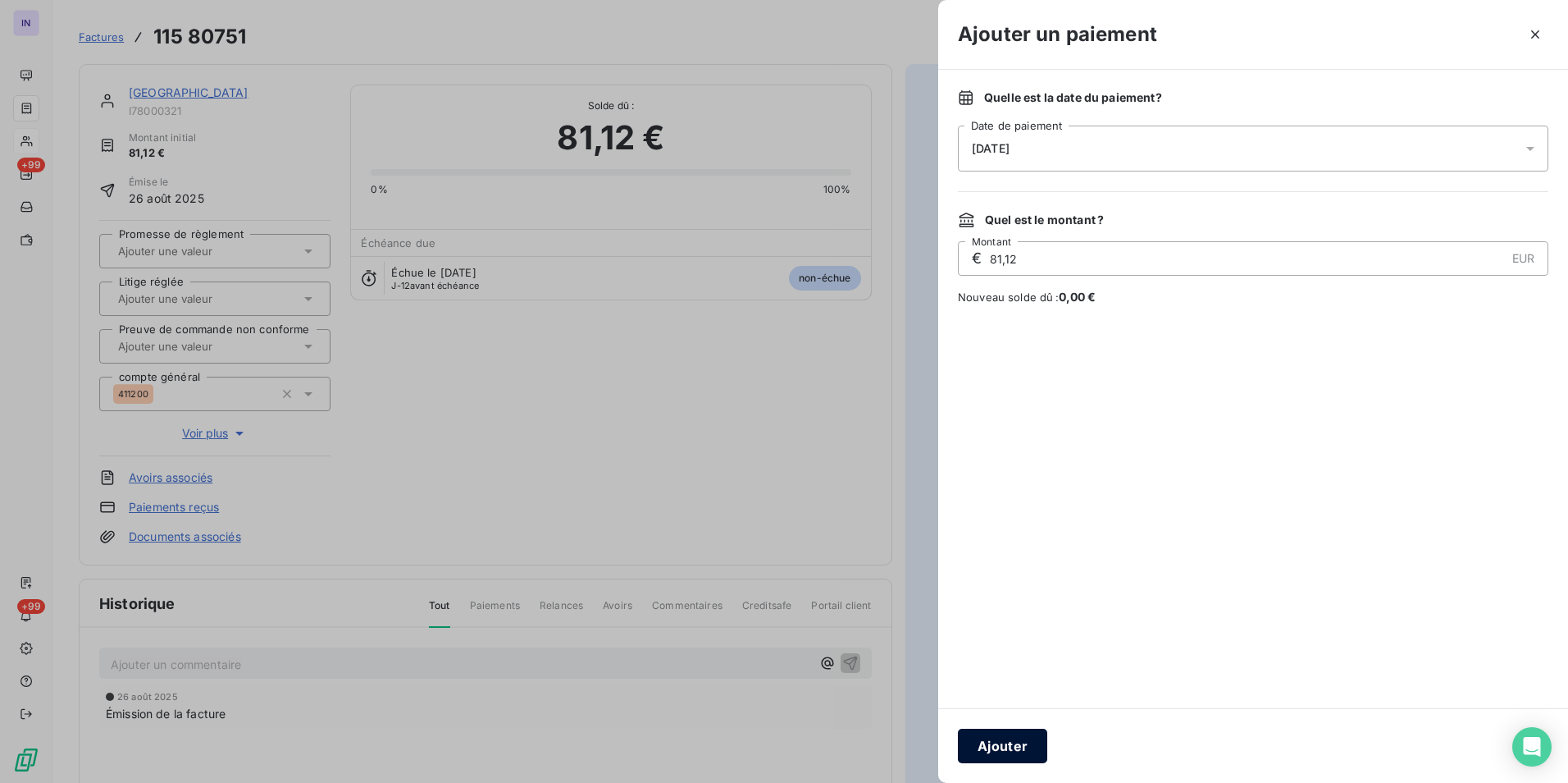
click at [1014, 739] on button "Ajouter" at bounding box center [1002, 745] width 90 height 34
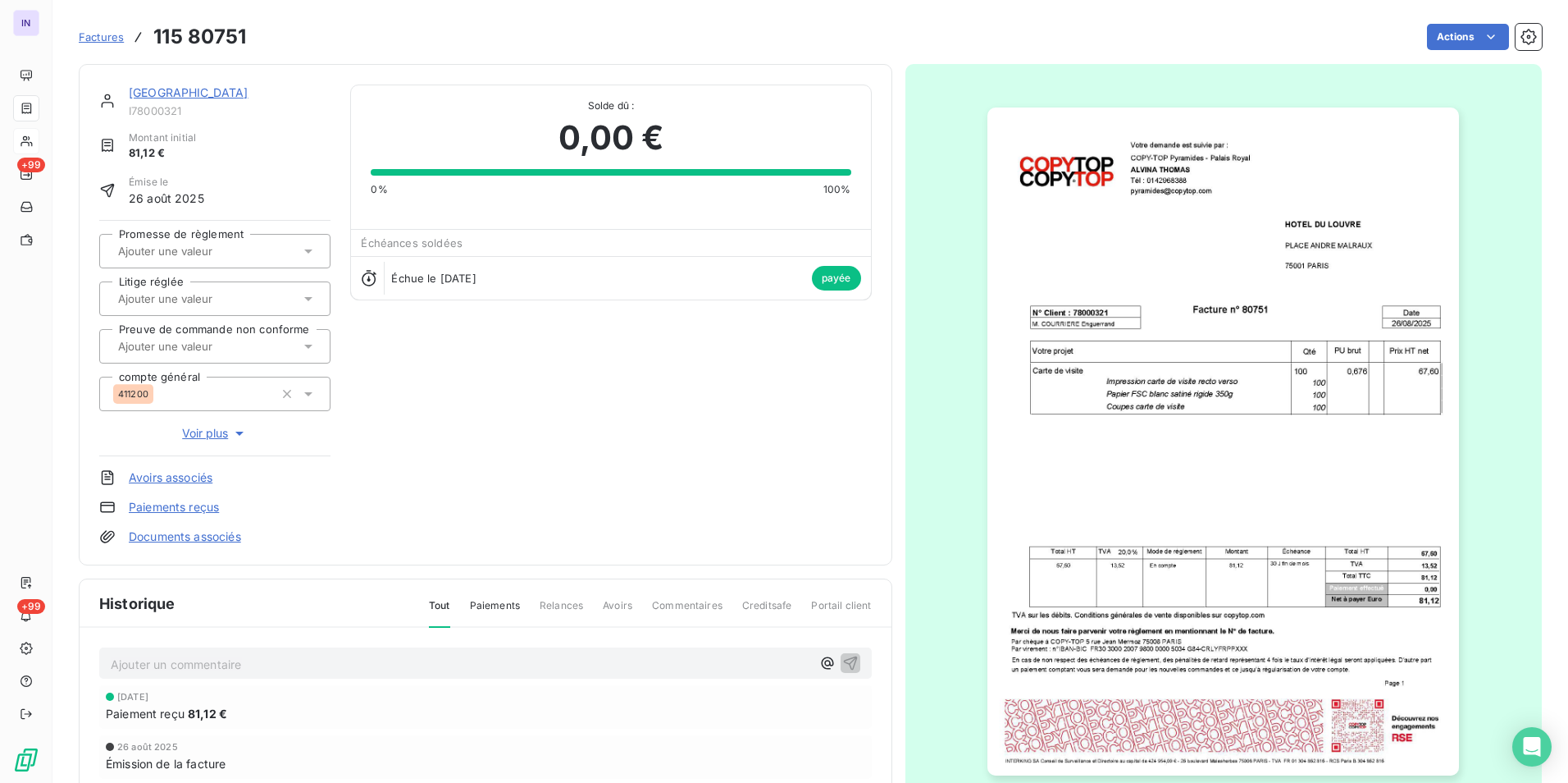
click at [154, 91] on link "[GEOGRAPHIC_DATA]" at bounding box center [189, 92] width 120 height 14
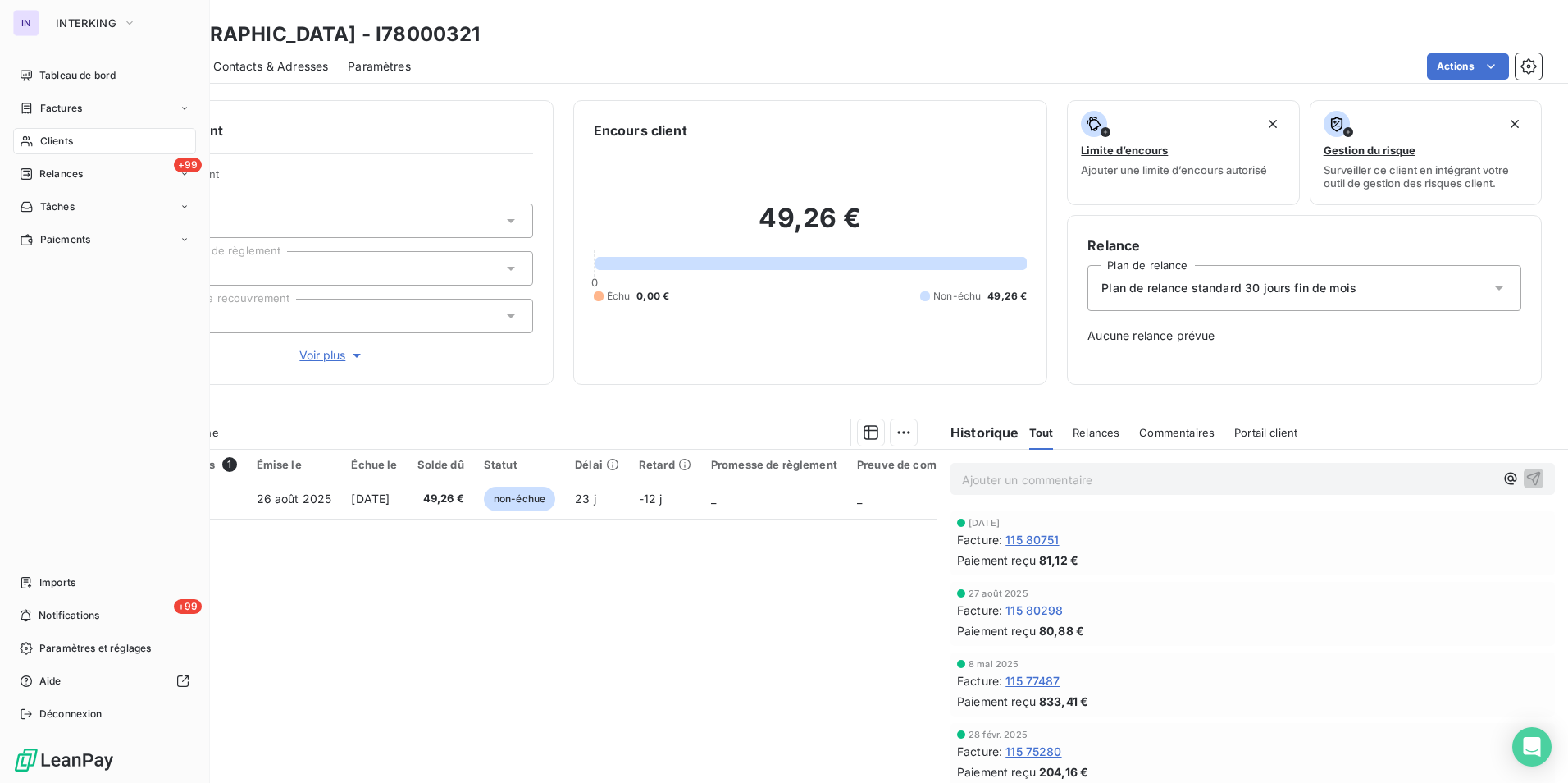
click at [43, 139] on span "Clients" at bounding box center [56, 140] width 32 height 15
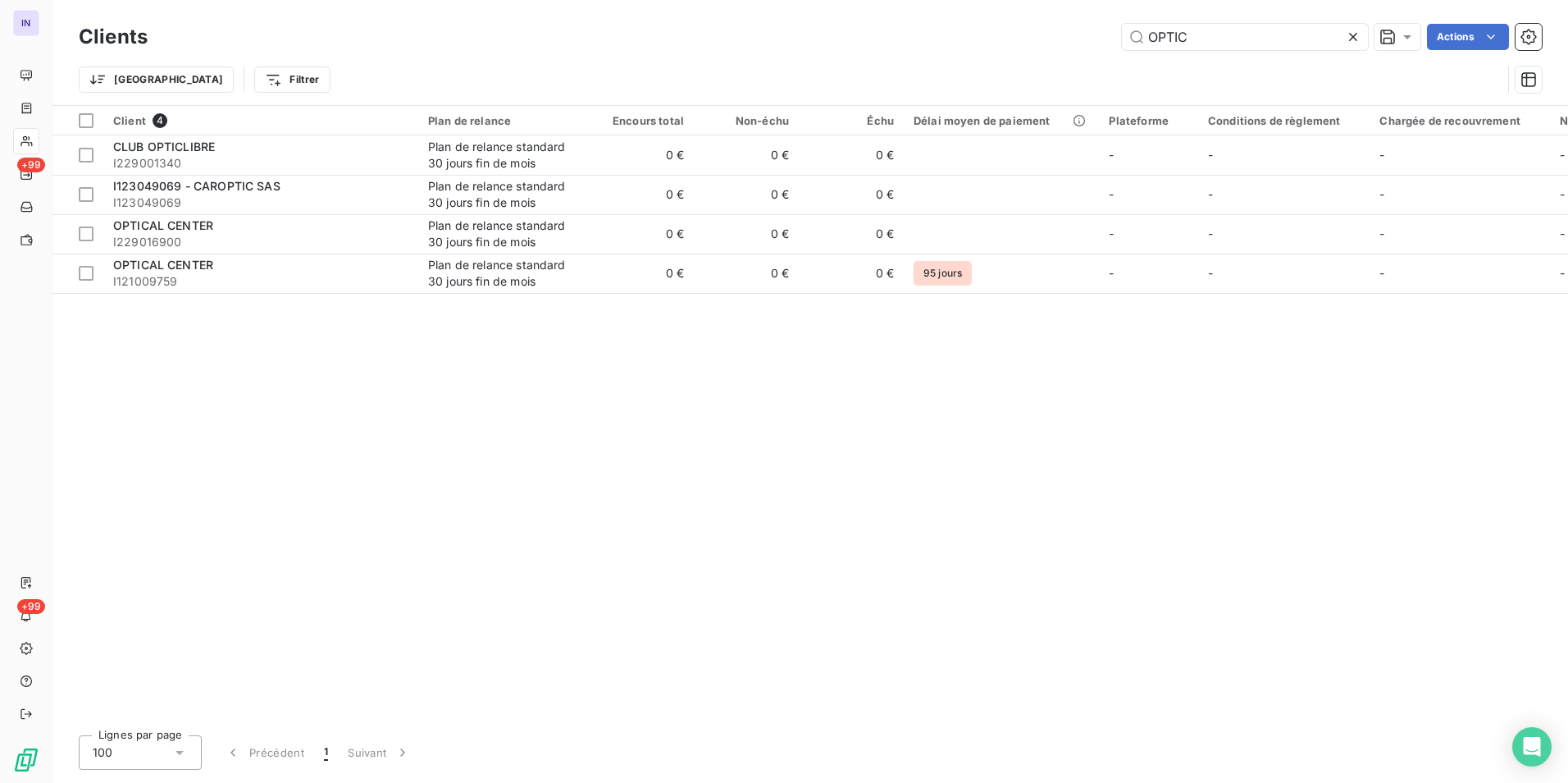
drag, startPoint x: 1177, startPoint y: 28, endPoint x: 993, endPoint y: 15, distance: 184.5
click at [996, 18] on div "Clients OPTIC Actions Trier Filtrer" at bounding box center [810, 52] width 1516 height 105
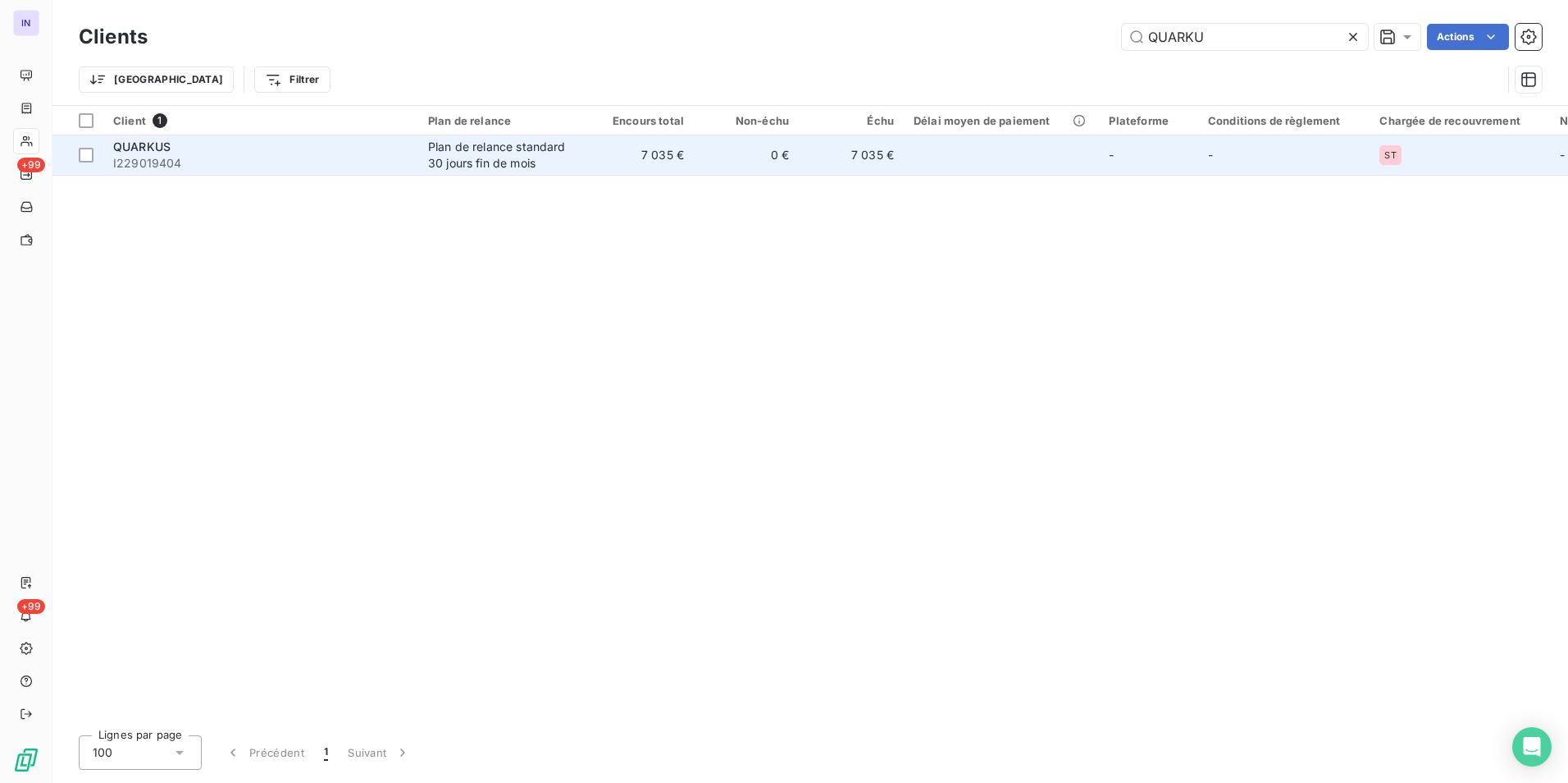
type input "QUARKU"
click at [564, 142] on div "Plan de relance standard 30 jours fin de mois" at bounding box center [503, 155] width 151 height 32
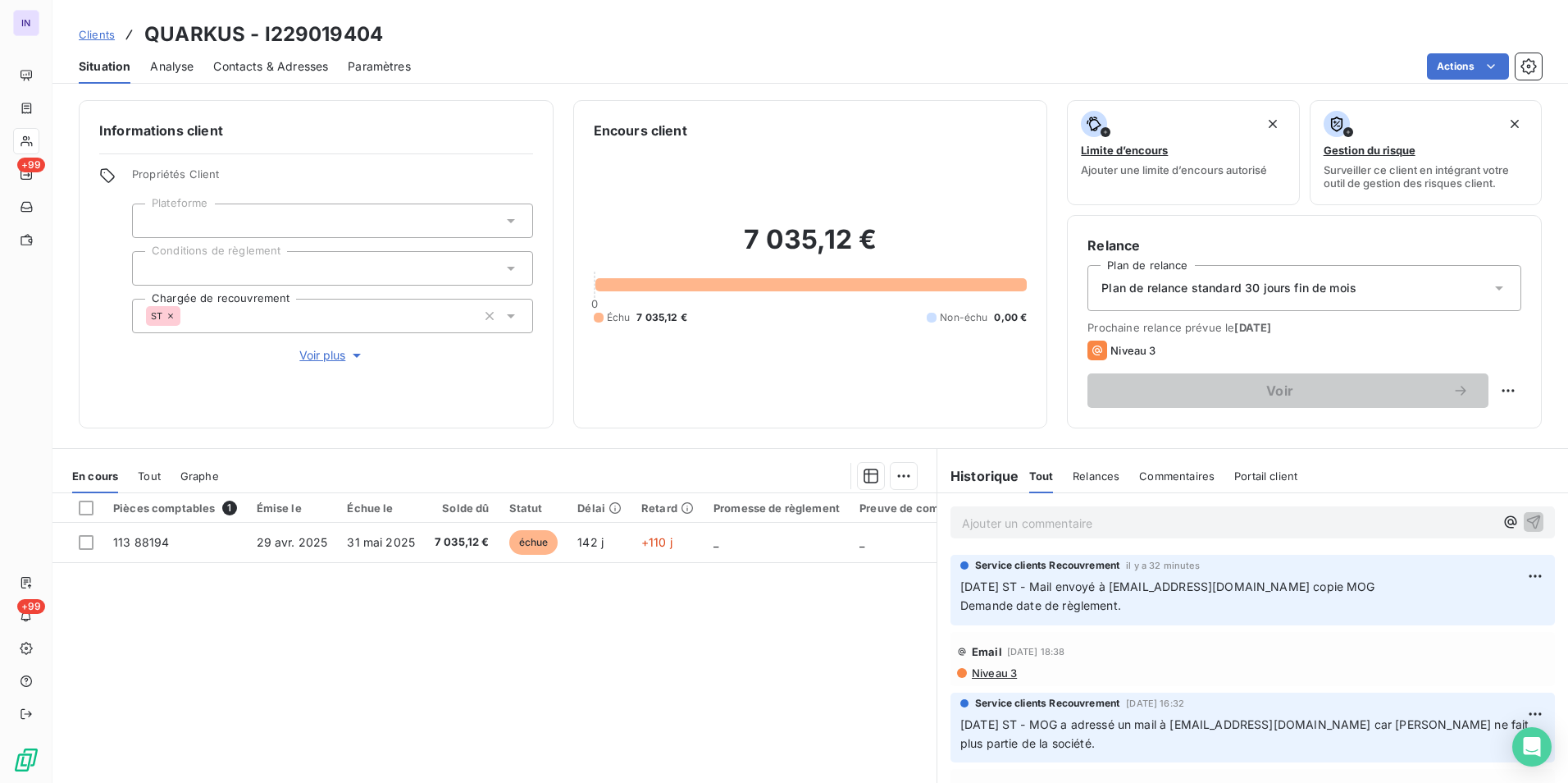
click at [1035, 519] on p "Ajouter un commentaire ﻿" at bounding box center [1228, 523] width 532 height 21
click at [1158, 521] on p "[DATE] st - Mail reçu de" at bounding box center [1228, 522] width 532 height 19
click at [972, 532] on p "[DATE] st - Mail reçu de [PERSON_NAME] <[EMAIL_ADDRESS][DOMAIN_NAME]> copie MOG" at bounding box center [1228, 522] width 532 height 19
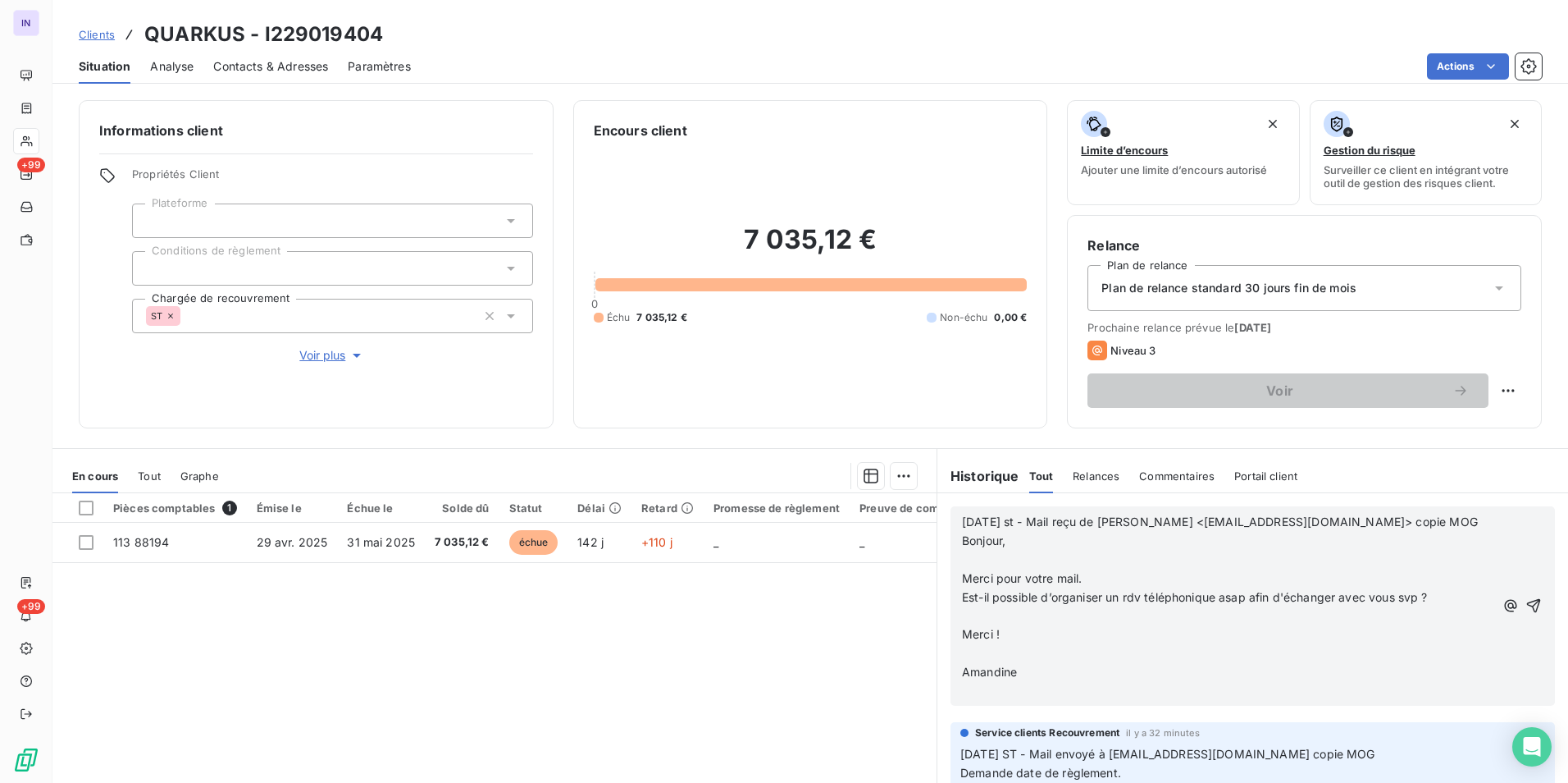
click at [963, 560] on p "﻿" at bounding box center [1228, 560] width 532 height 19
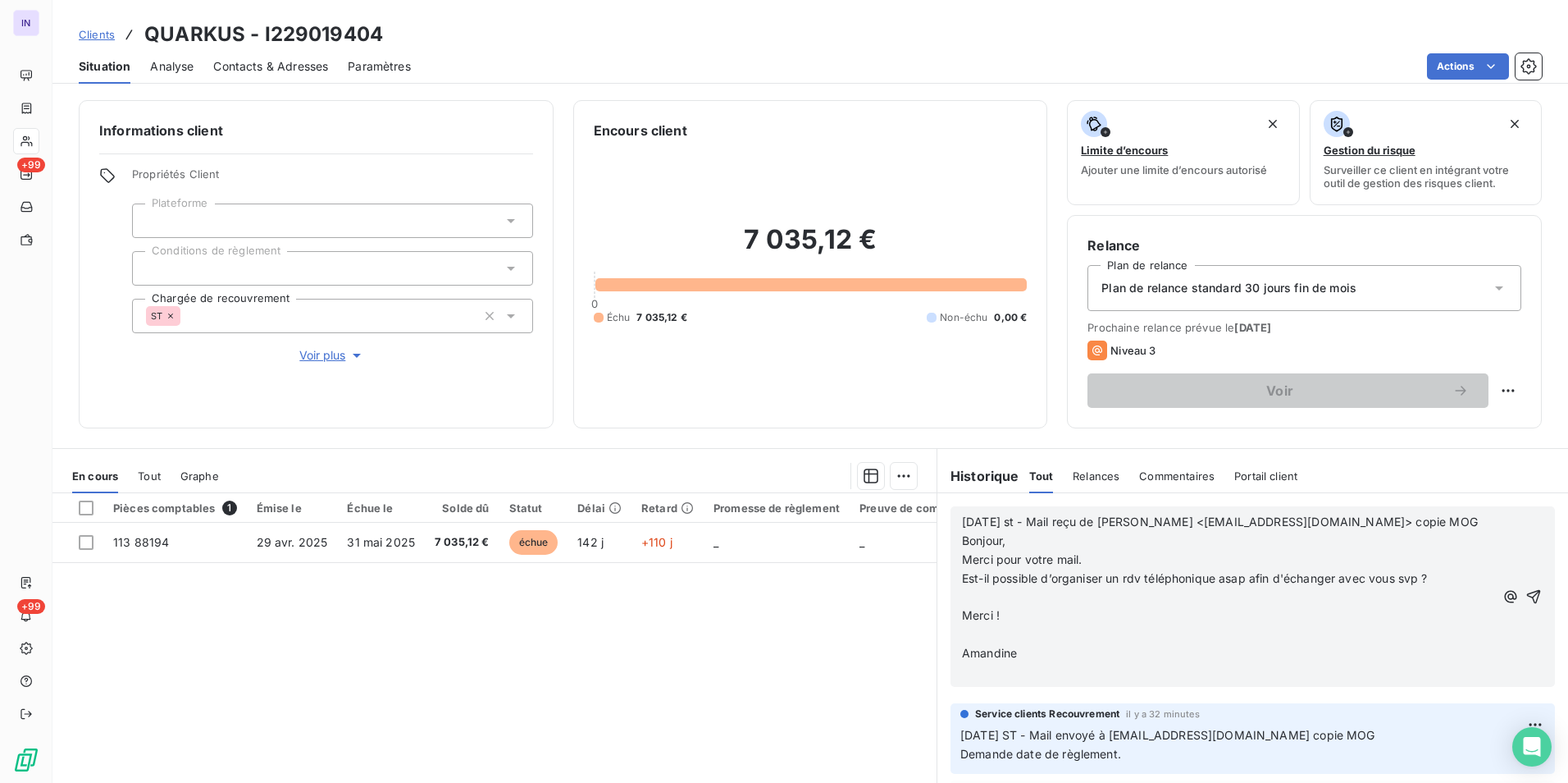
click at [974, 594] on p "﻿" at bounding box center [1228, 598] width 532 height 19
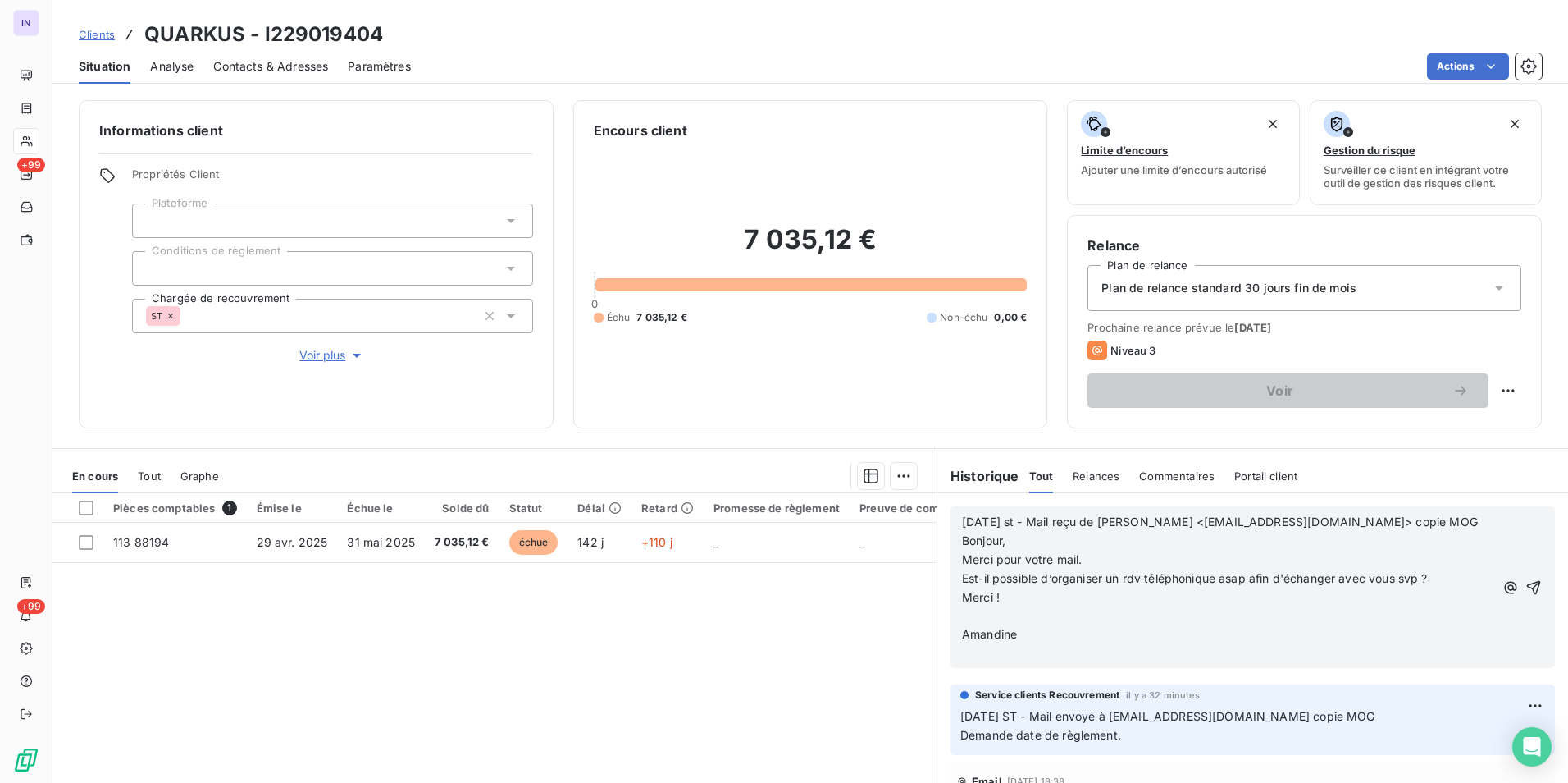
click at [968, 618] on p "﻿" at bounding box center [1228, 615] width 532 height 19
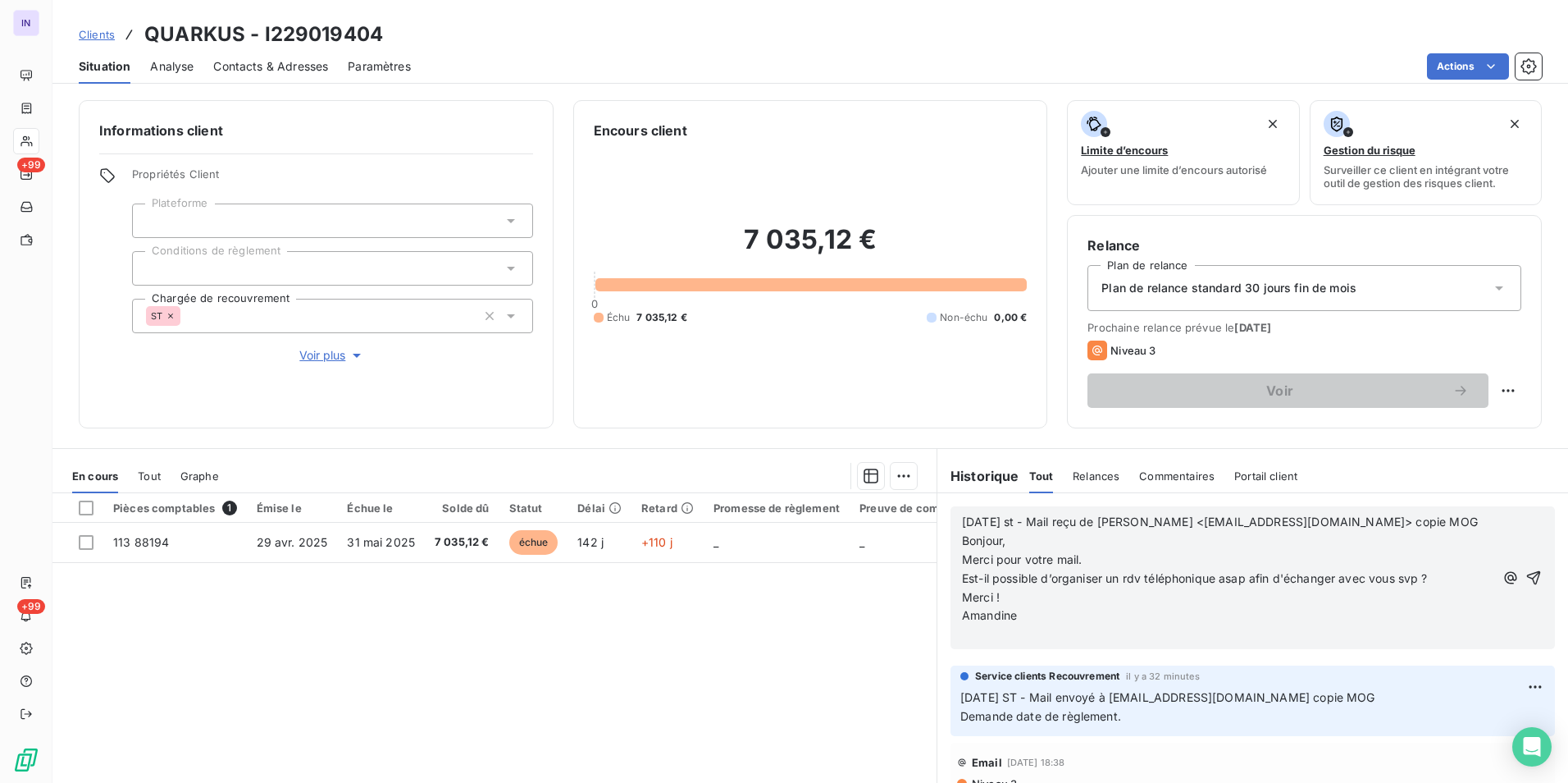
click at [965, 635] on p "﻿" at bounding box center [1228, 634] width 532 height 19
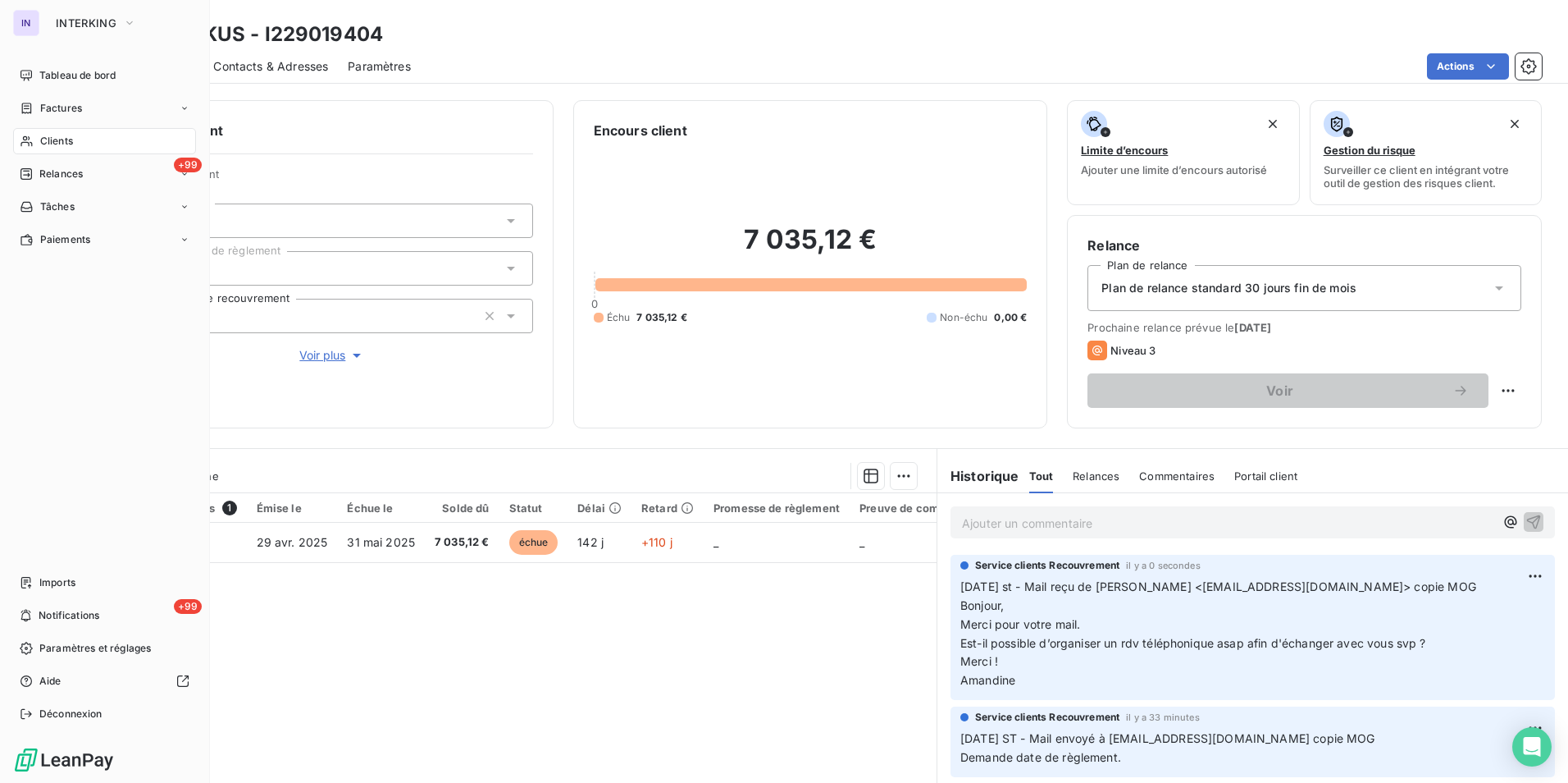
click at [61, 138] on span "Clients" at bounding box center [56, 140] width 32 height 15
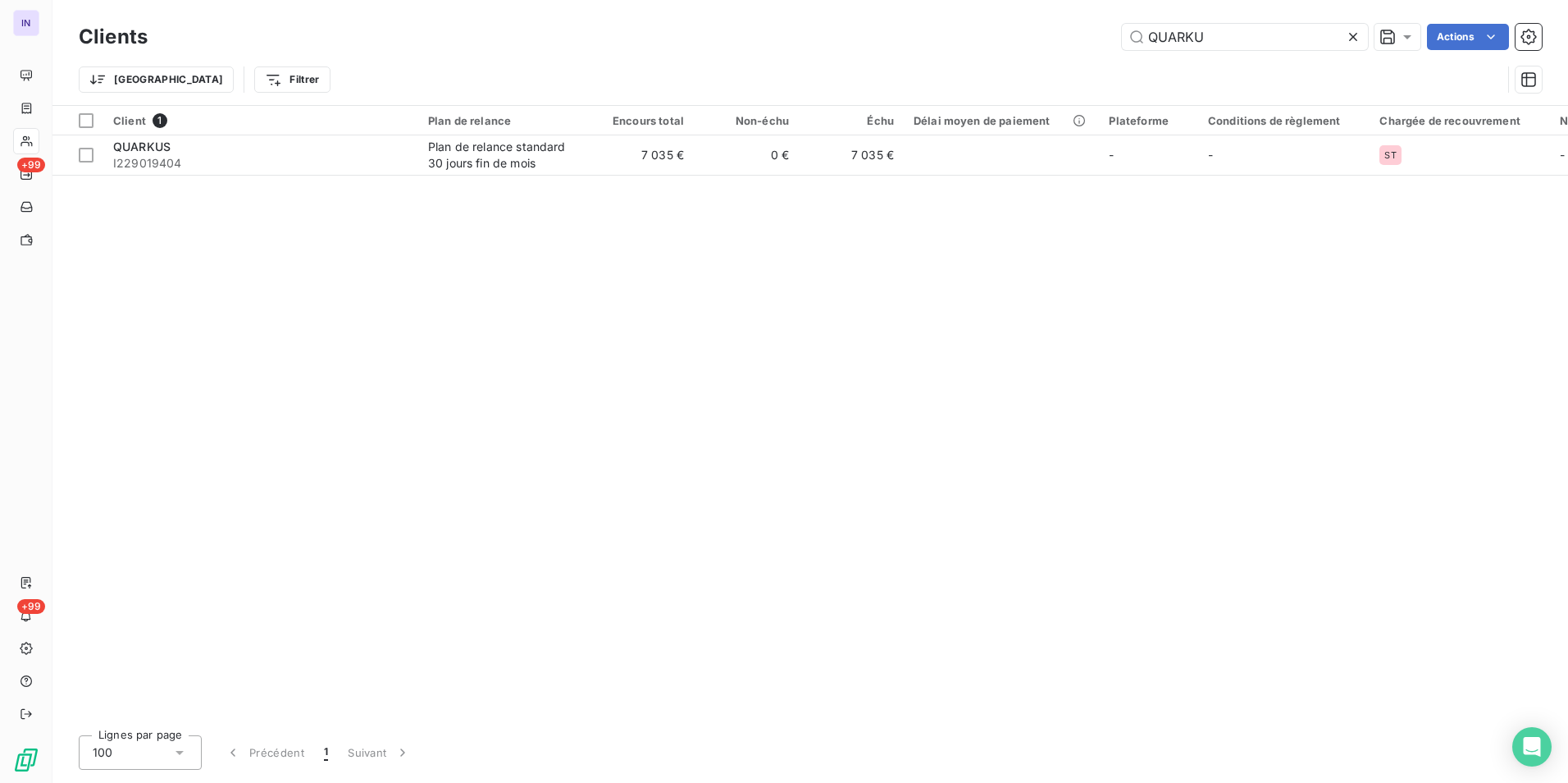
drag, startPoint x: 1058, startPoint y: 38, endPoint x: 991, endPoint y: 39, distance: 67.0
click at [993, 39] on div "QUARKU Actions" at bounding box center [854, 37] width 1375 height 26
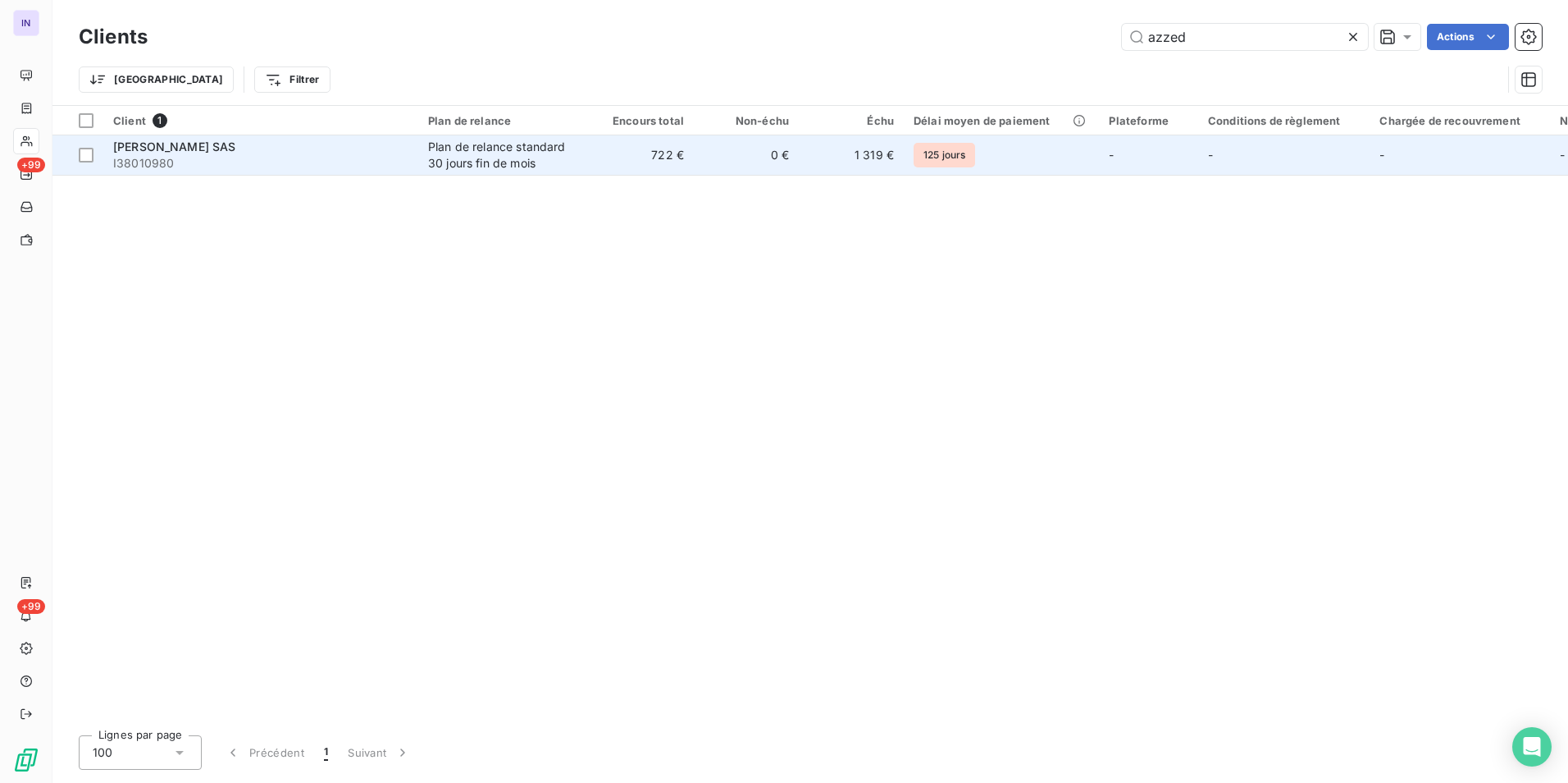
type input "azzed"
click at [326, 150] on div "[PERSON_NAME] SAS" at bounding box center [261, 146] width 296 height 16
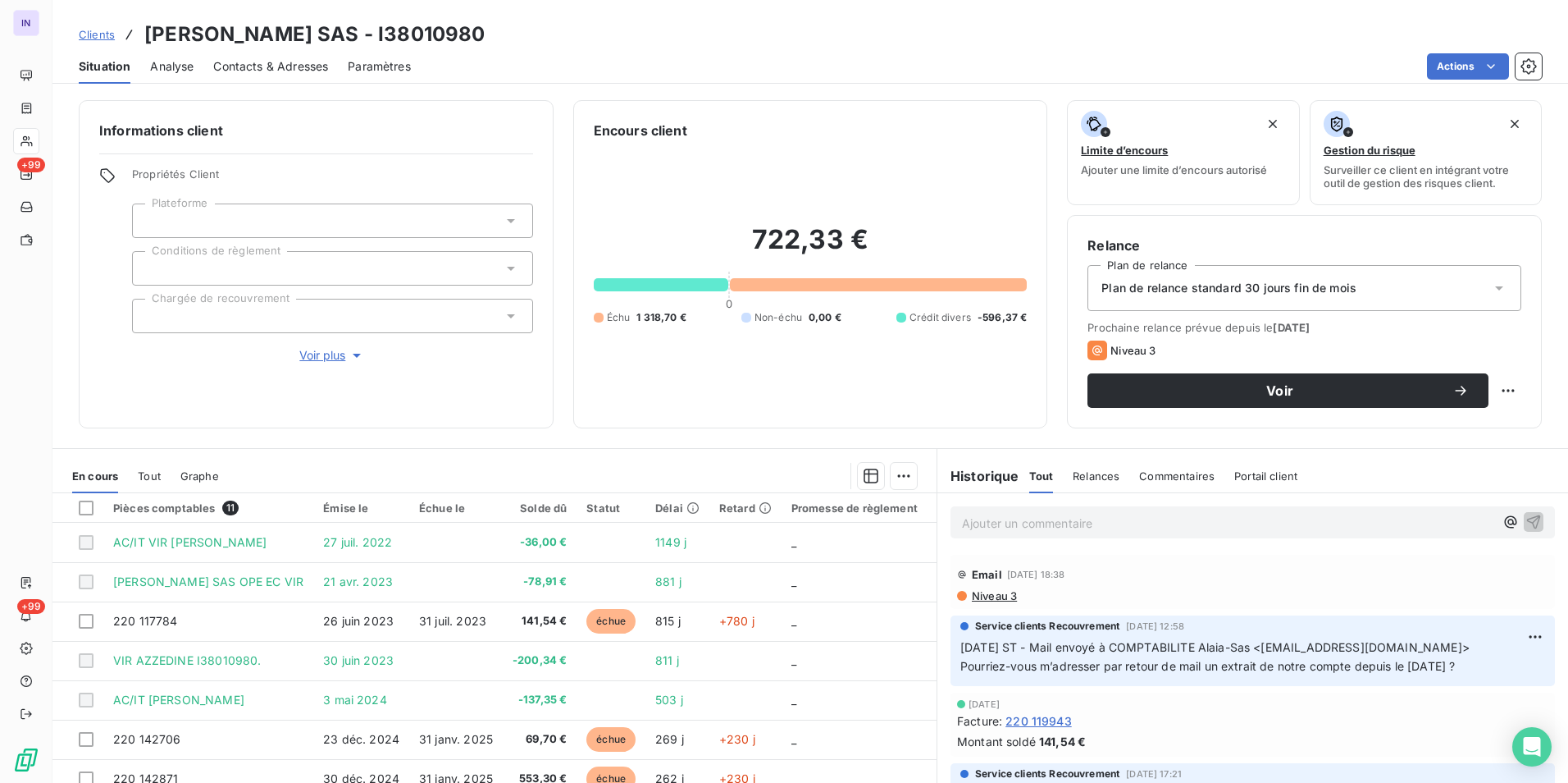
click at [978, 526] on p "Ajouter un commentaire ﻿" at bounding box center [1228, 523] width 532 height 21
click at [1164, 533] on div "[DATE] ST - Mail reçu de" at bounding box center [1253, 521] width 604 height 31
click at [1160, 522] on p "[DATE] ST - Mail reçu de" at bounding box center [1228, 522] width 532 height 19
click at [965, 532] on p "[DATE] ST - Mail reçu de COMPTABILITE Alaia-Sas <[EMAIL_ADDRESS][DOMAIN_NAME]>" at bounding box center [1228, 522] width 532 height 19
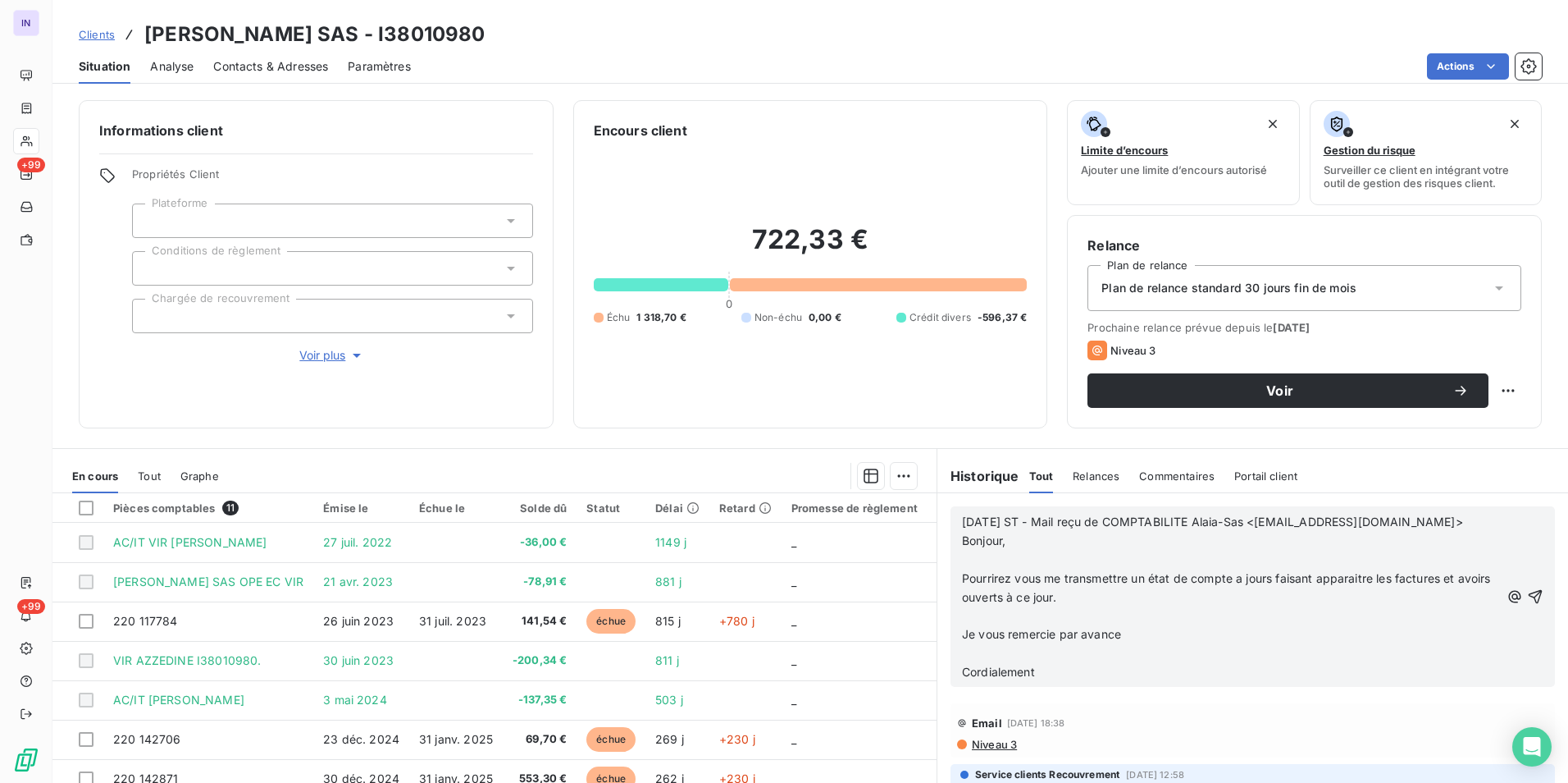
click at [971, 656] on p "﻿" at bounding box center [1231, 654] width 538 height 19
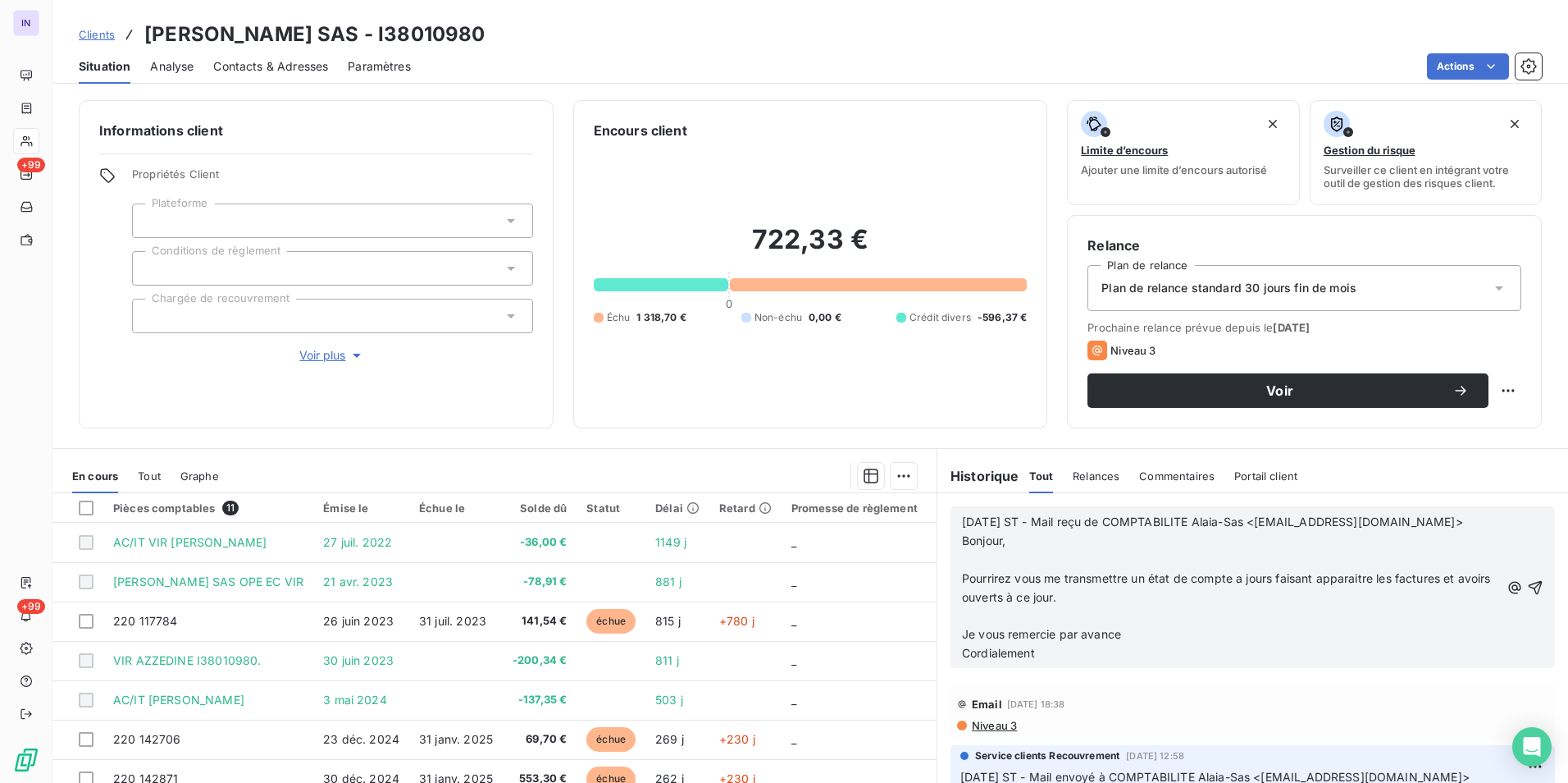
click at [969, 615] on p "﻿" at bounding box center [1231, 615] width 538 height 19
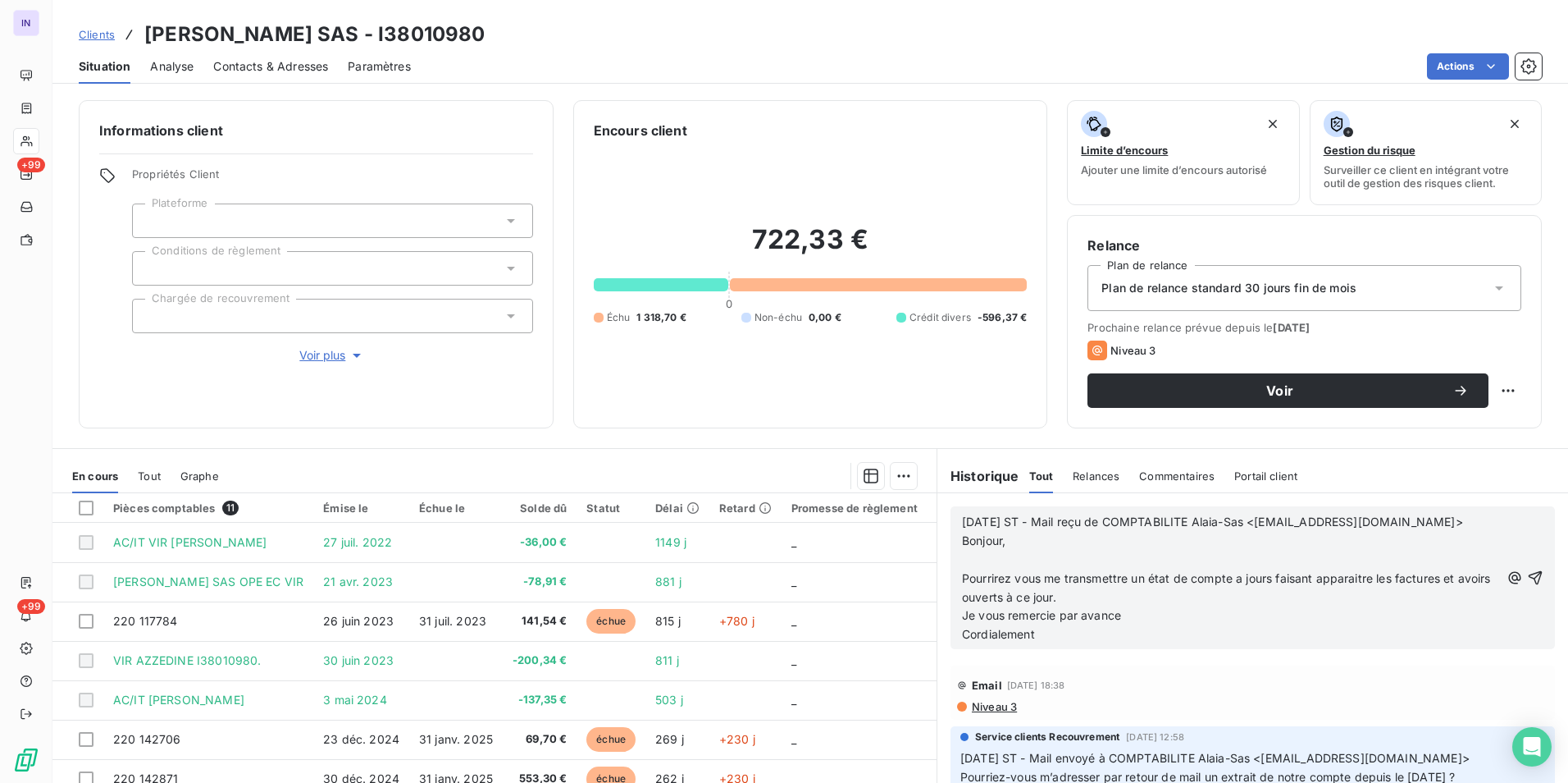
click at [962, 552] on p "﻿" at bounding box center [1231, 560] width 538 height 19
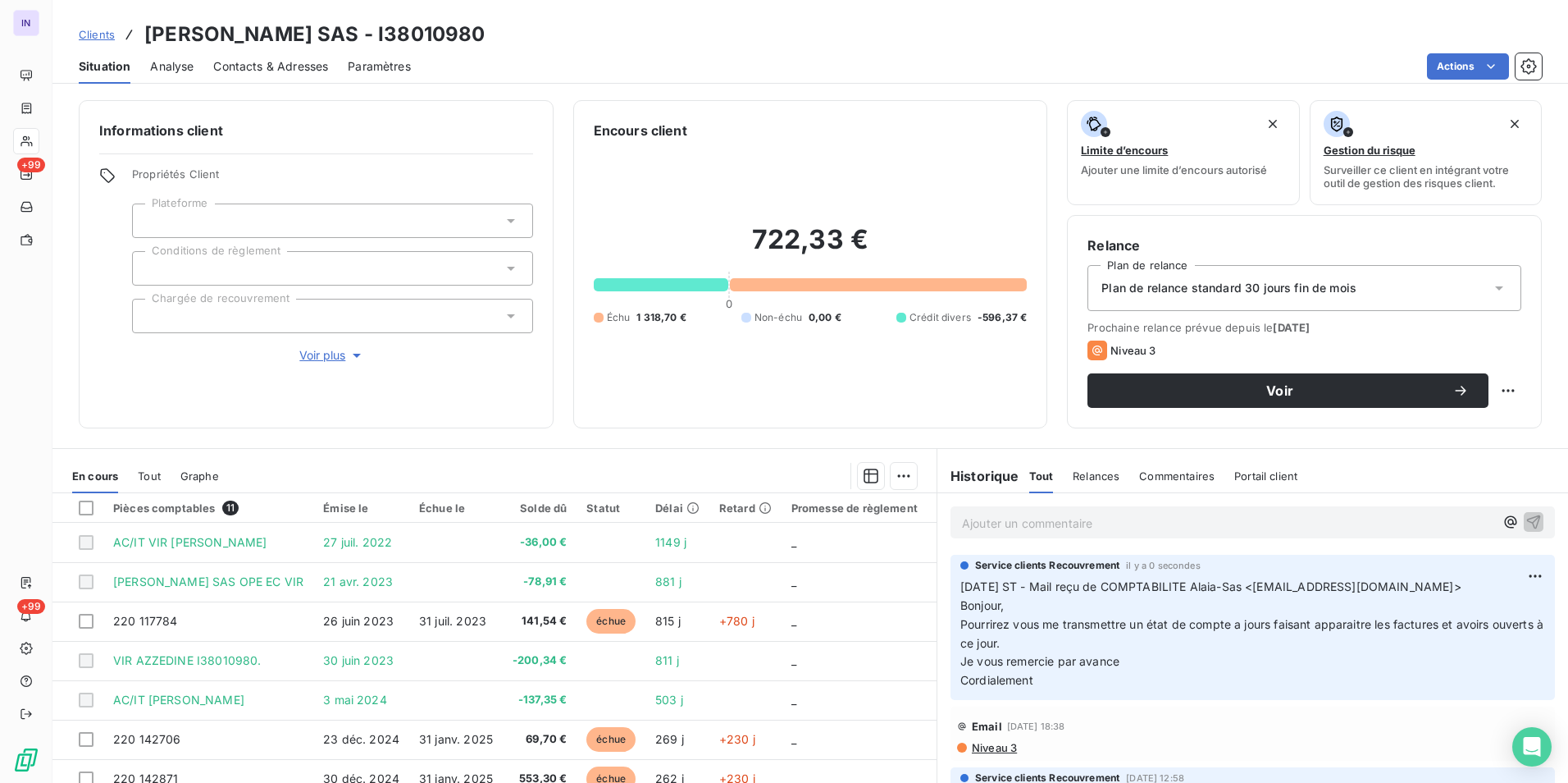
click at [992, 527] on p "Ajouter un commentaire ﻿" at bounding box center [1228, 523] width 532 height 21
drag, startPoint x: 1450, startPoint y: 590, endPoint x: 1458, endPoint y: 585, distance: 9.4
click at [1451, 590] on span "[DATE] ST - Mail reçu de COMPTABILITE Alaia-Sas <[EMAIL_ADDRESS][DOMAIN_NAME]> …" at bounding box center [1213, 594] width 504 height 32
click at [1443, 582] on span "[DATE] ST - Mail reçu de COMPTABILITE Alaia-Sas <[EMAIL_ADDRESS][DOMAIN_NAME]> …" at bounding box center [1213, 594] width 504 height 32
drag, startPoint x: 1445, startPoint y: 583, endPoint x: 1120, endPoint y: 580, distance: 325.0
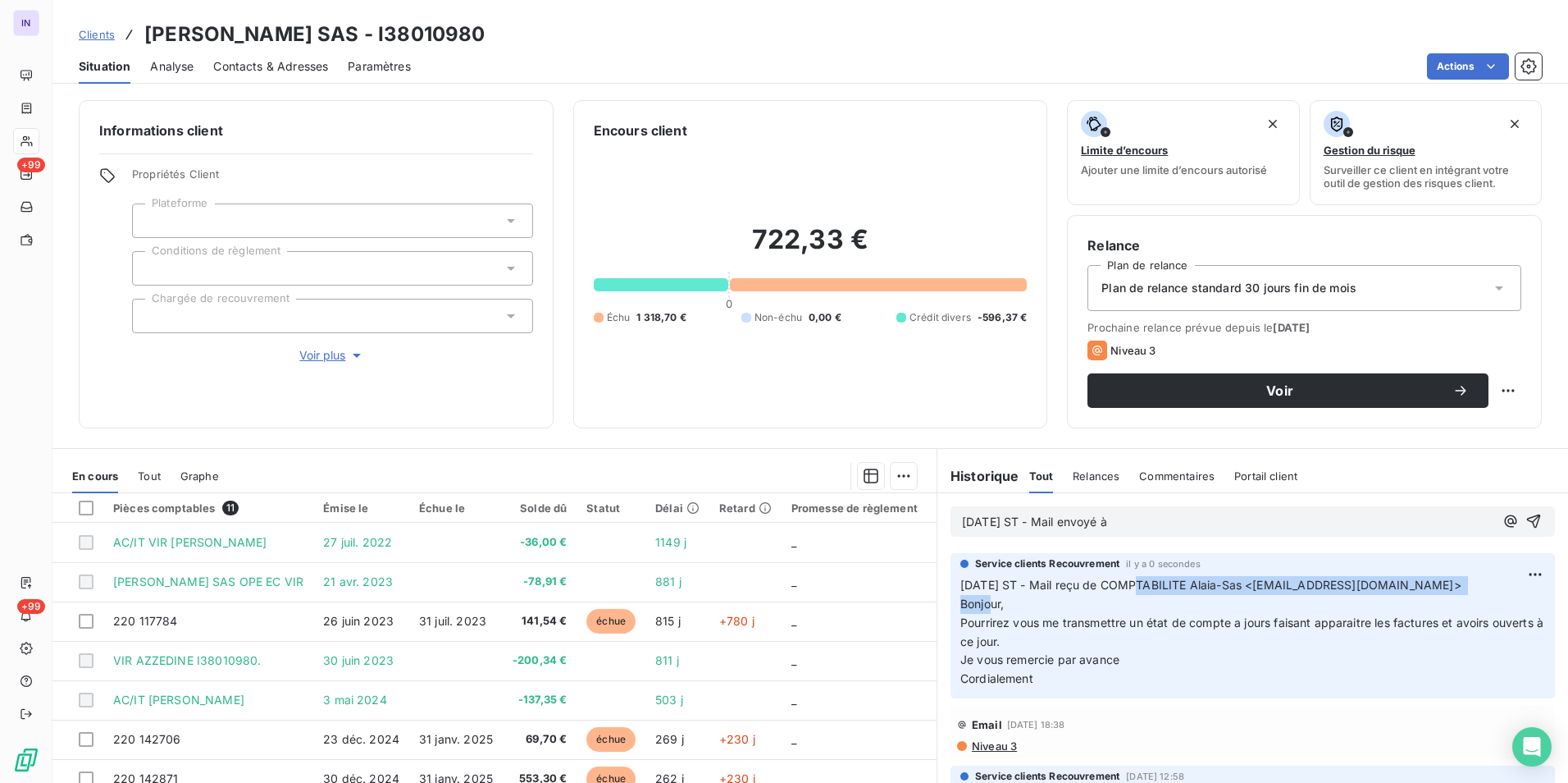
click at [1120, 580] on span "[DATE] ST - Mail reçu de COMPTABILITE Alaia-Sas <[EMAIL_ADDRESS][DOMAIN_NAME]> …" at bounding box center [1213, 594] width 504 height 32
copy span "COMPTABILITE Alaia-Sas <[EMAIL_ADDRESS][DOMAIN_NAME]>"
click at [1189, 523] on p "[DATE] ST - Mail envoyé à" at bounding box center [1228, 522] width 532 height 19
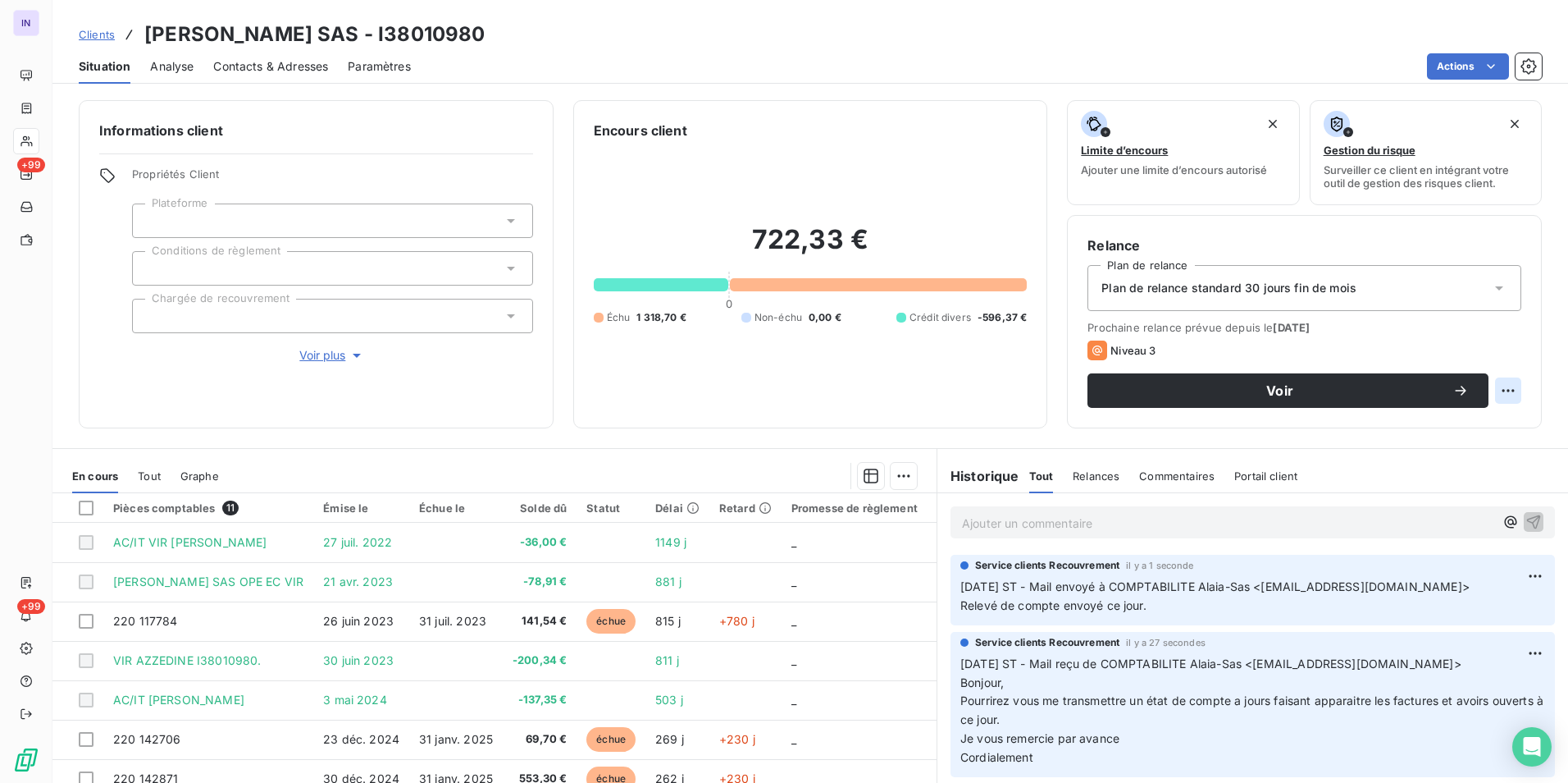
click at [1495, 382] on html "IN +99 +99 Clients [PERSON_NAME] SAS - I38010980 Situation Analyse Contacts & A…" at bounding box center [784, 392] width 1568 height 783
drag, startPoint x: 1483, startPoint y: 418, endPoint x: 1436, endPoint y: 418, distance: 47.0
click at [1482, 418] on div "Replanifier cette action" at bounding box center [1429, 427] width 147 height 26
select select "8"
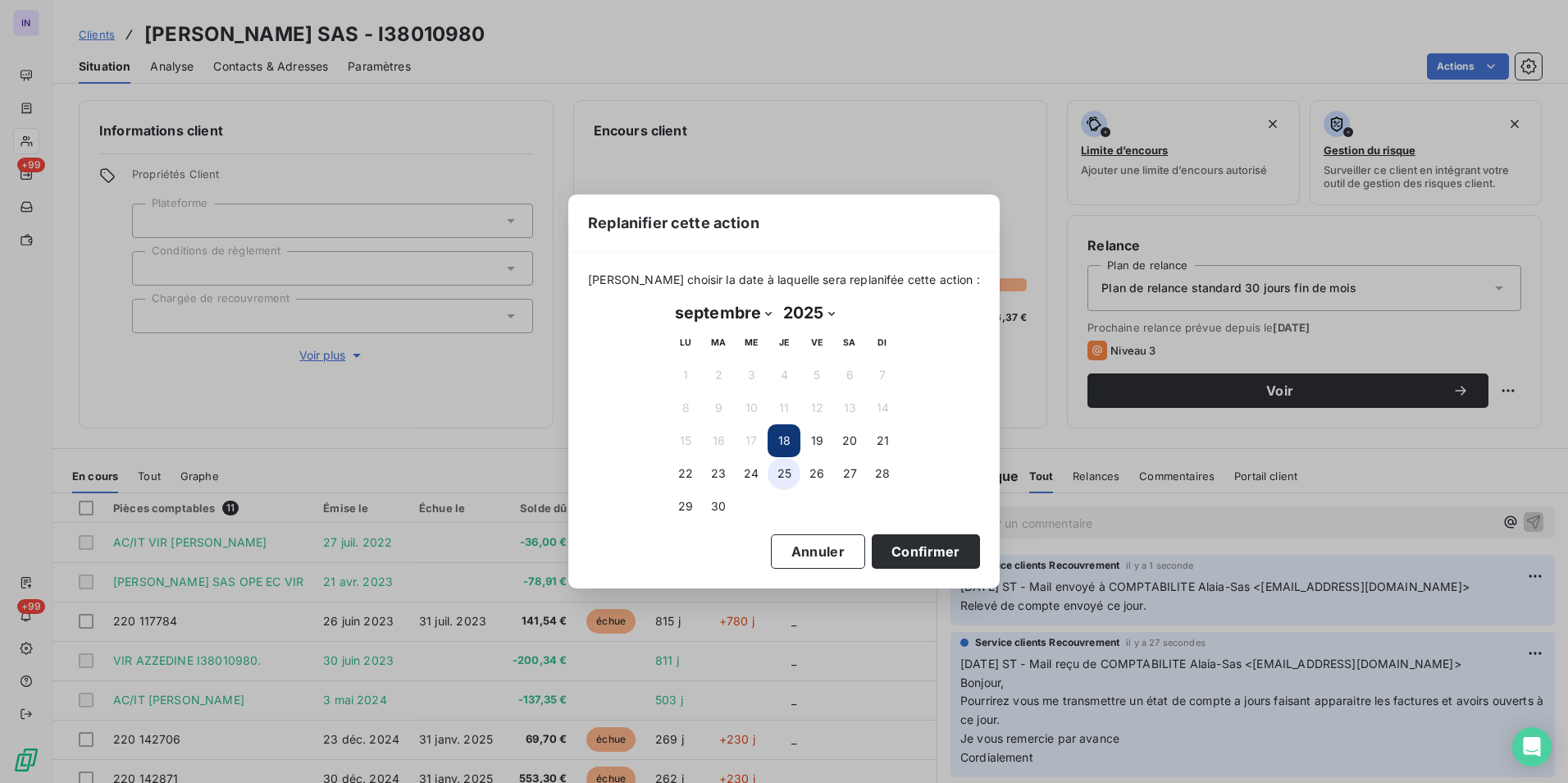
click at [784, 466] on button "25" at bounding box center [784, 474] width 32 height 32
click at [894, 541] on button "Confirmer" at bounding box center [925, 551] width 109 height 34
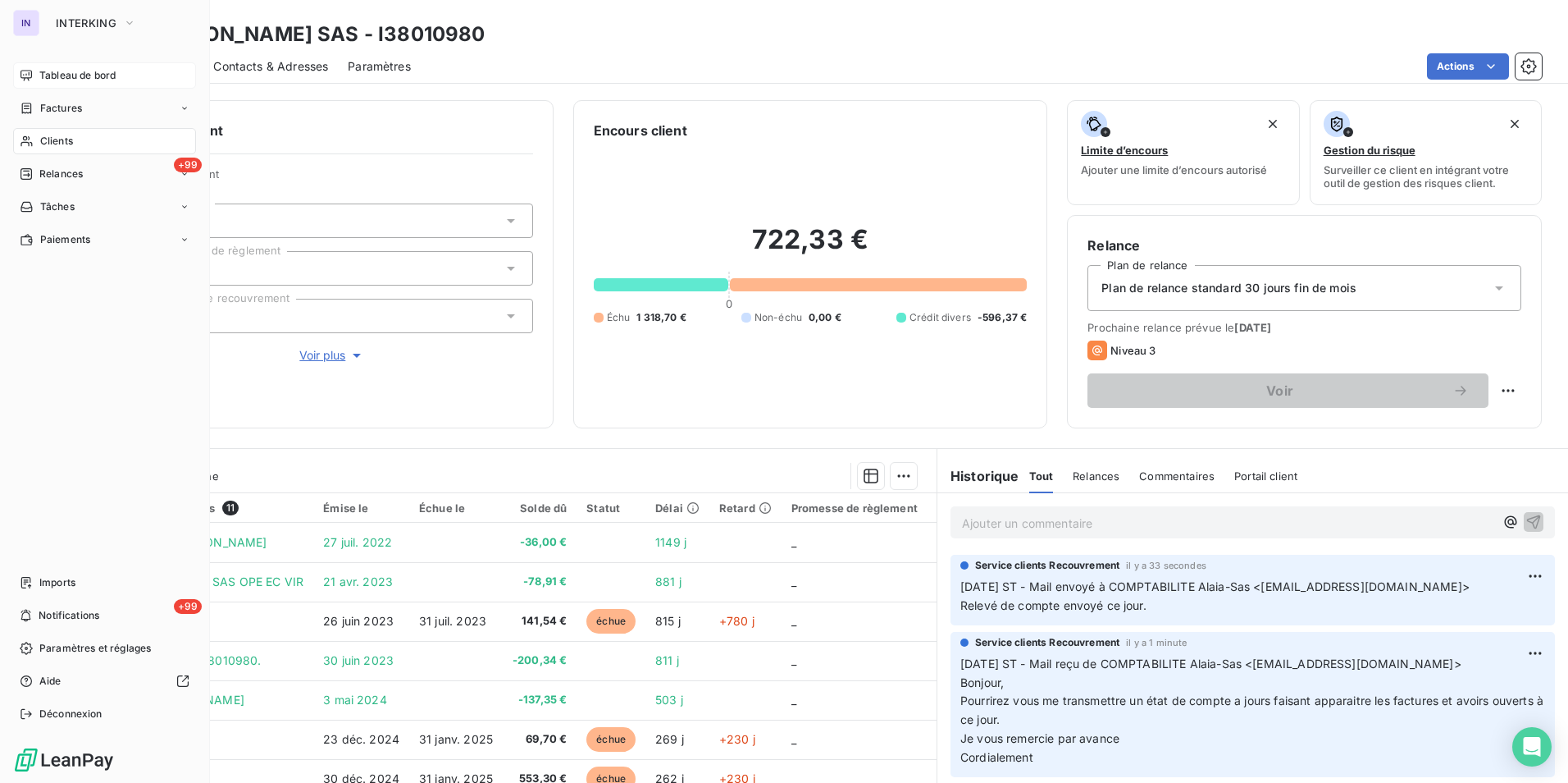
click at [84, 78] on span "Tableau de bord" at bounding box center [77, 75] width 76 height 15
